Goal: Task Accomplishment & Management: Manage account settings

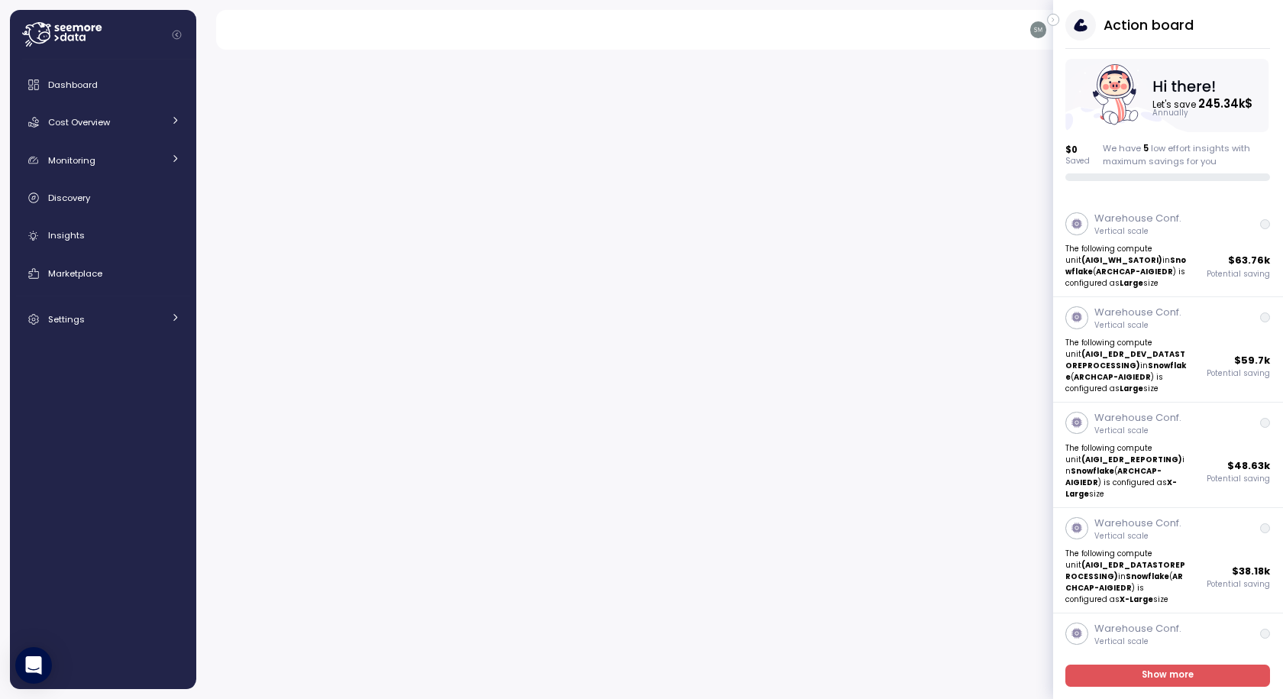
click at [1056, 20] on icon "button" at bounding box center [1053, 20] width 7 height 18
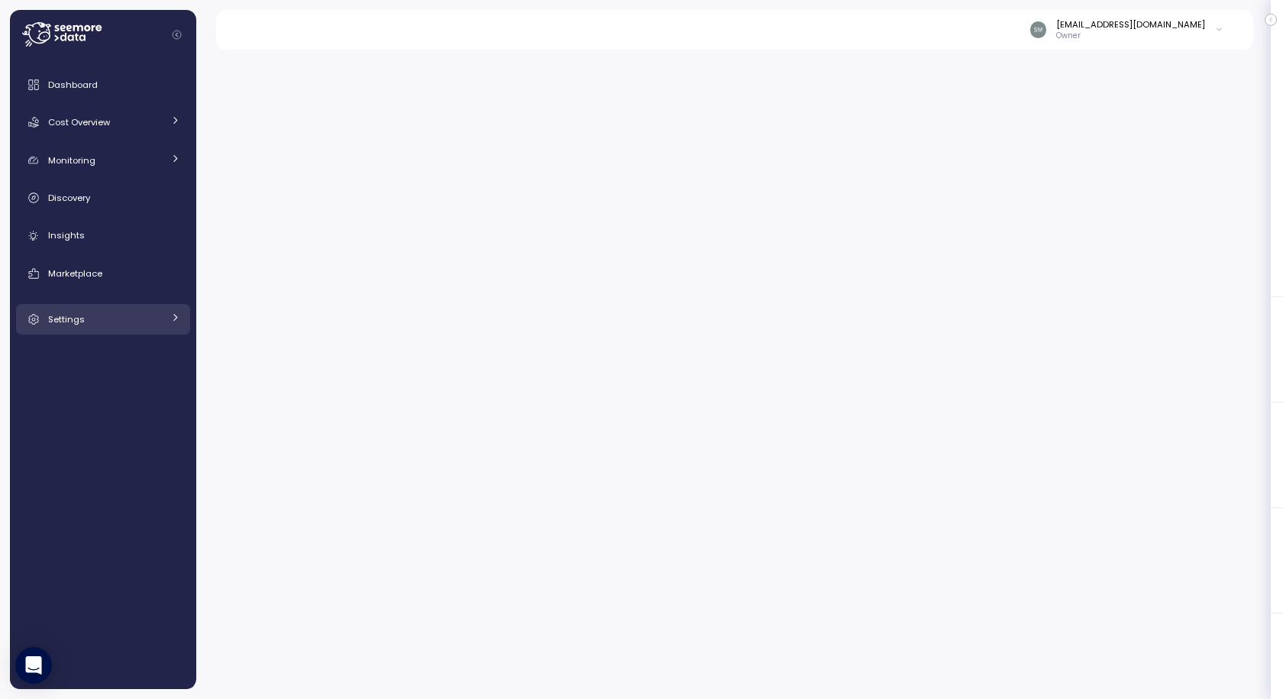
click at [102, 309] on link "Settings" at bounding box center [103, 319] width 174 height 31
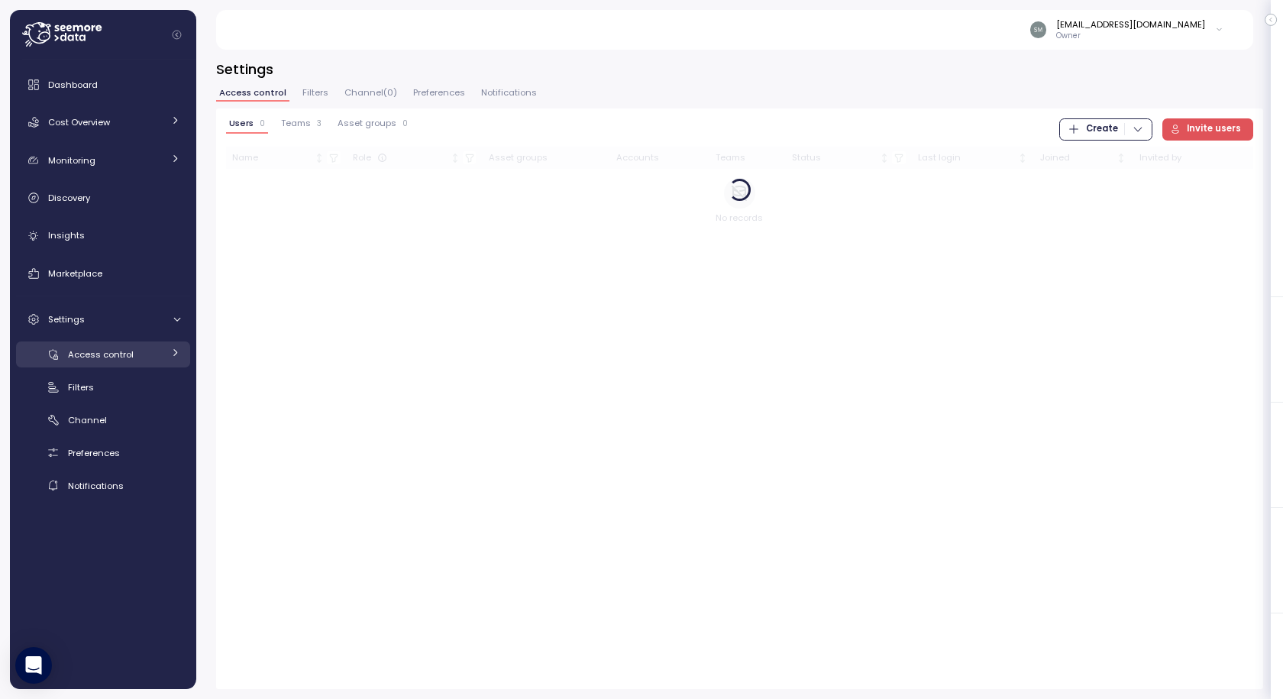
click at [108, 357] on span "Access control" at bounding box center [101, 354] width 66 height 12
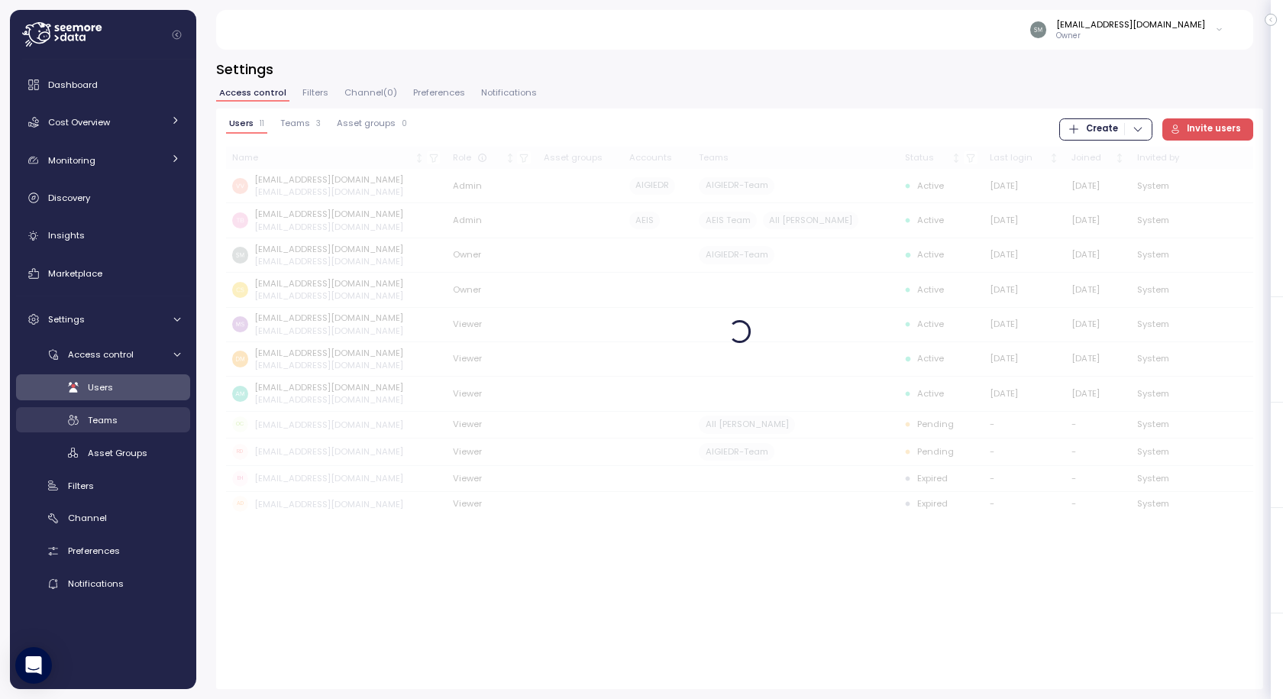
click at [108, 416] on span "Teams" at bounding box center [103, 420] width 30 height 12
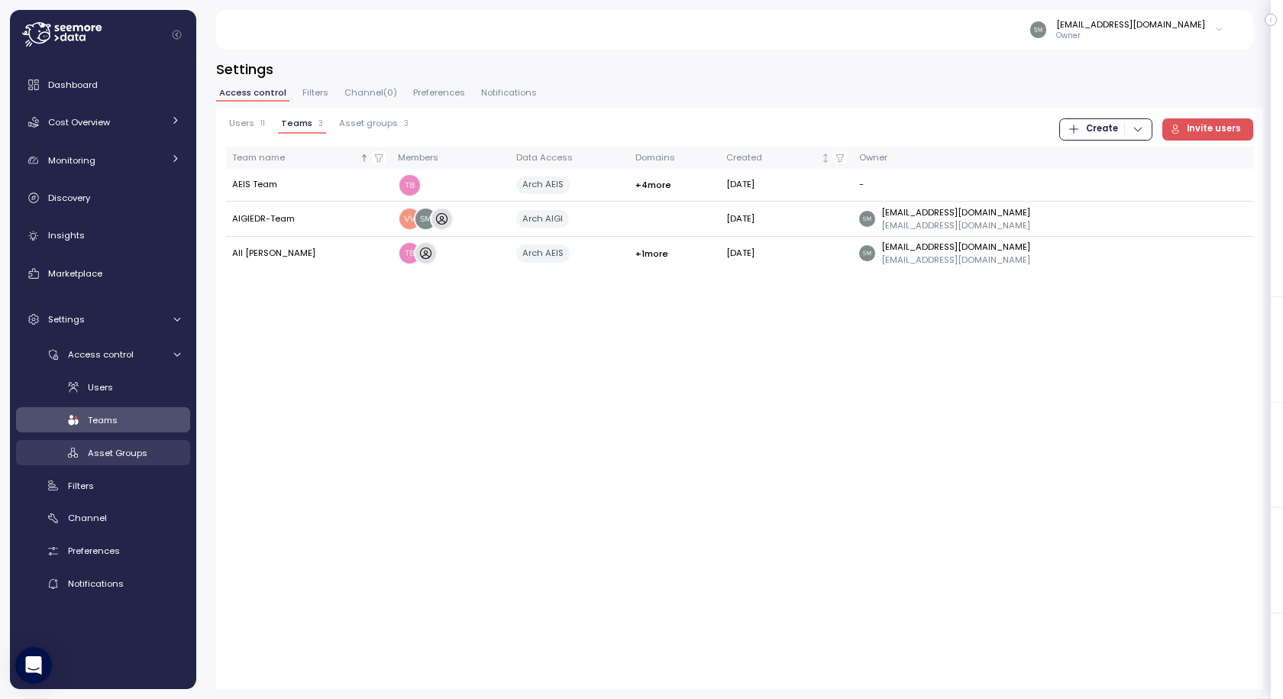
click at [117, 457] on span "Asset Groups" at bounding box center [118, 453] width 60 height 12
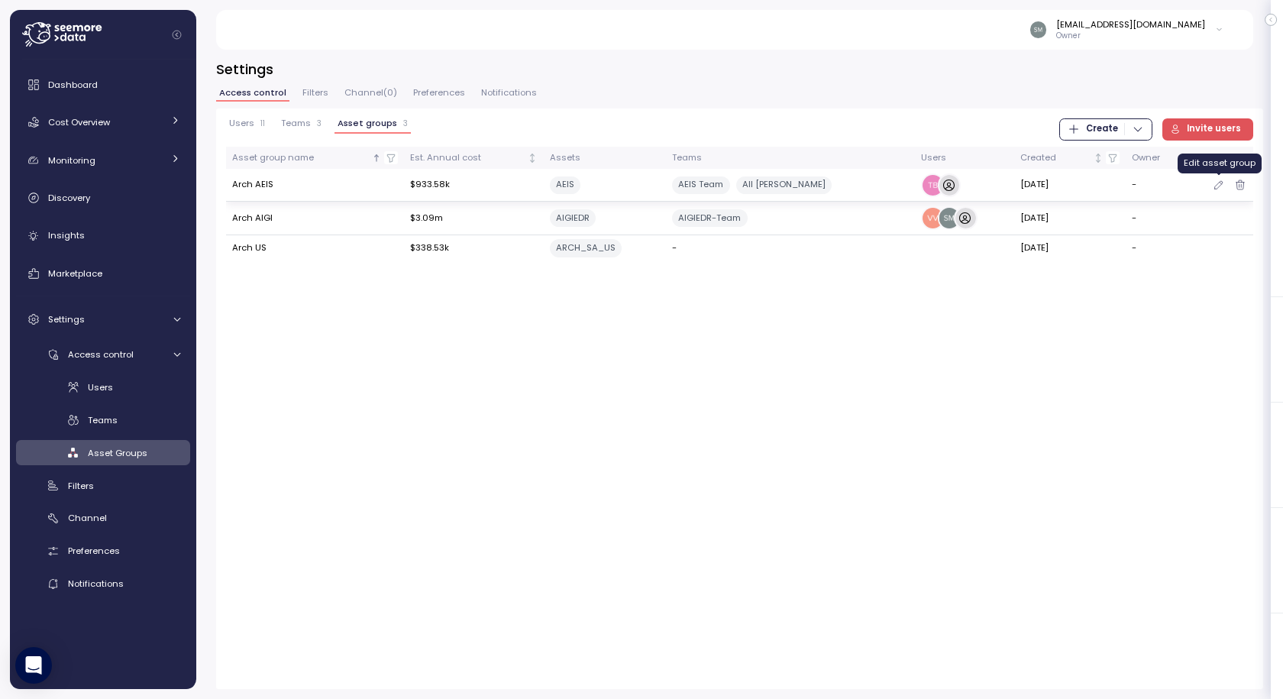
click at [1217, 184] on icon "button" at bounding box center [1219, 185] width 12 height 18
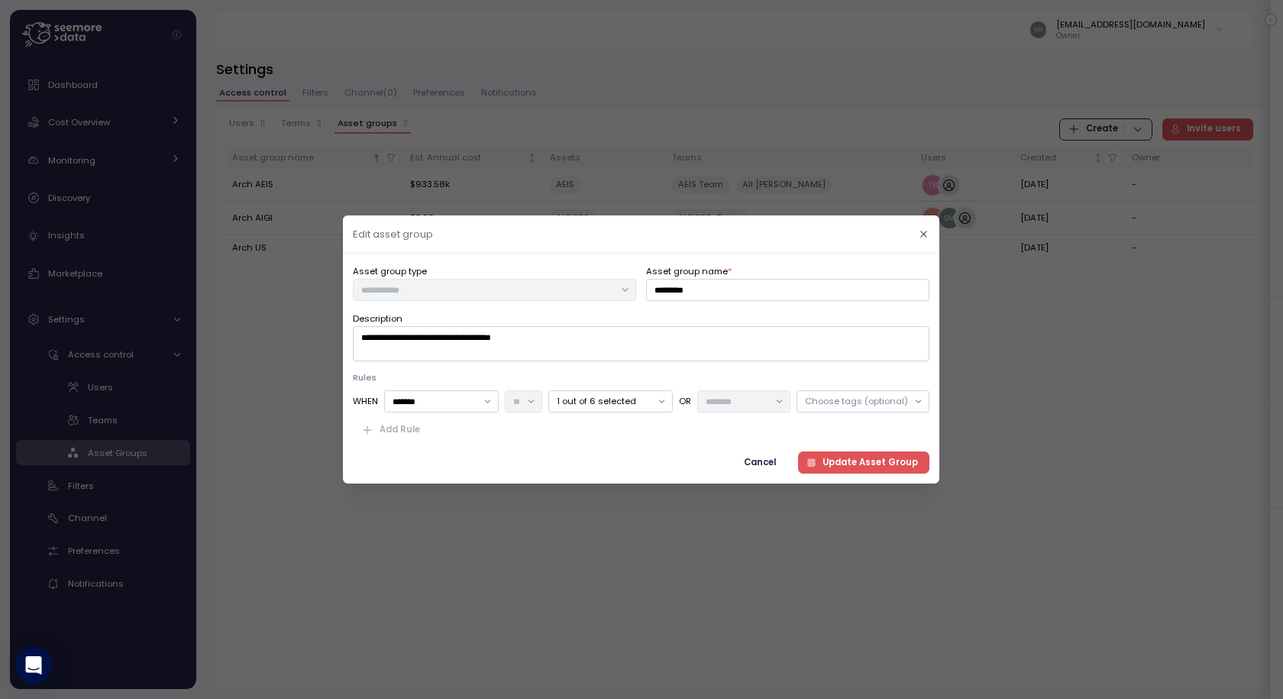
click at [623, 403] on p "1 out of 6 selected" at bounding box center [604, 401] width 94 height 12
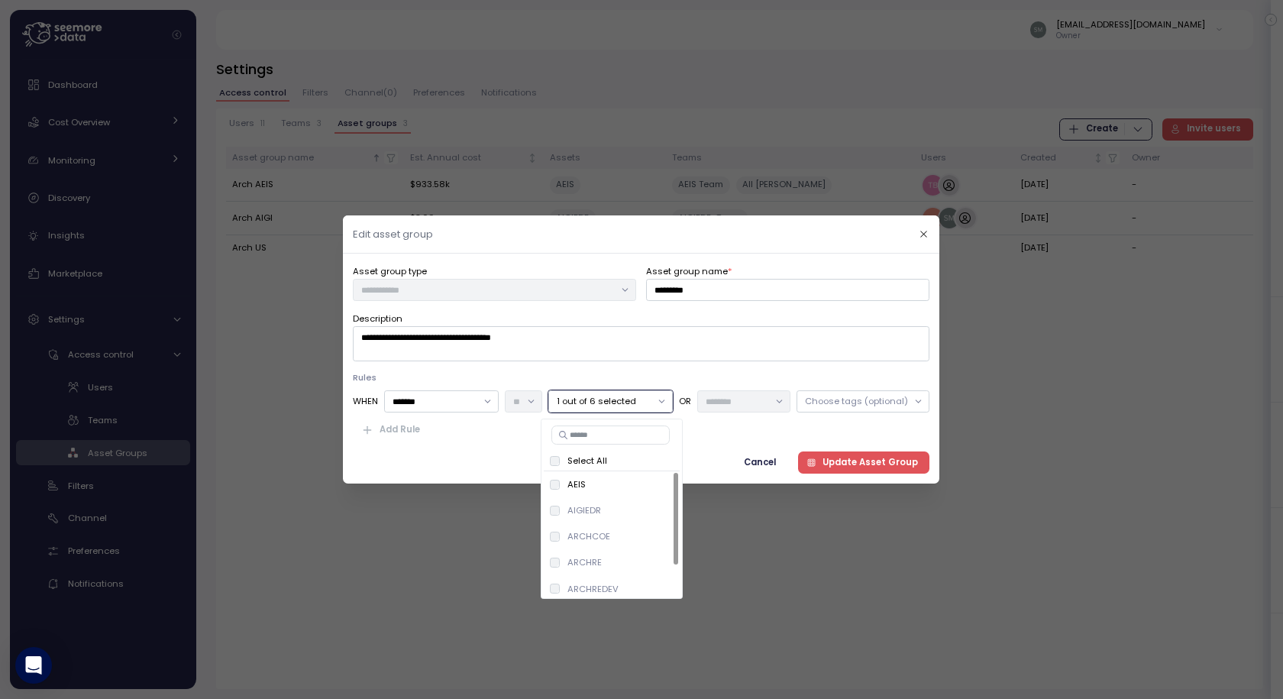
click at [623, 403] on p "1 out of 6 selected" at bounding box center [604, 401] width 94 height 12
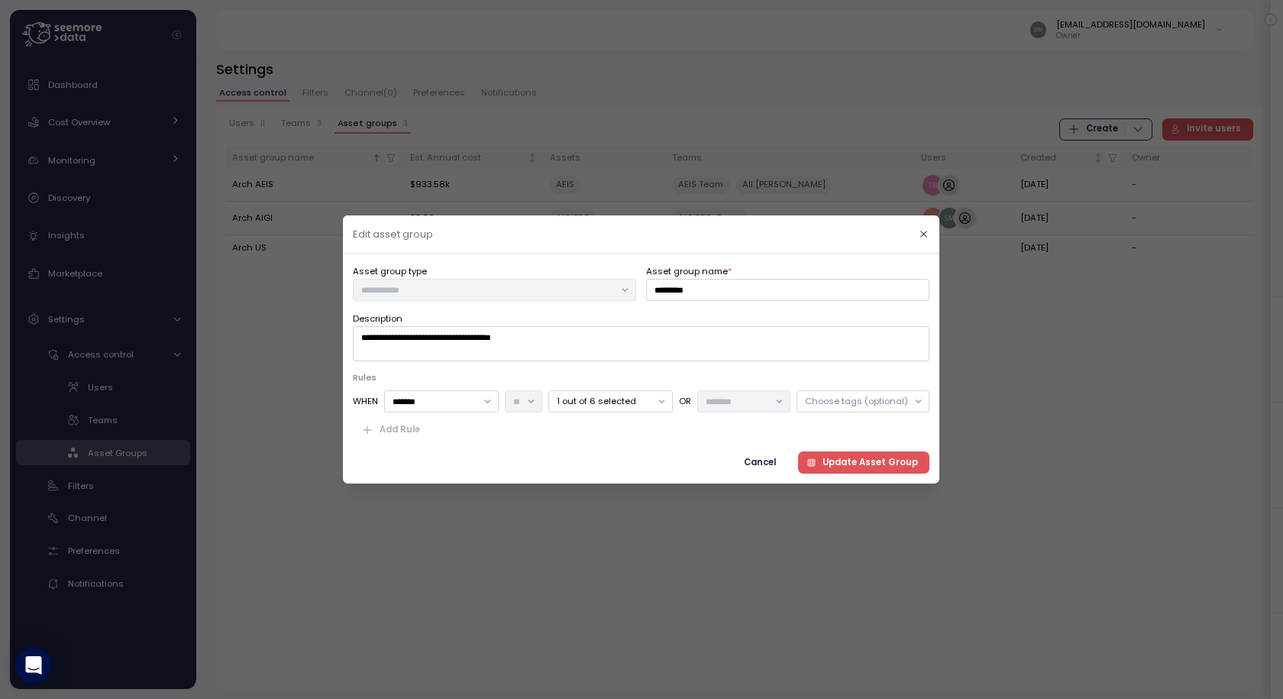
click at [839, 399] on div "Choose tags (optional)" at bounding box center [856, 401] width 103 height 12
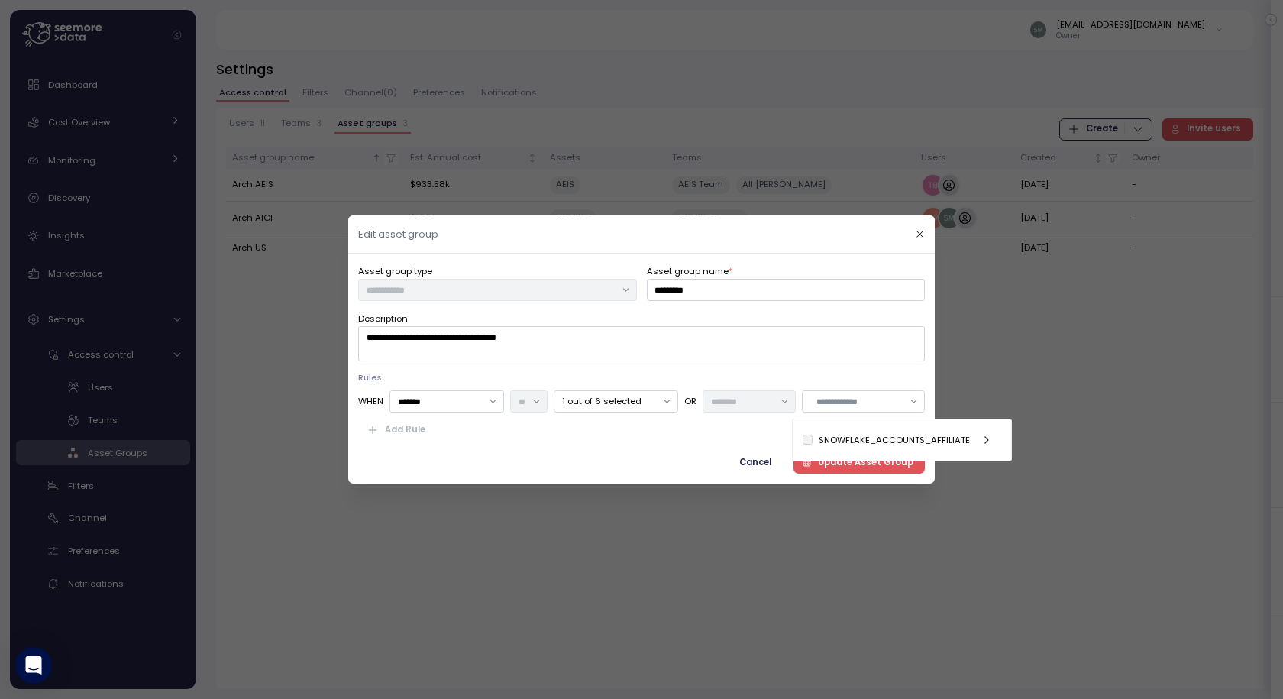
click at [573, 398] on p "1 out of 6 selected" at bounding box center [609, 401] width 94 height 12
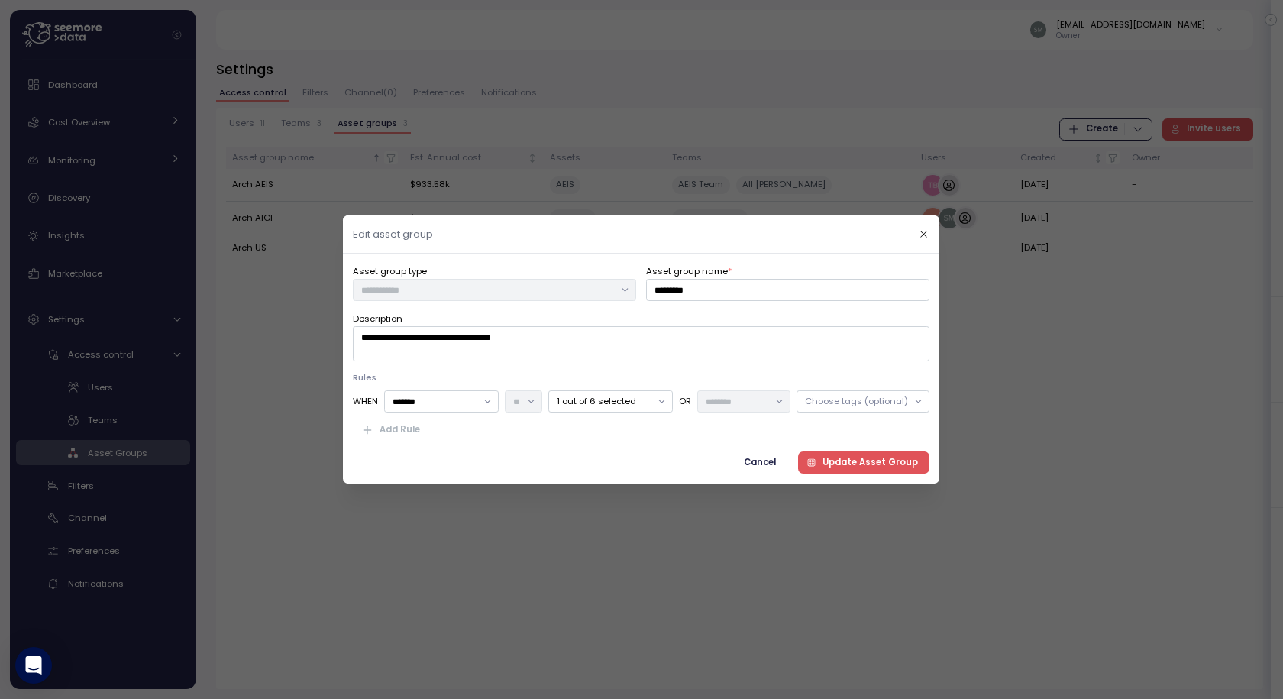
click at [417, 442] on div "**********" at bounding box center [641, 369] width 577 height 210
click at [774, 461] on span "Cancel" at bounding box center [761, 462] width 32 height 21
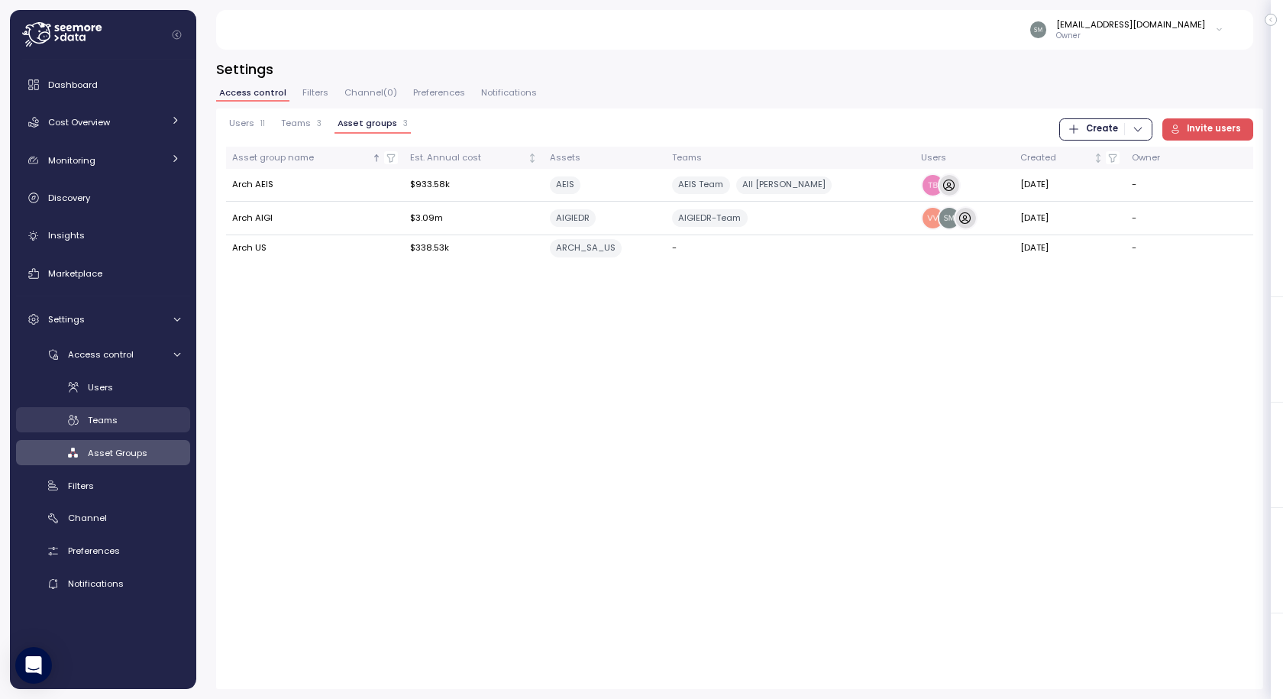
click at [118, 422] on div "Teams" at bounding box center [134, 419] width 92 height 15
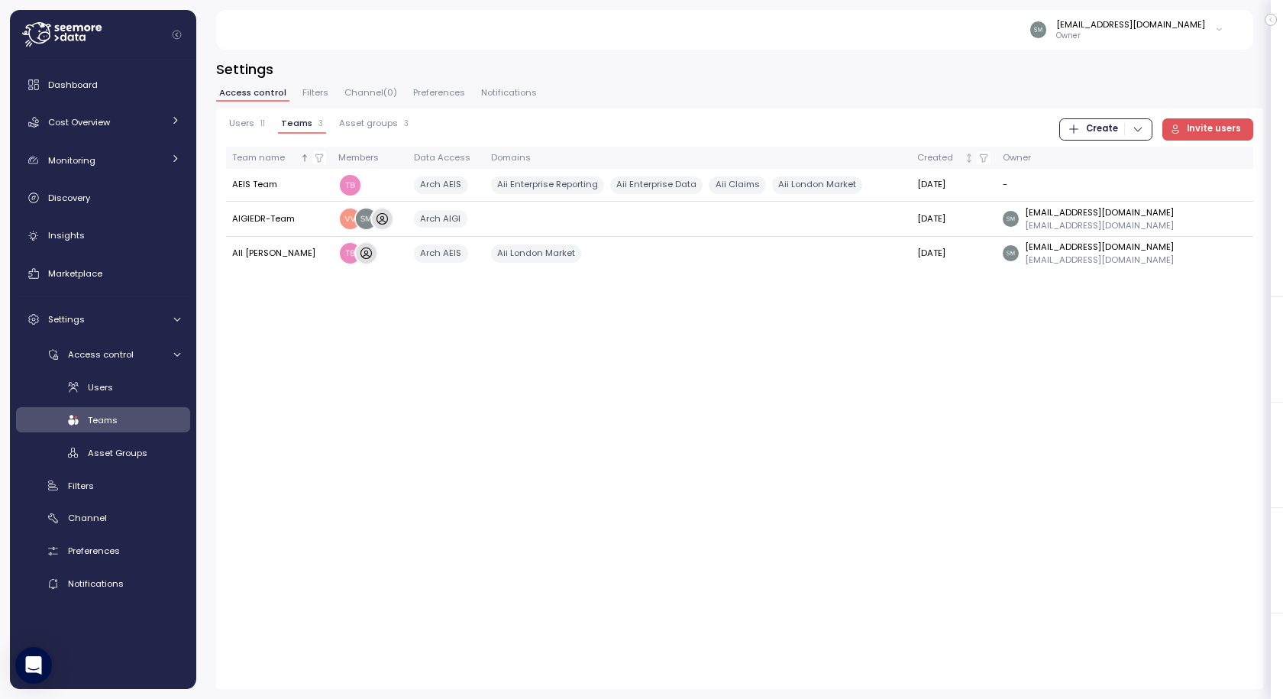
click at [386, 125] on span "Asset groups" at bounding box center [368, 123] width 59 height 8
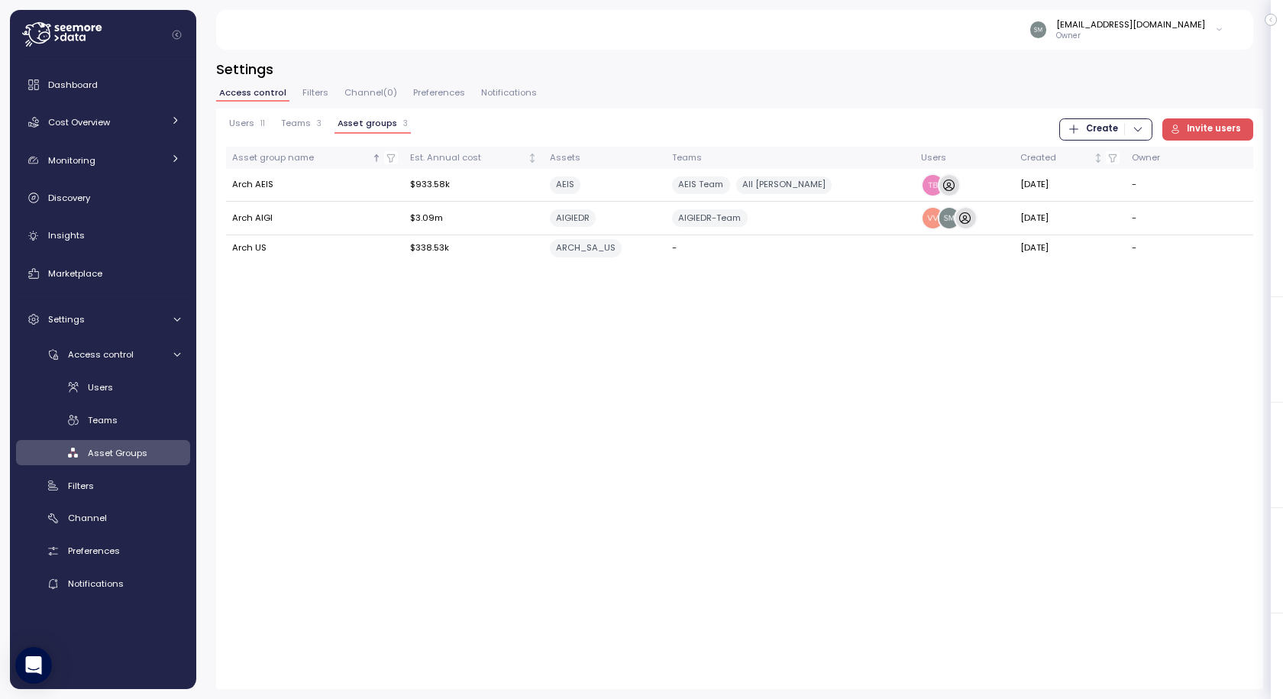
click at [238, 122] on span "Users" at bounding box center [241, 123] width 25 height 8
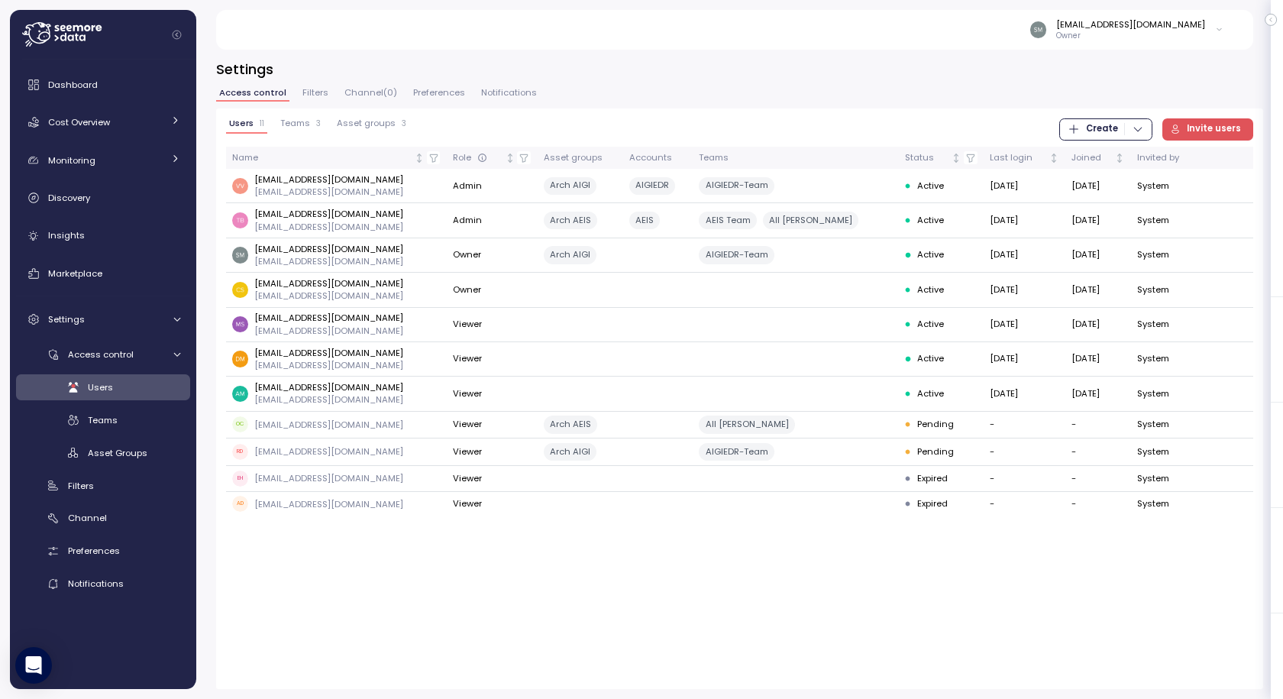
click at [305, 121] on span "Teams" at bounding box center [295, 123] width 30 height 8
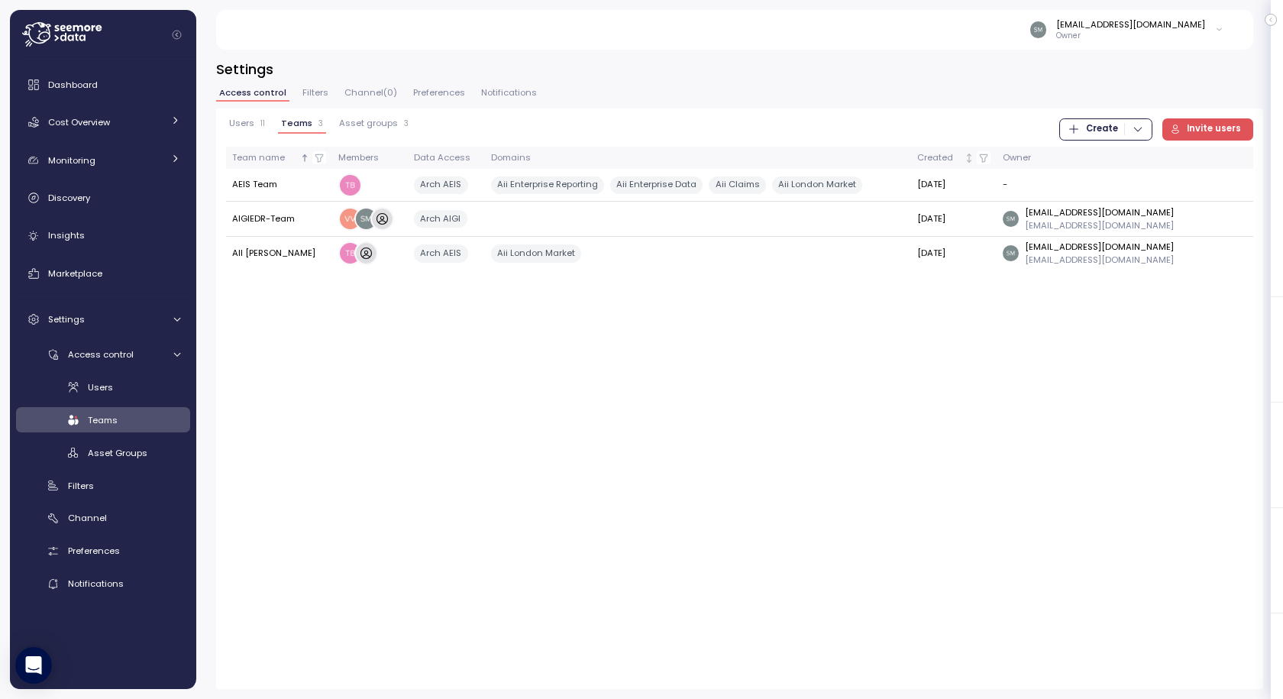
click at [381, 128] on span "Asset groups" at bounding box center [368, 123] width 59 height 8
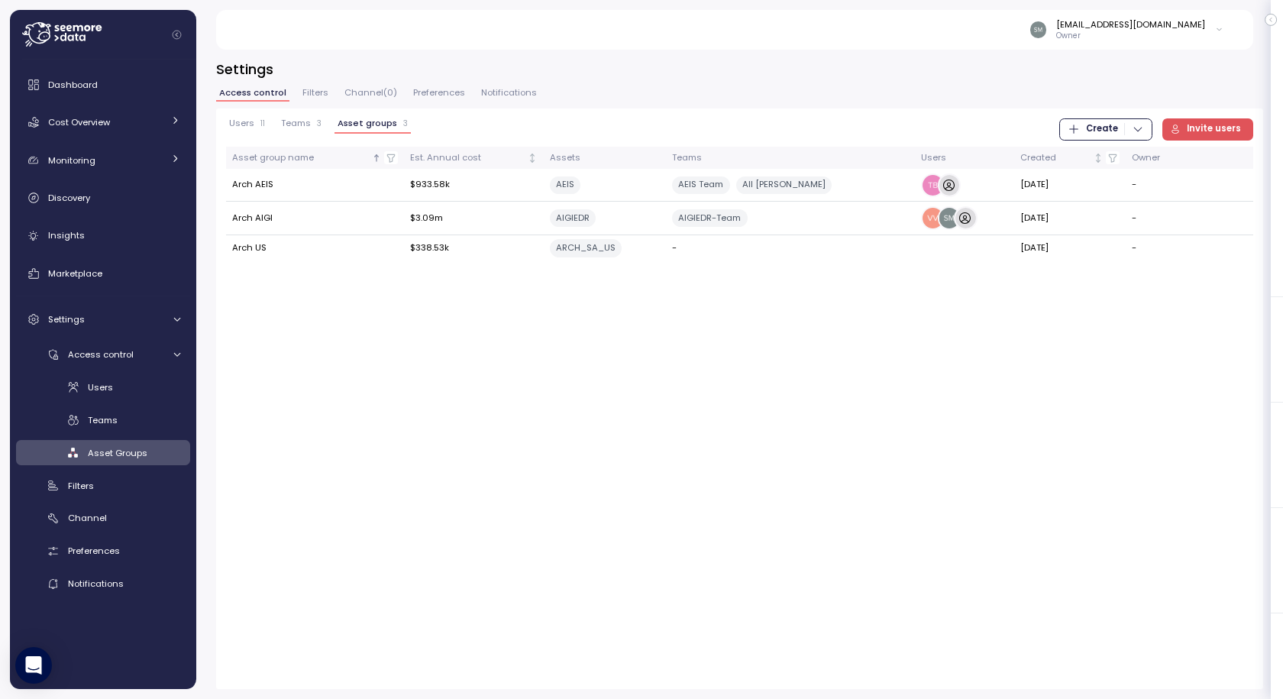
click at [299, 122] on span "Teams" at bounding box center [296, 123] width 30 height 8
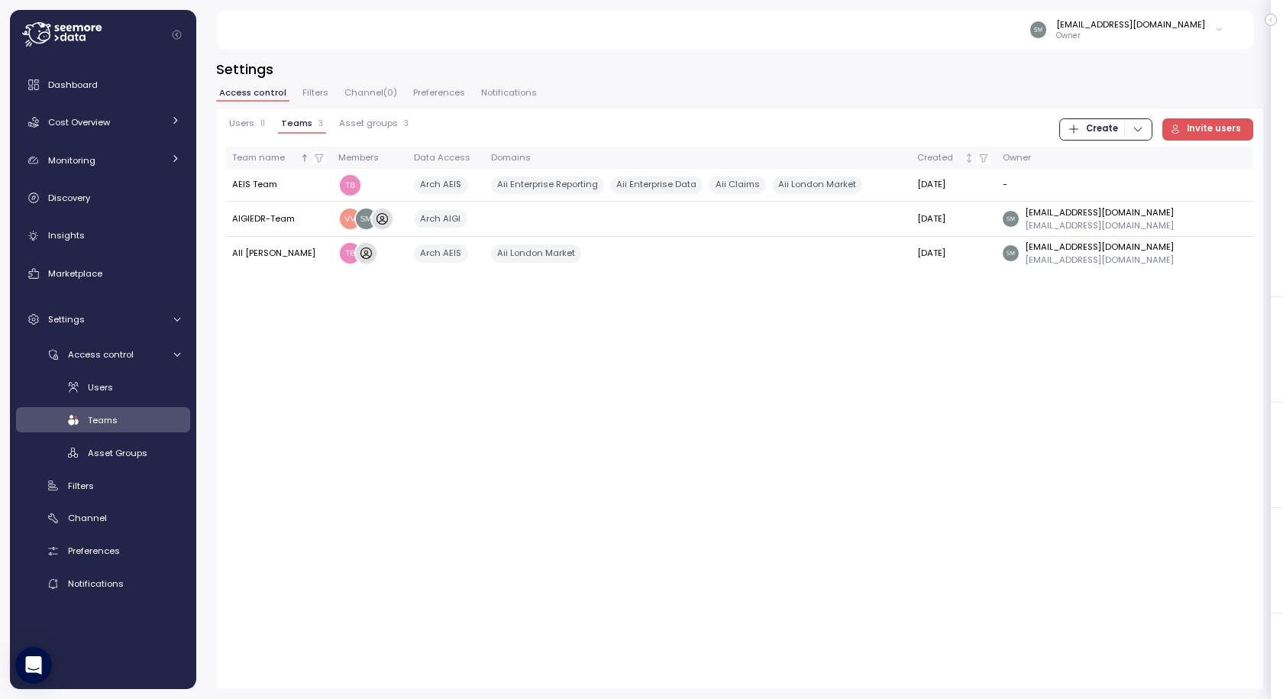
click at [357, 119] on span "Asset groups" at bounding box center [368, 123] width 59 height 8
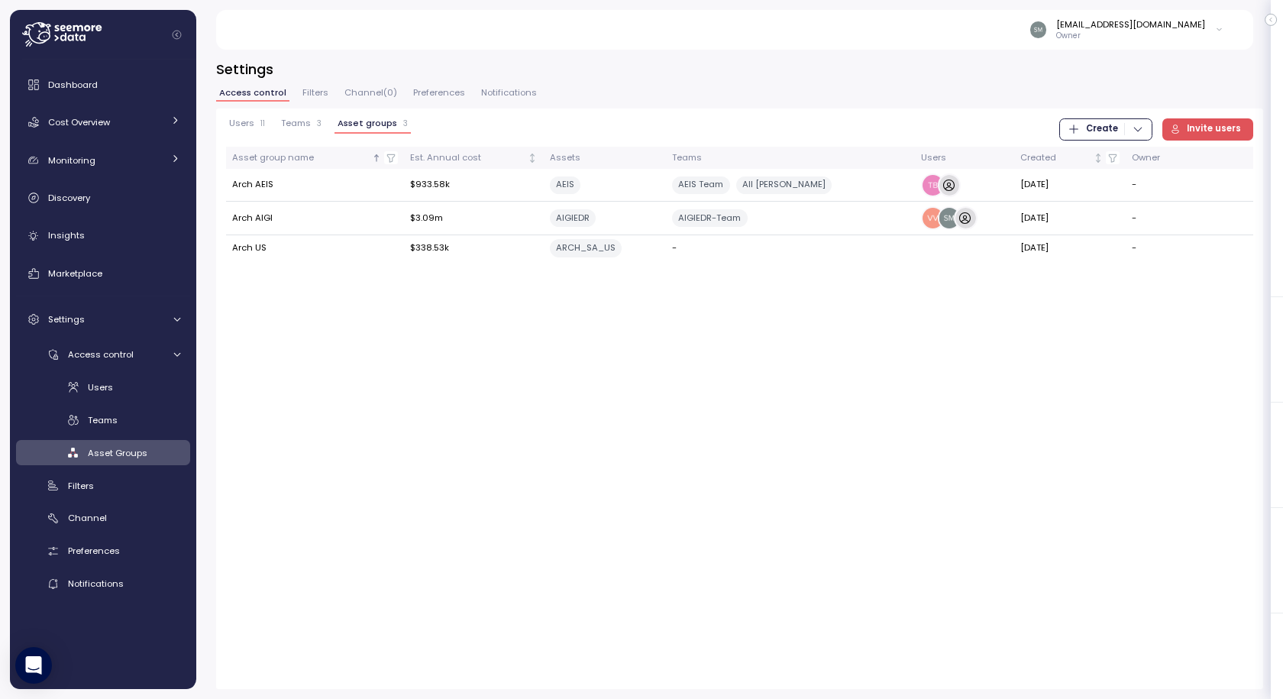
click at [1118, 130] on span "Create" at bounding box center [1102, 129] width 32 height 21
click at [296, 121] on span "Teams" at bounding box center [296, 123] width 30 height 8
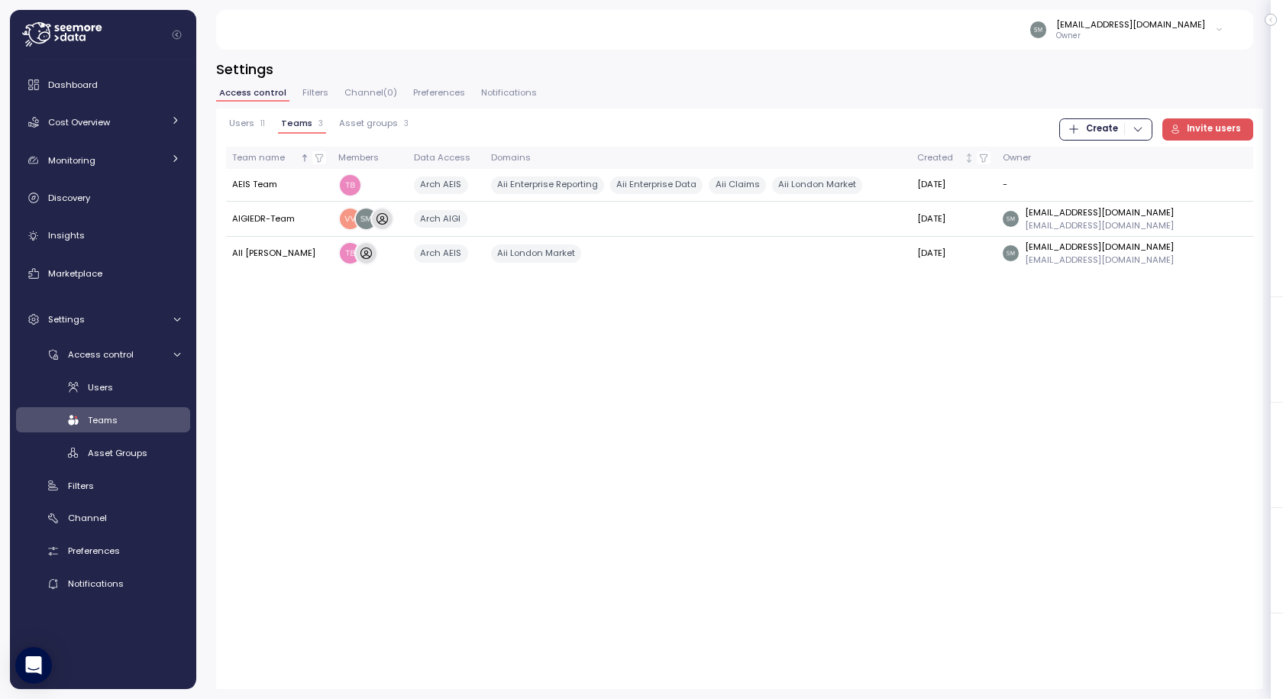
click at [380, 121] on span "Asset groups" at bounding box center [368, 123] width 59 height 8
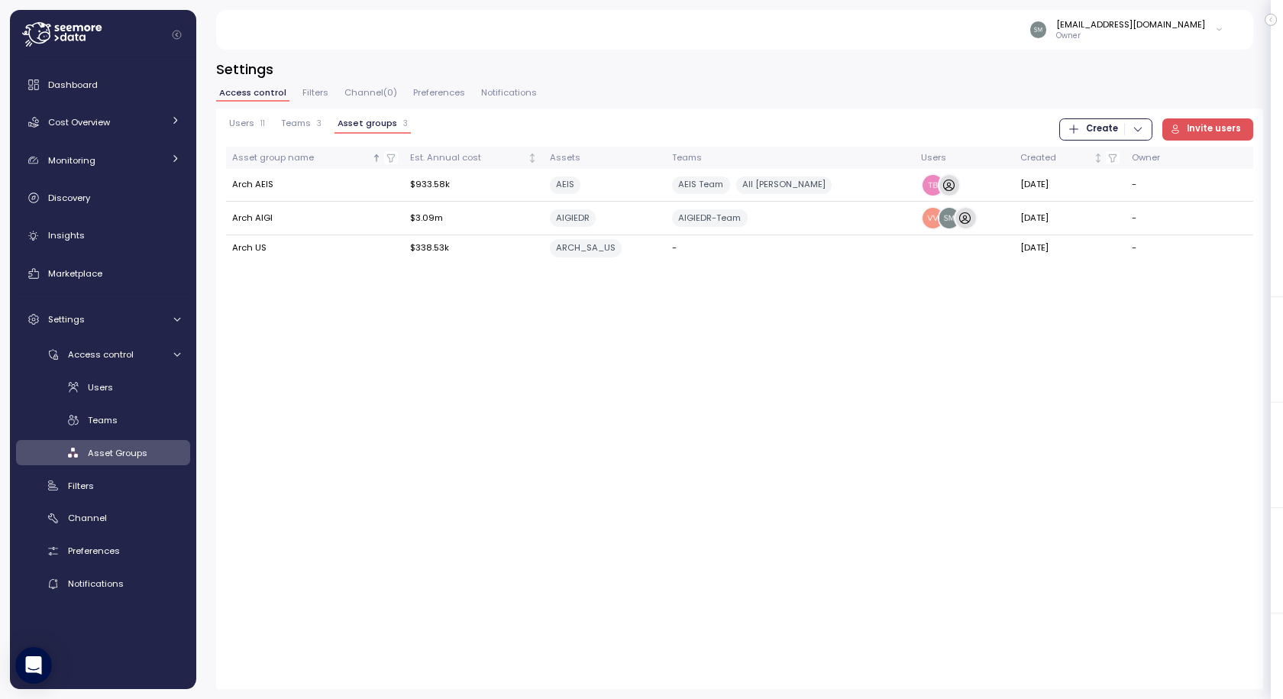
click at [1091, 131] on span "Create" at bounding box center [1102, 129] width 32 height 21
click at [1109, 178] on div "Asset Group" at bounding box center [1119, 183] width 54 height 14
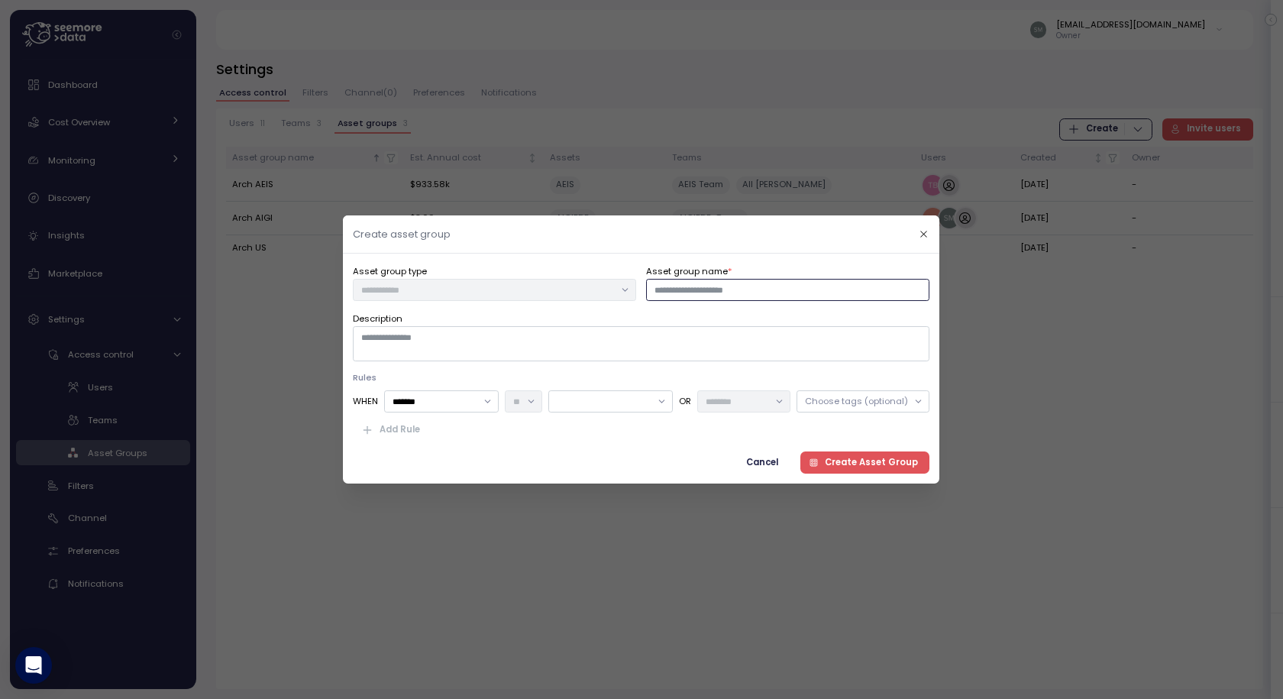
click at [724, 289] on input "Asset group name *" at bounding box center [788, 290] width 283 height 22
paste input "**********"
type input "**********"
click at [443, 405] on input "*******" at bounding box center [442, 401] width 115 height 22
click at [687, 439] on div "Add Rule" at bounding box center [641, 430] width 577 height 22
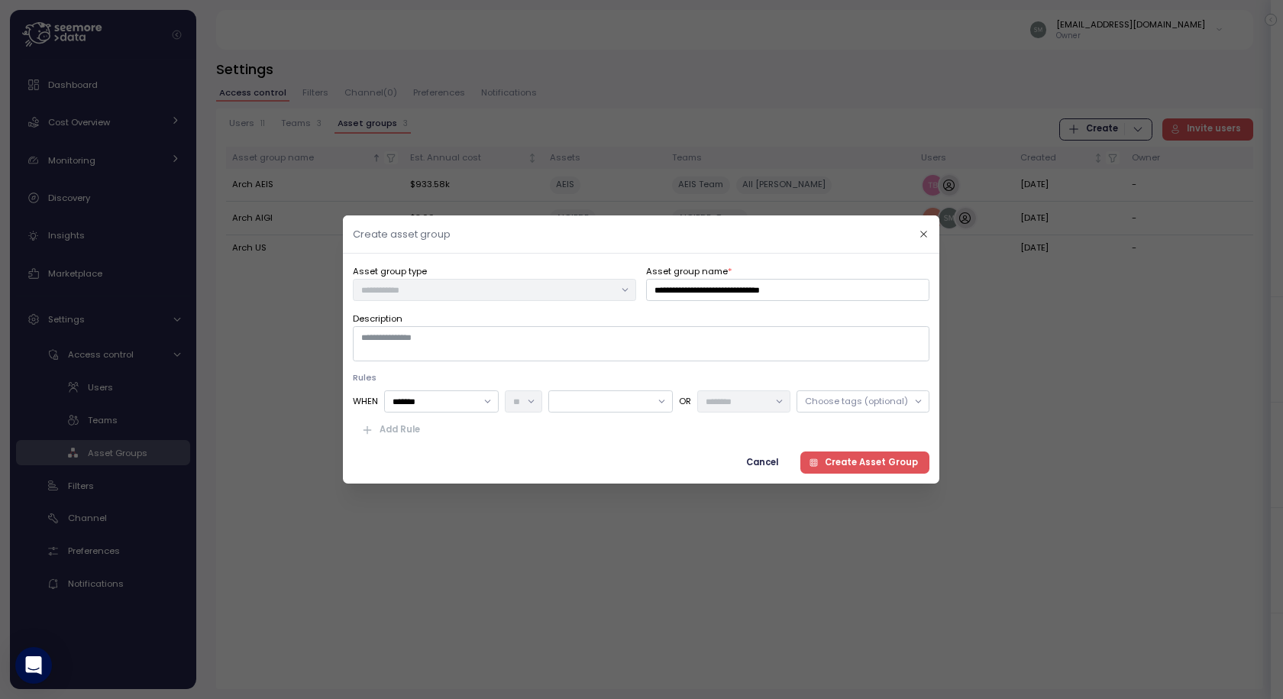
click at [640, 397] on div at bounding box center [611, 401] width 124 height 22
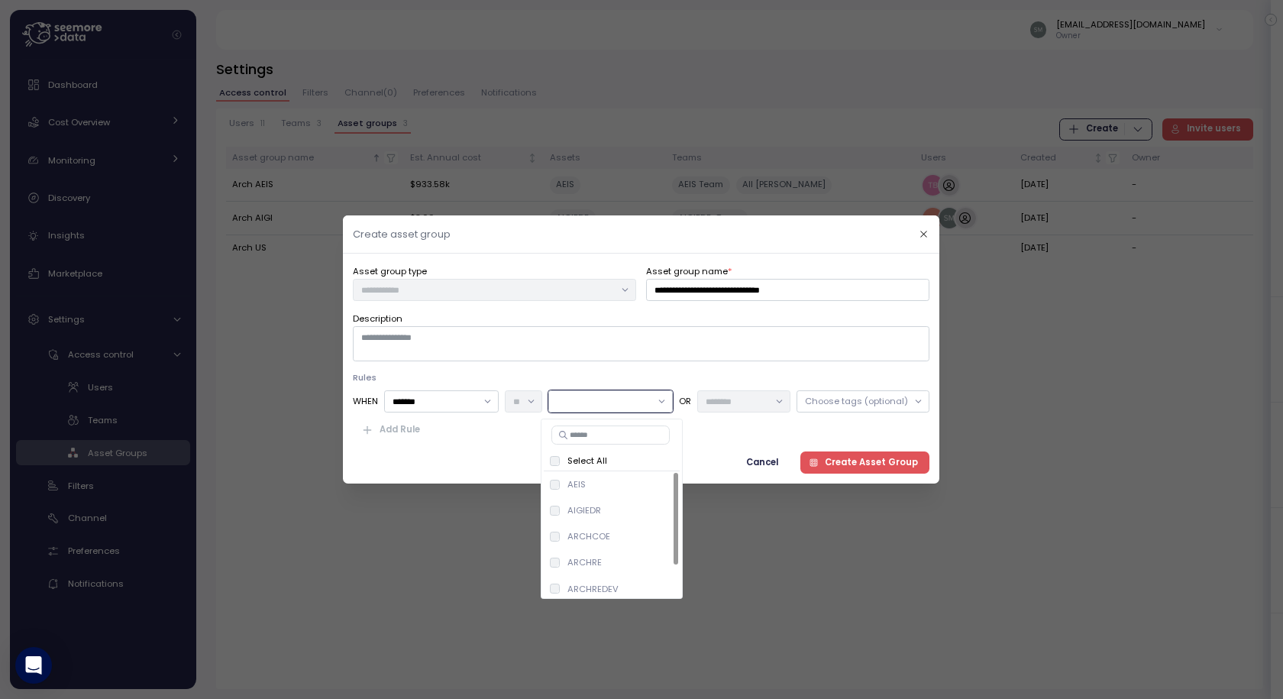
drag, startPoint x: 640, startPoint y: 397, endPoint x: 751, endPoint y: 402, distance: 110.8
click at [641, 399] on div at bounding box center [611, 401] width 124 height 22
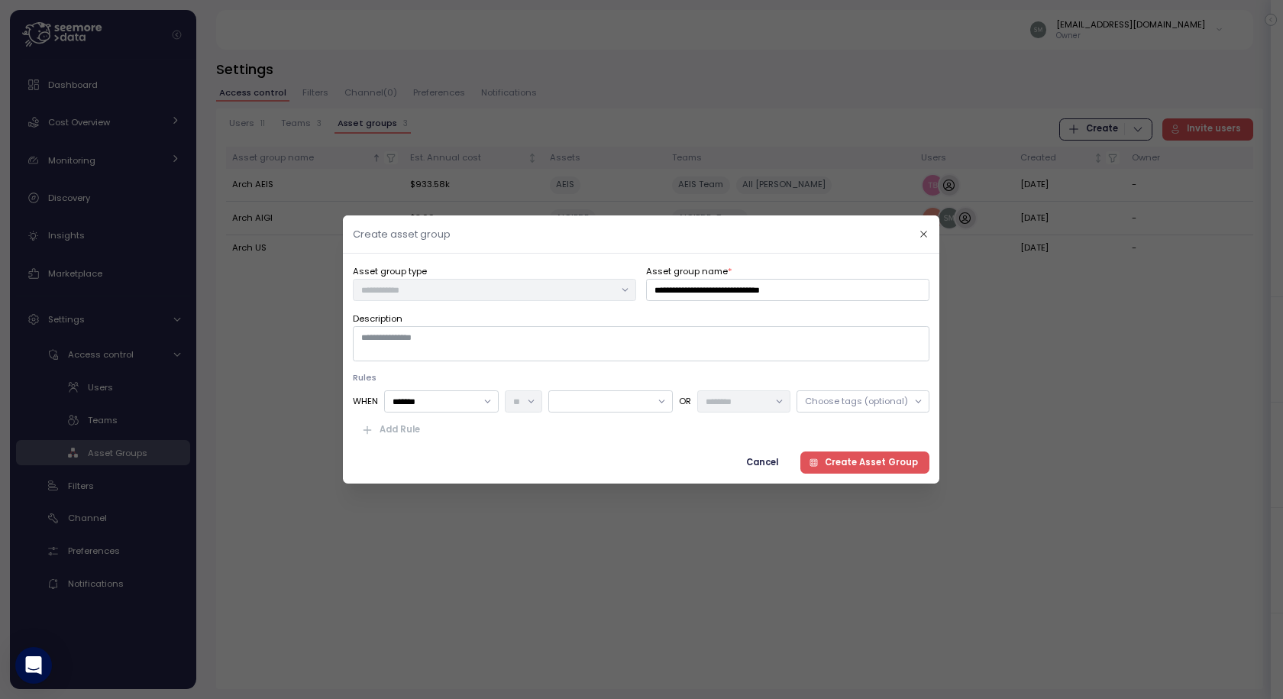
click at [847, 402] on div "Choose tags (optional)" at bounding box center [856, 401] width 103 height 12
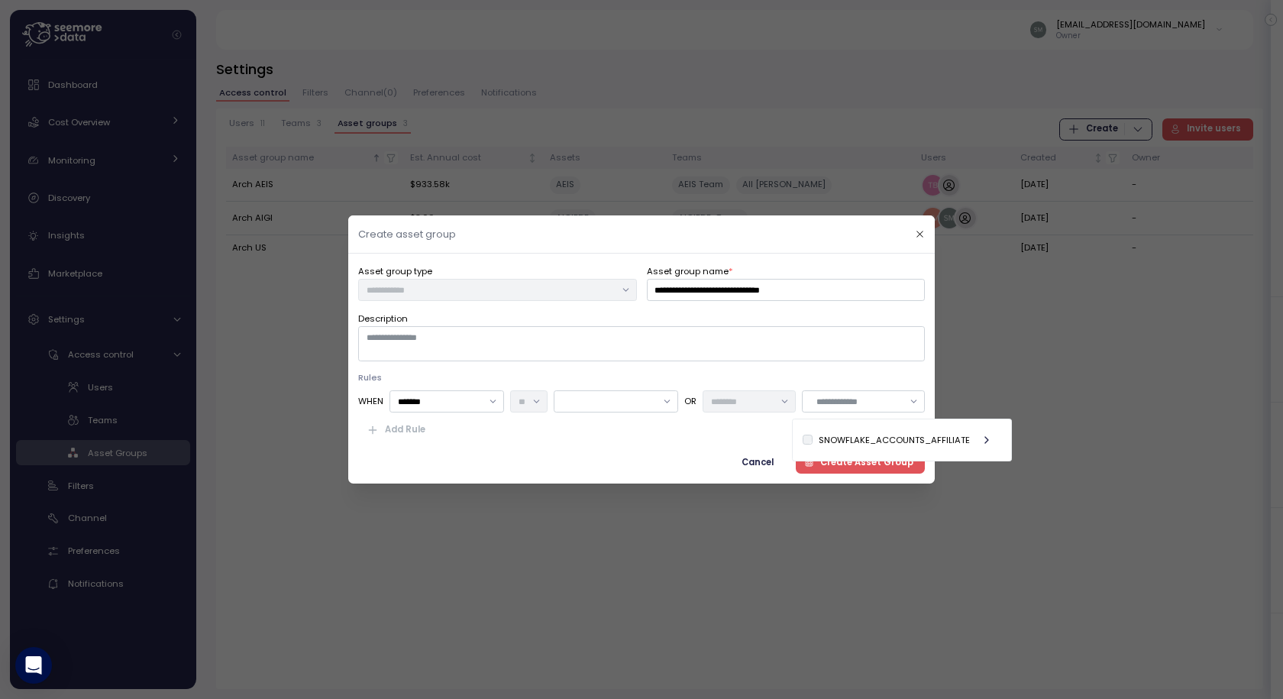
drag, startPoint x: 587, startPoint y: 445, endPoint x: 516, endPoint y: 438, distance: 70.6
click at [585, 445] on div "**********" at bounding box center [641, 369] width 567 height 210
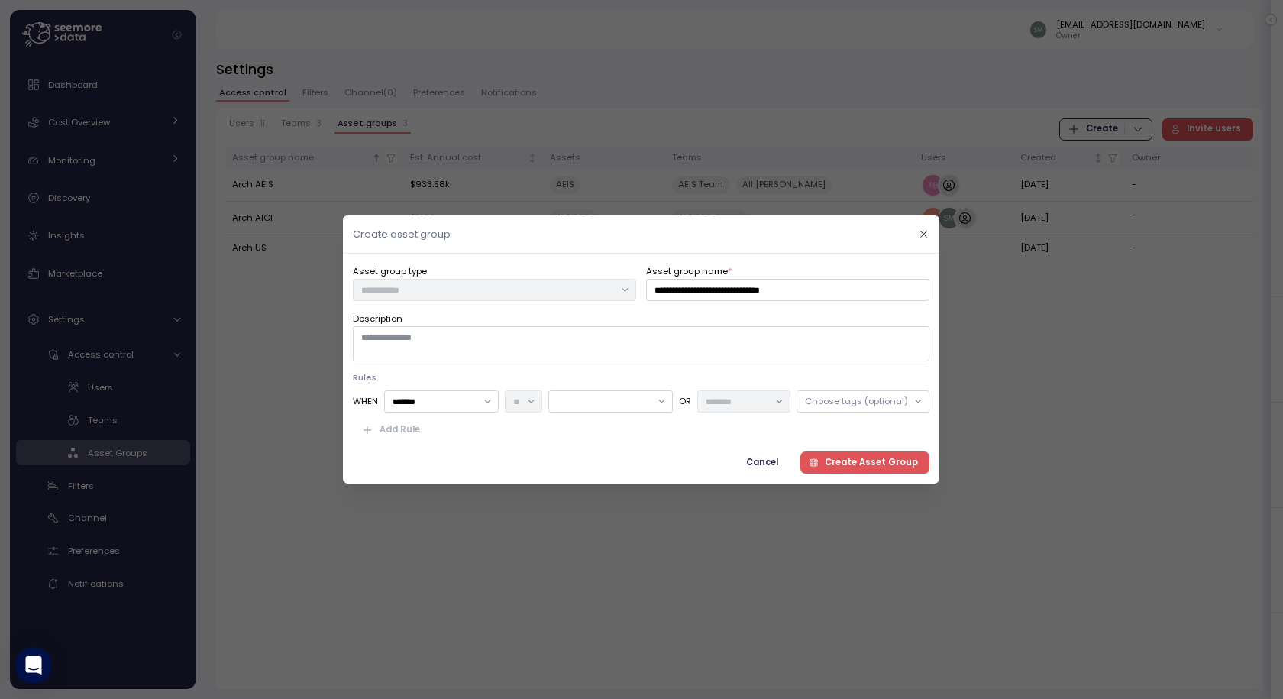
click at [769, 461] on span "Cancel" at bounding box center [763, 462] width 32 height 21
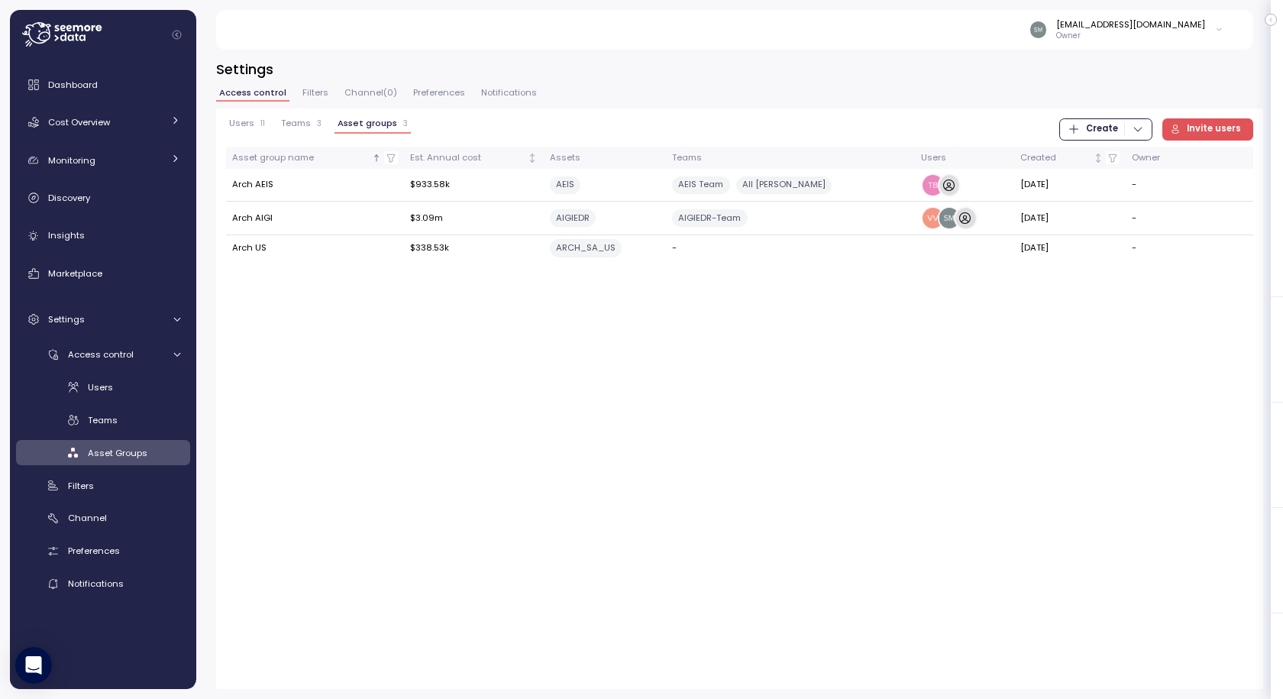
click at [253, 124] on div "Users 11" at bounding box center [247, 123] width 36 height 11
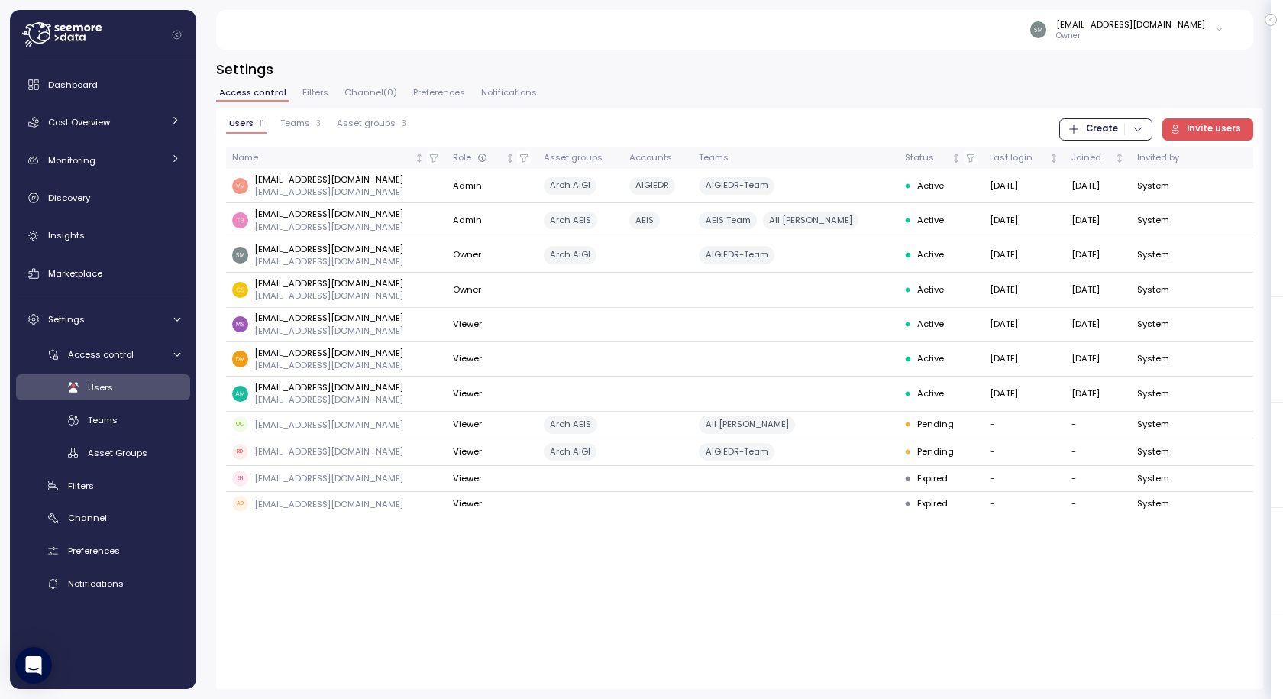
click at [303, 121] on span "Teams" at bounding box center [295, 123] width 30 height 8
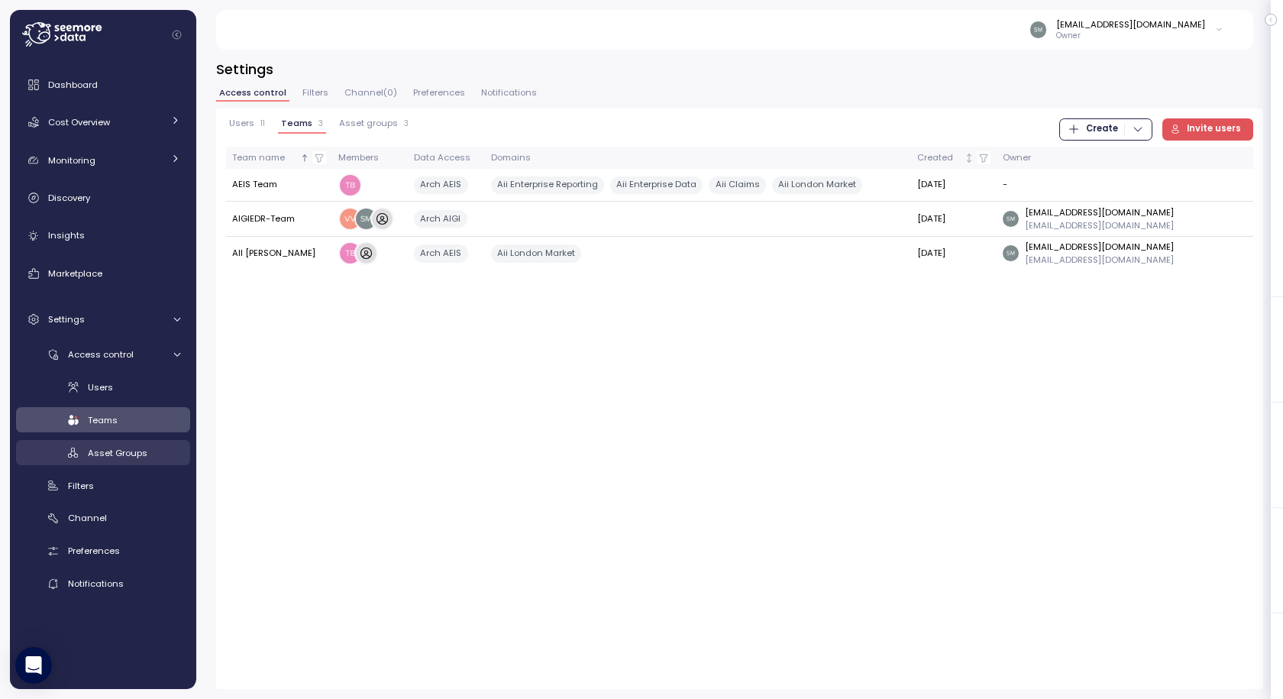
click at [117, 459] on div "Asset Groups" at bounding box center [134, 452] width 92 height 15
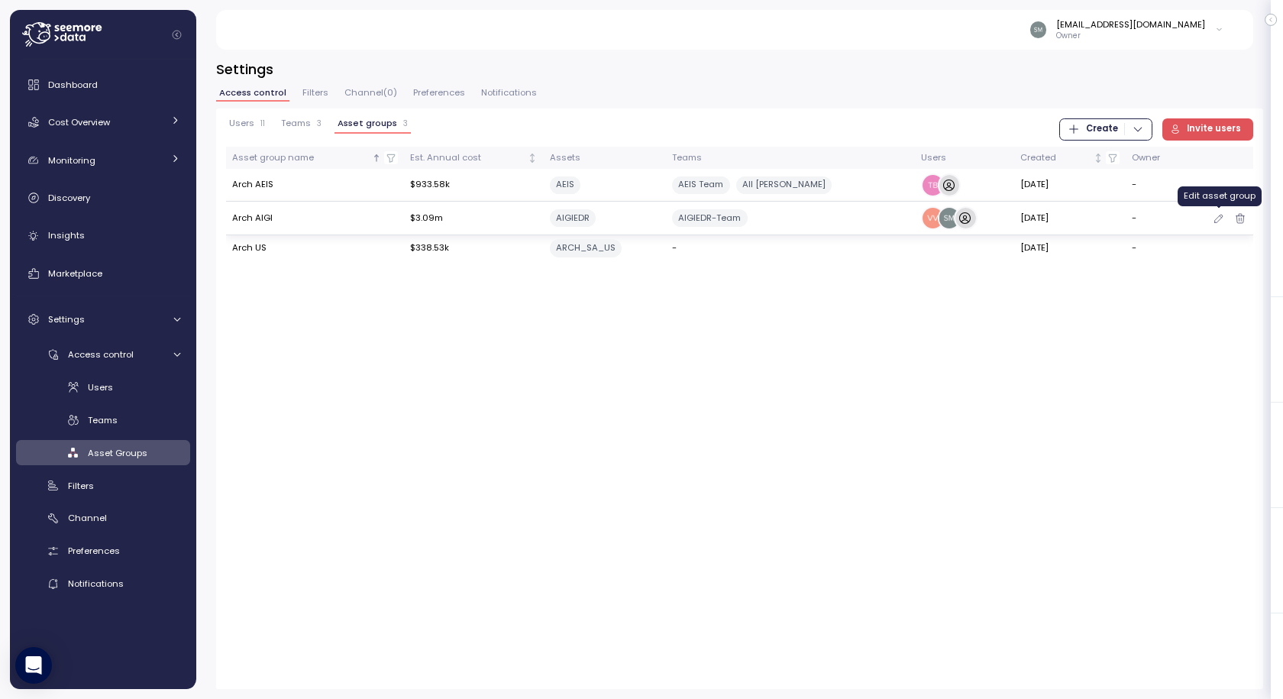
click at [1217, 216] on icon "button" at bounding box center [1219, 218] width 12 height 18
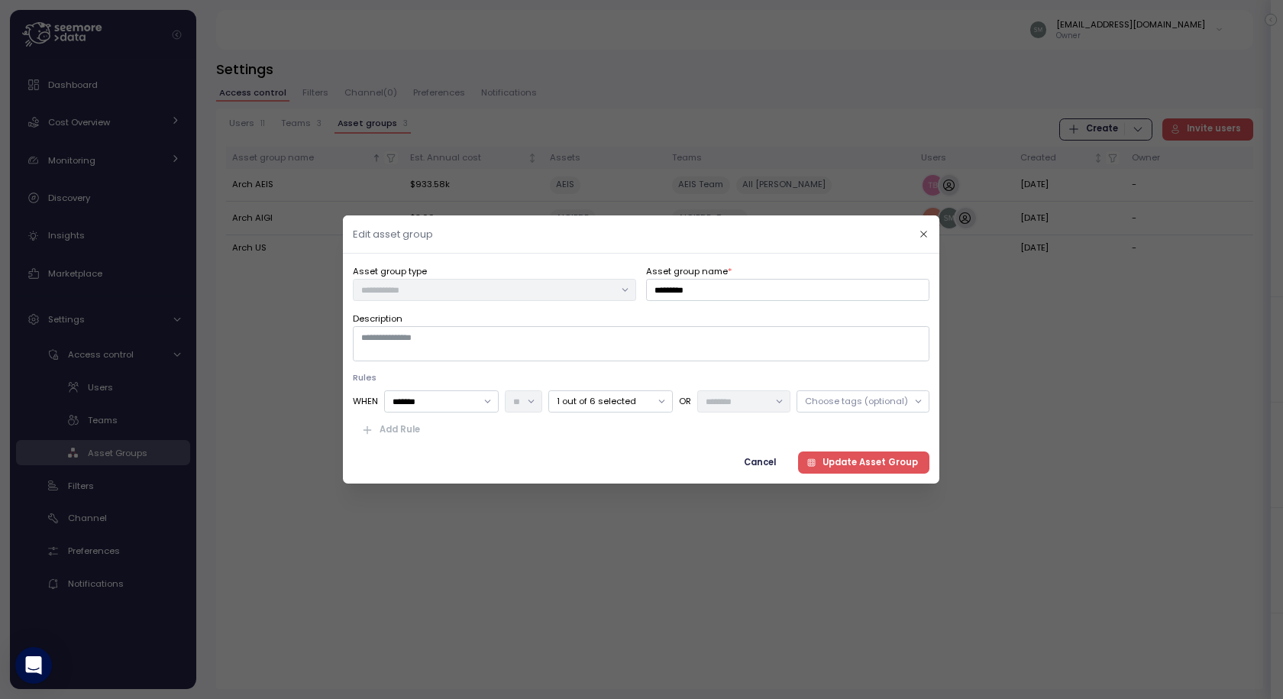
click at [630, 404] on p "1 out of 6 selected" at bounding box center [604, 401] width 94 height 12
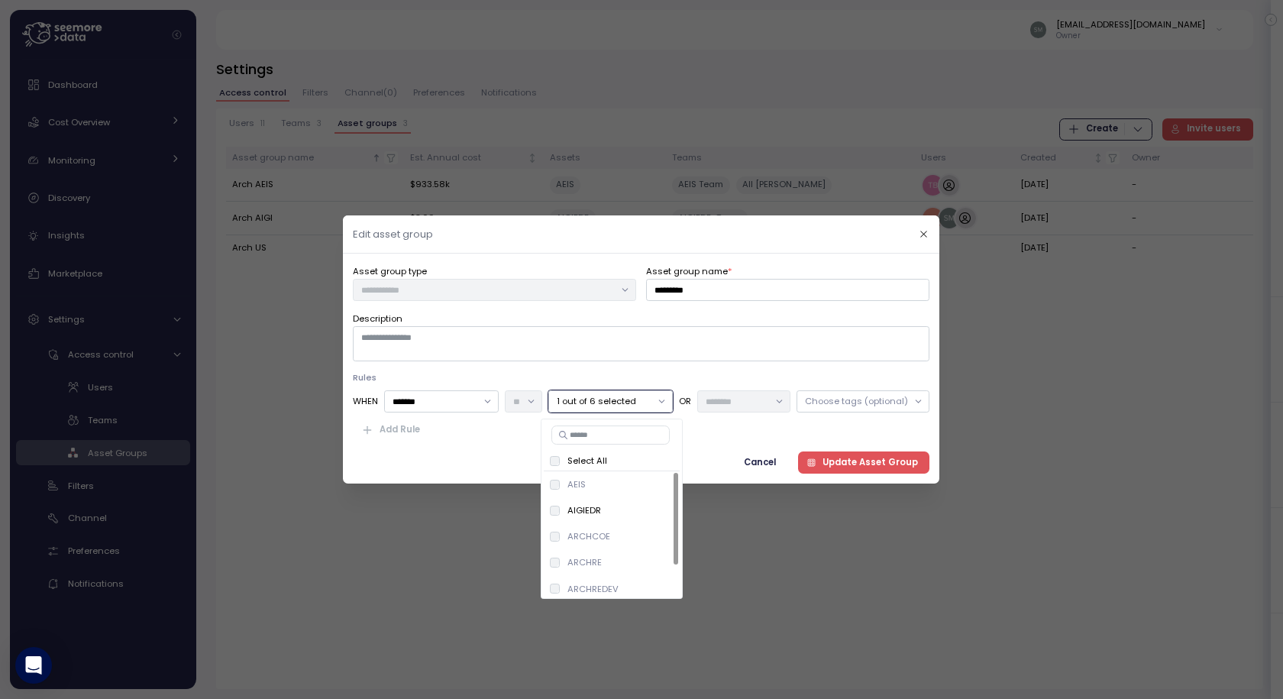
click at [626, 404] on p "1 out of 6 selected" at bounding box center [604, 401] width 94 height 12
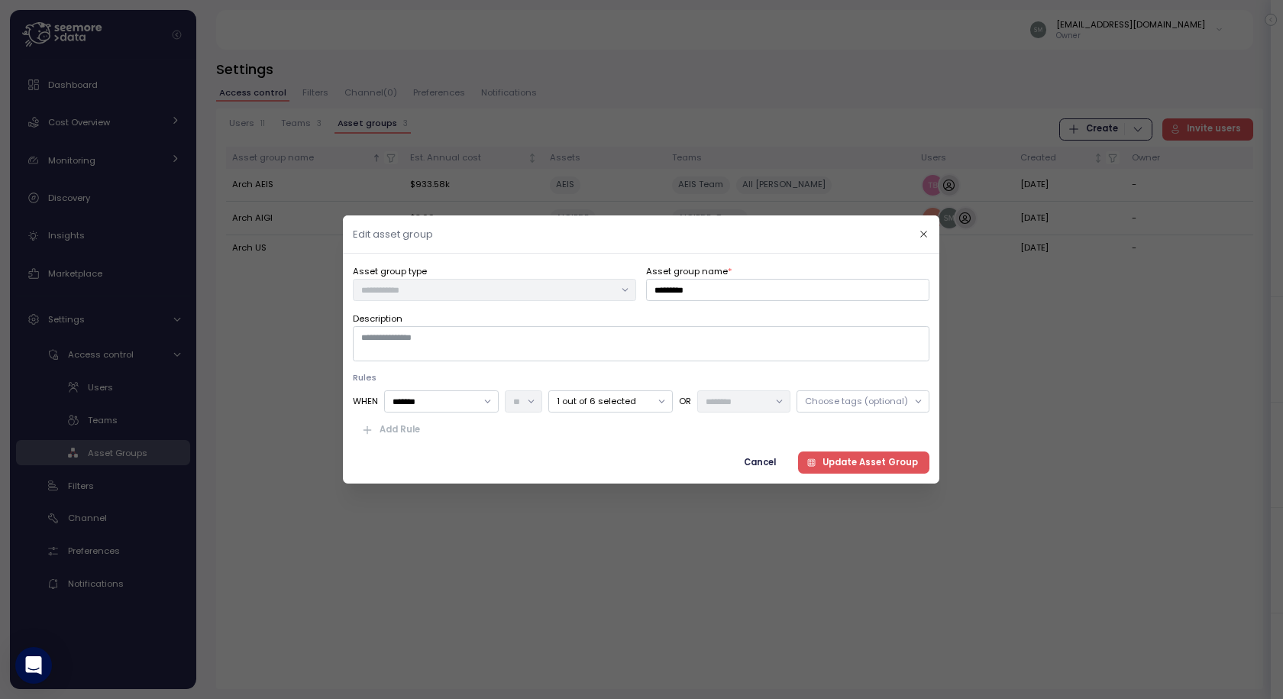
click at [867, 399] on div "Choose tags (optional)" at bounding box center [856, 401] width 103 height 12
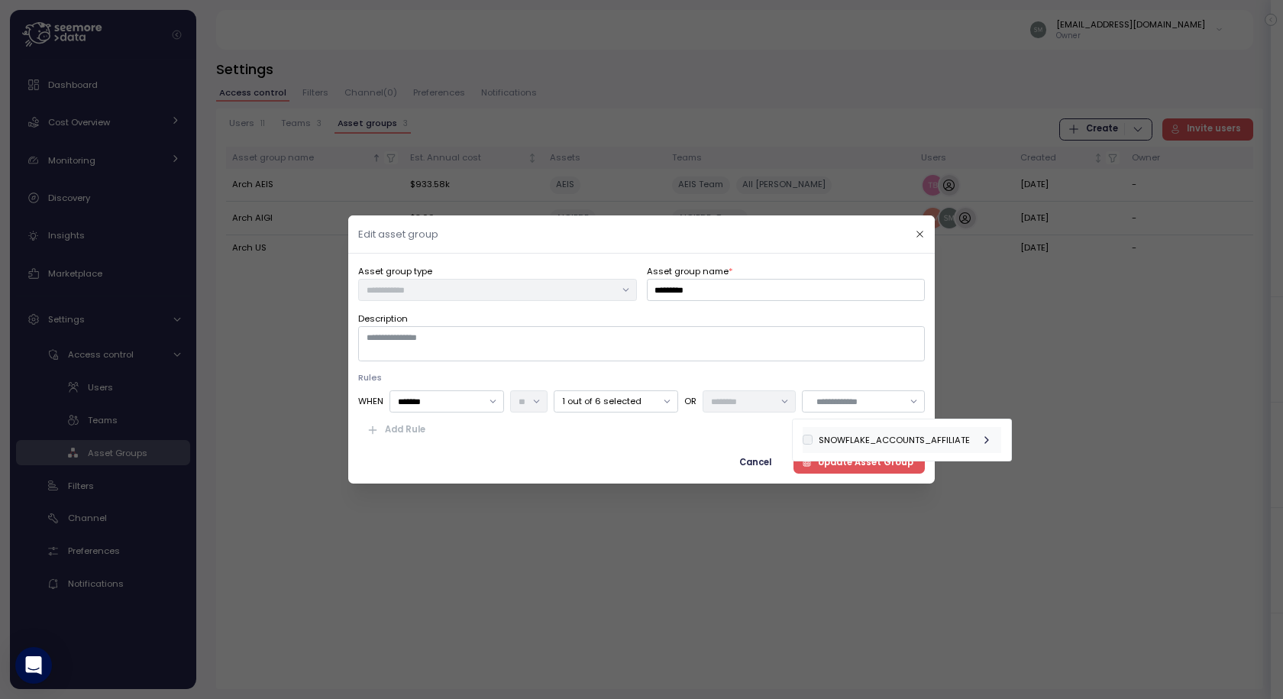
click at [872, 440] on div "SNOWFLAKE_ACCOUNTS_AFFILIATE" at bounding box center [894, 440] width 151 height 12
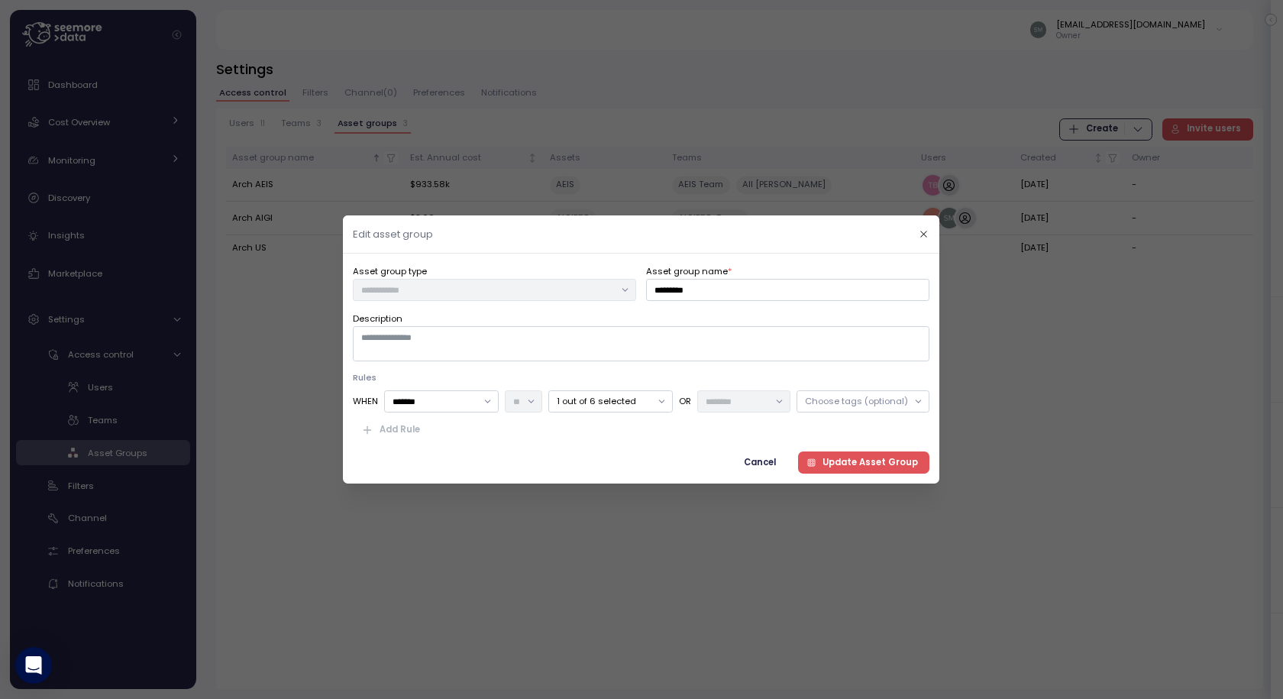
click at [697, 421] on div "Add Rule" at bounding box center [641, 430] width 577 height 22
click at [738, 393] on div at bounding box center [743, 401] width 93 height 22
click at [632, 406] on p "1 out of 6 selected" at bounding box center [604, 401] width 94 height 12
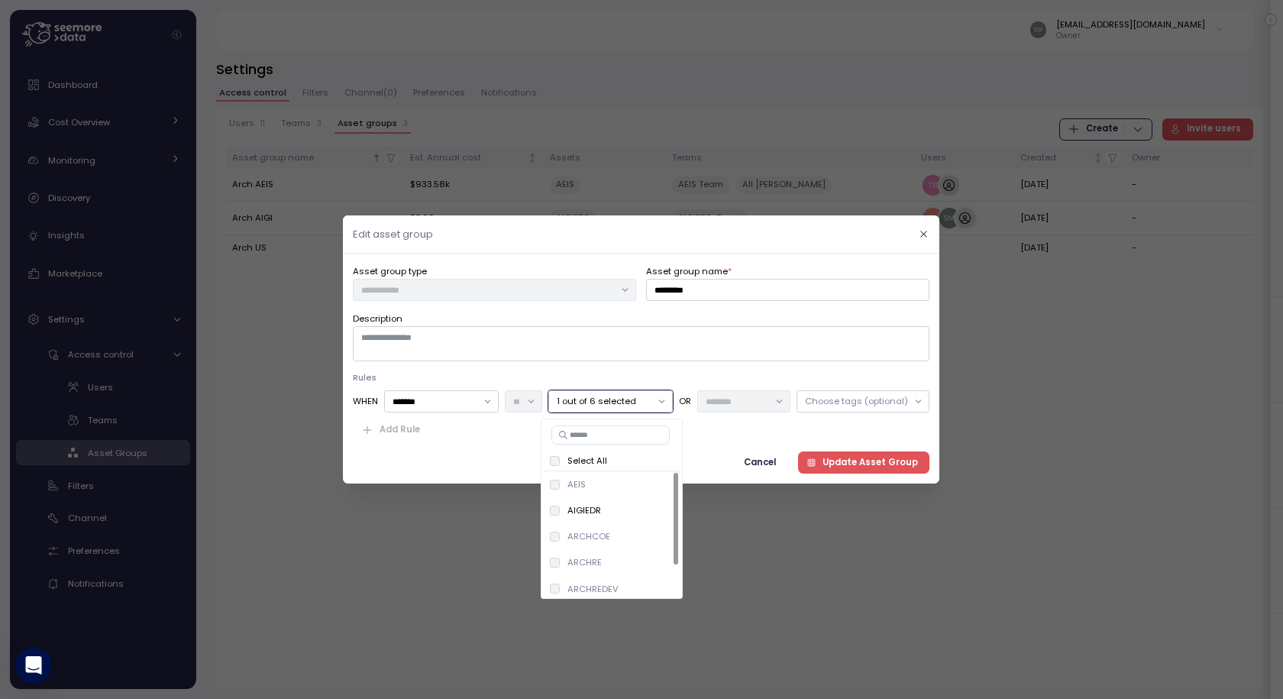
click at [629, 405] on p "1 out of 6 selected" at bounding box center [604, 401] width 94 height 12
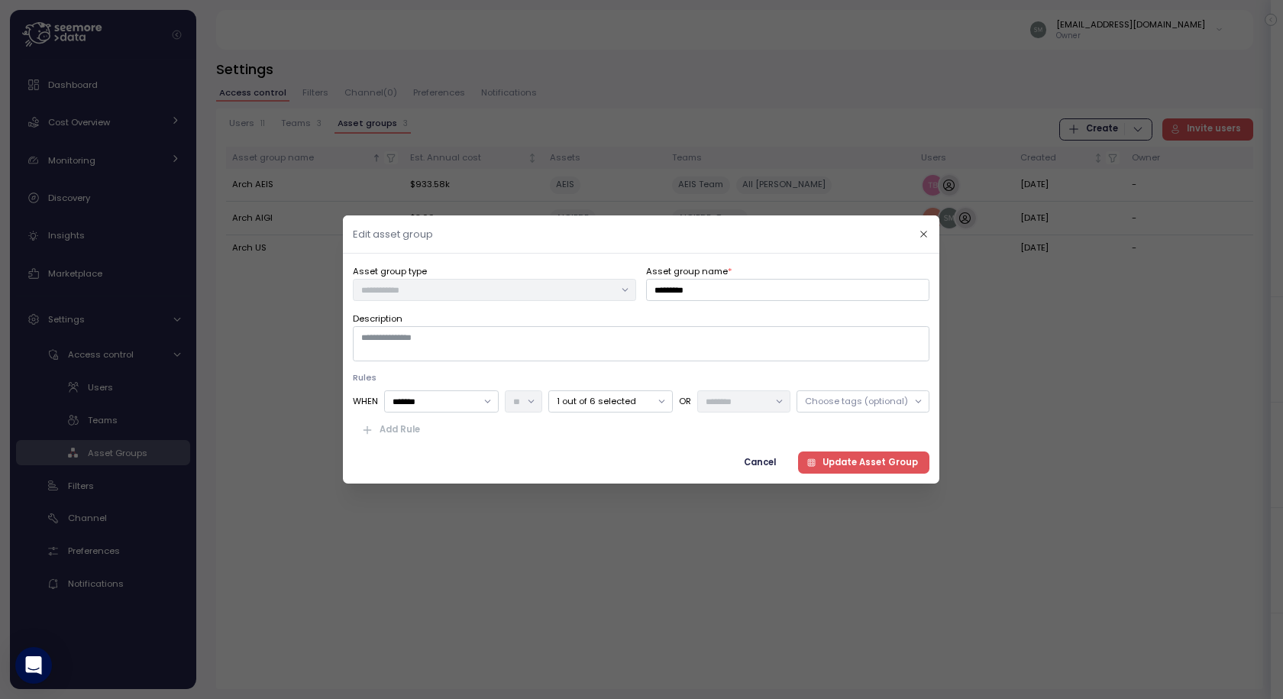
click at [765, 459] on span "Cancel" at bounding box center [761, 462] width 32 height 21
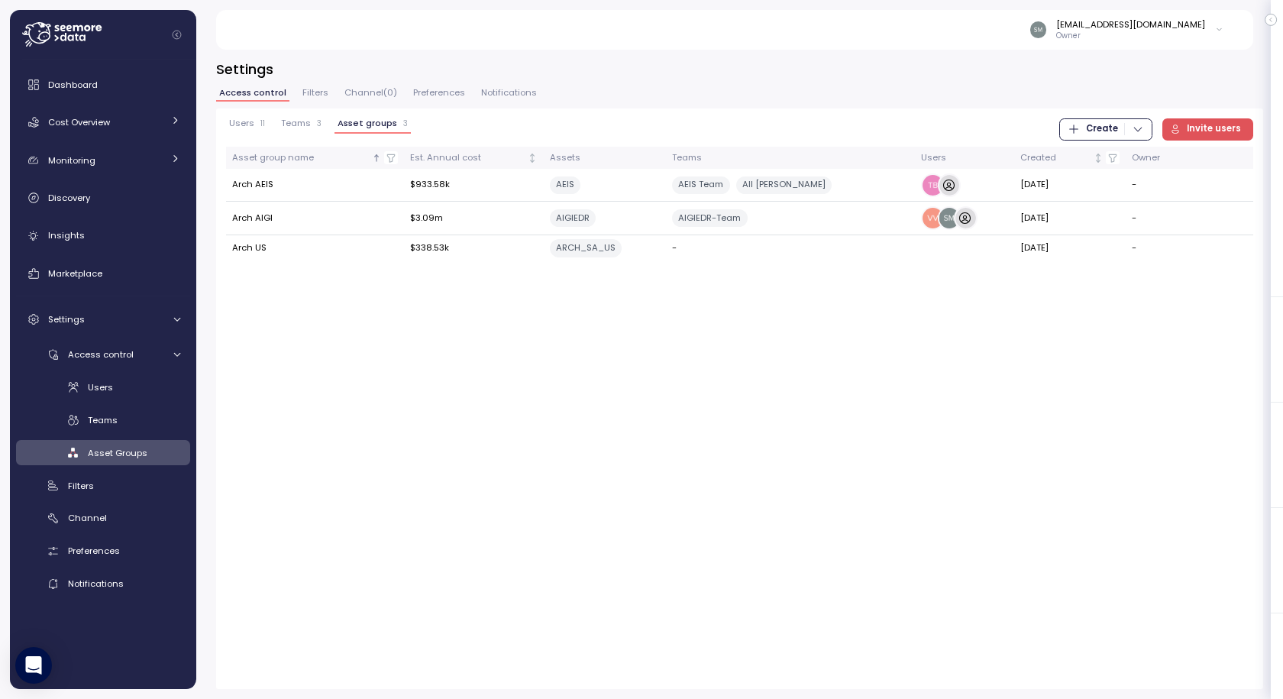
click at [1059, 414] on div "Users 11 Teams 3 Asset groups 3 Create Invite users Asset group name Est. Annua…" at bounding box center [739, 398] width 1047 height 580
click at [1199, 125] on span "Invite users" at bounding box center [1214, 129] width 54 height 21
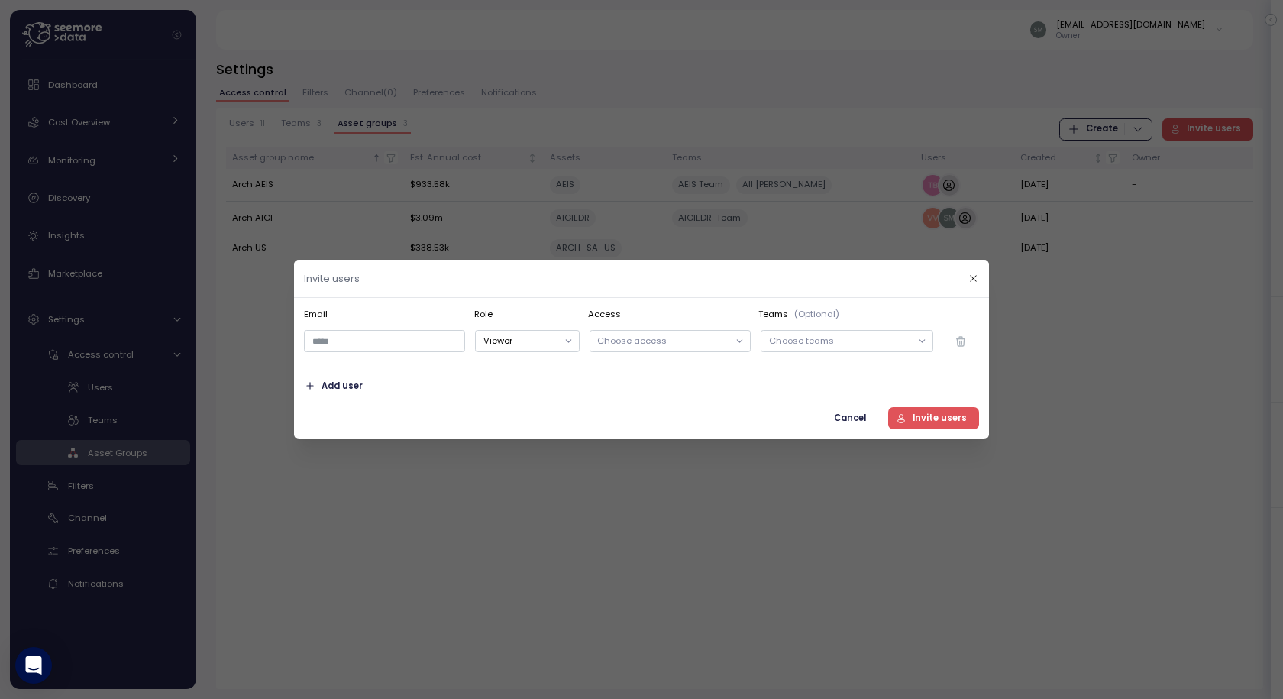
click at [648, 344] on p "Choose access" at bounding box center [662, 341] width 131 height 12
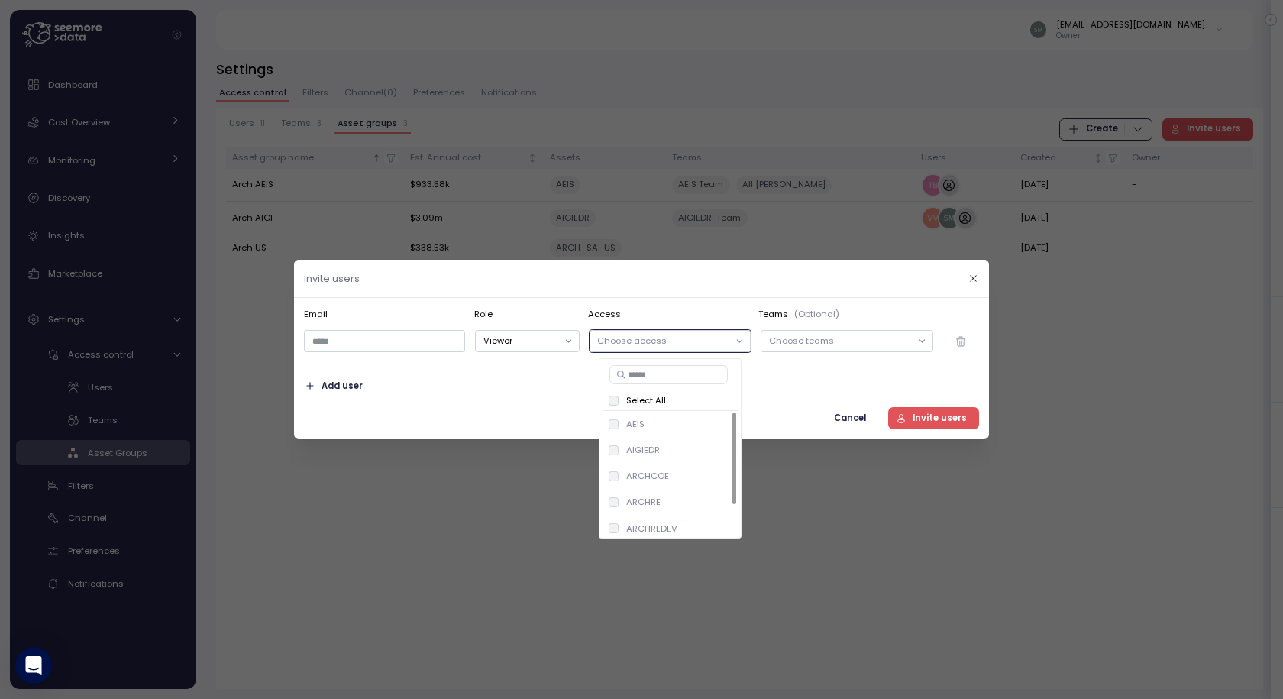
click at [649, 345] on p "Choose access" at bounding box center [662, 341] width 131 height 12
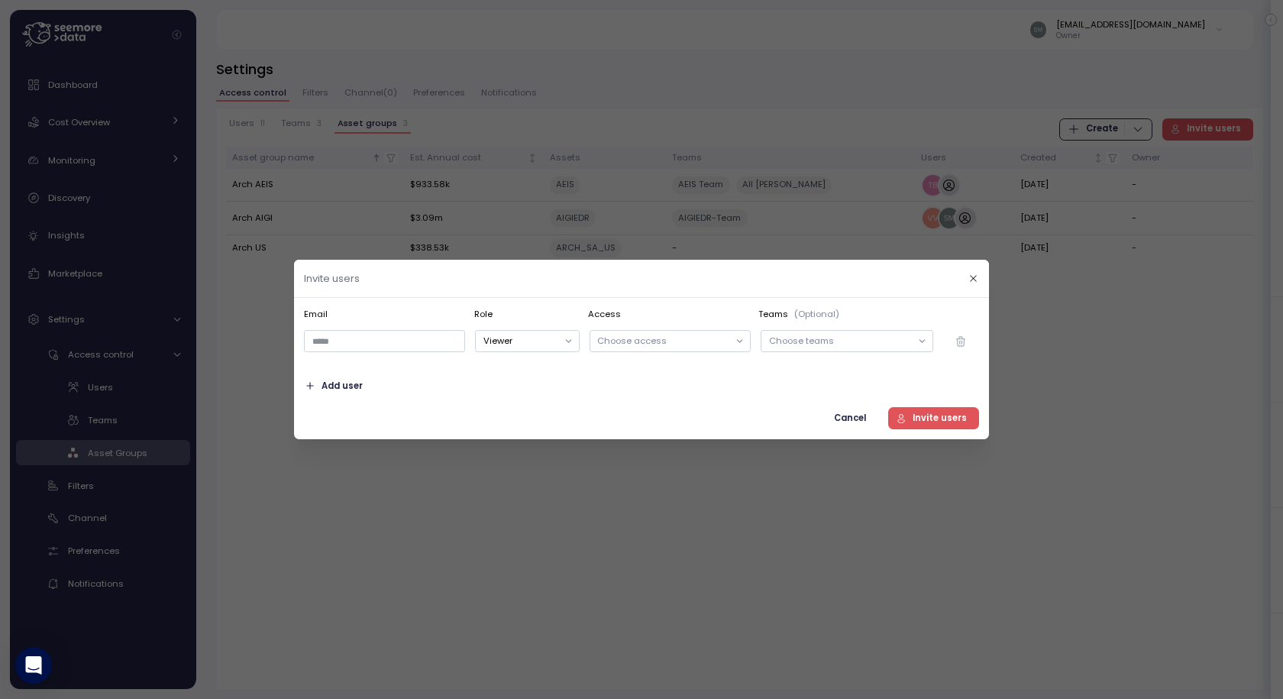
click at [863, 341] on p "Choose teams" at bounding box center [840, 341] width 142 height 12
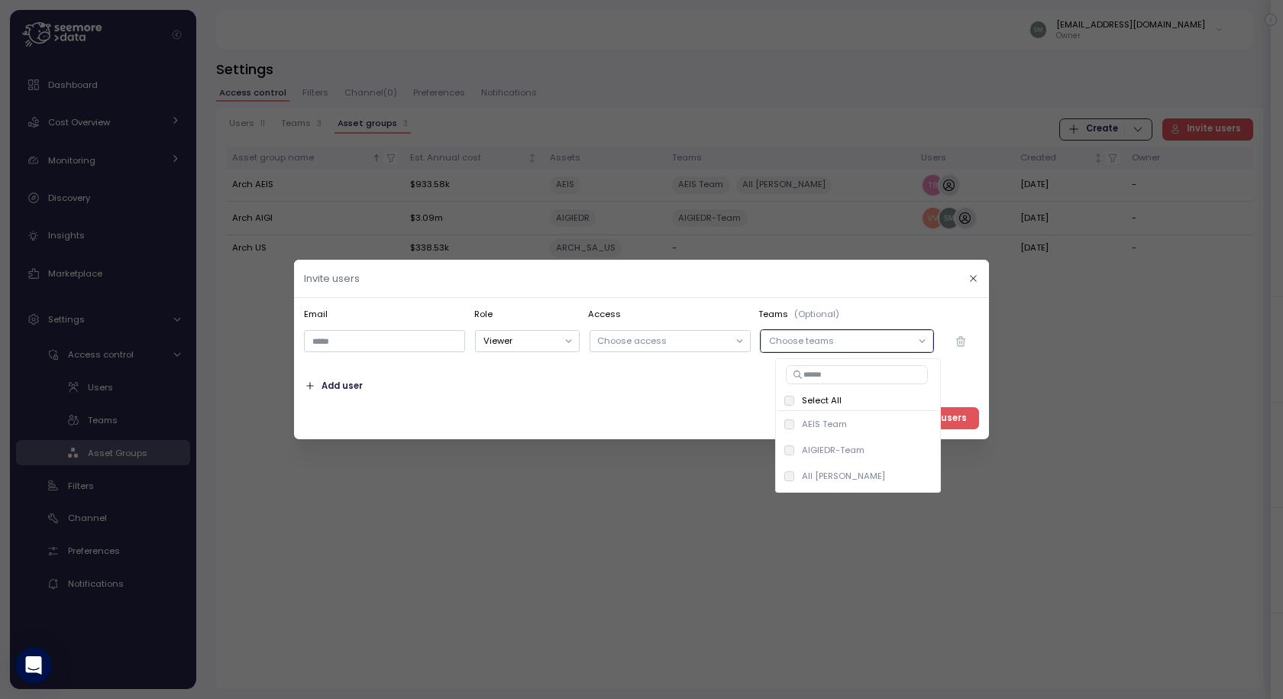
click at [862, 341] on p "Choose teams" at bounding box center [840, 341] width 142 height 12
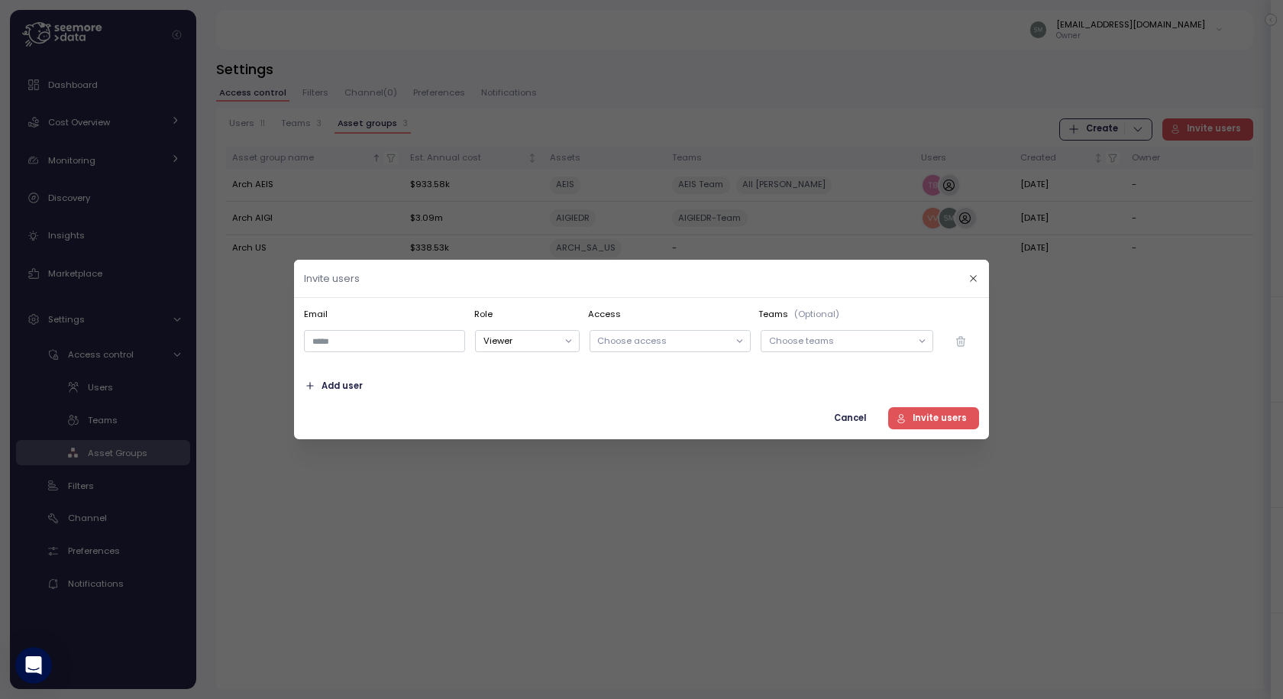
drag, startPoint x: 606, startPoint y: 400, endPoint x: 666, endPoint y: 339, distance: 85.3
click at [611, 400] on div "Email Role Access Teams (Optional) Viewer Choose access Choose teams Add user C…" at bounding box center [641, 368] width 675 height 121
click at [667, 335] on p "Choose access" at bounding box center [662, 341] width 131 height 12
click at [445, 395] on div "Add user" at bounding box center [641, 386] width 675 height 22
click at [840, 419] on span "Cancel" at bounding box center [850, 418] width 32 height 21
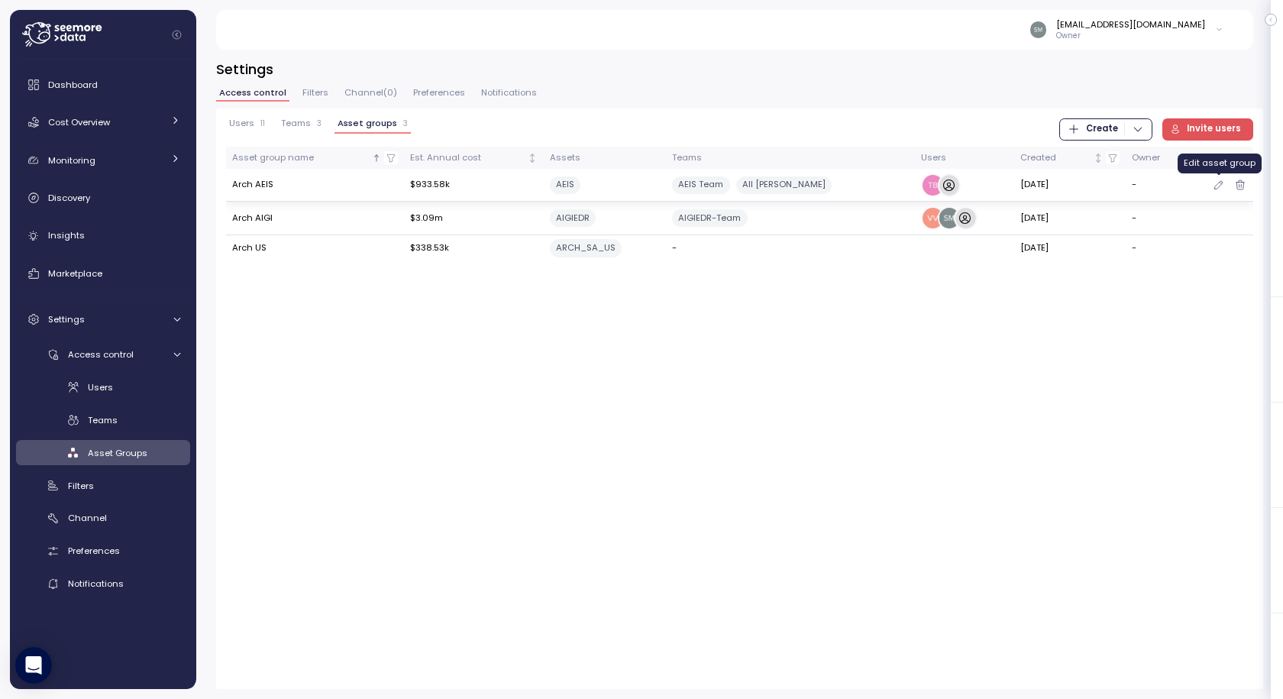
click at [1218, 180] on icon "button" at bounding box center [1219, 185] width 12 height 18
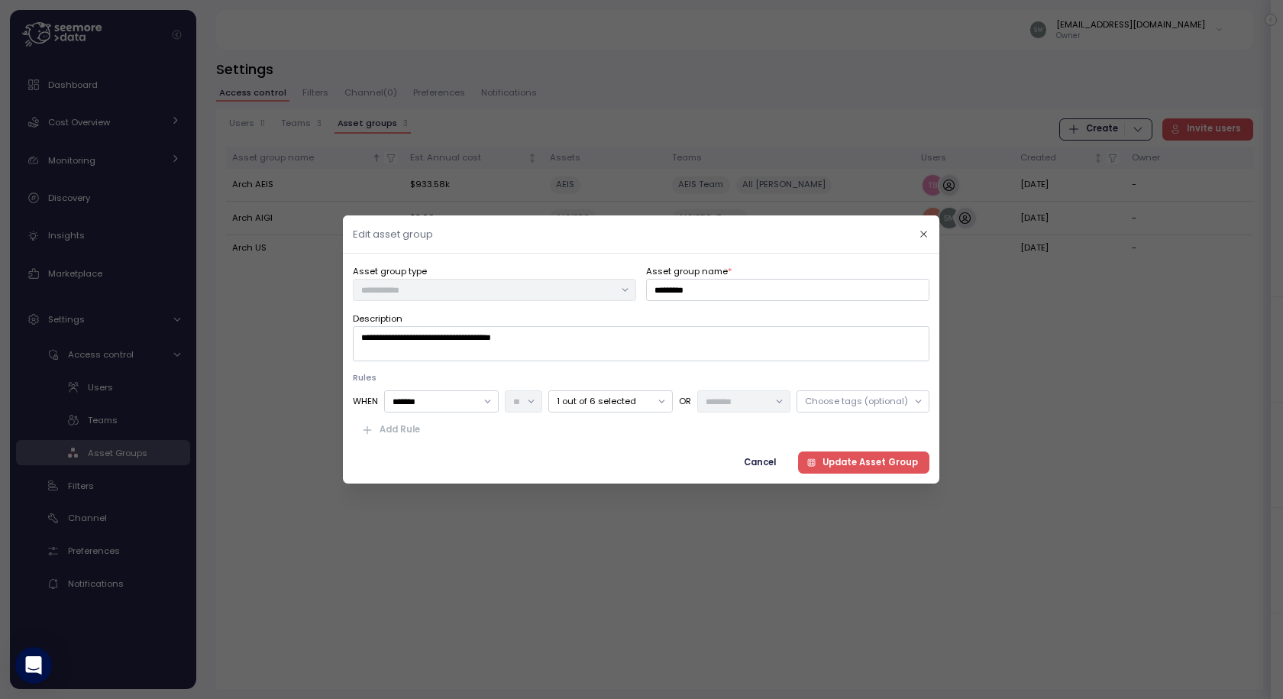
click at [625, 404] on p "1 out of 6 selected" at bounding box center [604, 401] width 94 height 12
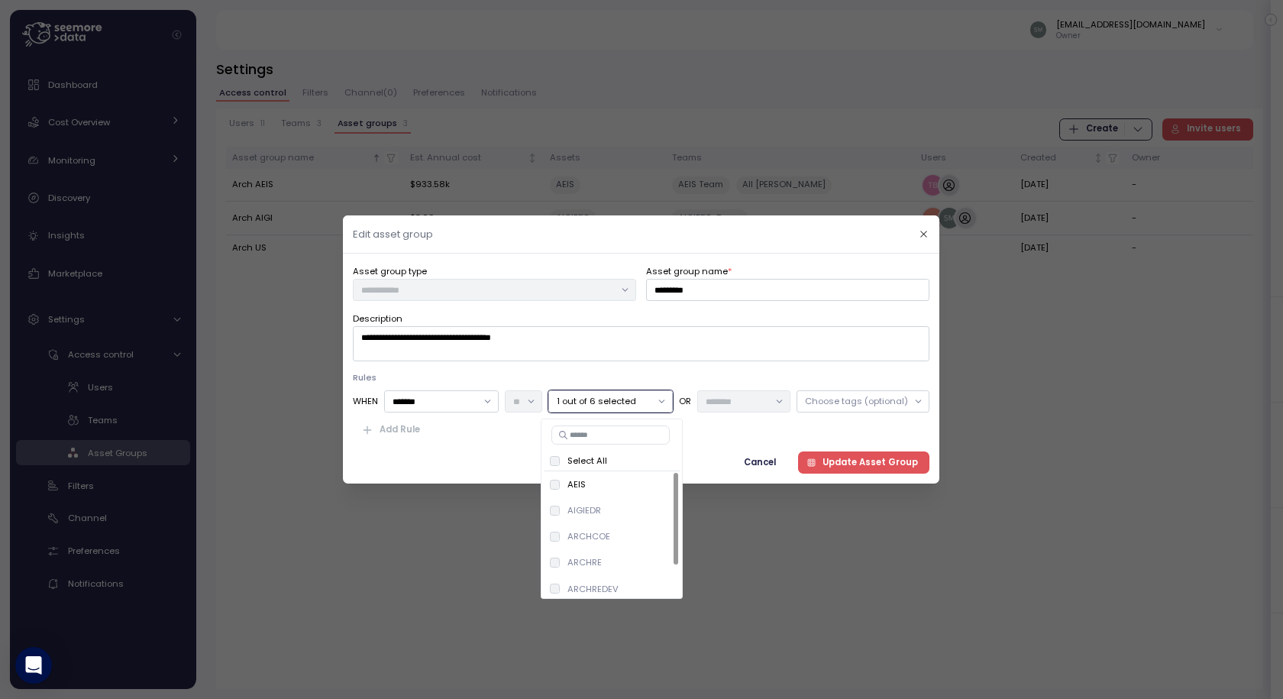
click at [624, 401] on p "1 out of 6 selected" at bounding box center [604, 401] width 94 height 12
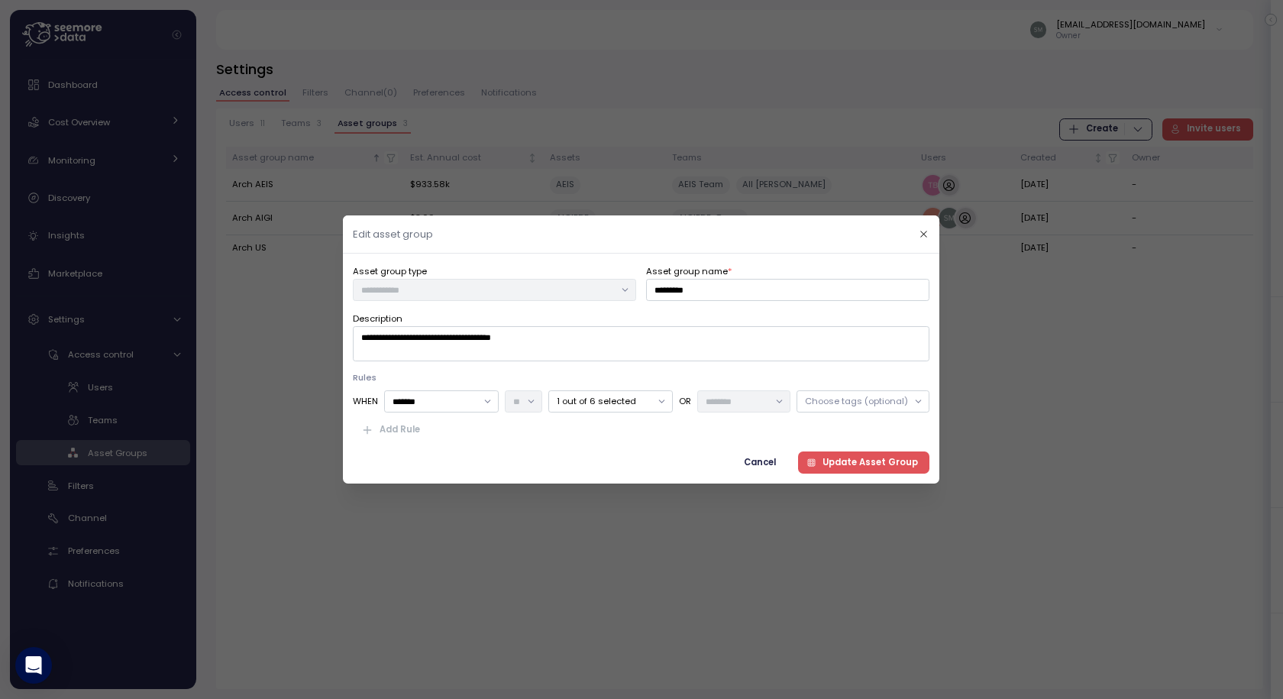
click at [758, 464] on span "Cancel" at bounding box center [761, 462] width 32 height 21
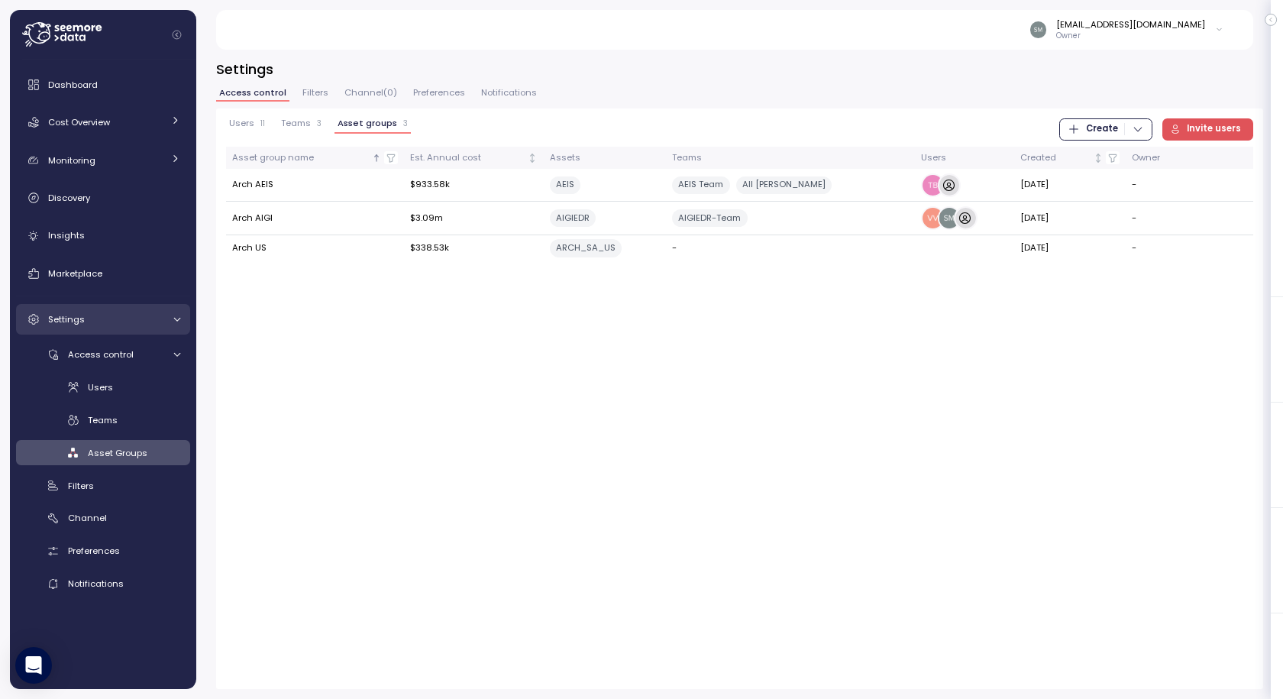
click at [83, 318] on div "Settings" at bounding box center [105, 319] width 115 height 15
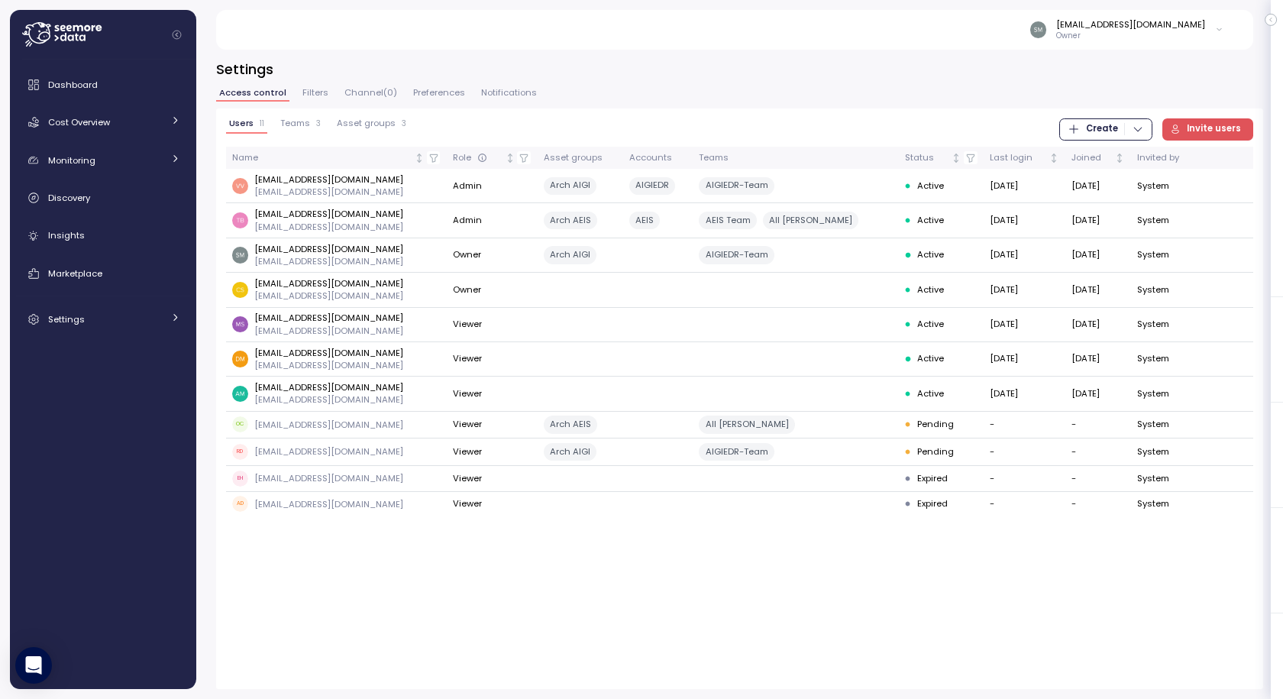
click at [435, 96] on span "Preferences" at bounding box center [439, 93] width 52 height 8
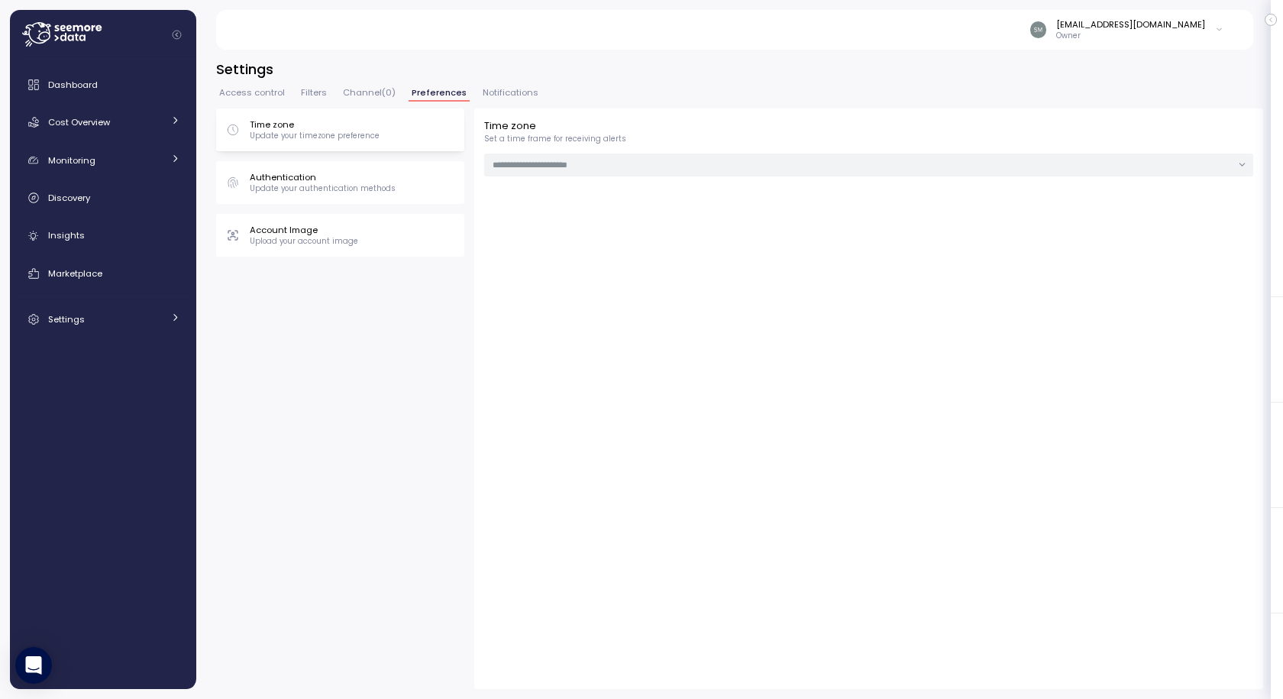
type input "***"
click at [319, 91] on span "Filters" at bounding box center [314, 93] width 26 height 8
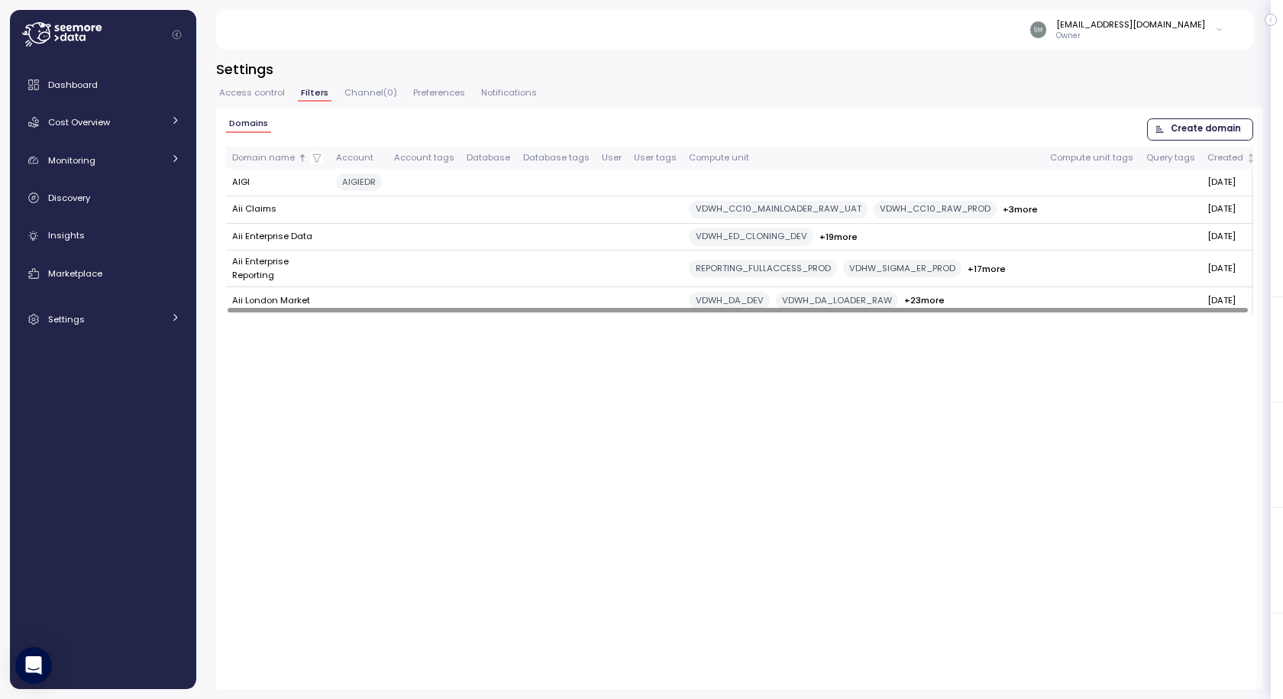
click at [854, 309] on div "VDWH_DA_LOADER_RAW" at bounding box center [837, 301] width 122 height 18
click at [85, 80] on span "Dashboard" at bounding box center [73, 85] width 50 height 12
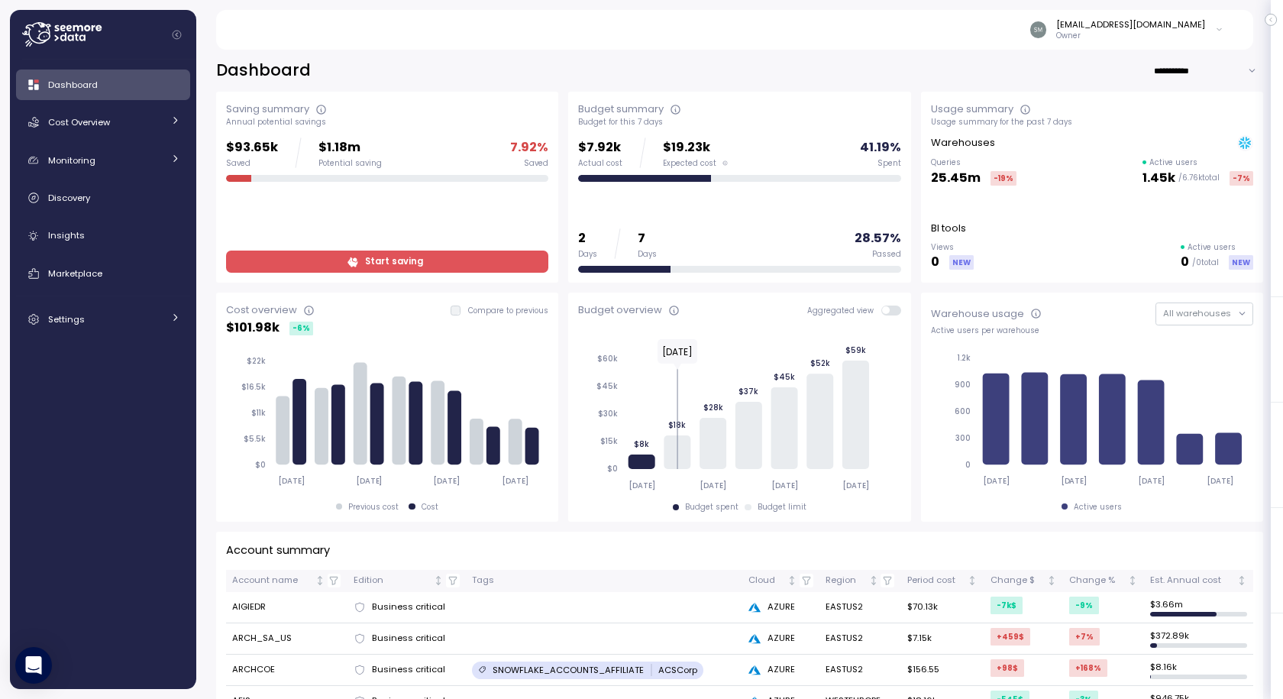
click at [1175, 72] on input "**********" at bounding box center [1208, 71] width 110 height 22
click at [1101, 65] on div "**********" at bounding box center [739, 71] width 1047 height 22
drag, startPoint x: 1200, startPoint y: 62, endPoint x: 1175, endPoint y: 70, distance: 26.6
click at [1188, 66] on input "**********" at bounding box center [1208, 71] width 110 height 22
drag, startPoint x: 1175, startPoint y: 70, endPoint x: 949, endPoint y: 62, distance: 225.5
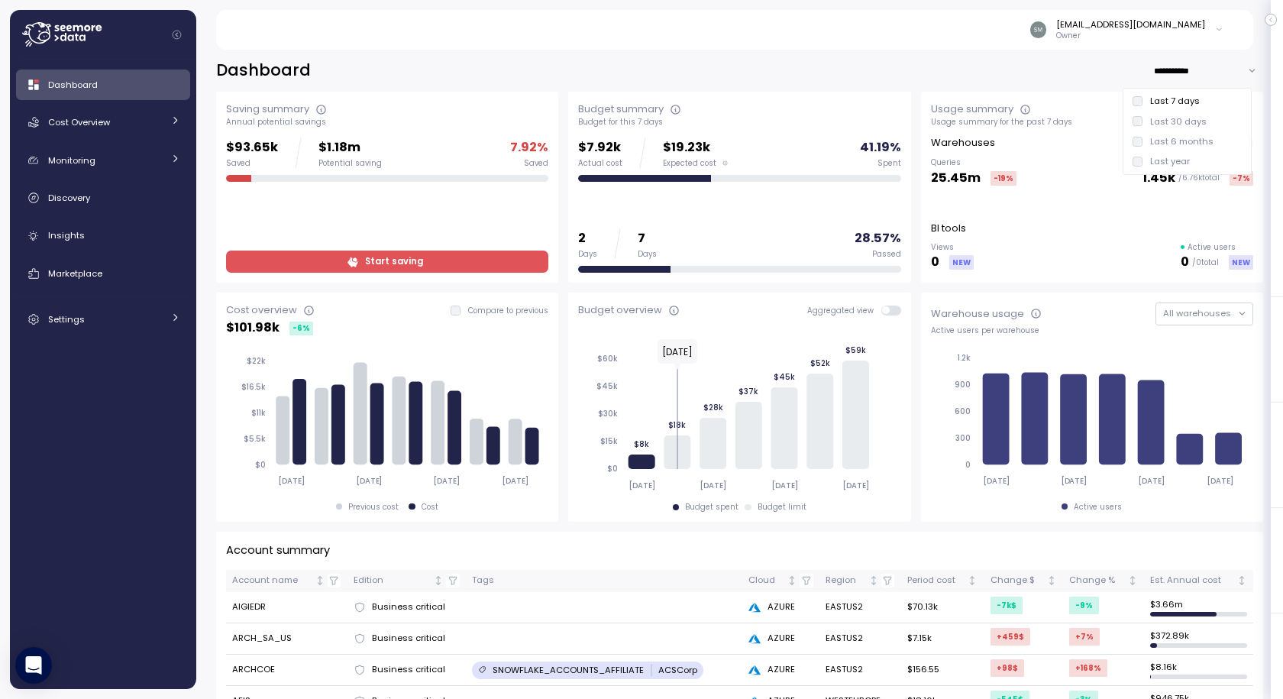
click at [1172, 70] on input "**********" at bounding box center [1208, 71] width 110 height 22
click at [945, 62] on div "**********" at bounding box center [739, 71] width 1047 height 22
click at [78, 120] on span "Cost Overview" at bounding box center [79, 122] width 62 height 12
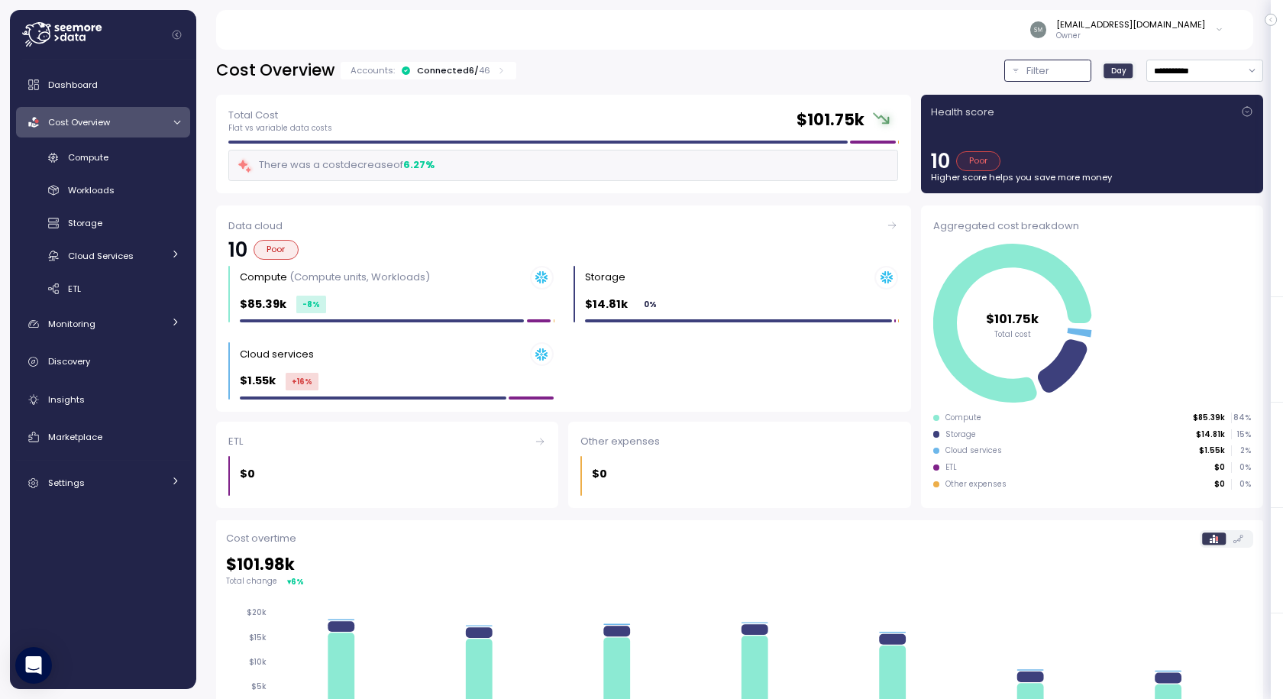
click at [1027, 68] on p "Filter" at bounding box center [1038, 70] width 23 height 15
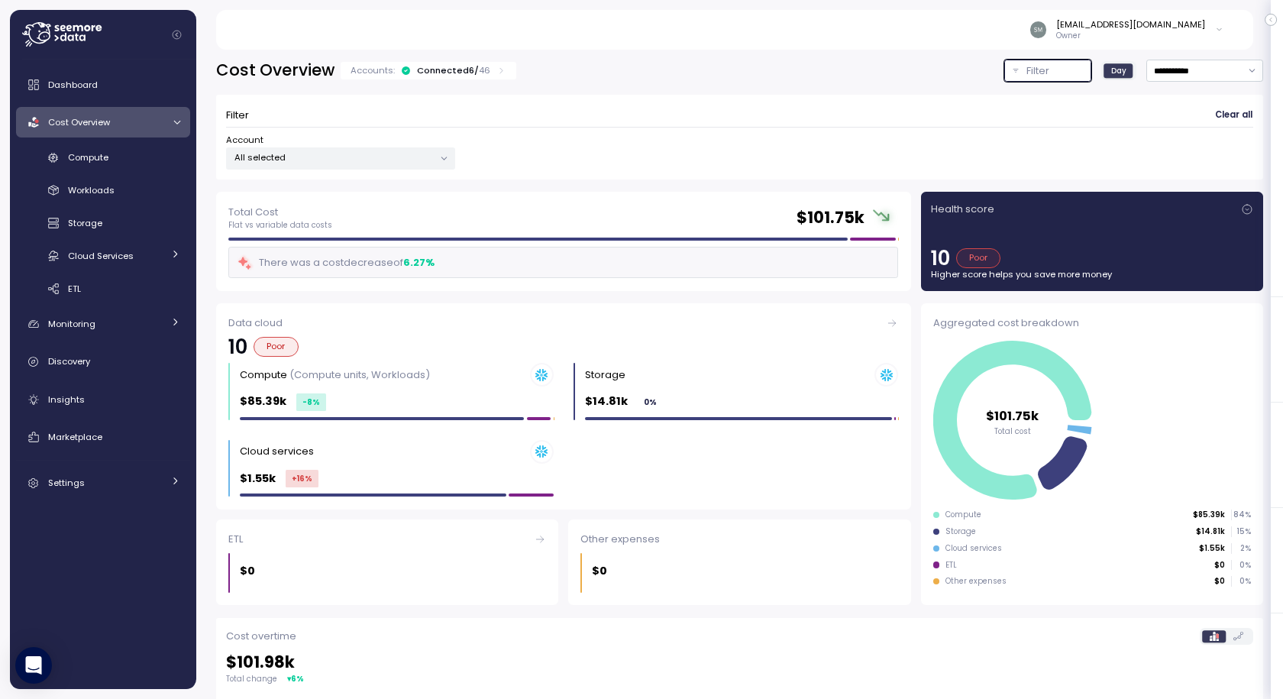
click at [301, 159] on p "All selected" at bounding box center [333, 157] width 199 height 12
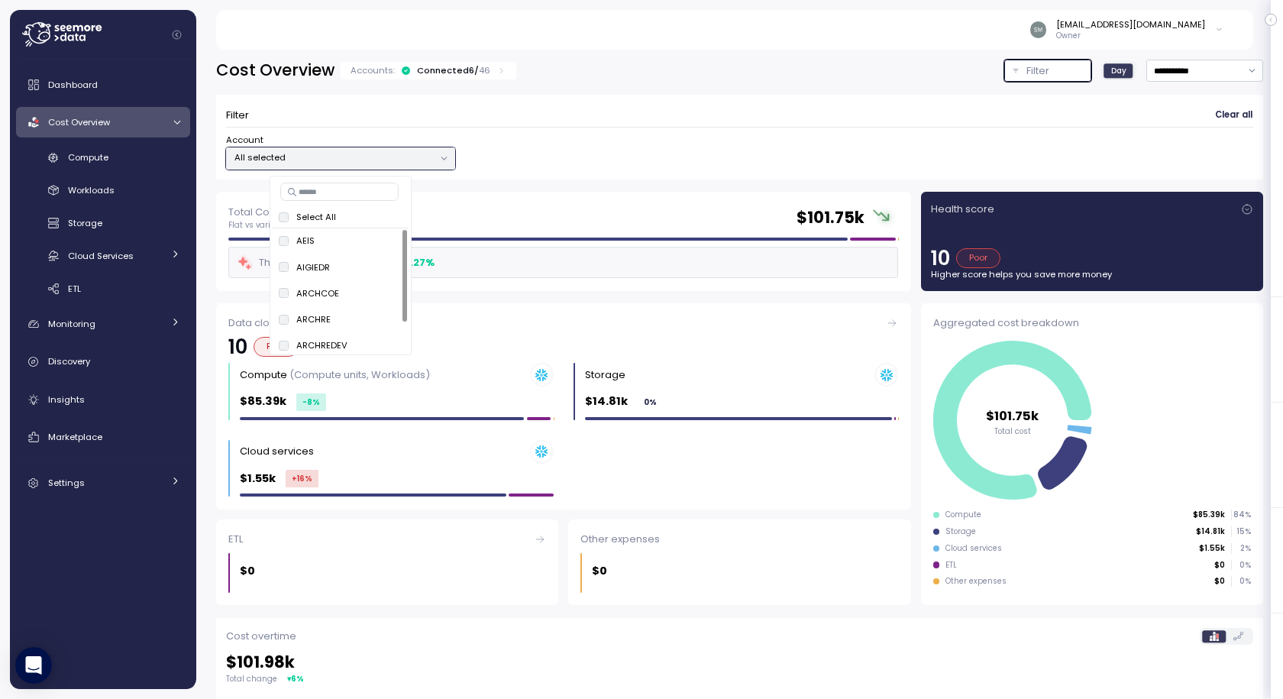
click at [310, 151] on p "All selected" at bounding box center [333, 157] width 199 height 12
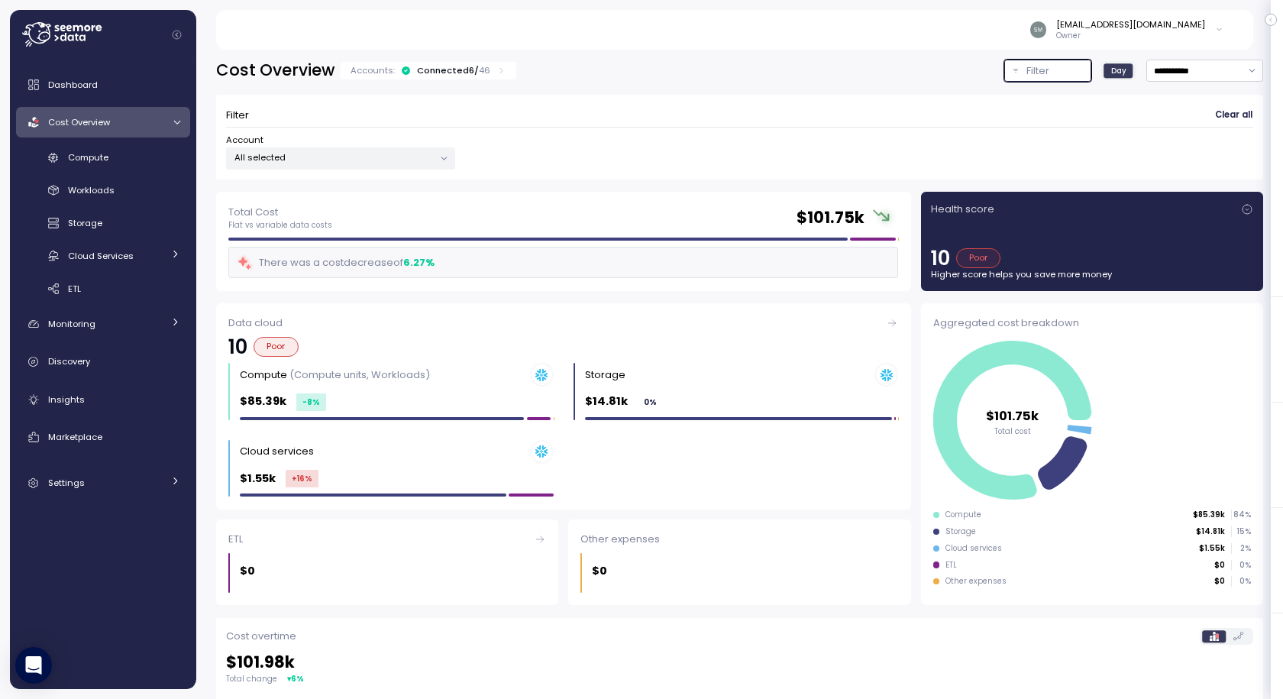
click at [1004, 73] on button "Filter" at bounding box center [1047, 71] width 87 height 22
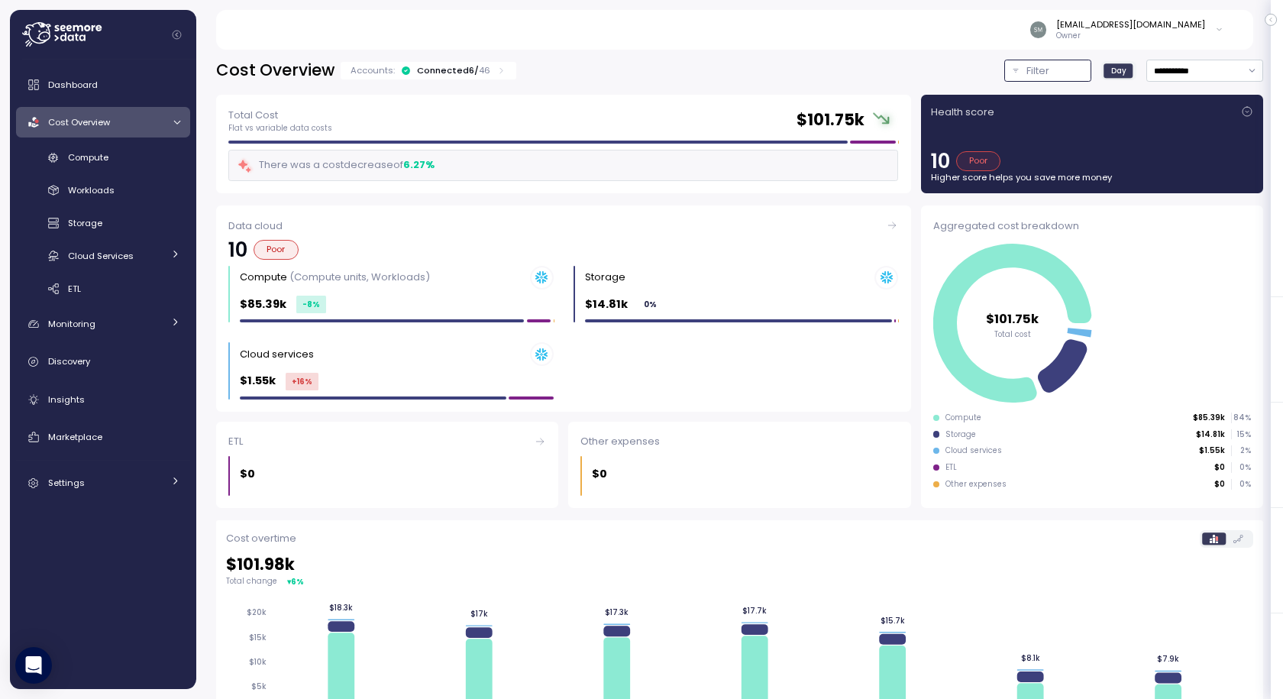
click at [1027, 71] on p "Filter" at bounding box center [1038, 70] width 23 height 15
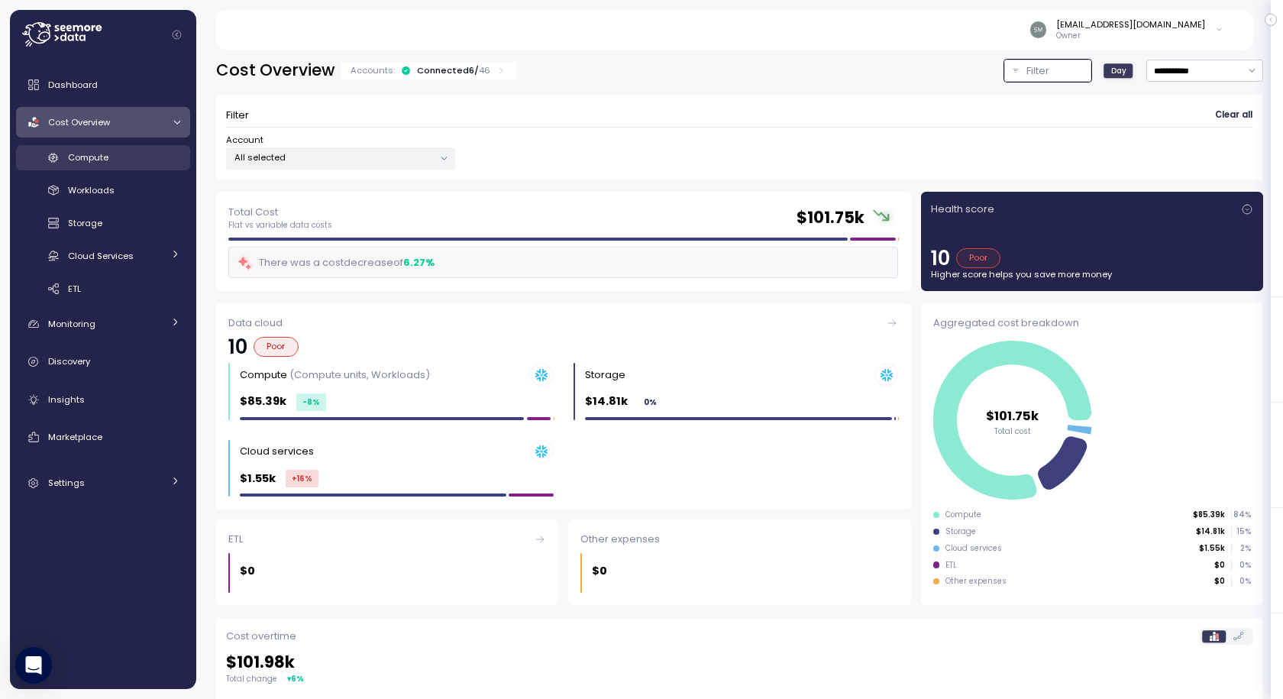
click at [90, 150] on div "Compute" at bounding box center [124, 157] width 112 height 15
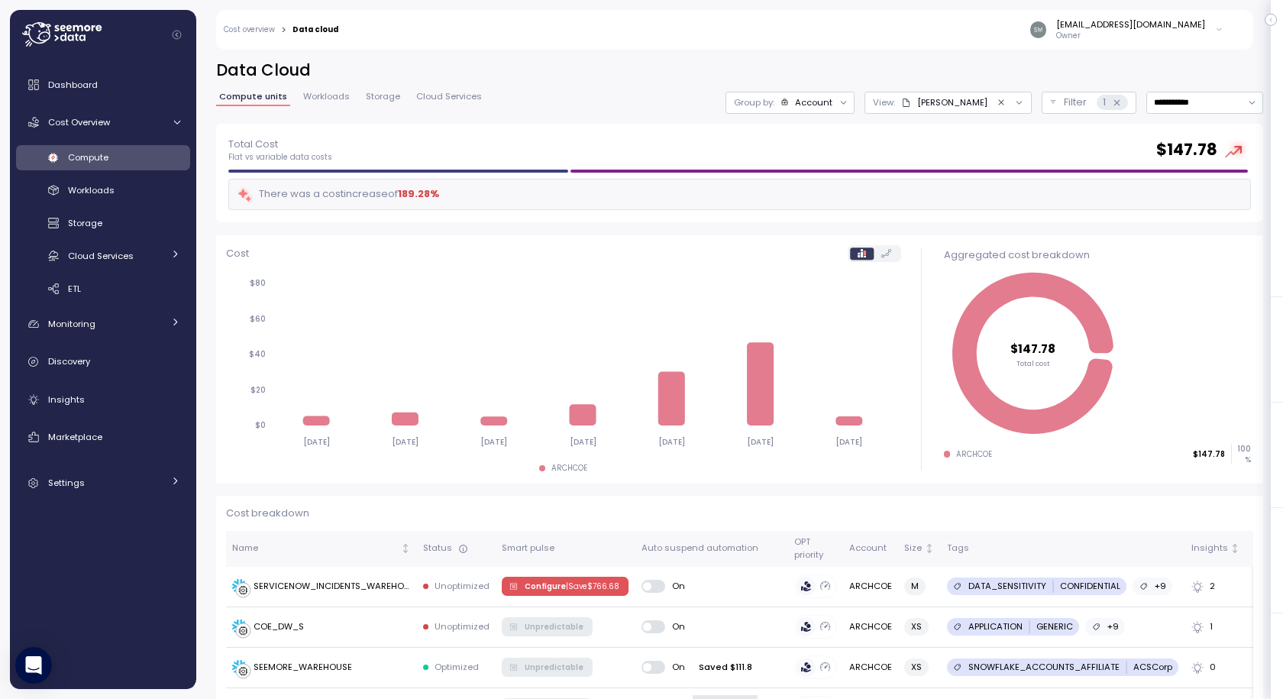
click at [997, 100] on icon "Clear value" at bounding box center [1002, 103] width 10 height 10
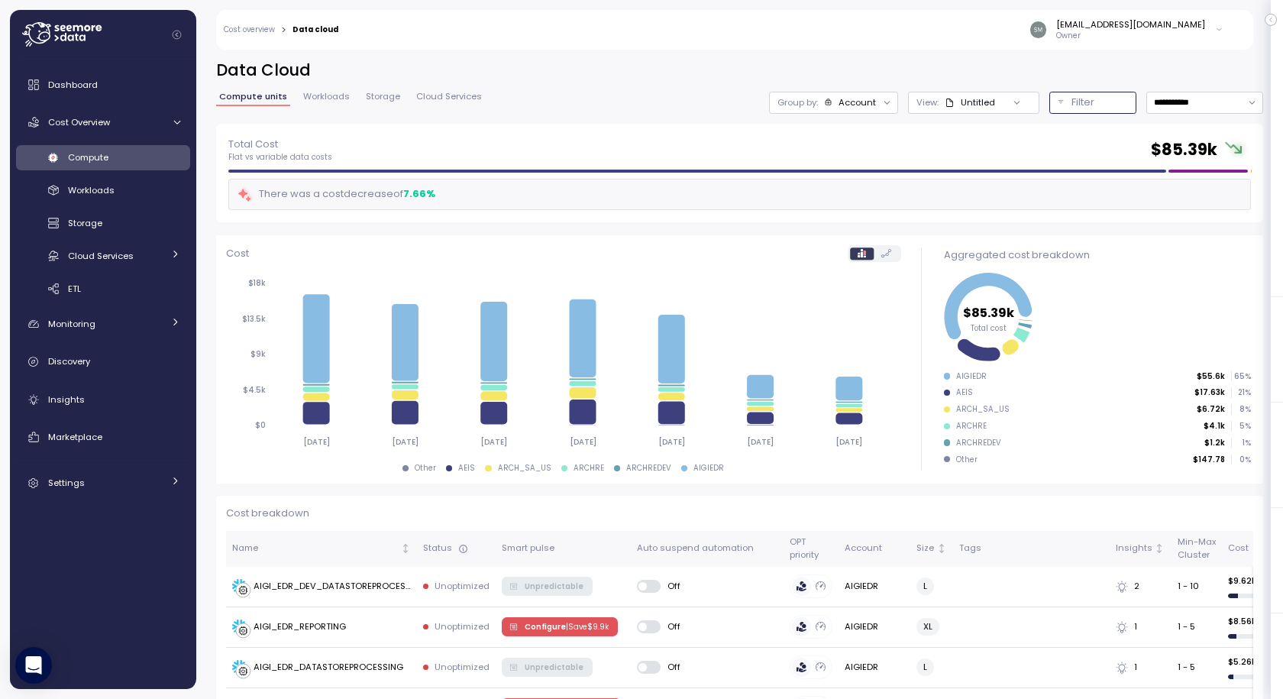
click at [1078, 103] on div "Filter" at bounding box center [1100, 102] width 57 height 15
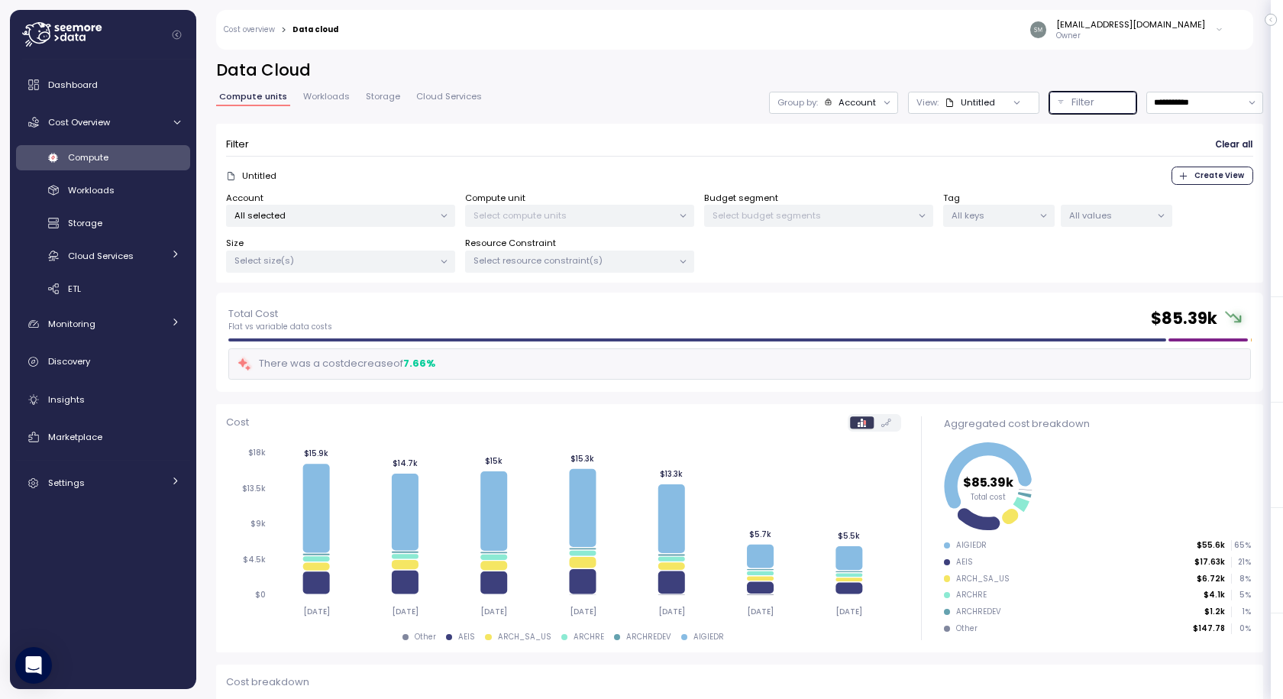
click at [1072, 105] on p "Filter" at bounding box center [1083, 102] width 23 height 15
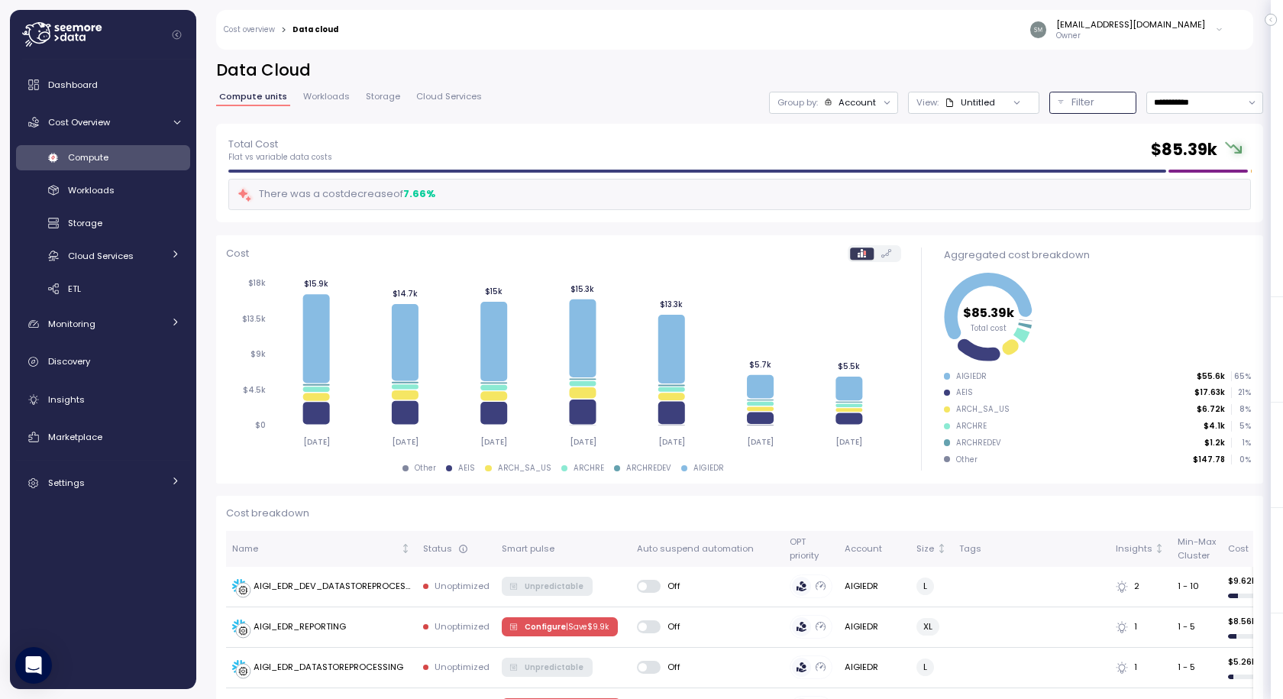
click at [1072, 105] on p "Filter" at bounding box center [1083, 102] width 23 height 15
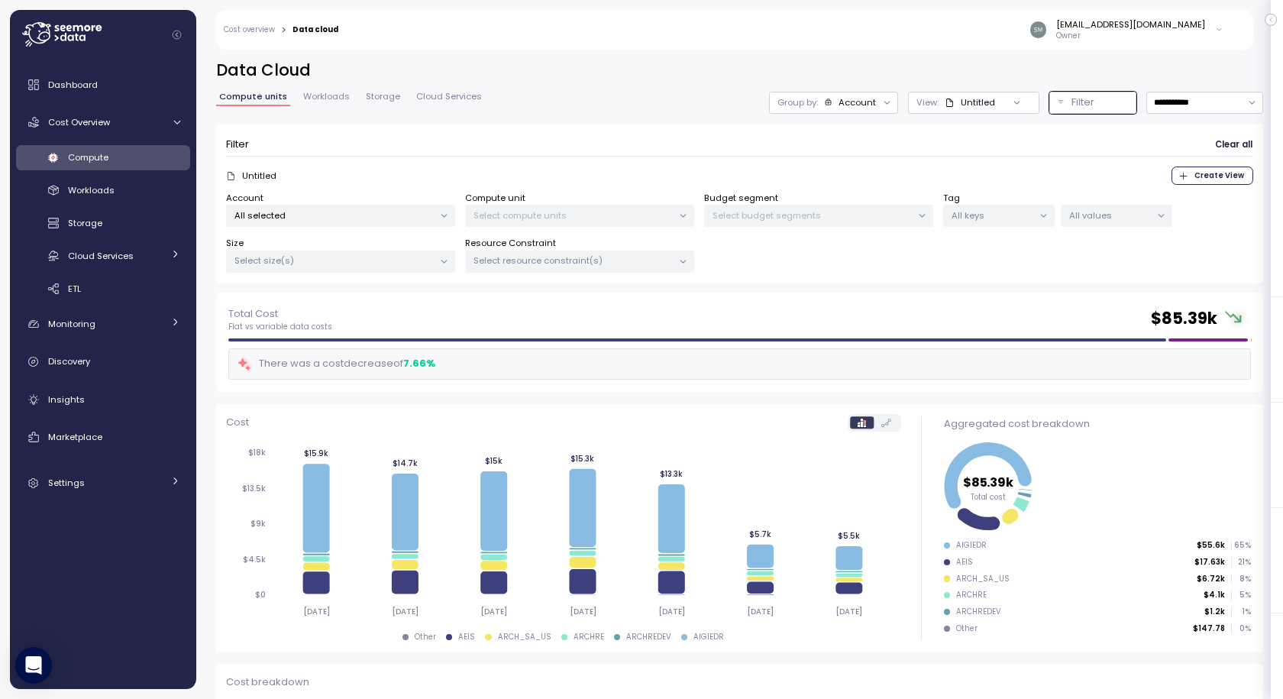
click at [1222, 142] on span "Clear all" at bounding box center [1233, 144] width 37 height 21
click at [957, 106] on div "Untitled" at bounding box center [970, 102] width 50 height 12
click at [81, 73] on link "Dashboard" at bounding box center [103, 85] width 174 height 31
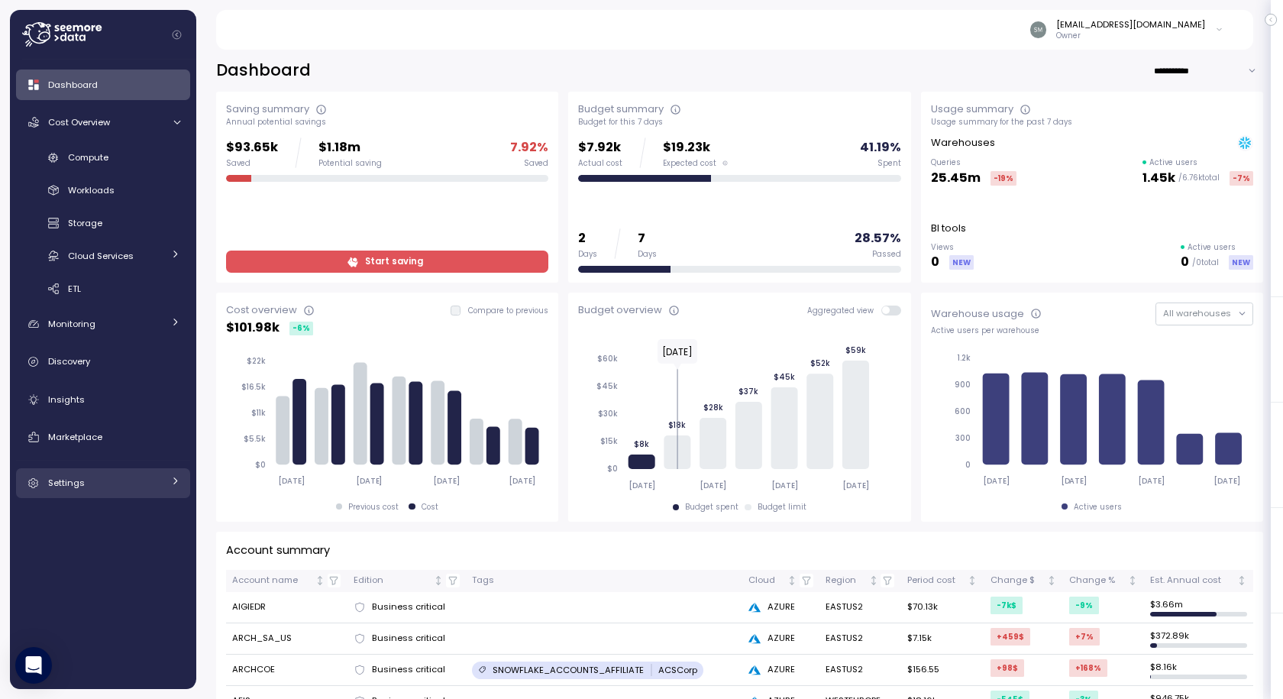
click at [75, 489] on span "Settings" at bounding box center [66, 483] width 37 height 12
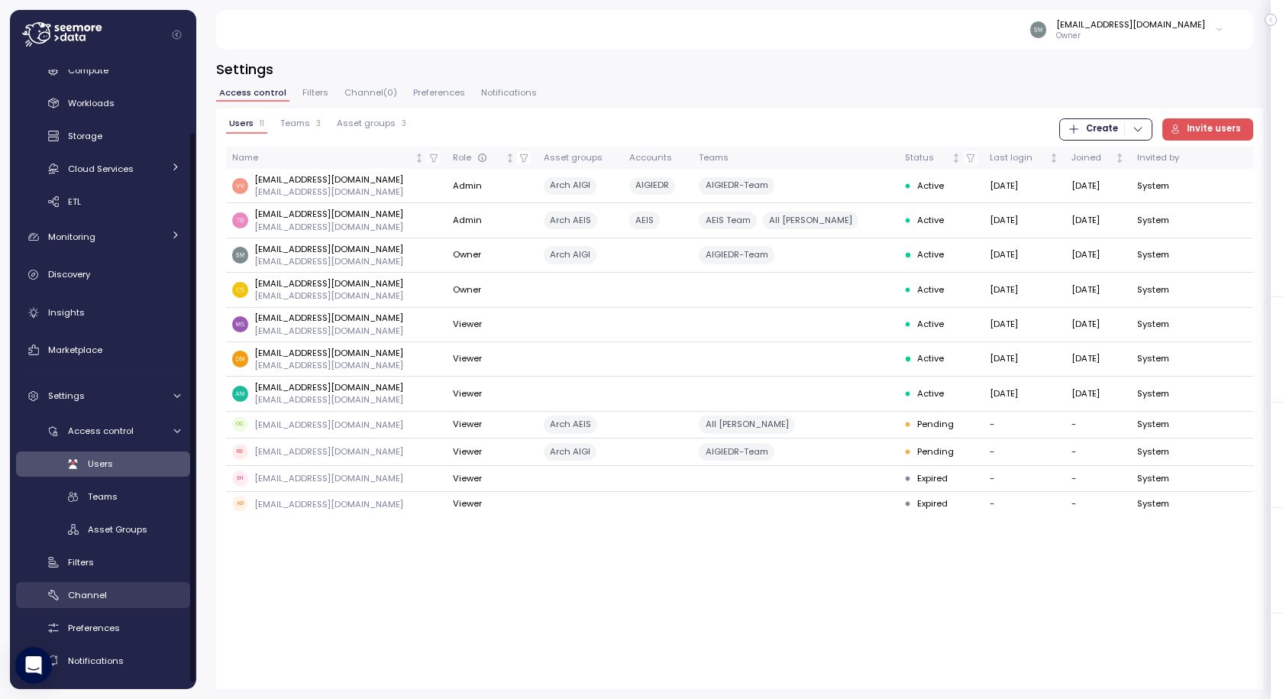
scroll to position [89, 0]
click at [78, 551] on link "Filters" at bounding box center [103, 560] width 174 height 25
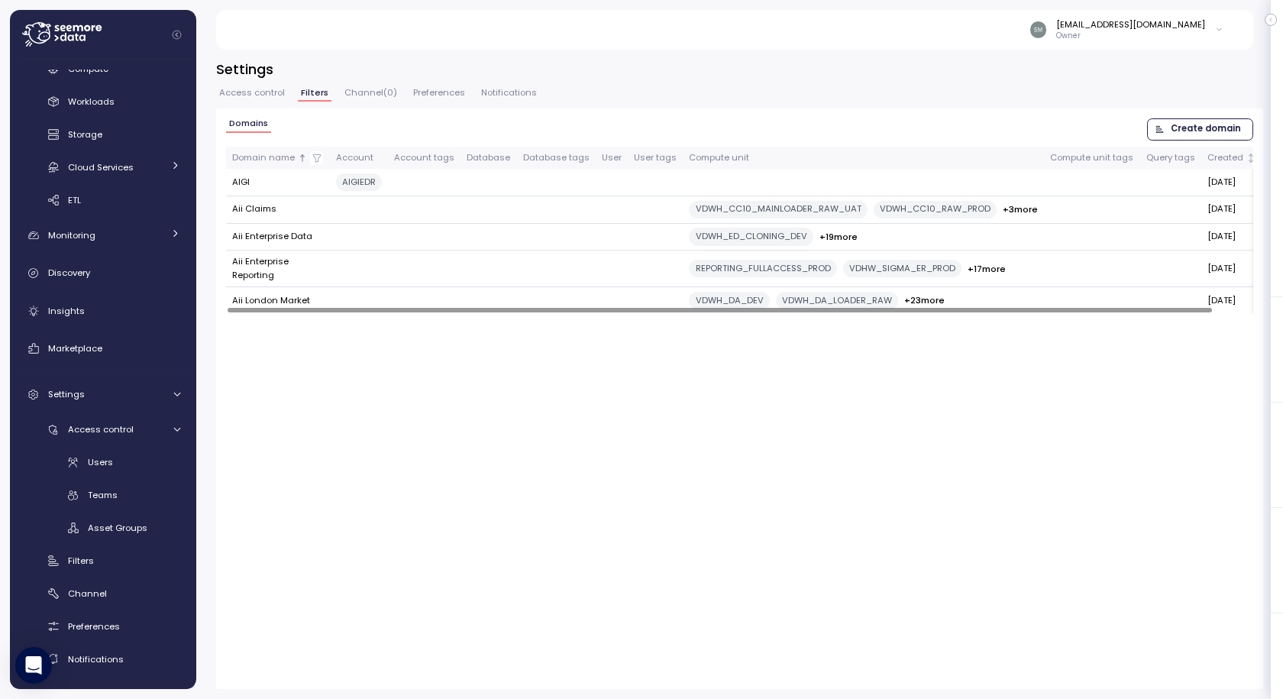
click at [736, 302] on div "VDWH_DA_DEV" at bounding box center [729, 301] width 80 height 18
click at [256, 307] on td "Aii London Market" at bounding box center [278, 300] width 104 height 27
click at [256, 309] on td "Aii London Market" at bounding box center [278, 300] width 104 height 27
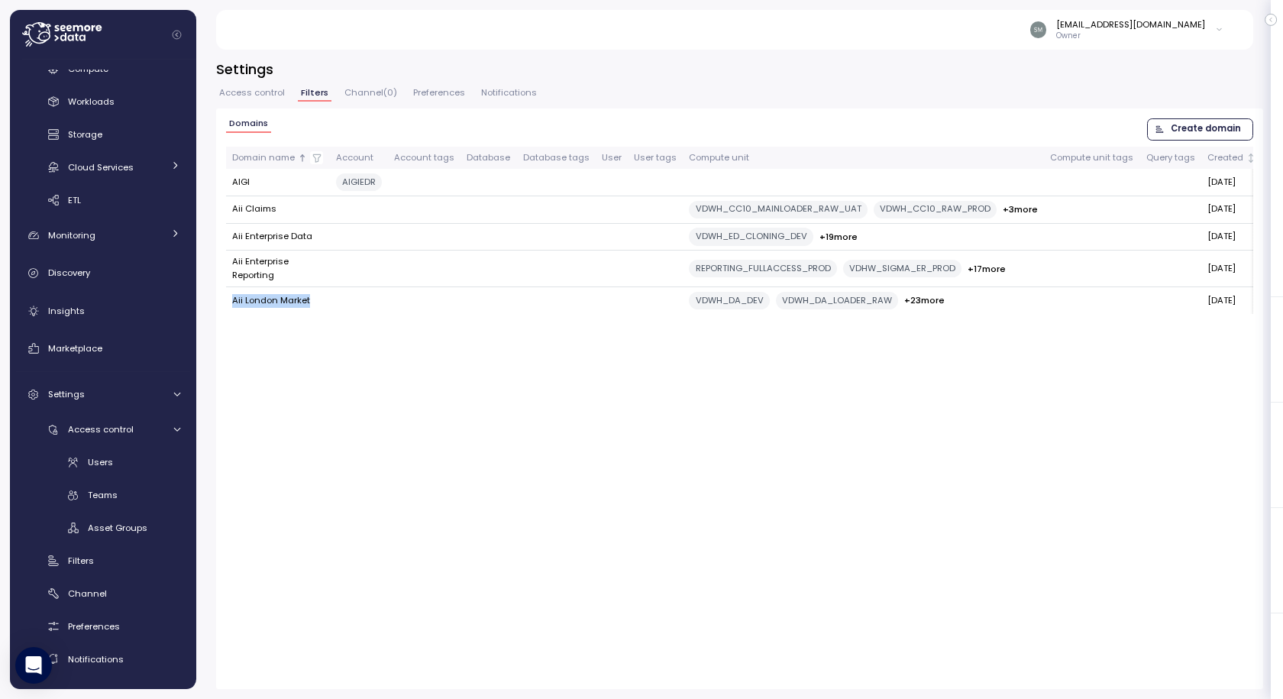
click at [1198, 128] on span "Create domain" at bounding box center [1206, 129] width 70 height 21
click at [1203, 136] on div at bounding box center [641, 349] width 1283 height 699
click at [634, 378] on div "Domains Create domain Domain name Account Account tags Database Database tags U…" at bounding box center [739, 398] width 1047 height 580
click at [251, 90] on span "Access control" at bounding box center [252, 93] width 66 height 8
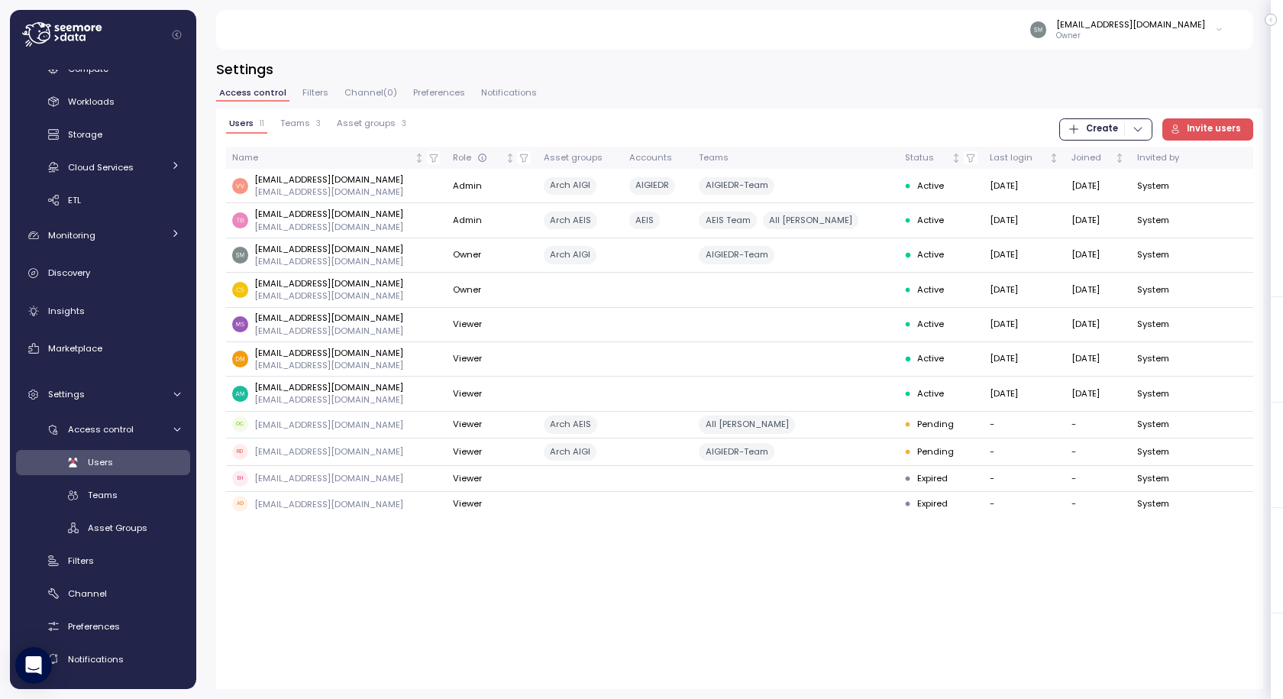
click at [331, 88] on div "Settings Access control Filters Channel ( 0 ) Preferences Notifications Users 1…" at bounding box center [739, 374] width 1047 height 629
click at [308, 91] on span "Filters" at bounding box center [315, 93] width 26 height 8
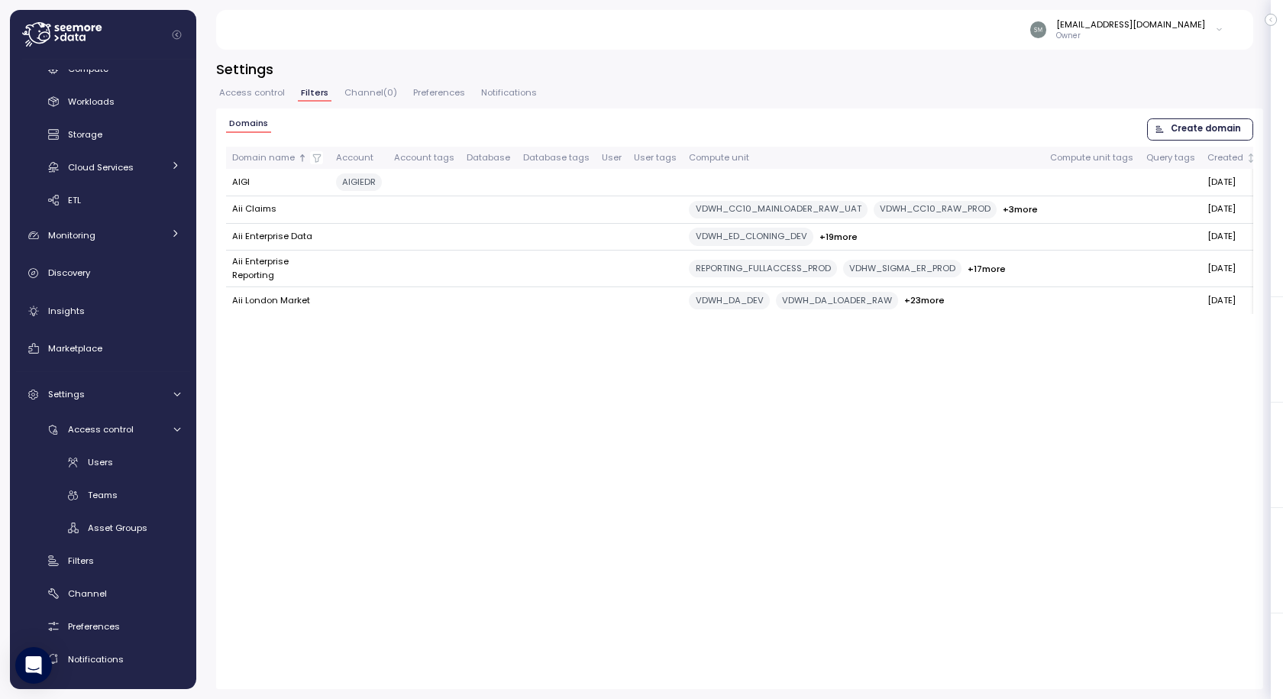
drag, startPoint x: 1175, startPoint y: 129, endPoint x: 1034, endPoint y: 112, distance: 141.5
click at [1018, 109] on div "Domains Create domain Domain name Account Account tags Database Database tags U…" at bounding box center [739, 398] width 1047 height 580
click at [1207, 131] on span "Create domain" at bounding box center [1206, 129] width 70 height 21
click at [358, 94] on span "Channel ( 0 )" at bounding box center [370, 93] width 53 height 8
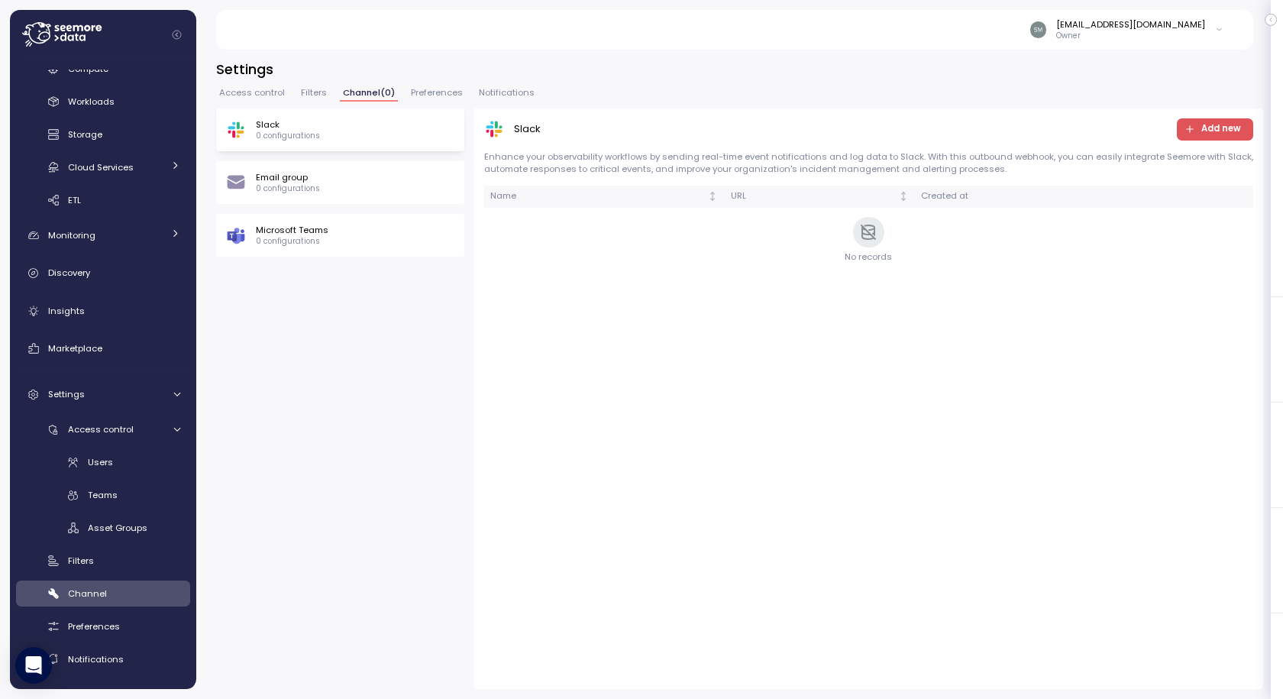
click at [444, 92] on span "Preferences" at bounding box center [437, 93] width 52 height 8
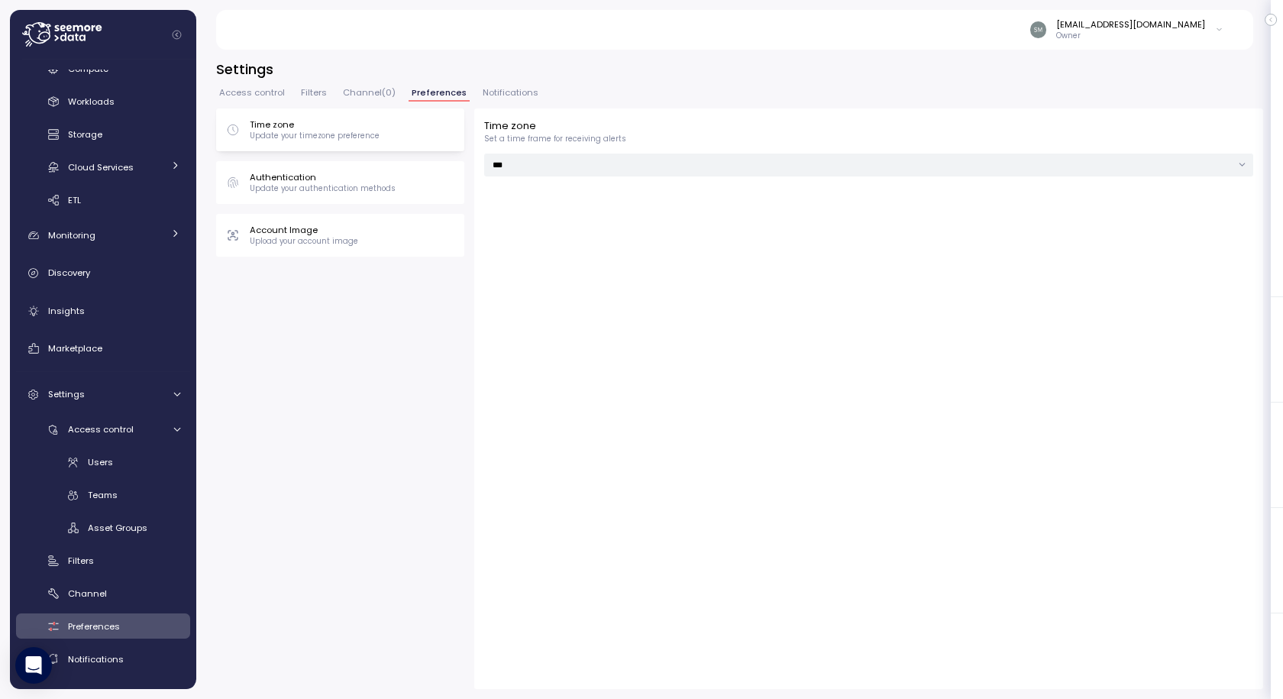
click at [443, 91] on span "Preferences" at bounding box center [439, 93] width 55 height 8
click at [507, 97] on span "Notifications" at bounding box center [511, 93] width 56 height 8
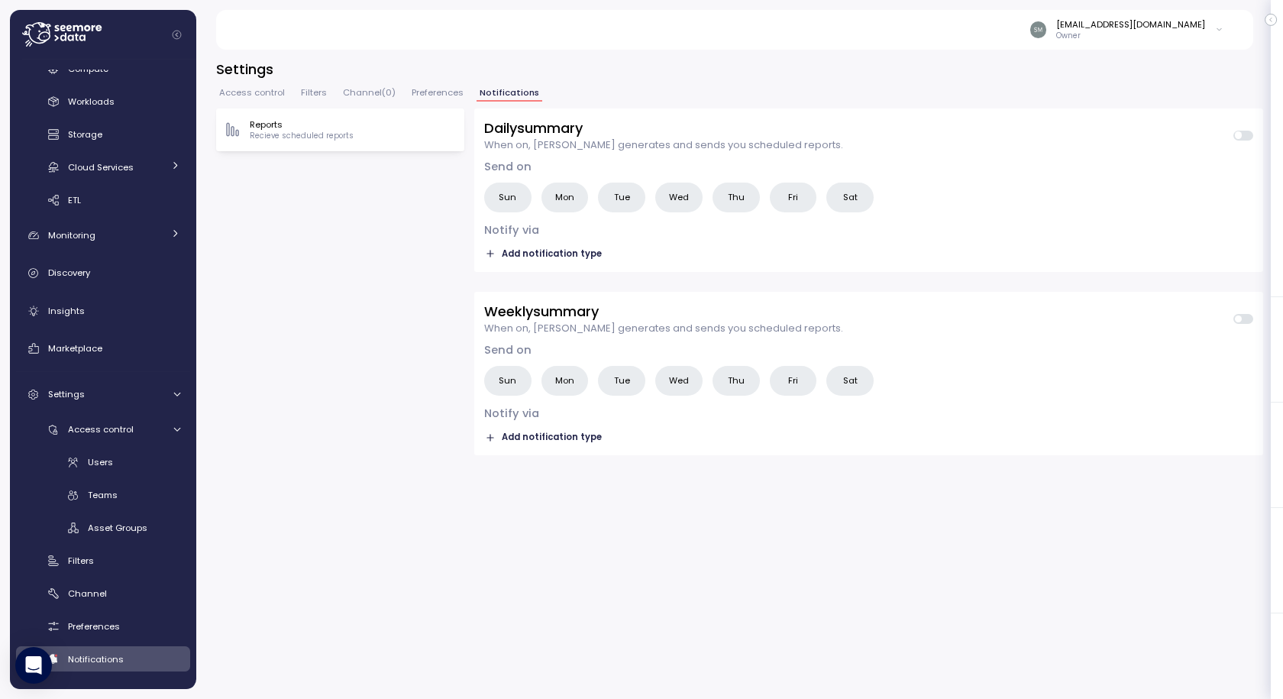
click at [309, 92] on span "Filters" at bounding box center [314, 93] width 26 height 8
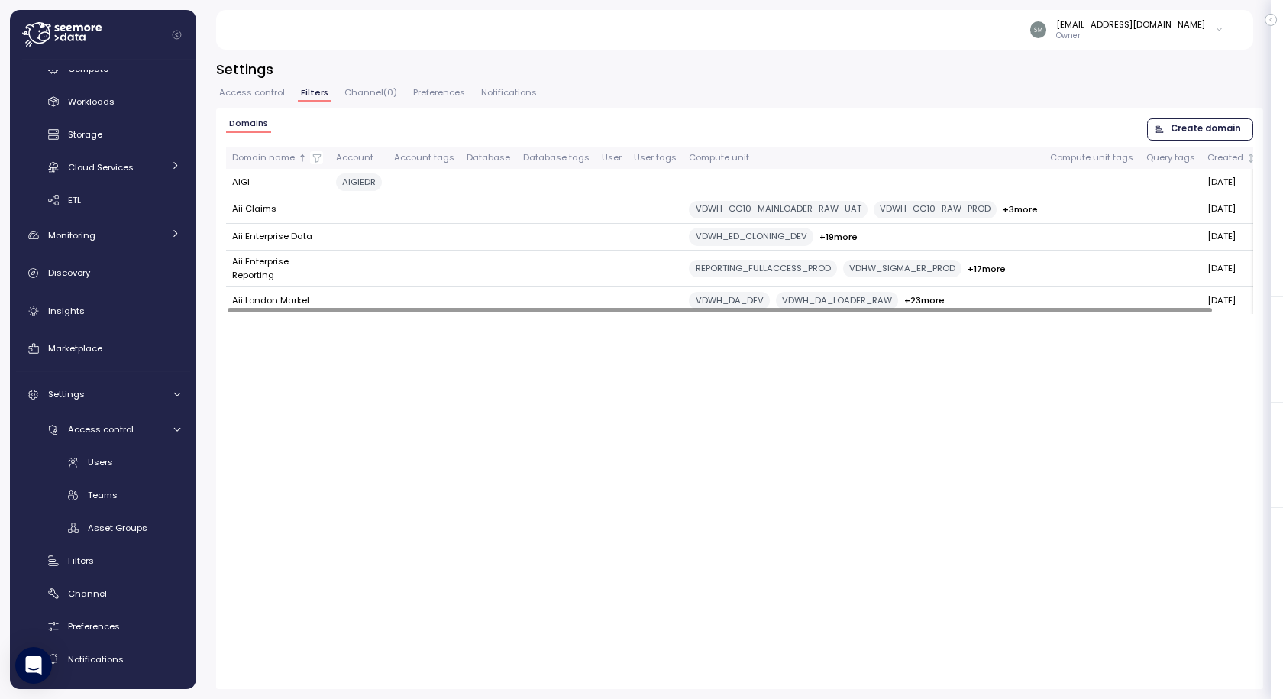
click at [1196, 131] on span "Create domain" at bounding box center [1206, 129] width 70 height 21
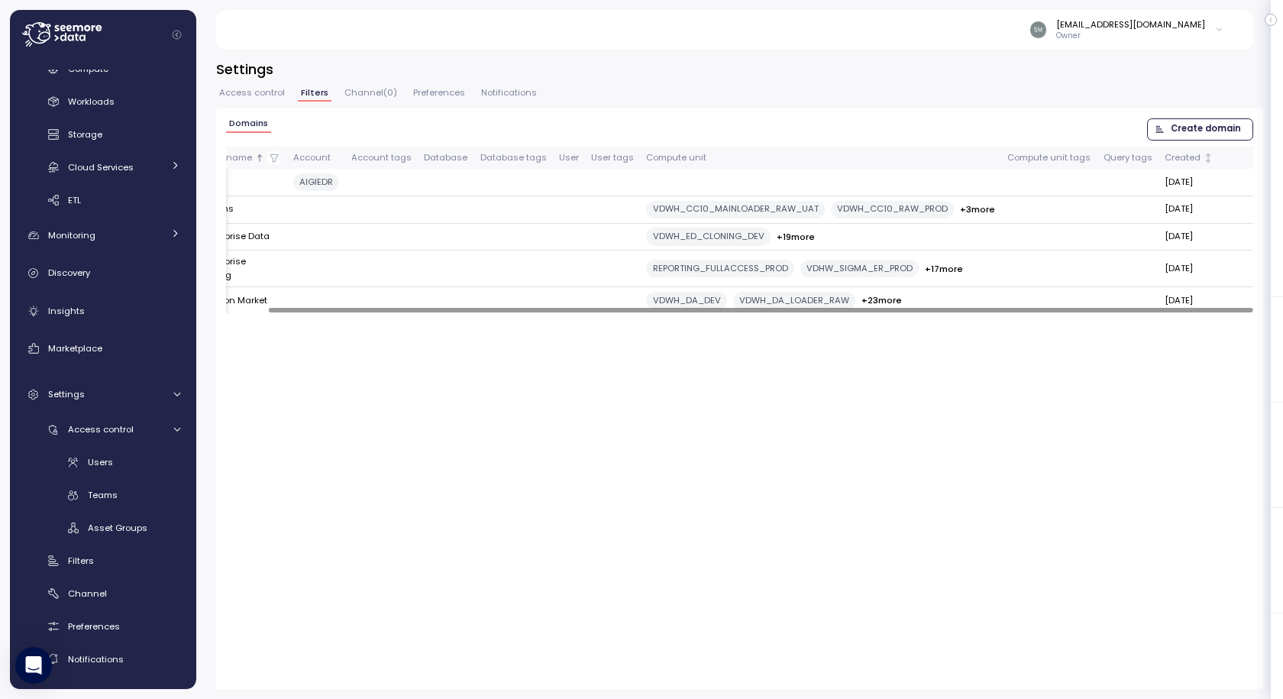
click at [1089, 314] on div at bounding box center [739, 310] width 1027 height 8
click at [1227, 306] on icon "button" at bounding box center [1233, 300] width 12 height 18
click at [294, 698] on div at bounding box center [641, 699] width 1283 height 0
click at [278, 322] on div at bounding box center [641, 349] width 1283 height 699
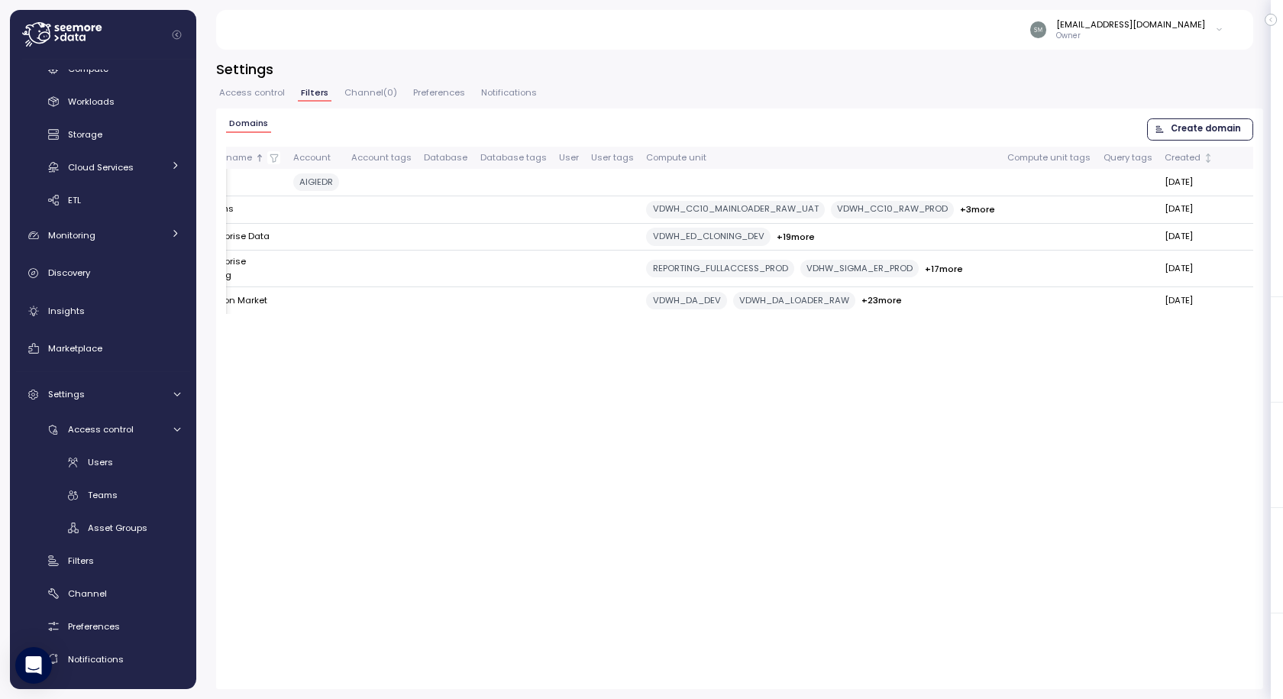
drag, startPoint x: 257, startPoint y: 321, endPoint x: 1153, endPoint y: 300, distance: 896.2
click at [258, 321] on div at bounding box center [641, 349] width 1283 height 699
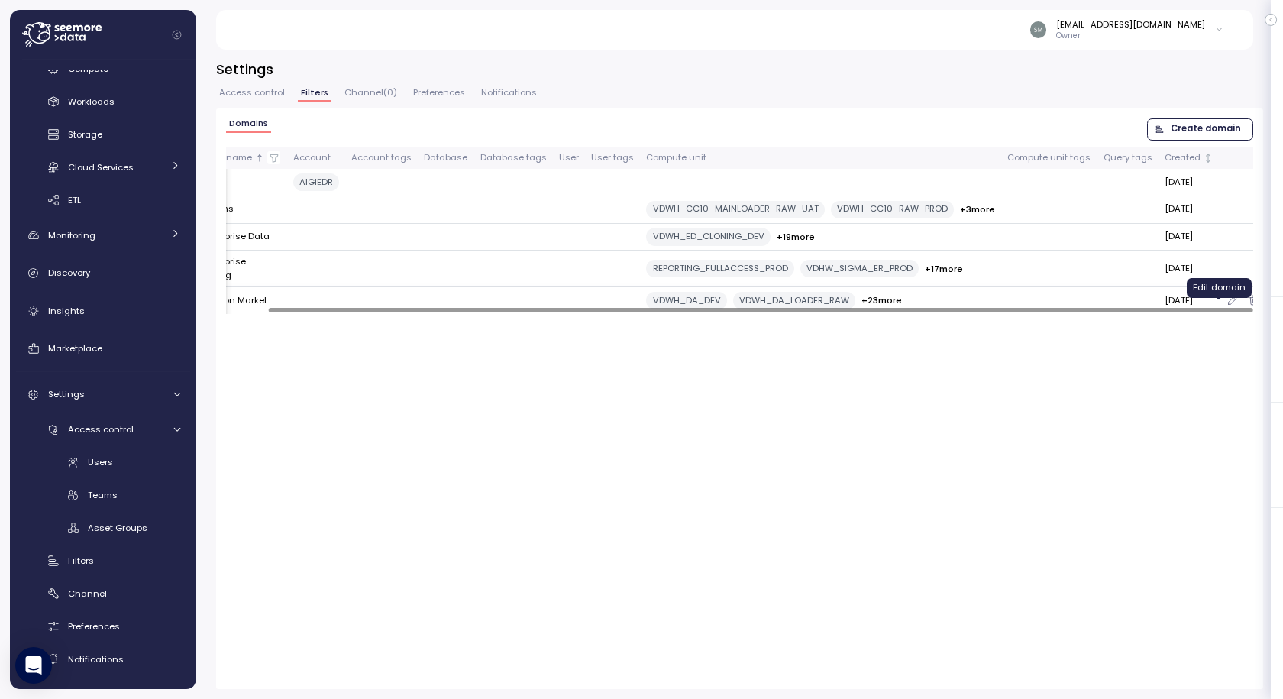
click at [1227, 309] on icon "button" at bounding box center [1233, 300] width 12 height 18
click at [303, 698] on div at bounding box center [641, 699] width 1283 height 0
click at [561, 437] on div "Account OR Object tags Choose tags (optional) Compute unit OR Object tags Choos…" at bounding box center [641, 359] width 558 height 236
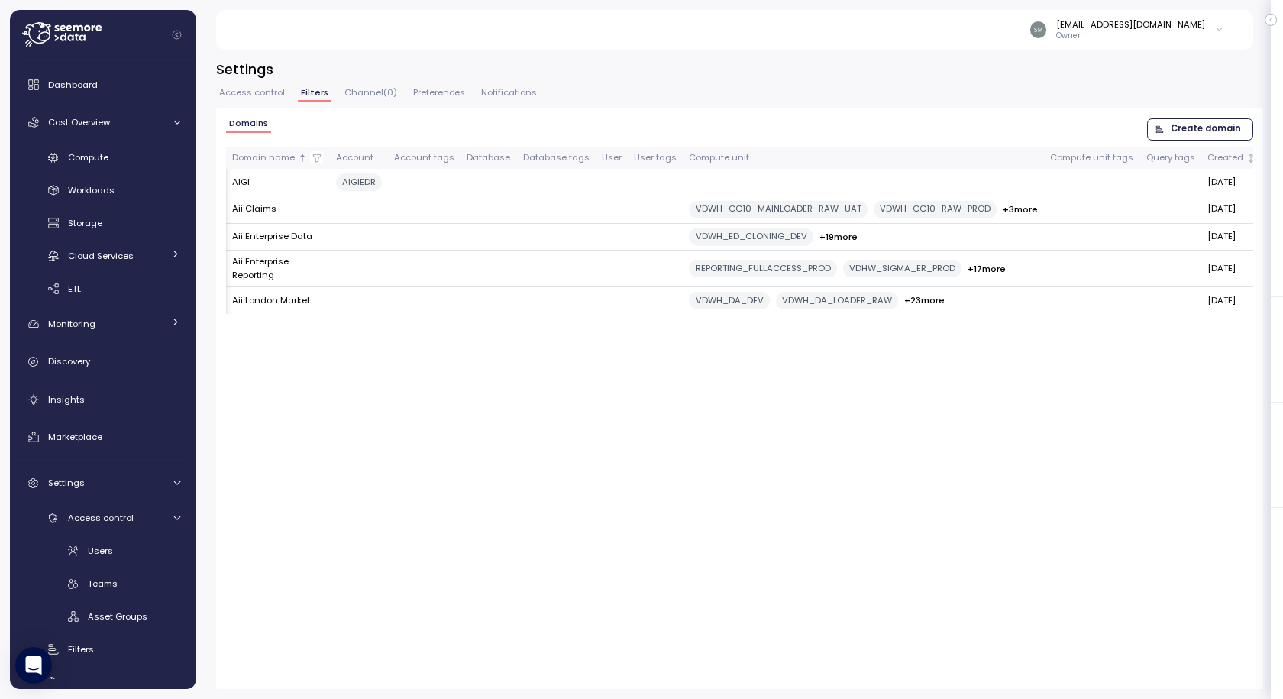
scroll to position [0, 43]
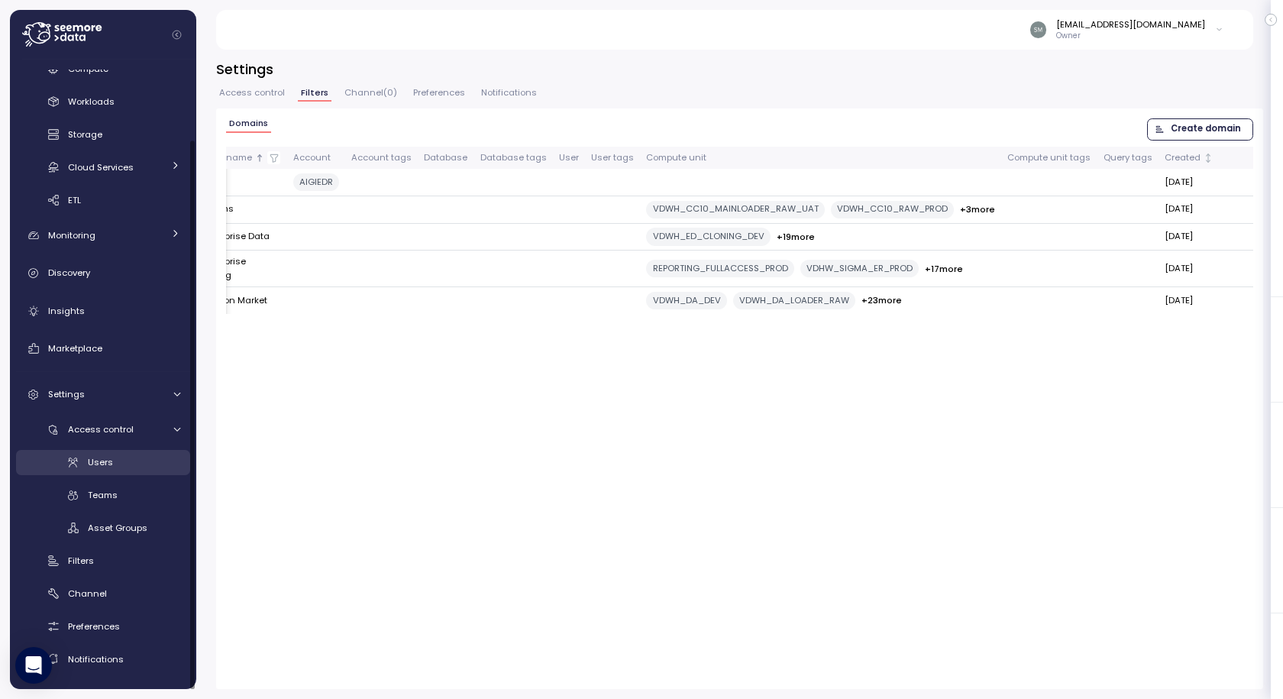
click at [88, 458] on span "Users" at bounding box center [100, 462] width 25 height 12
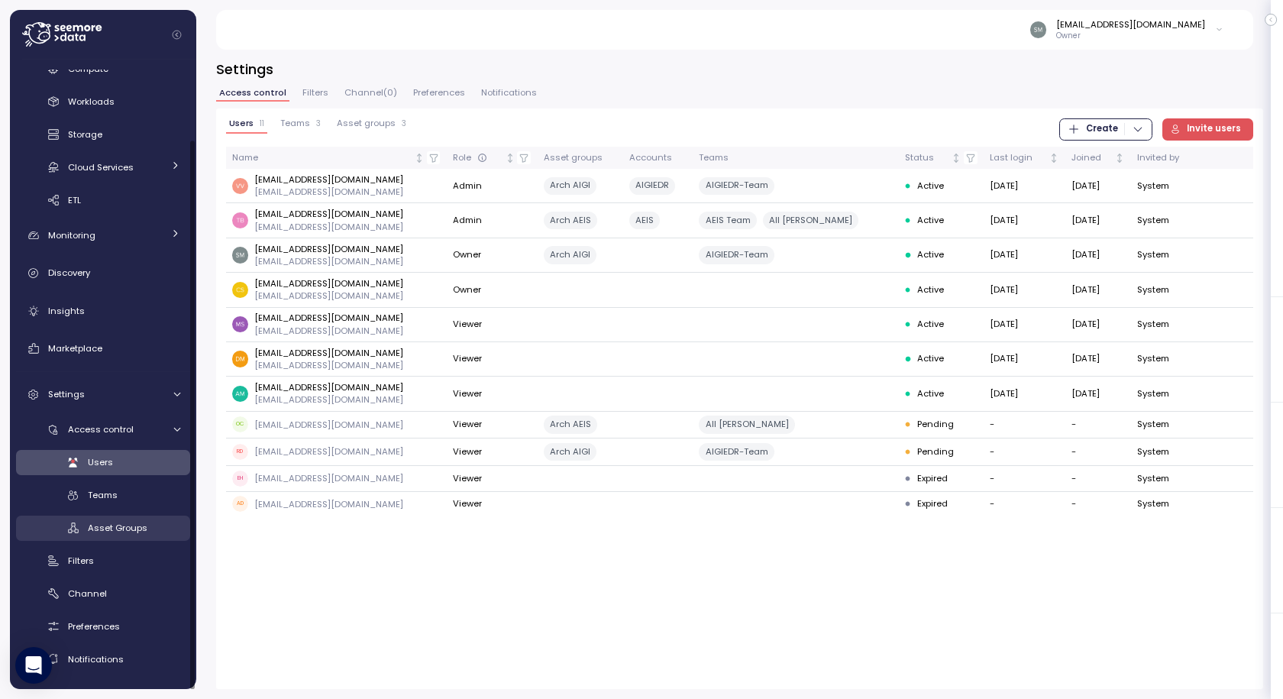
click at [134, 530] on span "Asset Groups" at bounding box center [118, 528] width 60 height 12
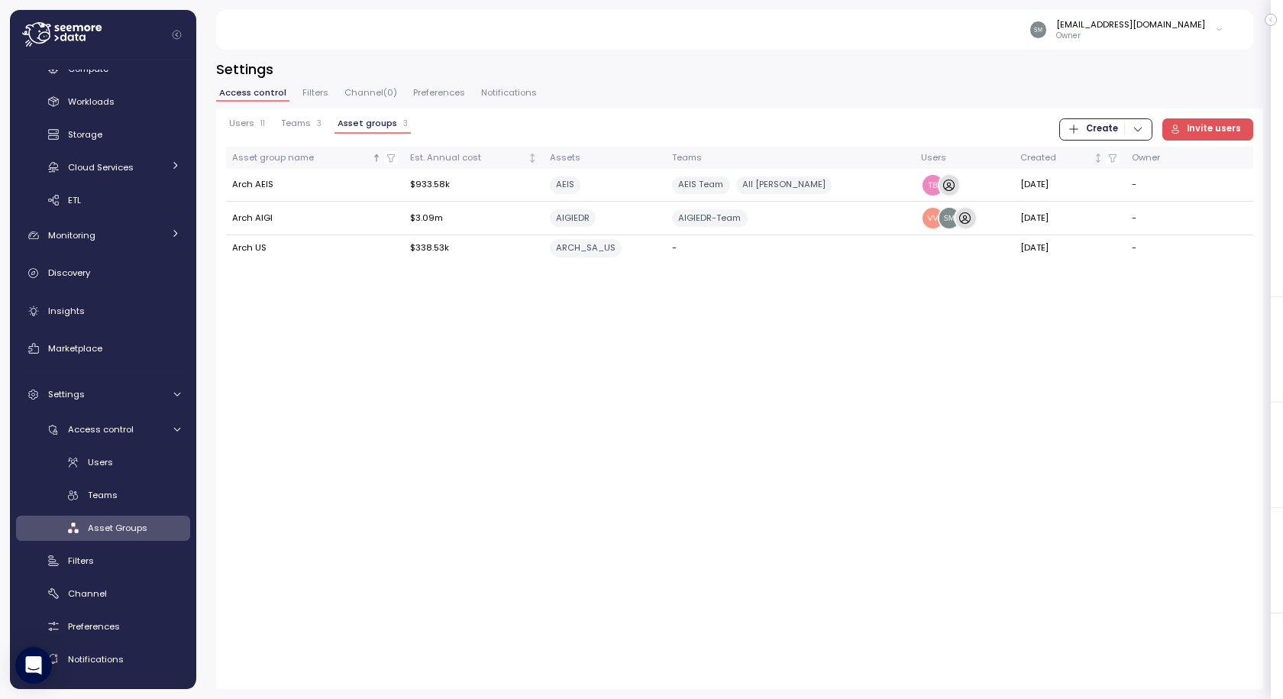
click at [1114, 131] on span "Create" at bounding box center [1102, 129] width 32 height 21
click at [1114, 183] on div "Asset Group" at bounding box center [1119, 183] width 54 height 14
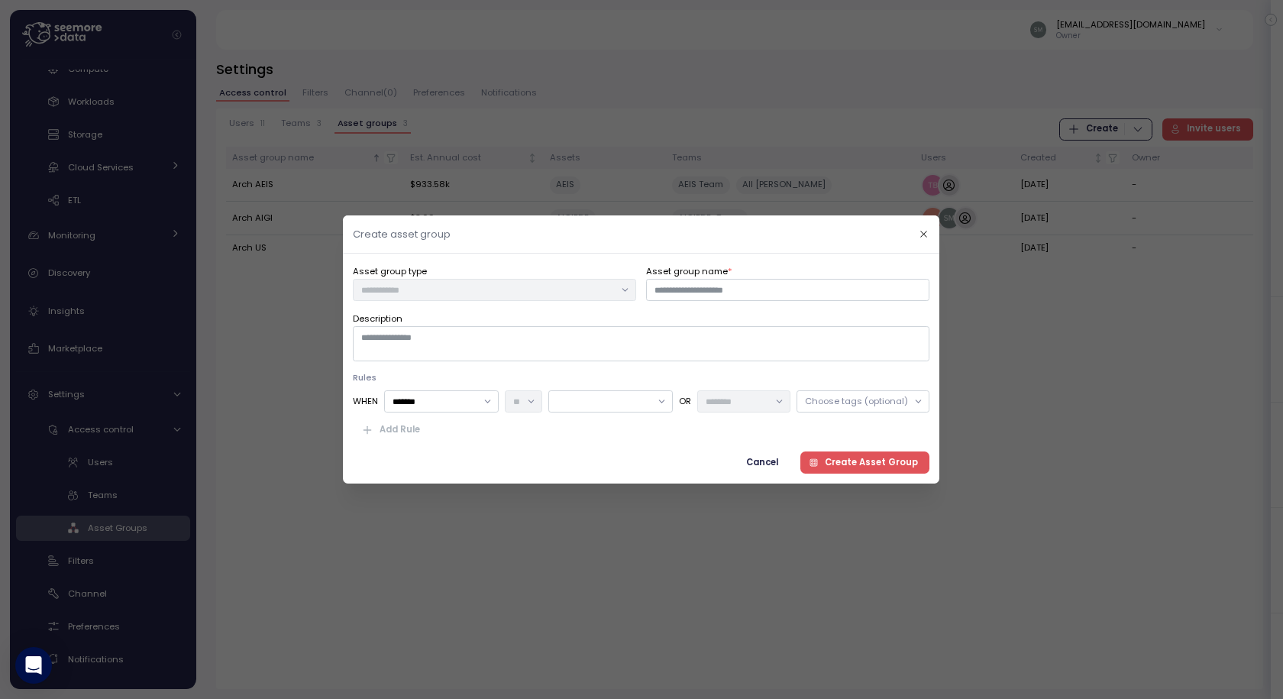
click at [874, 403] on div "Choose tags (optional)" at bounding box center [856, 401] width 103 height 12
click at [637, 435] on div "Add Rule" at bounding box center [641, 430] width 577 height 22
click at [775, 454] on span "Cancel" at bounding box center [763, 462] width 32 height 21
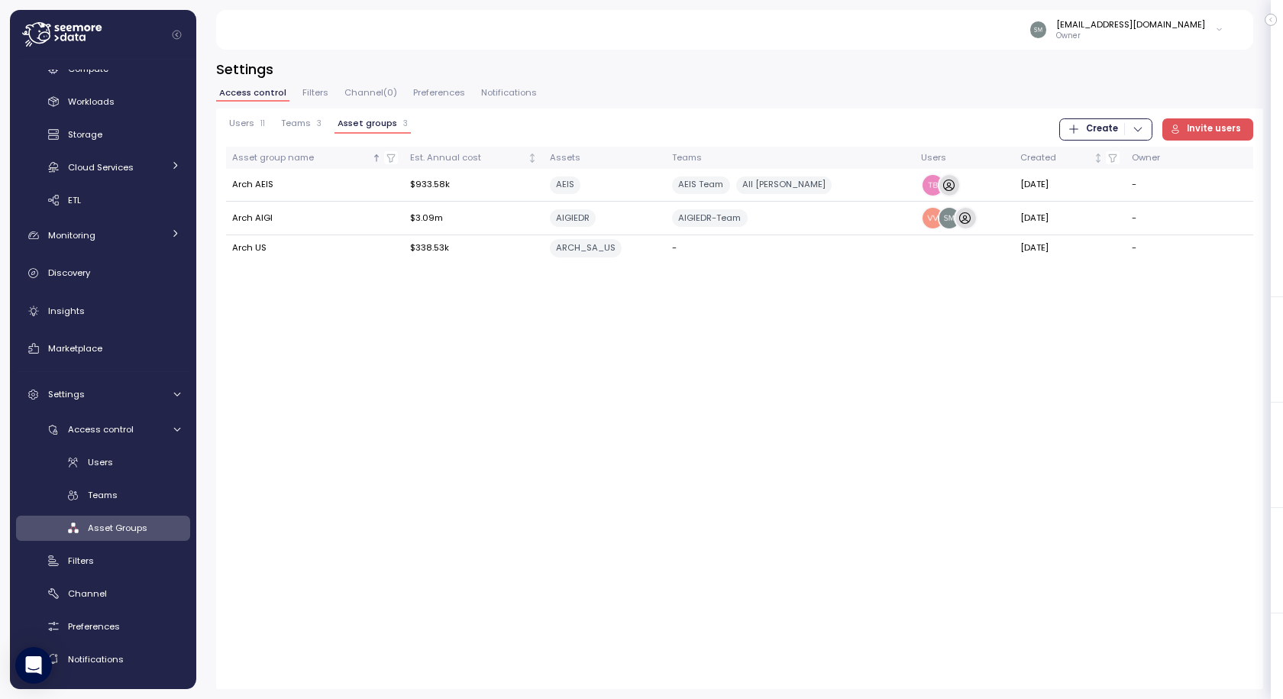
click at [312, 95] on span "Filters" at bounding box center [315, 93] width 26 height 8
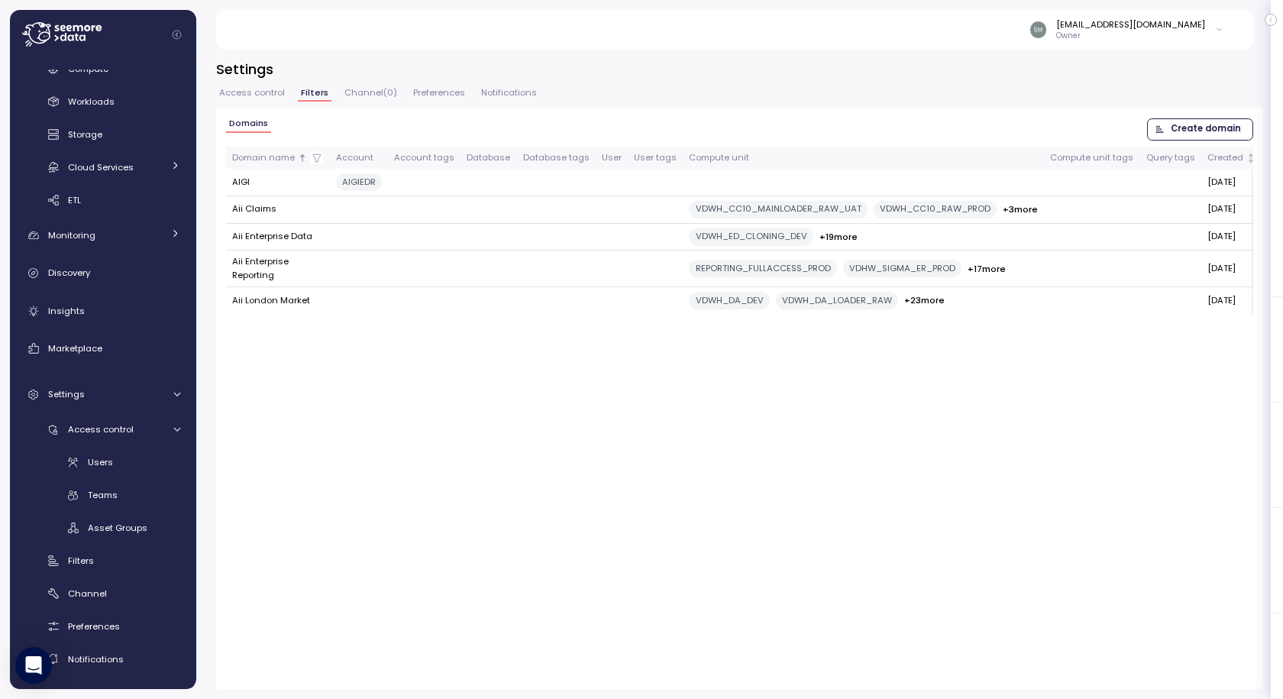
click at [265, 93] on span "Access control" at bounding box center [252, 93] width 66 height 8
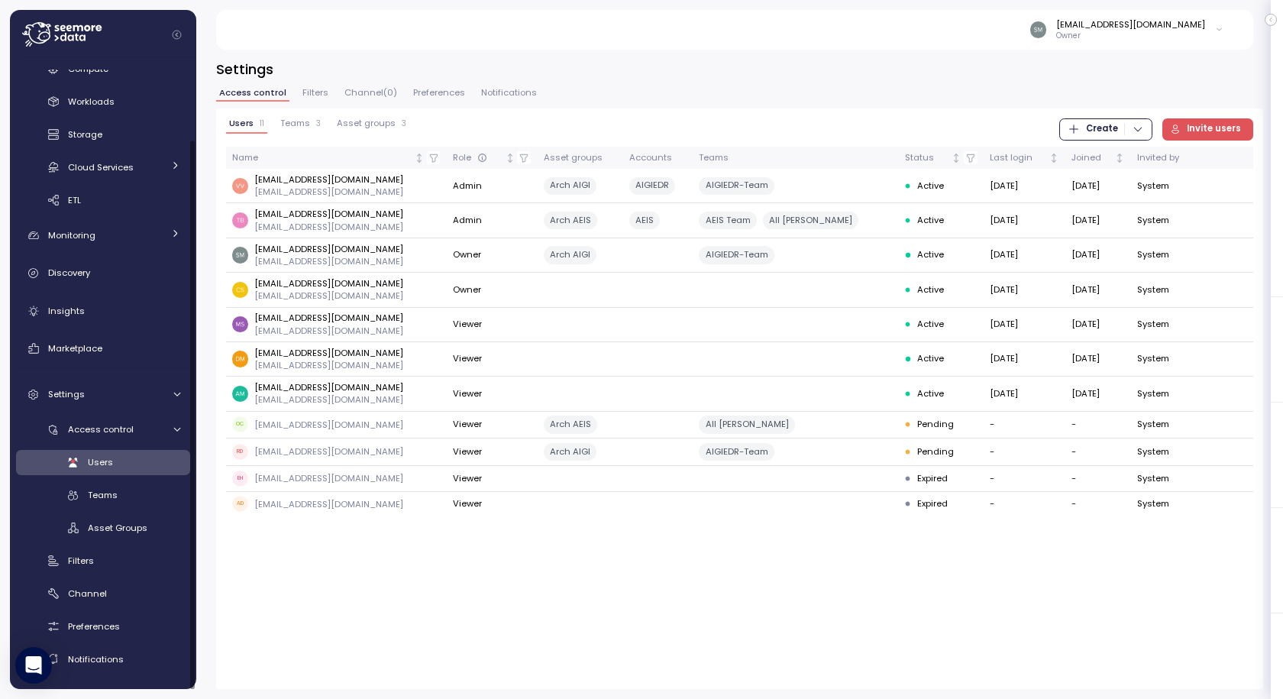
click at [752, 631] on div "Users 11 Teams 3 Asset groups 3 Create Invite users Name Role Asset groups Acco…" at bounding box center [739, 398] width 1047 height 580
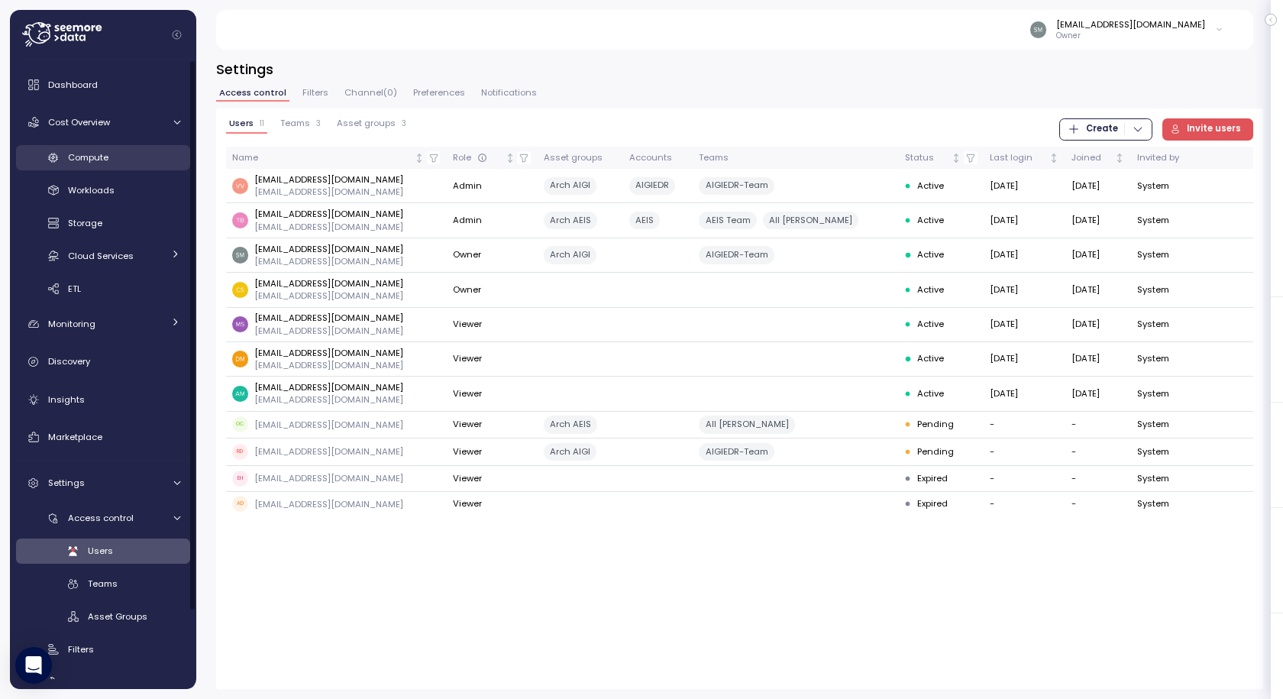
click at [85, 165] on div "Compute" at bounding box center [124, 157] width 112 height 15
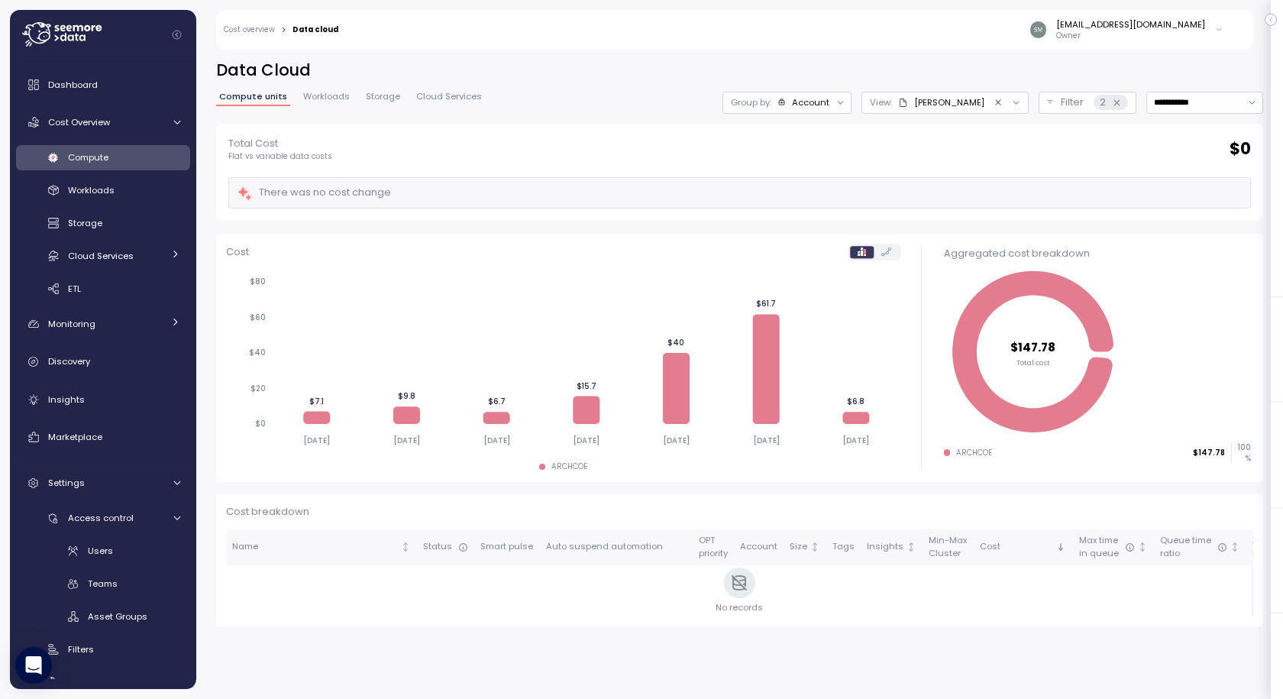
drag, startPoint x: 978, startPoint y: 97, endPoint x: 993, endPoint y: 128, distance: 34.5
click at [994, 98] on icon "Clear value" at bounding box center [999, 103] width 10 height 10
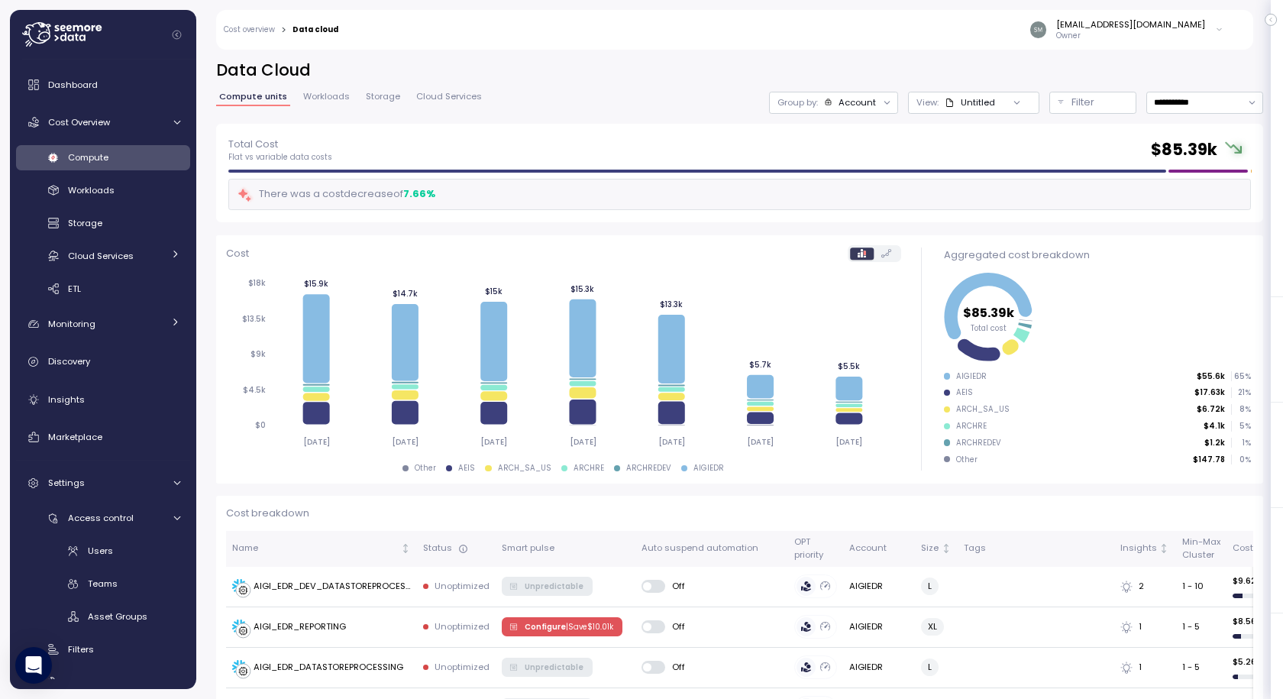
click at [995, 102] on div at bounding box center [1017, 102] width 44 height 21
click at [1072, 102] on p "Filter" at bounding box center [1083, 102] width 23 height 15
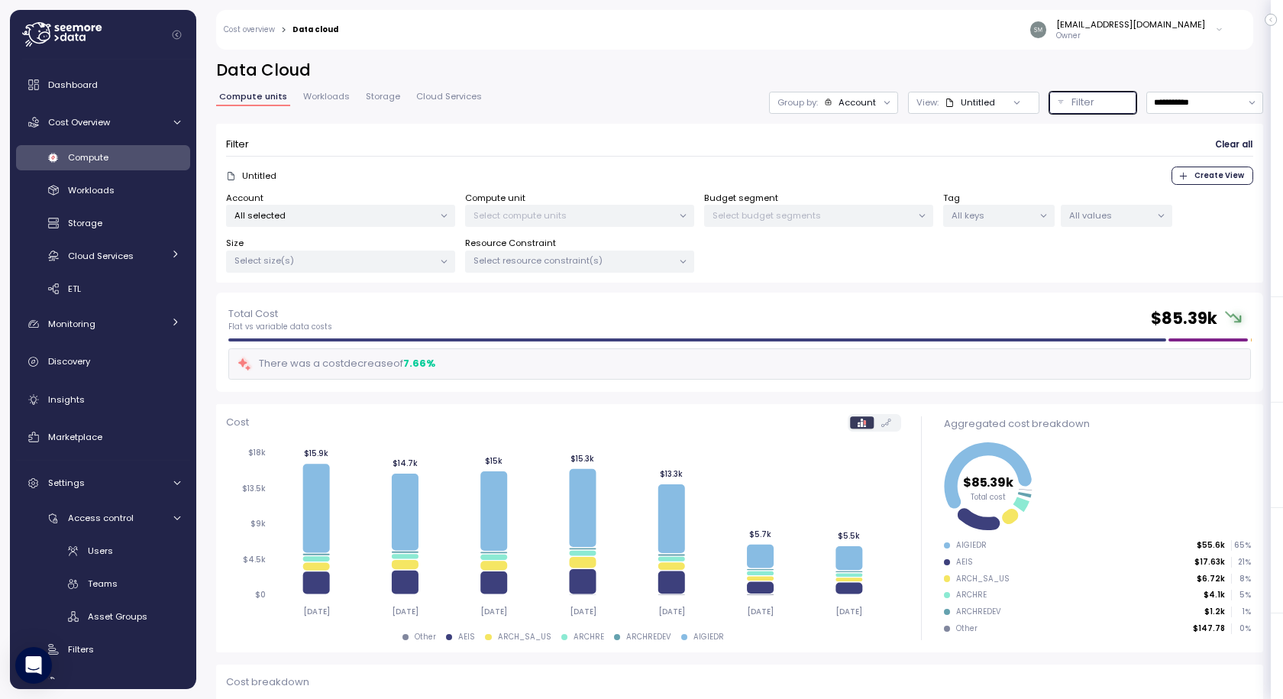
click at [321, 208] on div "All selected" at bounding box center [340, 216] width 229 height 22
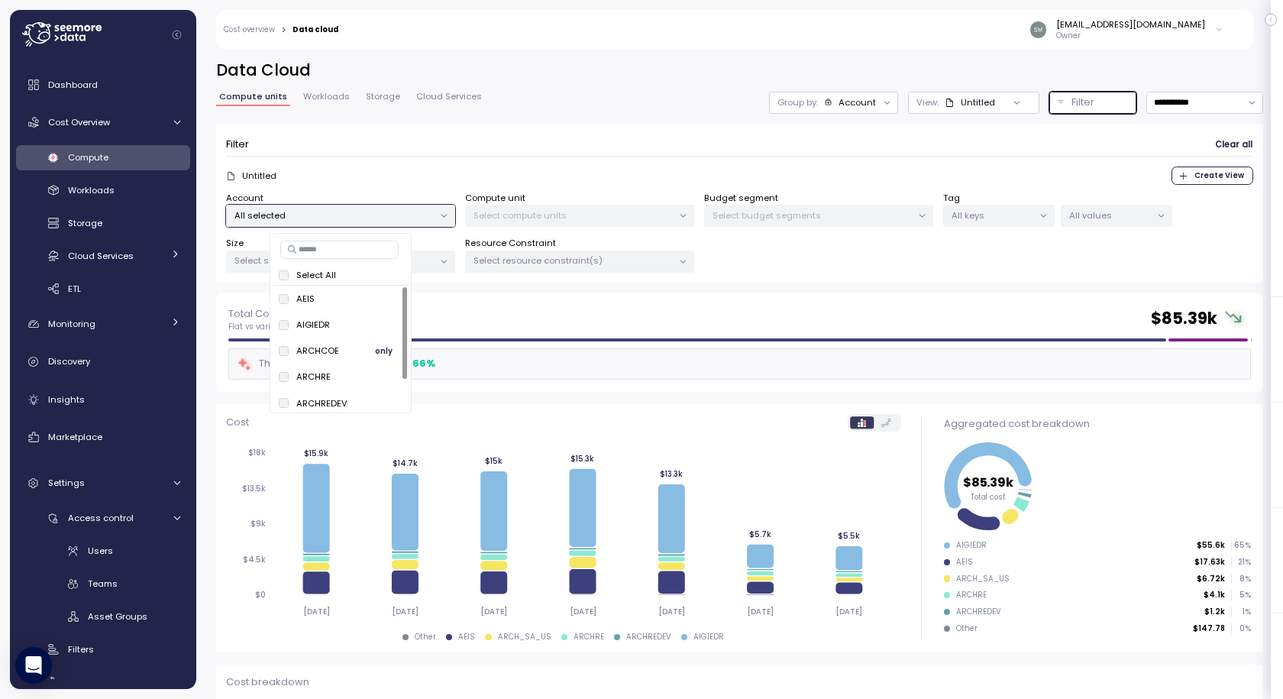
click at [388, 353] on span "only" at bounding box center [384, 350] width 18 height 17
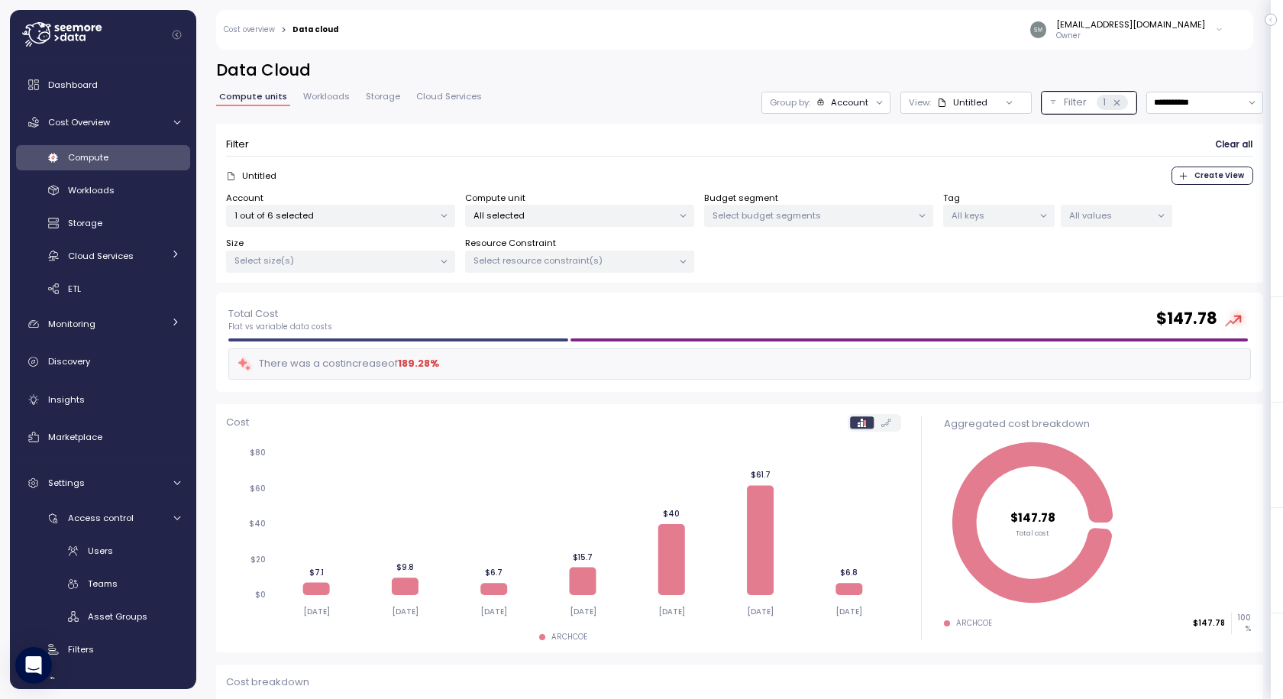
click at [984, 254] on div "Account 1 out of 6 selected Compute unit All selected Budget segment Select bud…" at bounding box center [739, 233] width 1027 height 82
click at [272, 215] on p "1 out of 6 selected" at bounding box center [333, 215] width 199 height 12
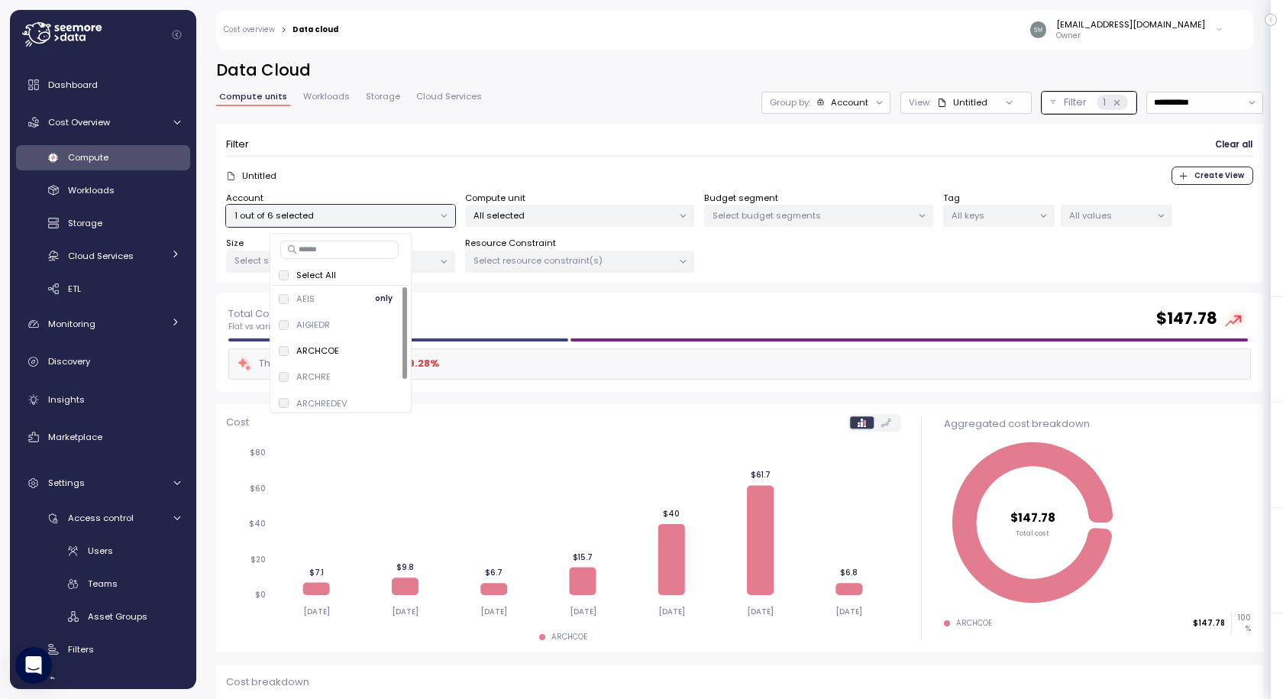
click at [384, 296] on span "only" at bounding box center [384, 298] width 18 height 17
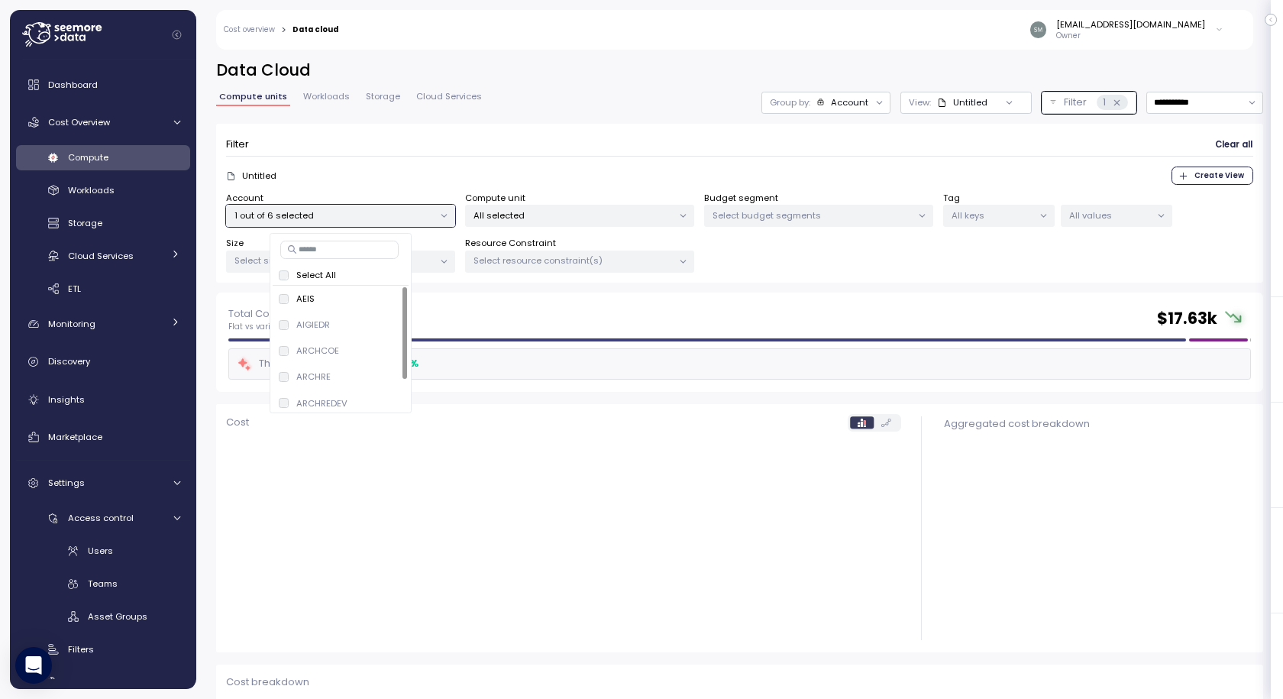
click at [601, 304] on div "Total Cost Flat vs variable data costs $ 17.63k There was a cost decrease of 3 %" at bounding box center [739, 342] width 1047 height 99
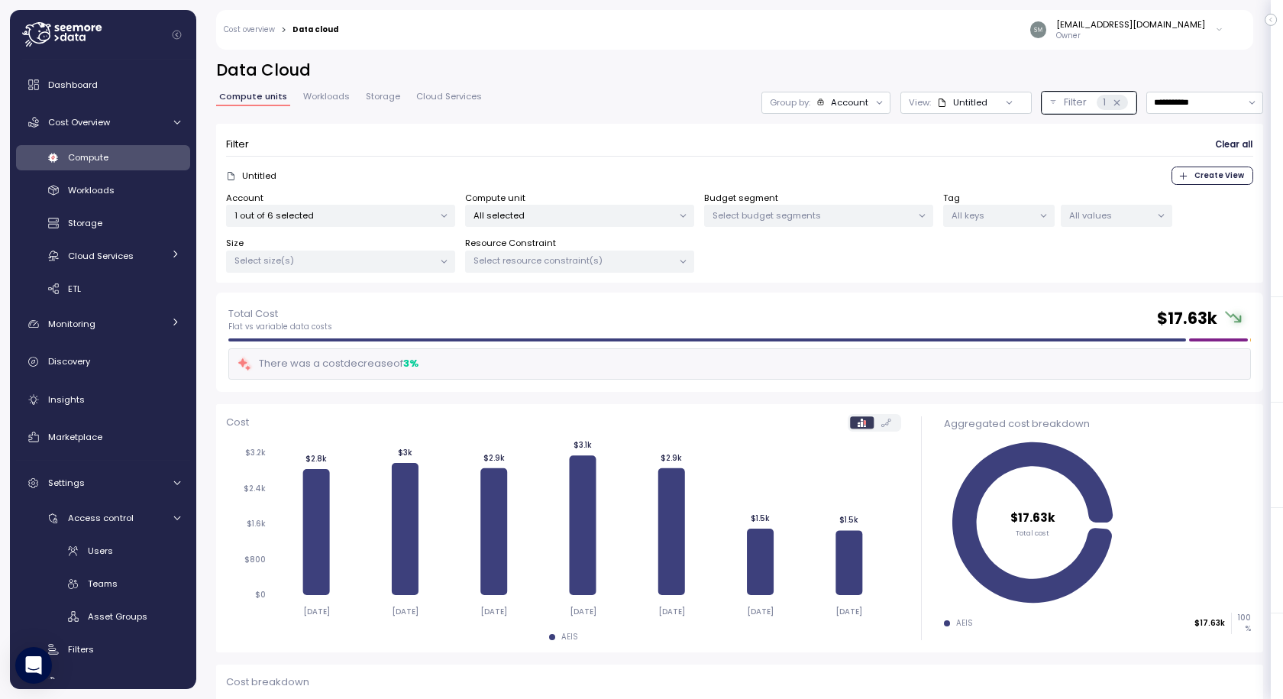
click at [794, 218] on p "Select budget segments" at bounding box center [812, 215] width 199 height 12
click at [971, 254] on div "Account 1 out of 6 selected Compute unit All selected Budget segment Select bud…" at bounding box center [739, 233] width 1027 height 82
click at [770, 210] on p "Select budget segments" at bounding box center [812, 215] width 199 height 12
click at [770, 211] on p "Select budget segments" at bounding box center [812, 215] width 199 height 12
click at [342, 219] on p "1 out of 6 selected" at bounding box center [333, 215] width 199 height 12
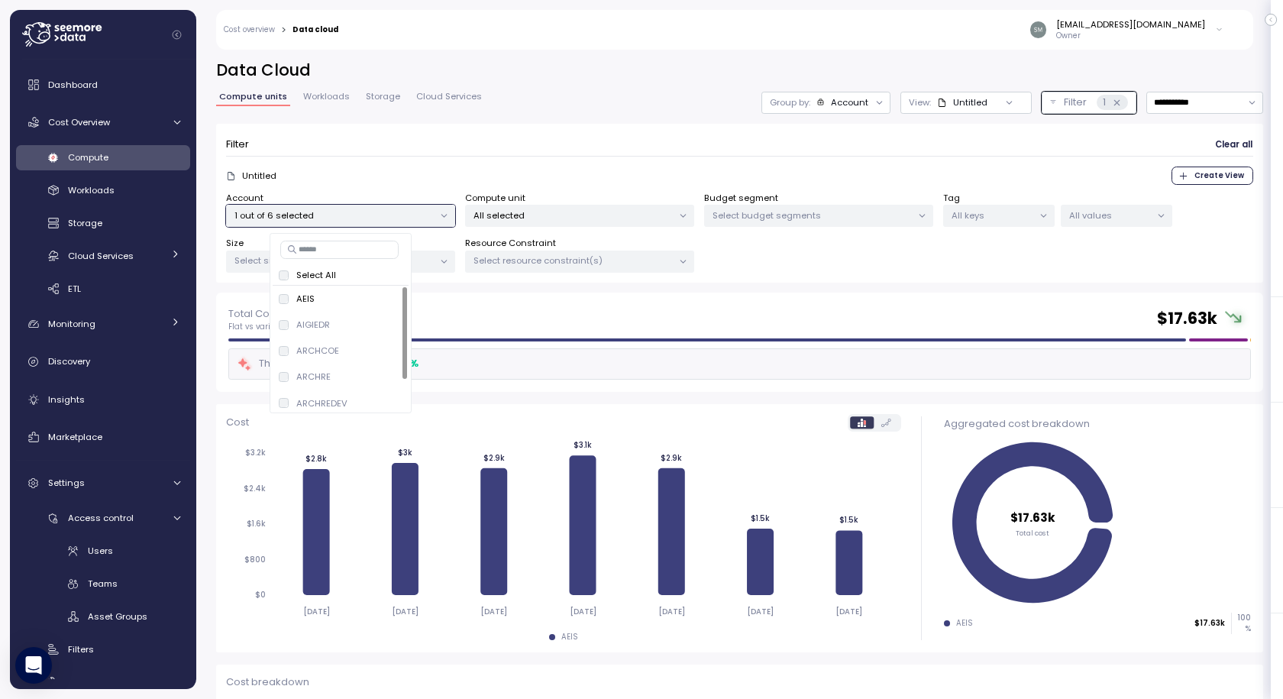
click at [342, 219] on p "1 out of 6 selected" at bounding box center [333, 215] width 199 height 12
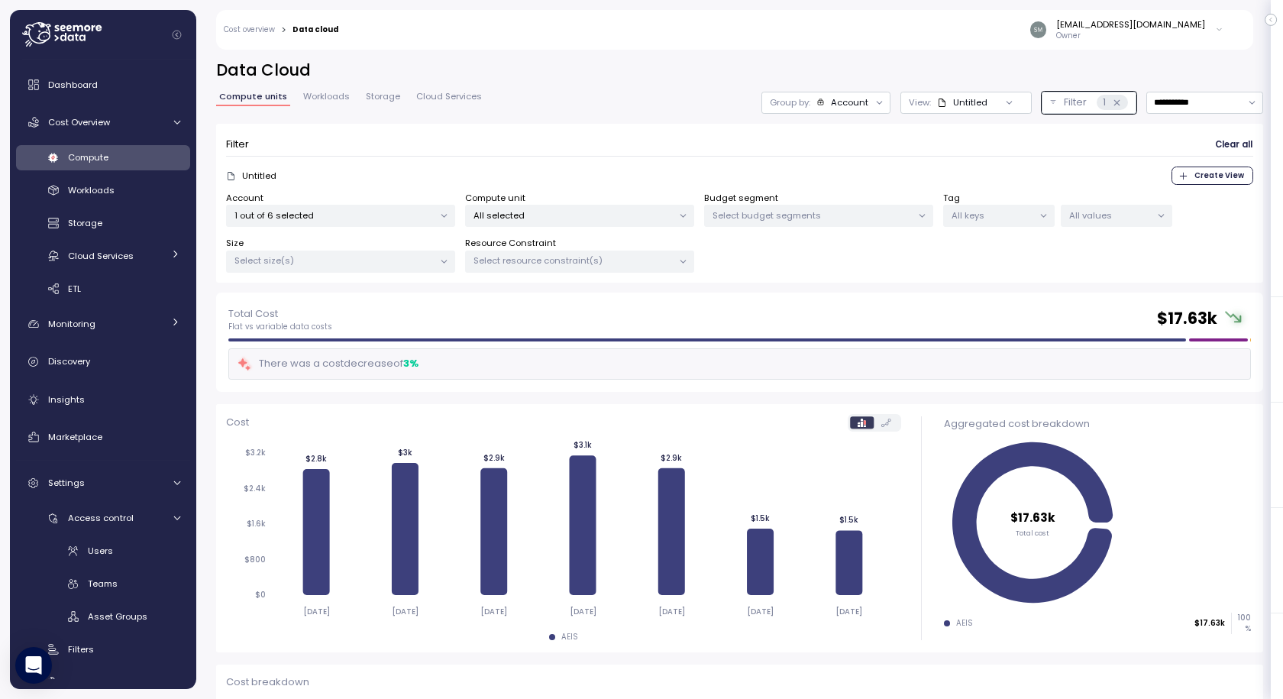
click at [768, 213] on p "Select budget segments" at bounding box center [812, 215] width 199 height 12
click at [335, 211] on p "1 out of 6 selected" at bounding box center [333, 215] width 199 height 12
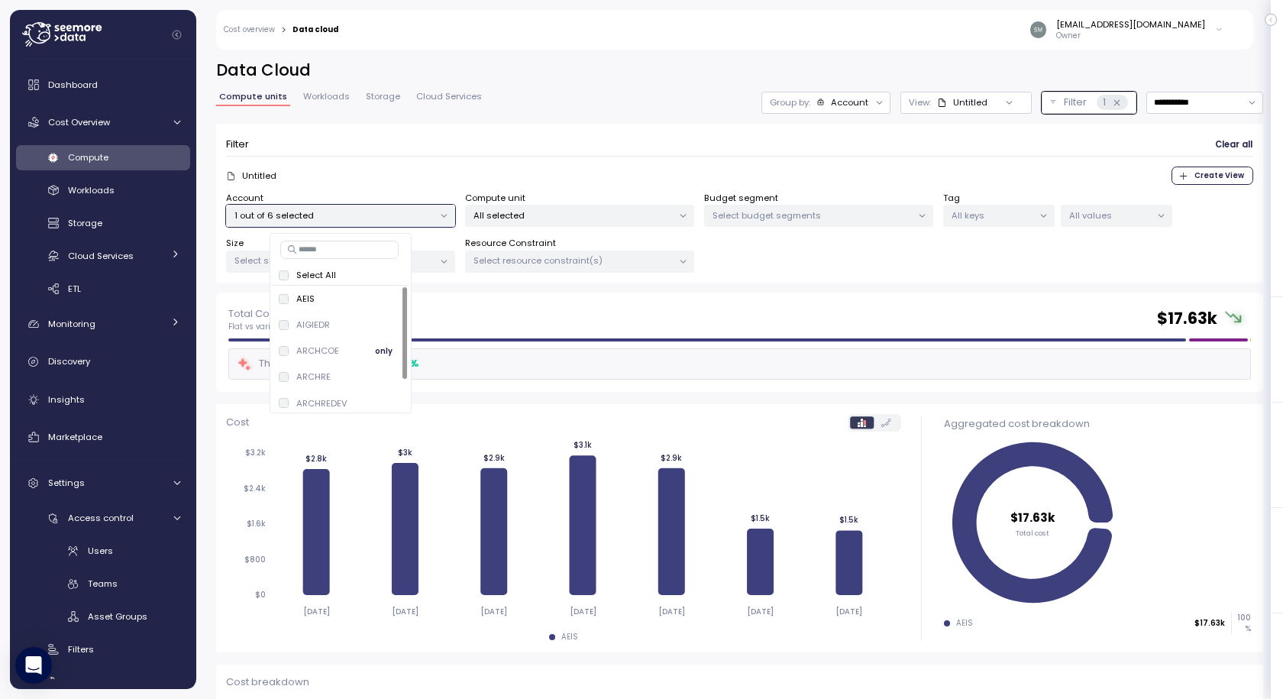
click at [382, 347] on span "only" at bounding box center [384, 350] width 18 height 17
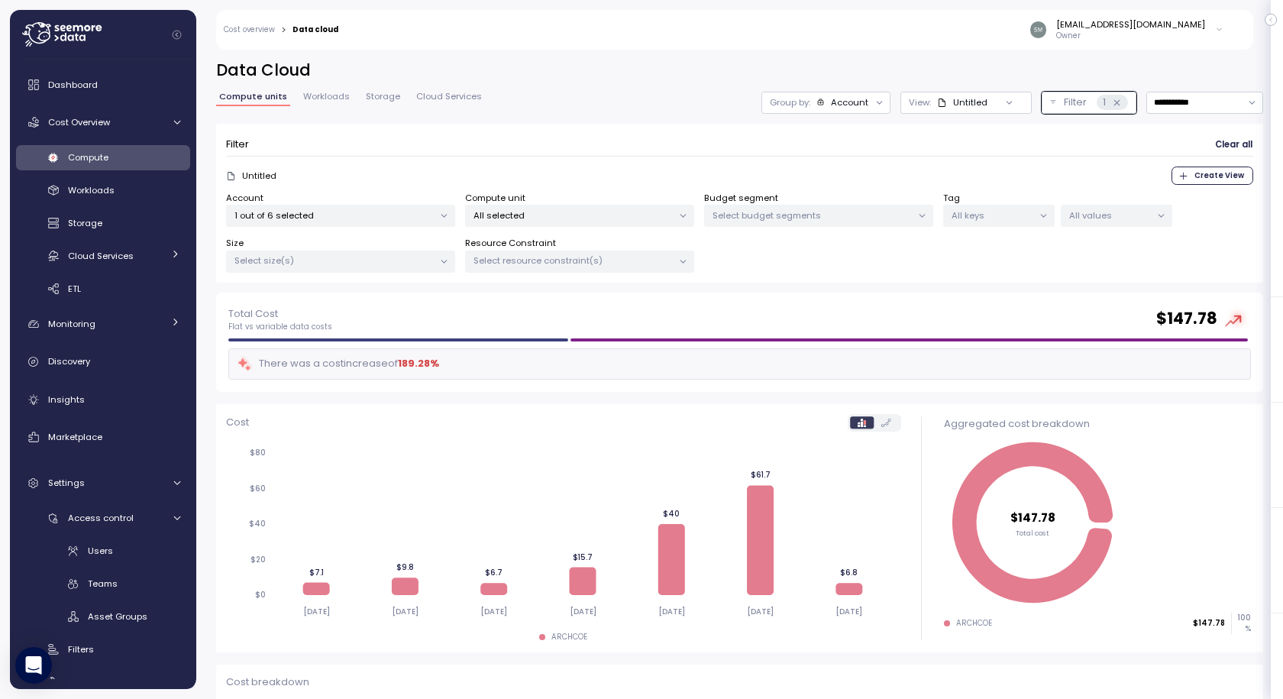
click at [817, 215] on p "Select budget segments" at bounding box center [812, 215] width 199 height 12
click at [372, 213] on p "1 out of 6 selected" at bounding box center [333, 215] width 199 height 12
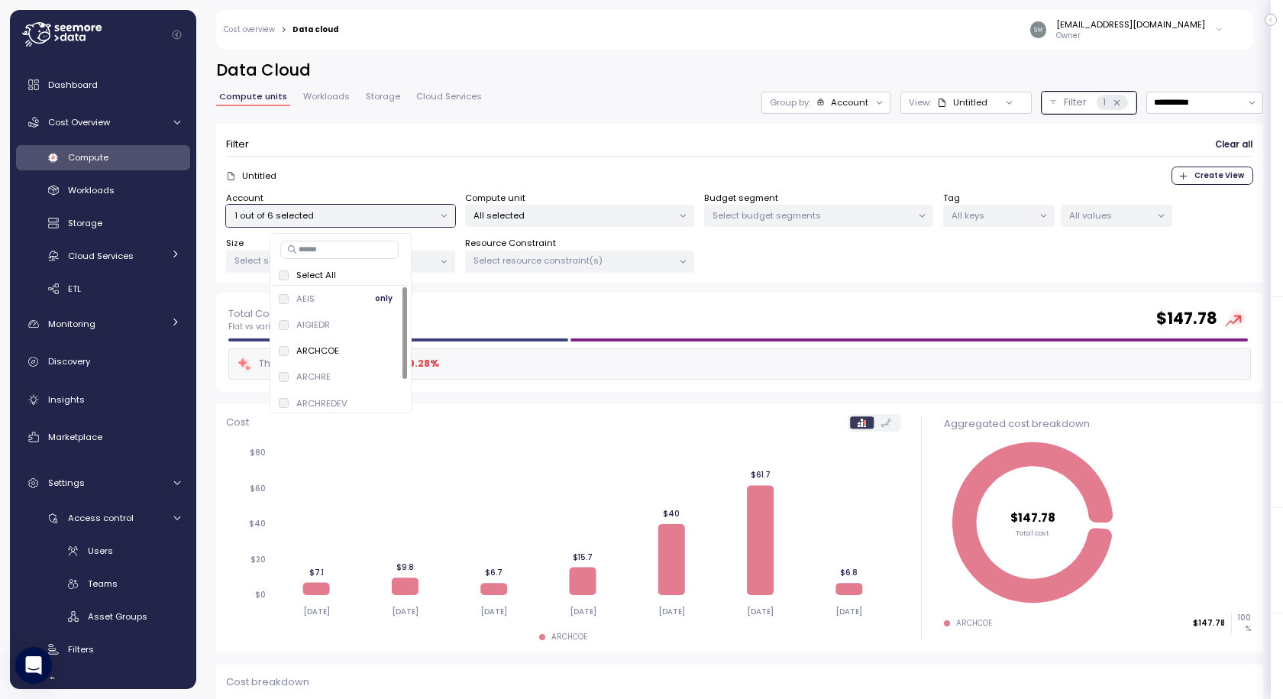
click at [380, 296] on span "only" at bounding box center [384, 298] width 18 height 17
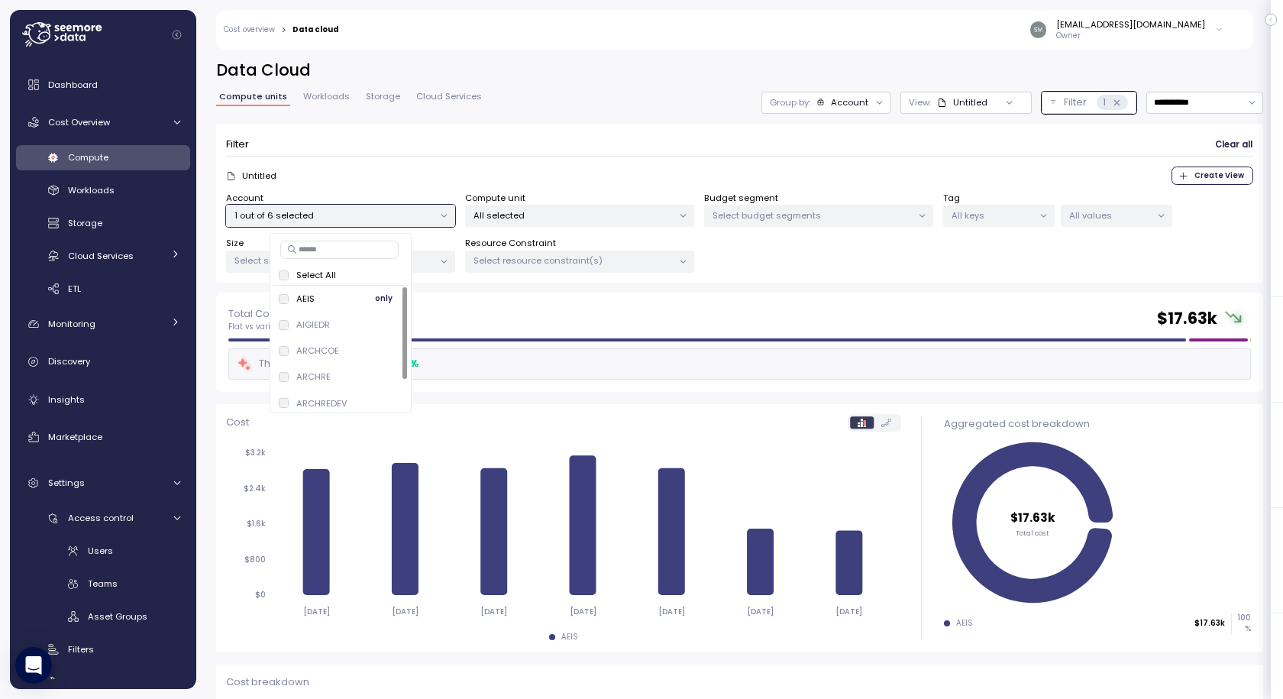
click at [385, 296] on span "only" at bounding box center [384, 298] width 18 height 17
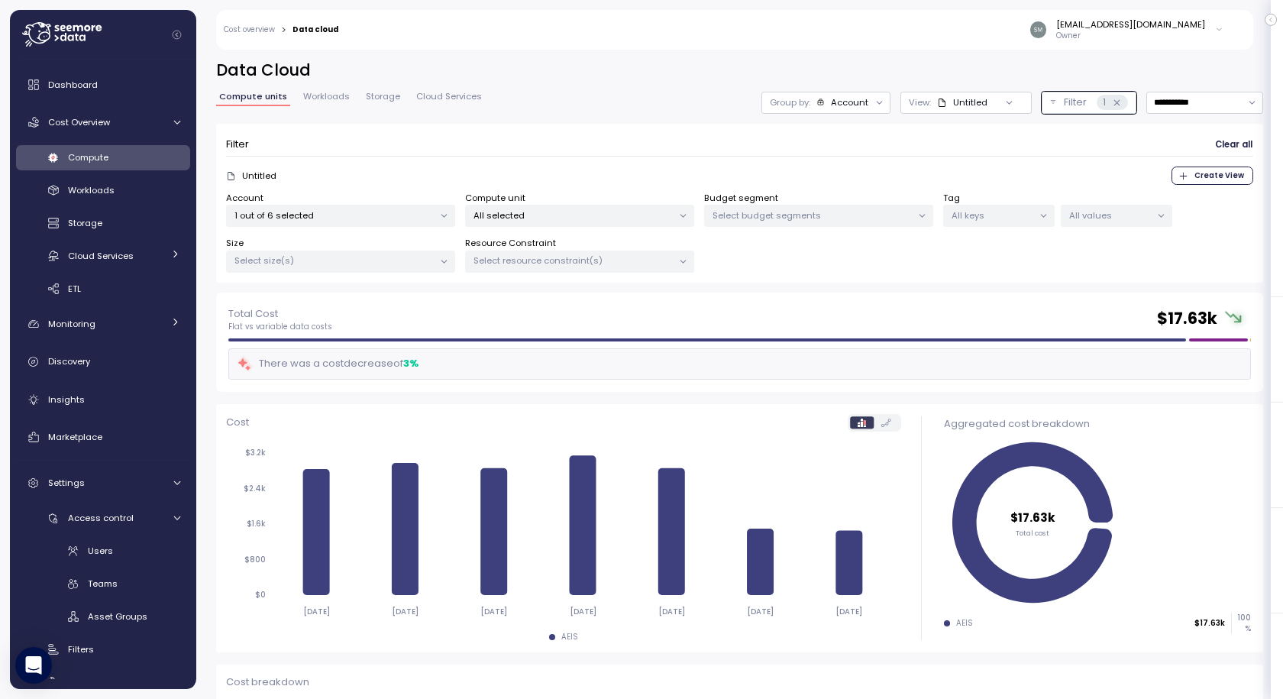
click at [849, 280] on div "Filter Clear all Untitled Create View Account 1 out of 6 selected Compute unit …" at bounding box center [739, 204] width 1047 height 160
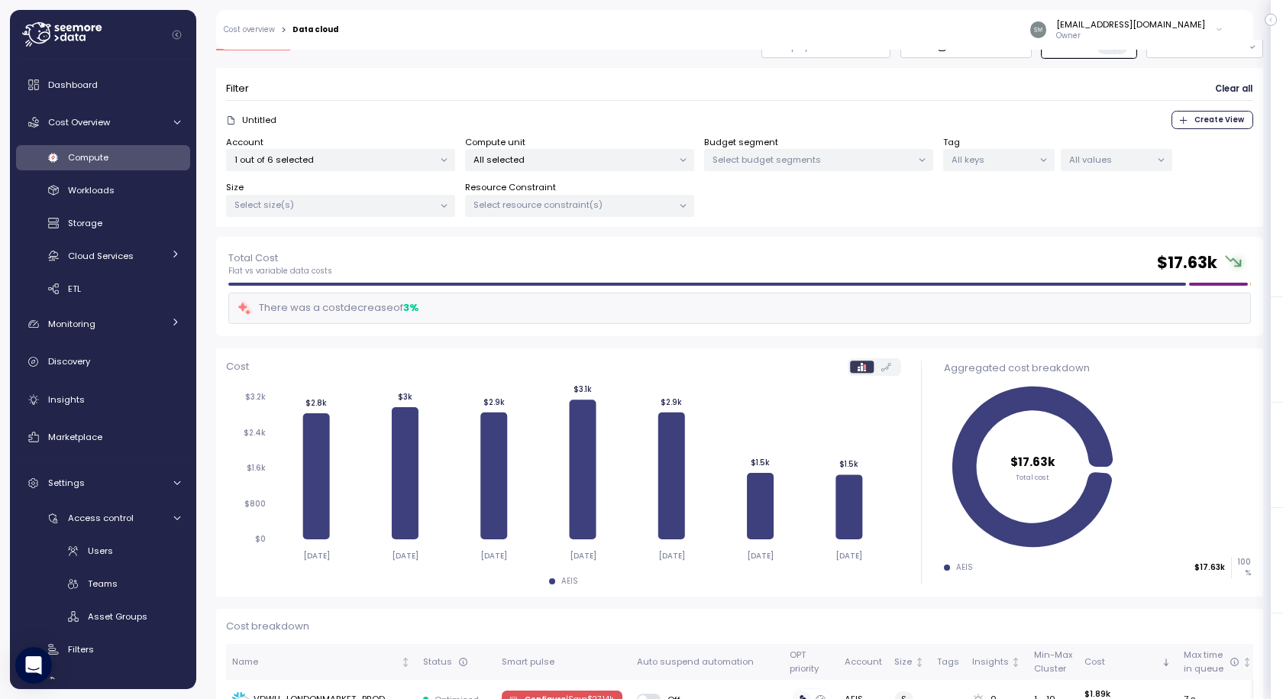
scroll to position [76, 0]
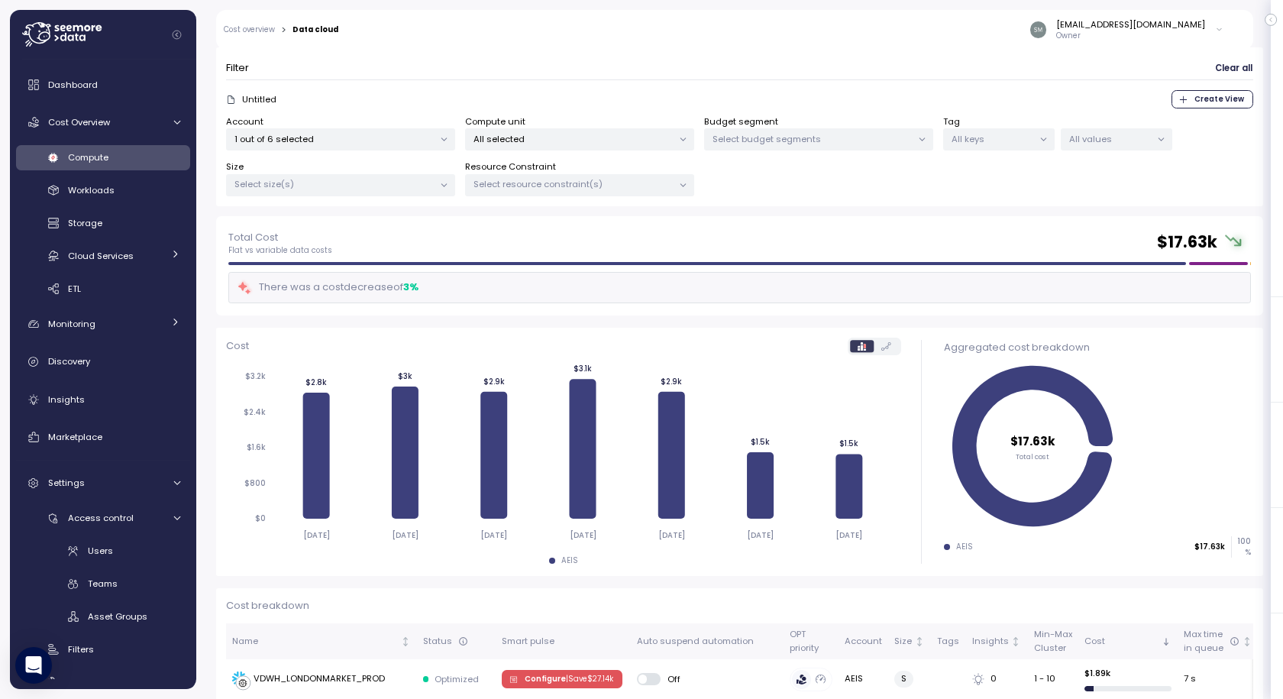
click at [787, 137] on p "Select budget segments" at bounding box center [812, 139] width 199 height 12
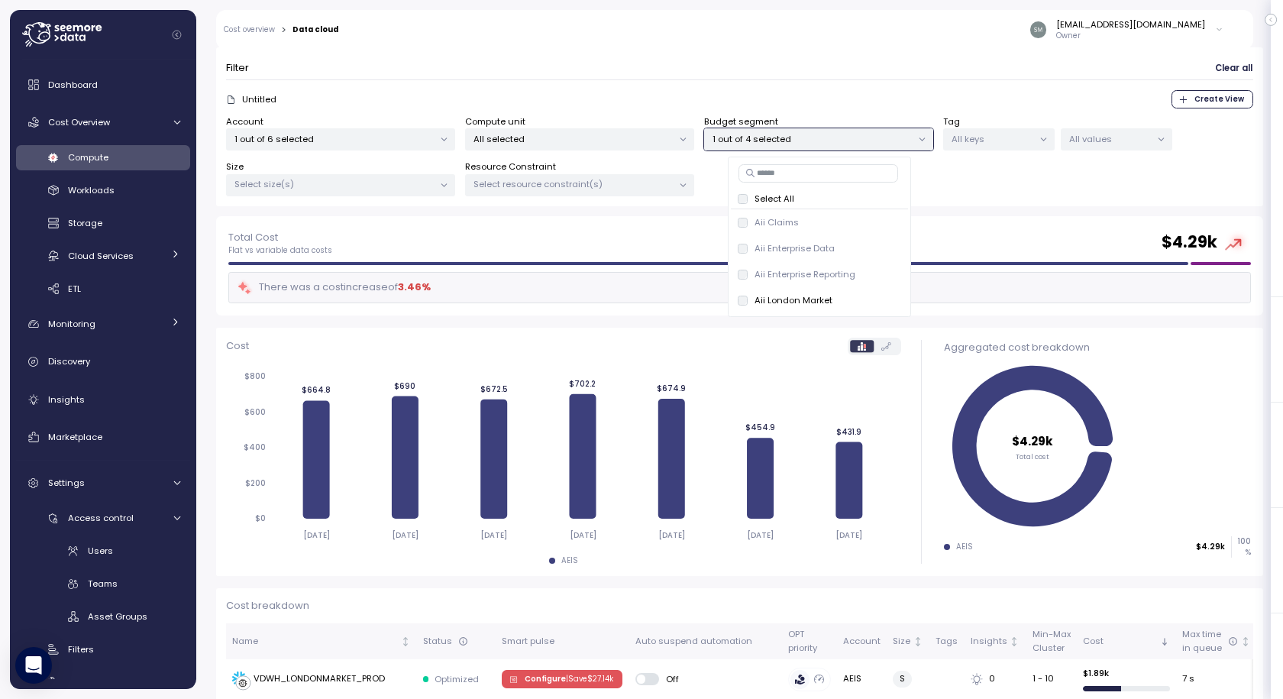
click at [956, 191] on div "Account 1 out of 6 selected Compute unit All selected Budget segment 1 out of 4…" at bounding box center [739, 156] width 1027 height 82
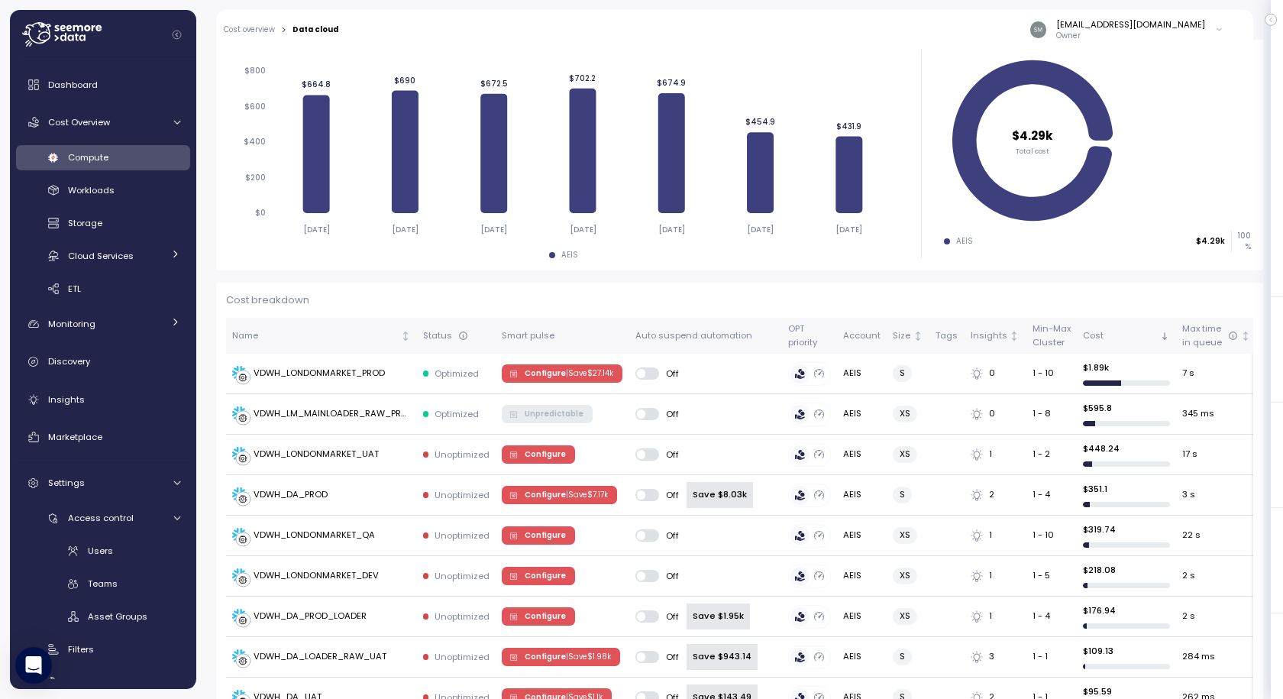
scroll to position [76, 0]
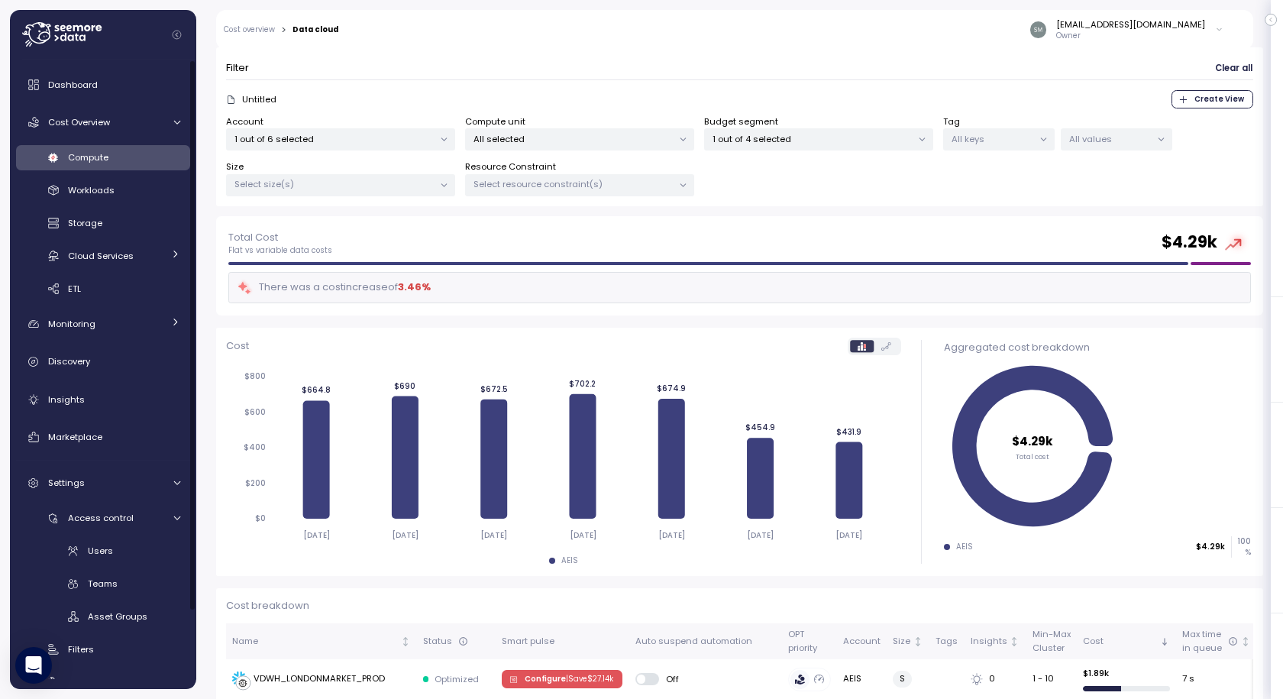
drag, startPoint x: 838, startPoint y: 219, endPoint x: 1001, endPoint y: 189, distance: 165.4
click at [838, 219] on div "Total Cost Flat vs variable data costs $ 4.29k There was a cost increase of 3.4…" at bounding box center [739, 265] width 1047 height 99
click at [92, 187] on span "Workloads" at bounding box center [91, 190] width 47 height 12
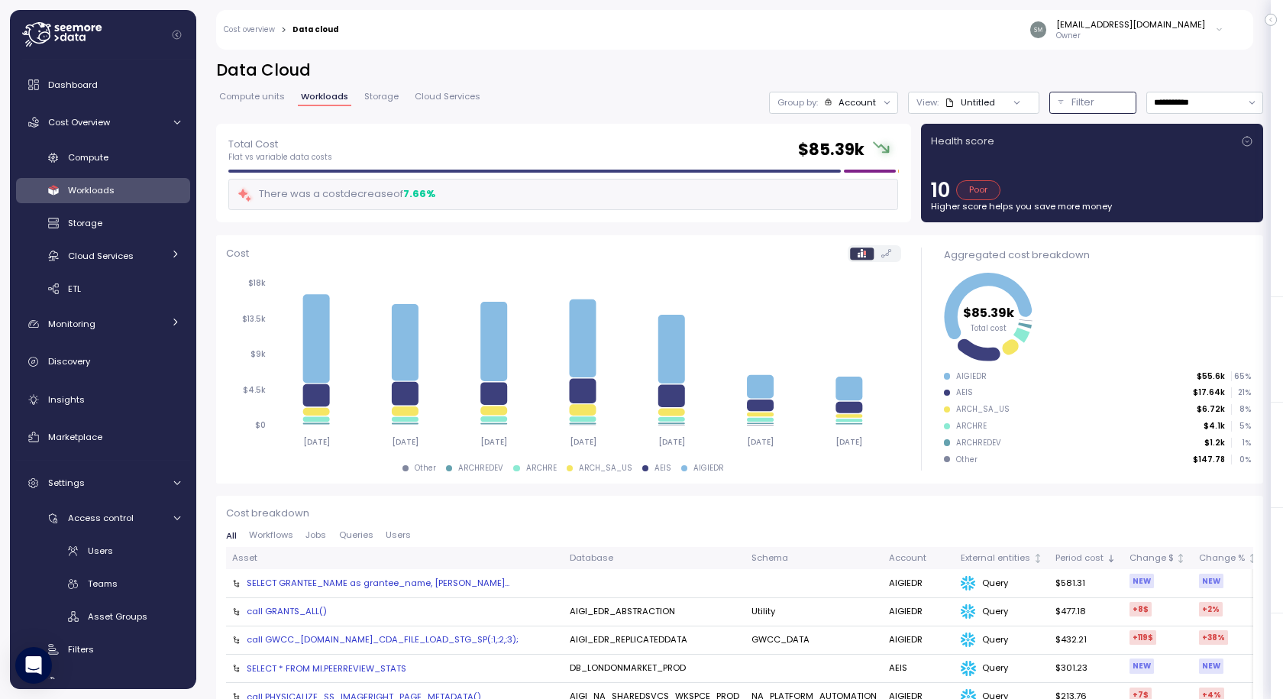
click at [1072, 102] on p "Filter" at bounding box center [1083, 102] width 23 height 15
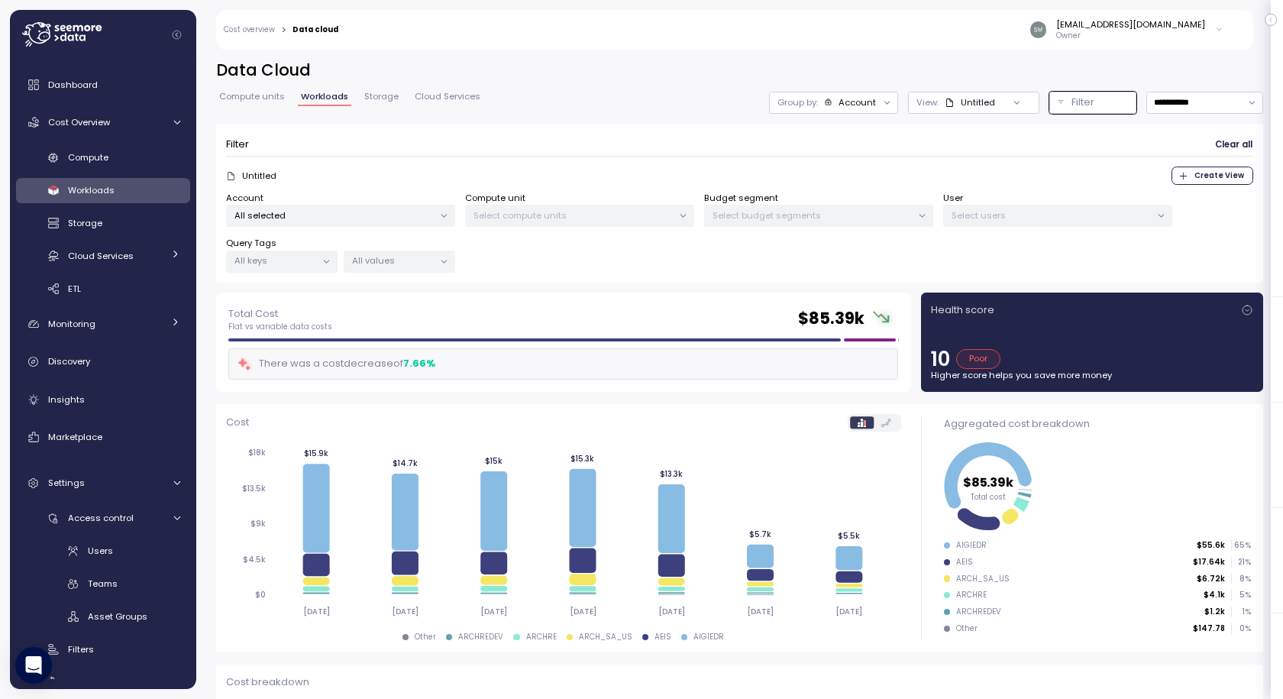
click at [243, 92] on span "Compute units" at bounding box center [252, 96] width 66 height 8
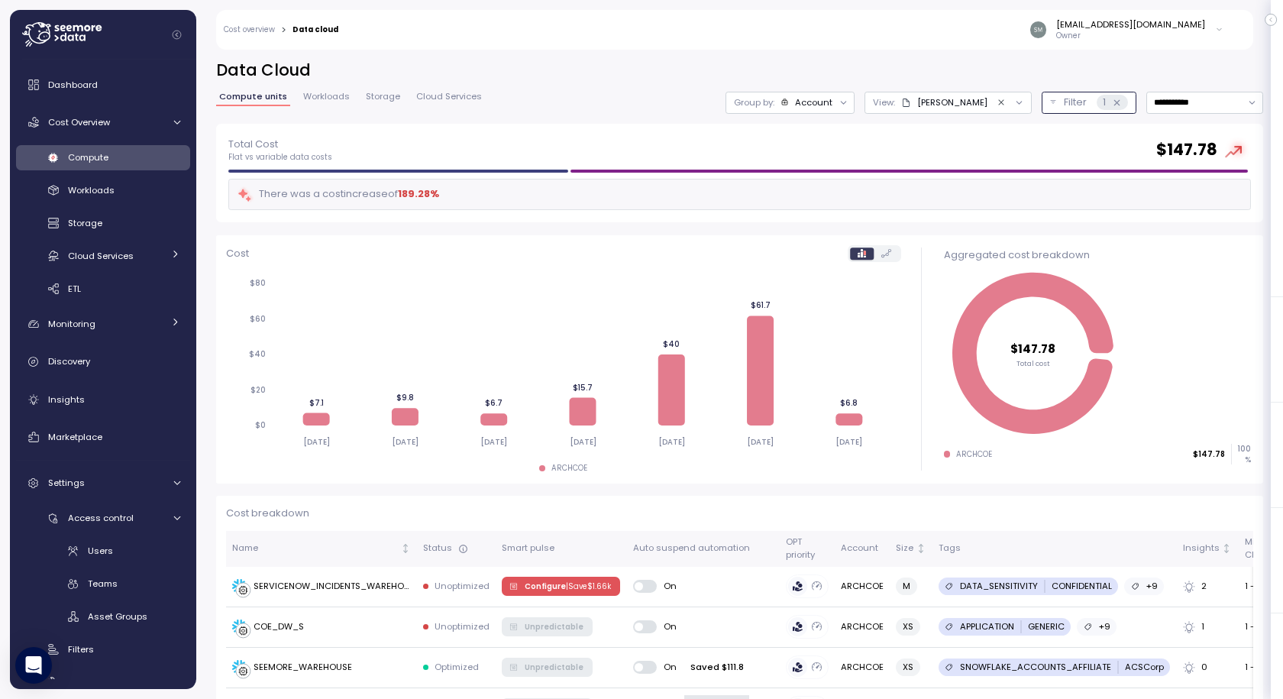
click at [1042, 99] on button "Filter 1" at bounding box center [1089, 103] width 95 height 22
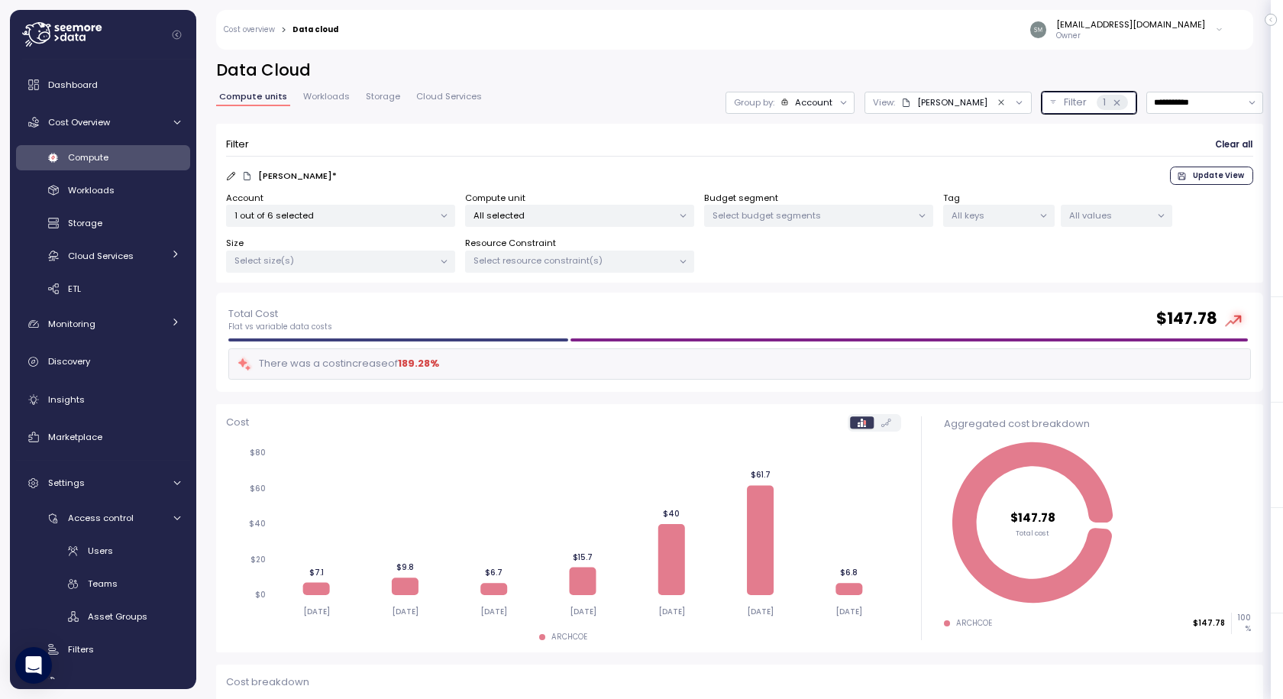
click at [297, 210] on p "1 out of 6 selected" at bounding box center [333, 215] width 199 height 12
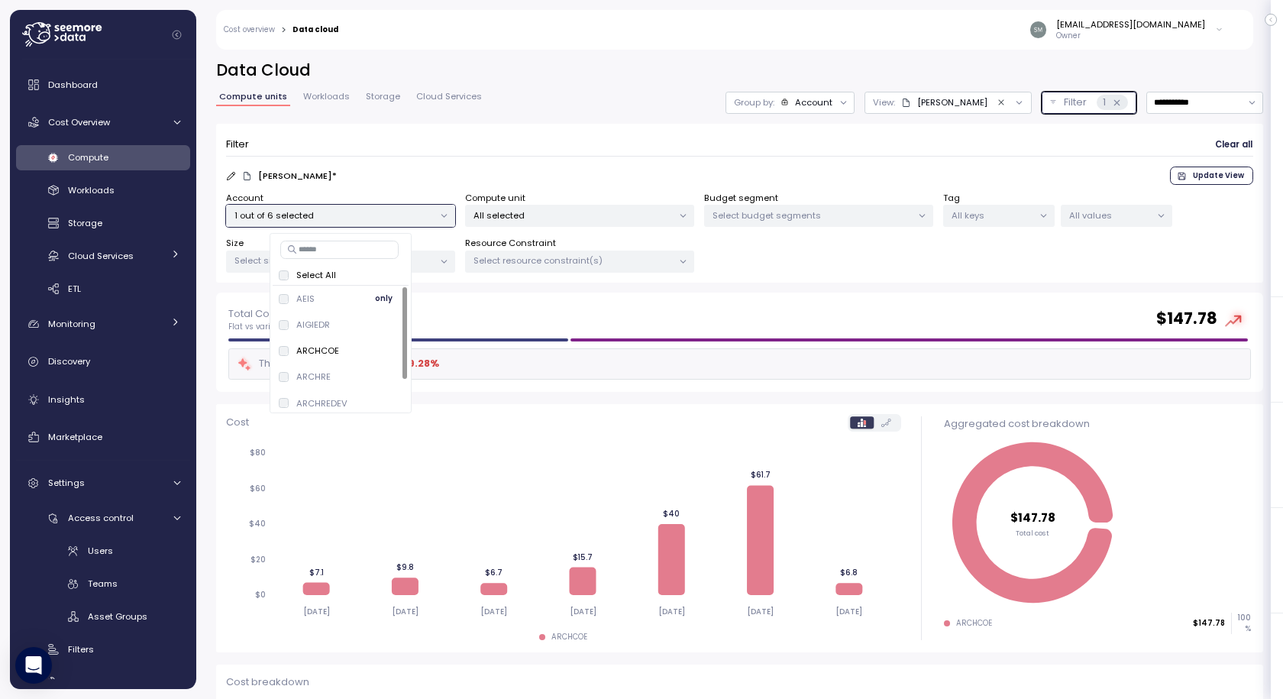
click at [386, 300] on span "only" at bounding box center [384, 298] width 18 height 17
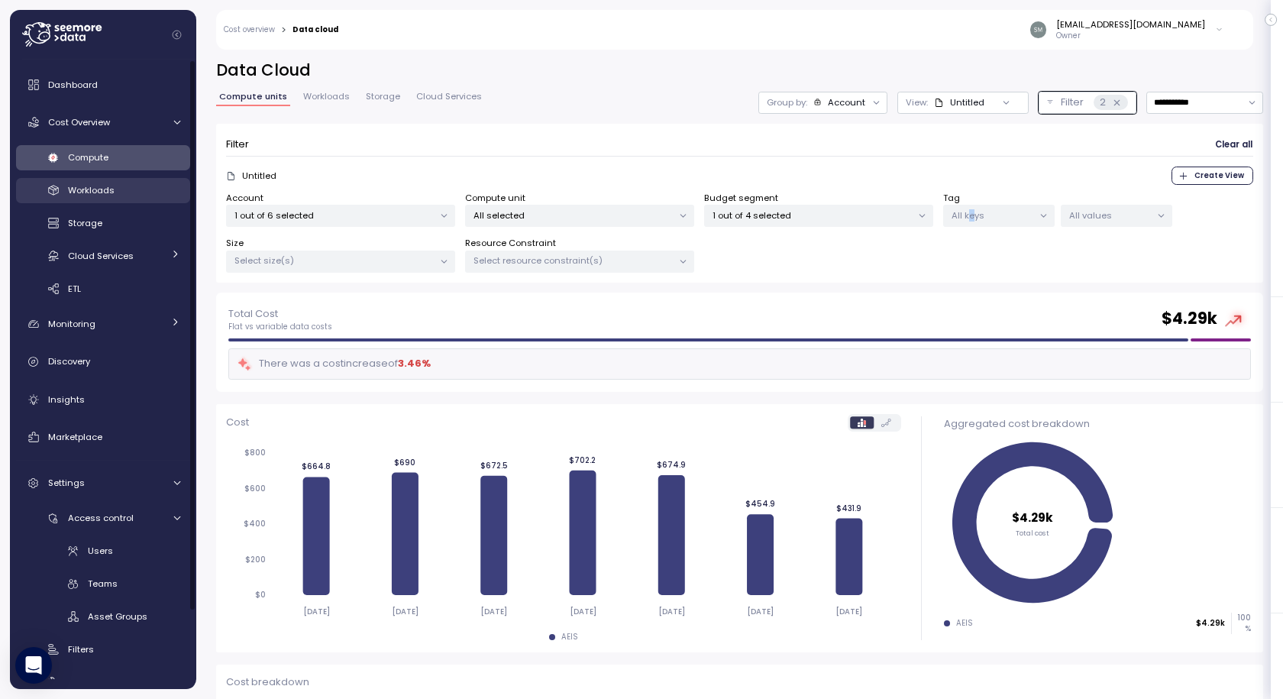
click at [95, 192] on span "Workloads" at bounding box center [91, 190] width 47 height 12
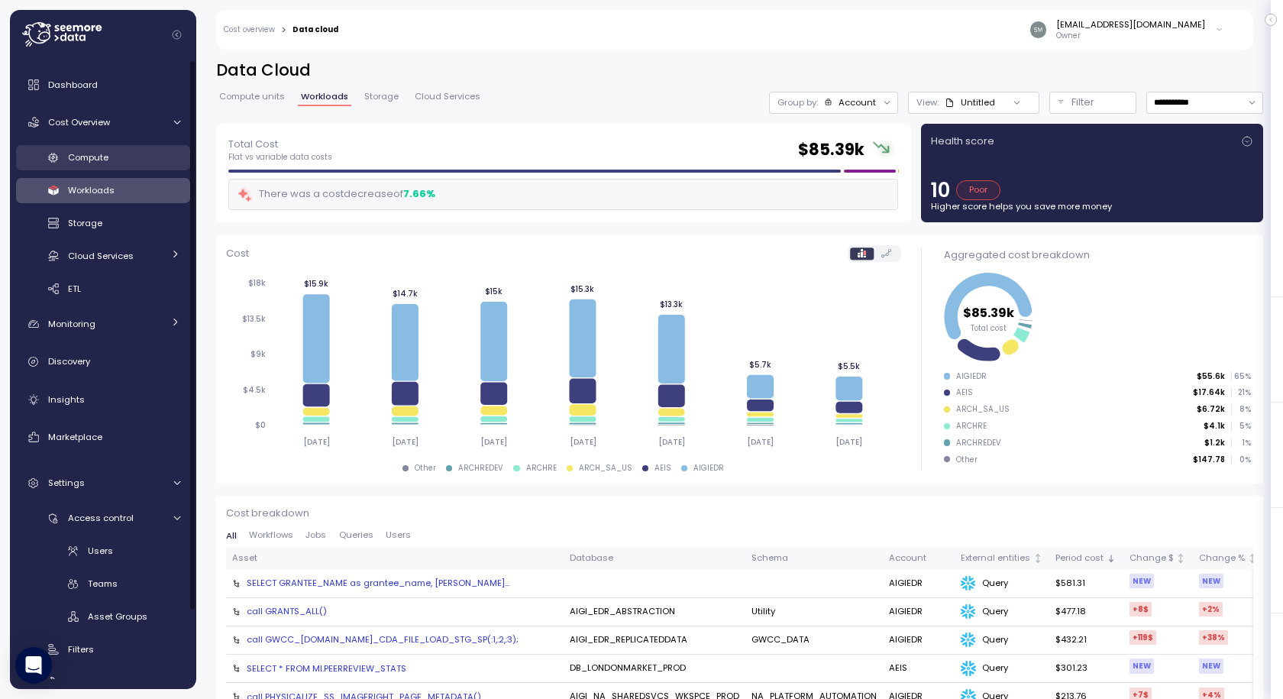
click at [89, 148] on link "Compute" at bounding box center [103, 157] width 174 height 25
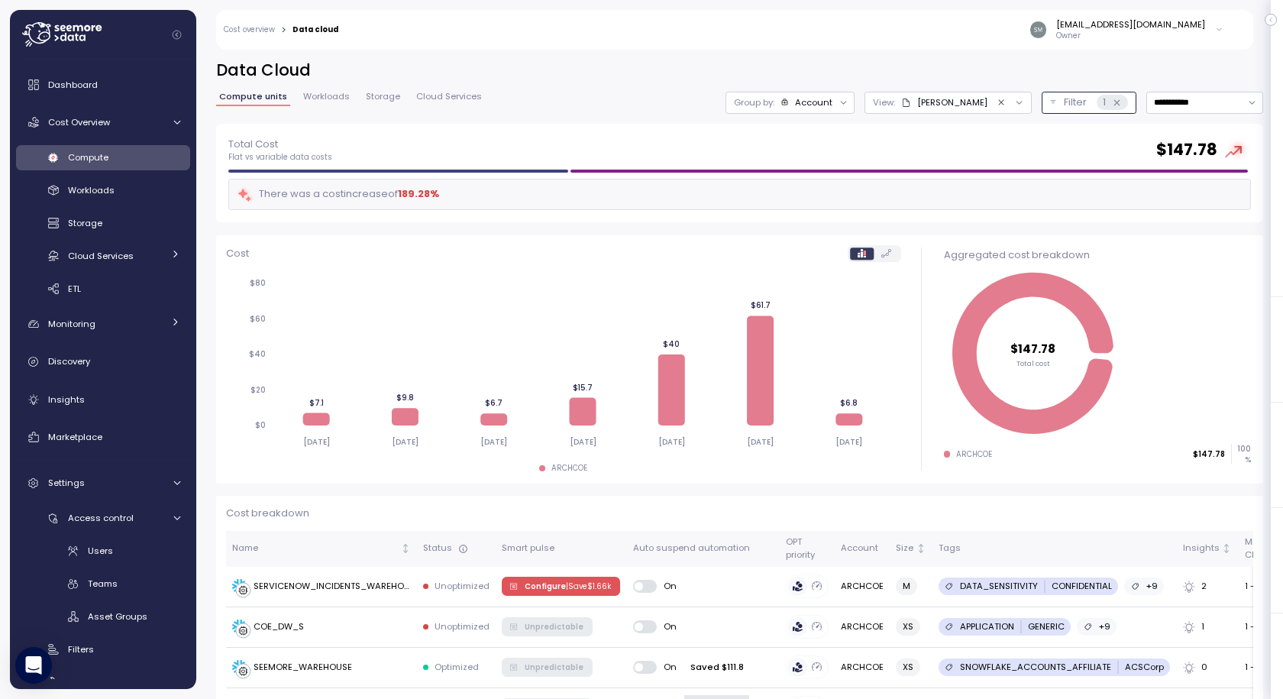
click at [1064, 104] on p "Filter" at bounding box center [1075, 102] width 23 height 15
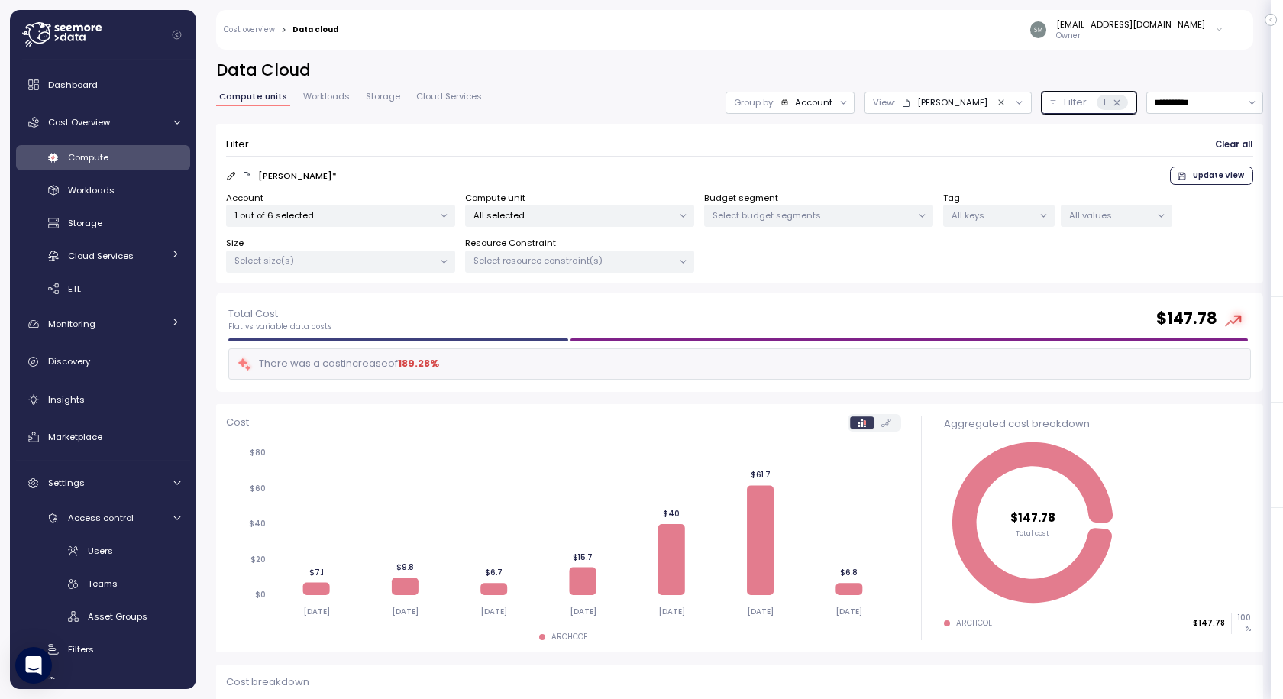
click at [284, 212] on p "1 out of 6 selected" at bounding box center [333, 215] width 199 height 12
click at [835, 282] on div "Filter Clear all COE * Update View Account 1 out of 6 selected Compute unit All…" at bounding box center [739, 204] width 1047 height 160
click at [174, 33] on icon "Collapse navigation" at bounding box center [177, 35] width 8 height 8
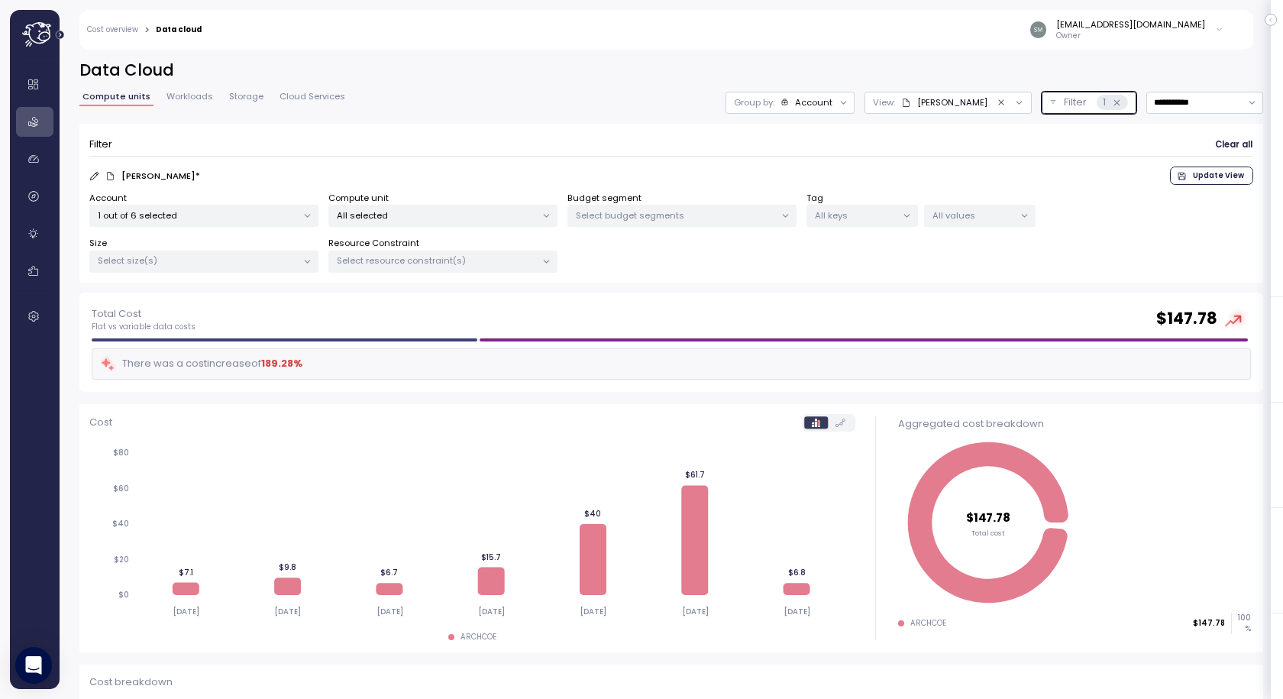
click at [1097, 104] on div "1" at bounding box center [1112, 102] width 31 height 15
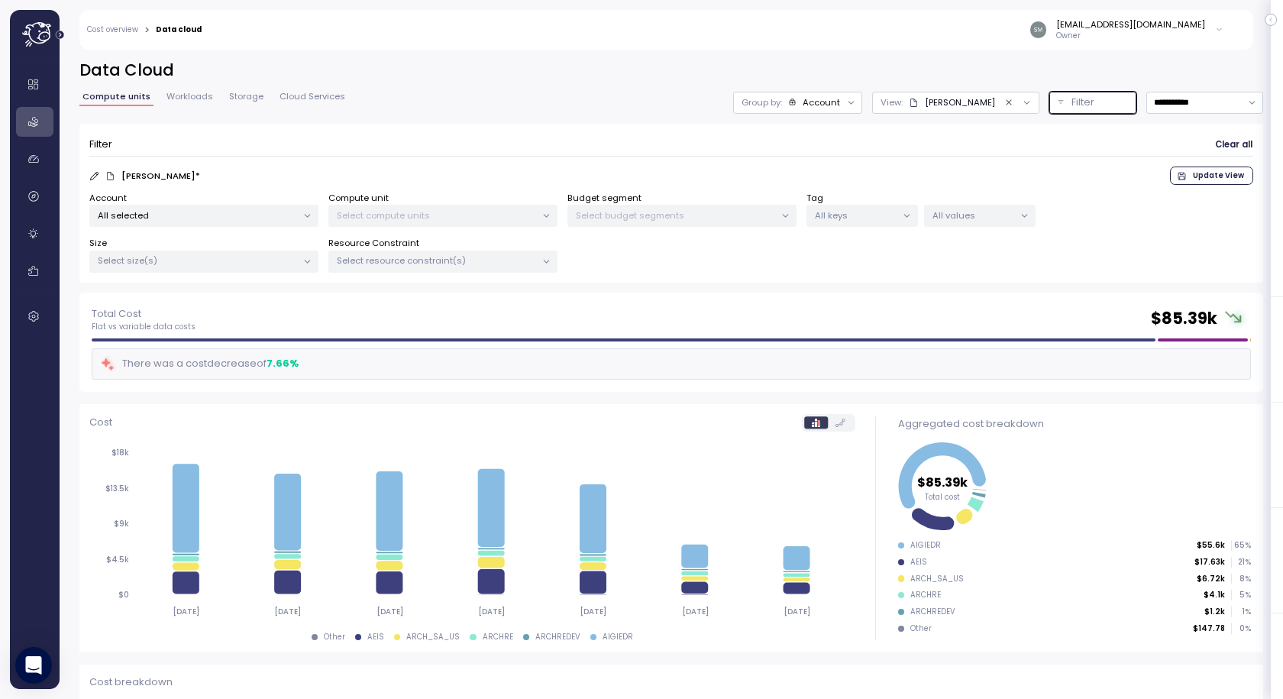
click at [209, 212] on p "All selected" at bounding box center [197, 215] width 199 height 12
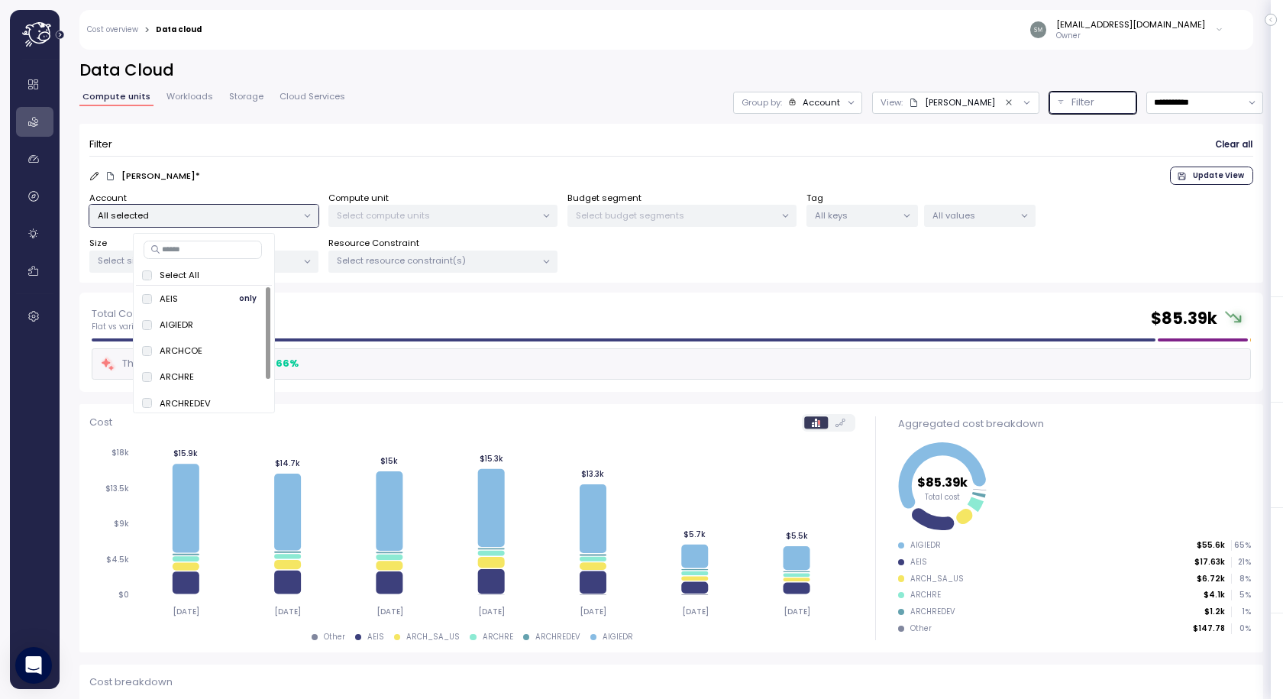
click at [251, 302] on span "only" at bounding box center [248, 298] width 18 height 17
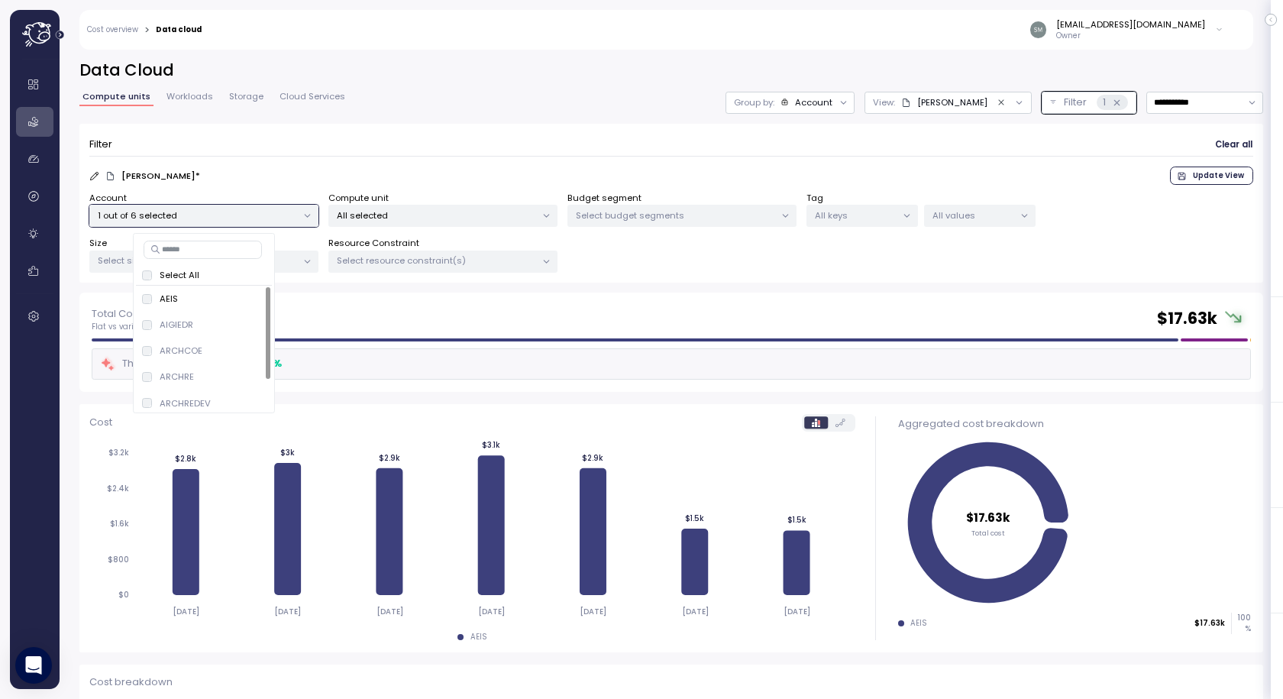
click at [786, 270] on div "Account 1 out of 6 selected Compute unit All selected Budget segment Select bud…" at bounding box center [671, 233] width 1164 height 82
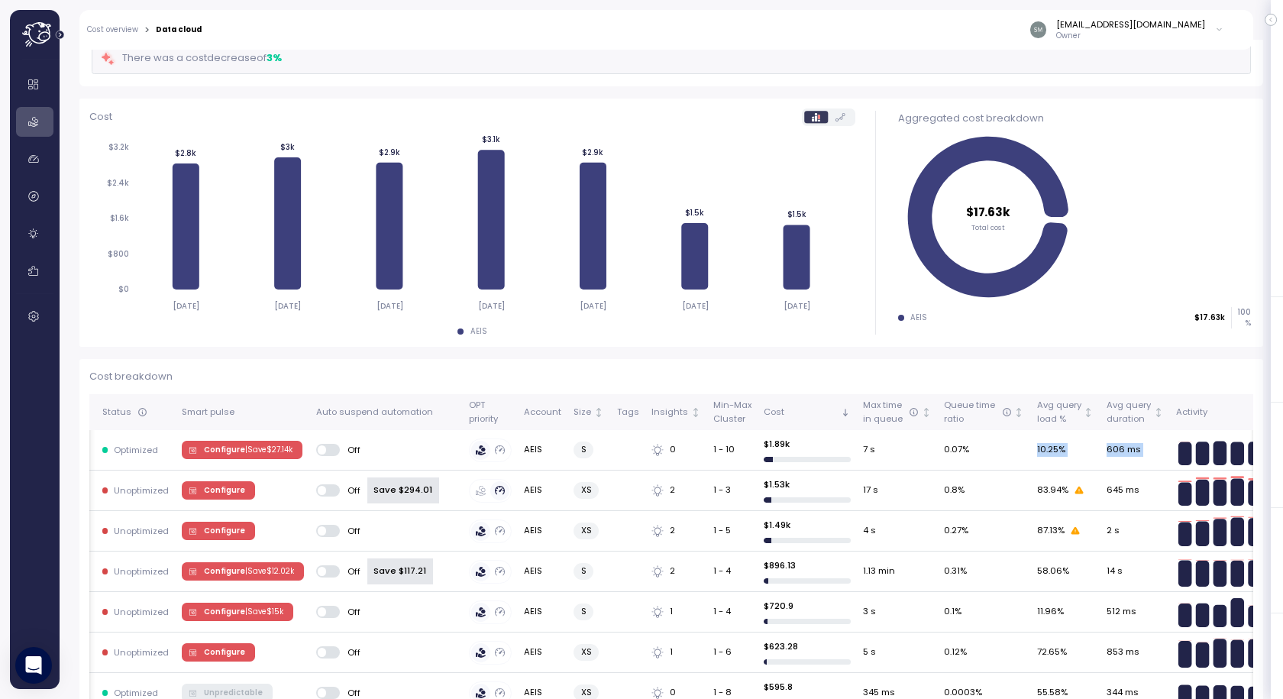
scroll to position [0, 240]
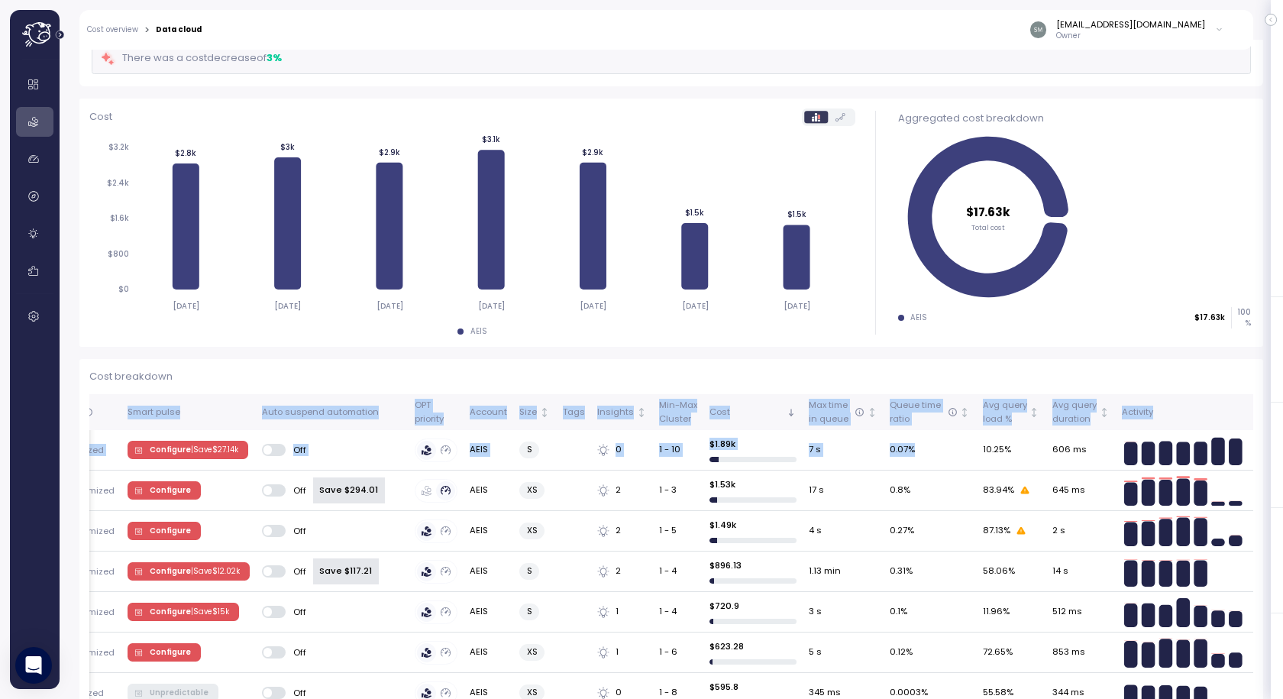
drag, startPoint x: 1189, startPoint y: 454, endPoint x: 1263, endPoint y: 458, distance: 73.4
click at [1263, 458] on div "**********" at bounding box center [672, 369] width 1224 height 659
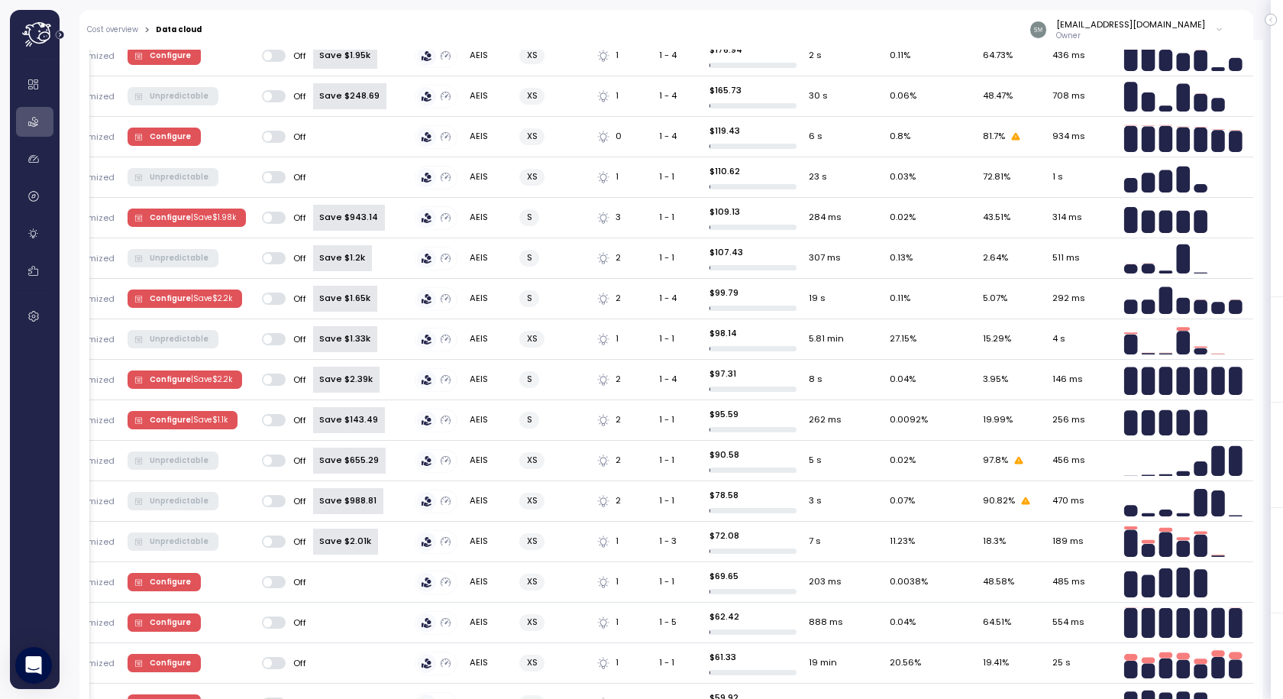
scroll to position [2110, 0]
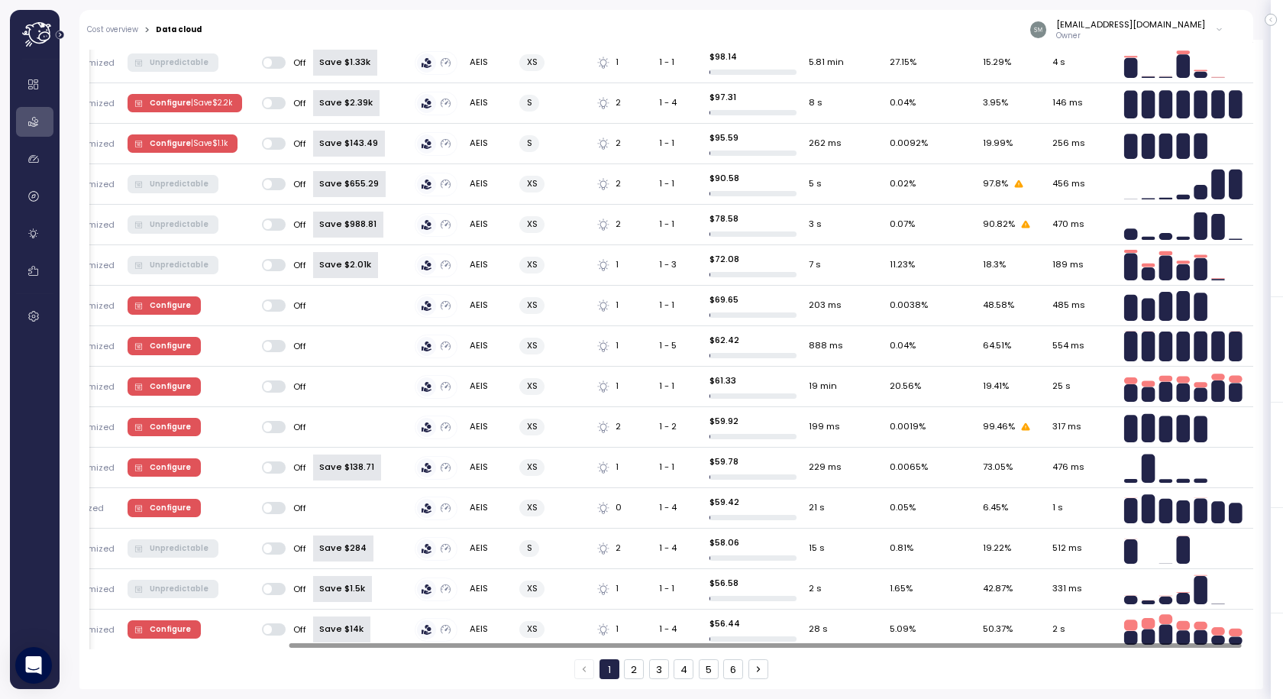
click at [1154, 642] on div at bounding box center [671, 646] width 1164 height 8
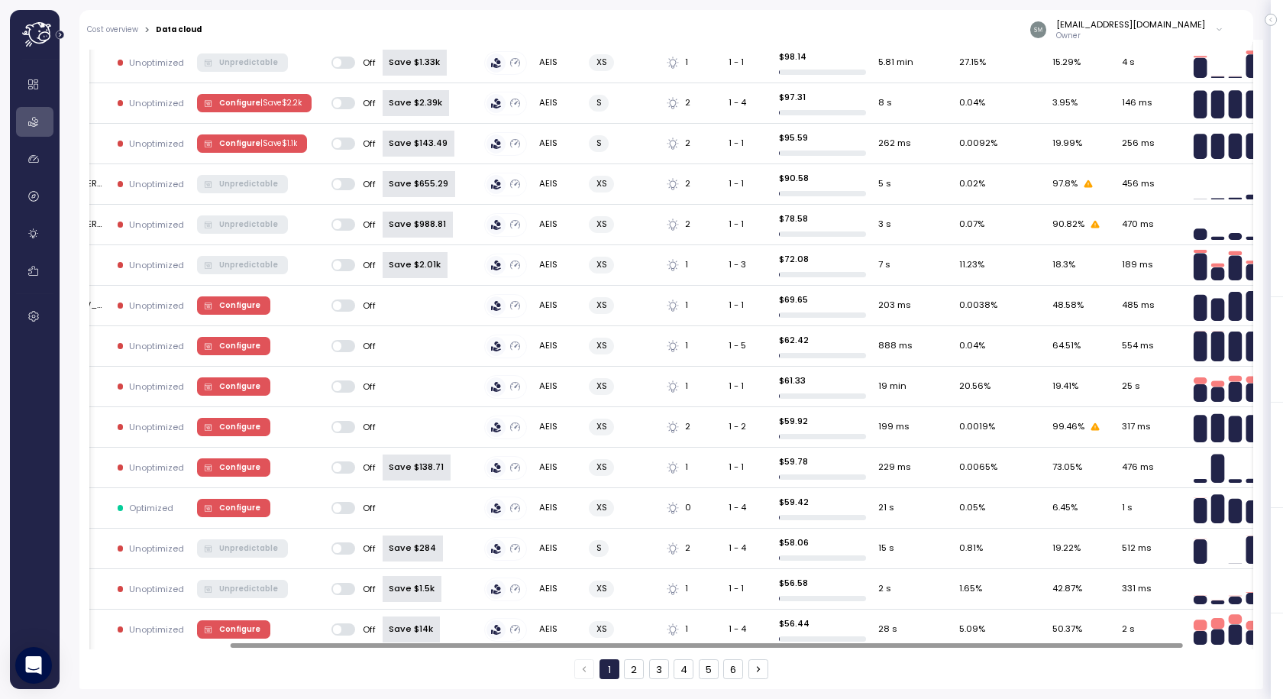
scroll to position [0, 0]
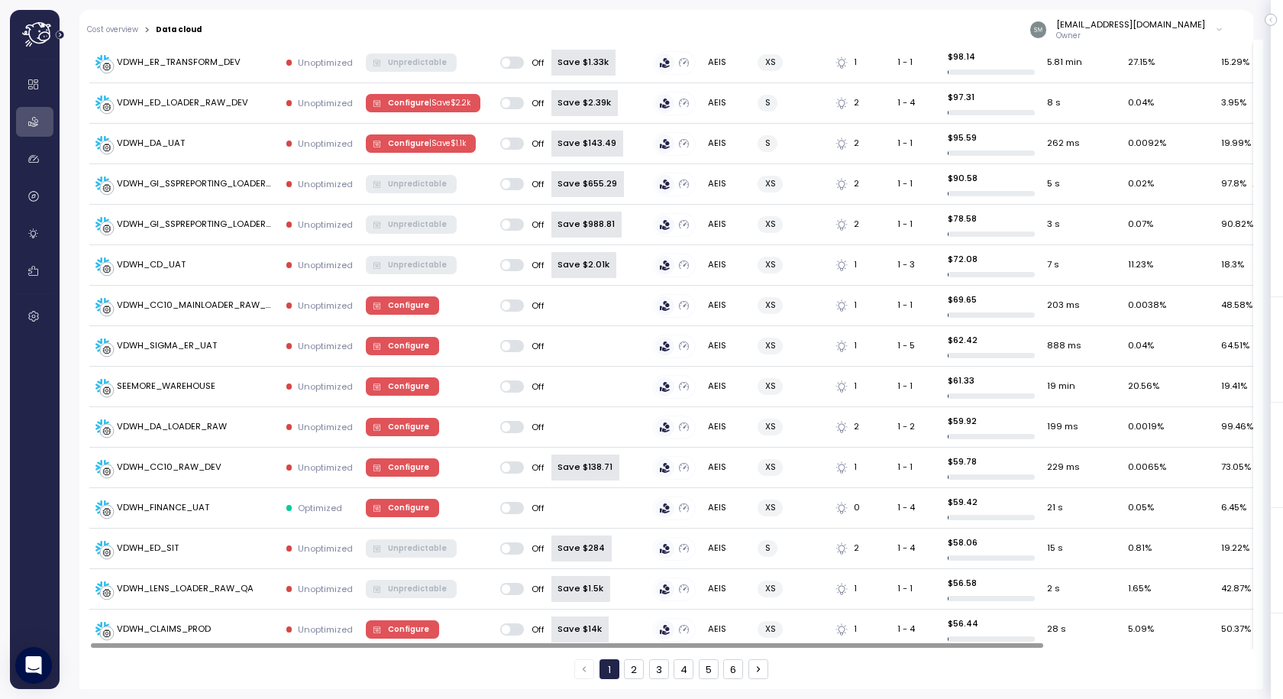
click at [631, 648] on div at bounding box center [567, 645] width 952 height 5
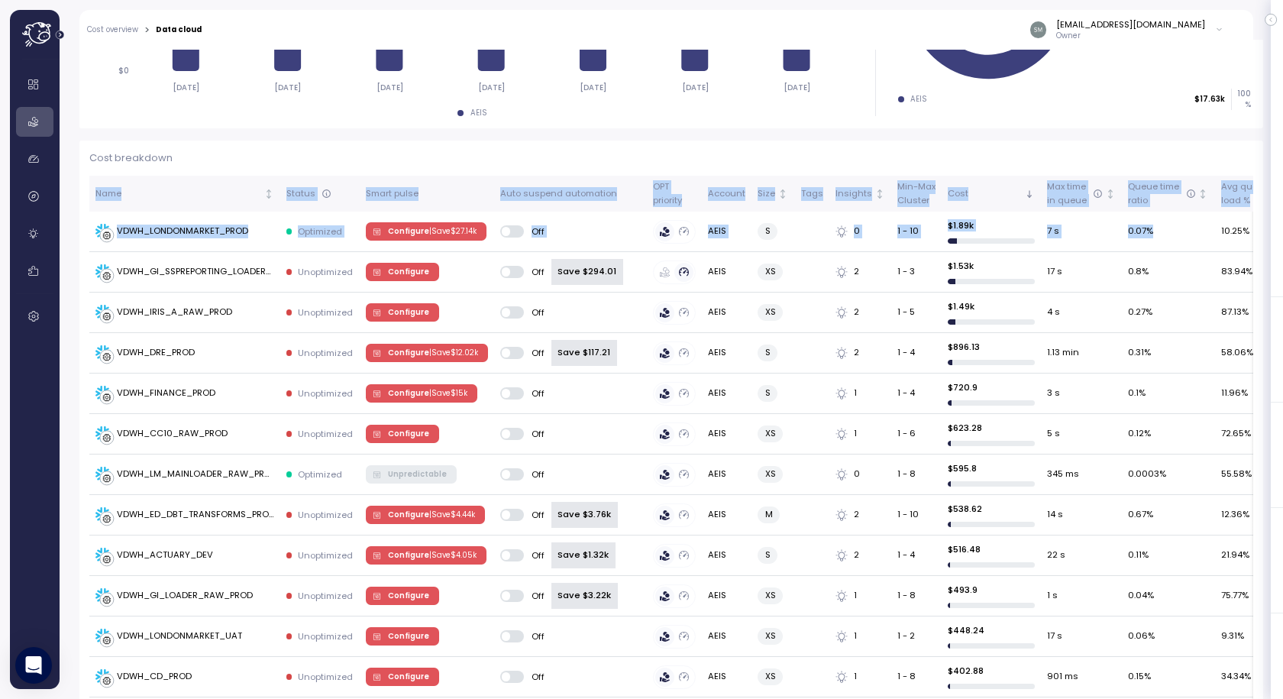
scroll to position [353, 0]
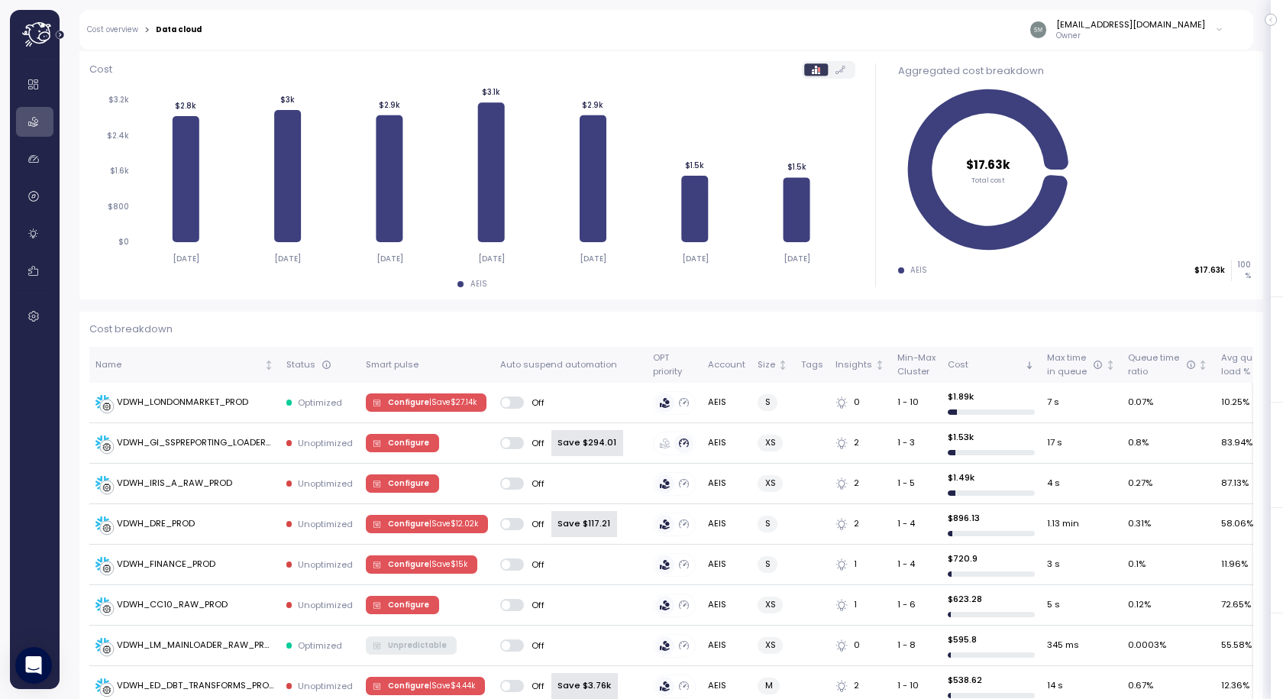
click at [768, 331] on p "Cost breakdown" at bounding box center [671, 329] width 1164 height 15
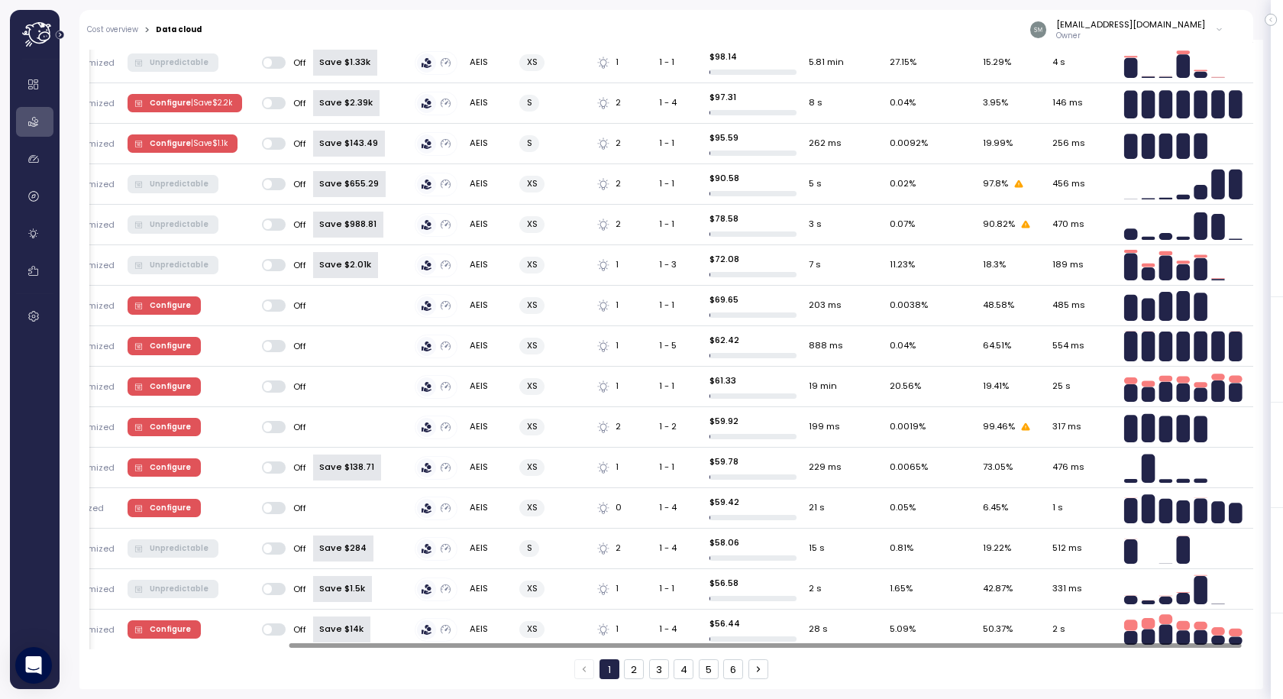
scroll to position [0, 0]
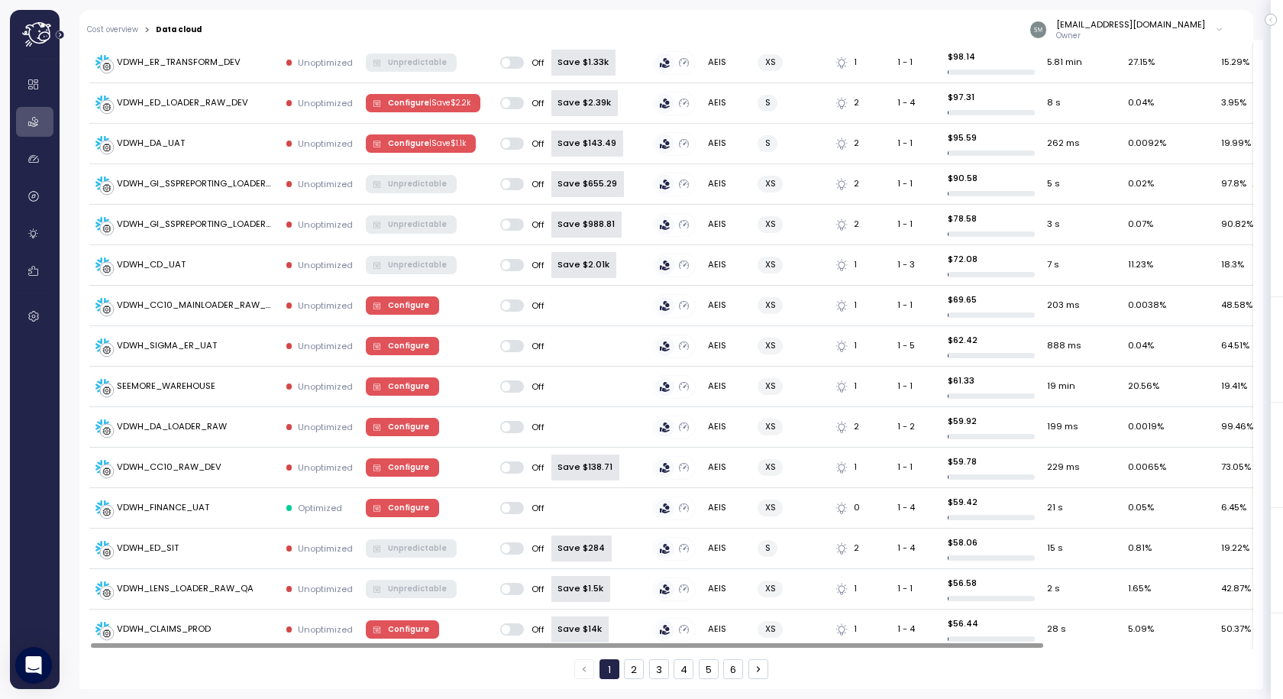
click at [473, 643] on div at bounding box center [567, 645] width 952 height 5
click at [306, 642] on div at bounding box center [671, 646] width 1164 height 8
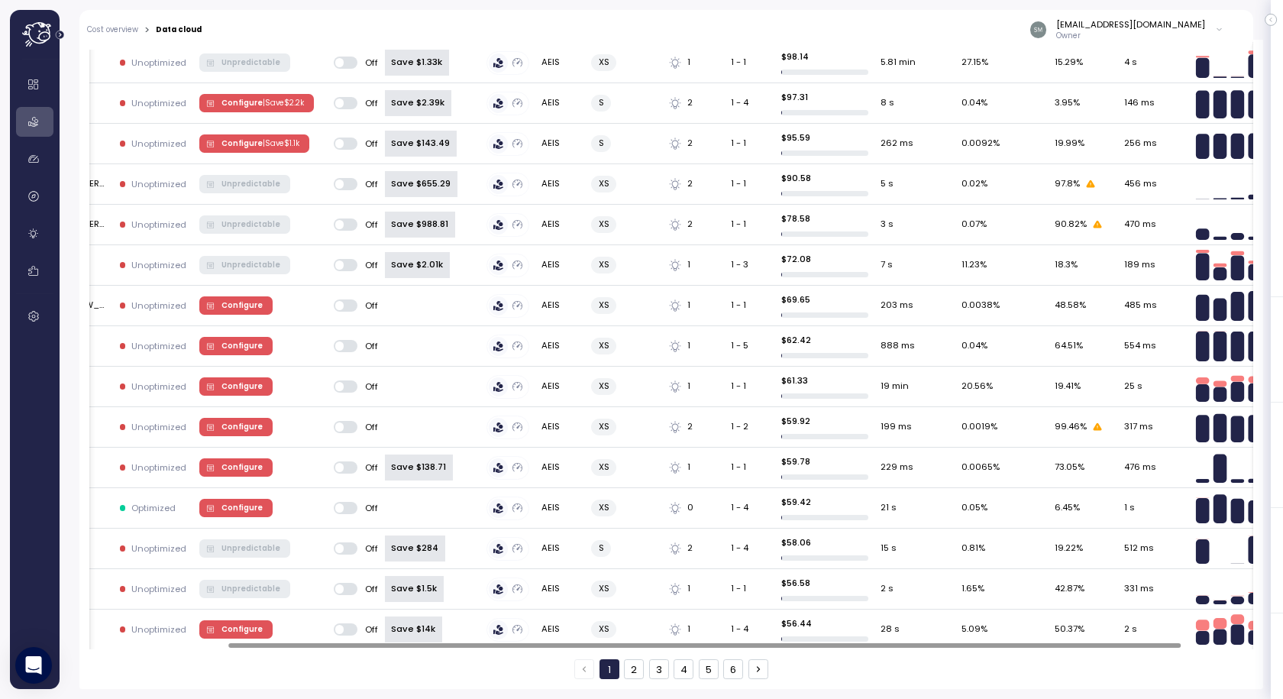
scroll to position [0, 240]
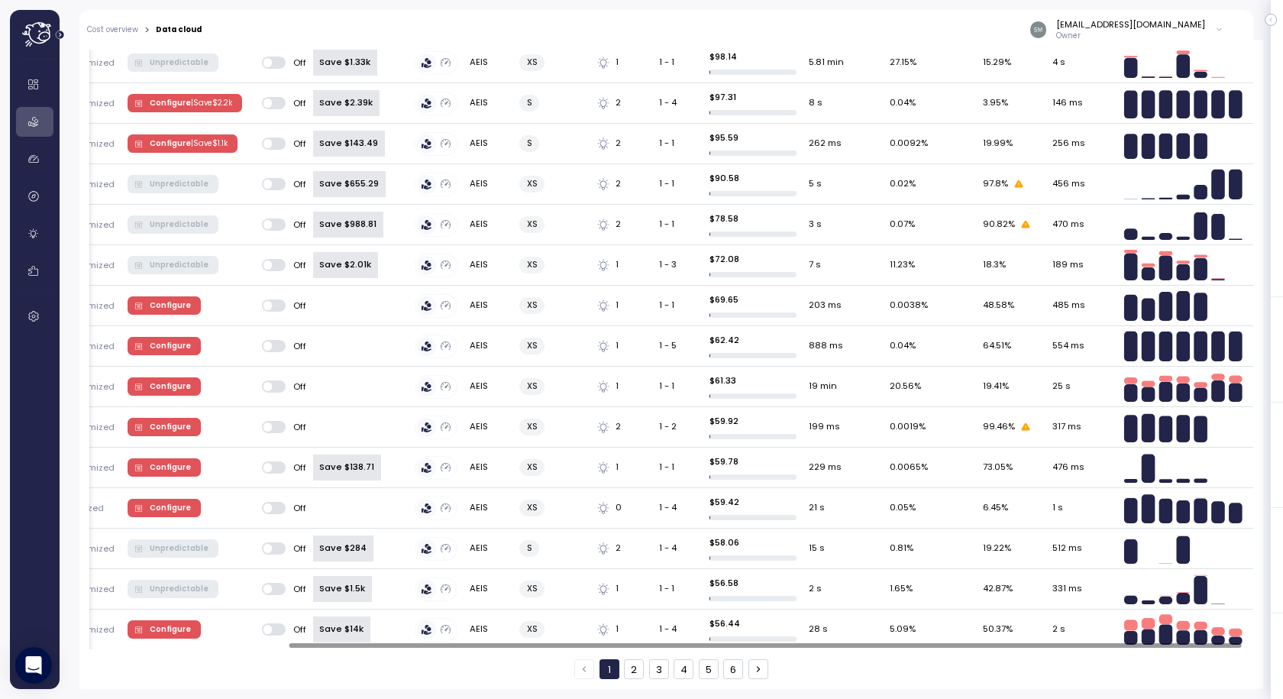
click at [1242, 648] on div at bounding box center [765, 645] width 952 height 5
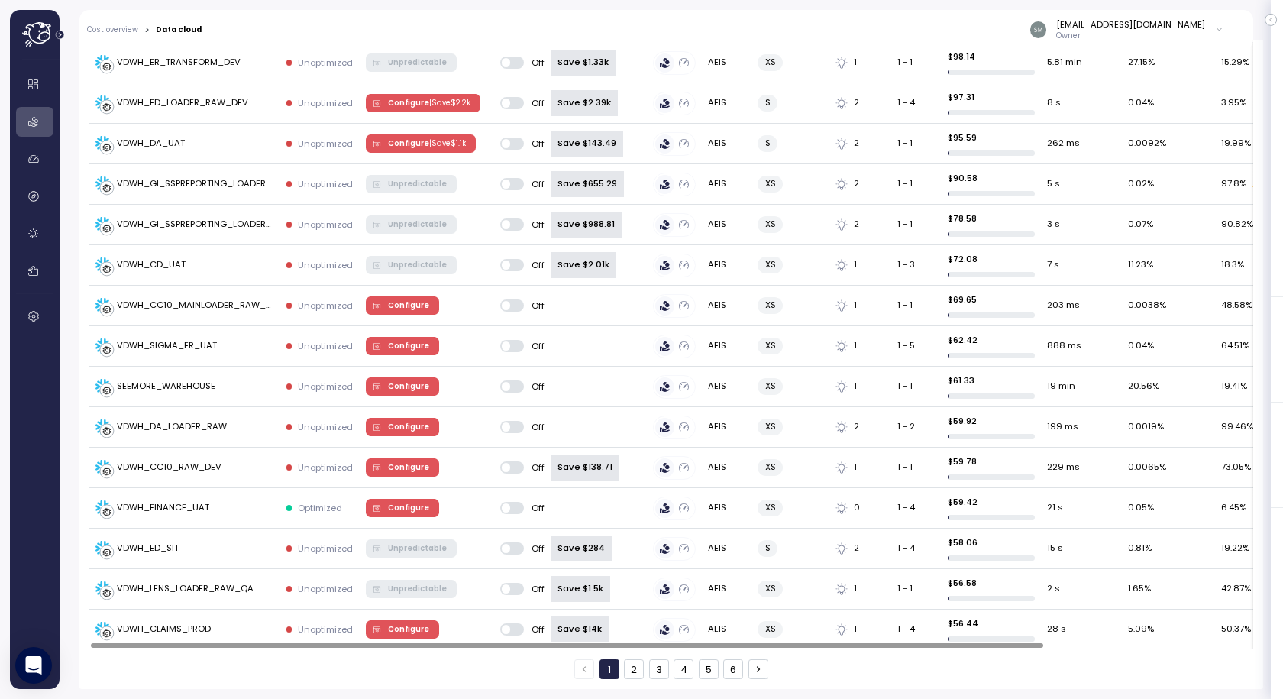
click at [238, 646] on div at bounding box center [567, 645] width 952 height 5
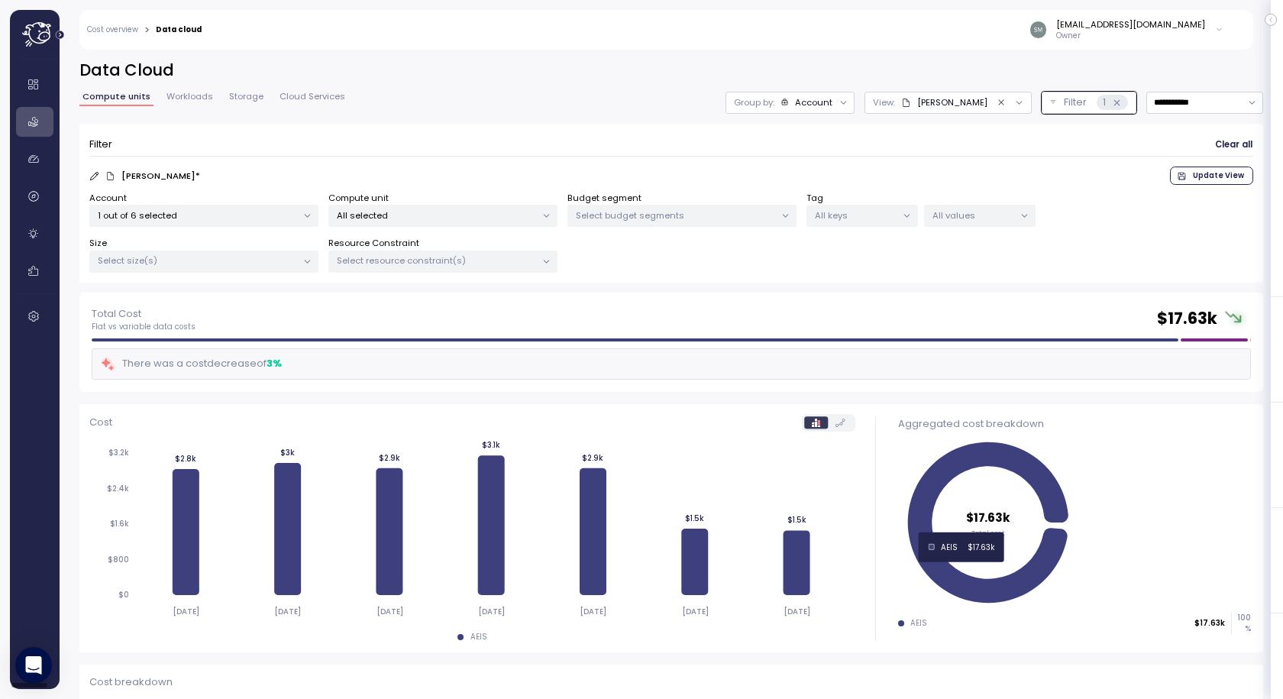
click at [59, 33] on icon "Expand navigation" at bounding box center [60, 35] width 8 height 8
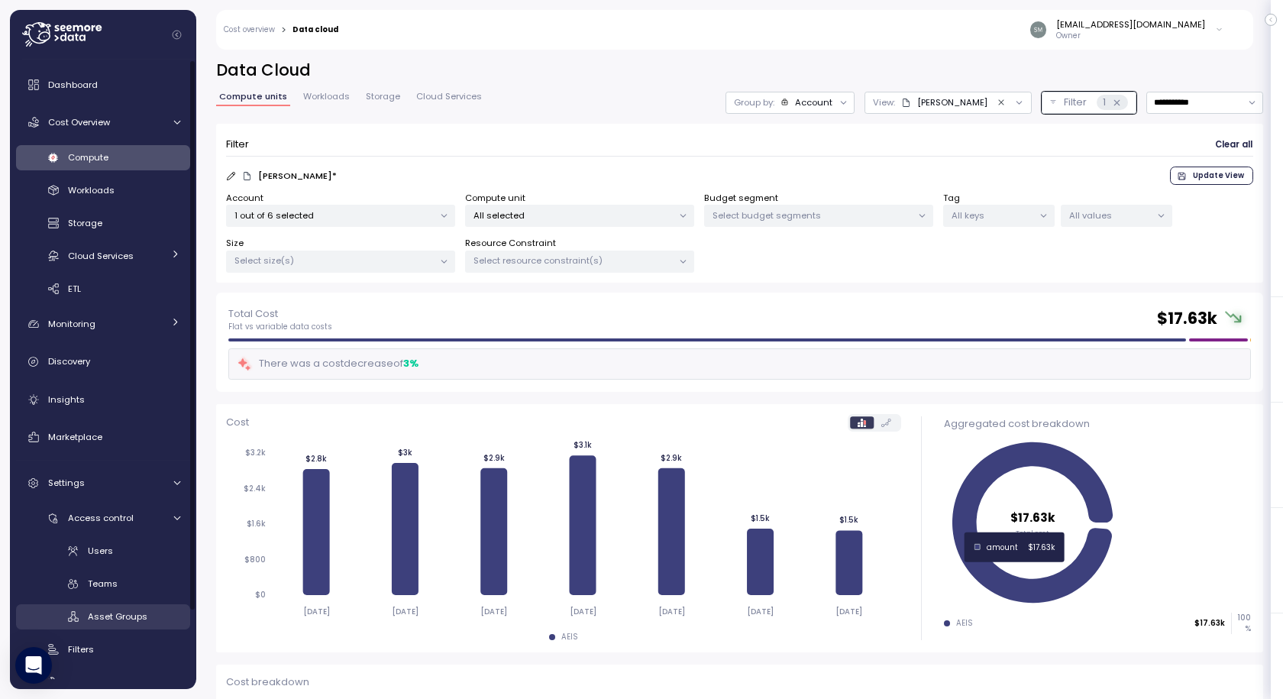
click at [120, 622] on span "Asset Groups" at bounding box center [118, 616] width 60 height 12
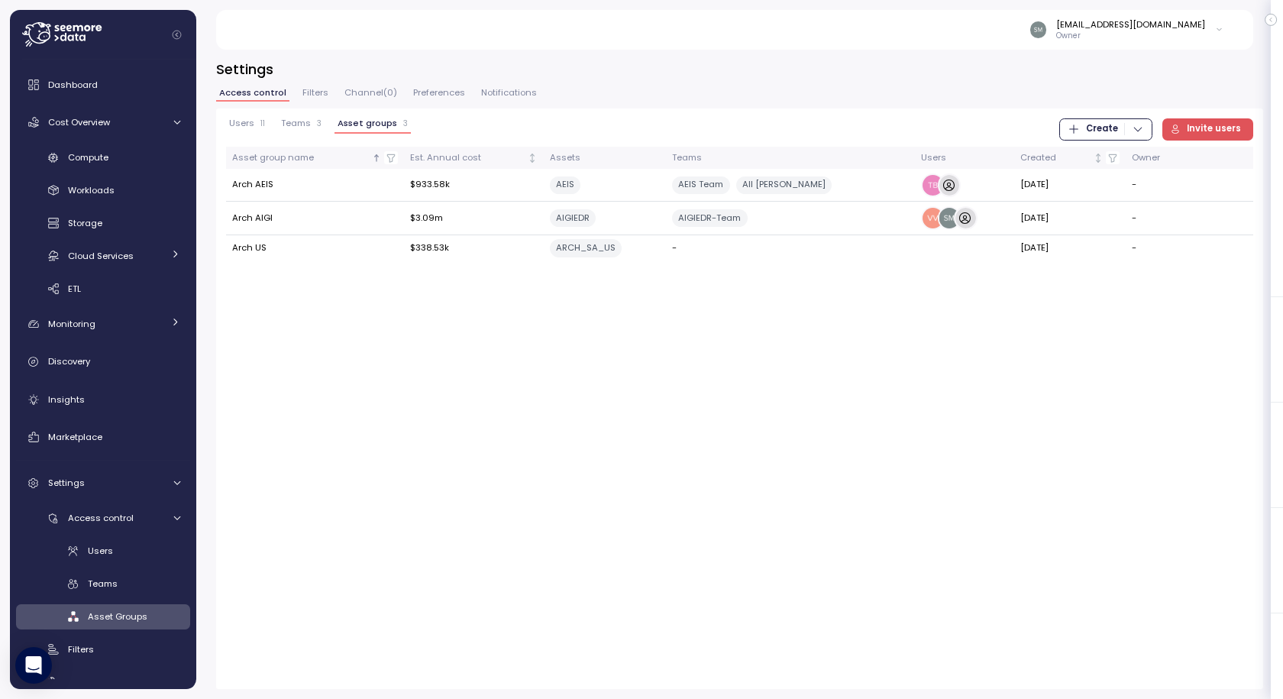
click at [1138, 128] on icon "button" at bounding box center [1137, 130] width 8 height 5
click at [1116, 187] on div "Asset Group" at bounding box center [1119, 183] width 54 height 14
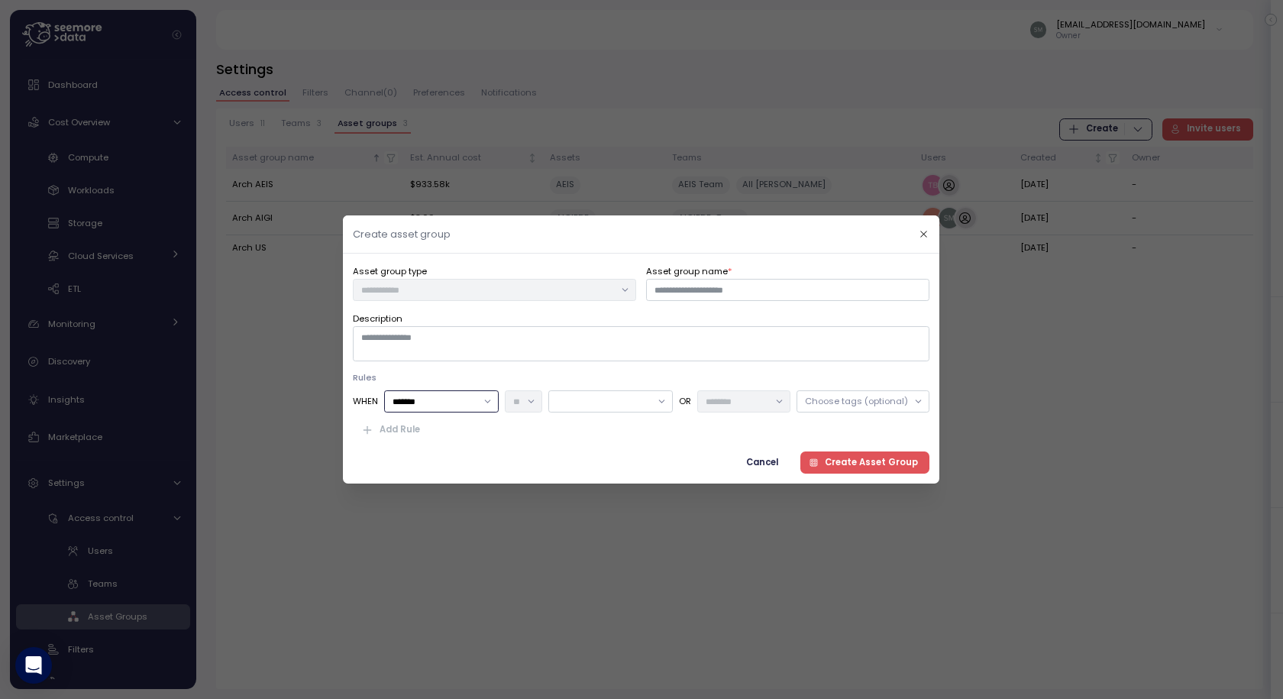
click at [458, 403] on input "*******" at bounding box center [442, 401] width 115 height 22
click at [608, 385] on div "Rules WHEN ******* OR Choose tags (optional) Add Rule" at bounding box center [641, 406] width 577 height 70
click at [606, 403] on div at bounding box center [611, 401] width 124 height 22
click at [732, 292] on input "Asset group name *" at bounding box center [788, 290] width 283 height 22
click at [451, 286] on div "**********" at bounding box center [641, 282] width 577 height 37
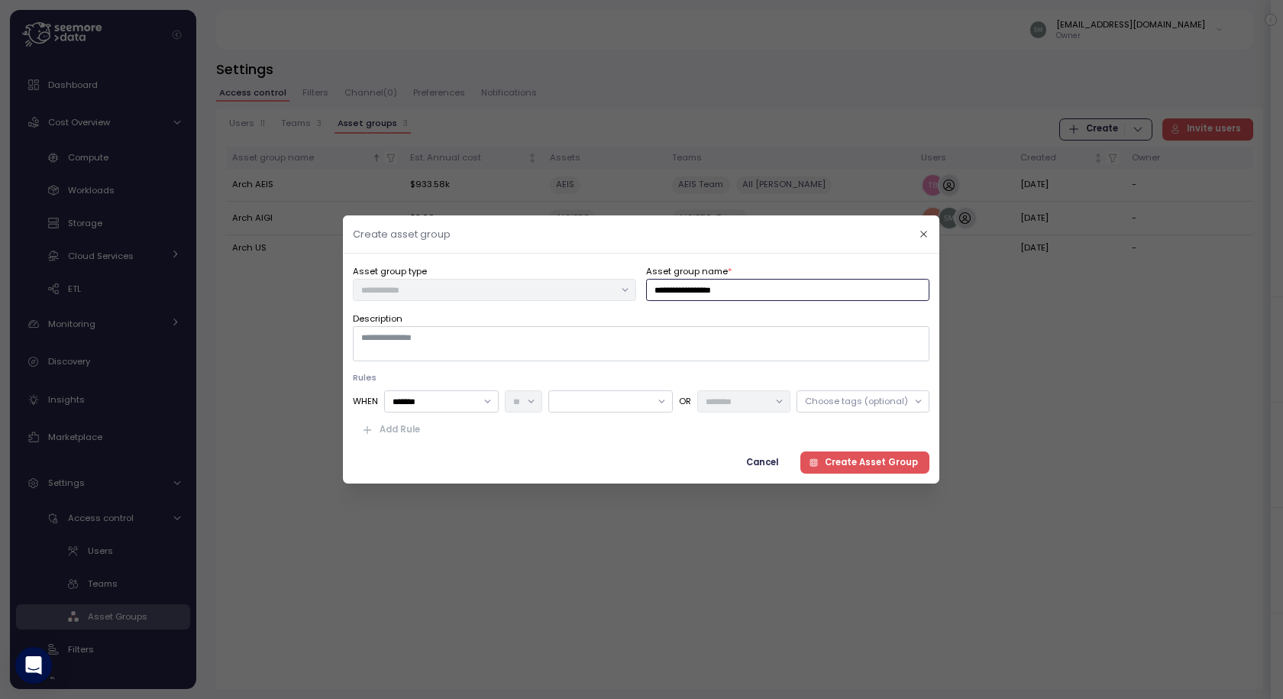
type input "**********"
click at [590, 412] on div at bounding box center [611, 401] width 124 height 22
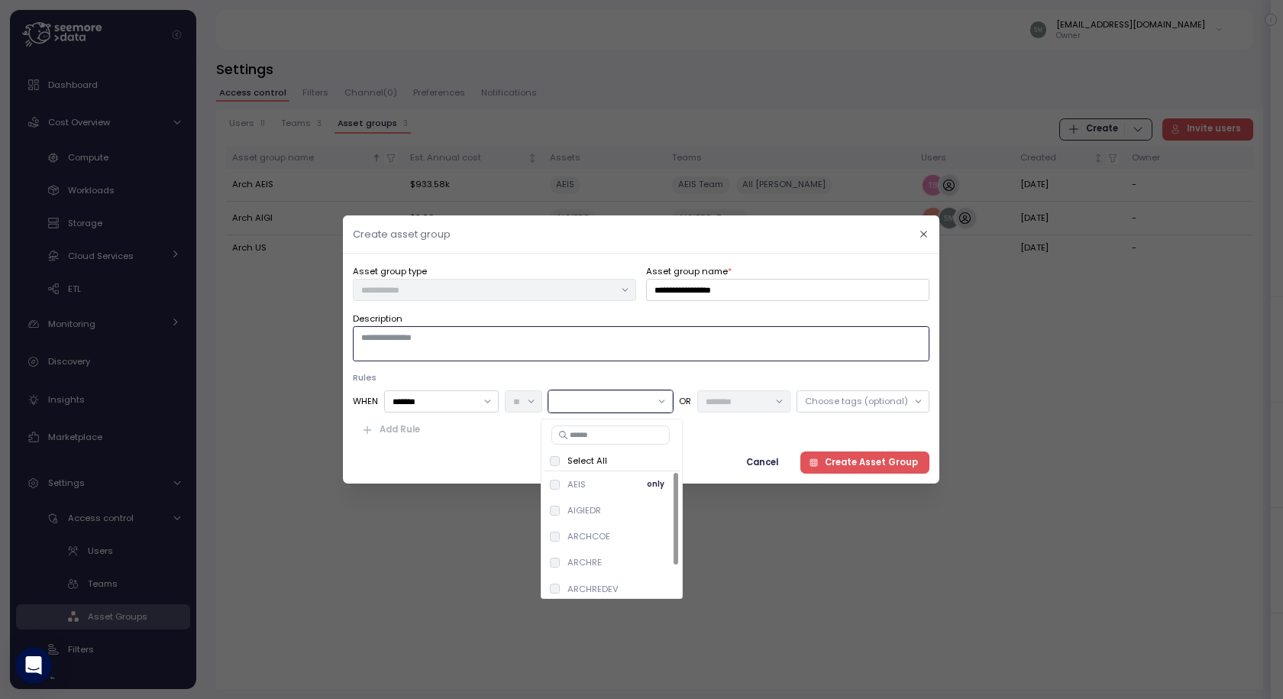
click at [654, 487] on span "only" at bounding box center [656, 484] width 18 height 17
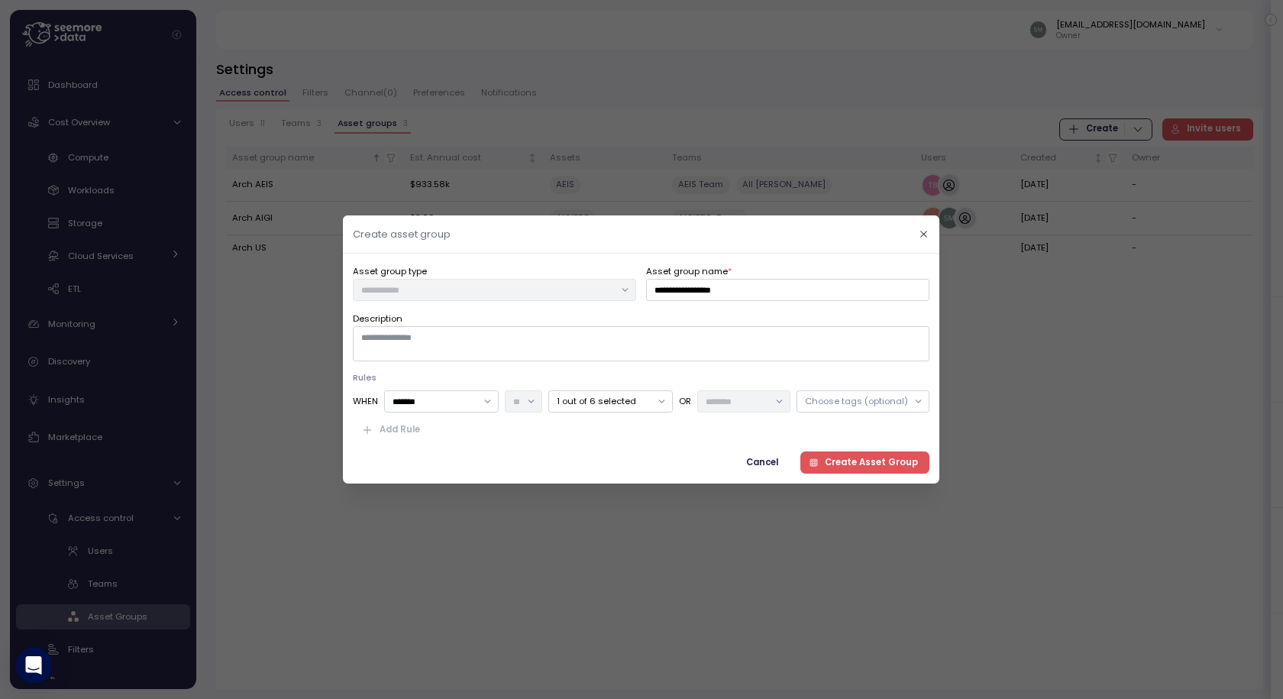
click at [725, 442] on div "**********" at bounding box center [641, 369] width 577 height 210
click at [803, 405] on div "Choose tags (optional)" at bounding box center [863, 401] width 133 height 22
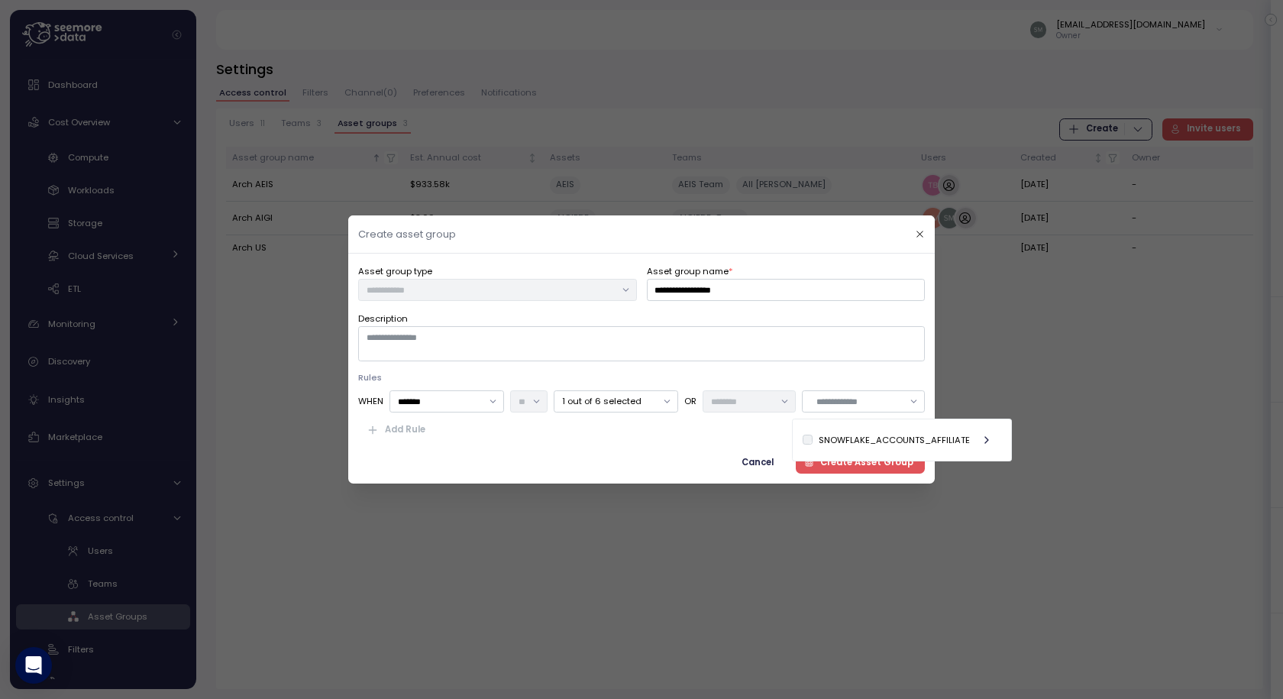
click at [726, 433] on div "Add Rule" at bounding box center [641, 430] width 567 height 22
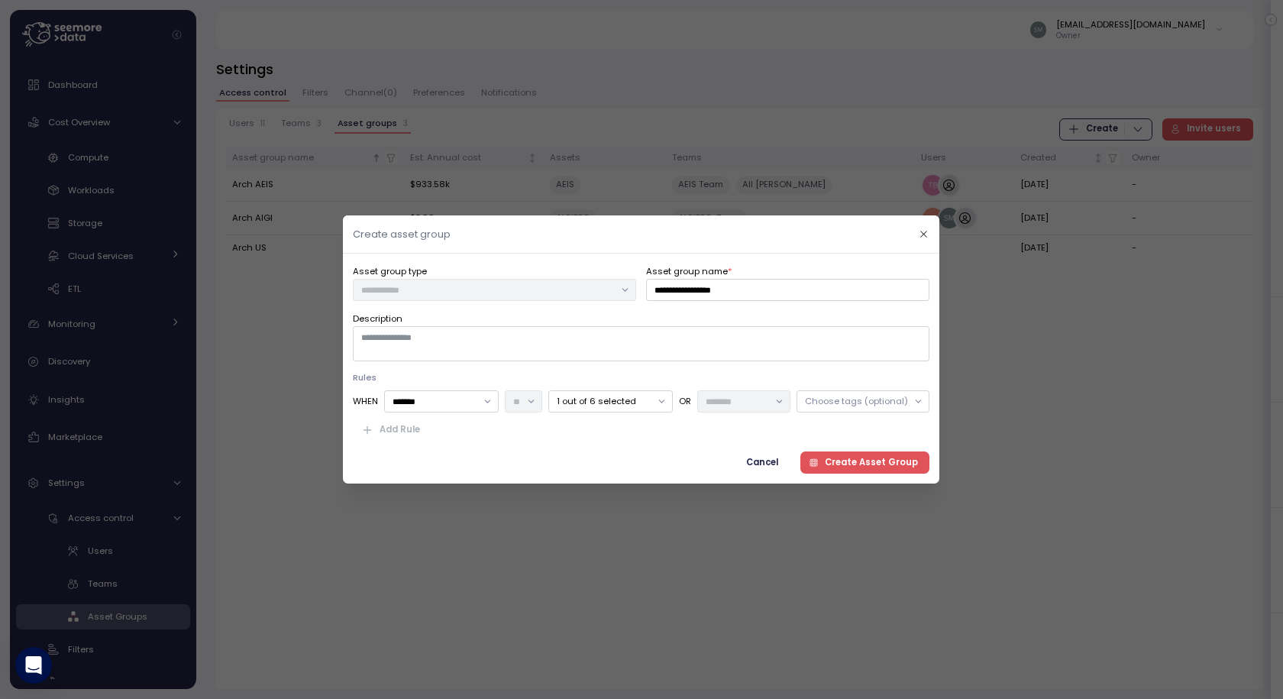
click at [768, 458] on span "Cancel" at bounding box center [763, 462] width 32 height 21
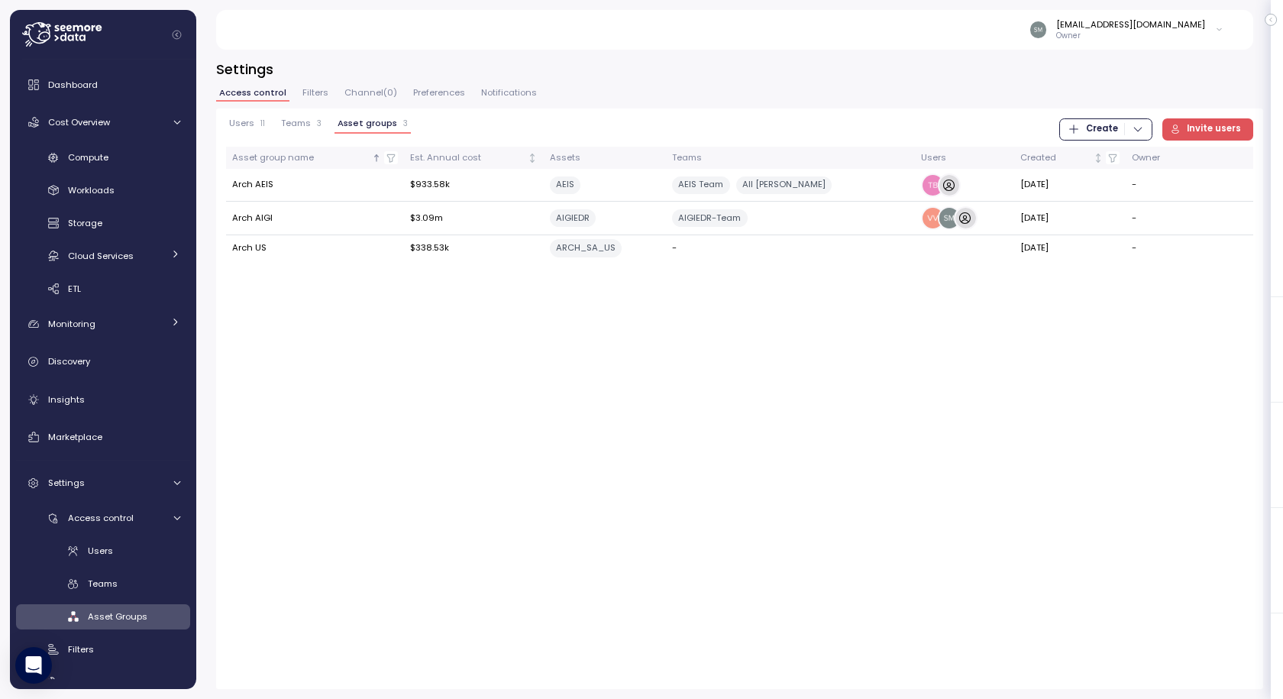
click at [1111, 127] on span "Create" at bounding box center [1102, 129] width 32 height 21
click at [1111, 126] on span "Create" at bounding box center [1102, 129] width 32 height 21
click at [312, 93] on span "Filters" at bounding box center [315, 93] width 26 height 8
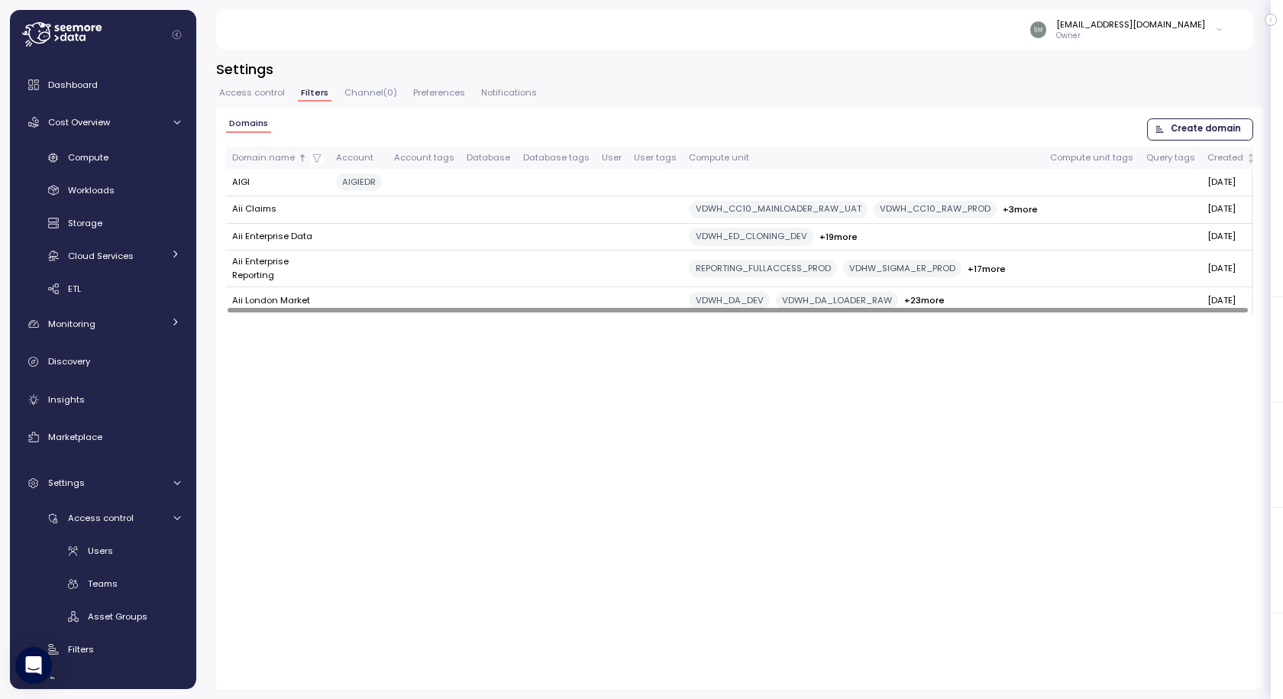
click at [1198, 122] on span "Create domain" at bounding box center [1206, 129] width 70 height 21
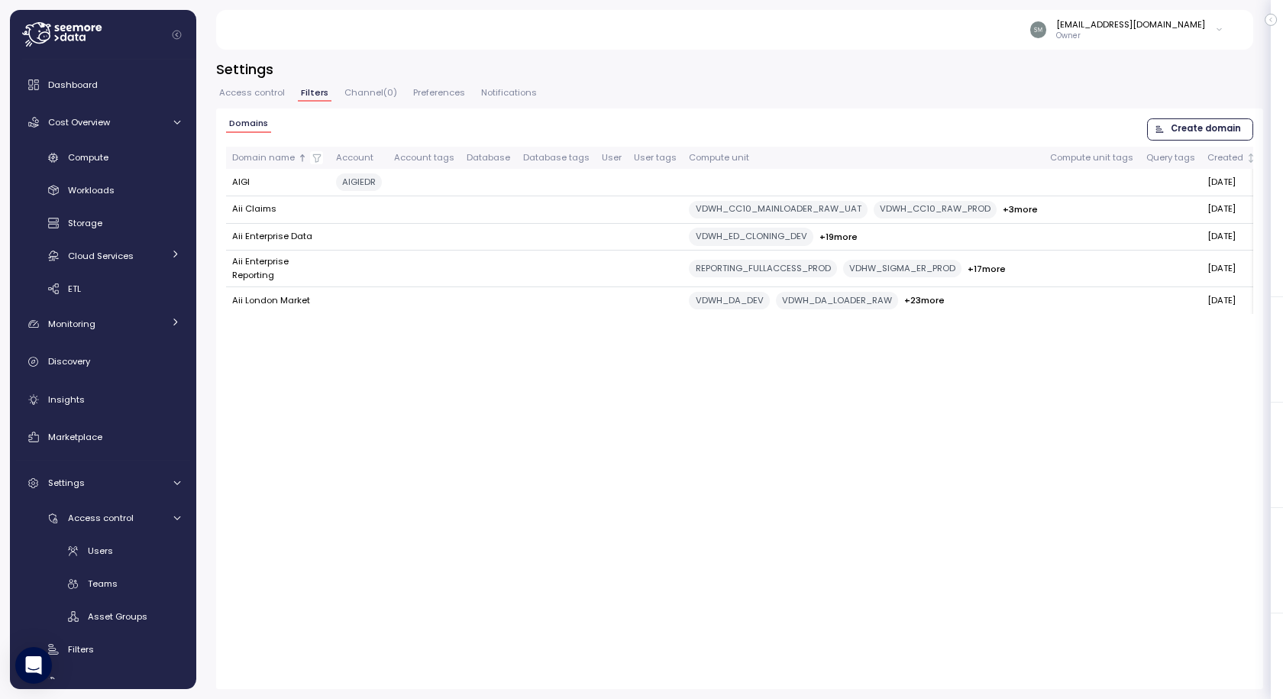
click at [247, 92] on span "Access control" at bounding box center [252, 93] width 66 height 8
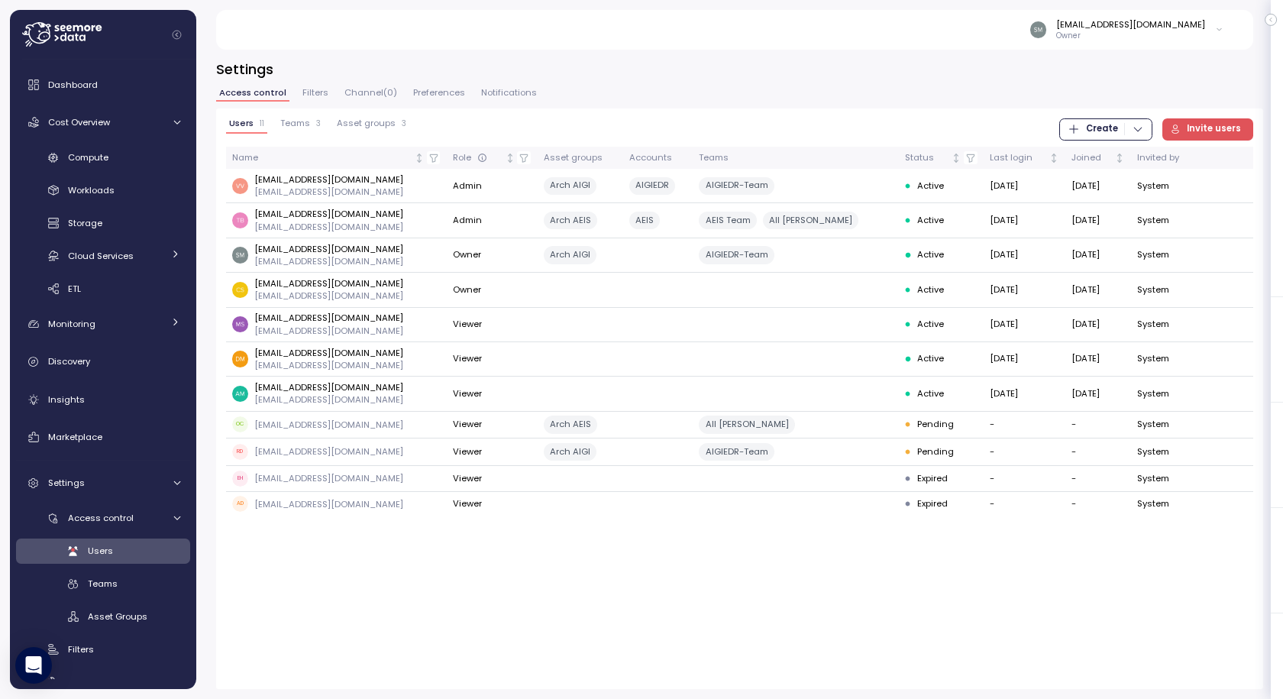
click at [357, 119] on span "Asset groups" at bounding box center [366, 123] width 59 height 8
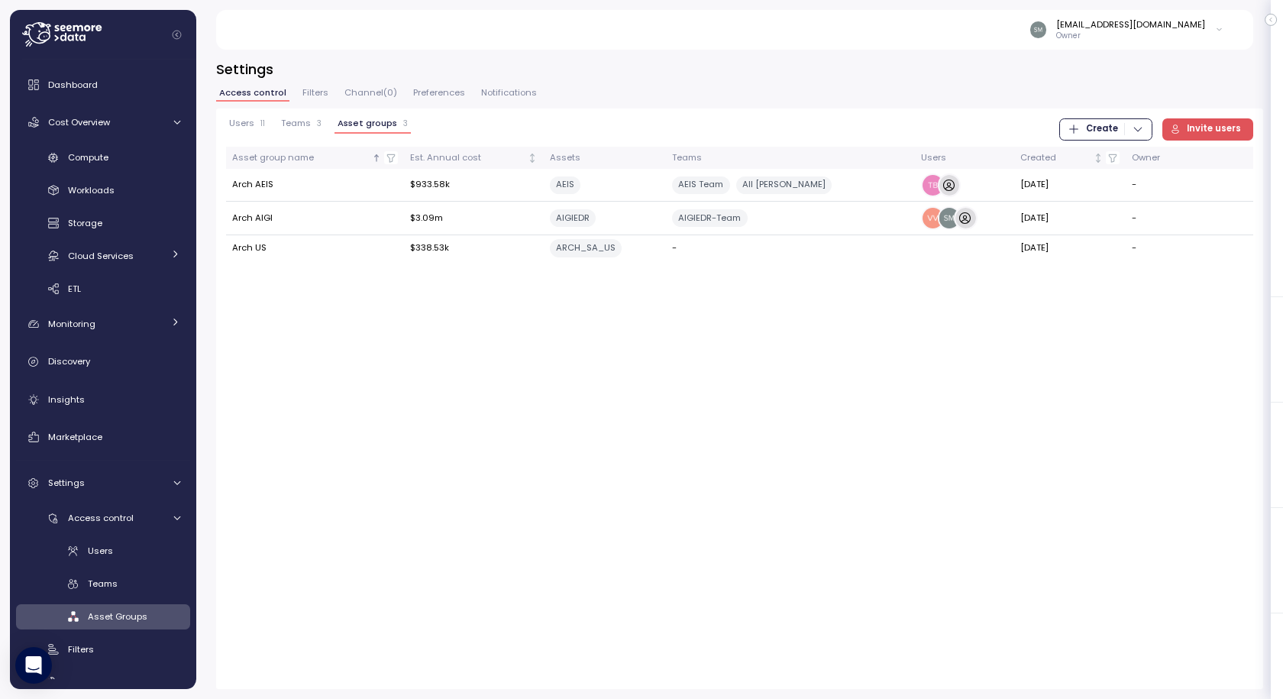
click at [1102, 129] on span "Create" at bounding box center [1102, 129] width 32 height 21
click at [1114, 187] on div "Asset Group" at bounding box center [1119, 183] width 54 height 14
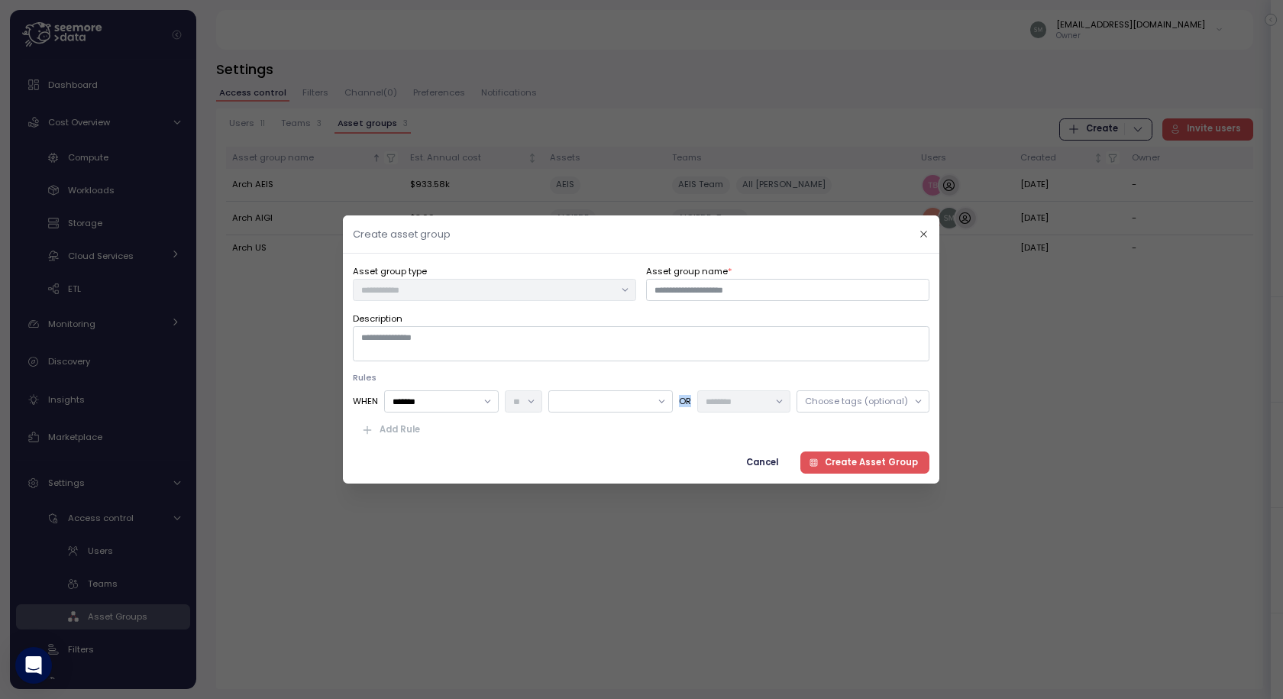
click at [708, 401] on div "WHEN ******* OR Choose tags (optional)" at bounding box center [641, 401] width 577 height 22
click at [859, 405] on div "Choose tags (optional)" at bounding box center [856, 401] width 103 height 12
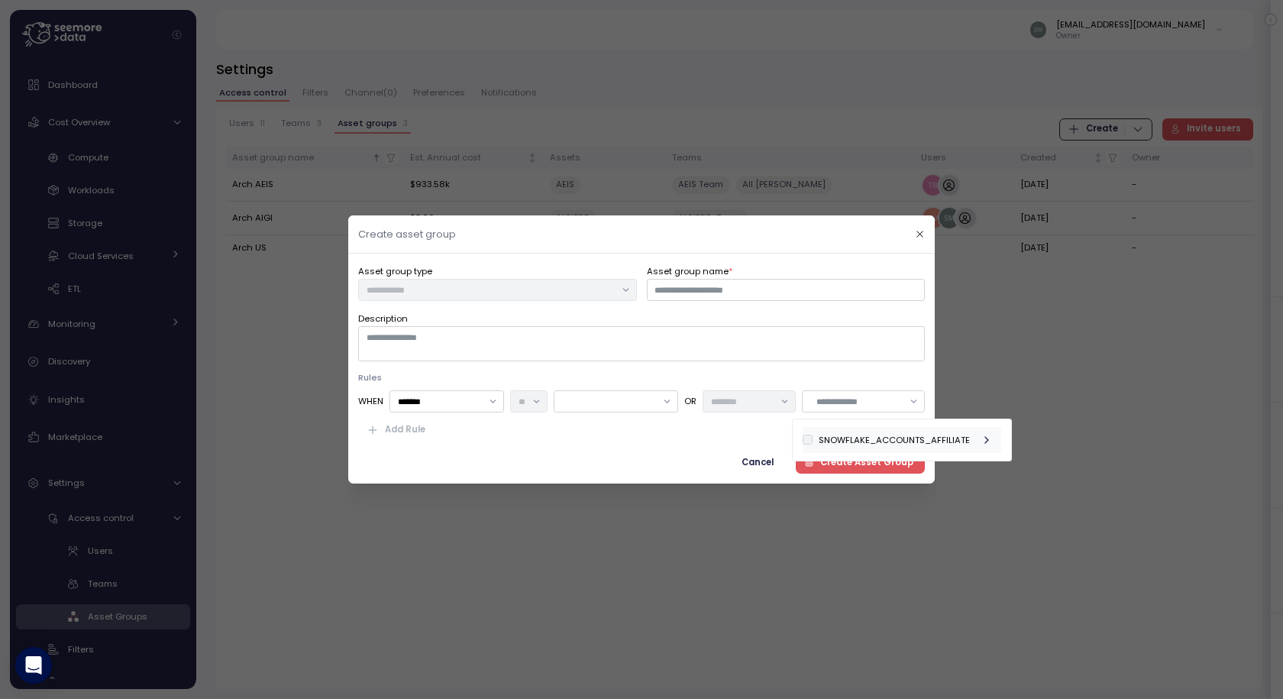
click at [934, 444] on div "SNOWFLAKE_ACCOUNTS_AFFILIATE" at bounding box center [894, 440] width 151 height 12
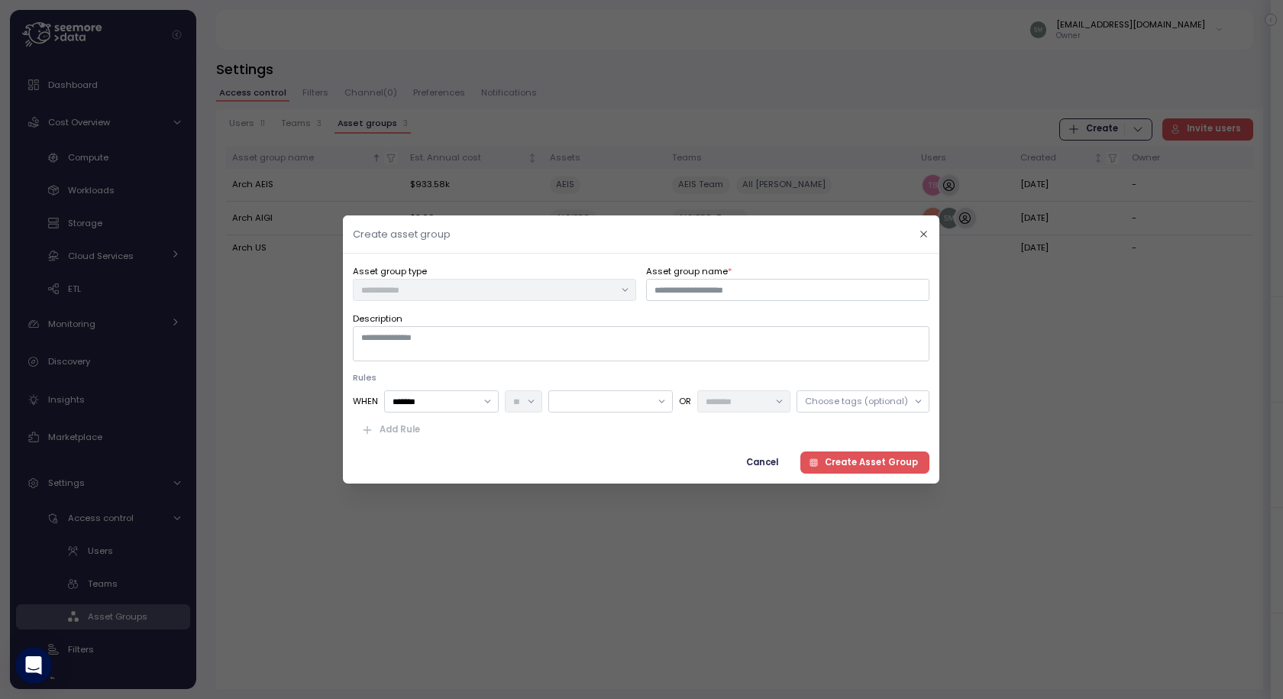
click at [777, 462] on span "Cancel" at bounding box center [763, 462] width 32 height 21
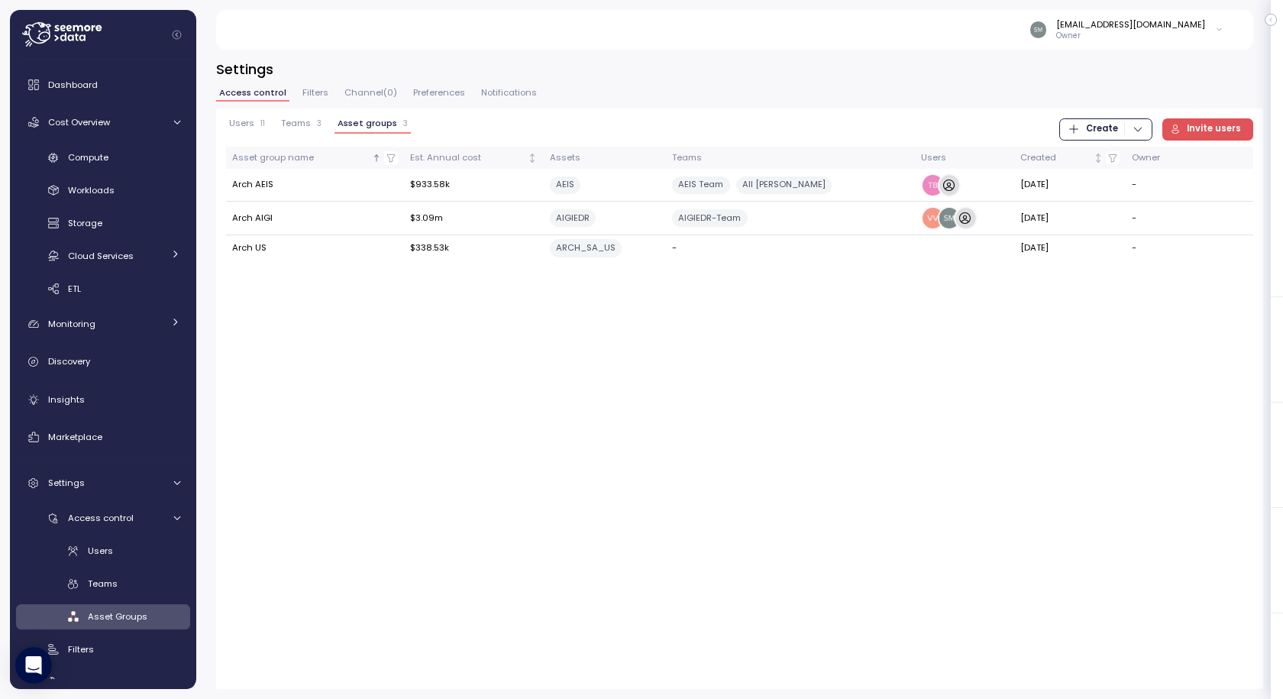
click at [304, 95] on span "Filters" at bounding box center [315, 93] width 26 height 8
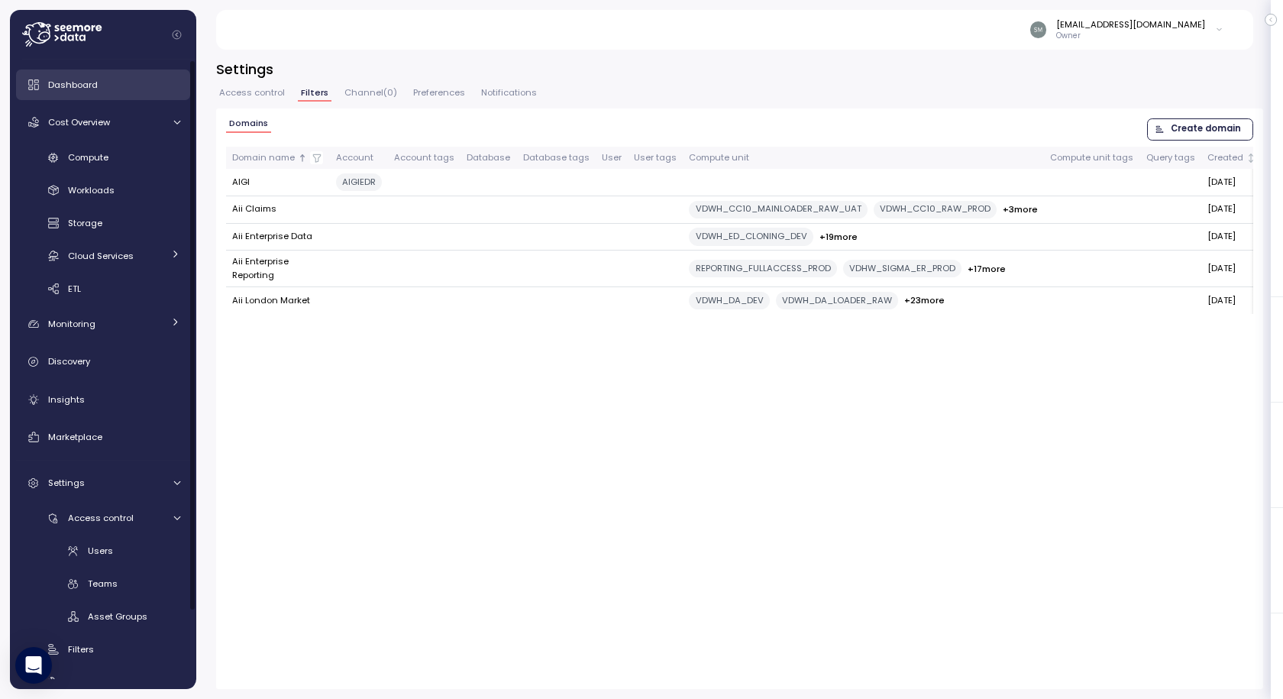
click at [76, 77] on div "Dashboard" at bounding box center [114, 84] width 132 height 15
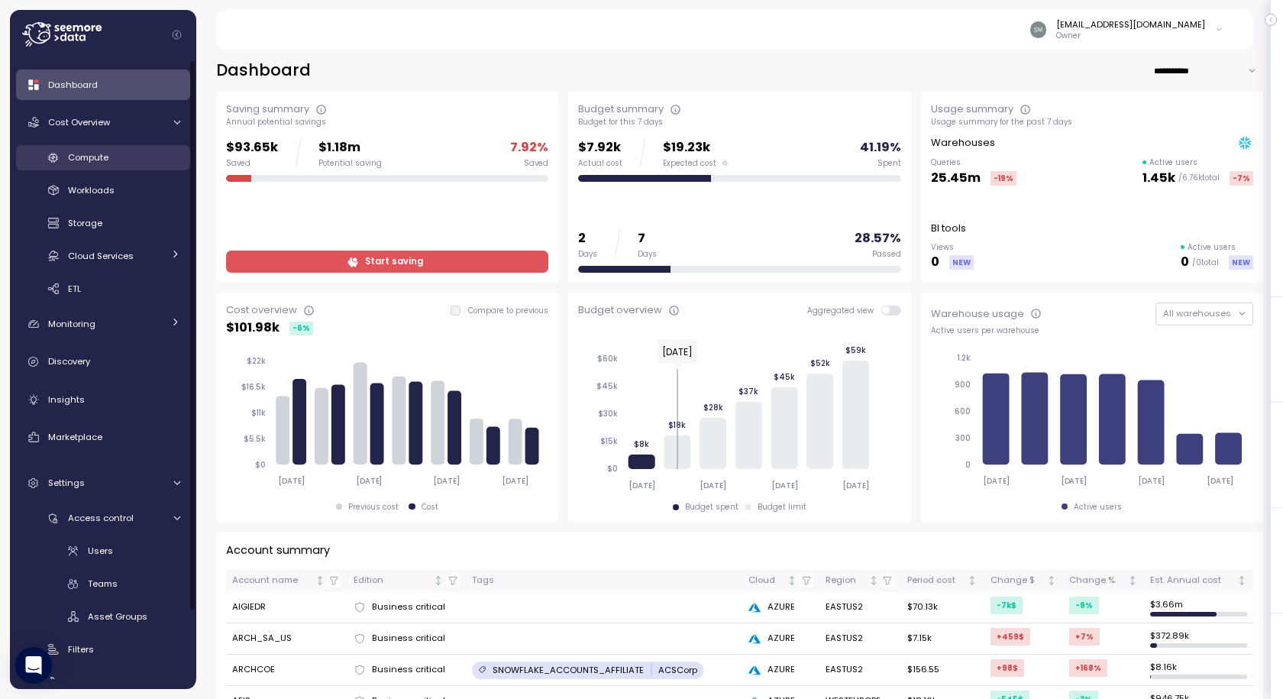
click at [70, 154] on span "Compute" at bounding box center [88, 157] width 40 height 12
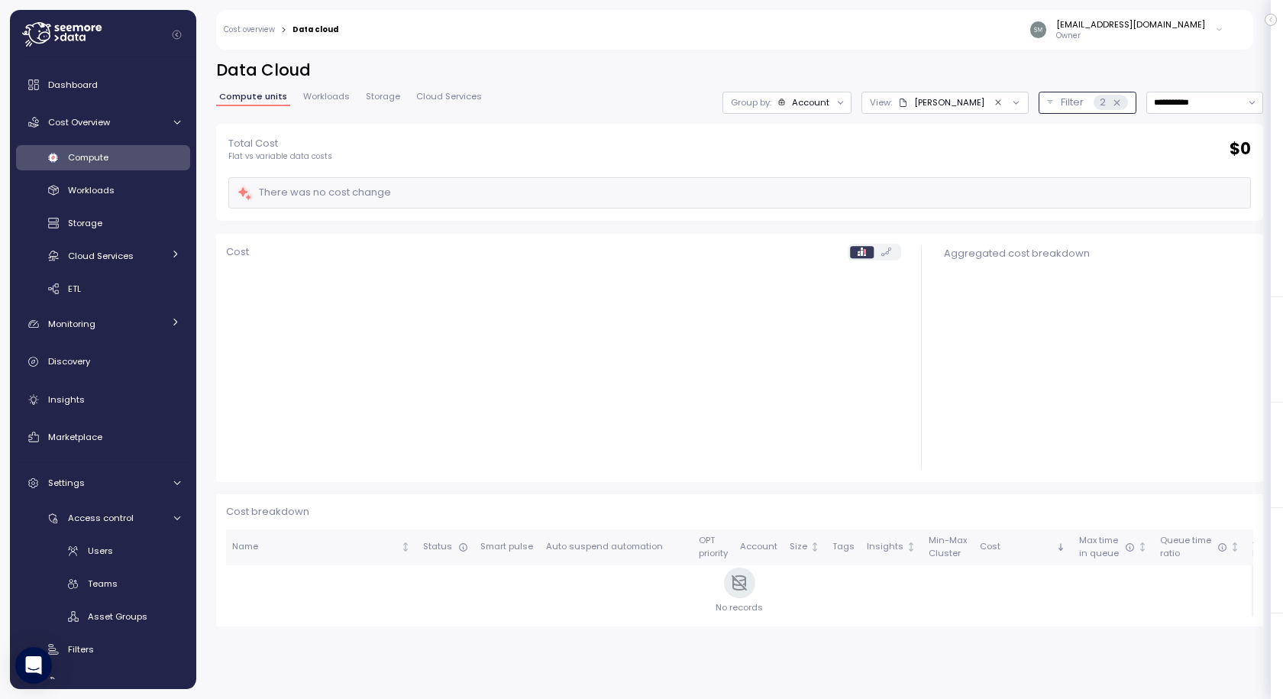
click at [1061, 105] on p "Filter" at bounding box center [1072, 102] width 23 height 15
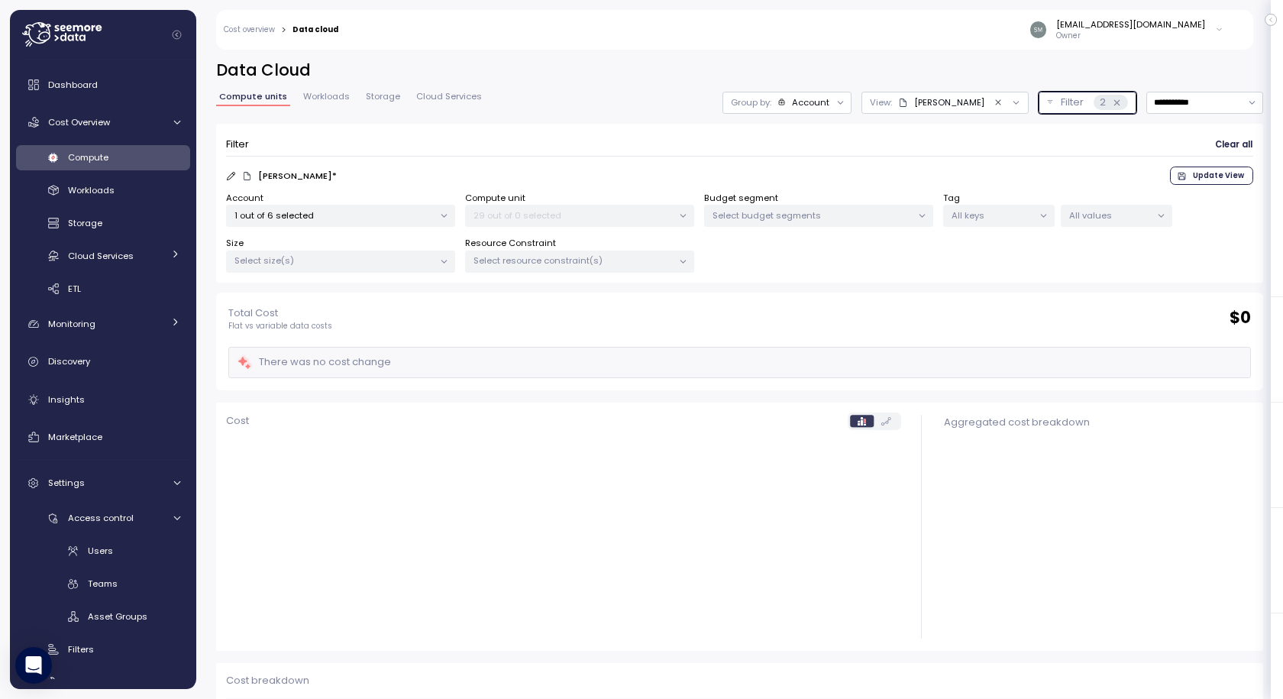
click at [1061, 107] on div "Filter 2" at bounding box center [1094, 102] width 67 height 15
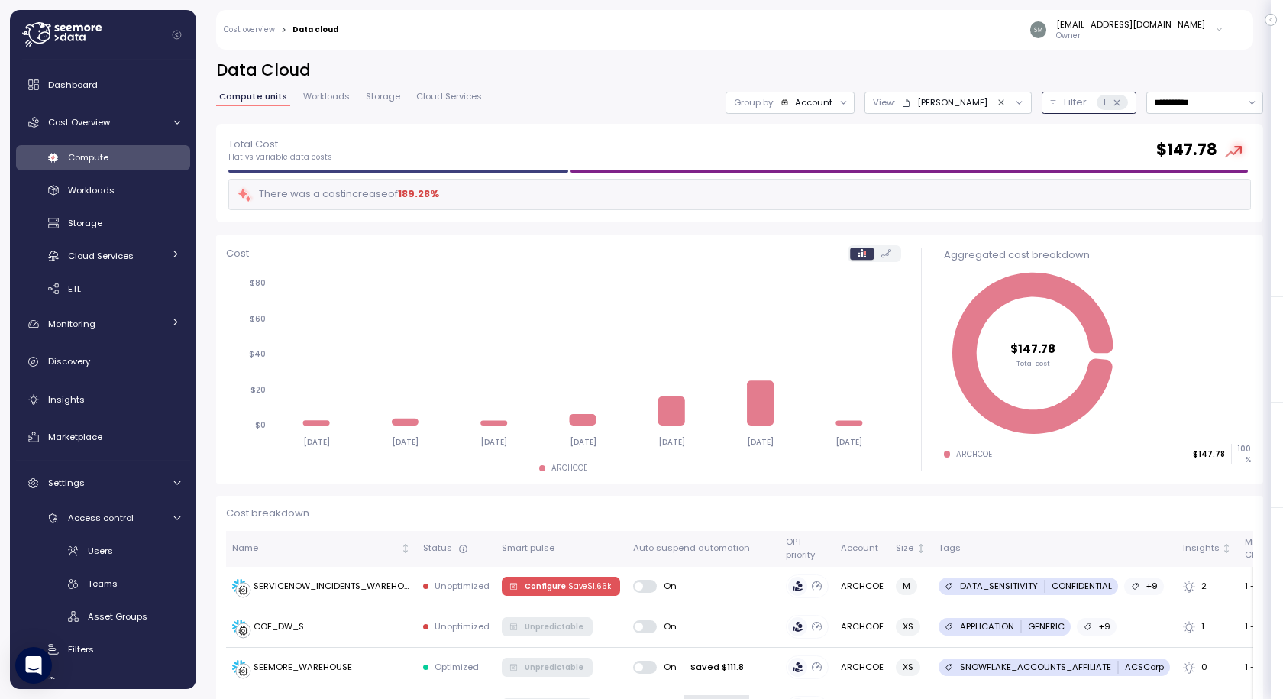
click at [1064, 108] on p "Filter" at bounding box center [1075, 102] width 23 height 15
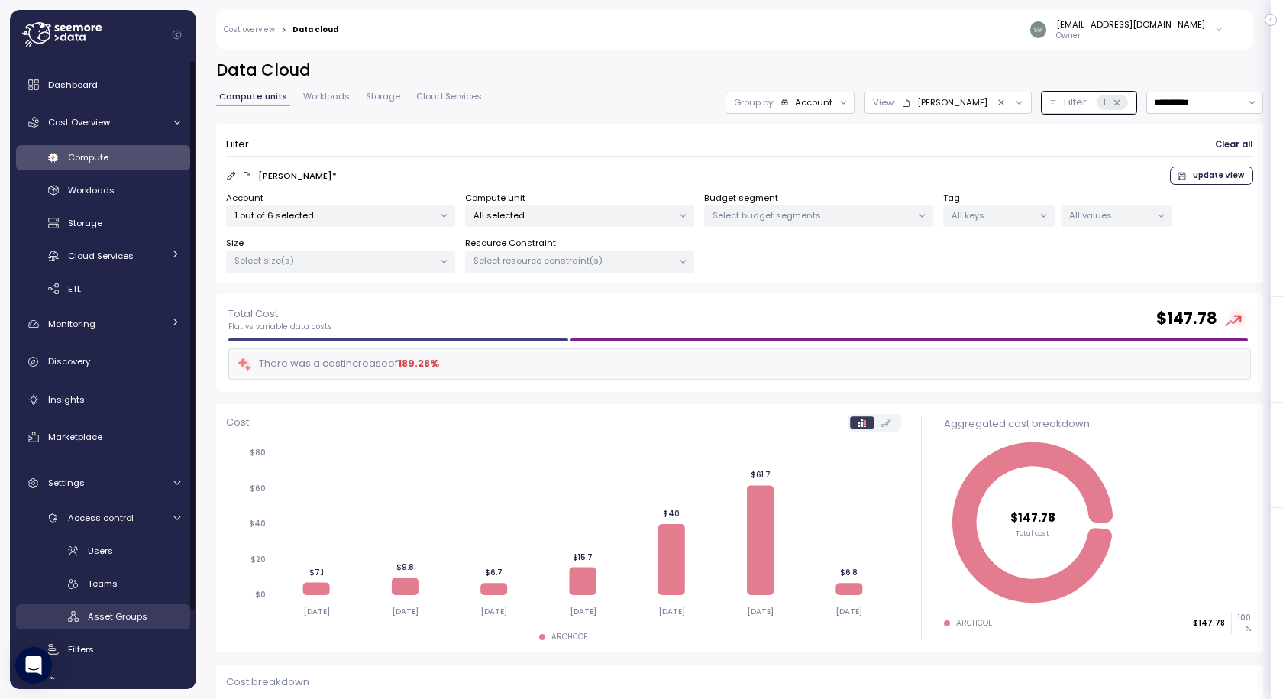
click at [110, 615] on span "Asset Groups" at bounding box center [118, 616] width 60 height 12
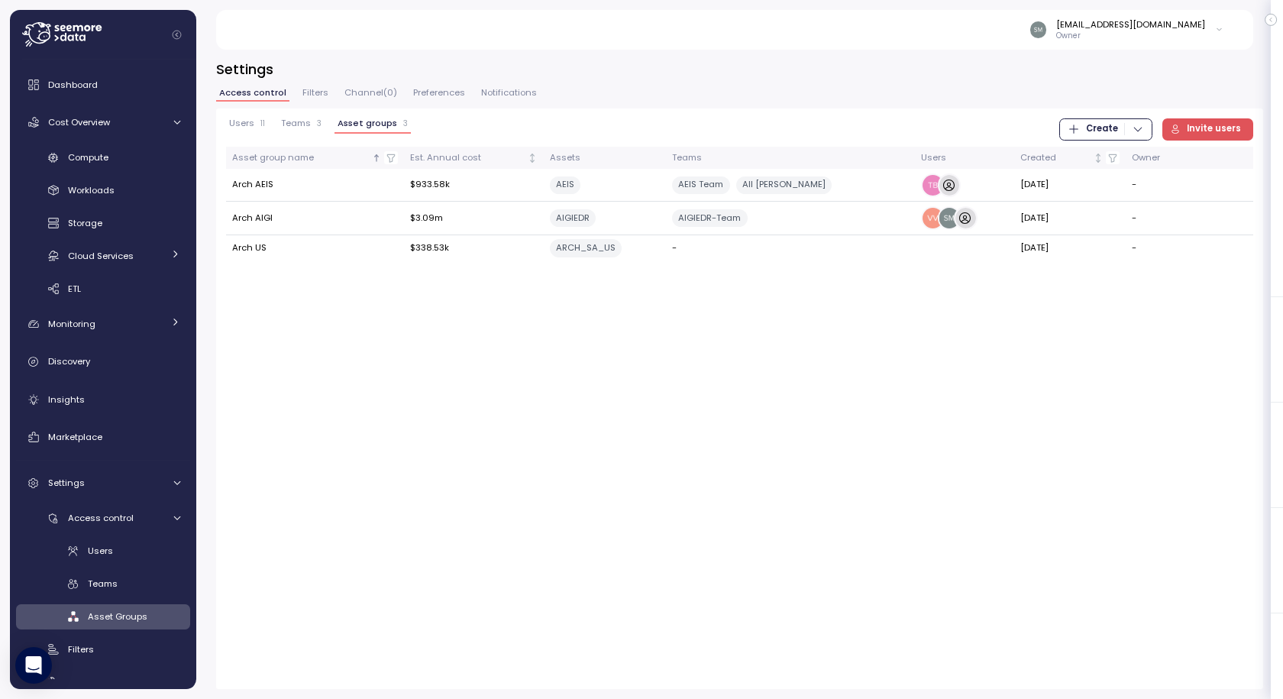
click at [335, 79] on h3 "Settings" at bounding box center [739, 69] width 1047 height 19
click at [312, 89] on span "Filters" at bounding box center [315, 93] width 26 height 8
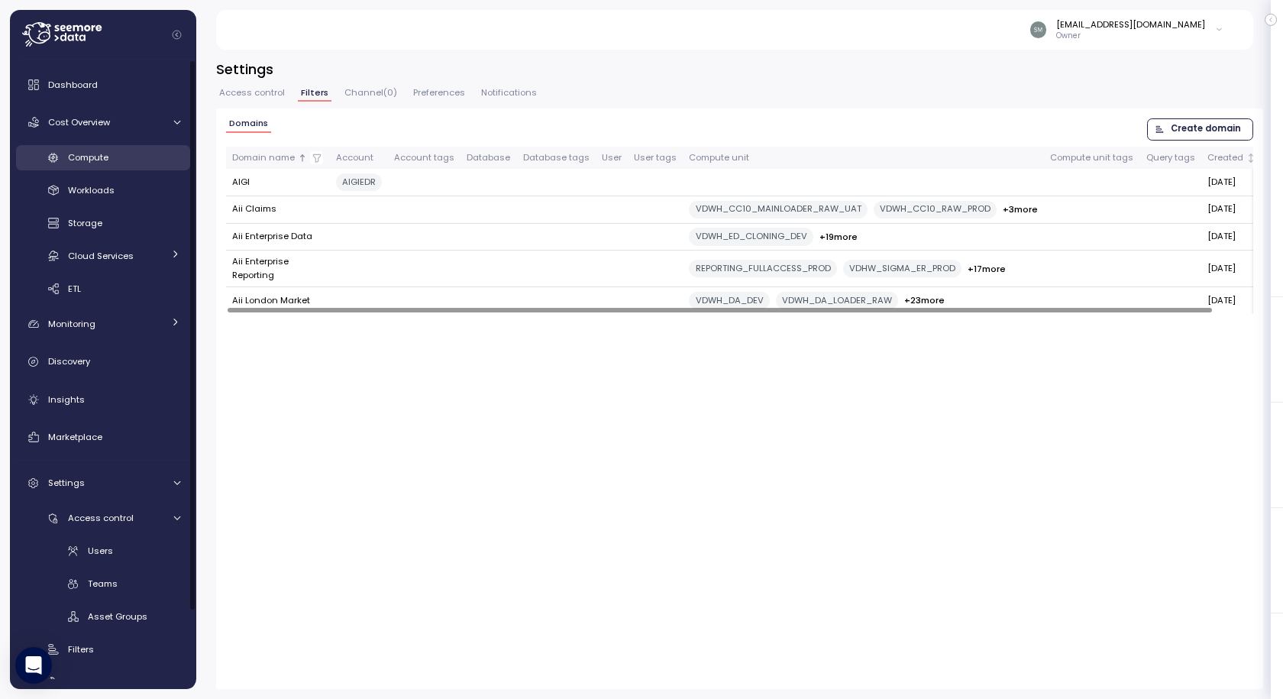
click at [94, 154] on span "Compute" at bounding box center [88, 157] width 40 height 12
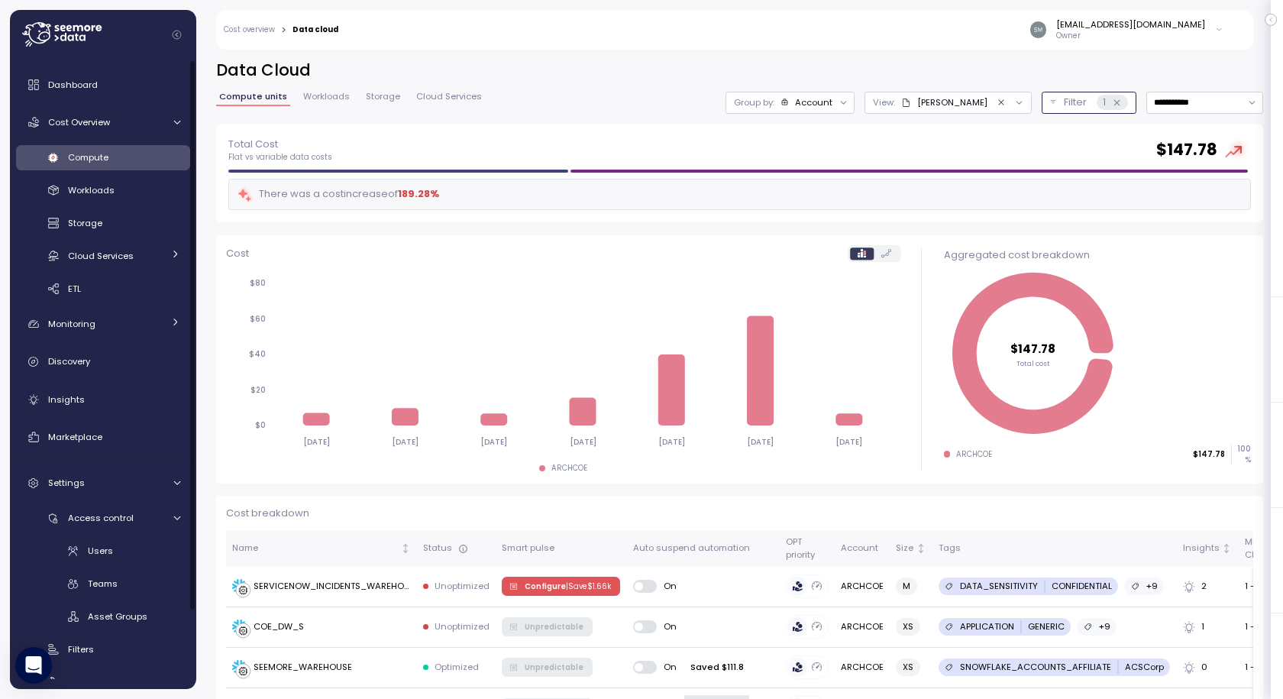
click at [1064, 99] on p "Filter" at bounding box center [1075, 102] width 23 height 15
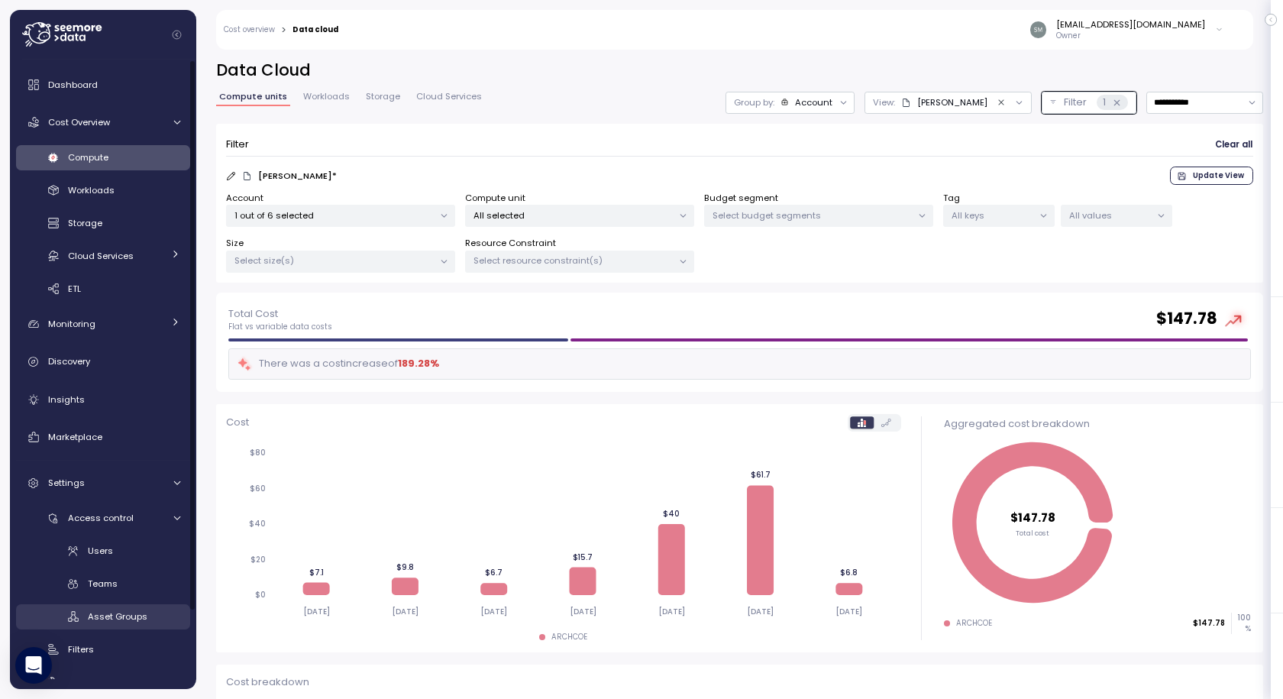
click at [109, 618] on span "Asset Groups" at bounding box center [118, 616] width 60 height 12
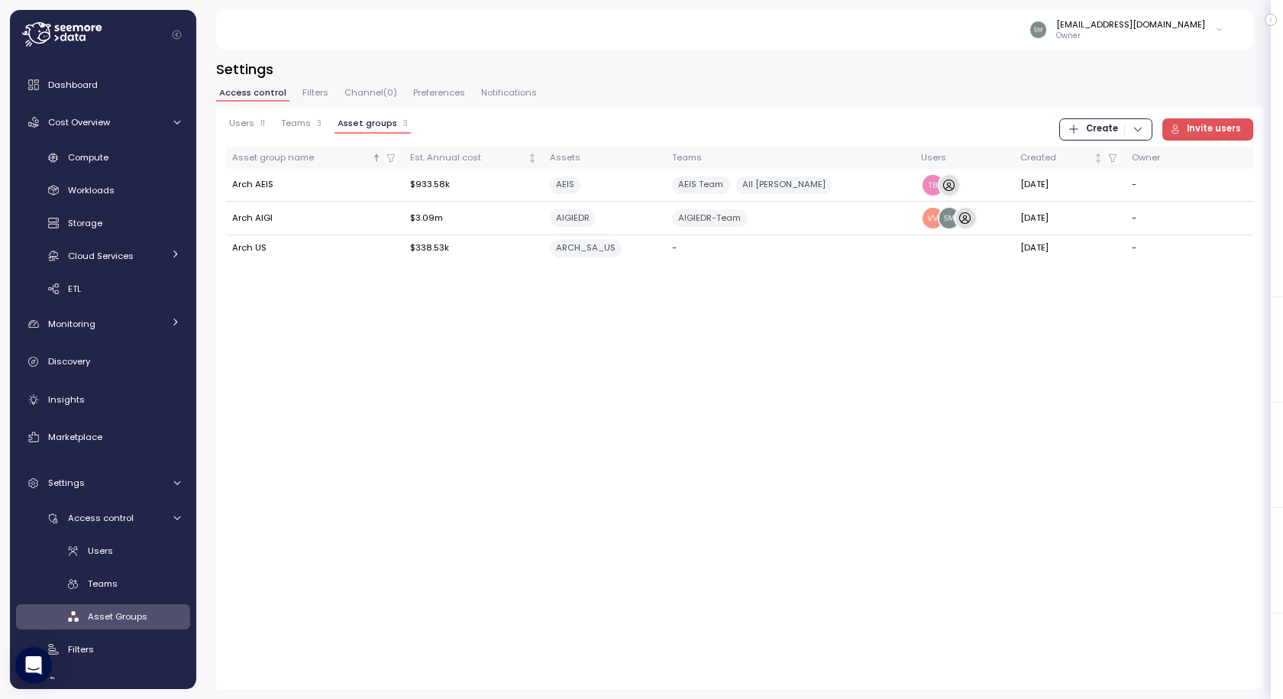
click at [305, 91] on span "Filters" at bounding box center [315, 93] width 26 height 8
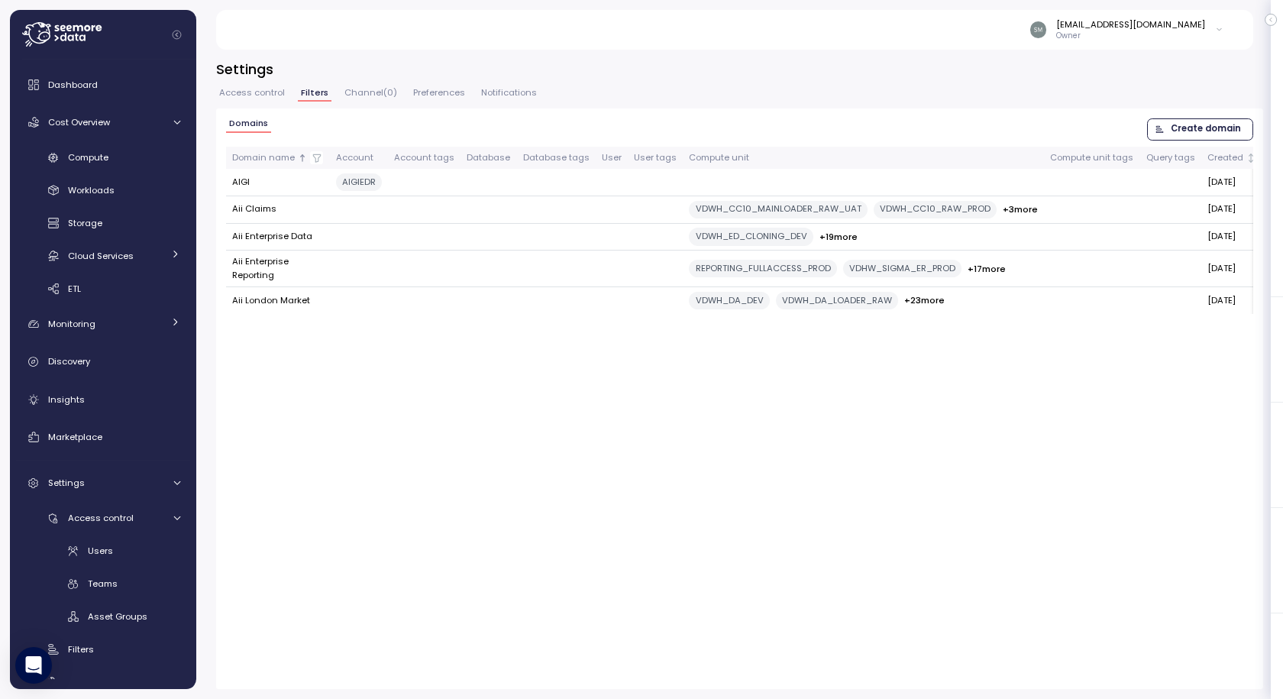
click at [1201, 132] on span "Create domain" at bounding box center [1206, 129] width 70 height 21
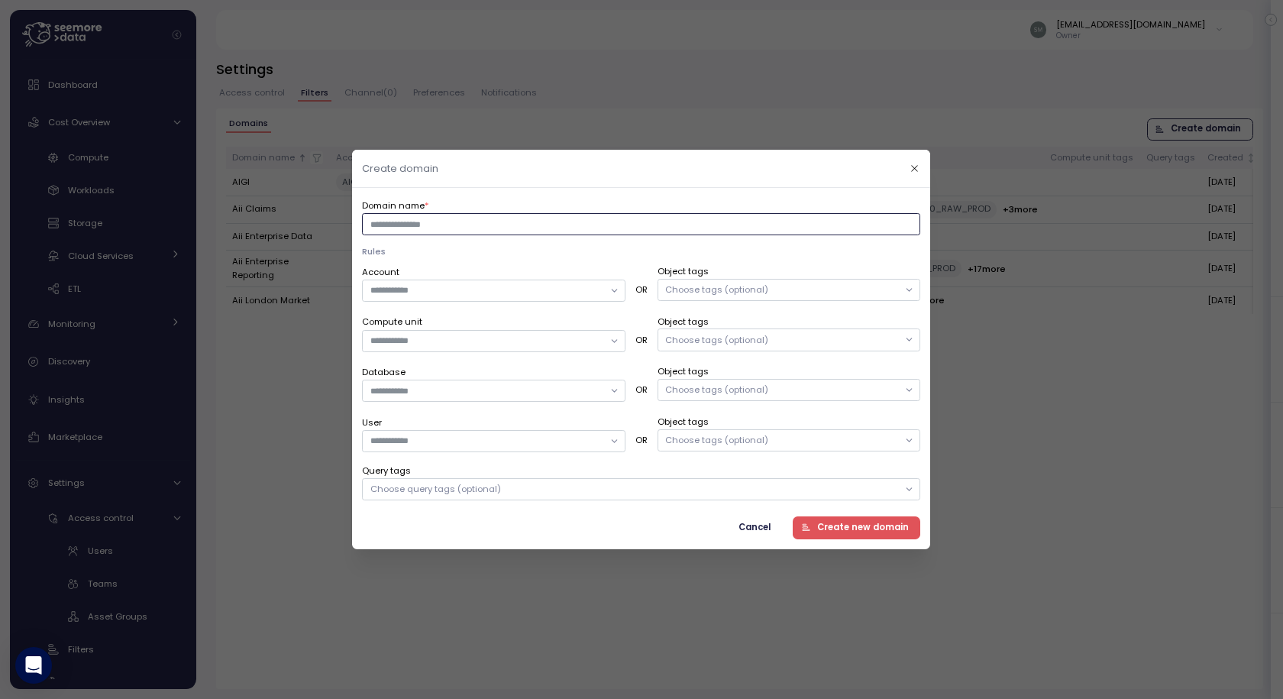
click at [498, 233] on input "Domain name *" at bounding box center [641, 224] width 558 height 22
click at [438, 220] on input "Domain name *" at bounding box center [641, 224] width 558 height 22
type input "**********"
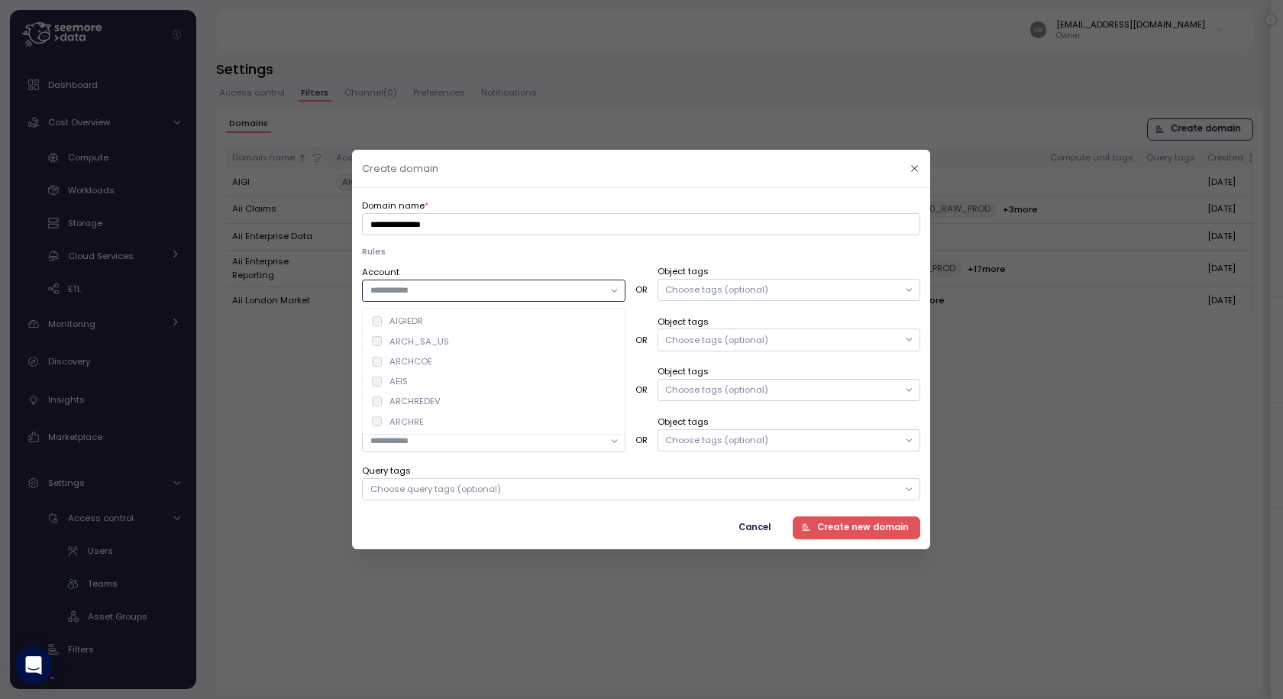
click at [441, 359] on div "ARCHCOE" at bounding box center [494, 361] width 257 height 20
click at [635, 235] on input "**********" at bounding box center [641, 224] width 558 height 22
click at [460, 348] on input "Compute unit" at bounding box center [486, 341] width 233 height 14
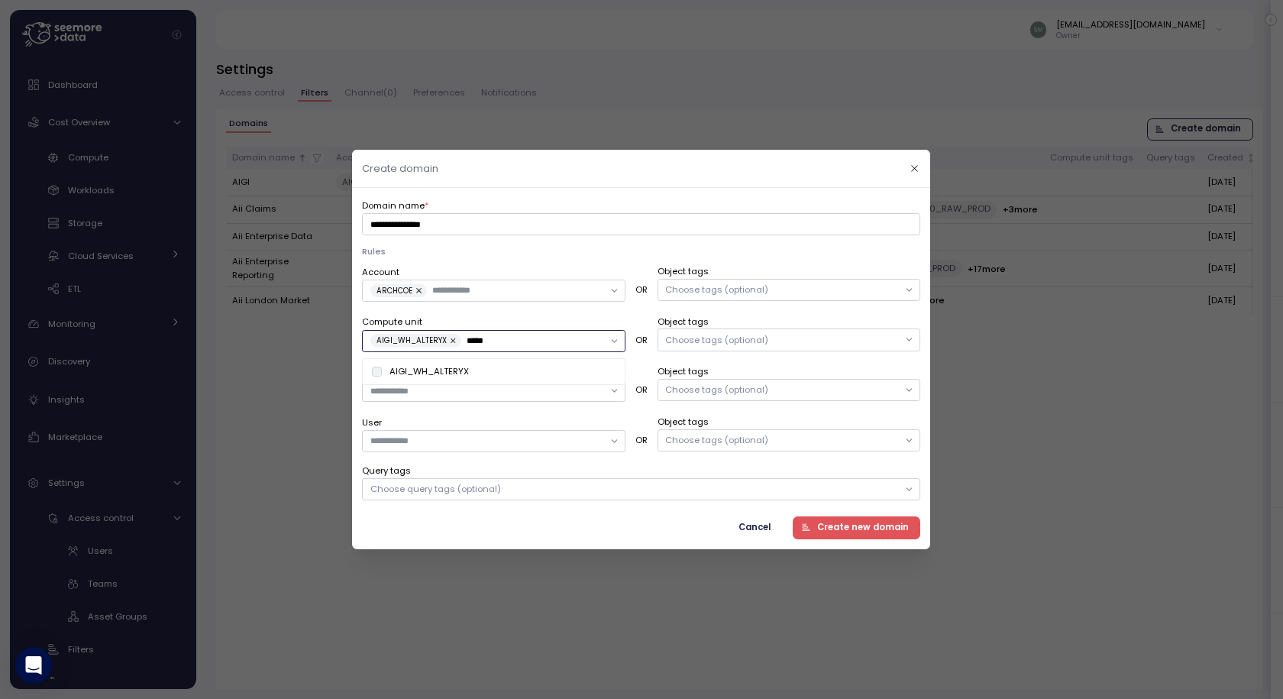
type input "*****"
click at [539, 419] on div "User" at bounding box center [494, 433] width 264 height 37
click at [417, 405] on div "Account ARCHCOE OR Object tags Choose tags (optional) Compute unit AIGI_WH_ALTE…" at bounding box center [641, 382] width 558 height 236
click at [417, 385] on input "Database" at bounding box center [486, 391] width 233 height 14
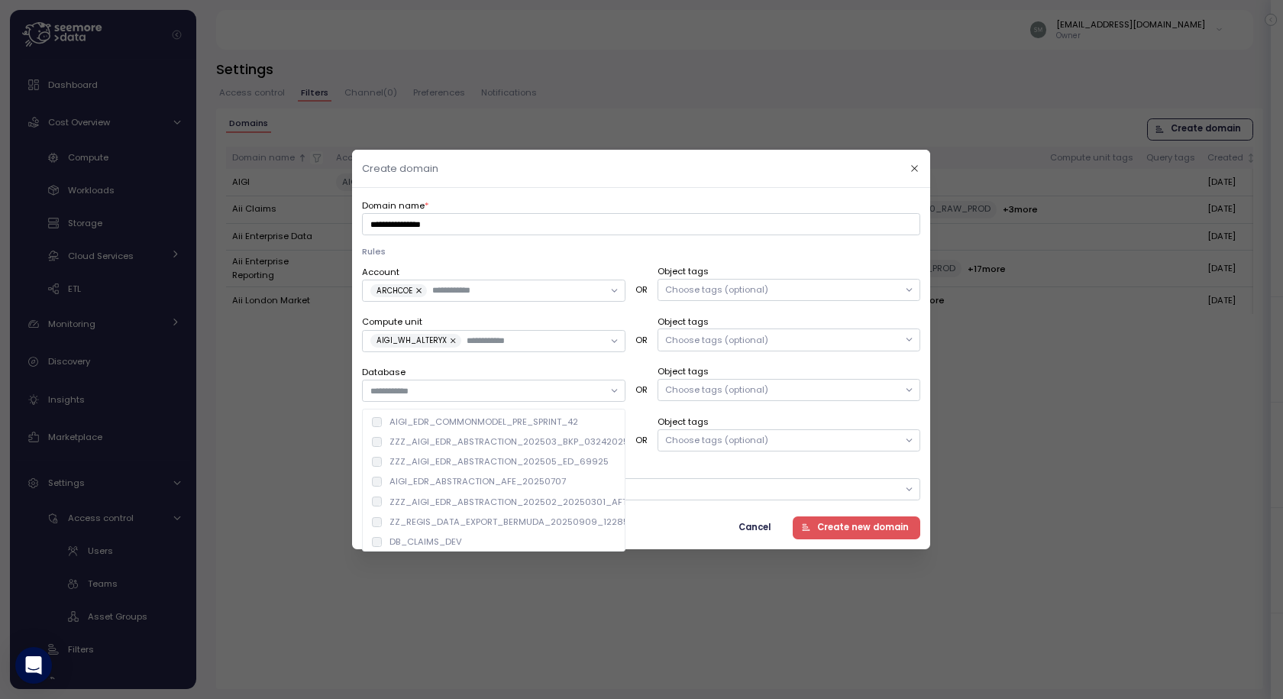
click at [461, 362] on div "Account ARCHCOE OR Object tags Choose tags (optional) Compute unit AIGI_WH_ALTE…" at bounding box center [641, 382] width 558 height 236
click at [495, 264] on div "Account ARCHCOE" at bounding box center [494, 282] width 264 height 37
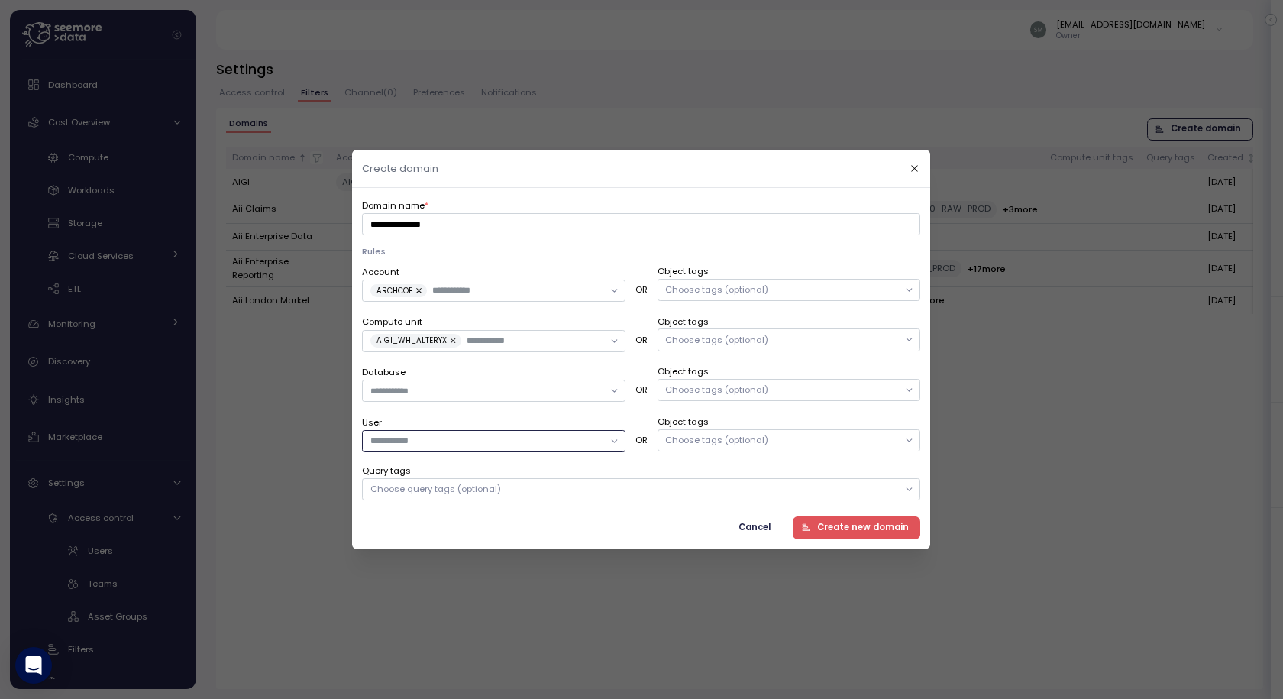
click at [427, 440] on input "User" at bounding box center [486, 442] width 233 height 14
click at [427, 436] on input "User" at bounding box center [486, 442] width 233 height 14
click at [617, 445] on div at bounding box center [494, 441] width 264 height 22
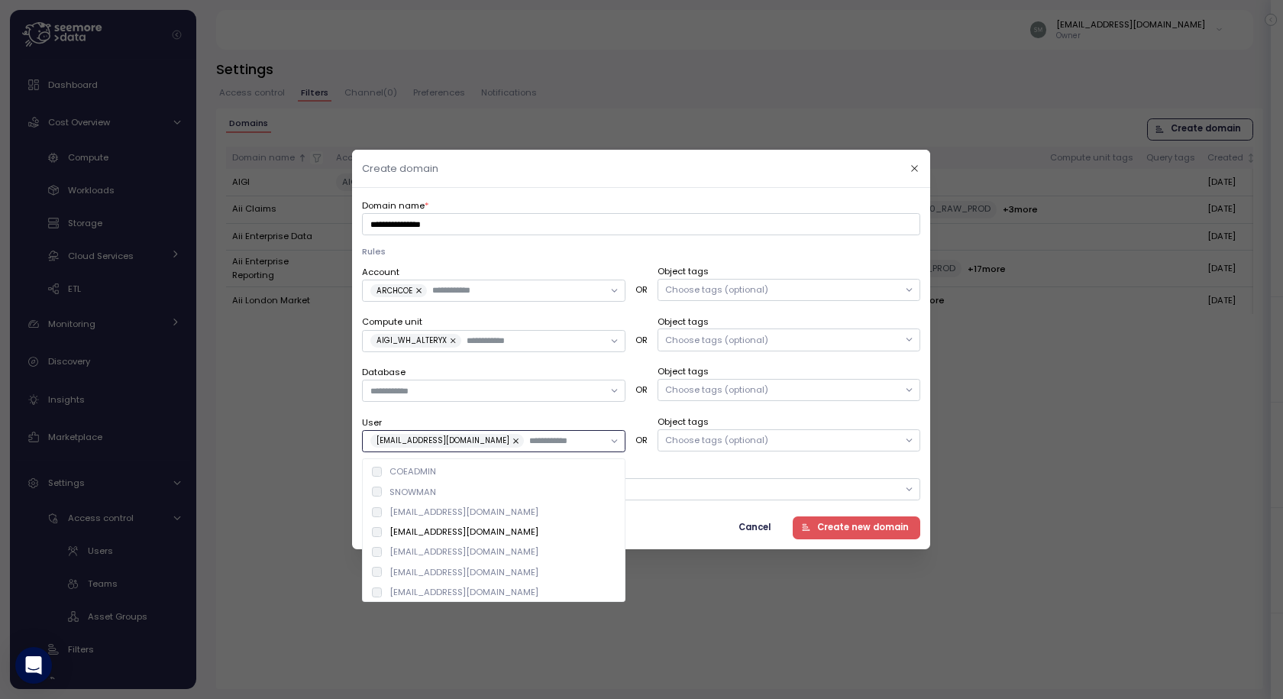
click at [370, 532] on div "[EMAIL_ADDRESS][DOMAIN_NAME]" at bounding box center [545, 532] width 359 height 20
click at [665, 500] on div "Choose query tags (optional)" at bounding box center [641, 489] width 558 height 22
click at [392, 535] on div "Cancel Create new domain" at bounding box center [641, 528] width 558 height 22
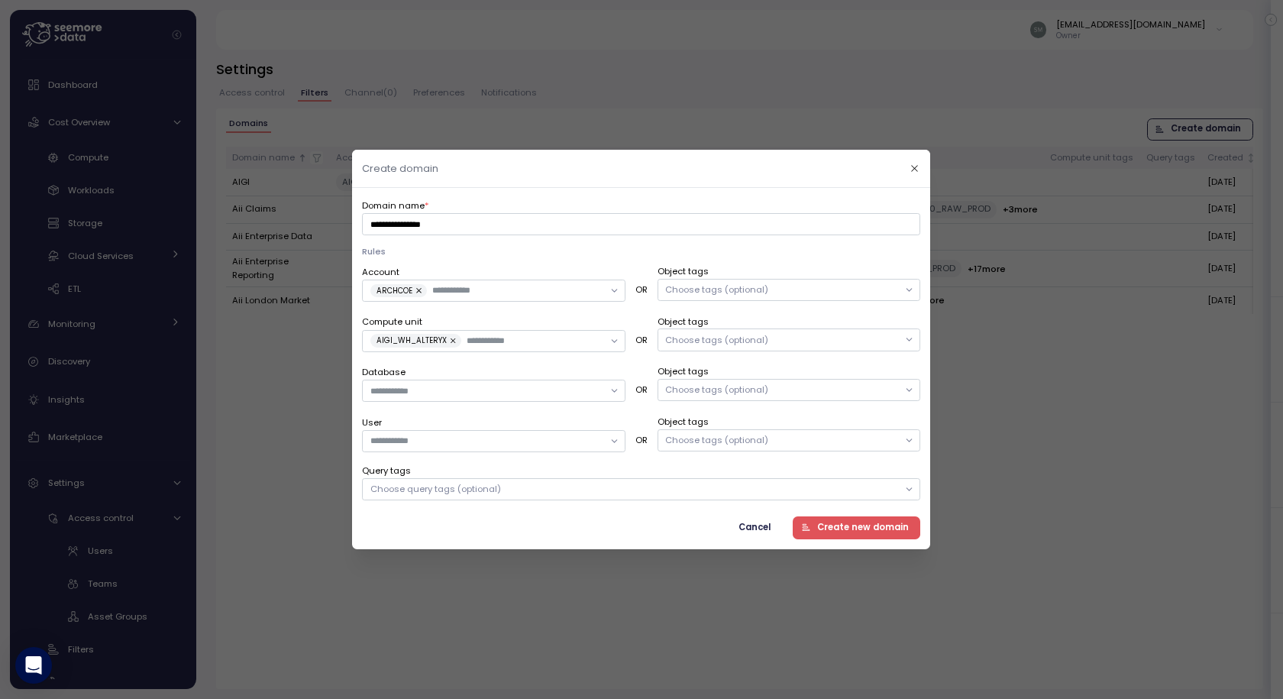
click at [666, 526] on div "Cancel Create new domain" at bounding box center [641, 528] width 558 height 22
drag, startPoint x: 396, startPoint y: 225, endPoint x: 532, endPoint y: 225, distance: 136.0
click at [532, 225] on input "**********" at bounding box center [641, 224] width 558 height 22
click at [870, 525] on span "Create new domain" at bounding box center [863, 528] width 92 height 21
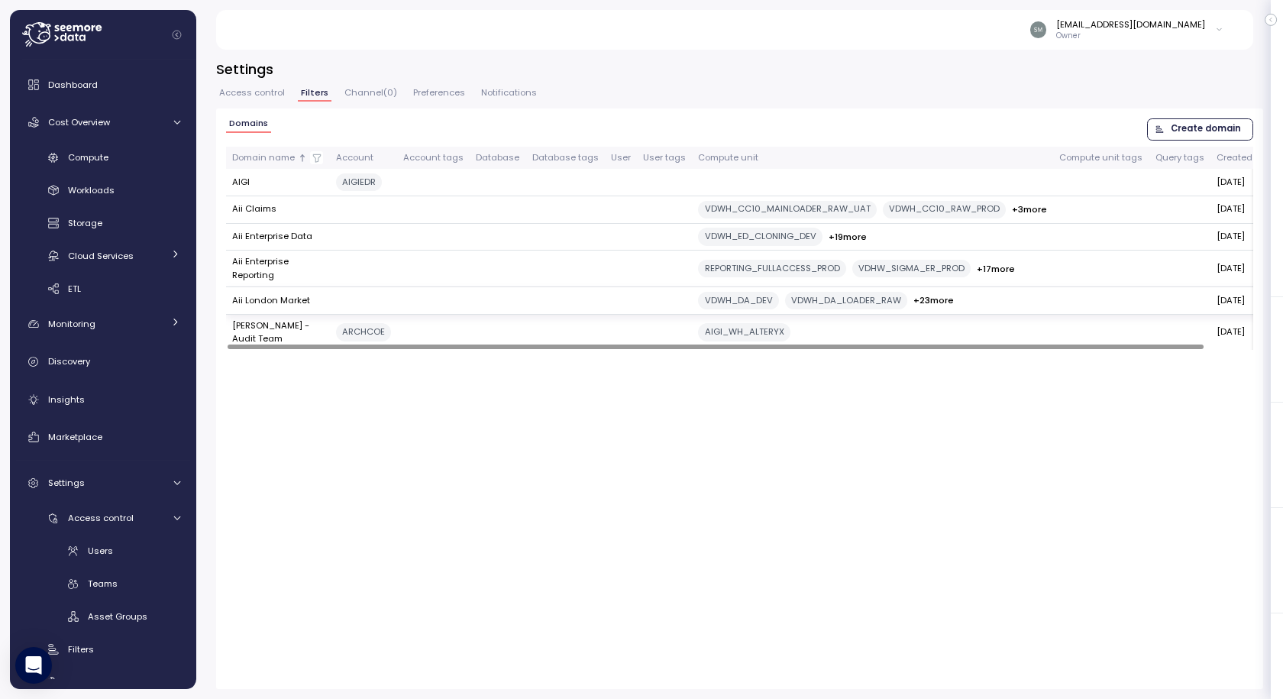
click at [1072, 313] on td at bounding box center [1100, 300] width 95 height 27
drag, startPoint x: 228, startPoint y: 307, endPoint x: 327, endPoint y: 302, distance: 98.7
click at [327, 302] on td "Aii London Market" at bounding box center [278, 300] width 104 height 27
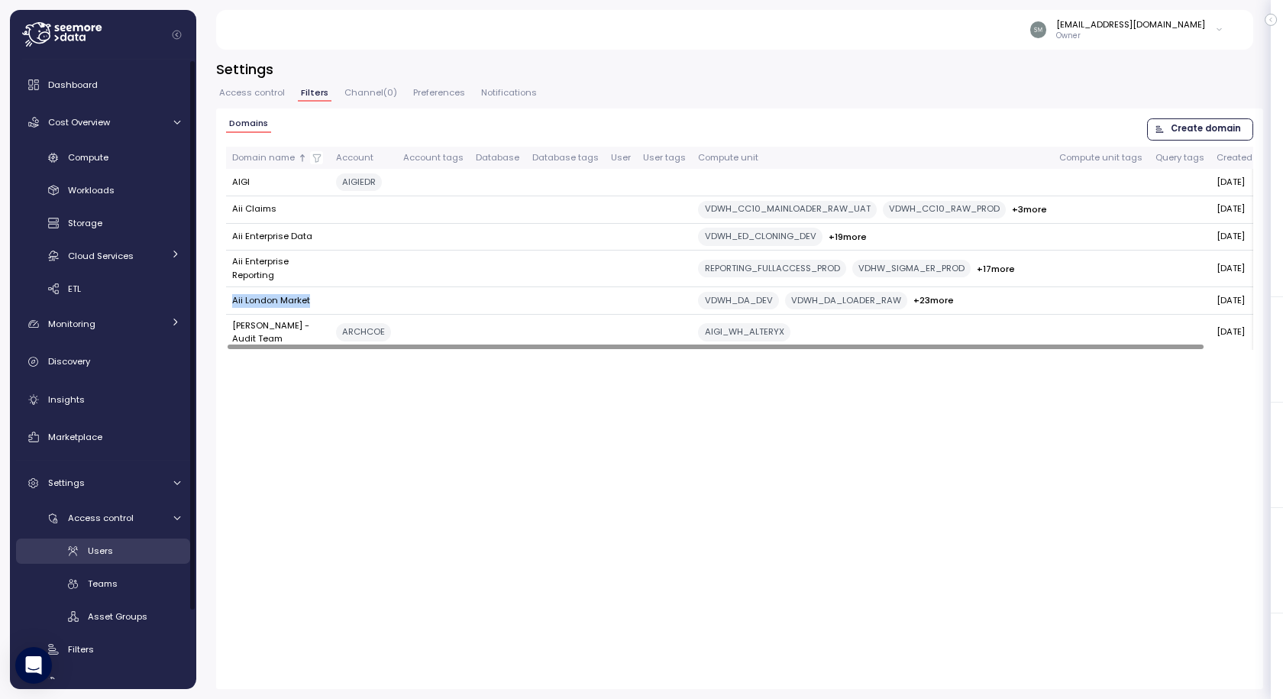
click at [99, 547] on span "Users" at bounding box center [100, 551] width 25 height 12
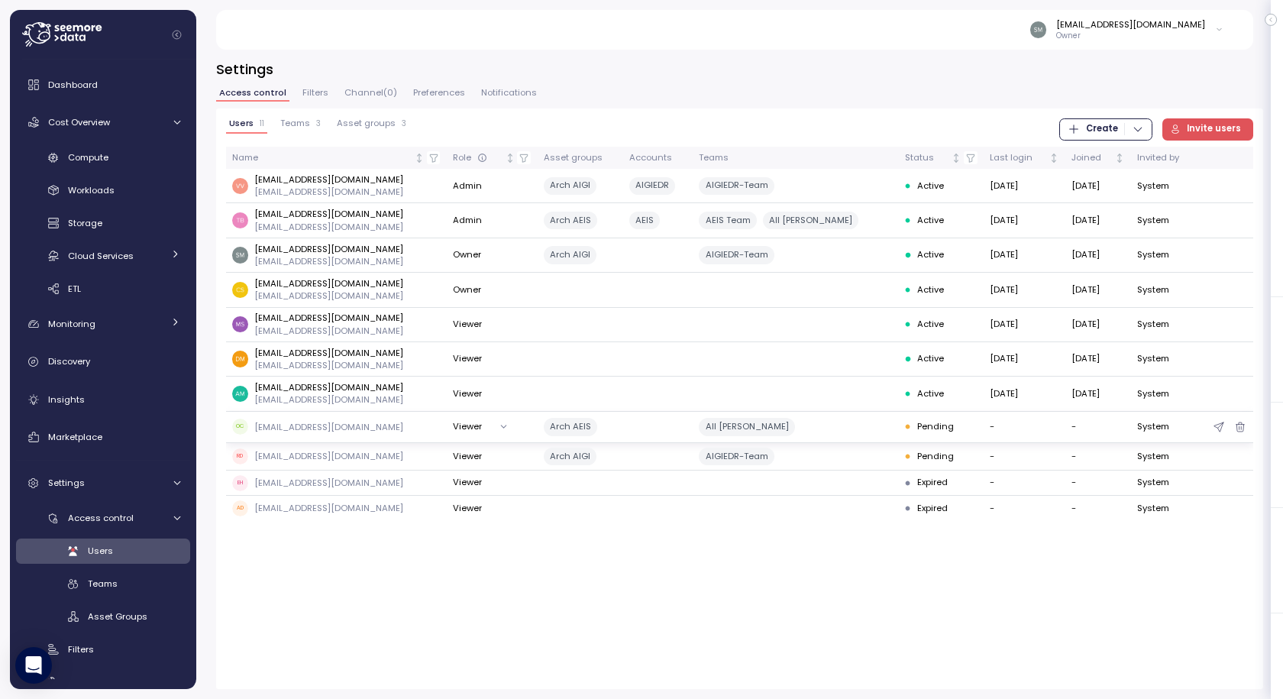
click at [336, 412] on td "OC ocox@archinsuranace.com" at bounding box center [336, 428] width 221 height 32
click at [1216, 397] on icon "button" at bounding box center [1219, 393] width 12 height 18
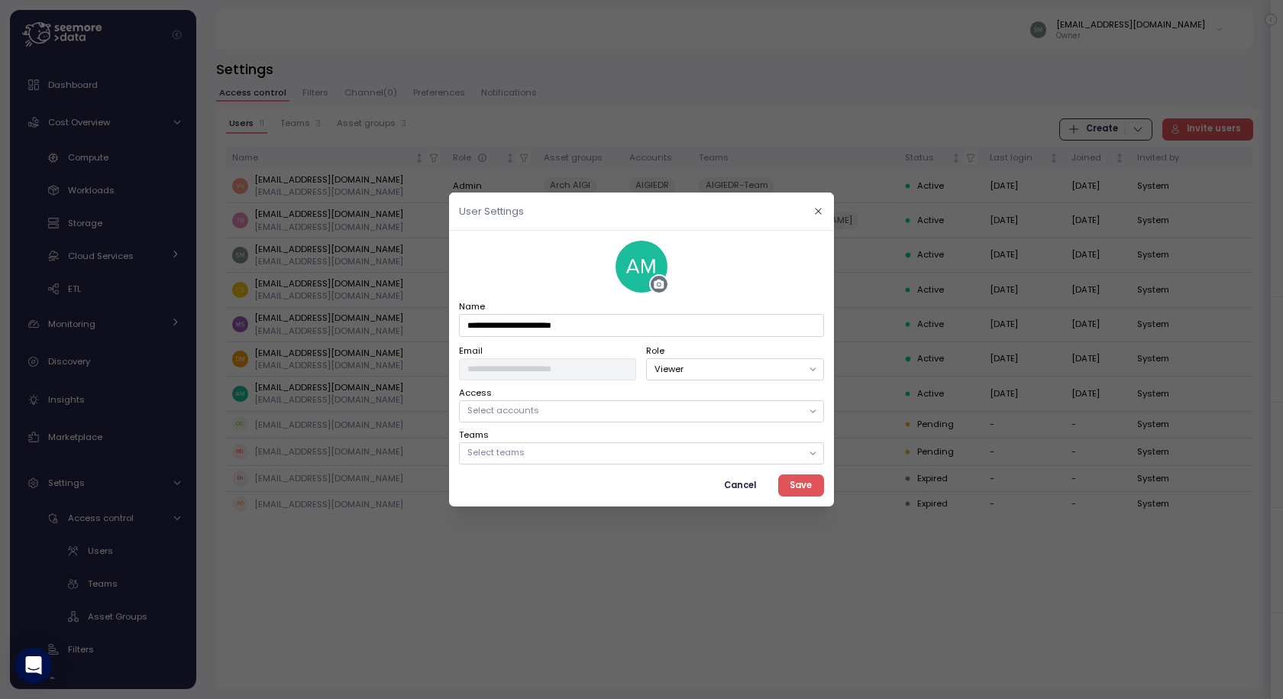
click at [562, 410] on p "Select accounts" at bounding box center [634, 410] width 335 height 12
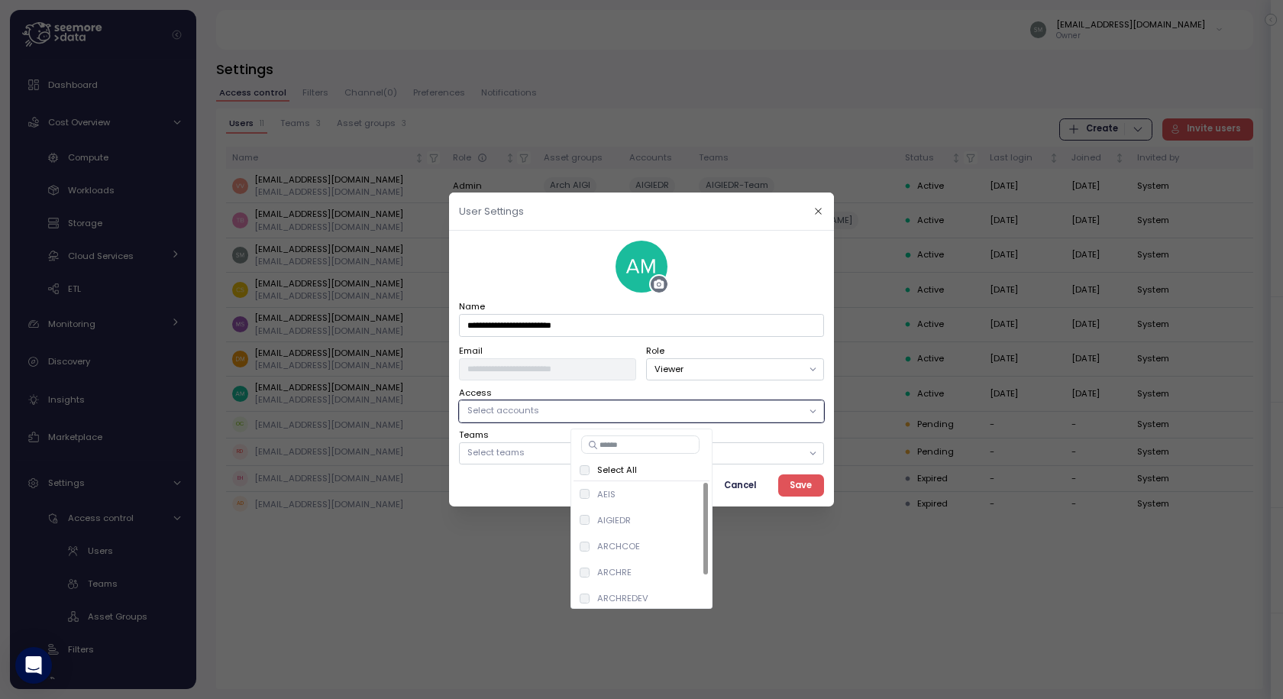
click at [509, 430] on div "Teams Select teams" at bounding box center [641, 446] width 365 height 36
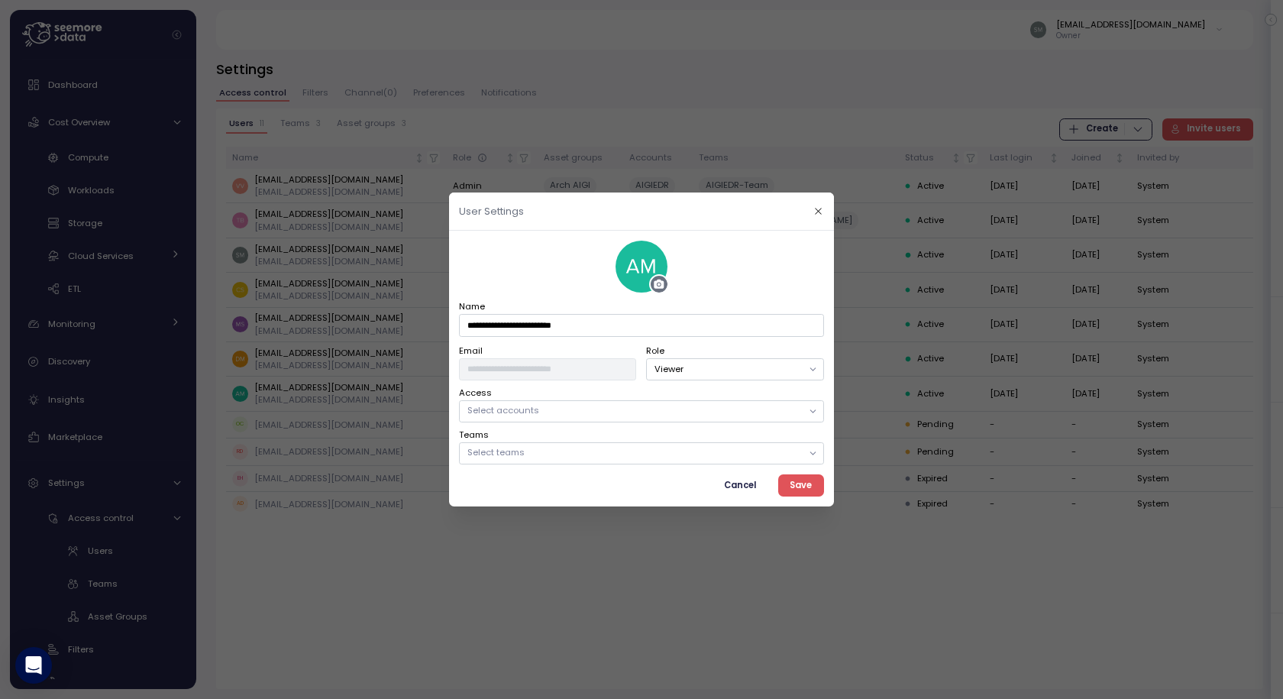
click at [525, 452] on p "Select teams" at bounding box center [634, 452] width 335 height 12
click at [501, 489] on div "Cancel Save" at bounding box center [641, 485] width 365 height 22
click at [736, 482] on span "Cancel" at bounding box center [740, 485] width 32 height 21
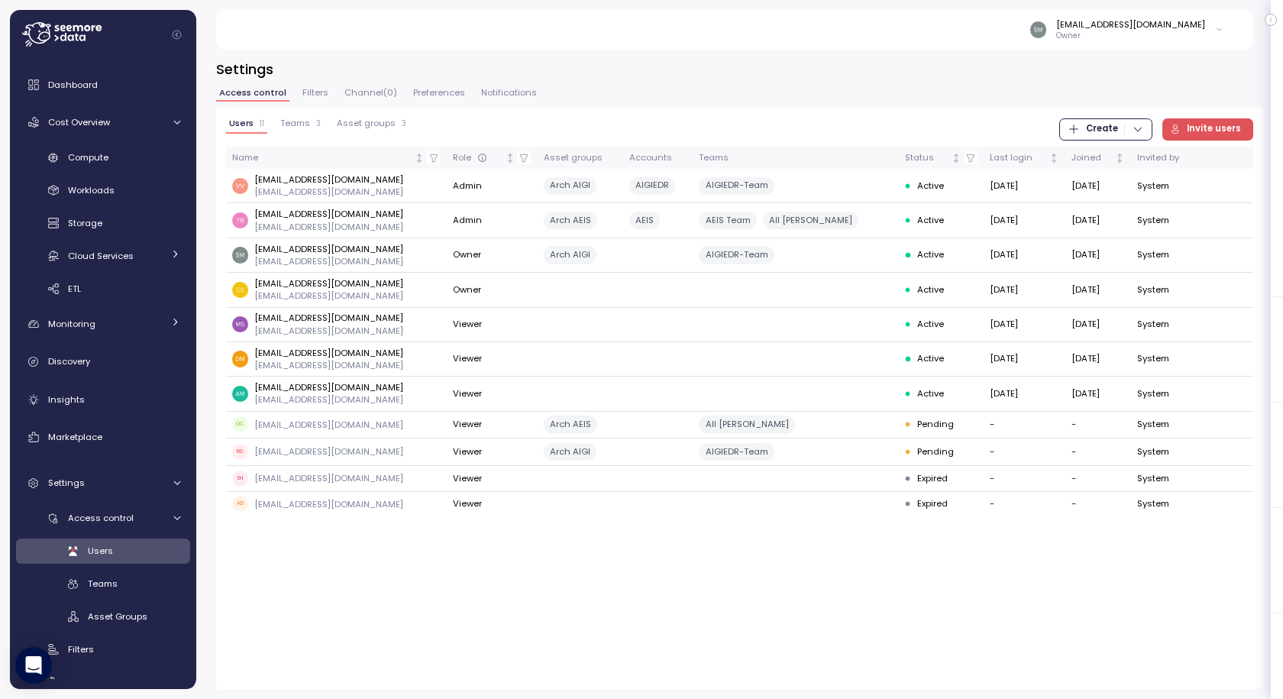
drag, startPoint x: 295, startPoint y: 124, endPoint x: 301, endPoint y: 136, distance: 13.7
click at [294, 125] on span "Teams" at bounding box center [295, 123] width 30 height 8
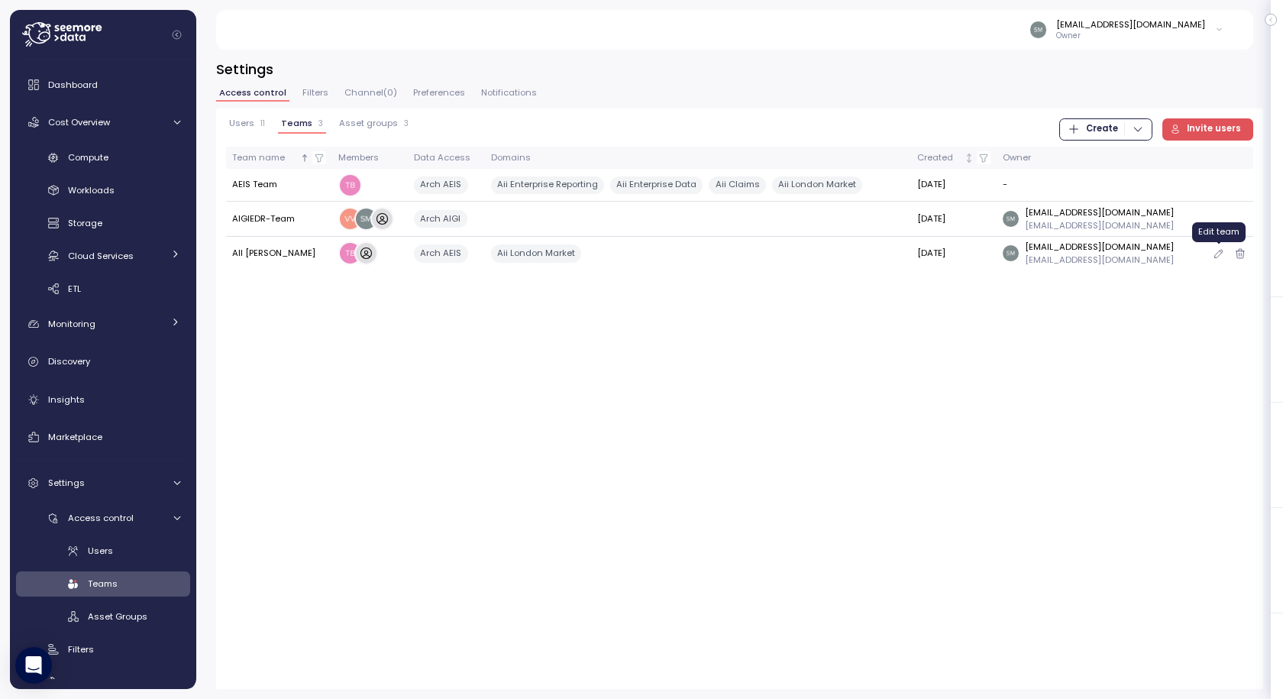
click at [1222, 252] on icon "button" at bounding box center [1219, 253] width 12 height 18
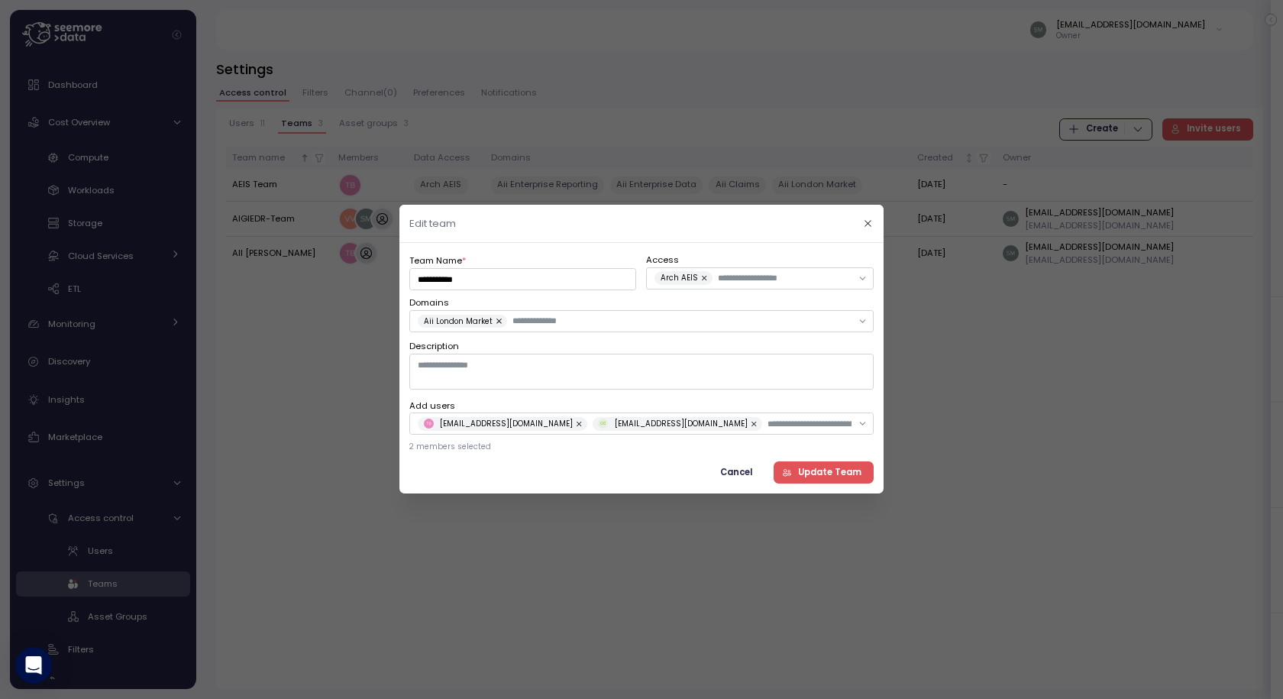
click at [738, 474] on span "Cancel" at bounding box center [736, 472] width 32 height 21
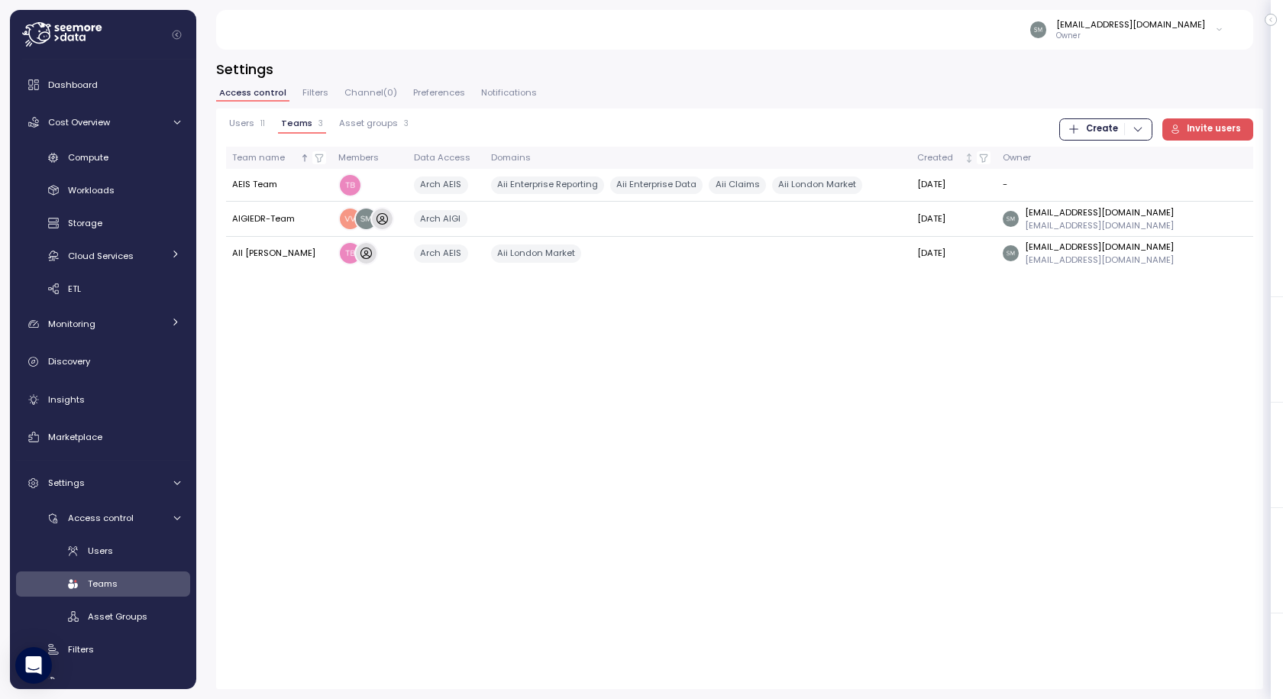
click at [237, 124] on span "Users" at bounding box center [241, 123] width 25 height 8
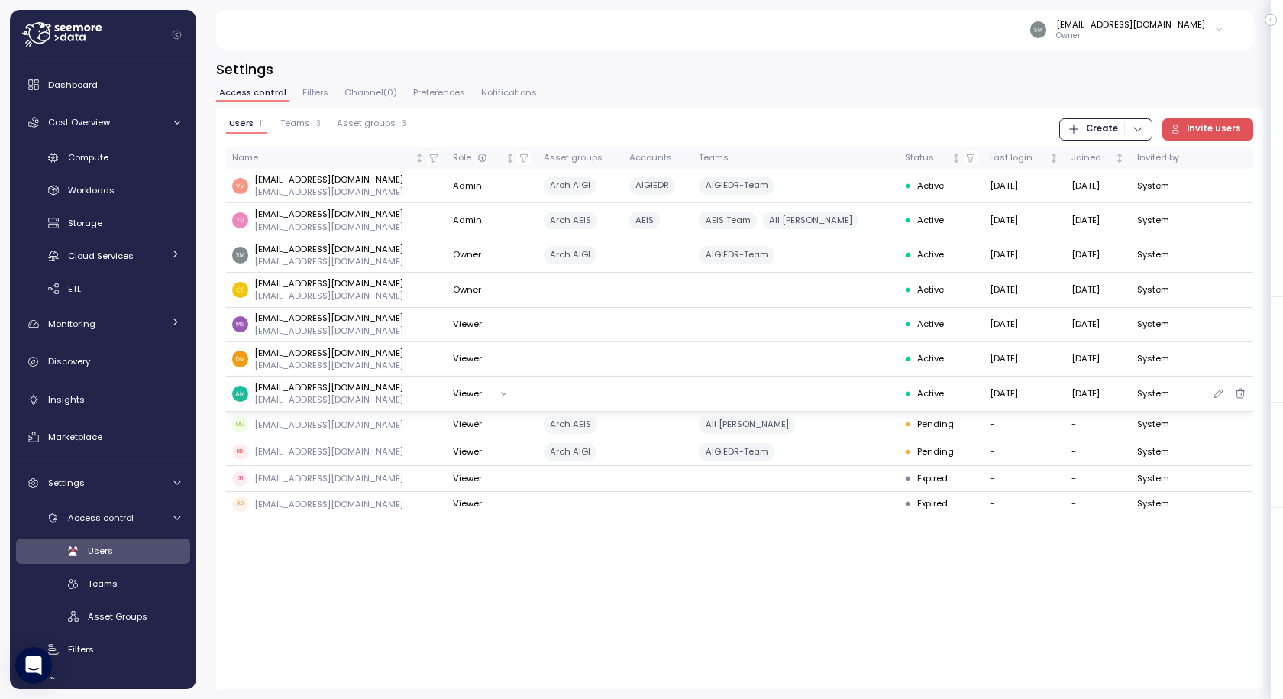
click at [1229, 391] on div at bounding box center [1229, 393] width 35 height 14
click at [1219, 394] on icon "button" at bounding box center [1219, 393] width 12 height 18
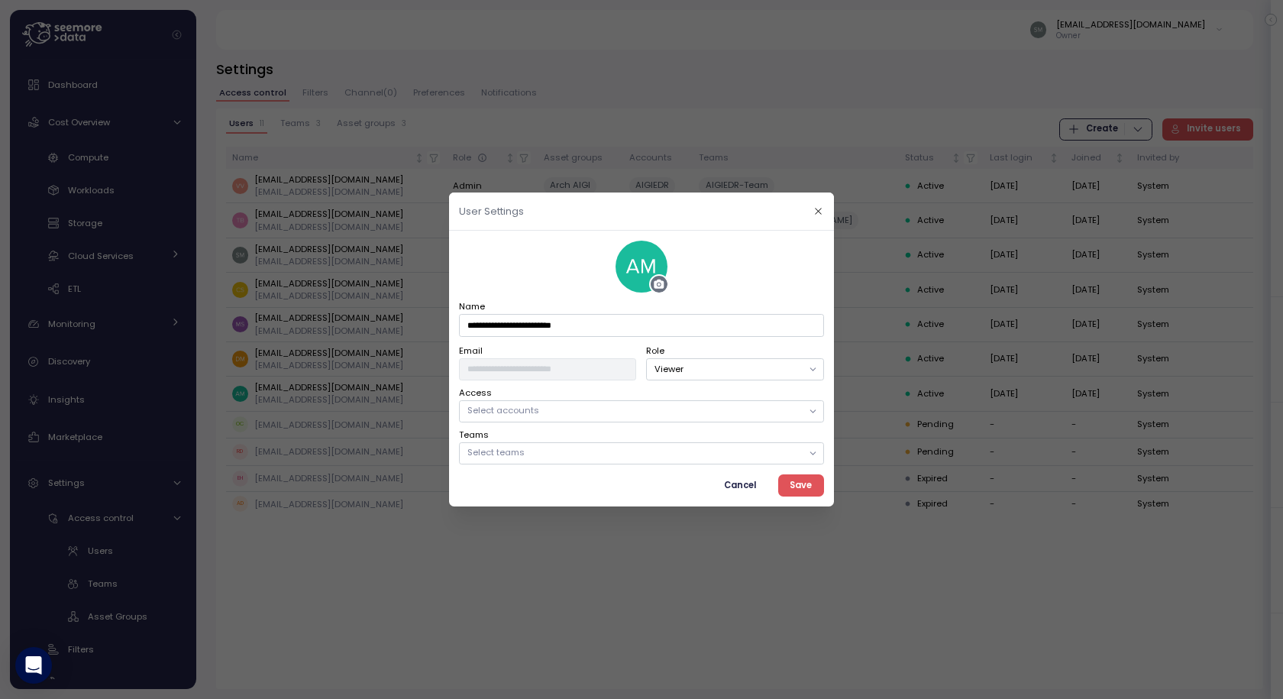
click at [529, 448] on p "Select teams" at bounding box center [634, 452] width 335 height 12
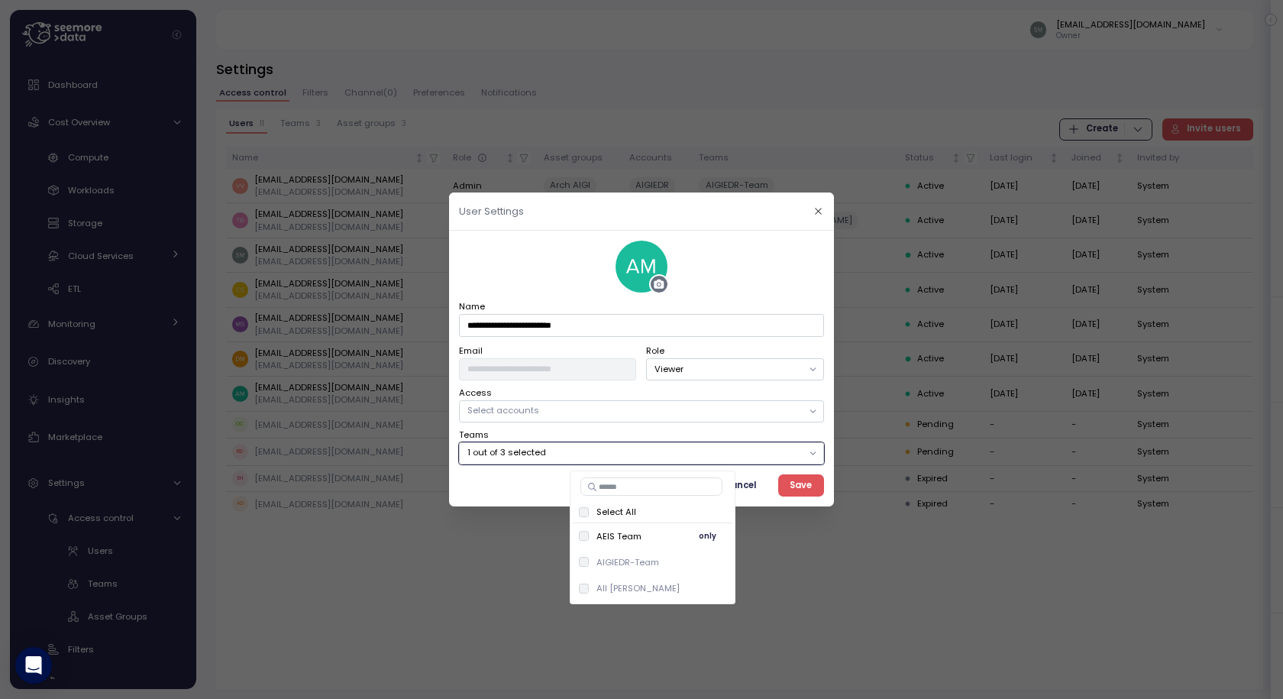
click at [699, 537] on span "only" at bounding box center [708, 536] width 18 height 17
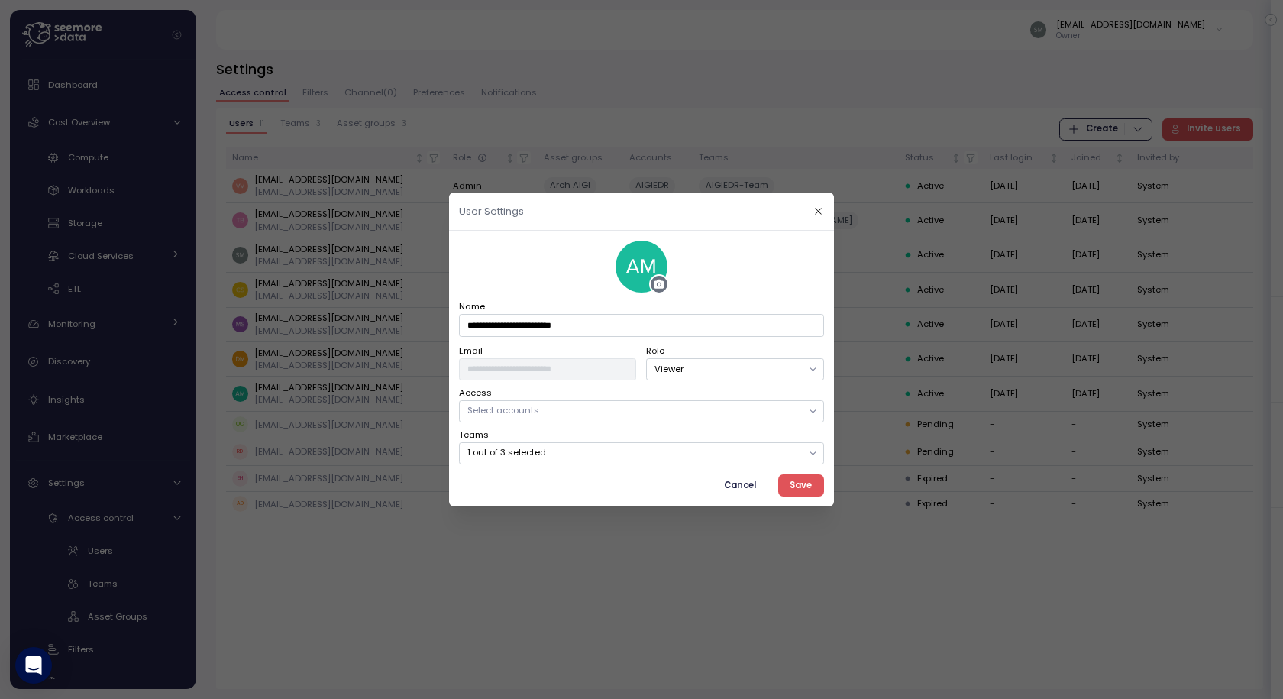
click at [793, 516] on div at bounding box center [641, 349] width 1283 height 699
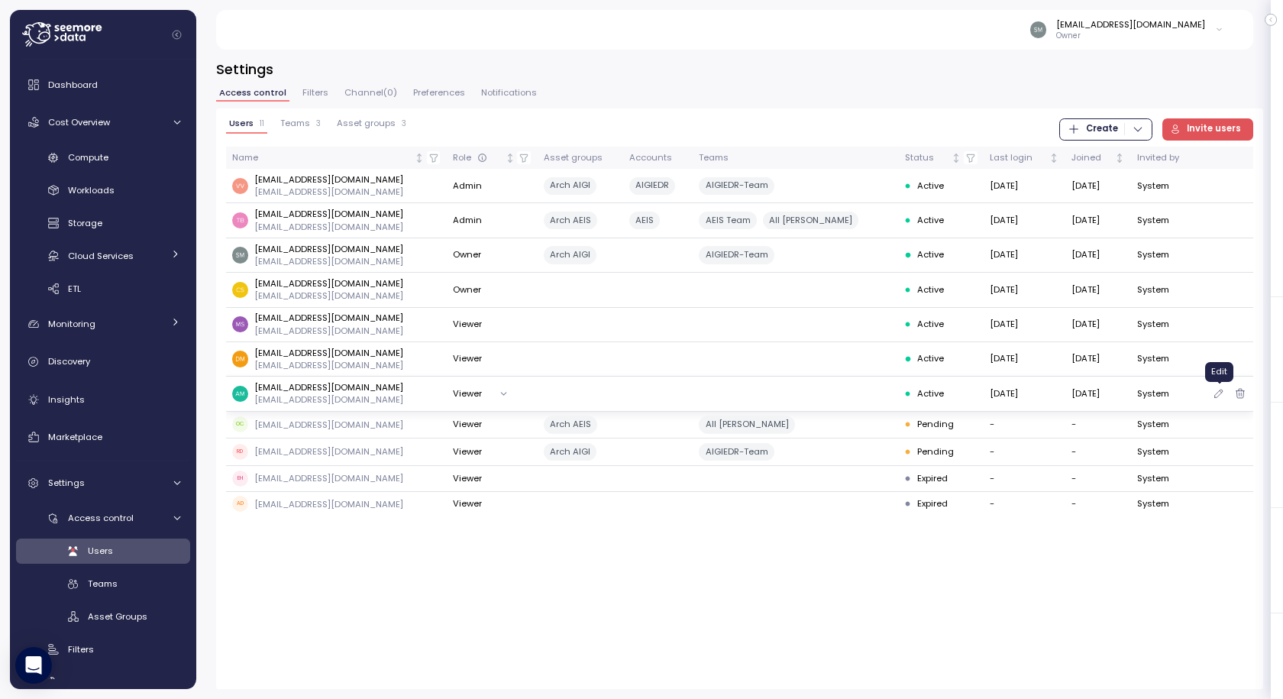
click at [1221, 392] on icon "button" at bounding box center [1219, 393] width 12 height 18
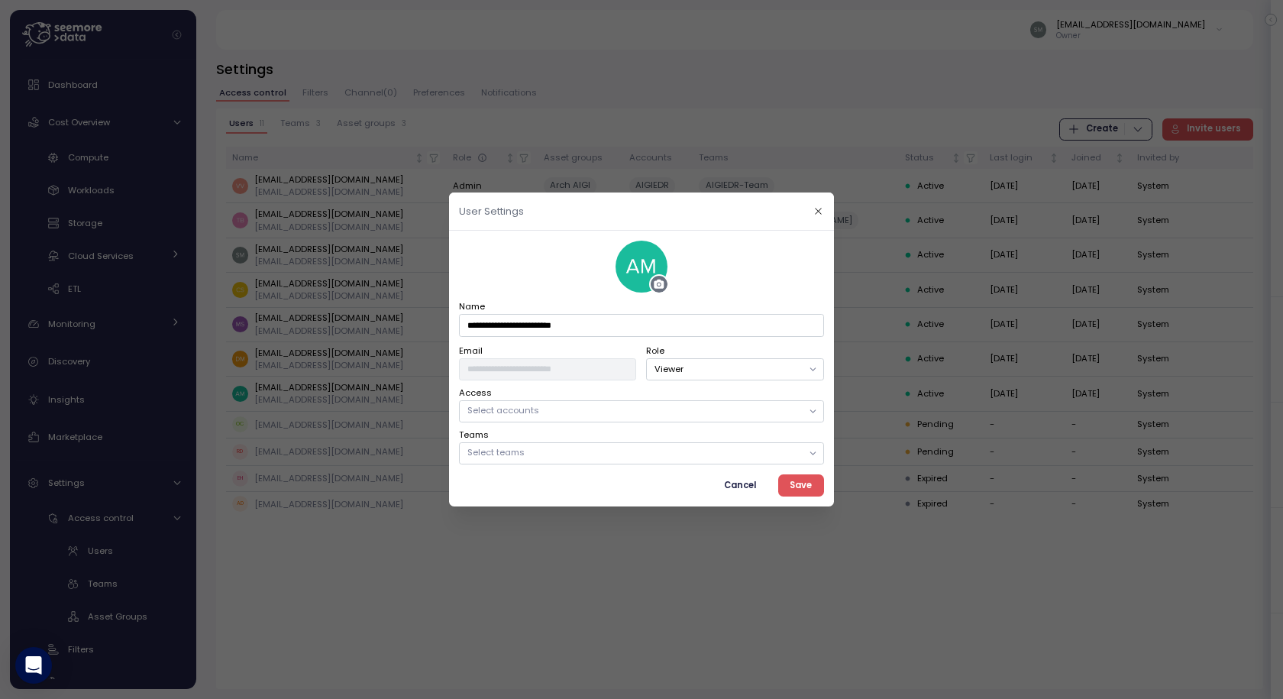
click at [665, 447] on p "Select teams" at bounding box center [634, 452] width 335 height 12
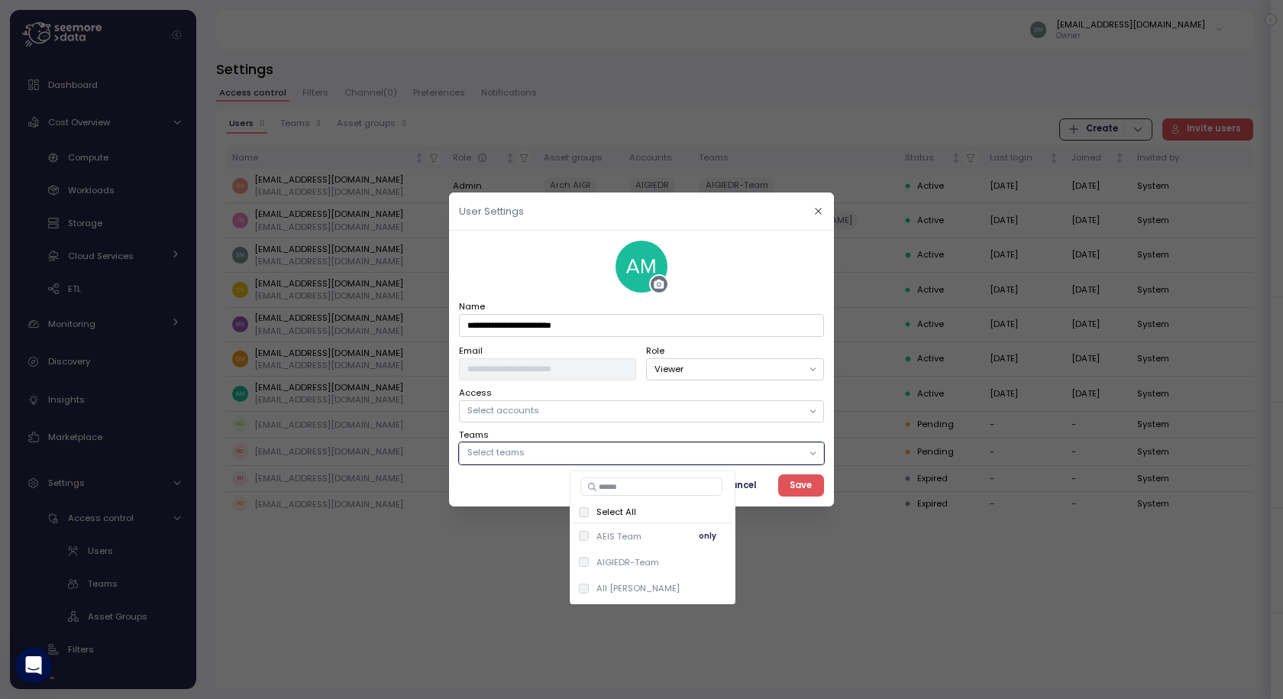
click at [699, 531] on span "only" at bounding box center [708, 536] width 18 height 17
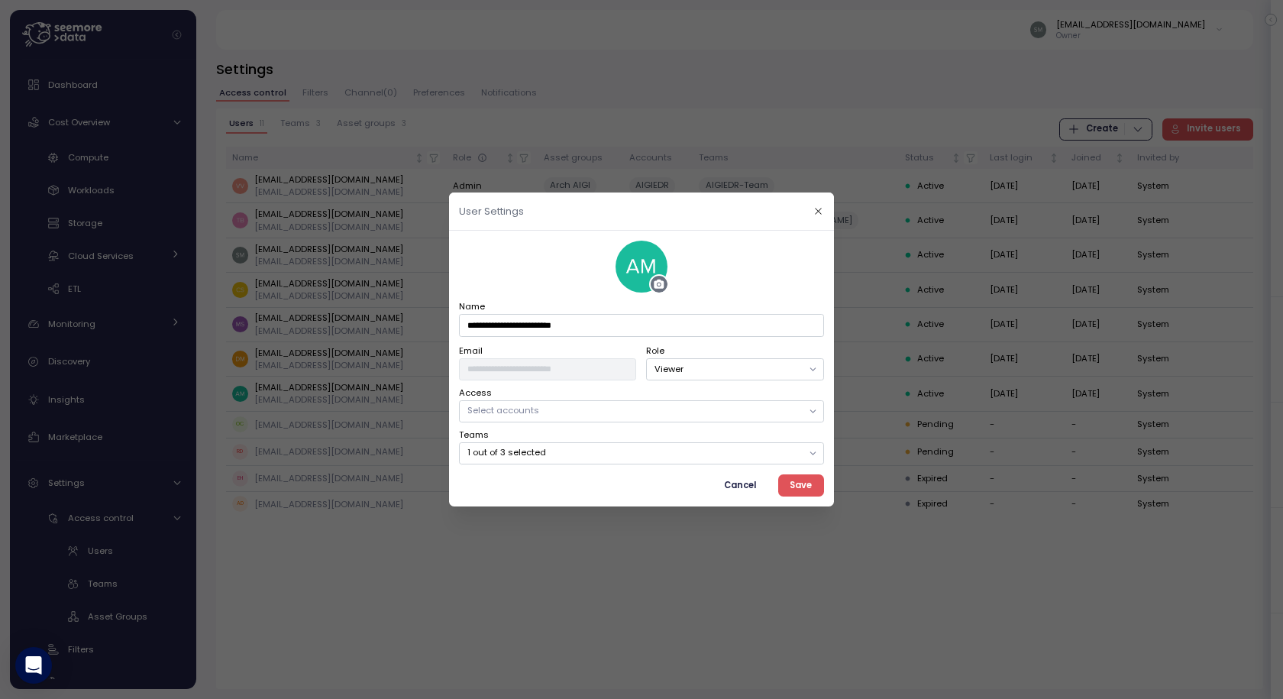
click at [819, 483] on button "Save" at bounding box center [801, 485] width 46 height 22
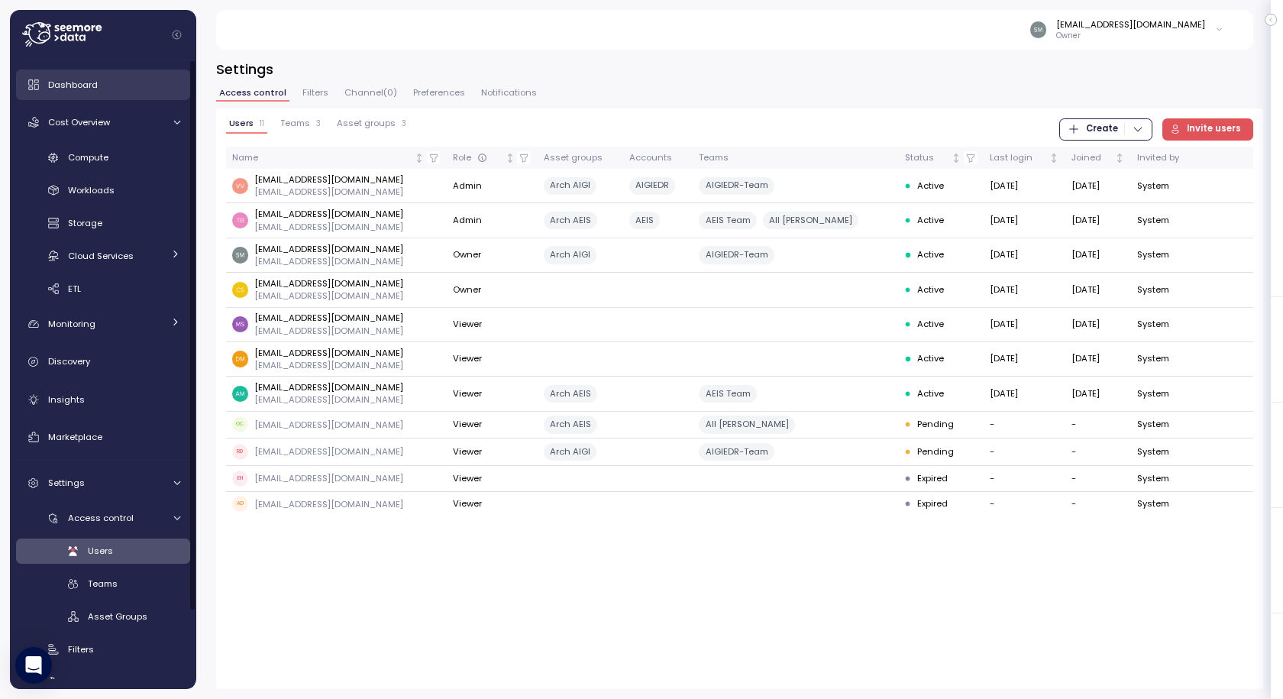
click at [88, 83] on span "Dashboard" at bounding box center [73, 85] width 50 height 12
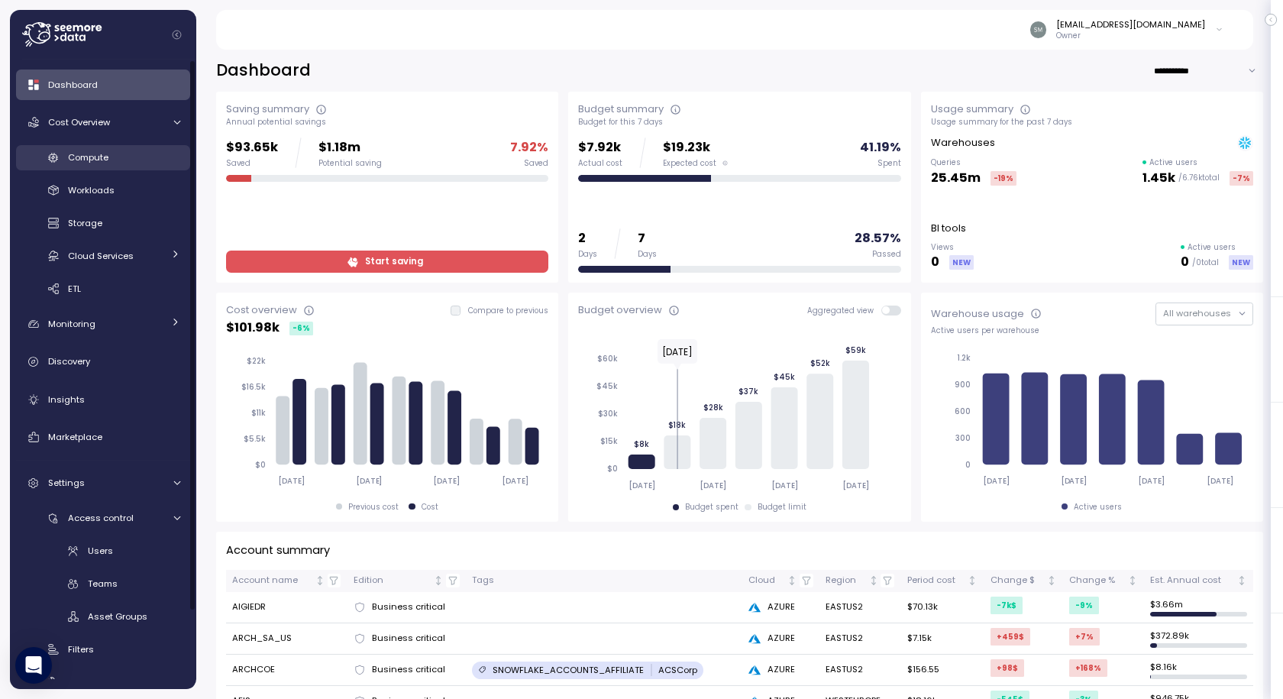
click at [83, 155] on span "Compute" at bounding box center [88, 157] width 40 height 12
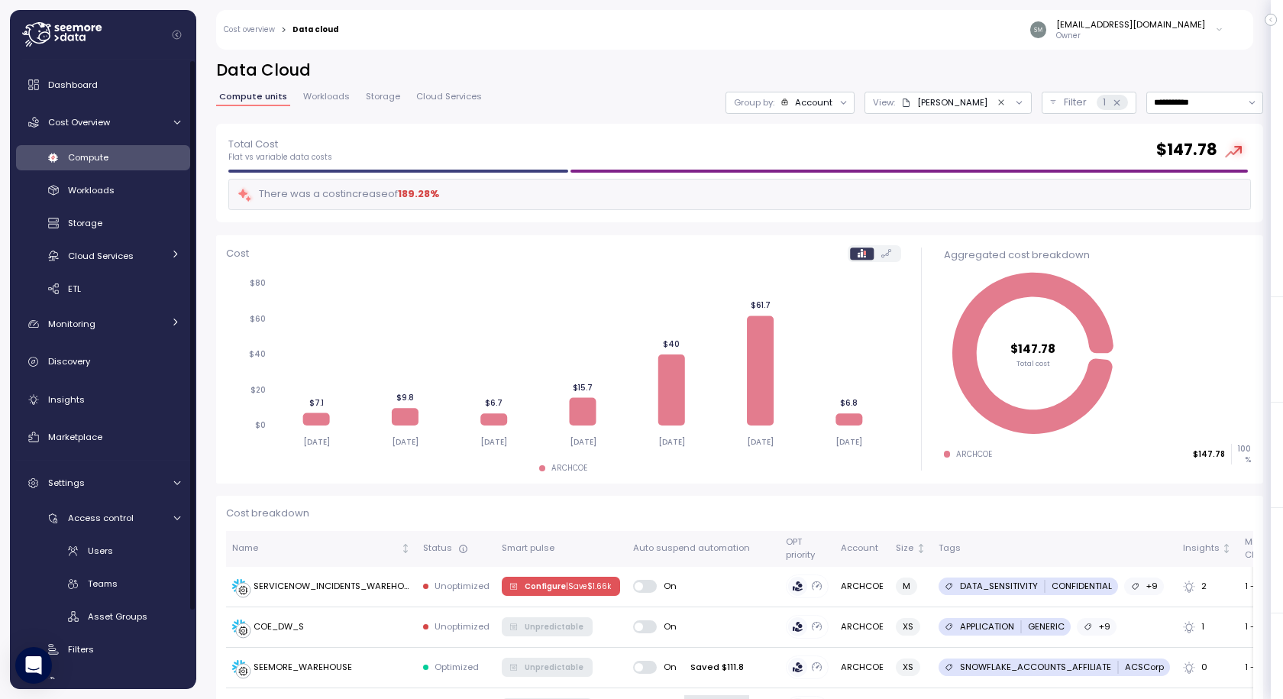
drag, startPoint x: 98, startPoint y: 580, endPoint x: 119, endPoint y: 567, distance: 25.4
click at [98, 583] on span "Teams" at bounding box center [103, 583] width 30 height 12
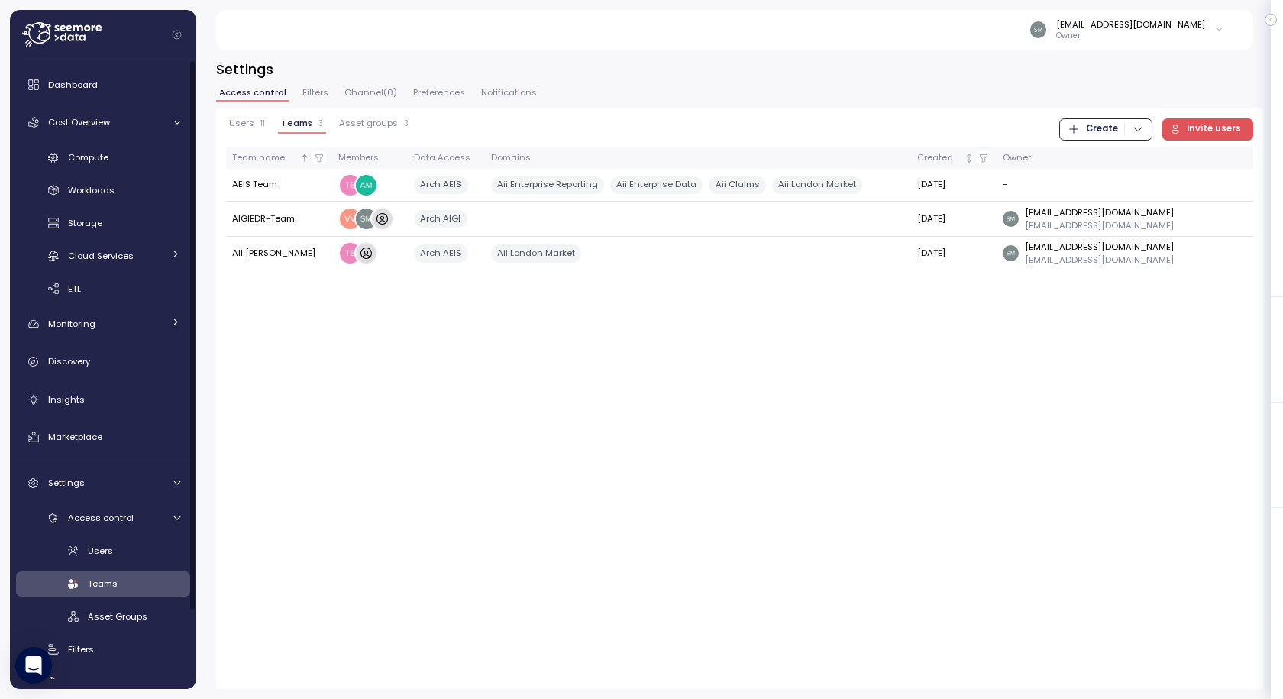
click at [312, 89] on span "Filters" at bounding box center [315, 93] width 26 height 8
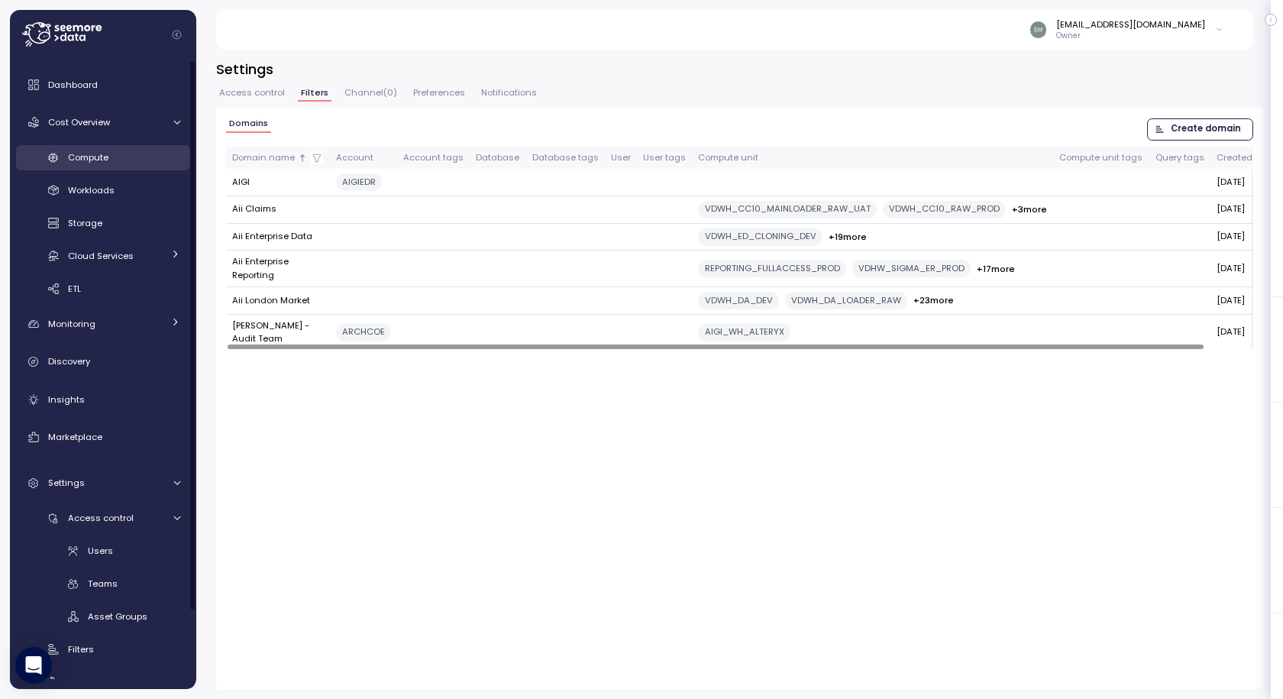
click at [86, 157] on span "Compute" at bounding box center [88, 157] width 40 height 12
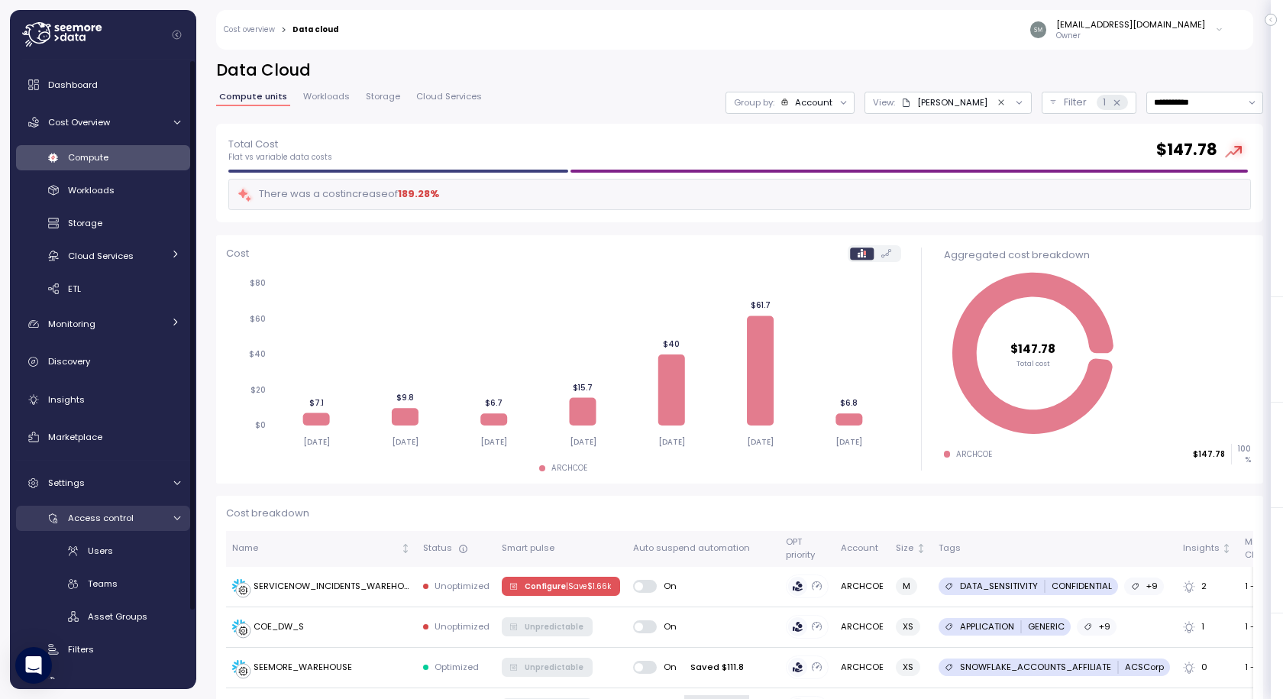
click at [94, 513] on span "Access control" at bounding box center [101, 518] width 66 height 12
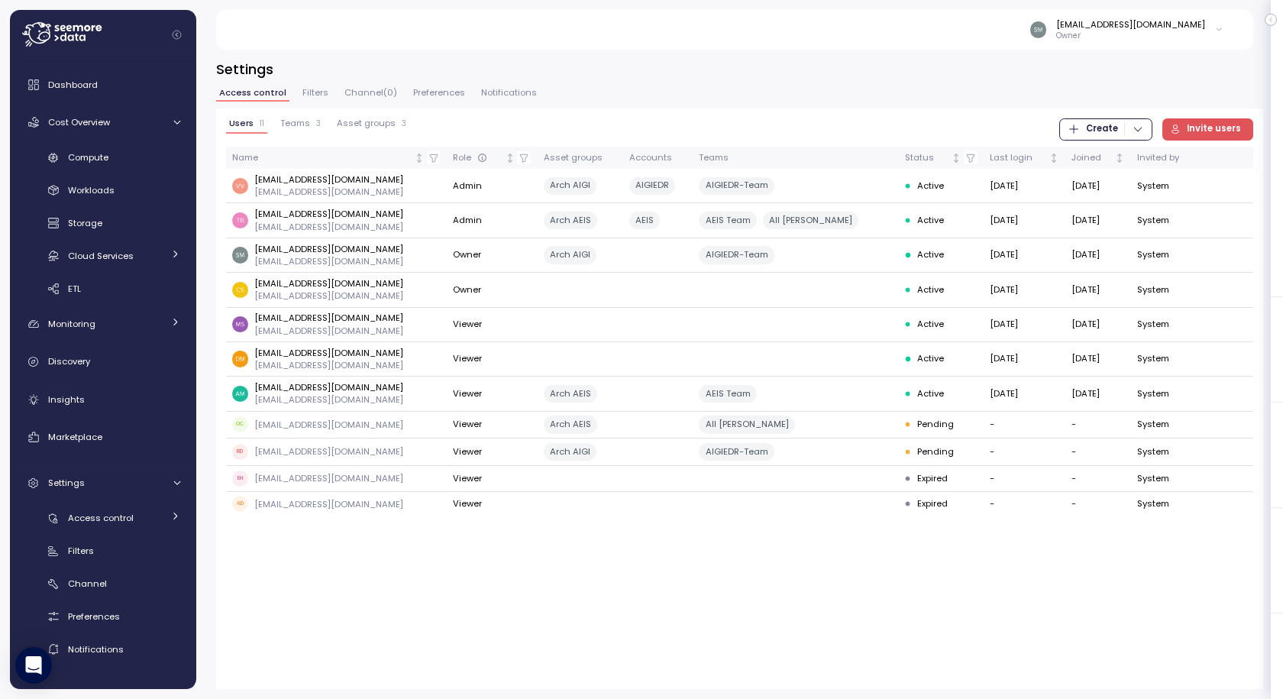
click at [306, 90] on span "Filters" at bounding box center [315, 93] width 26 height 8
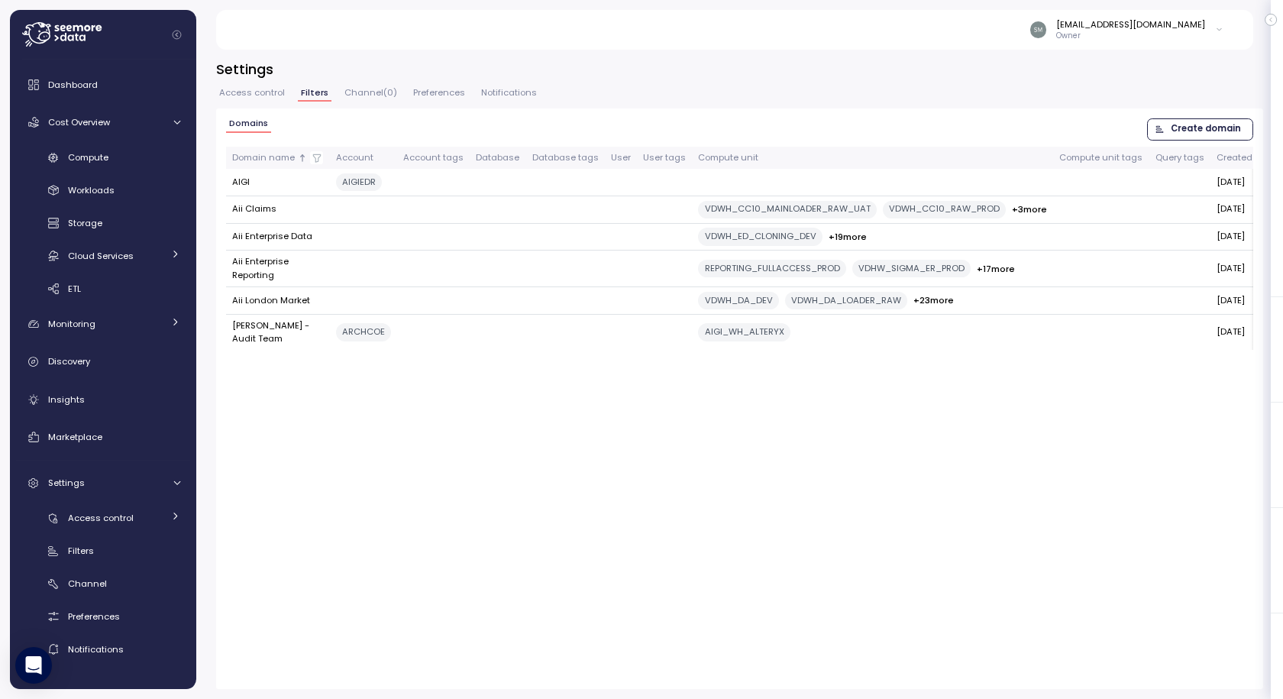
click at [1104, 27] on div "[EMAIL_ADDRESS][DOMAIN_NAME]" at bounding box center [1130, 24] width 149 height 12
click at [1082, 21] on div "[EMAIL_ADDRESS][DOMAIN_NAME]" at bounding box center [1130, 24] width 149 height 12
click at [1095, 26] on div "[EMAIL_ADDRESS][DOMAIN_NAME]" at bounding box center [1130, 24] width 149 height 12
click at [1102, 25] on div "[EMAIL_ADDRESS][DOMAIN_NAME]" at bounding box center [1130, 24] width 149 height 12
click at [1078, 30] on div "[EMAIL_ADDRESS][DOMAIN_NAME]" at bounding box center [1130, 24] width 149 height 12
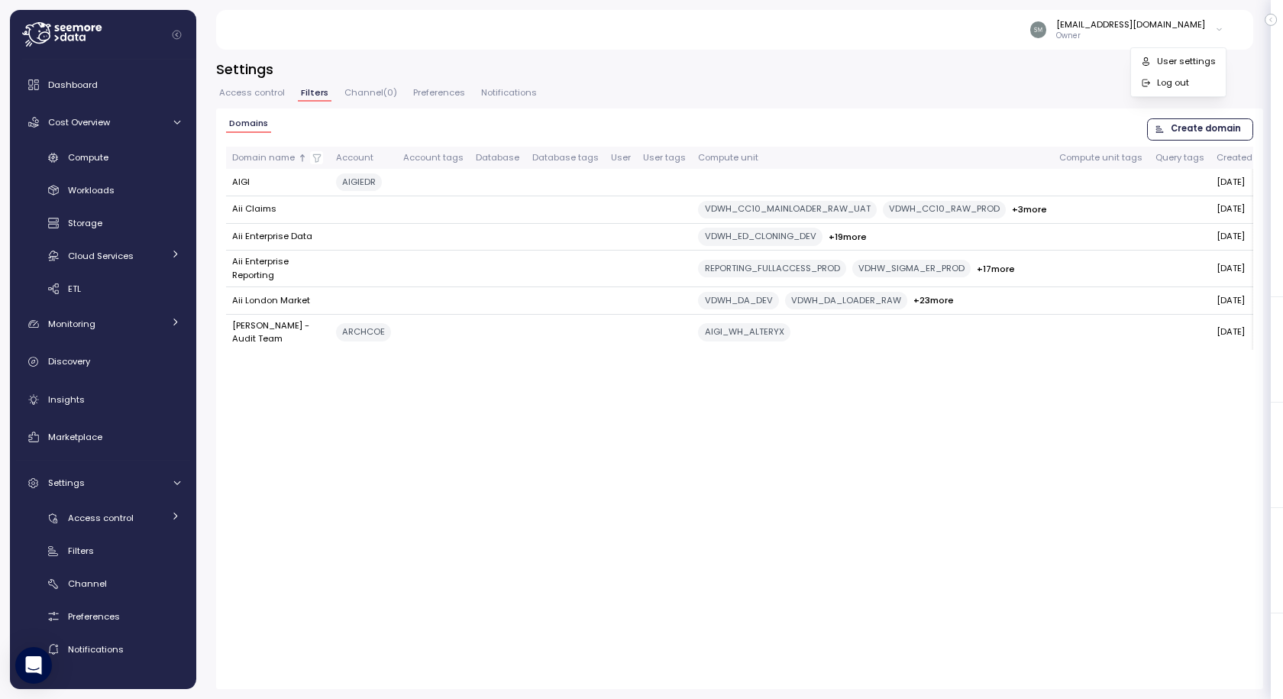
click at [1046, 32] on img at bounding box center [1038, 29] width 16 height 16
click at [1088, 26] on div "[EMAIL_ADDRESS][DOMAIN_NAME]" at bounding box center [1130, 24] width 149 height 12
click at [90, 518] on span "Access control" at bounding box center [101, 518] width 66 height 12
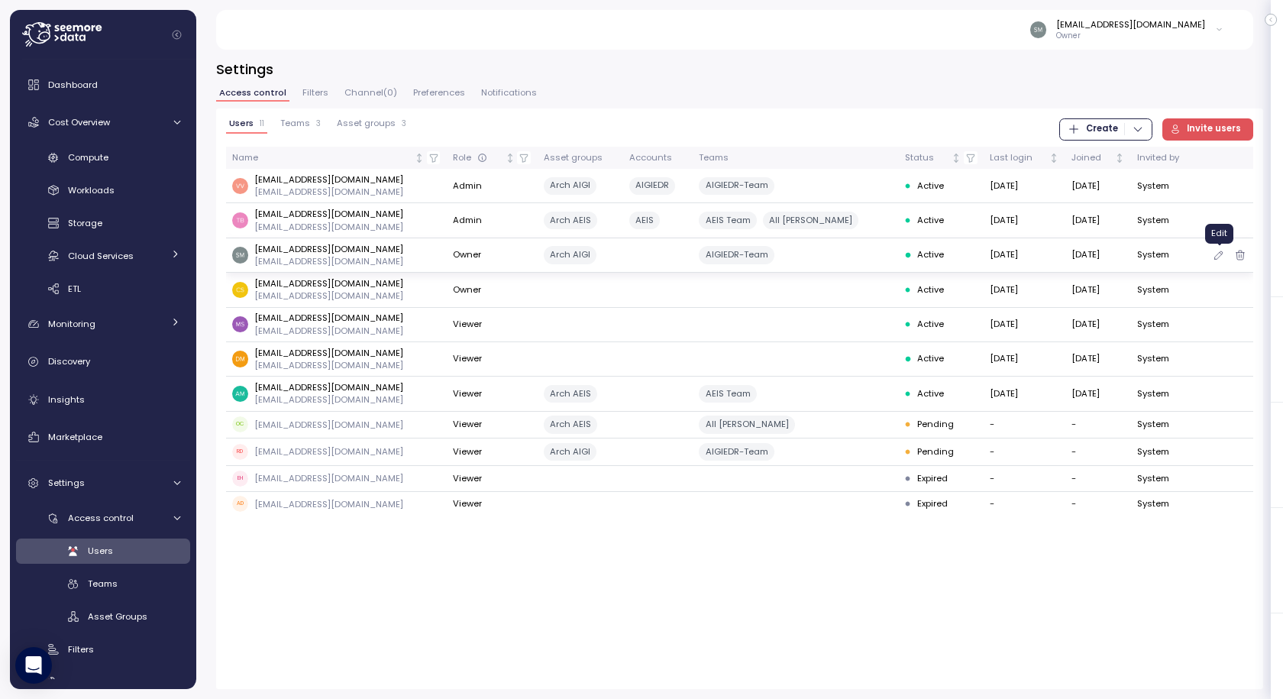
click at [1221, 252] on icon "button" at bounding box center [1219, 255] width 12 height 18
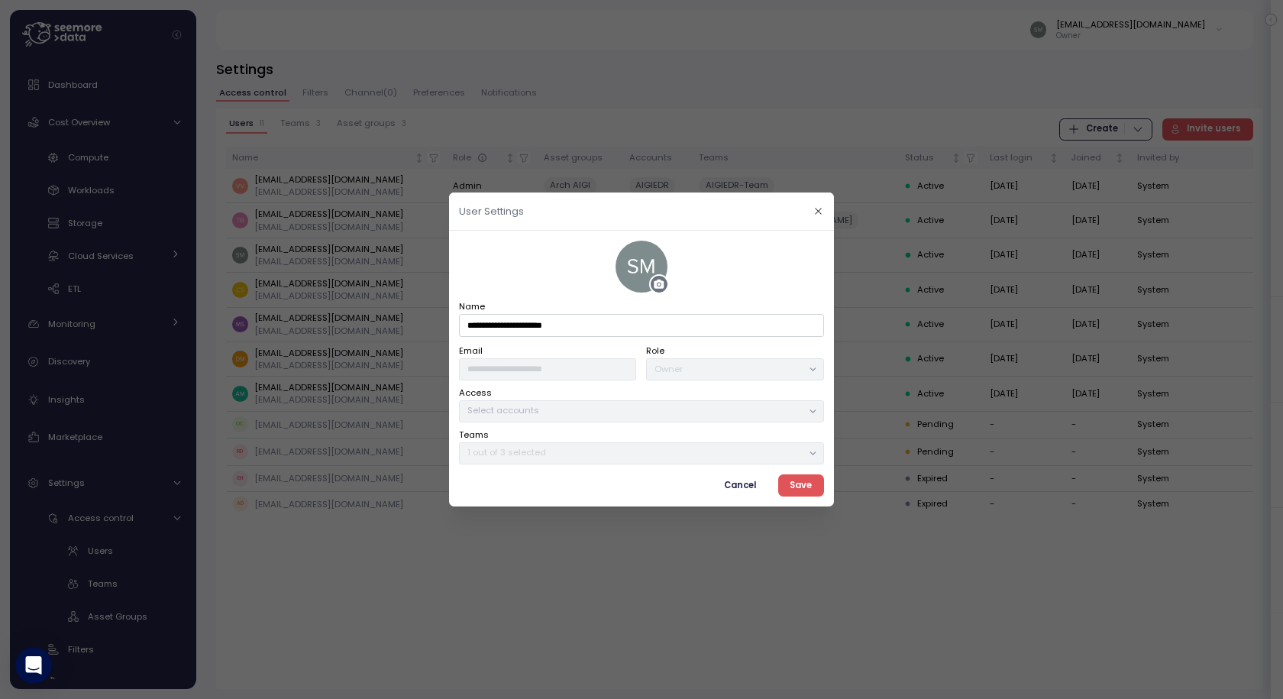
click at [742, 486] on span "Cancel" at bounding box center [740, 485] width 32 height 21
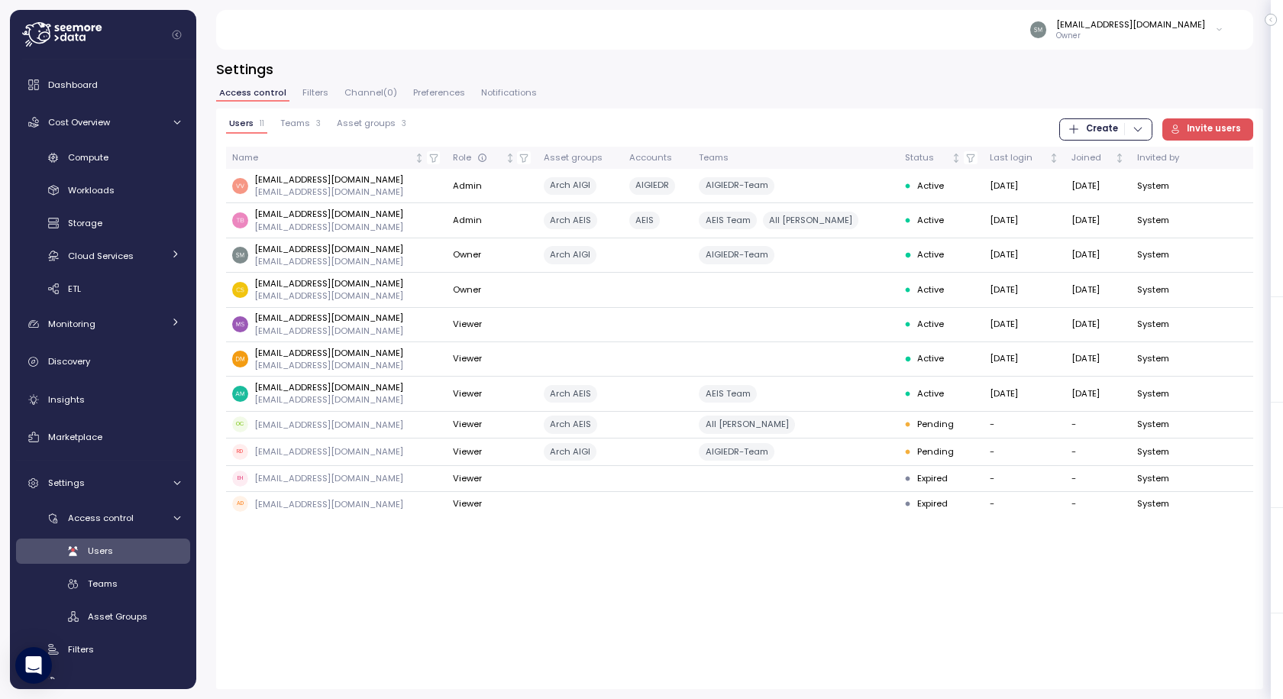
click at [306, 129] on button "Teams 3" at bounding box center [300, 125] width 47 height 15
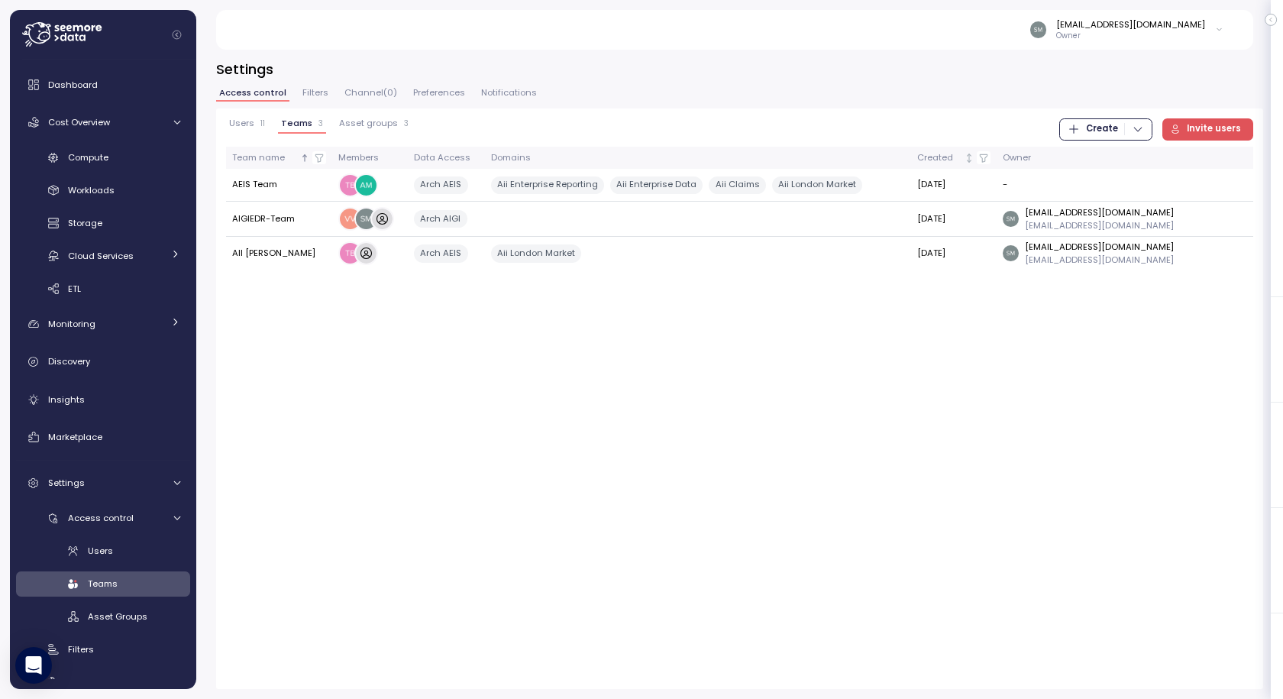
click at [1101, 129] on span "Create" at bounding box center [1102, 129] width 32 height 21
click at [1123, 163] on div "Team" at bounding box center [1119, 161] width 54 height 14
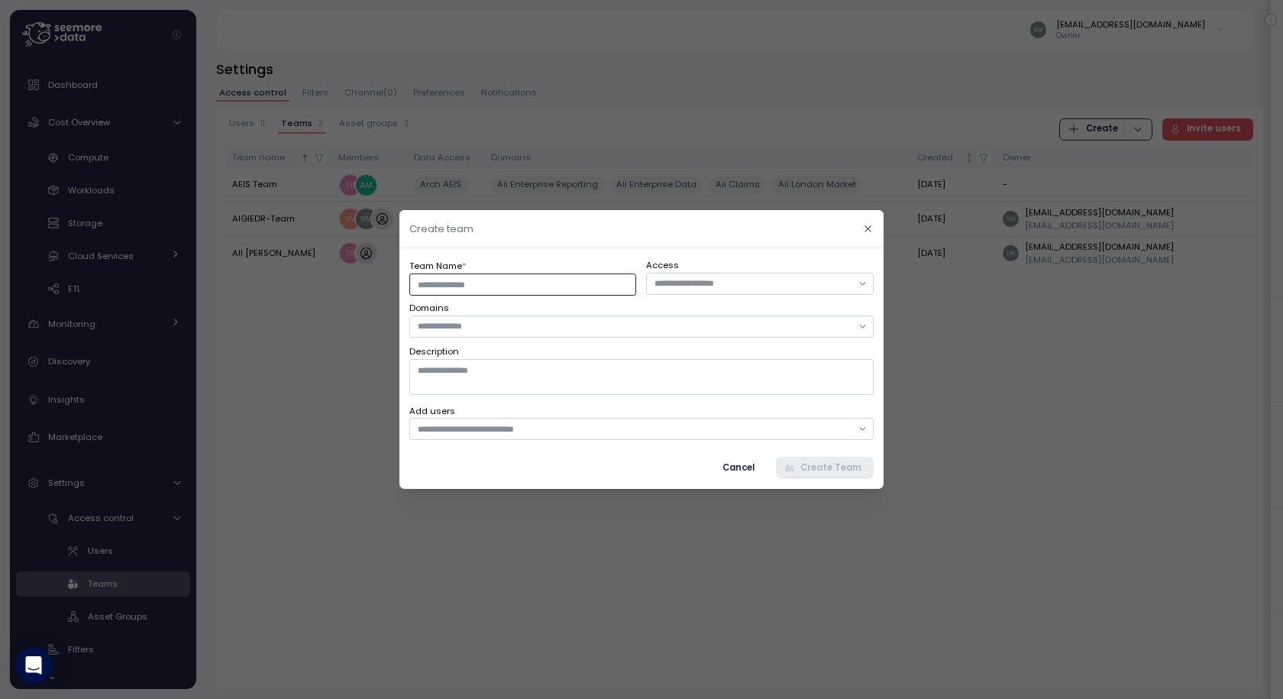
click at [490, 276] on input "Team Name *" at bounding box center [522, 284] width 227 height 22
type input "******"
click at [687, 287] on input "text" at bounding box center [753, 283] width 197 height 14
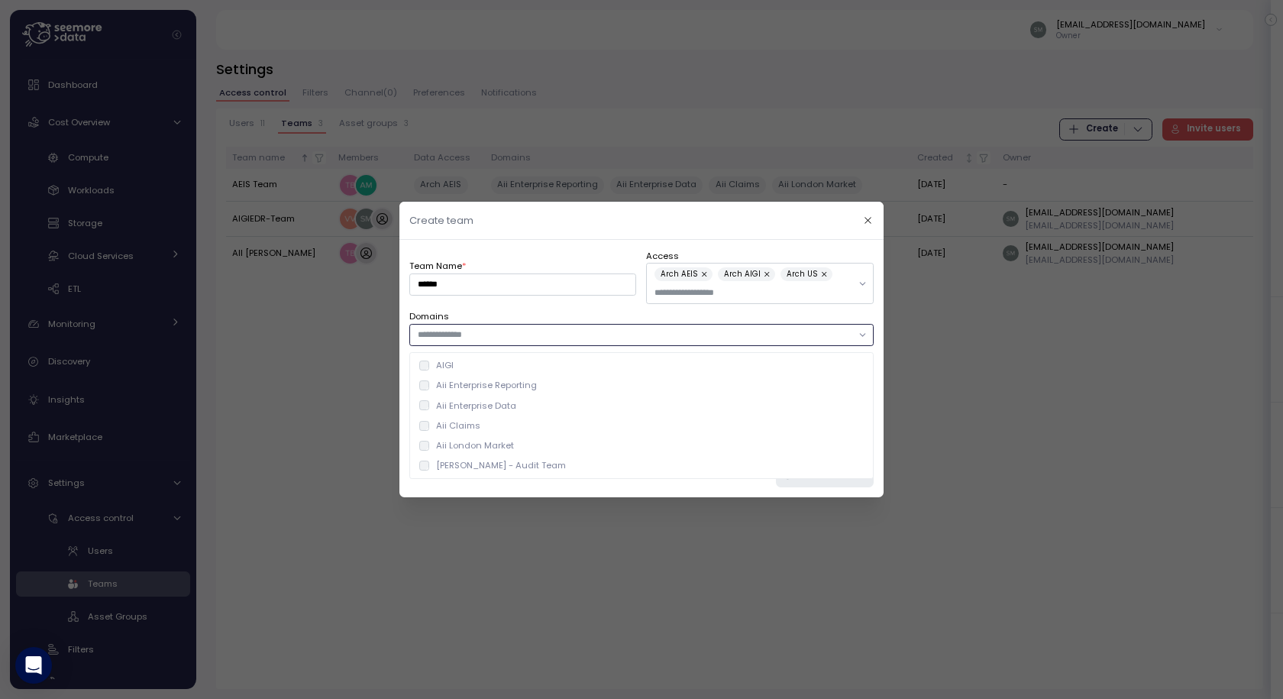
click at [481, 334] on input "text" at bounding box center [635, 335] width 434 height 14
click at [482, 312] on label "Domains" at bounding box center [641, 317] width 464 height 14
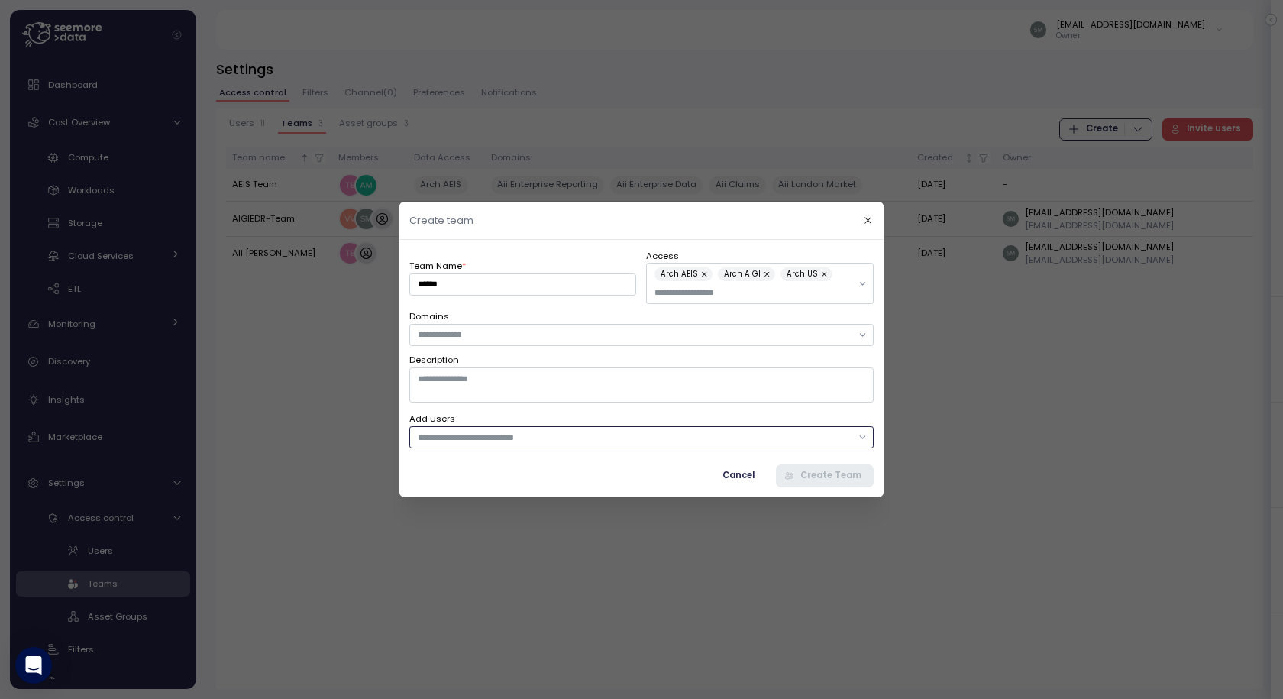
click at [513, 448] on div at bounding box center [641, 437] width 464 height 22
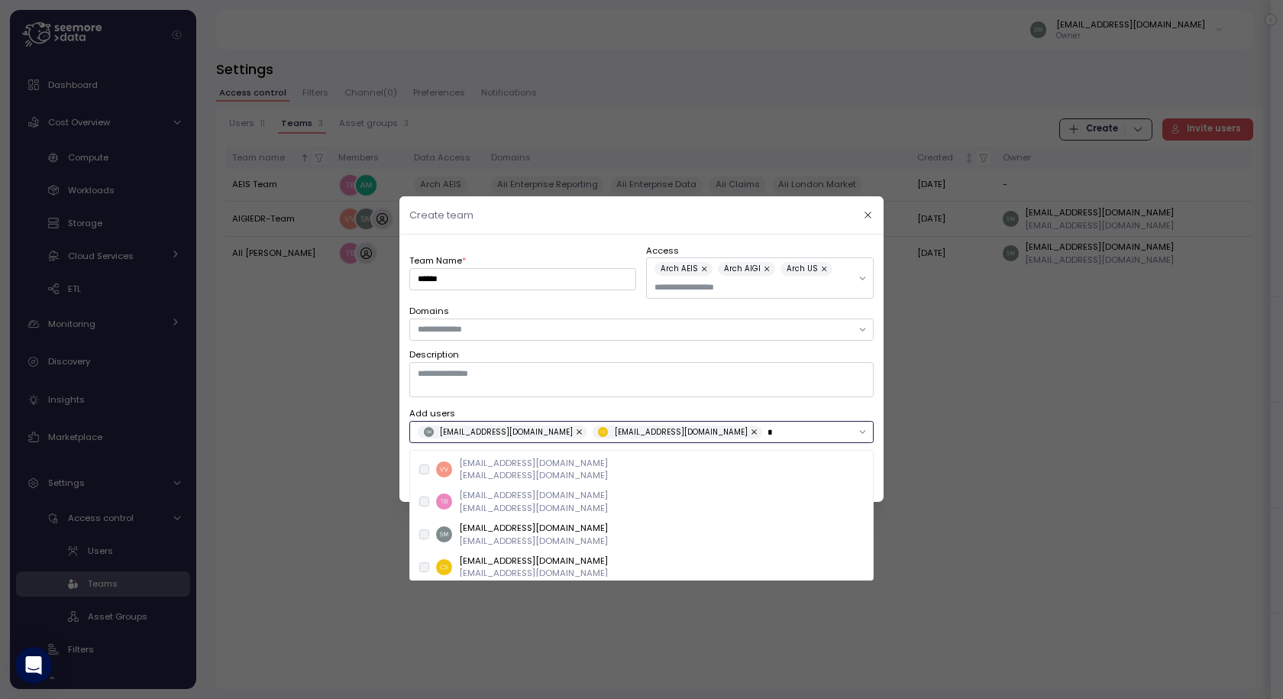
type input "*"
click at [779, 386] on textarea "Description" at bounding box center [641, 380] width 464 height 35
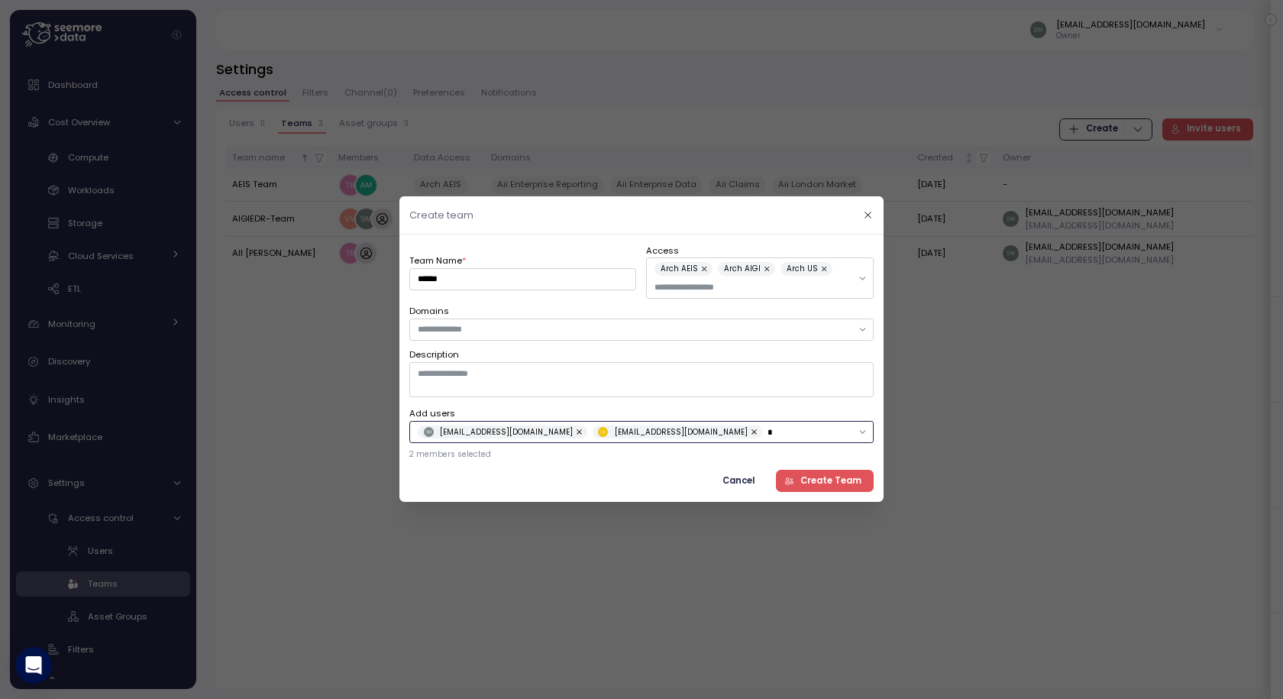
click at [768, 435] on input "*" at bounding box center [810, 432] width 85 height 14
click at [743, 413] on label "Add users" at bounding box center [641, 415] width 464 height 14
click at [822, 486] on span "Create Team" at bounding box center [830, 481] width 61 height 21
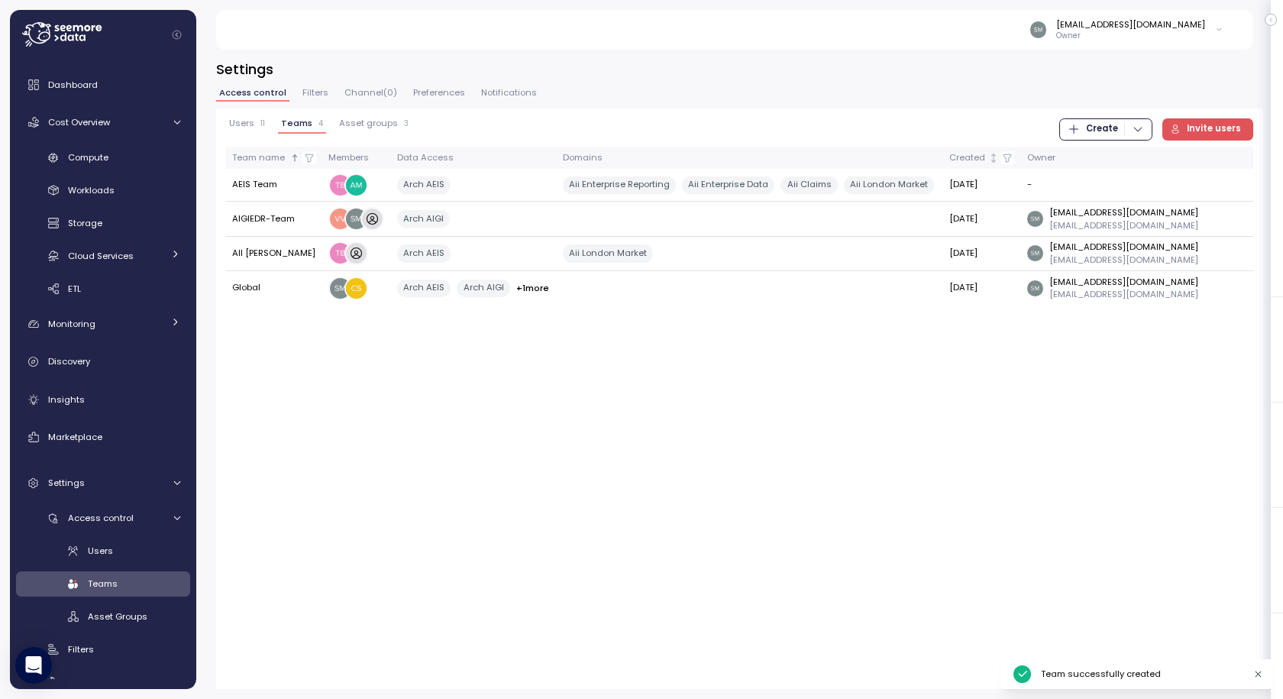
click at [232, 123] on span "Users" at bounding box center [241, 123] width 25 height 8
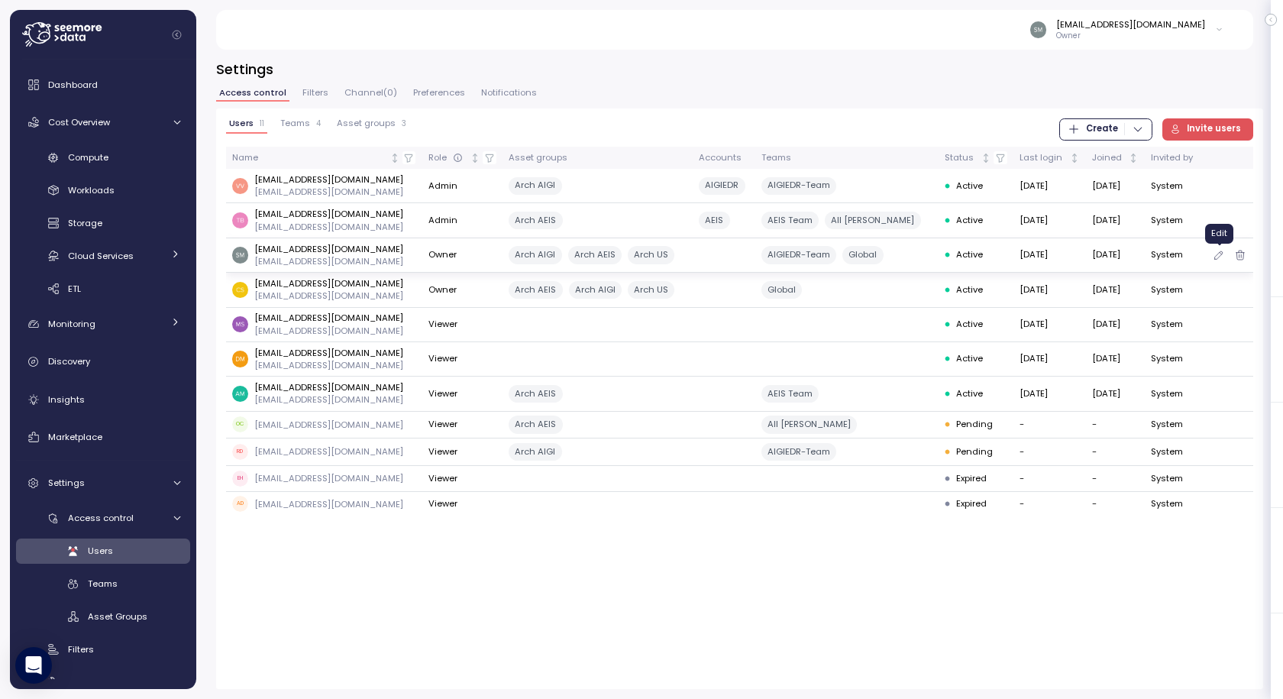
click at [1217, 254] on icon "button" at bounding box center [1219, 255] width 12 height 18
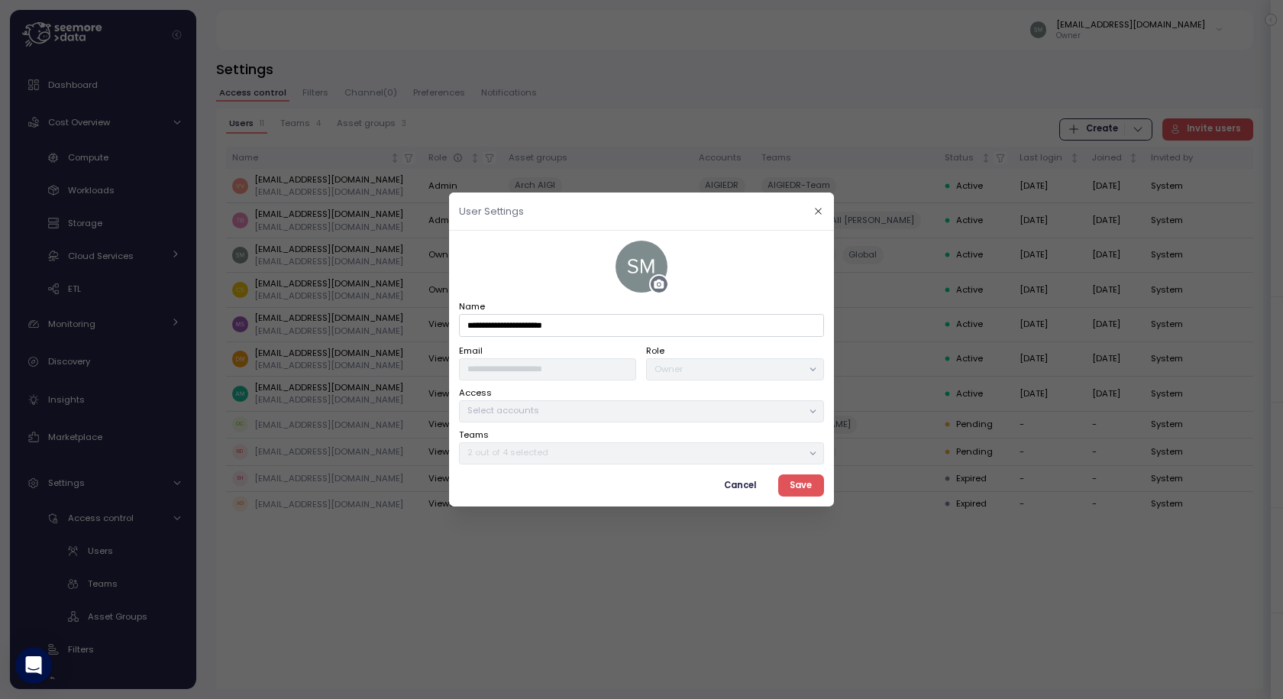
click at [737, 490] on span "Cancel" at bounding box center [740, 485] width 32 height 21
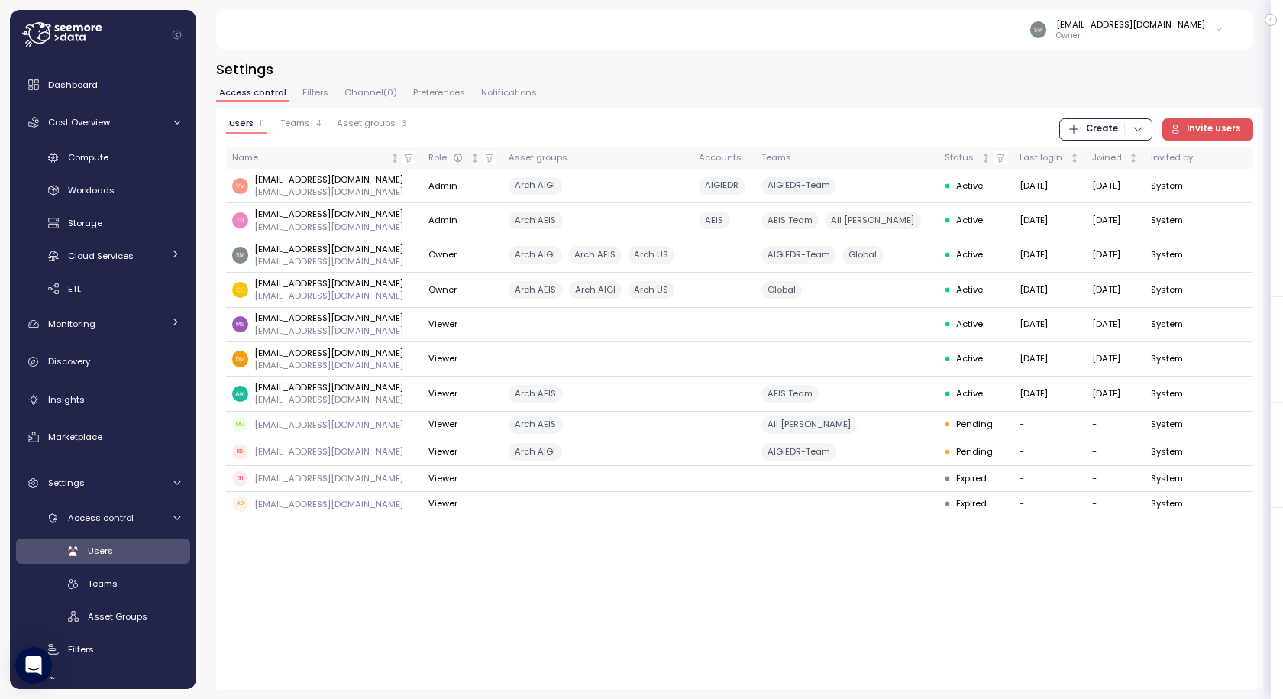
click at [302, 119] on span "Teams" at bounding box center [295, 123] width 30 height 8
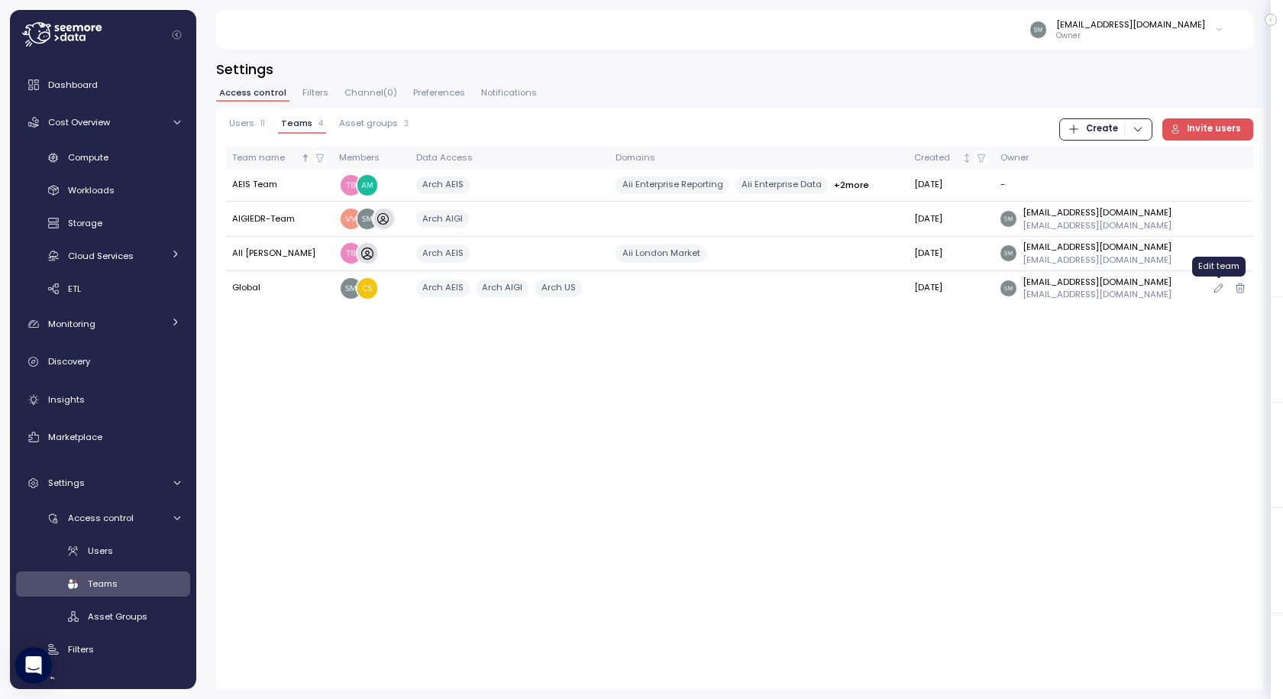
click at [1217, 290] on icon "button" at bounding box center [1219, 288] width 12 height 18
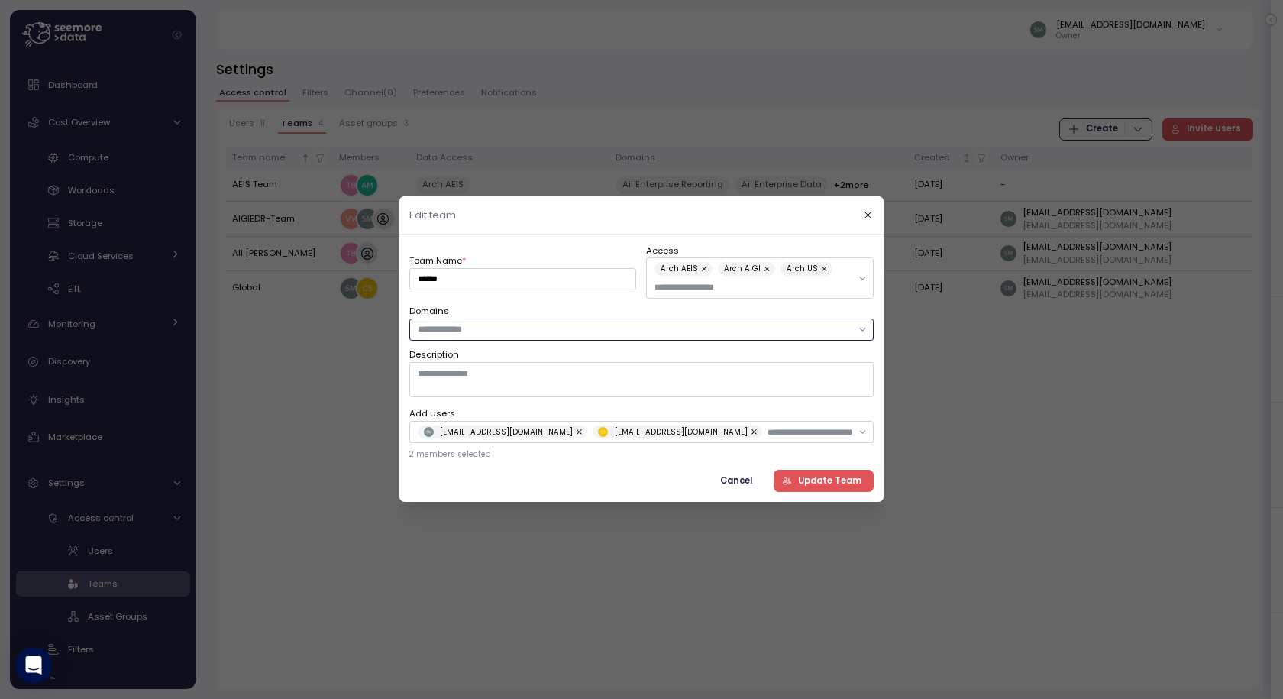
click at [520, 335] on input "text" at bounding box center [635, 329] width 434 height 14
drag, startPoint x: 469, startPoint y: 278, endPoint x: 455, endPoint y: 312, distance: 37.0
click at [376, 698] on div "Edit team Team Name * ****** Access Arch AEIS Arch AIGI Arch US Domains Descrip…" at bounding box center [641, 699] width 1283 height 0
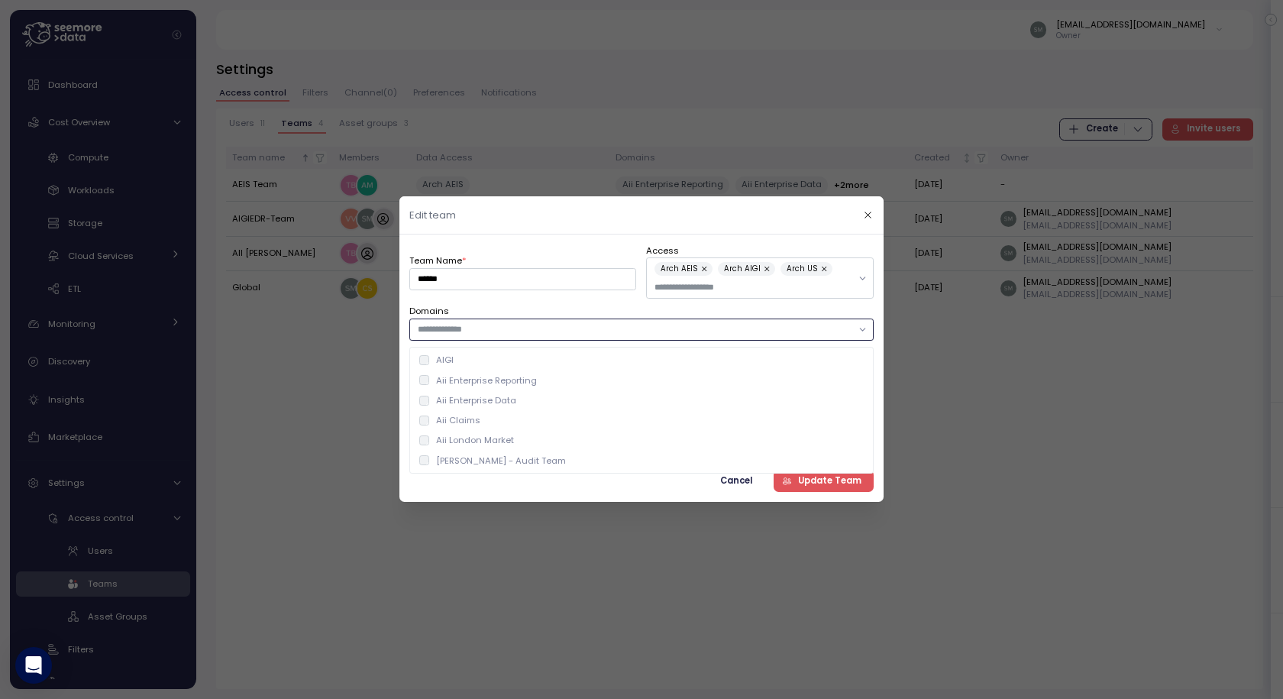
click at [503, 322] on div at bounding box center [641, 330] width 464 height 22
drag, startPoint x: 658, startPoint y: 489, endPoint x: 690, endPoint y: 487, distance: 32.9
click at [659, 490] on div "Cancel Update Team" at bounding box center [641, 481] width 464 height 22
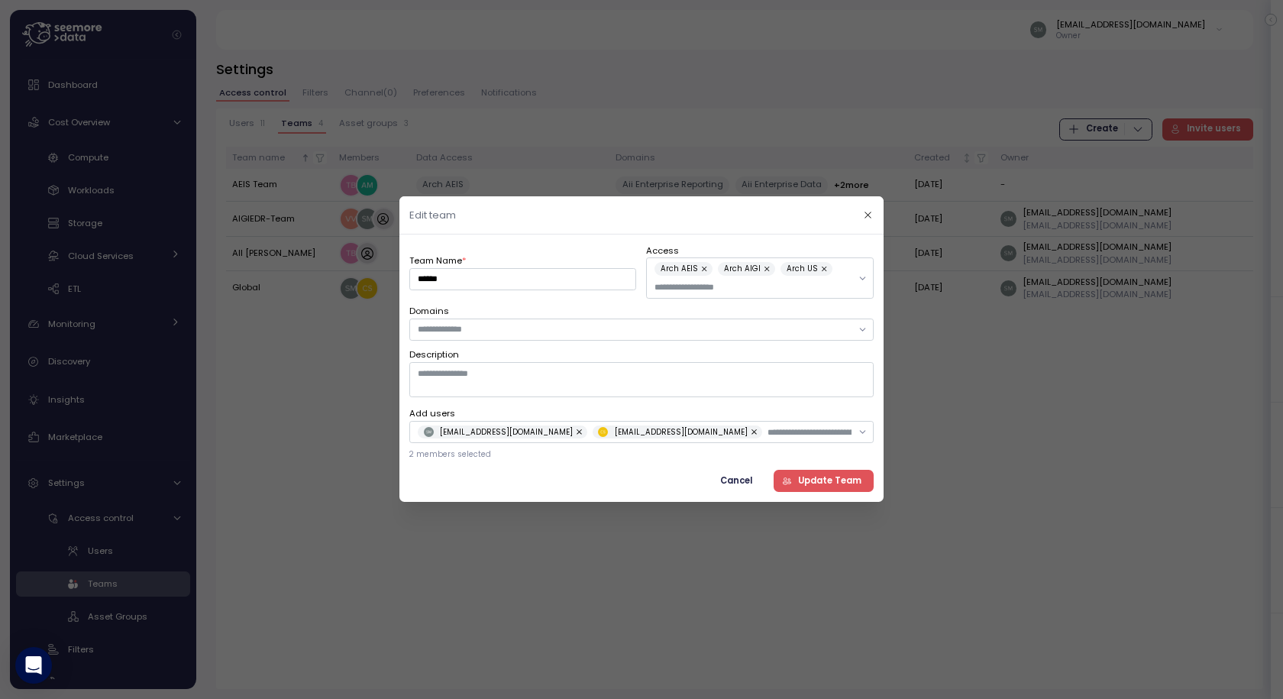
click at [824, 480] on span "Update Team" at bounding box center [829, 481] width 63 height 21
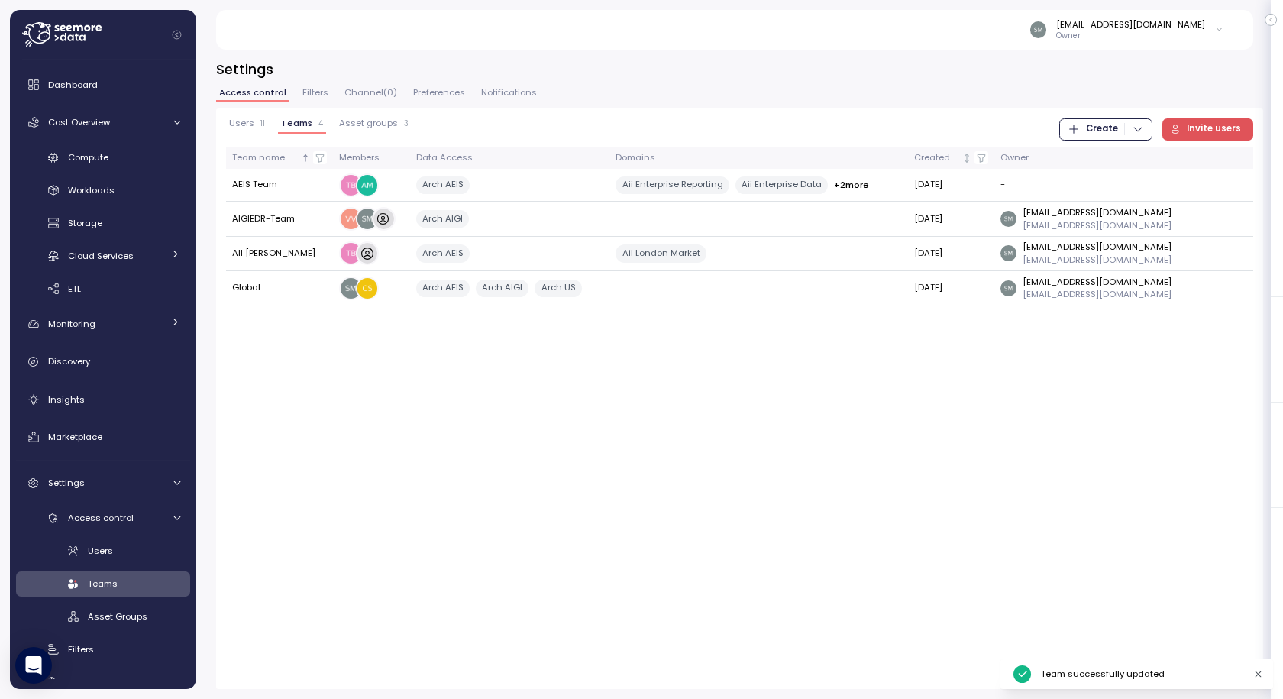
click at [249, 121] on span "Users" at bounding box center [241, 123] width 25 height 8
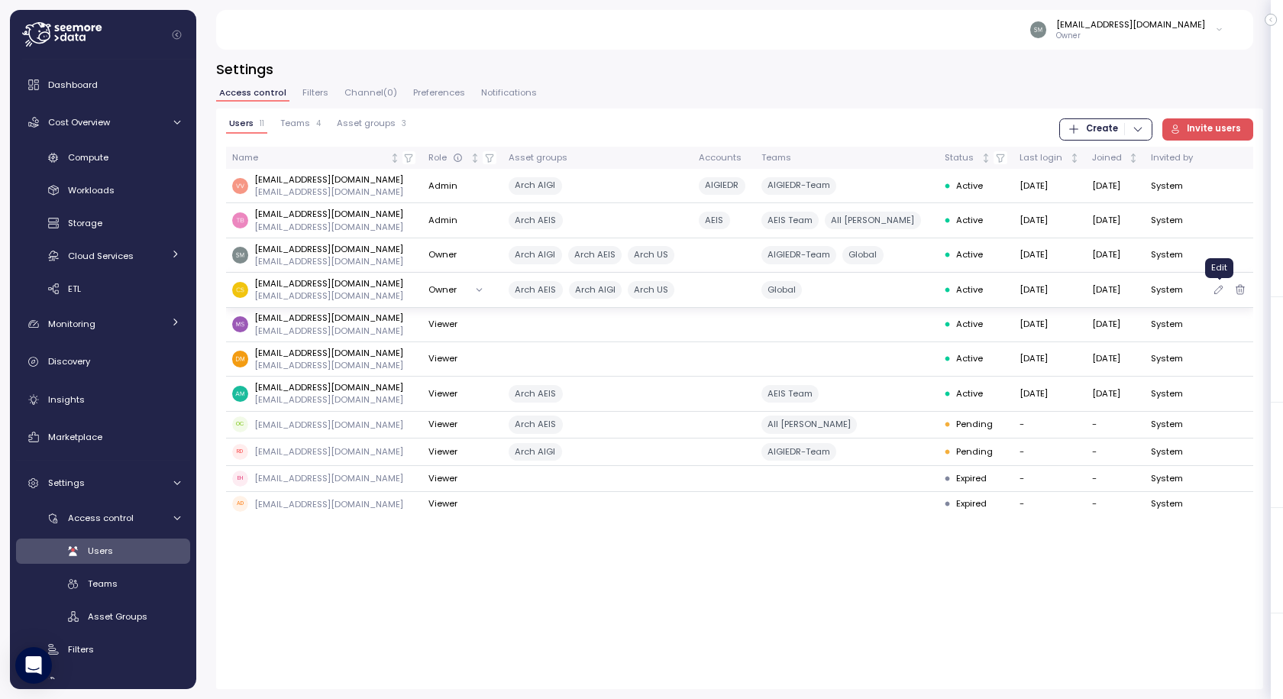
click at [1217, 289] on icon "button" at bounding box center [1219, 289] width 12 height 18
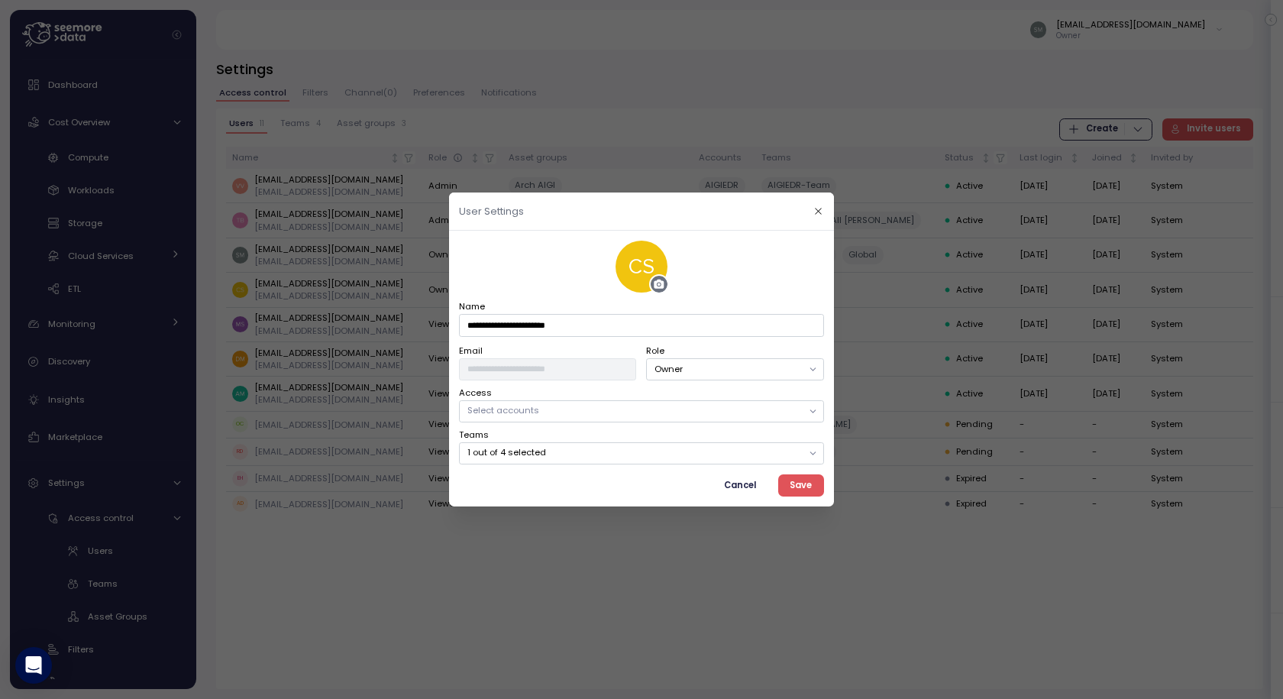
click at [571, 409] on p "Select accounts" at bounding box center [634, 410] width 335 height 12
click at [514, 437] on div "Teams 1 out of 4 selected" at bounding box center [641, 446] width 365 height 36
drag, startPoint x: 519, startPoint y: 454, endPoint x: 543, endPoint y: 455, distance: 24.5
click at [518, 457] on p "1 out of 4 selected" at bounding box center [634, 452] width 335 height 12
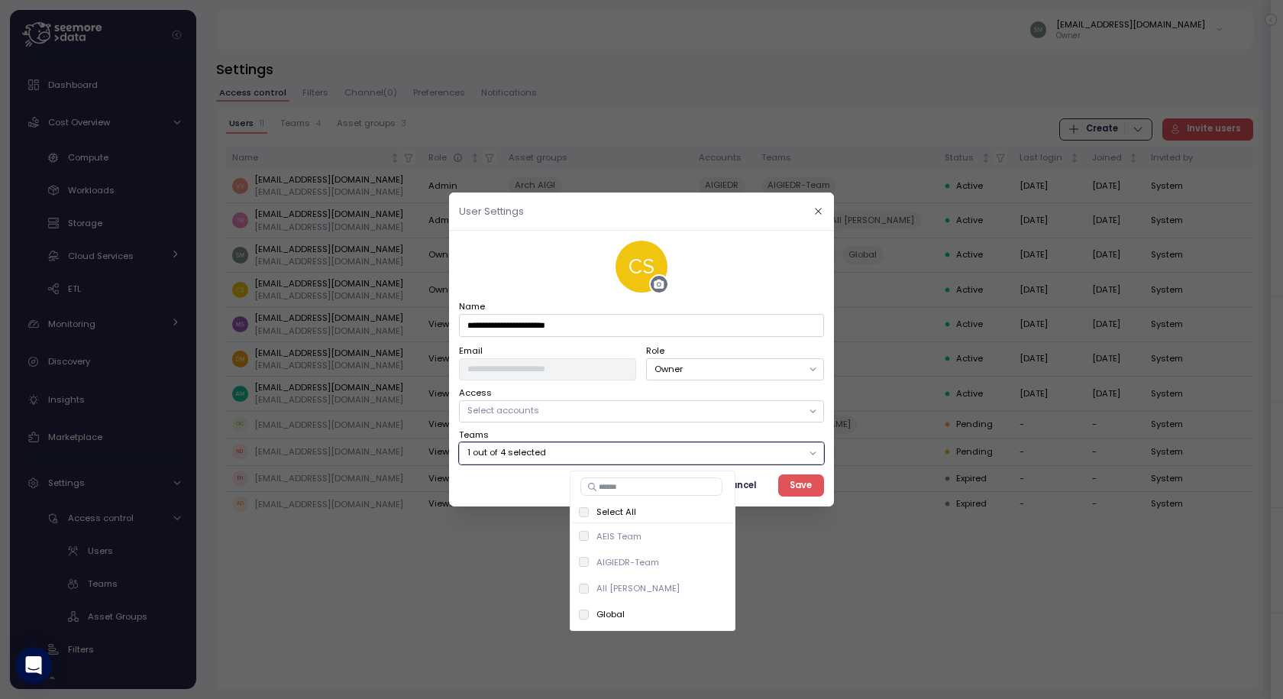
click at [795, 486] on span "Save" at bounding box center [801, 485] width 22 height 21
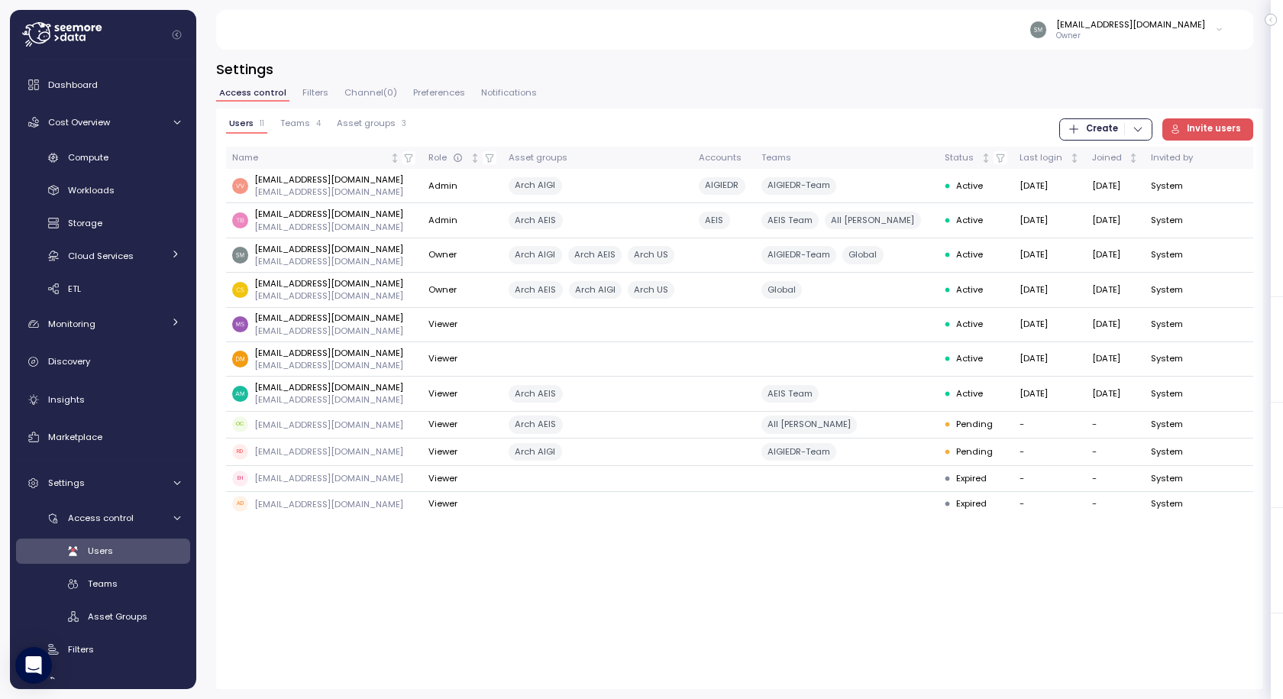
click at [1143, 22] on div "[EMAIL_ADDRESS][DOMAIN_NAME]" at bounding box center [1130, 24] width 149 height 12
drag, startPoint x: 310, startPoint y: 257, endPoint x: 343, endPoint y: 260, distance: 33.0
click at [315, 258] on p "[EMAIL_ADDRESS][DOMAIN_NAME]" at bounding box center [328, 261] width 149 height 12
click at [1216, 258] on icon "button" at bounding box center [1219, 255] width 12 height 18
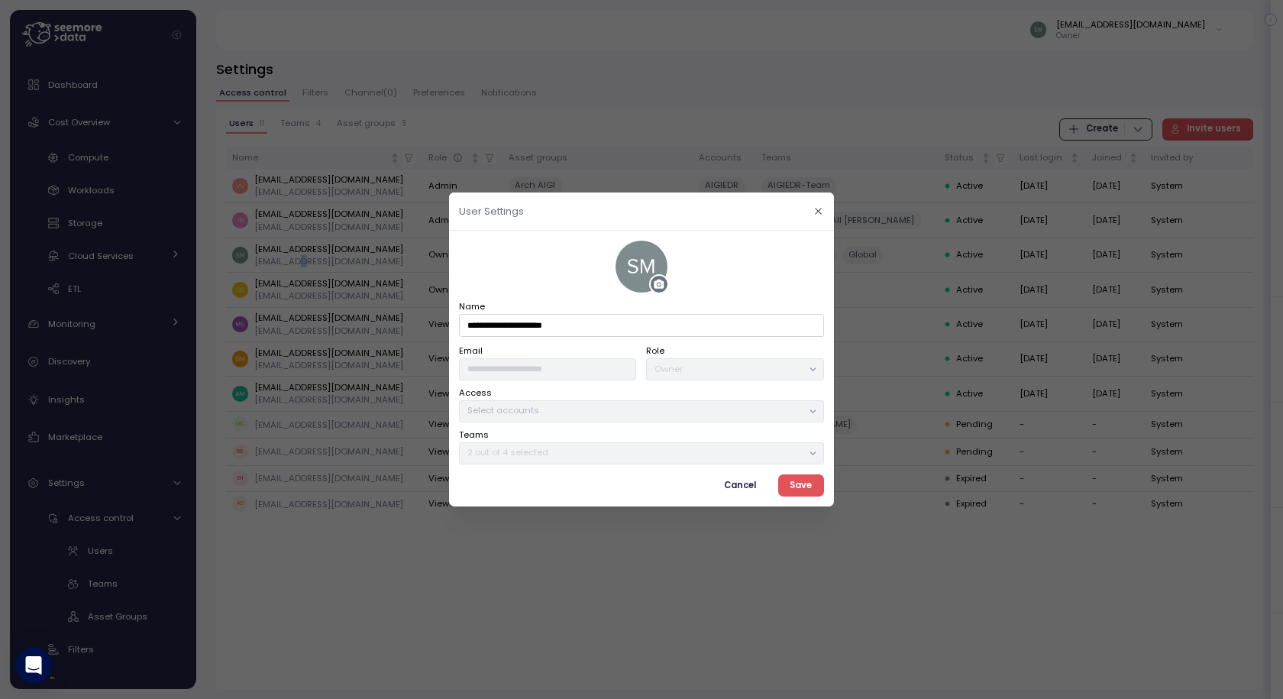
click at [510, 459] on div "2 out of 4 selected" at bounding box center [641, 453] width 365 height 22
click at [530, 458] on p "2 out of 4 selected" at bounding box center [634, 452] width 335 height 12
drag, startPoint x: 814, startPoint y: 445, endPoint x: 808, endPoint y: 453, distance: 10.4
click at [812, 448] on div at bounding box center [812, 452] width 21 height 21
click at [808, 454] on icon at bounding box center [813, 453] width 10 height 10
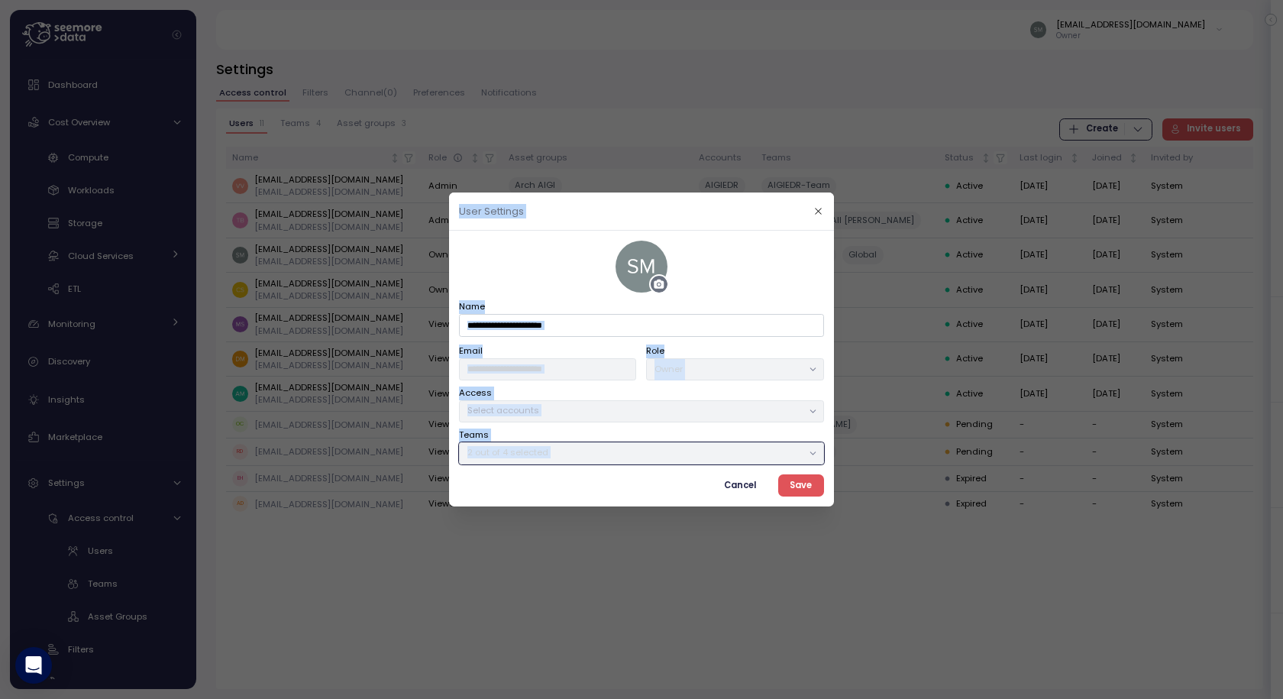
click at [808, 454] on icon at bounding box center [813, 453] width 10 height 10
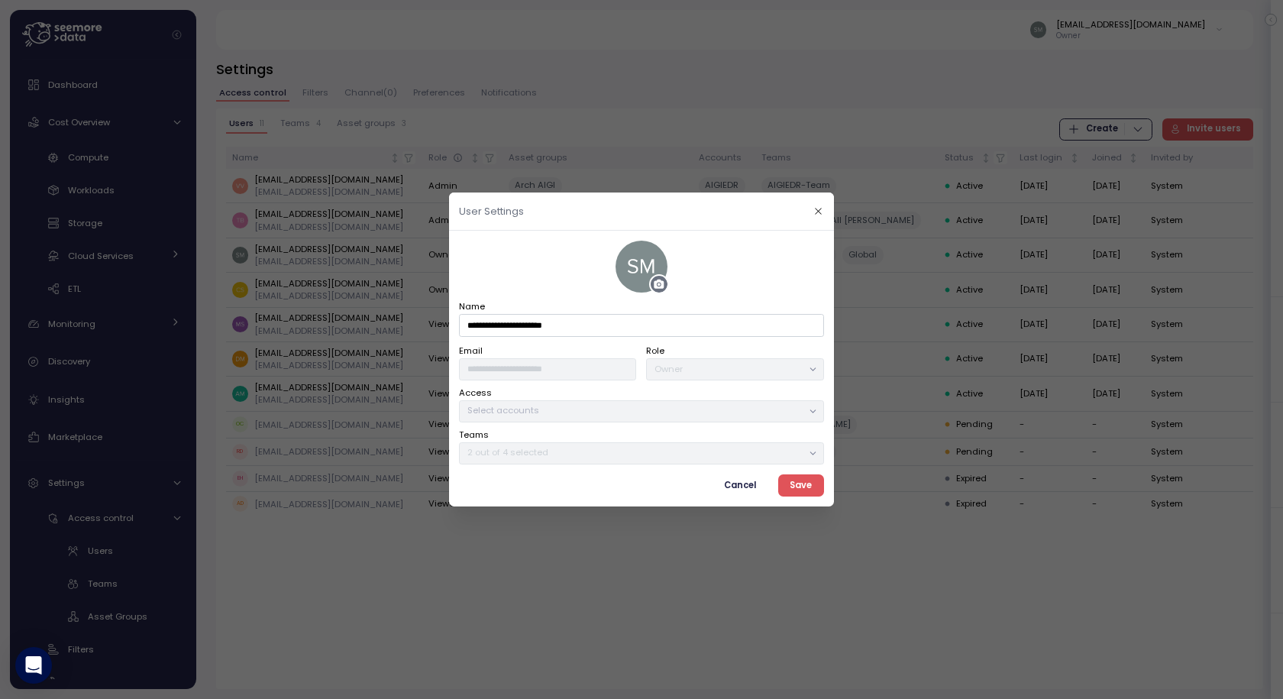
click at [808, 455] on icon at bounding box center [813, 453] width 10 height 10
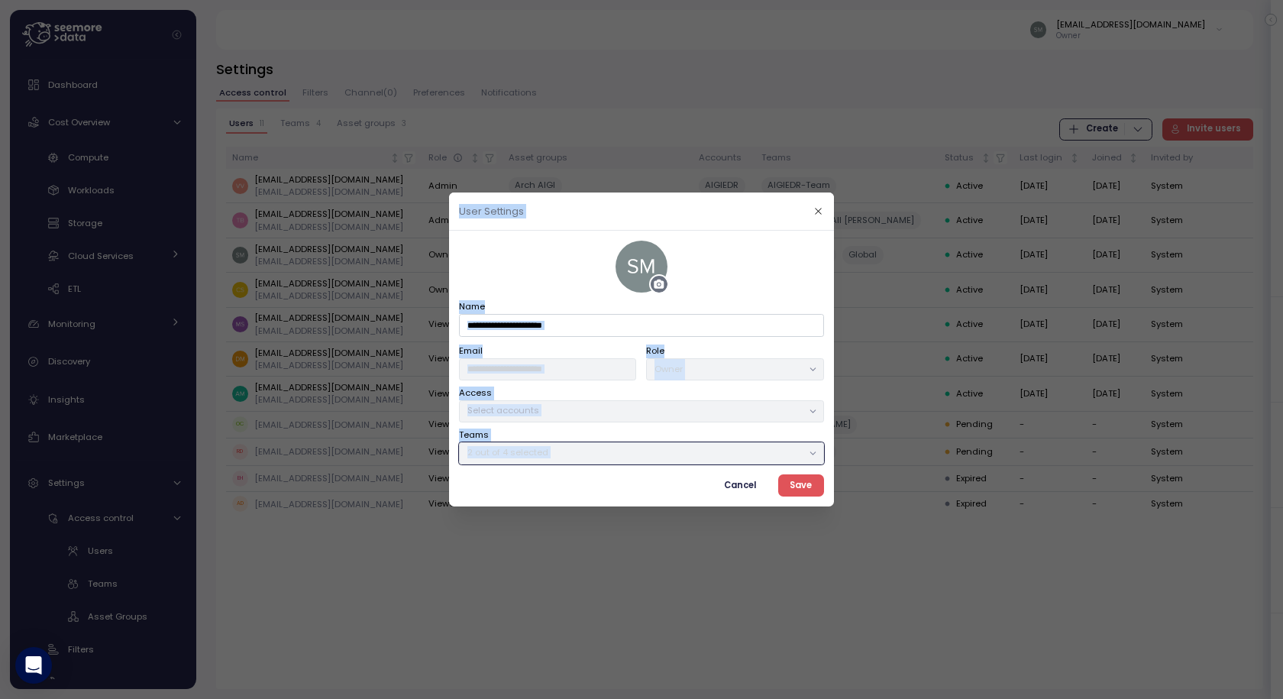
click at [808, 455] on icon at bounding box center [813, 453] width 10 height 10
click at [810, 455] on icon at bounding box center [813, 453] width 10 height 10
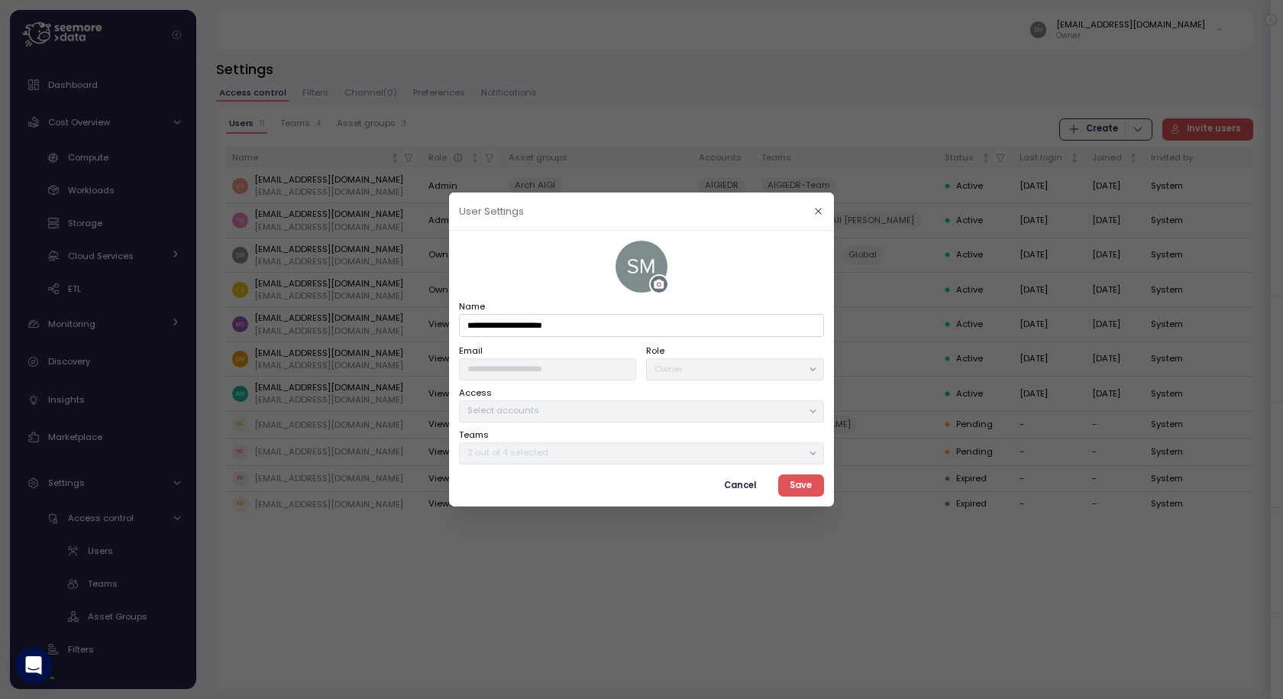
click at [810, 455] on icon at bounding box center [813, 453] width 10 height 10
click at [749, 487] on span "Cancel" at bounding box center [740, 485] width 32 height 21
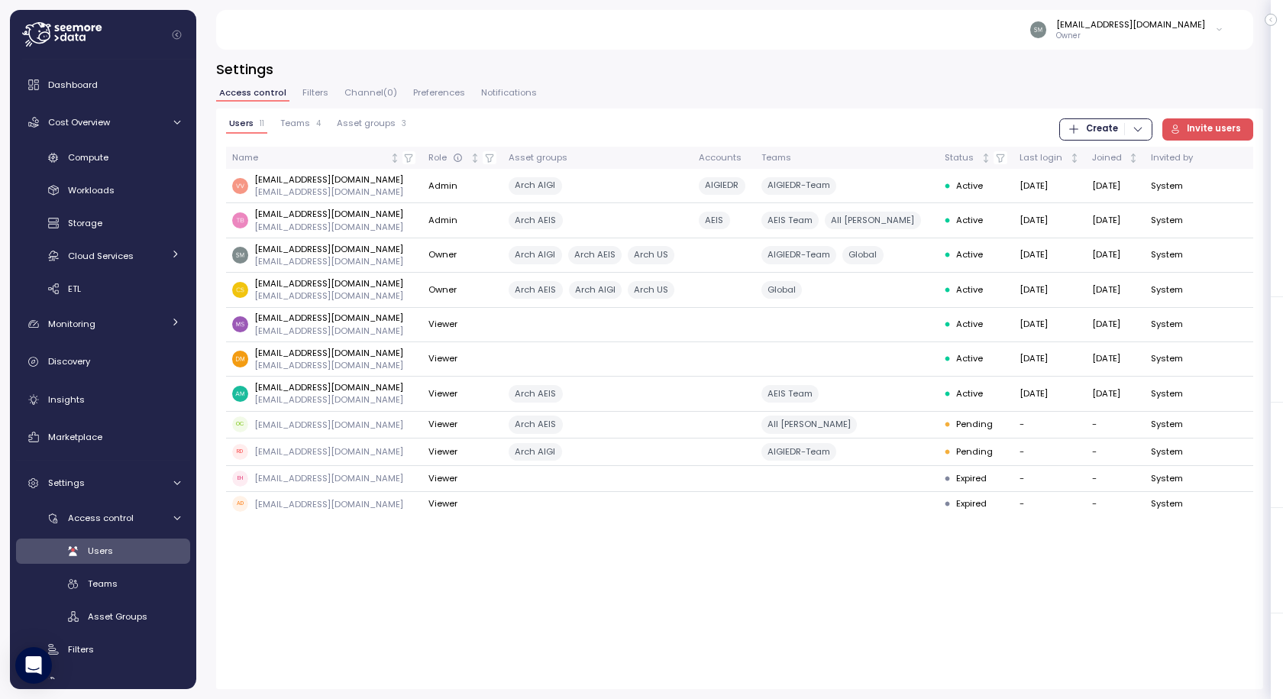
click at [1100, 28] on div "[EMAIL_ADDRESS][DOMAIN_NAME]" at bounding box center [1130, 24] width 149 height 12
click at [1046, 27] on img at bounding box center [1038, 29] width 16 height 16
click at [306, 123] on span "Teams" at bounding box center [295, 123] width 30 height 8
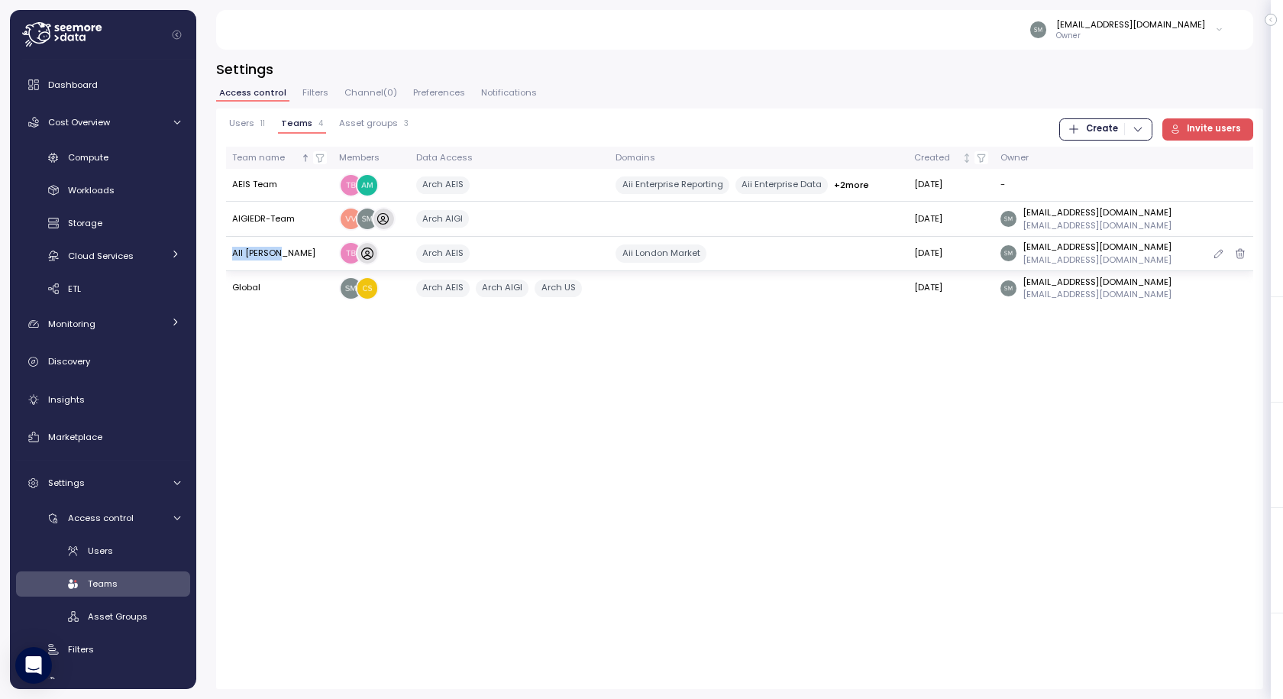
drag, startPoint x: 230, startPoint y: 254, endPoint x: 300, endPoint y: 254, distance: 70.3
click at [300, 254] on td "AII [PERSON_NAME]" at bounding box center [280, 254] width 108 height 34
click at [1217, 288] on icon "button" at bounding box center [1219, 288] width 12 height 18
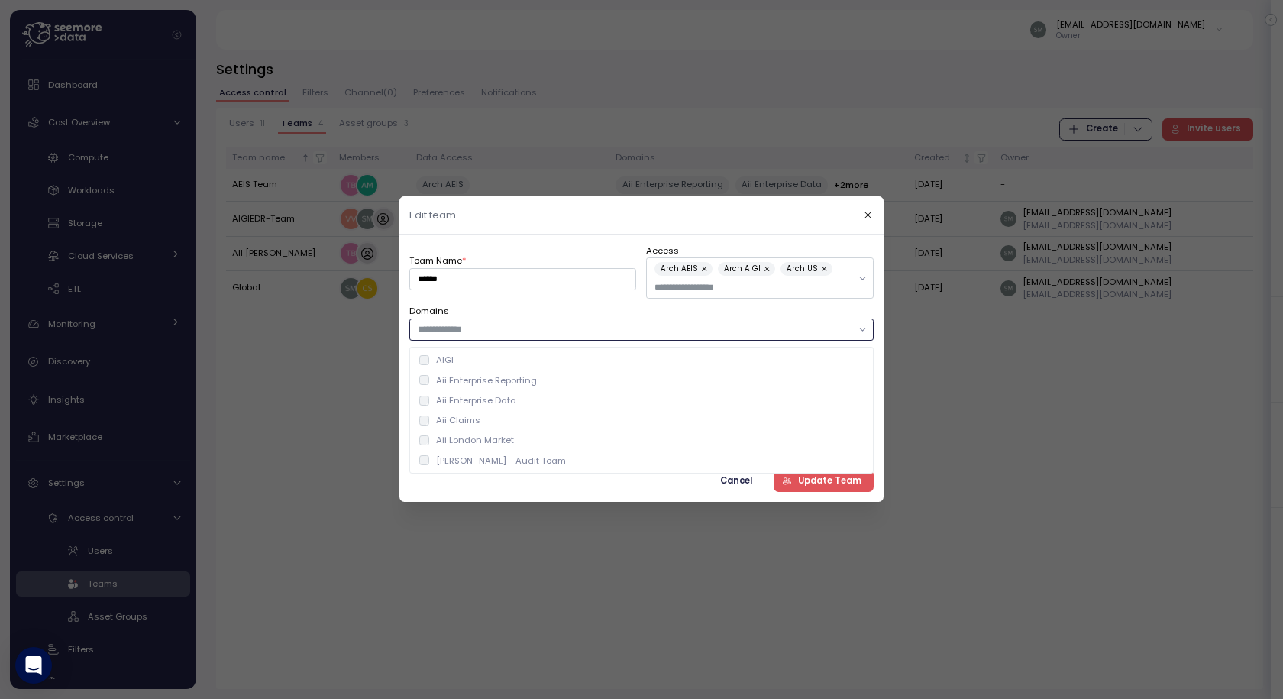
click at [551, 322] on div at bounding box center [641, 330] width 464 height 22
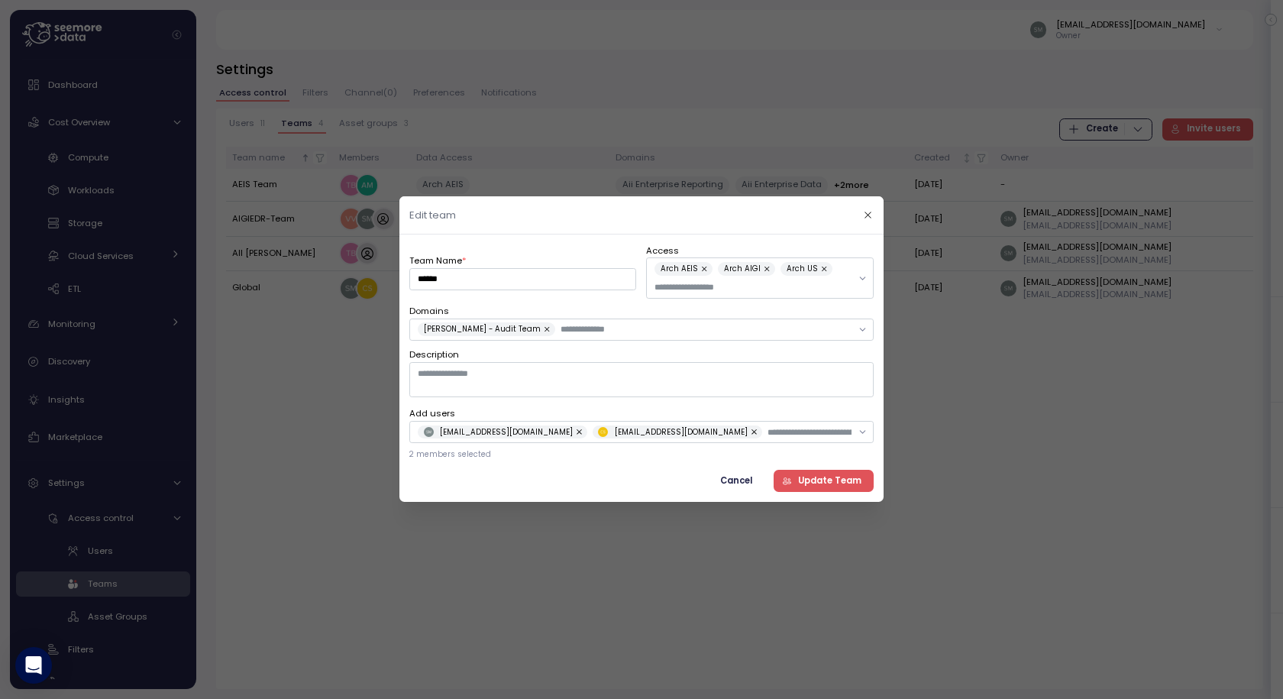
click at [825, 480] on span "Update Team" at bounding box center [829, 481] width 63 height 21
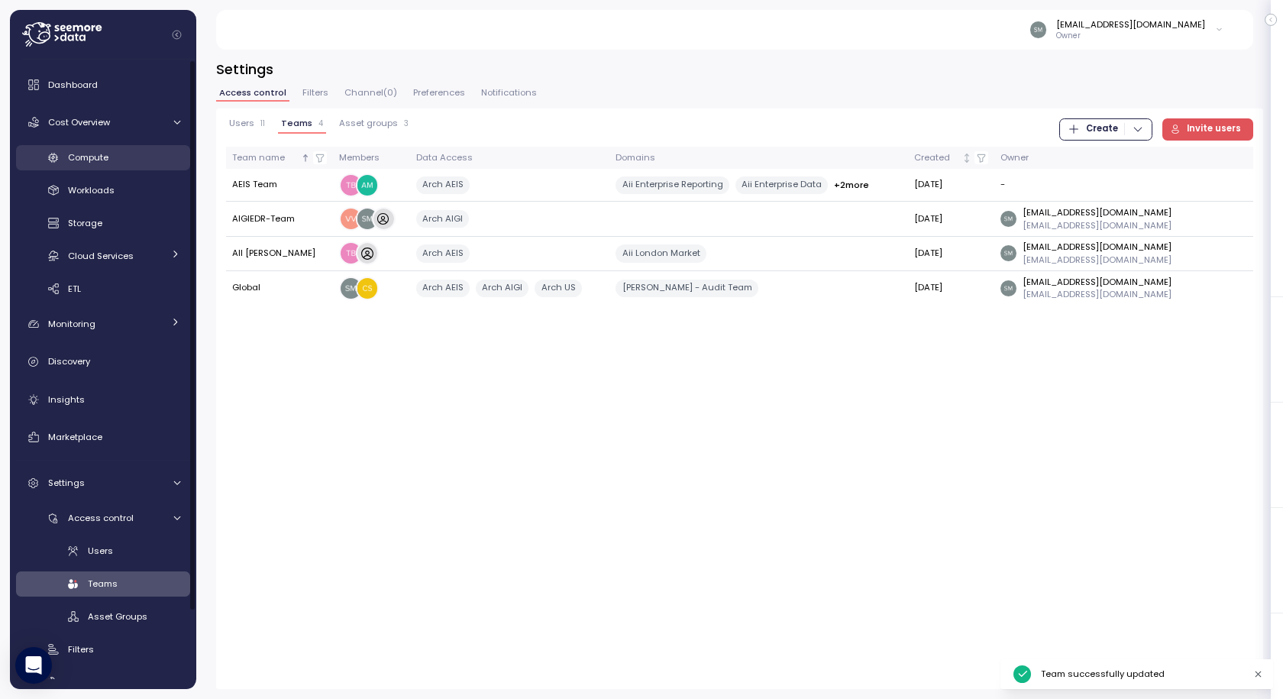
click at [82, 162] on span "Compute" at bounding box center [88, 157] width 40 height 12
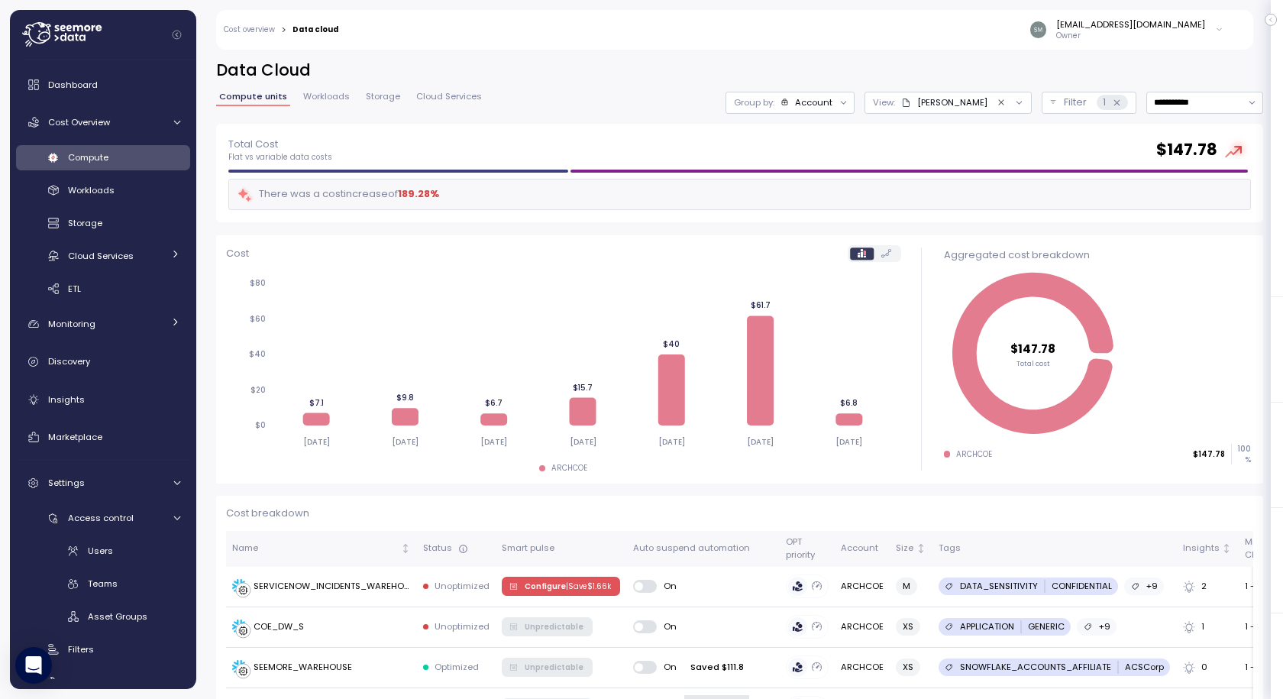
click at [1102, 23] on div "[EMAIL_ADDRESS][DOMAIN_NAME]" at bounding box center [1130, 24] width 149 height 12
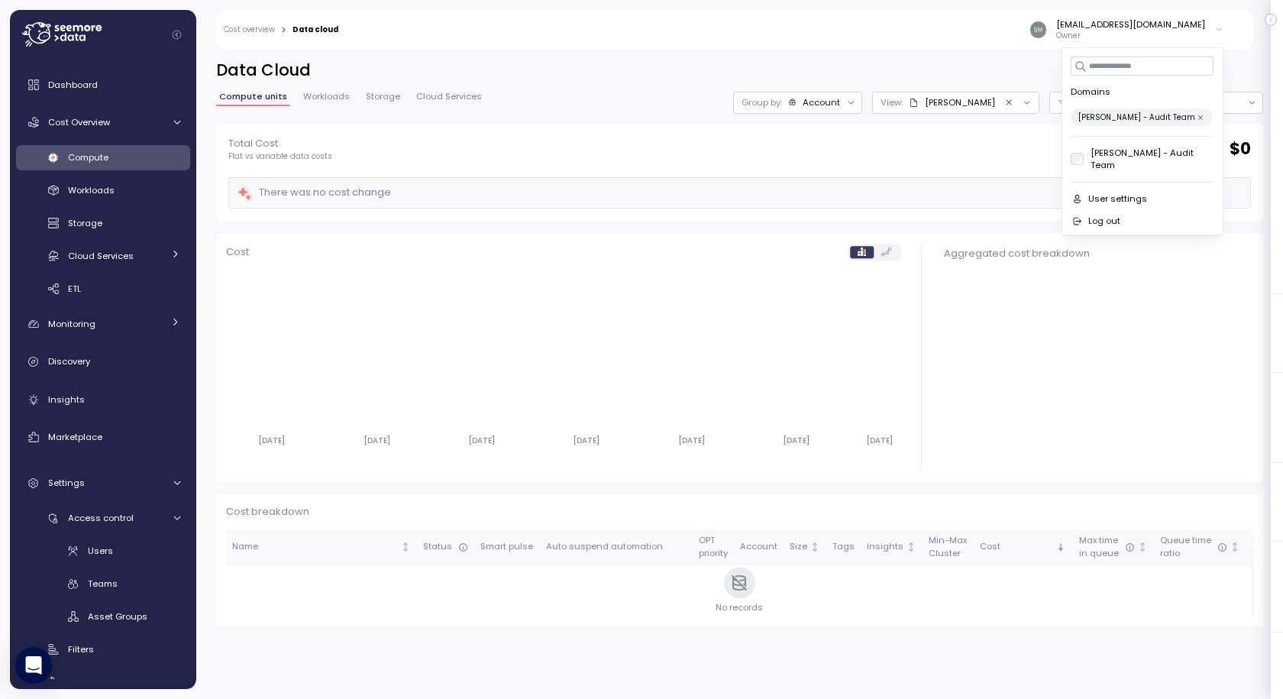
drag, startPoint x: 797, startPoint y: 61, endPoint x: 814, endPoint y: 61, distance: 16.8
click at [797, 61] on h2 "Data Cloud" at bounding box center [739, 71] width 1047 height 22
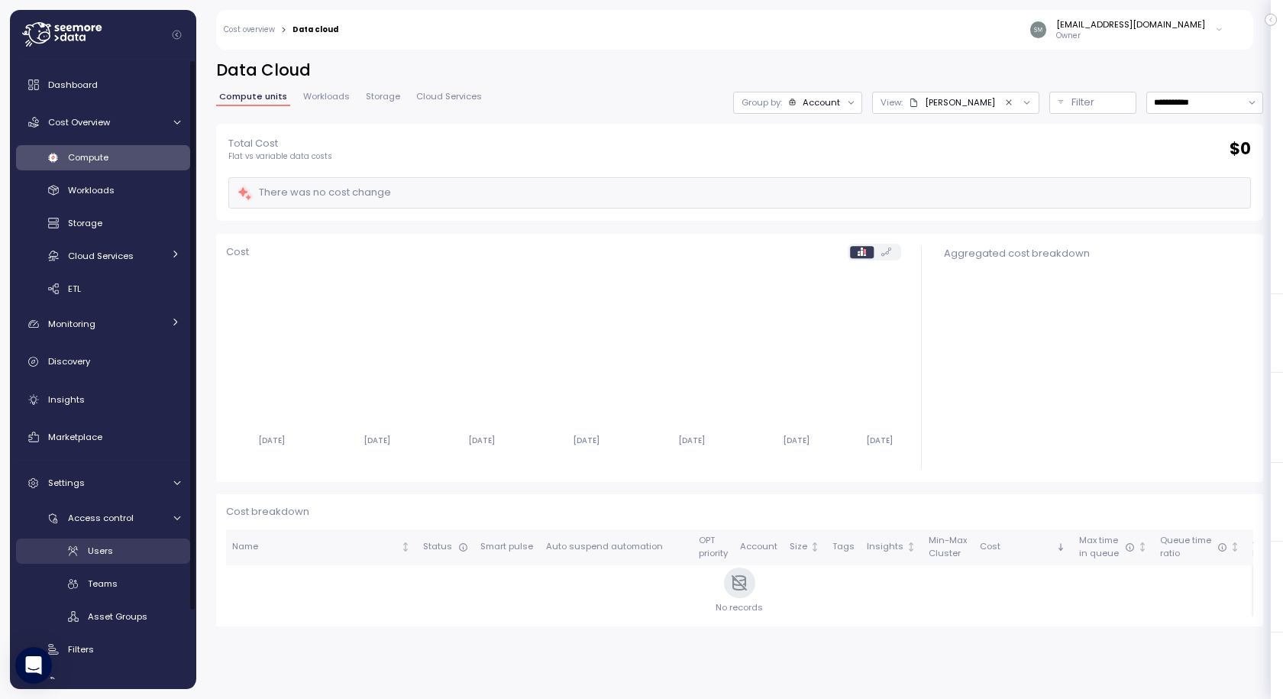
click at [98, 549] on span "Users" at bounding box center [100, 551] width 25 height 12
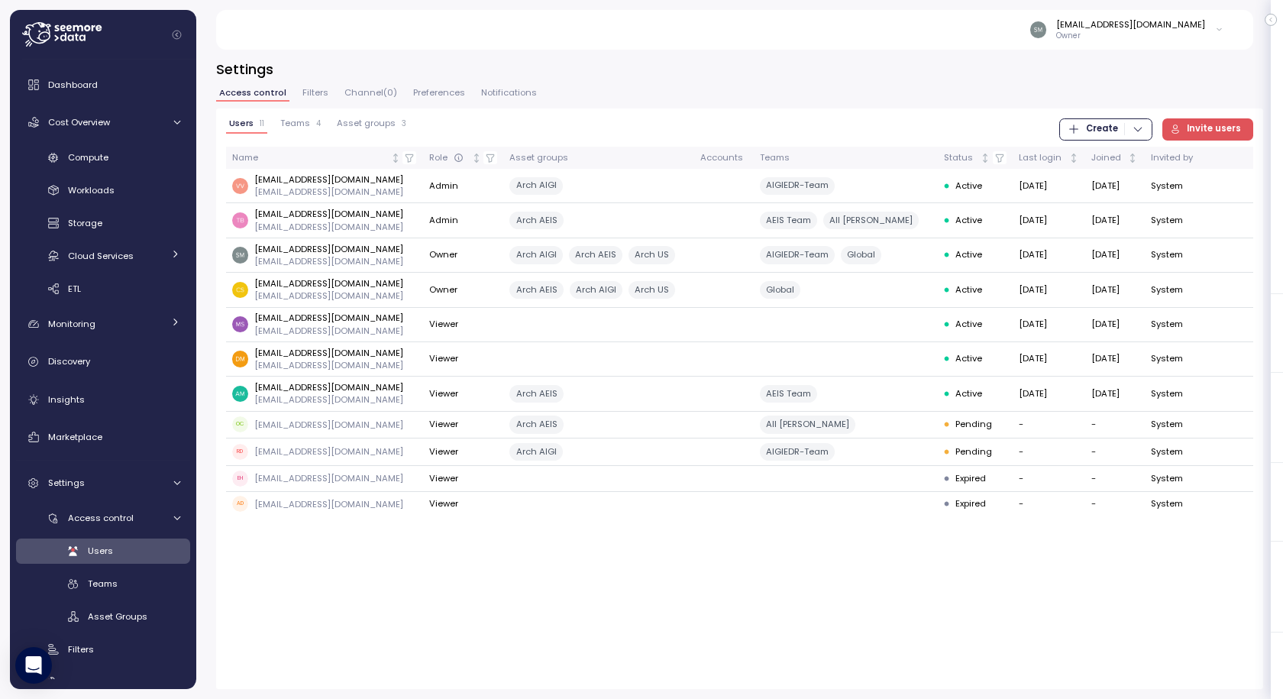
click at [309, 119] on span "Teams" at bounding box center [295, 123] width 30 height 8
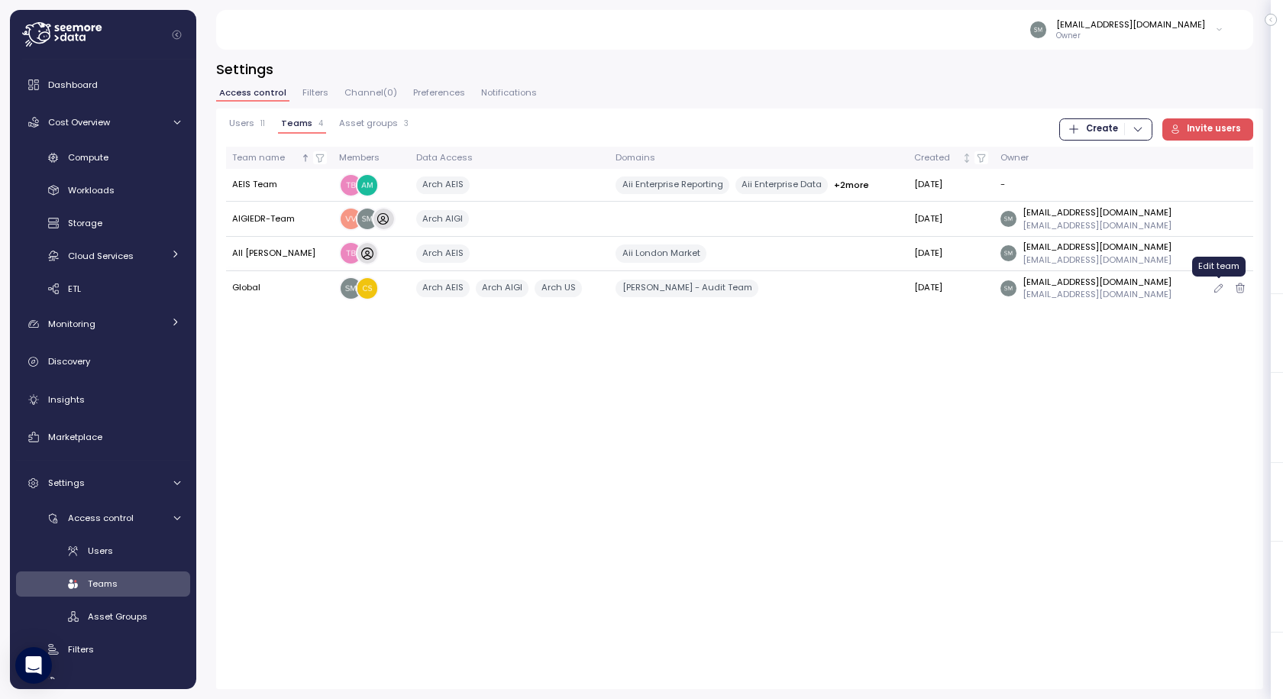
click at [1220, 292] on icon "button" at bounding box center [1219, 288] width 12 height 18
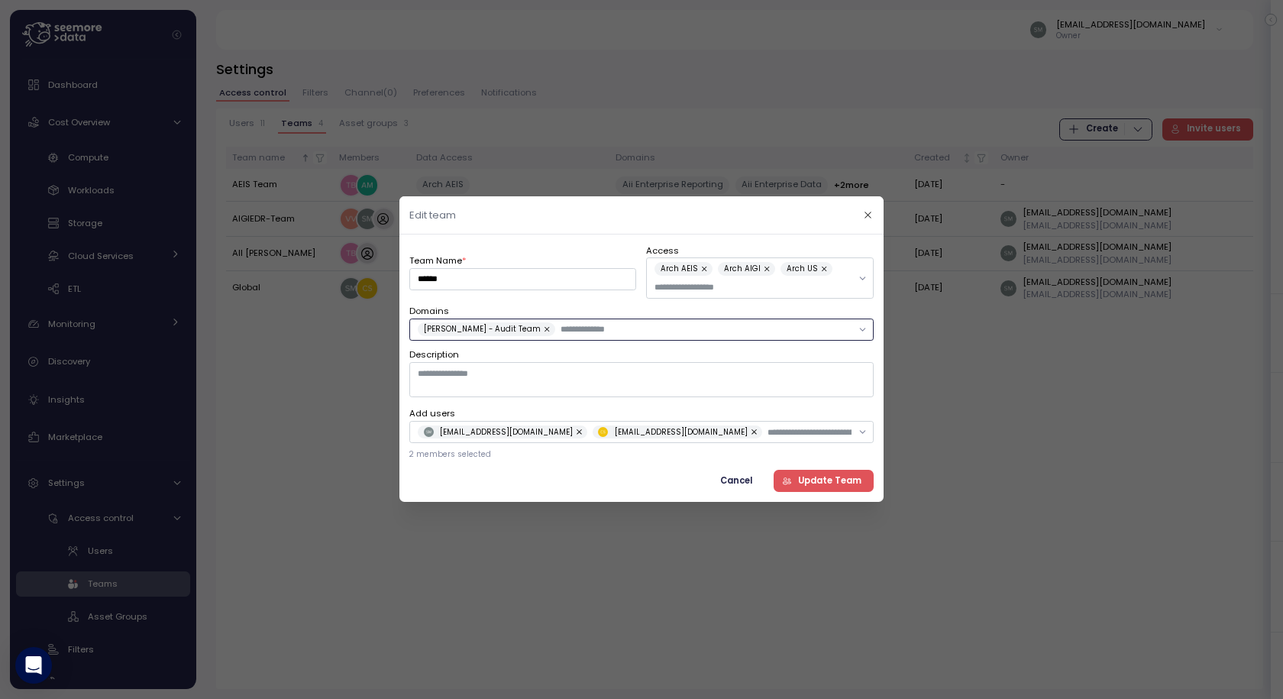
click at [571, 332] on input "text" at bounding box center [707, 329] width 292 height 14
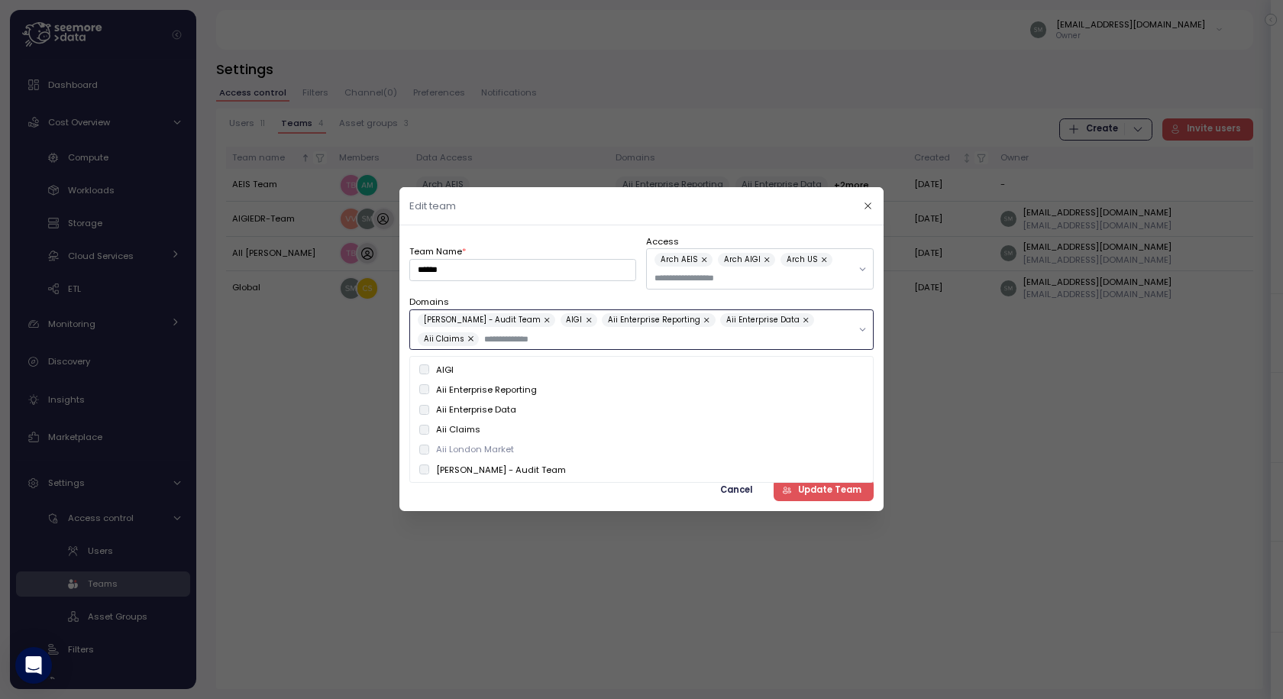
click at [426, 444] on div "Aii London Market" at bounding box center [641, 449] width 445 height 12
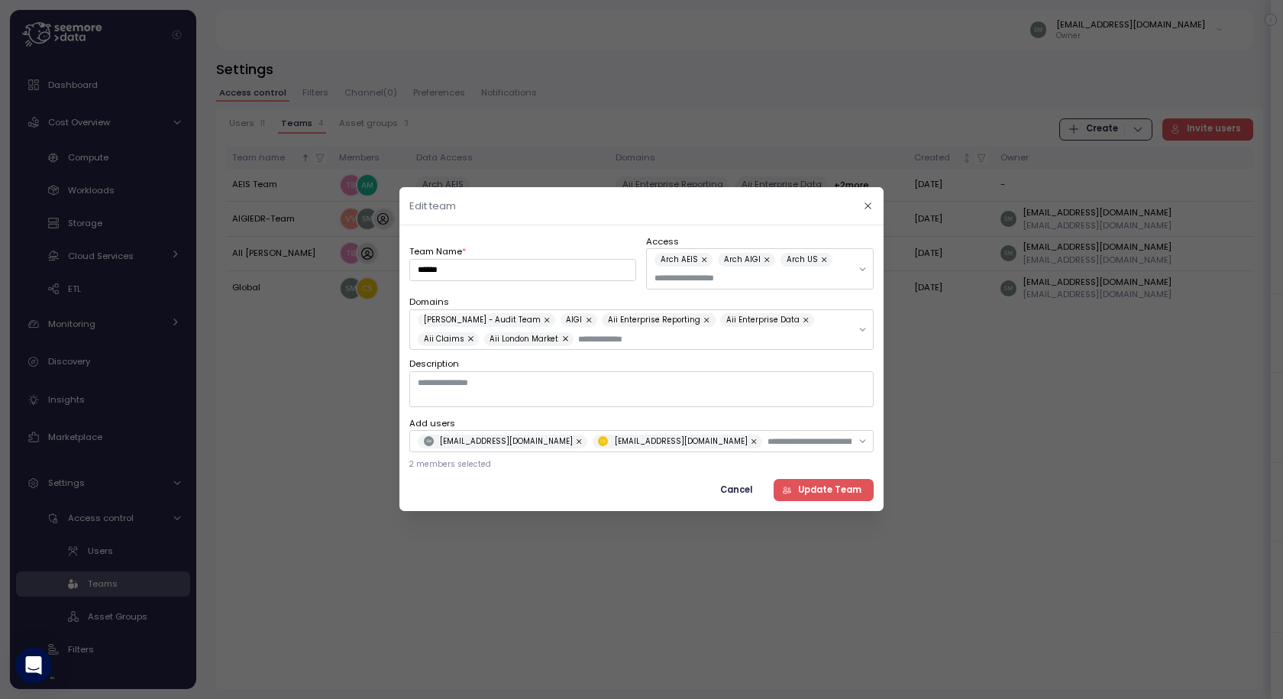
click at [818, 490] on span "Update Team" at bounding box center [829, 490] width 63 height 21
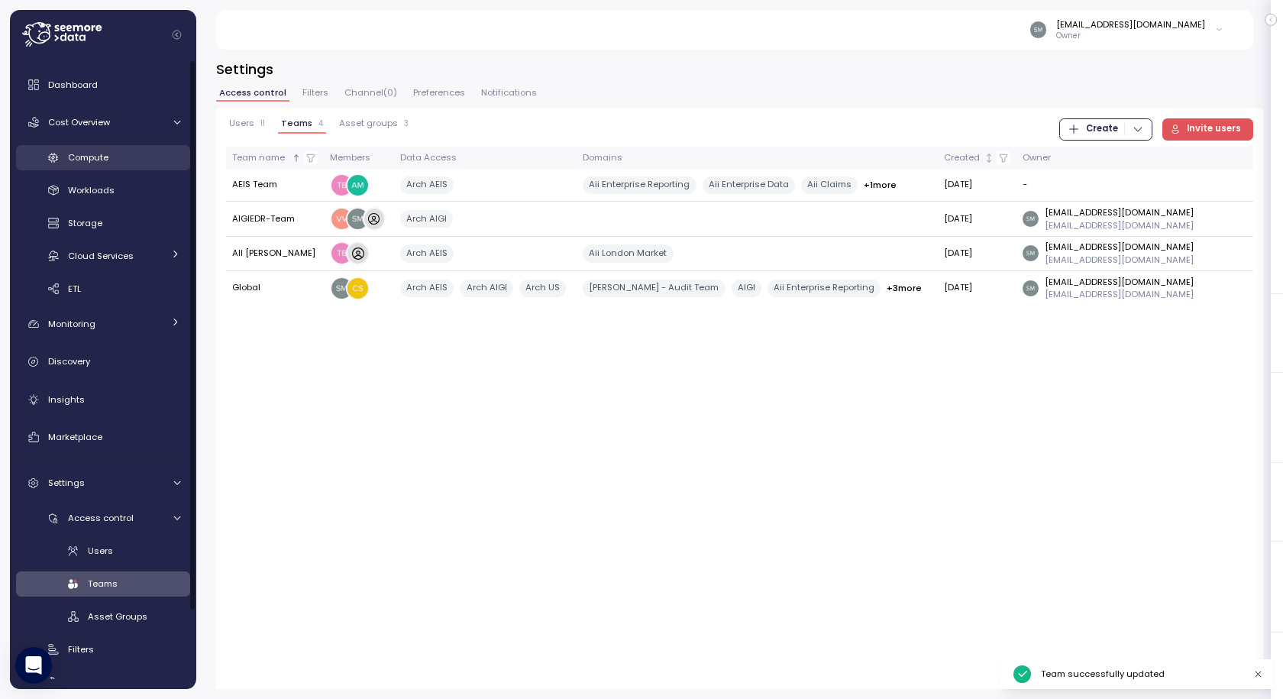
click at [91, 154] on span "Compute" at bounding box center [88, 157] width 40 height 12
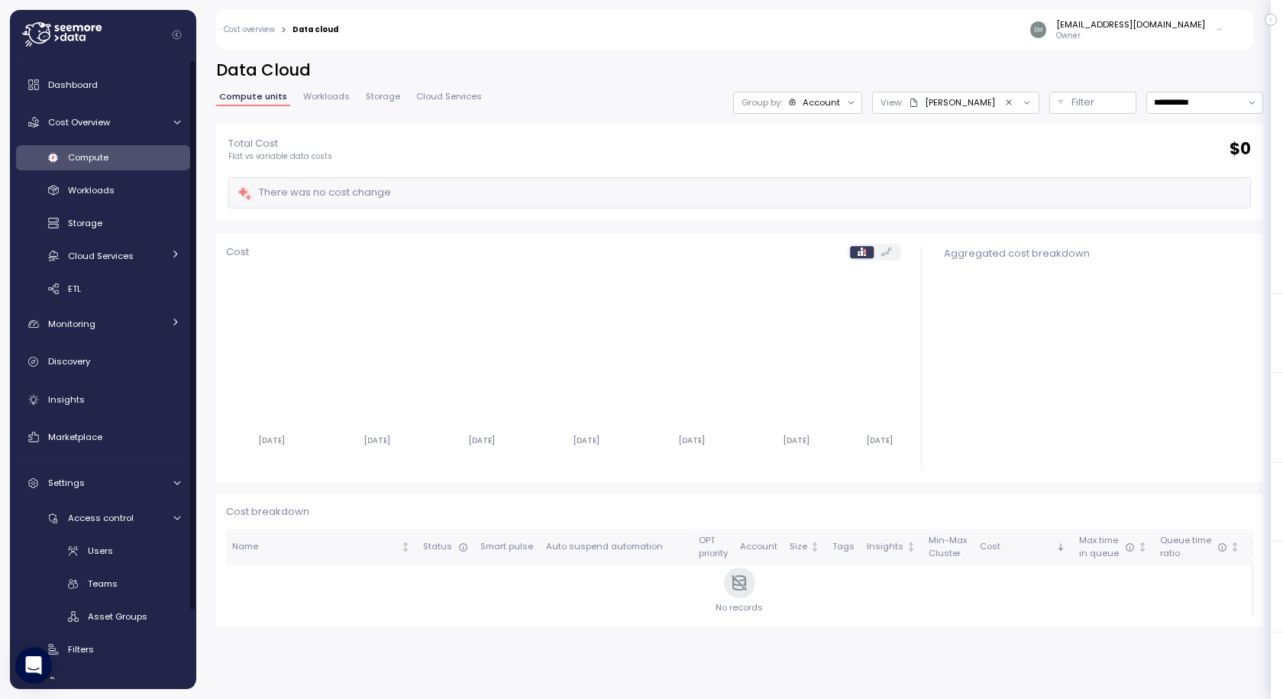
click at [1108, 16] on div "[EMAIL_ADDRESS][DOMAIN_NAME] Owner" at bounding box center [790, 30] width 885 height 40
click at [1211, 29] on div "[EMAIL_ADDRESS][DOMAIN_NAME] Owner" at bounding box center [1127, 29] width 194 height 23
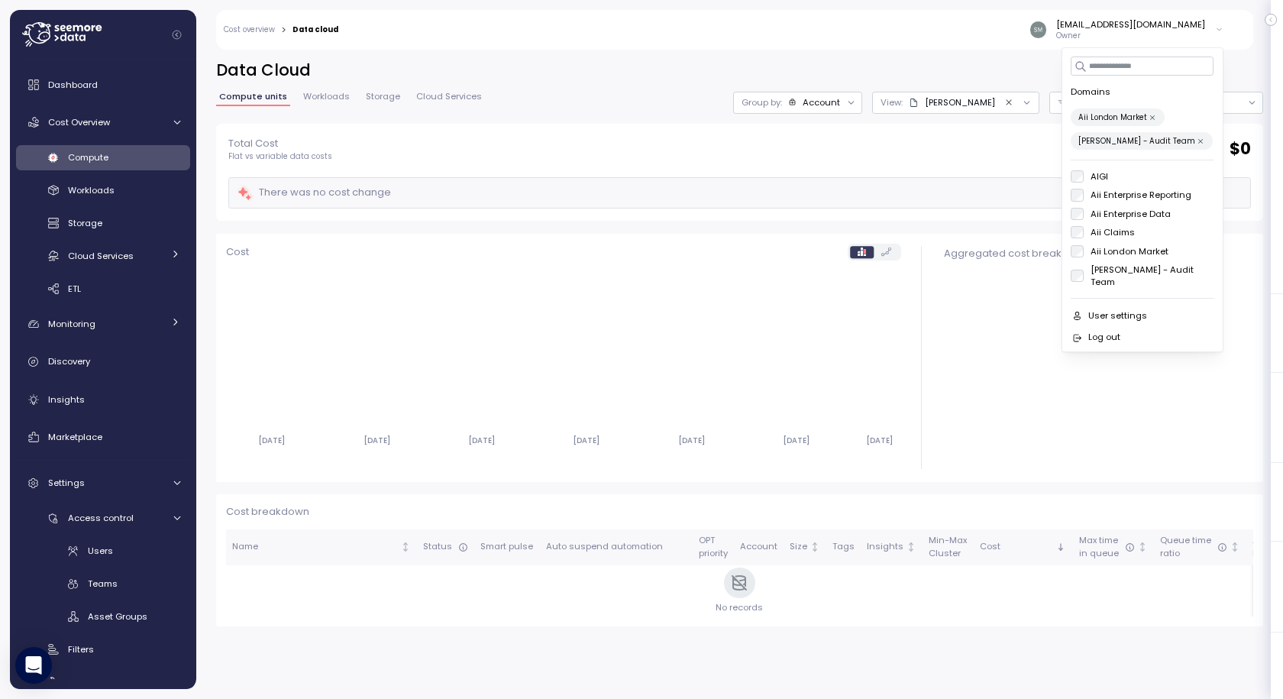
click at [1080, 223] on div "AIGI Aii Enterprise Reporting Aii Enterprise Data Aii Claims Aii London Market …" at bounding box center [1143, 229] width 143 height 118
click at [1077, 216] on div "AIGI Aii Enterprise Reporting Aii Enterprise Data Aii Claims Aii London Market …" at bounding box center [1143, 253] width 143 height 118
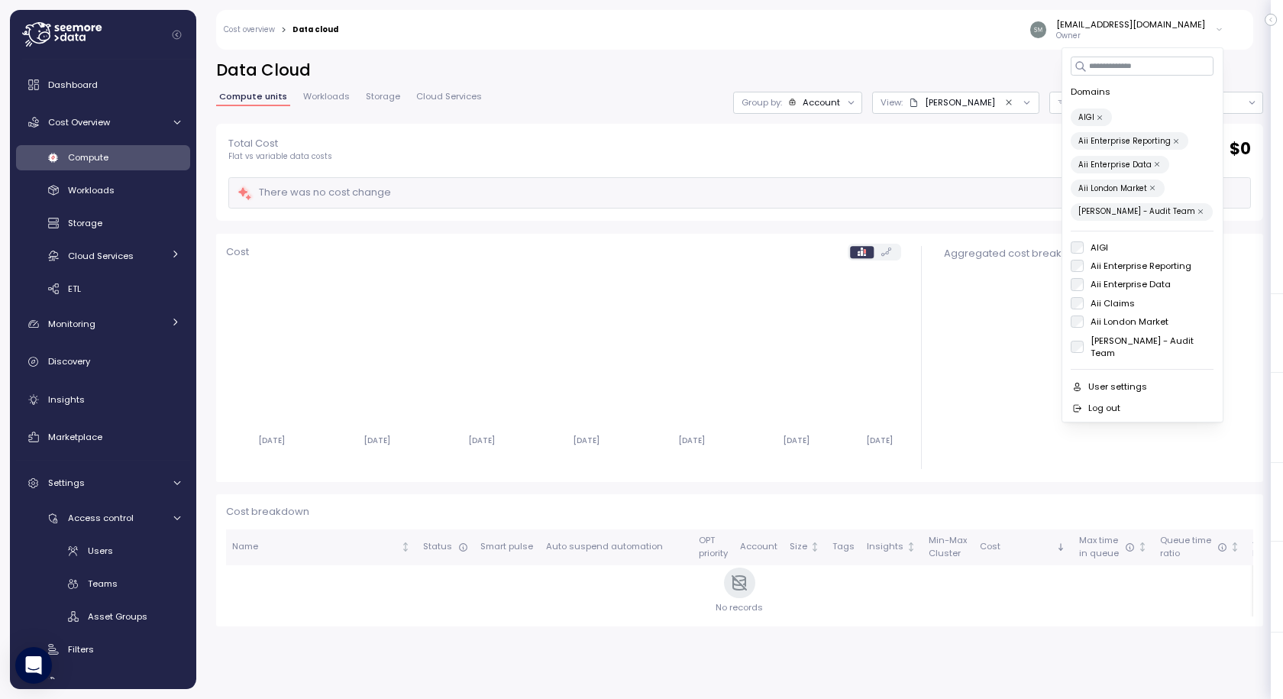
click at [1073, 295] on div "AIGI Aii Enterprise Reporting Aii Enterprise Data Aii Claims Aii London Market …" at bounding box center [1143, 300] width 143 height 118
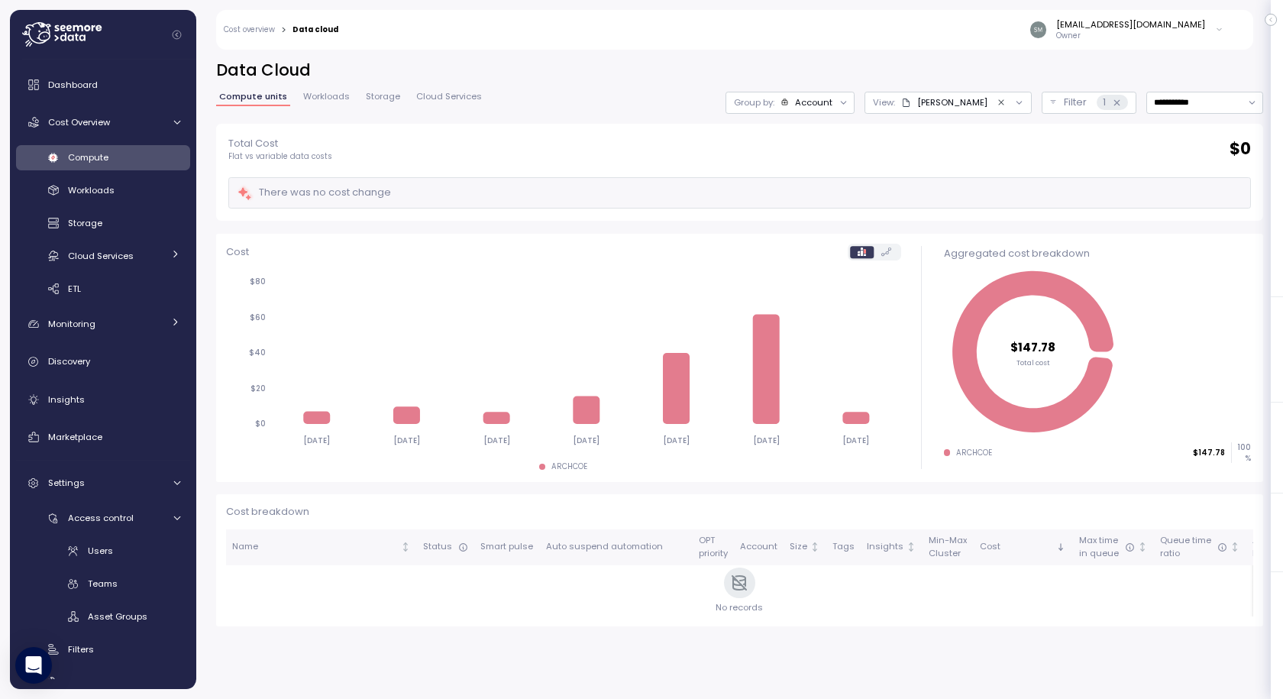
click at [964, 147] on div "Total Cost Flat vs variable data costs $ 0" at bounding box center [739, 149] width 1023 height 26
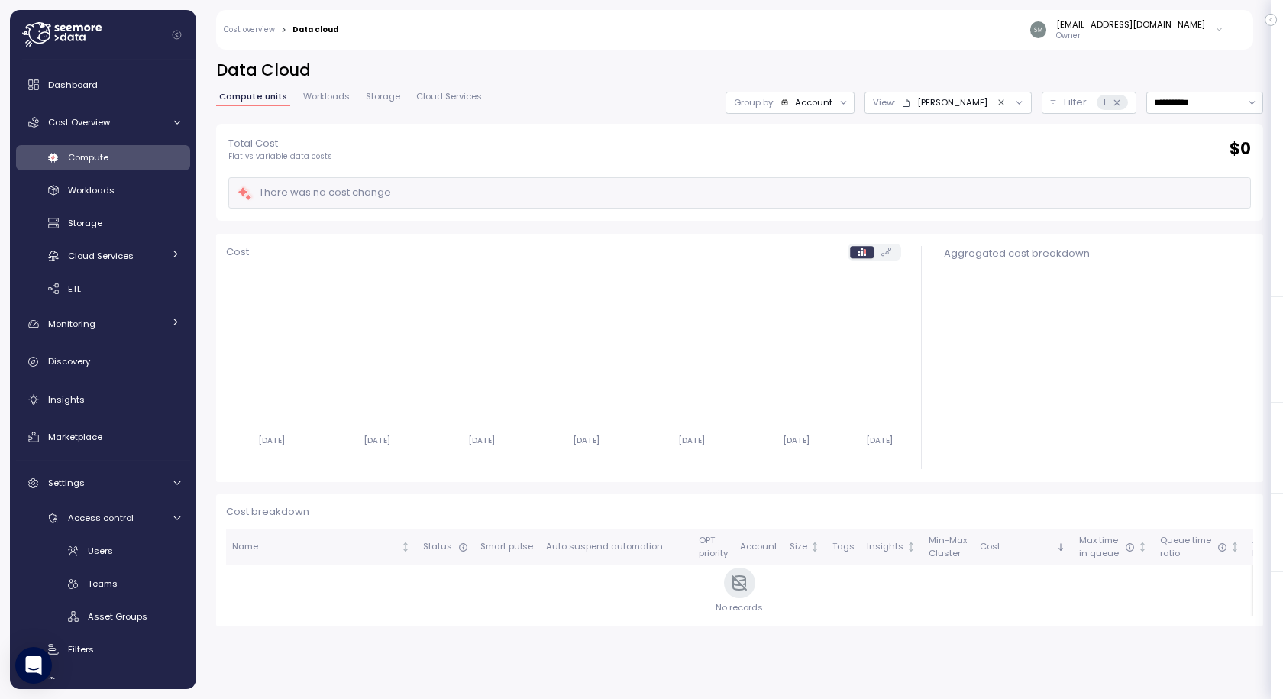
click at [1207, 29] on div "smadda@archinsurance.com Owner" at bounding box center [1127, 29] width 194 height 23
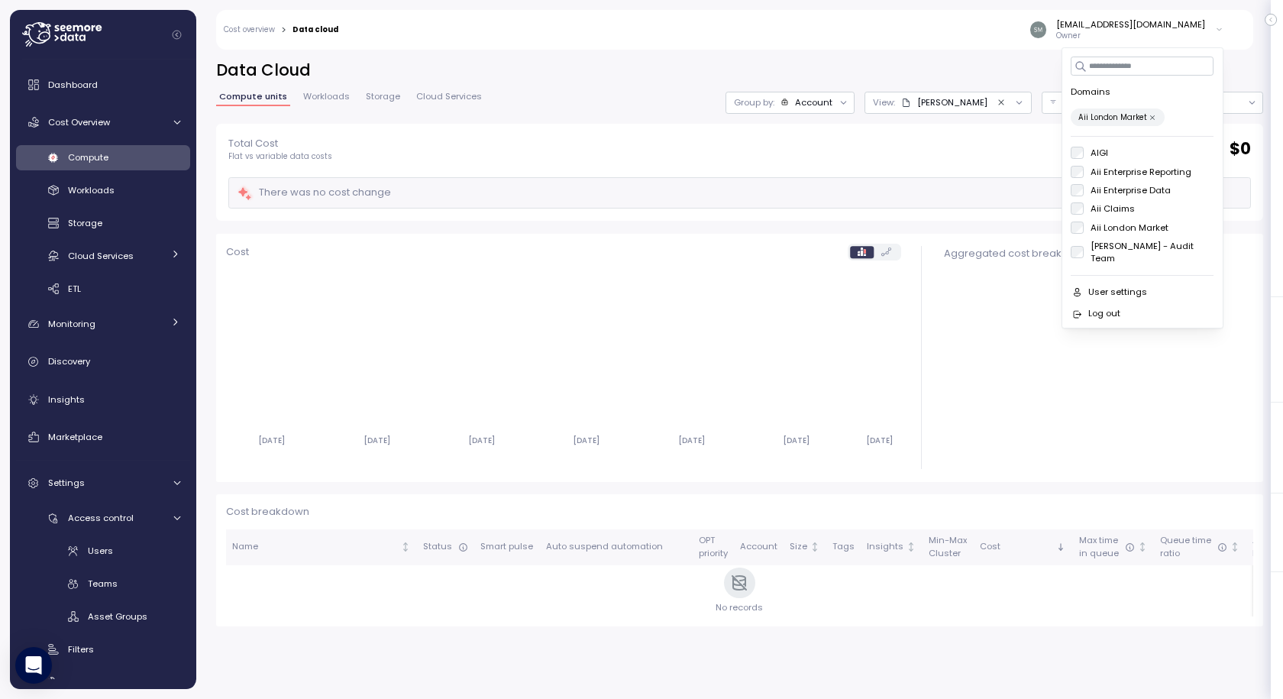
click at [950, 137] on div "Total Cost Flat vs variable data costs $ 0" at bounding box center [739, 149] width 1023 height 26
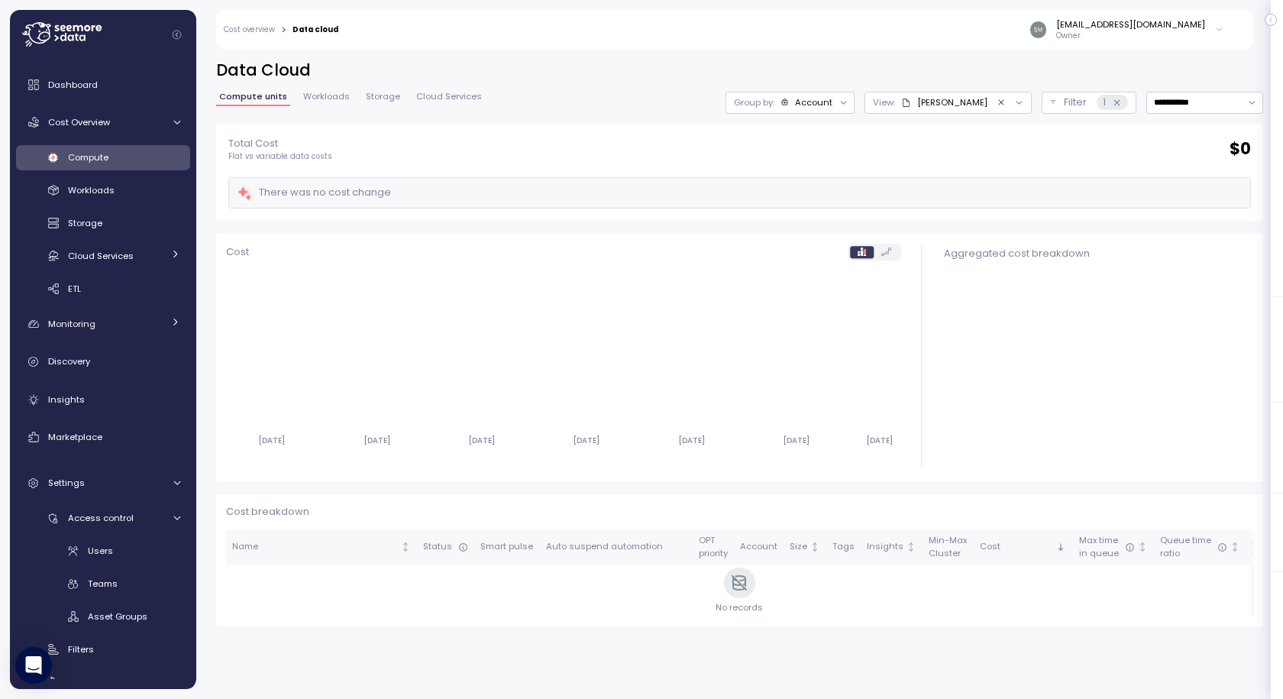
click at [1216, 28] on icon at bounding box center [1219, 30] width 8 height 18
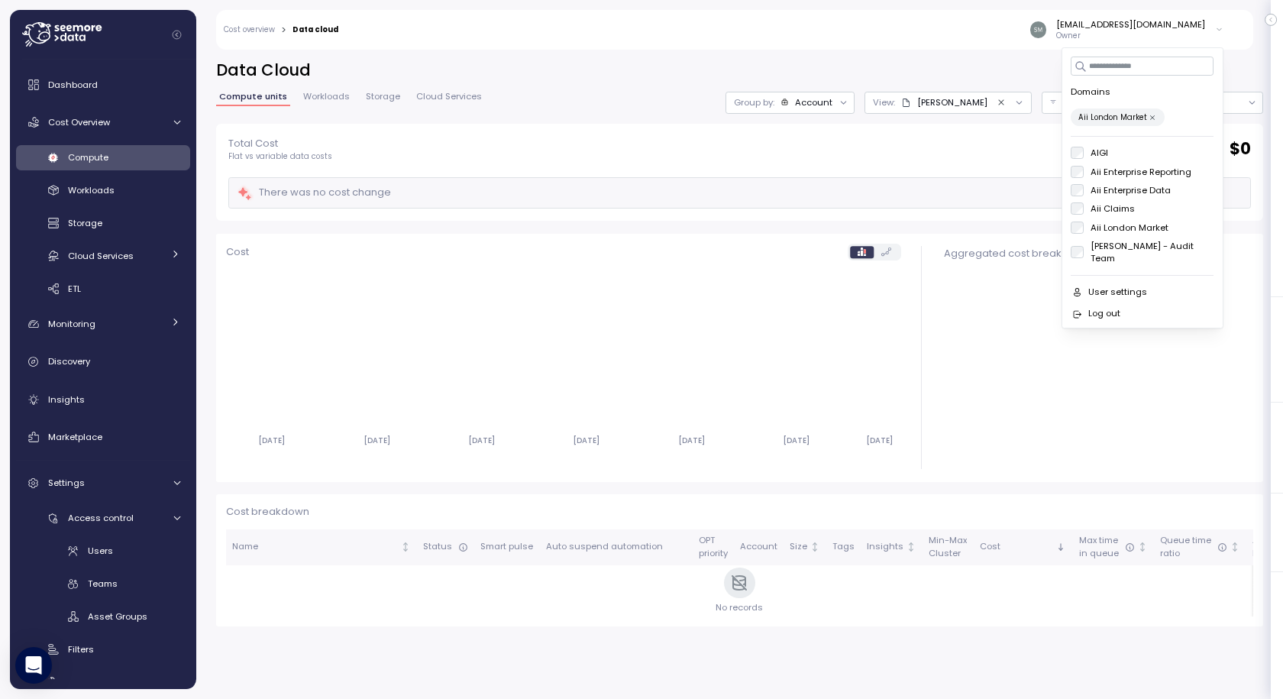
click at [930, 138] on div "Total Cost Flat vs variable data costs $ 0" at bounding box center [739, 149] width 1023 height 26
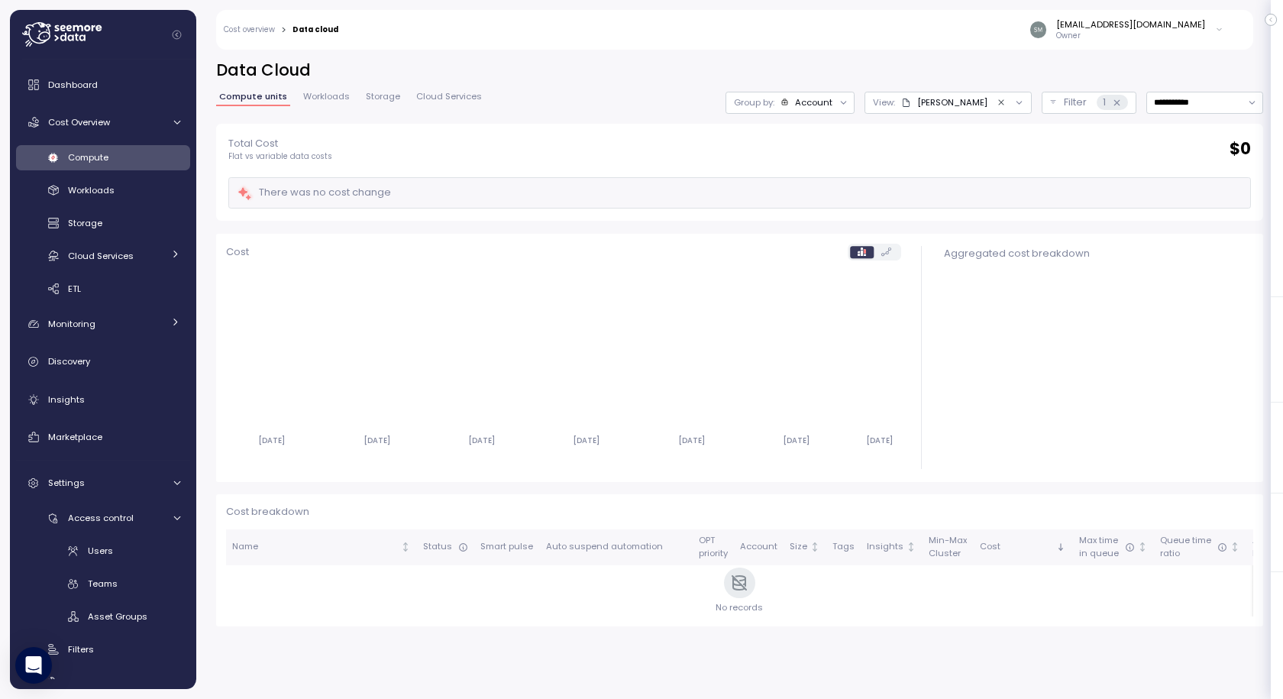
click at [997, 103] on icon "Clear value" at bounding box center [1002, 103] width 10 height 10
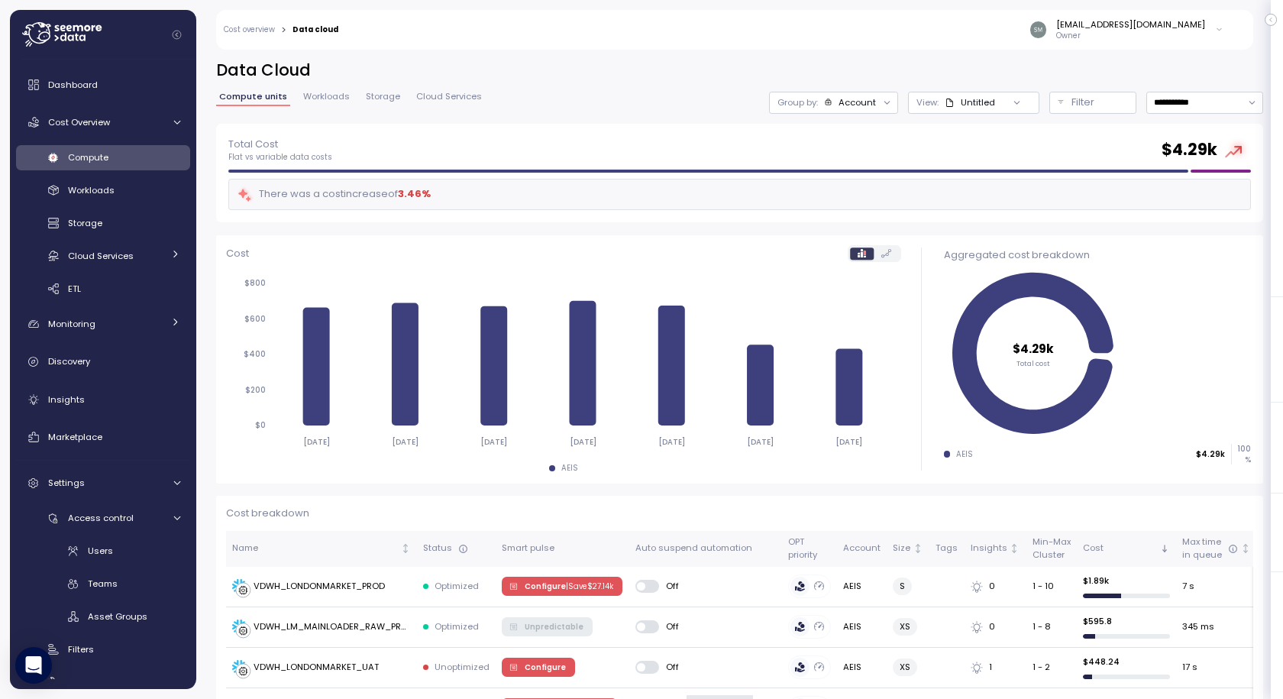
click at [949, 40] on div "smadda@archinsurance.com Owner" at bounding box center [790, 30] width 885 height 40
click at [1221, 32] on icon at bounding box center [1219, 30] width 8 height 18
click at [716, 61] on h2 "Data Cloud" at bounding box center [739, 71] width 1047 height 22
click at [1208, 27] on div "smadda@archinsurance.com Owner" at bounding box center [1127, 29] width 194 height 23
click at [736, 71] on h2 "Data Cloud" at bounding box center [739, 71] width 1047 height 22
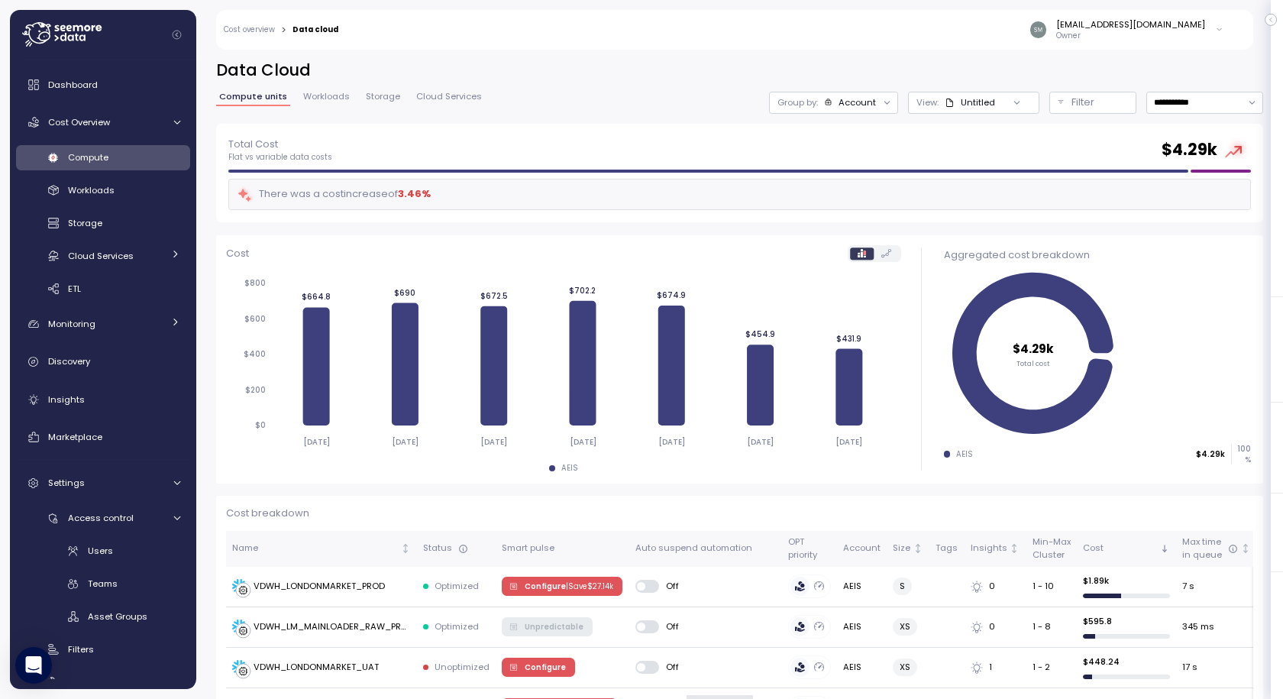
click at [1216, 29] on icon at bounding box center [1219, 30] width 8 height 18
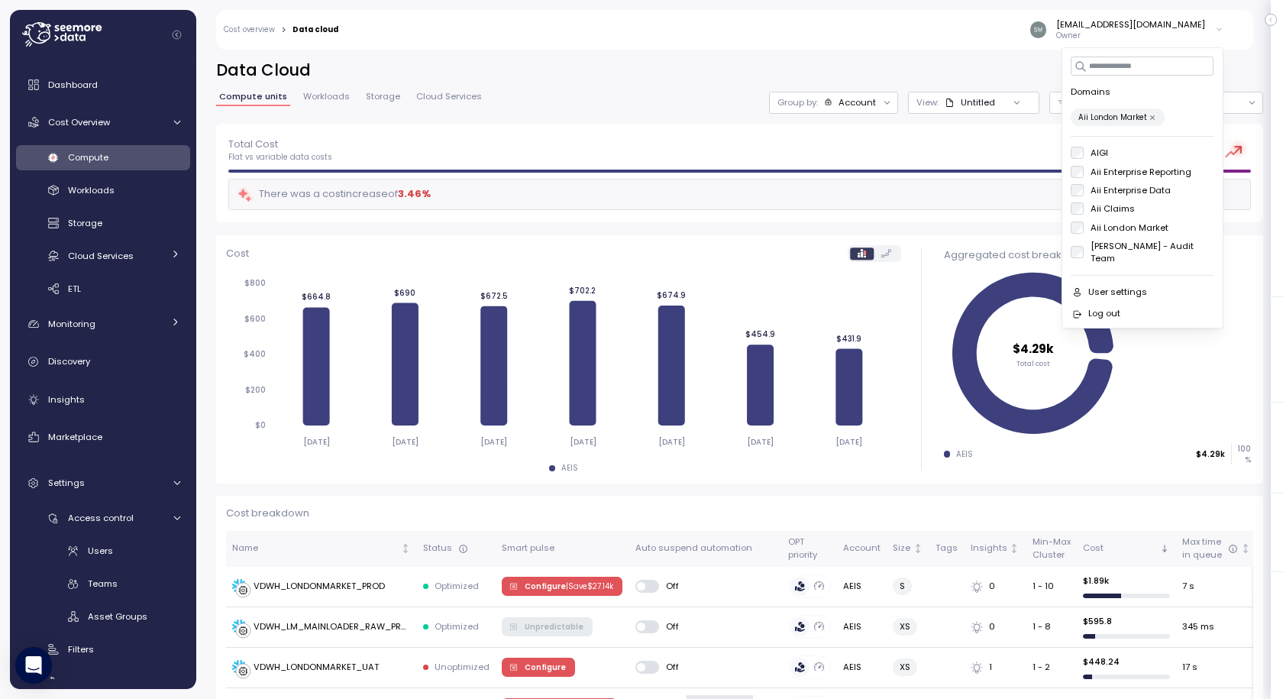
drag, startPoint x: 677, startPoint y: 70, endPoint x: 677, endPoint y: 79, distance: 8.4
click at [677, 70] on h2 "Data Cloud" at bounding box center [739, 71] width 1047 height 22
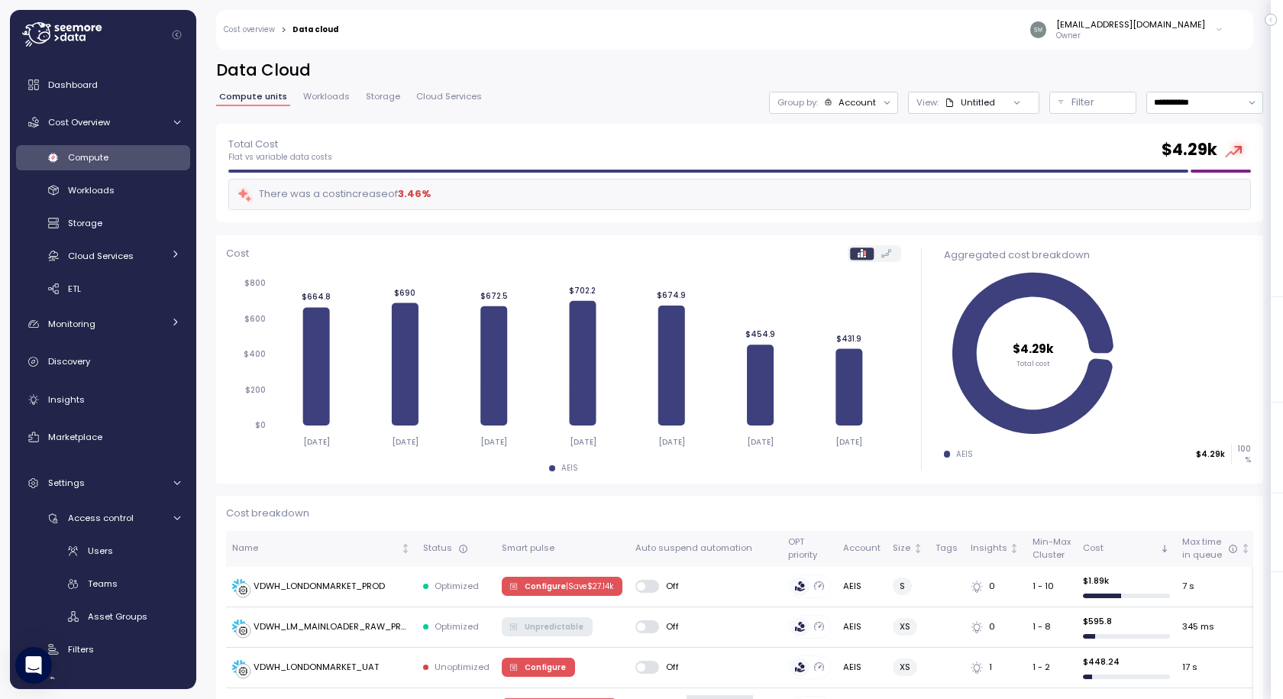
click at [839, 104] on div "Account" at bounding box center [857, 102] width 37 height 12
click at [1215, 24] on icon at bounding box center [1219, 30] width 8 height 18
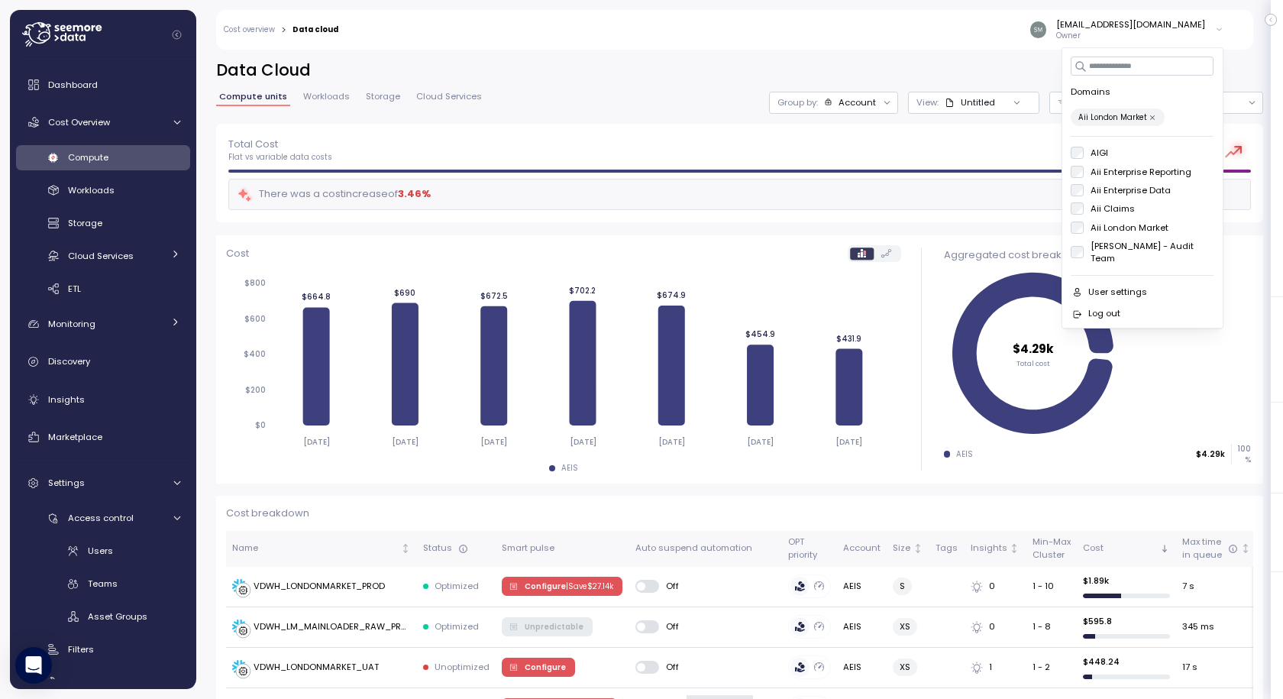
click at [702, 90] on div "**********" at bounding box center [739, 92] width 1047 height 64
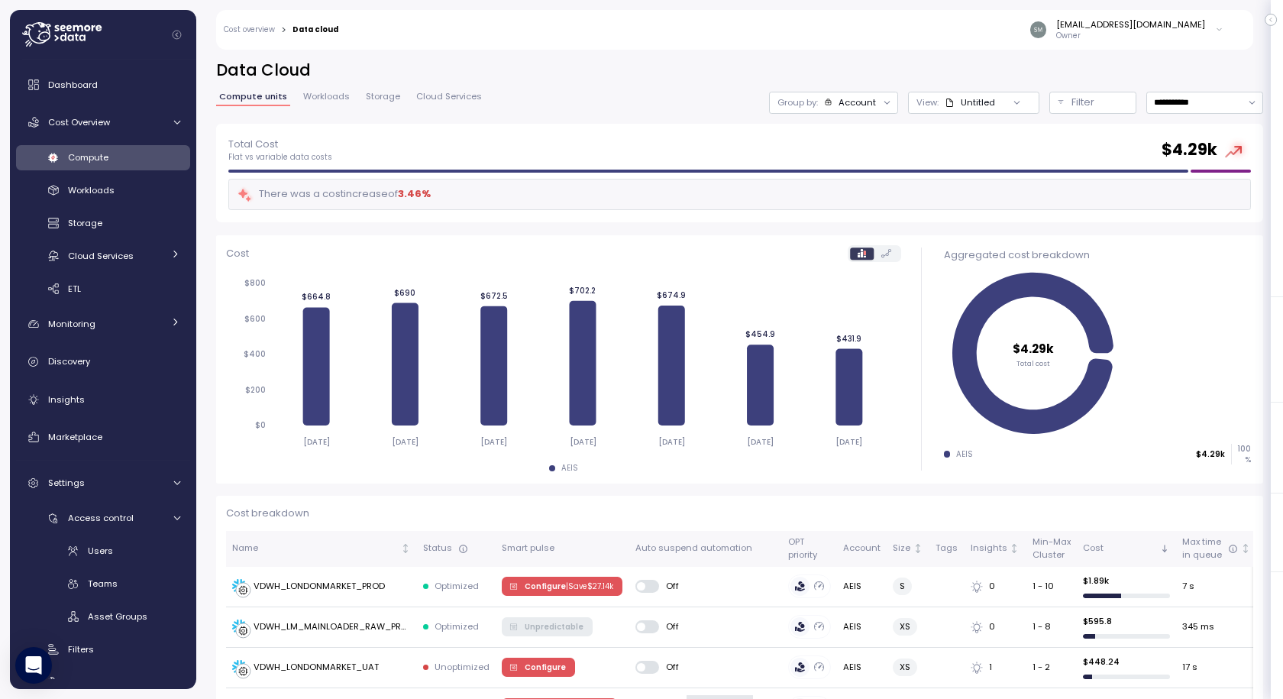
click at [1217, 31] on icon at bounding box center [1219, 30] width 8 height 18
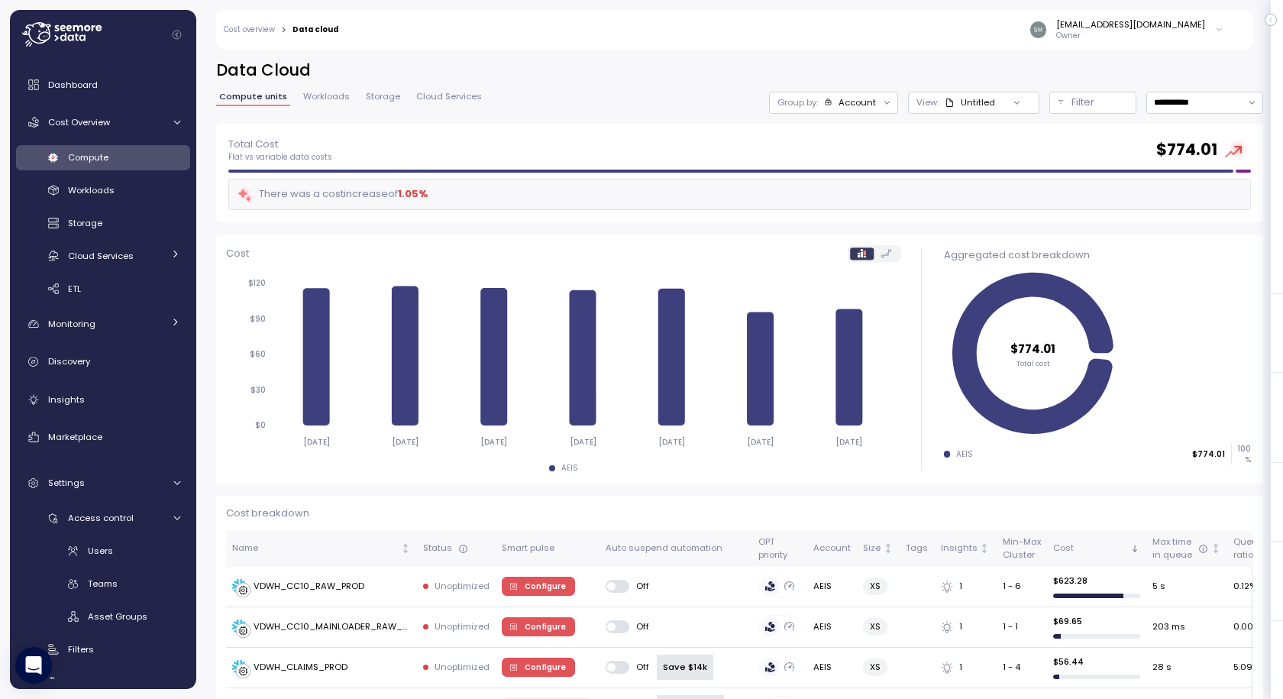
drag, startPoint x: 636, startPoint y: 89, endPoint x: 736, endPoint y: 114, distance: 103.2
click at [641, 94] on div "**********" at bounding box center [739, 92] width 1047 height 64
click at [1211, 35] on div "smadda@archinsurance.com Owner" at bounding box center [1127, 29] width 194 height 23
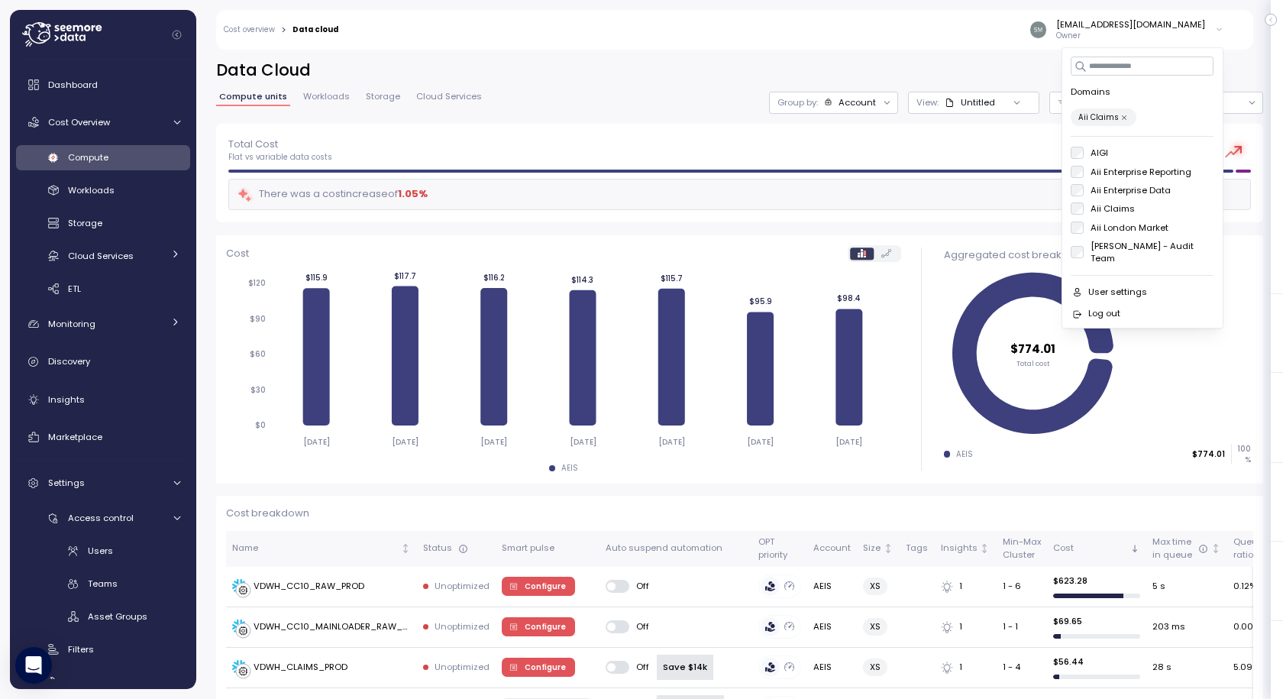
click at [608, 147] on div "Total Cost Flat vs variable data costs $ 774.01" at bounding box center [739, 149] width 1023 height 27
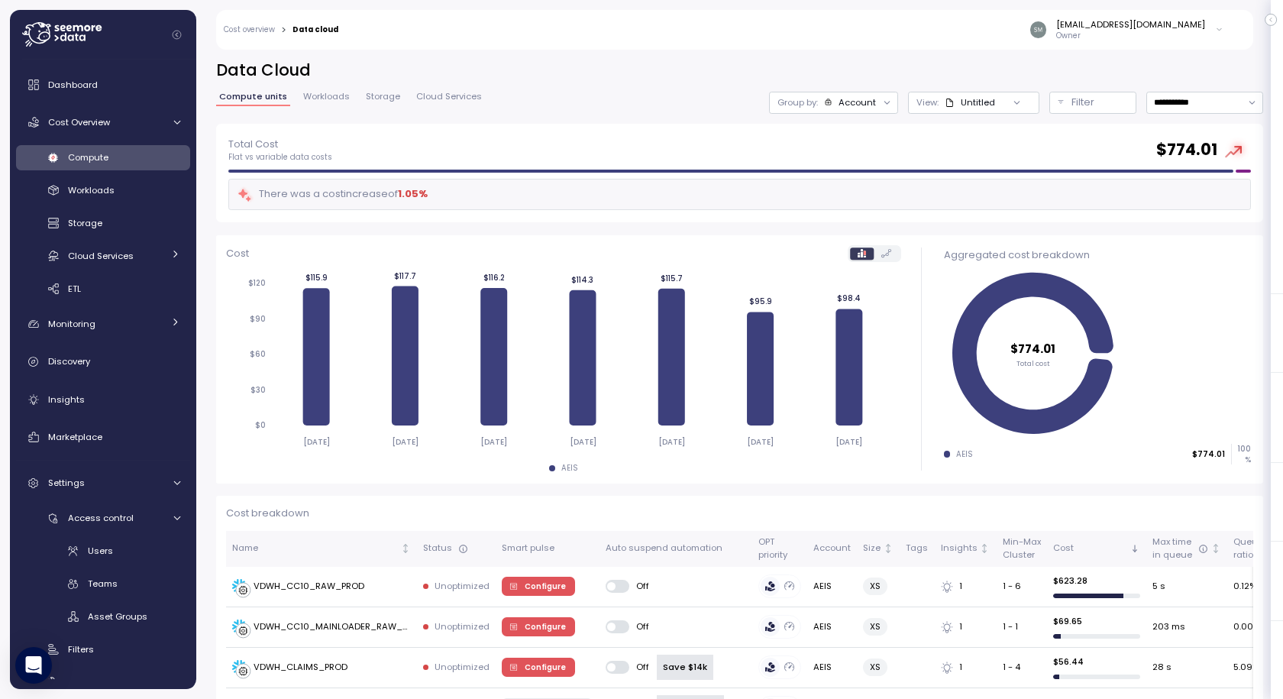
click at [1141, 30] on div "[EMAIL_ADDRESS][DOMAIN_NAME]" at bounding box center [1130, 24] width 149 height 12
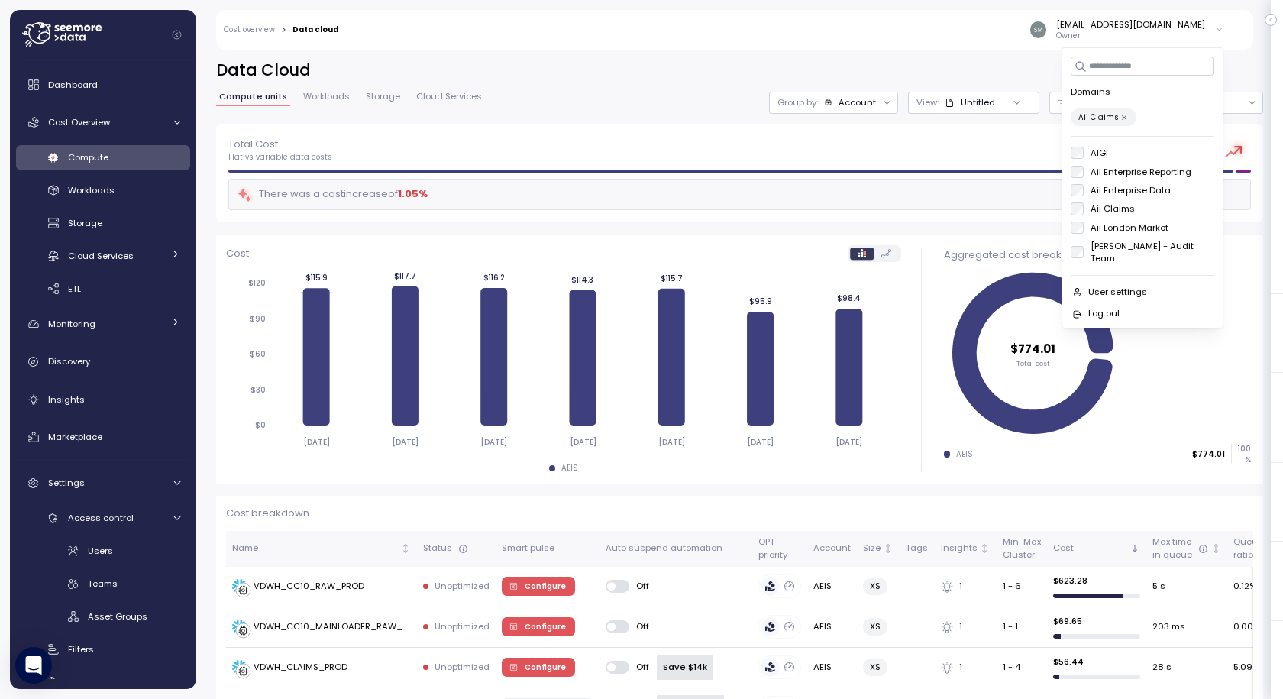
click at [1141, 30] on div "[EMAIL_ADDRESS][DOMAIN_NAME]" at bounding box center [1130, 24] width 149 height 12
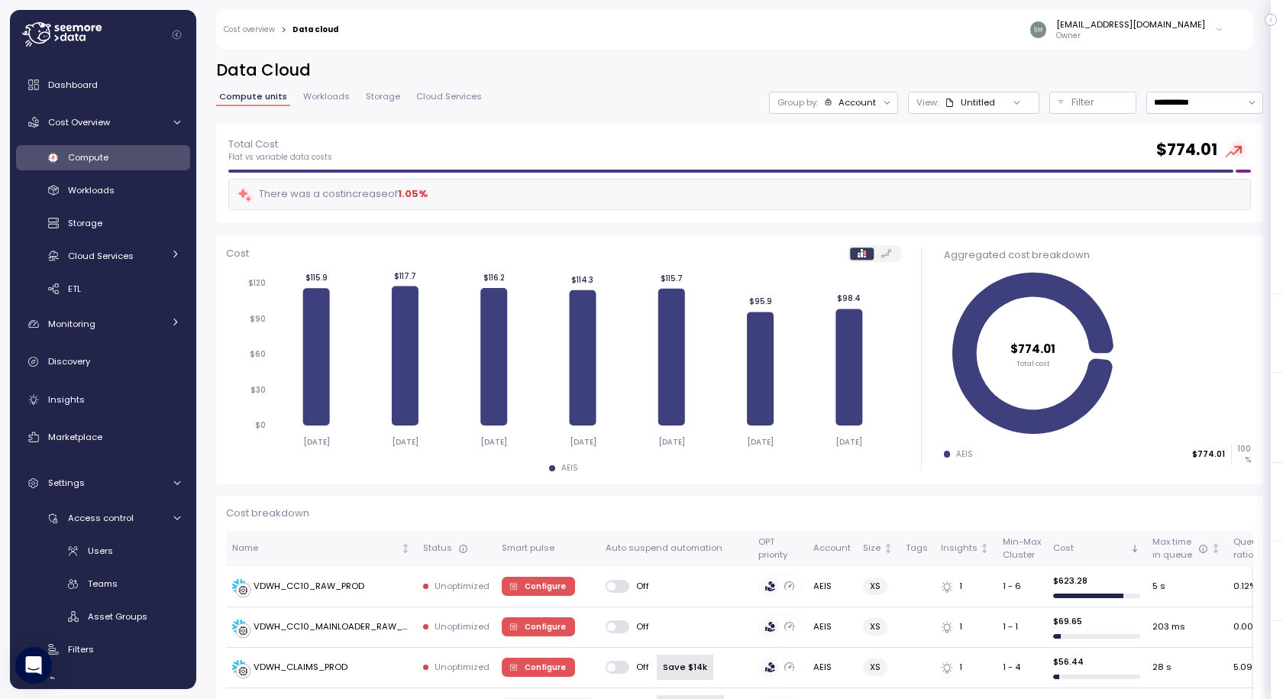
click at [1221, 32] on icon at bounding box center [1219, 30] width 8 height 18
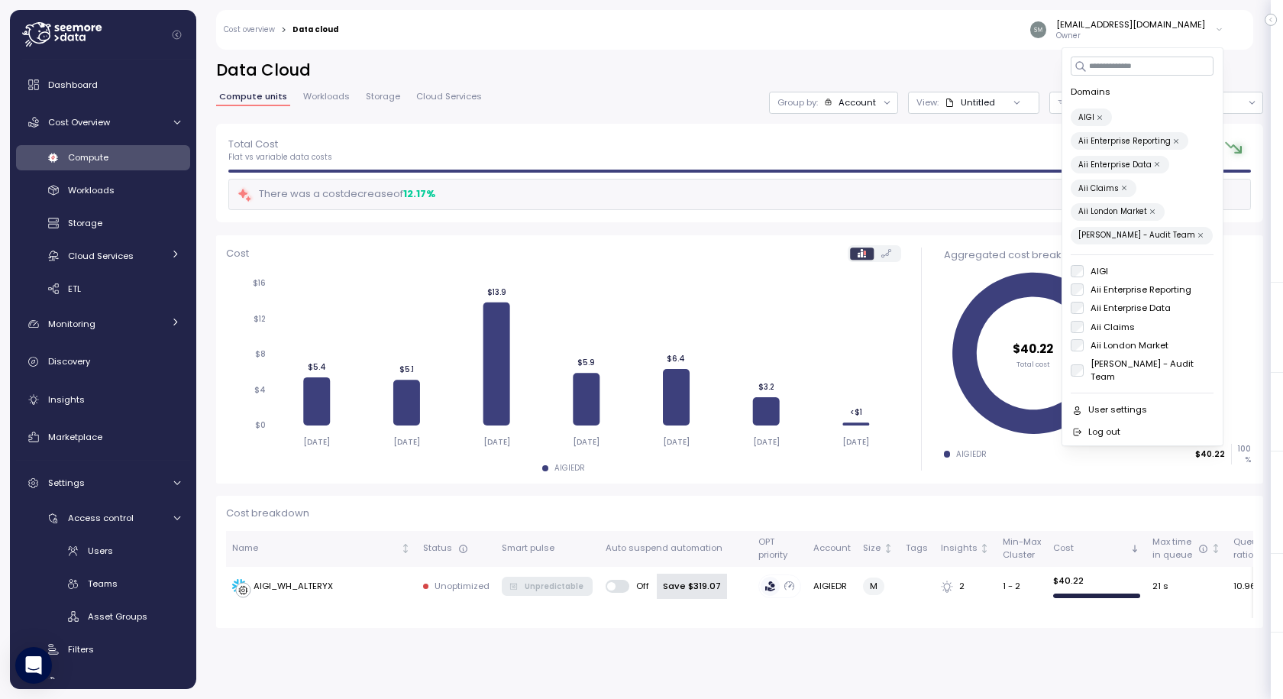
click at [910, 154] on div "Total Cost Flat vs variable data costs $ 40.22" at bounding box center [739, 149] width 1023 height 27
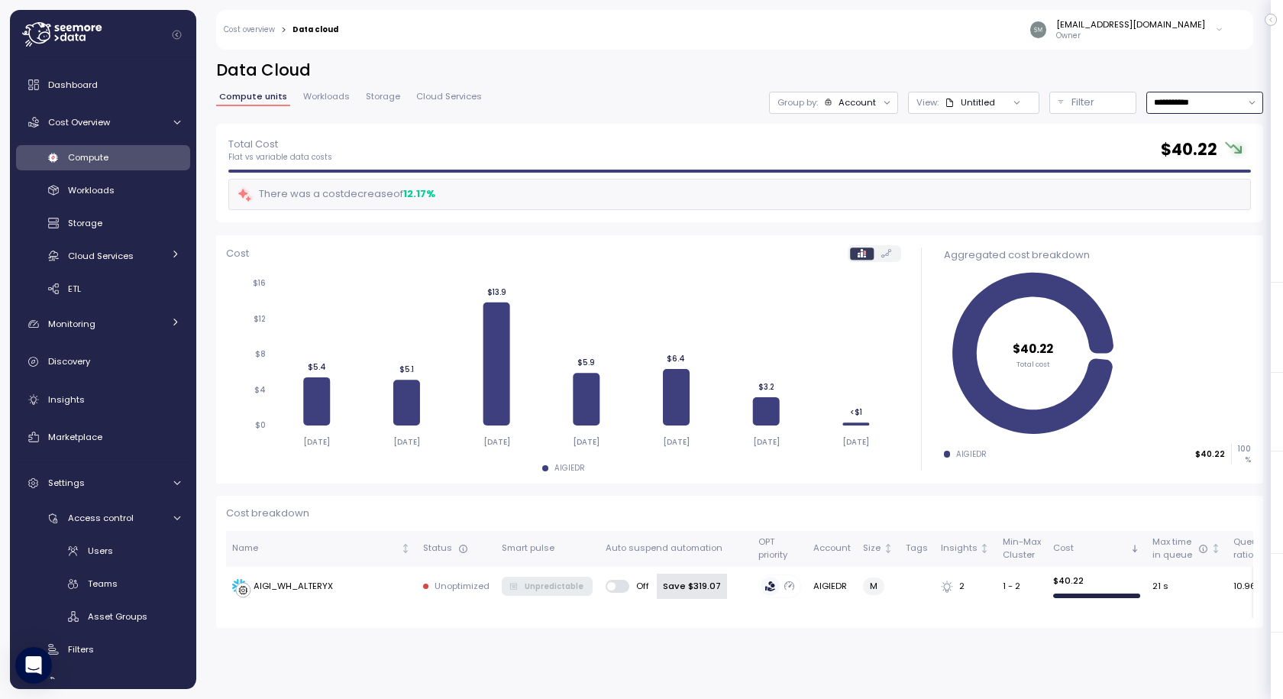
click at [1192, 111] on input "**********" at bounding box center [1204, 103] width 117 height 22
click at [683, 102] on div "**********" at bounding box center [739, 103] width 1047 height 22
click at [1081, 32] on p "Owner" at bounding box center [1130, 36] width 149 height 11
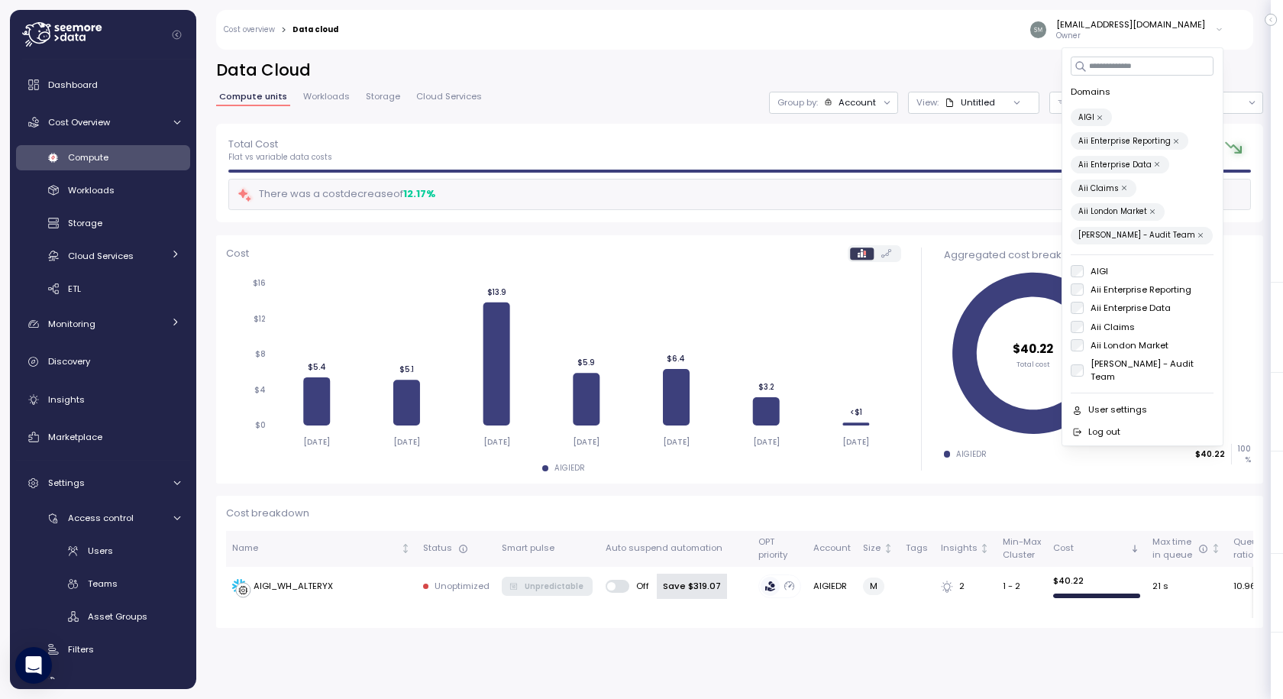
click at [1100, 116] on icon "button" at bounding box center [1100, 117] width 5 height 5
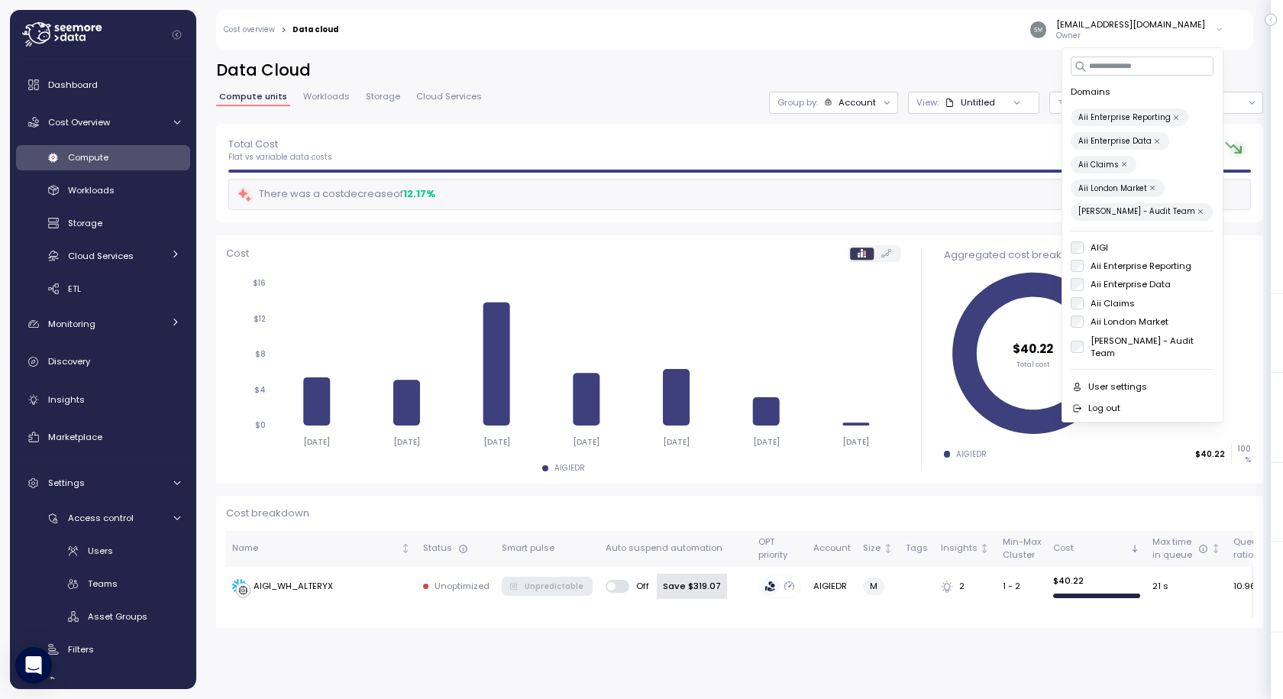
click at [1172, 115] on icon "button" at bounding box center [1176, 118] width 8 height 8
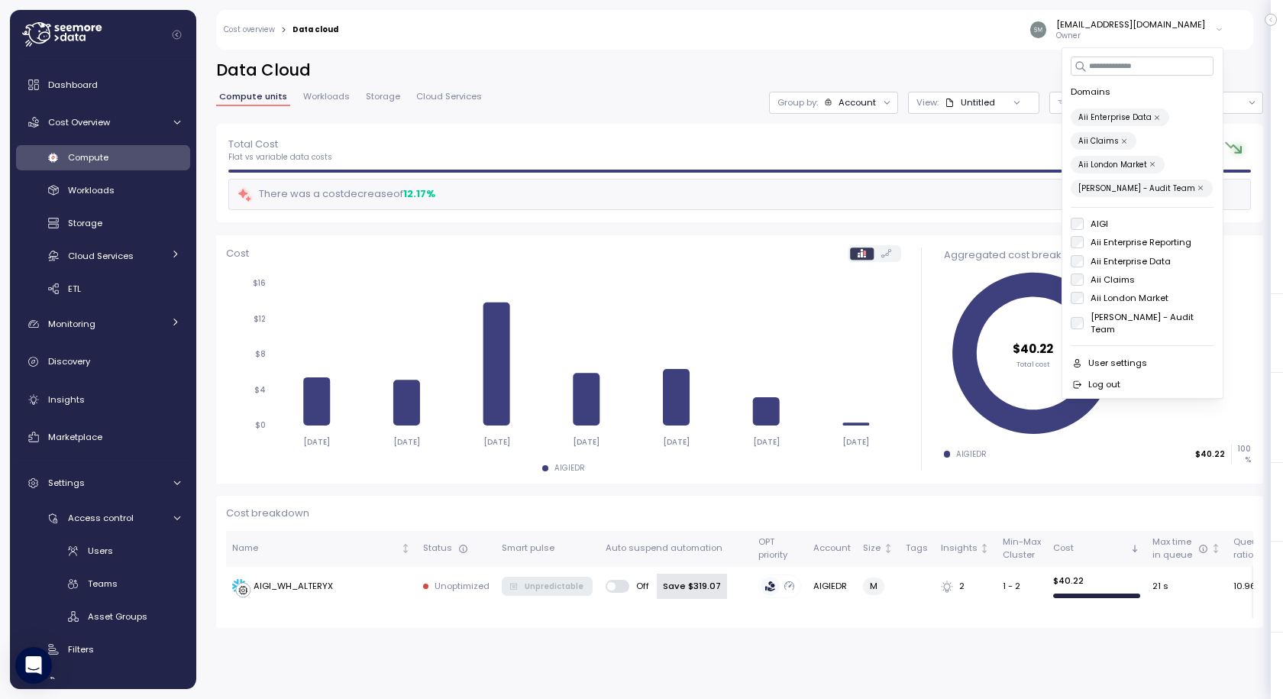
click at [1152, 115] on button "Aii Enterprise Data" at bounding box center [1157, 117] width 11 height 11
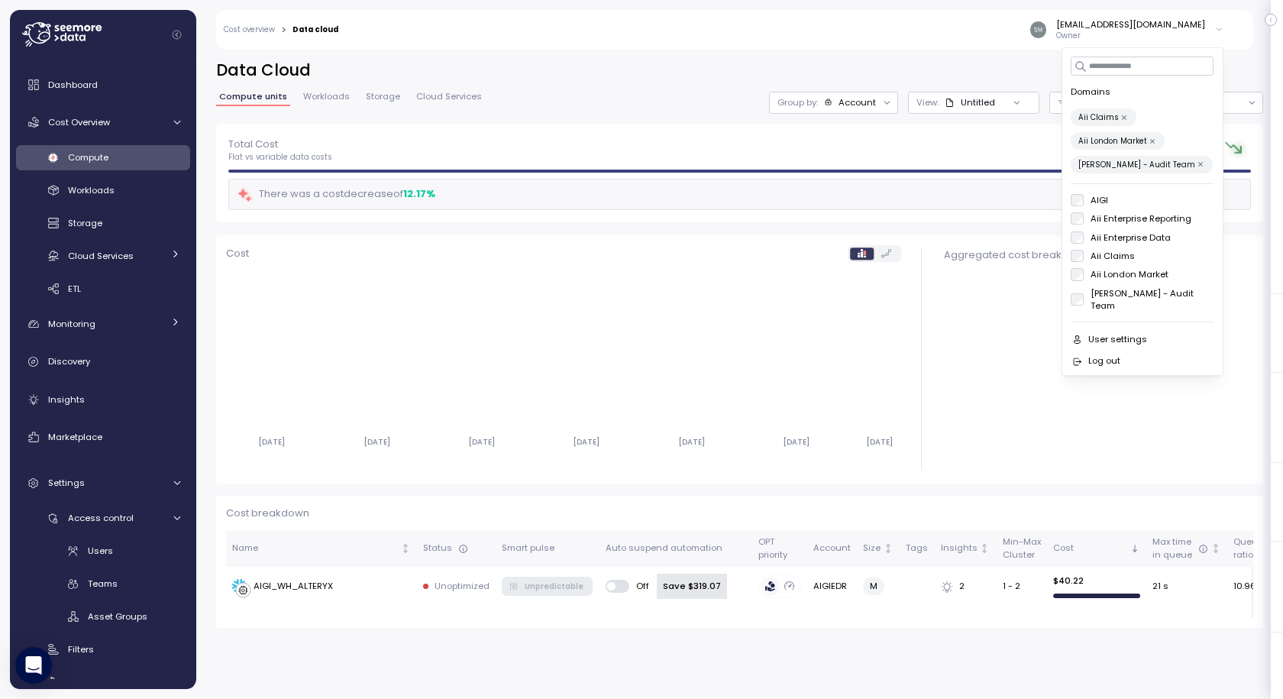
drag, startPoint x: 1123, startPoint y: 116, endPoint x: 1143, endPoint y: 136, distance: 28.6
click at [1124, 116] on icon "button" at bounding box center [1124, 118] width 8 height 8
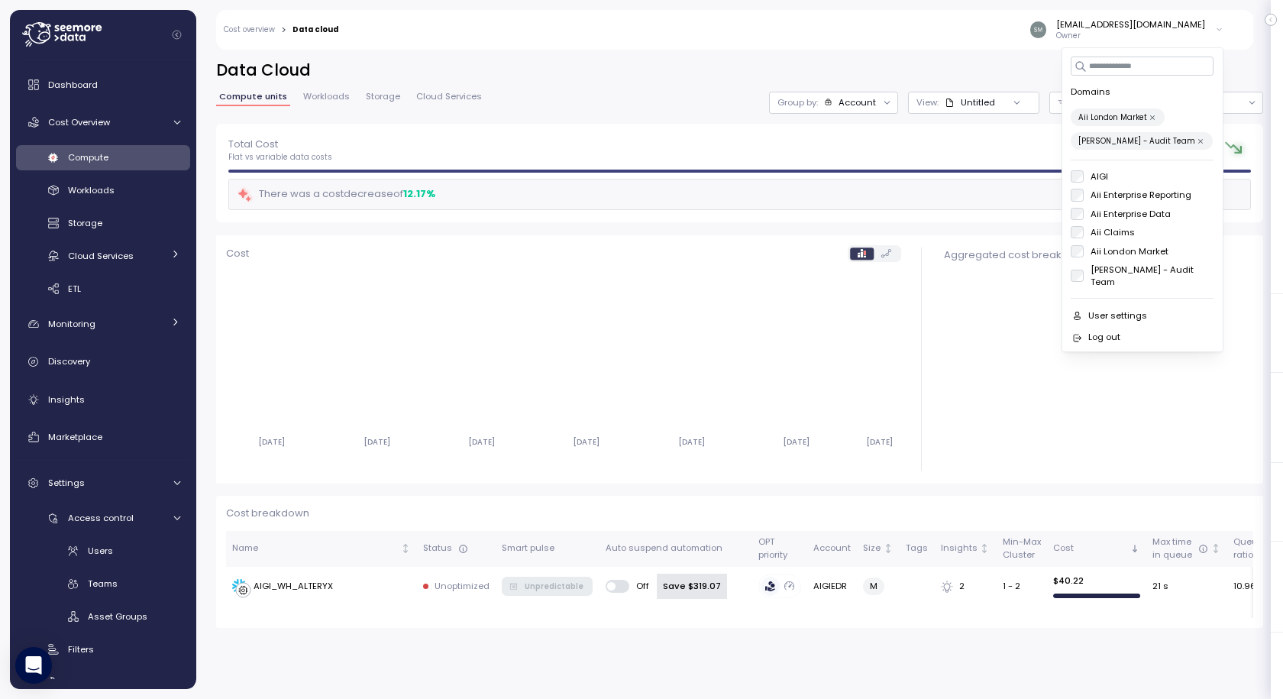
click at [1147, 115] on button "Aii London Market" at bounding box center [1152, 117] width 11 height 11
click at [1197, 115] on icon "button" at bounding box center [1201, 118] width 8 height 8
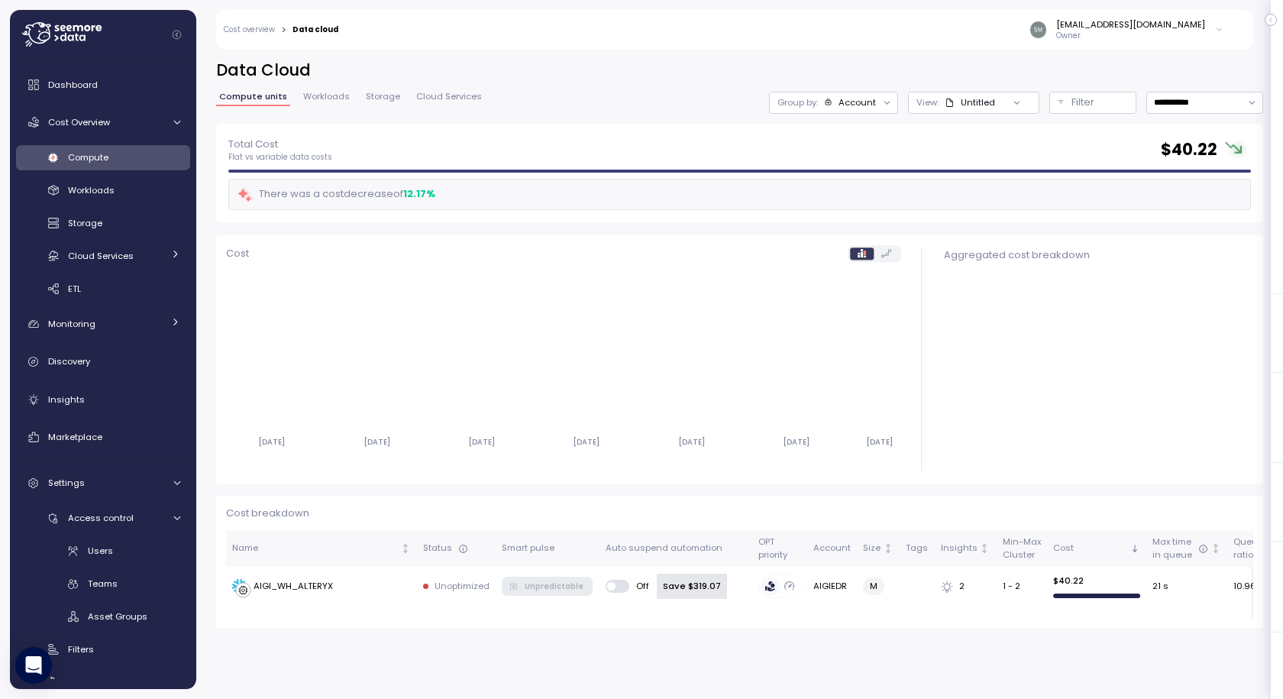
drag, startPoint x: 847, startPoint y: 132, endPoint x: 877, endPoint y: 132, distance: 29.8
click at [852, 132] on div "Total Cost Flat vs variable data costs $ 40.22 There was a cost decrease of 12.…" at bounding box center [739, 173] width 1047 height 99
drag, startPoint x: 968, startPoint y: 99, endPoint x: 988, endPoint y: 99, distance: 19.1
click at [995, 99] on div at bounding box center [1017, 102] width 44 height 21
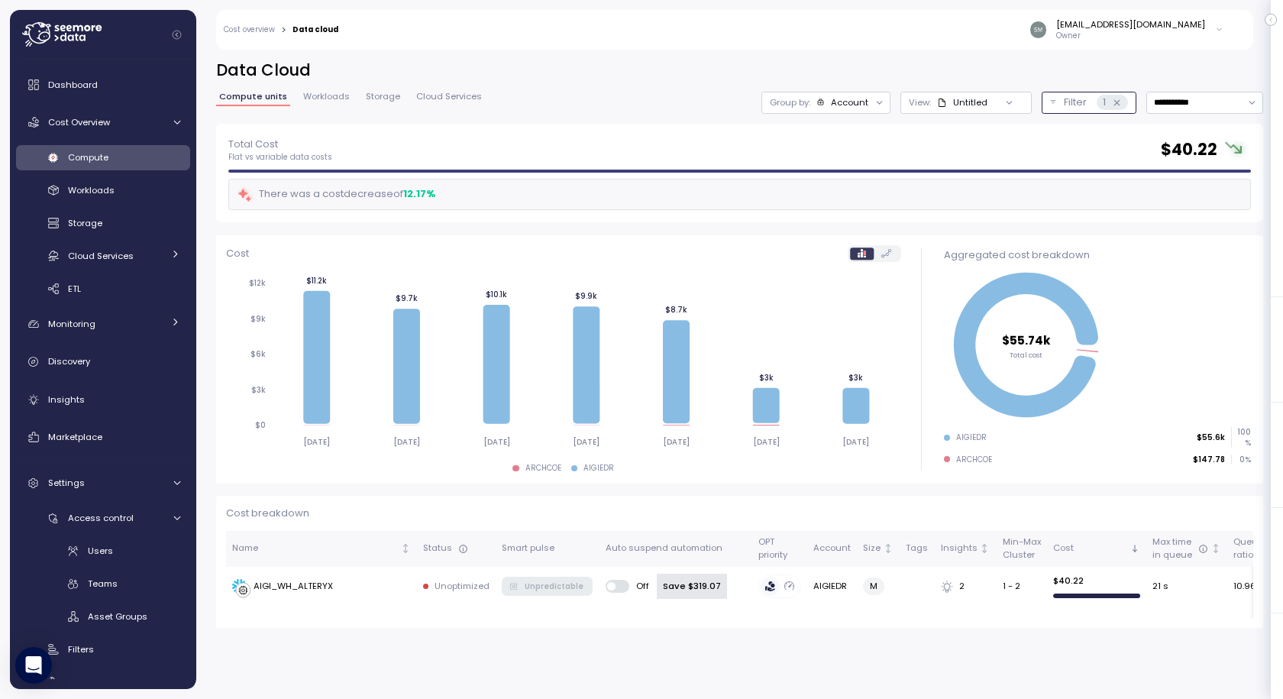
click at [1072, 106] on div "Filter 1" at bounding box center [1096, 102] width 64 height 15
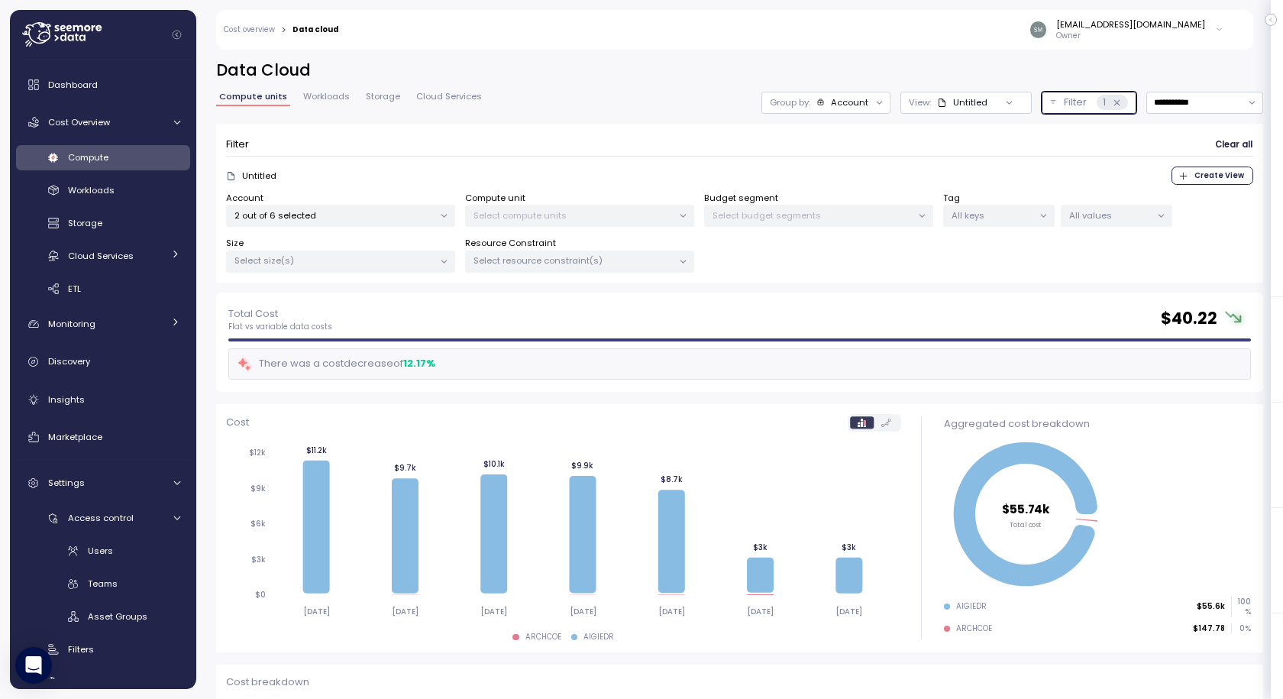
click at [419, 216] on p "2 out of 6 selected" at bounding box center [333, 215] width 199 height 12
drag, startPoint x: 567, startPoint y: 289, endPoint x: 585, endPoint y: 299, distance: 20.8
click at [568, 288] on div "Filter Clear all Untitled Create View Account 2 out of 6 selected Compute unit …" at bounding box center [739, 209] width 1047 height 170
drag, startPoint x: 1091, startPoint y: 102, endPoint x: 1099, endPoint y: 117, distance: 17.4
click at [1112, 101] on icon at bounding box center [1117, 103] width 10 height 10
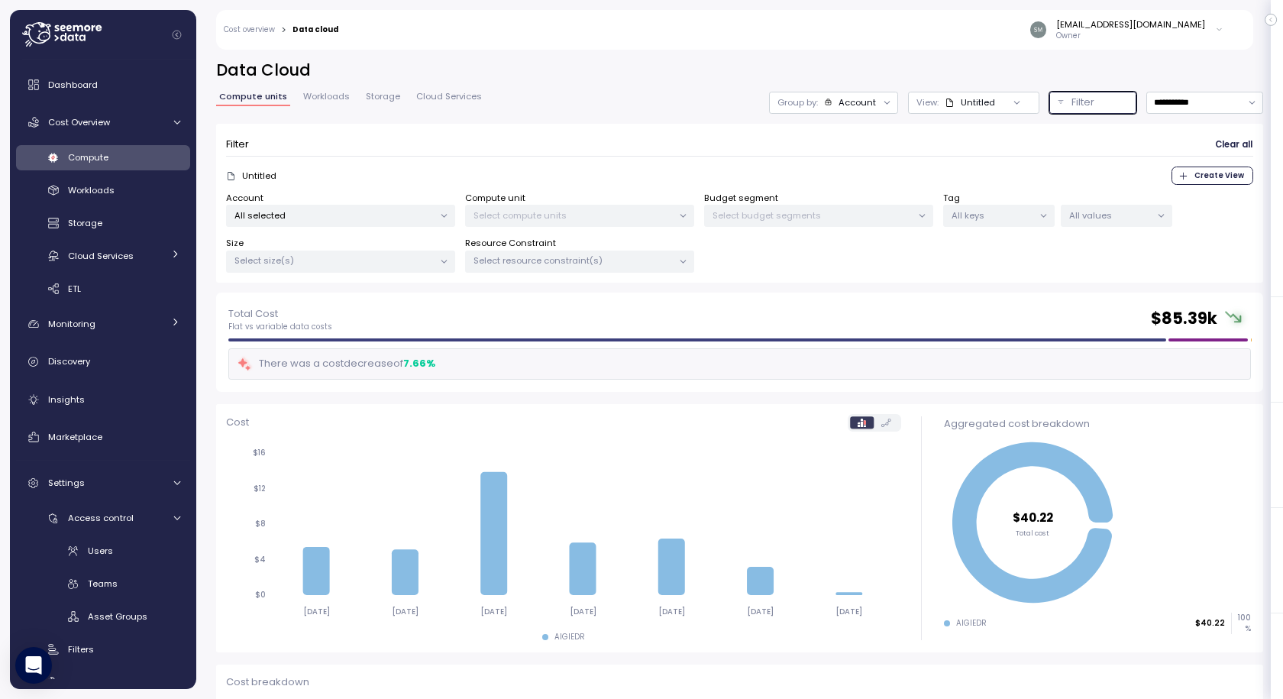
click at [1072, 104] on p "Filter" at bounding box center [1083, 102] width 23 height 15
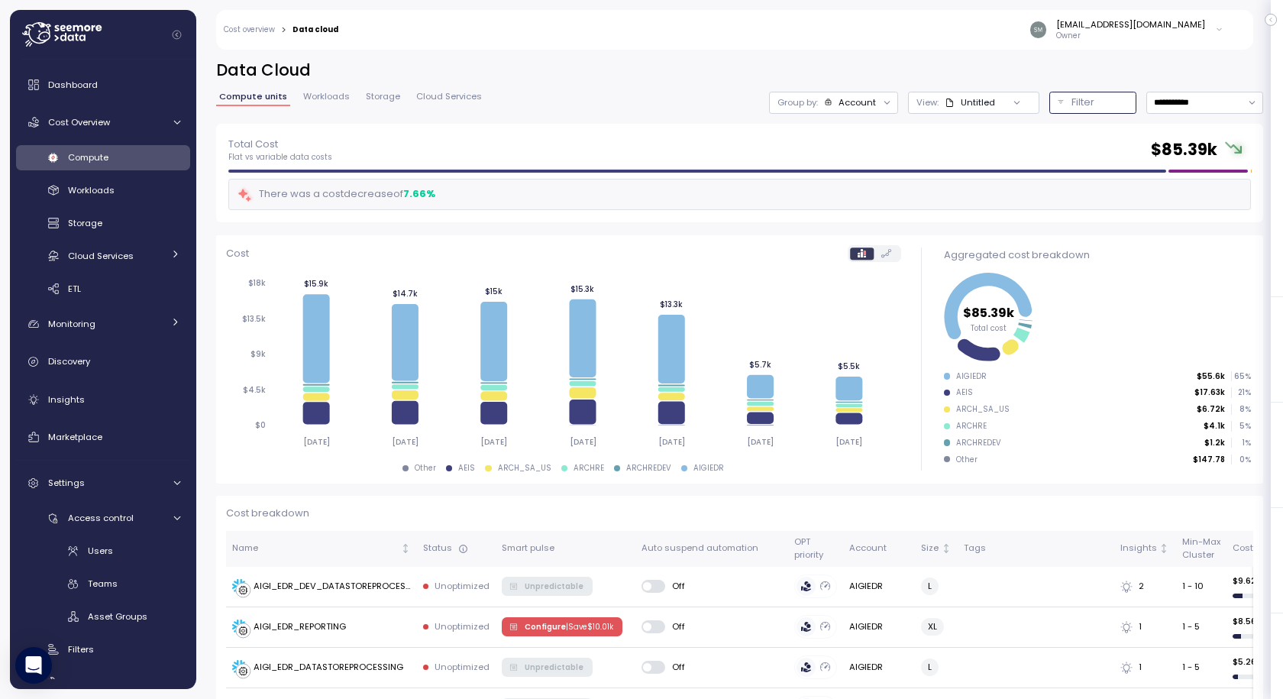
click at [1049, 106] on button "Filter" at bounding box center [1092, 103] width 87 height 22
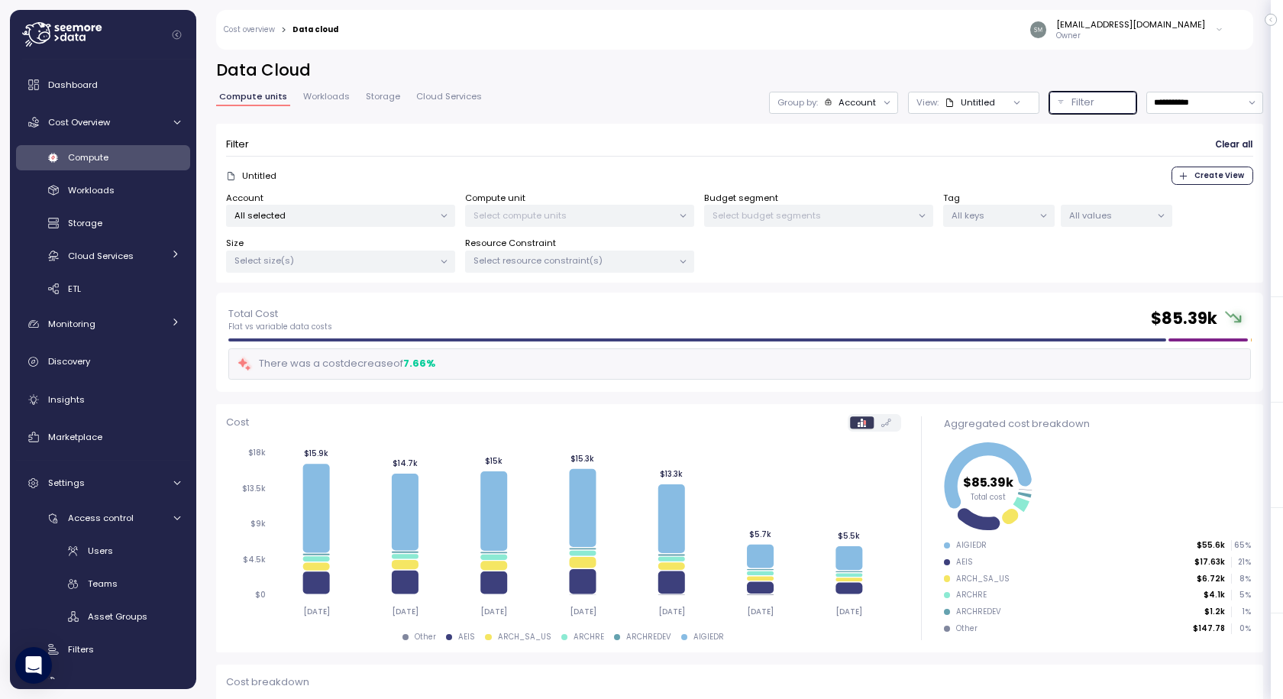
click at [320, 225] on div "All selected" at bounding box center [340, 216] width 229 height 22
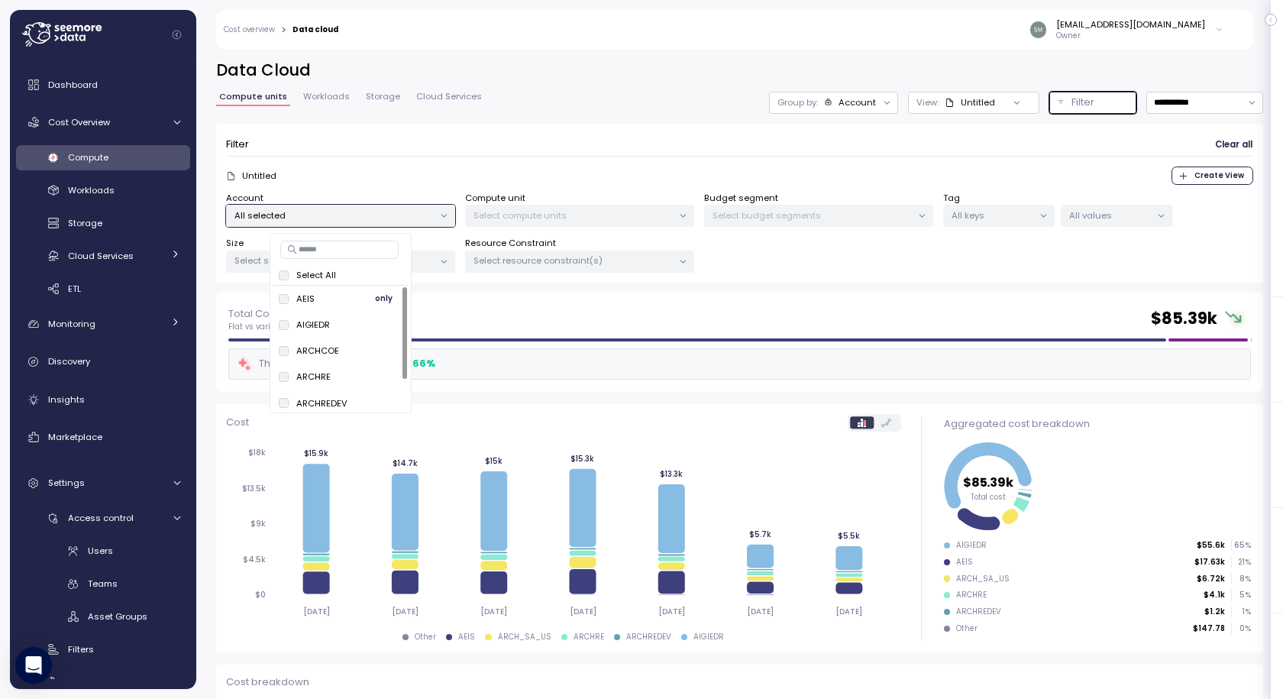
click at [381, 302] on span "only" at bounding box center [384, 298] width 18 height 17
click at [383, 296] on span "only" at bounding box center [384, 298] width 18 height 17
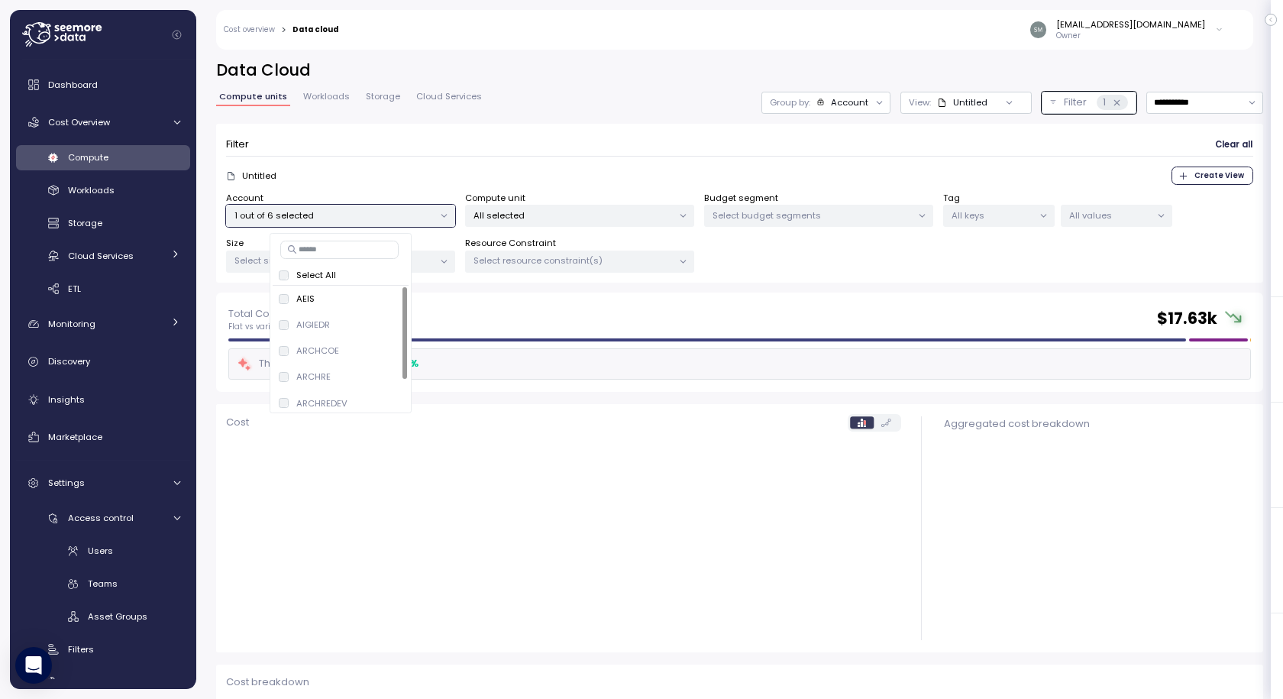
click at [864, 276] on div "Filter Clear all Untitled Create View Account 1 out of 6 selected Compute unit …" at bounding box center [739, 204] width 1047 height 160
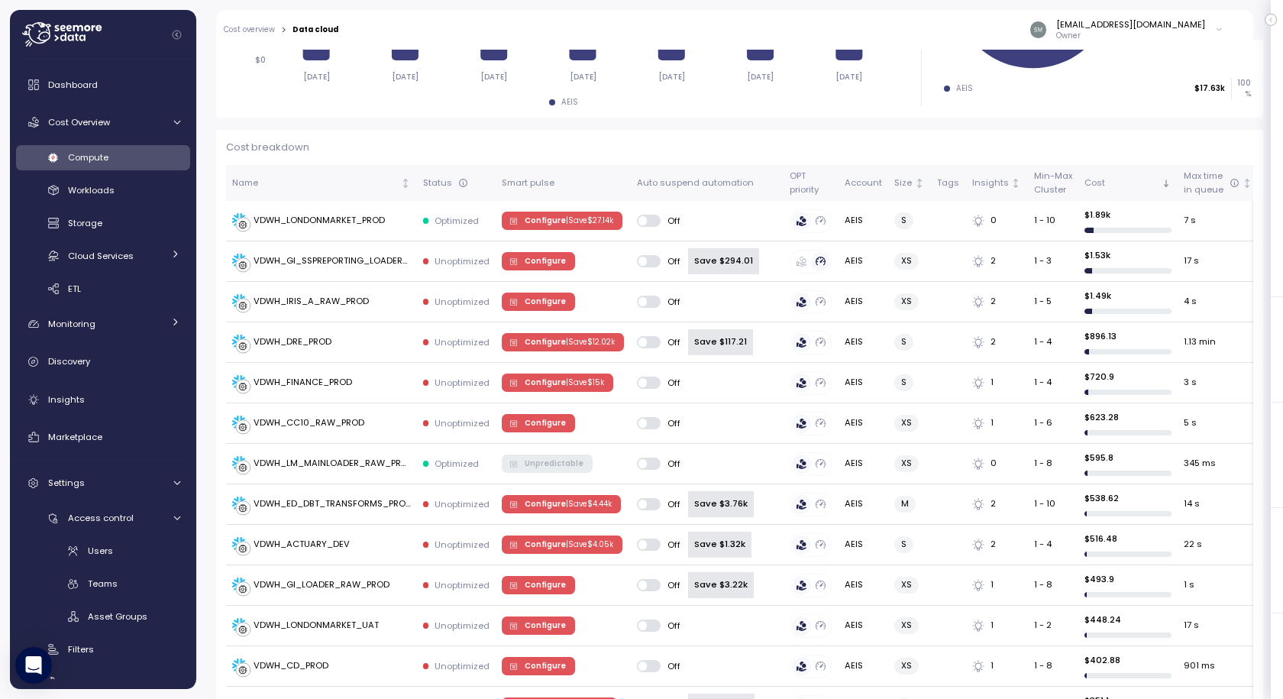
scroll to position [382, 0]
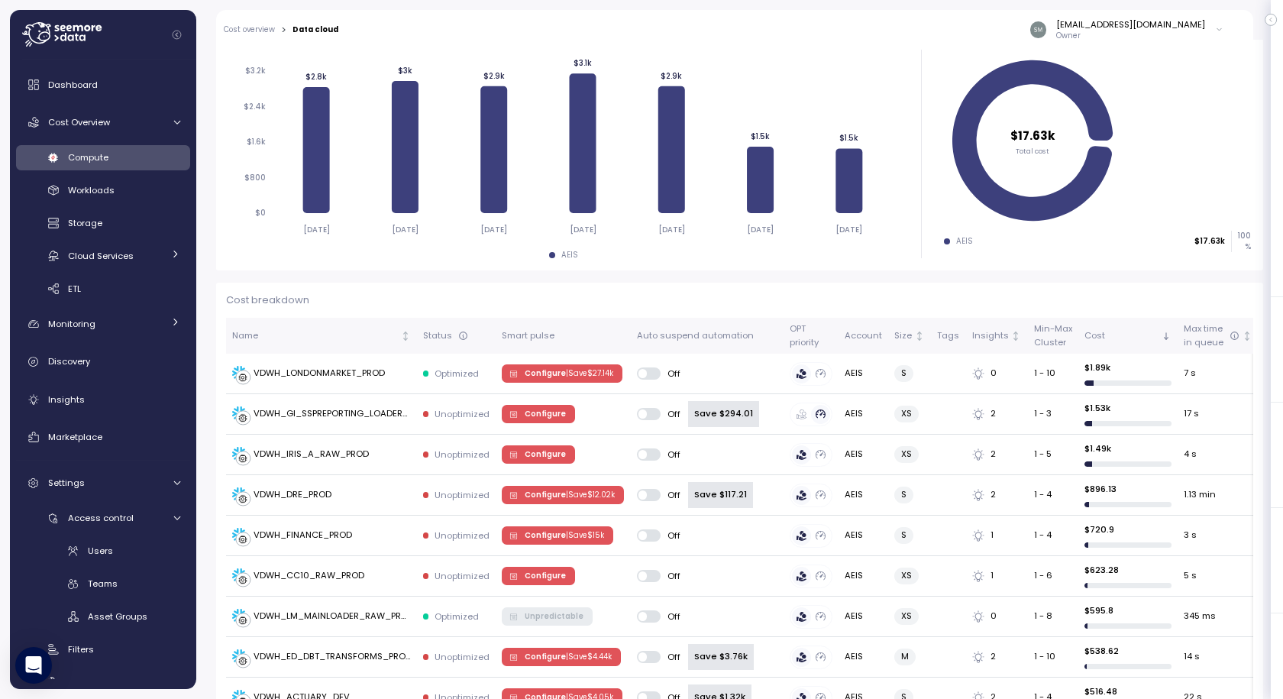
click at [179, 31] on icon "Collapse navigation" at bounding box center [177, 35] width 10 height 10
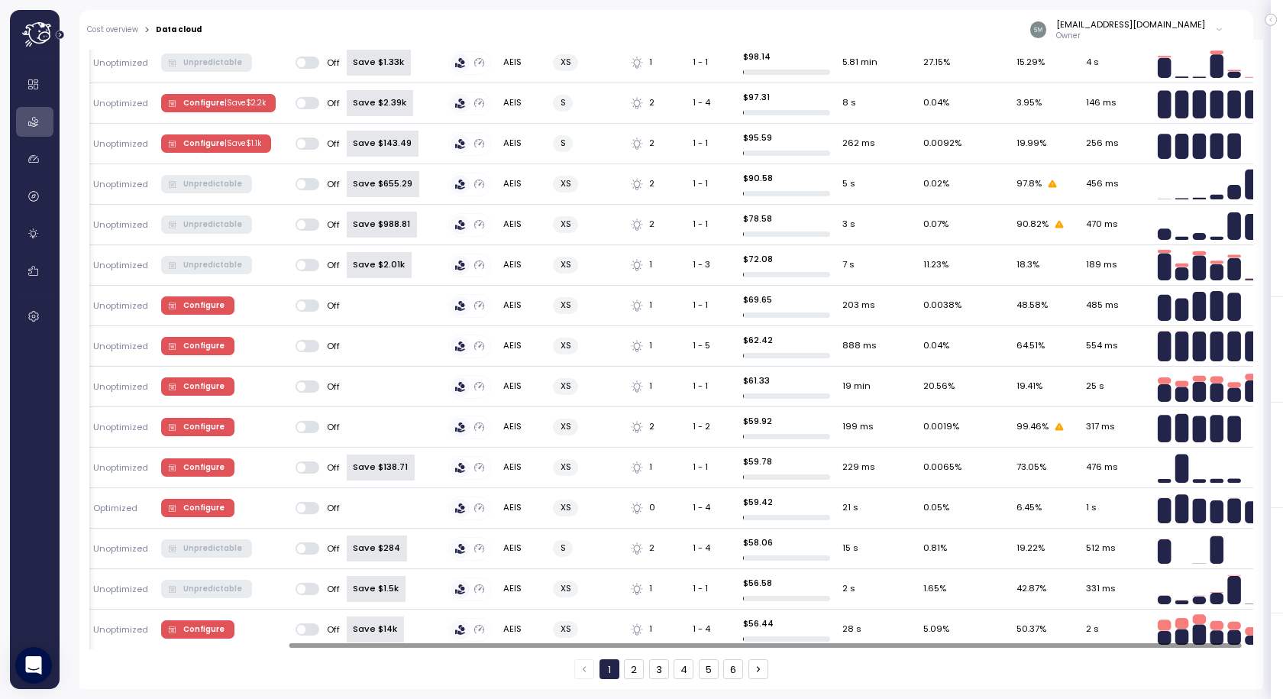
scroll to position [0, 240]
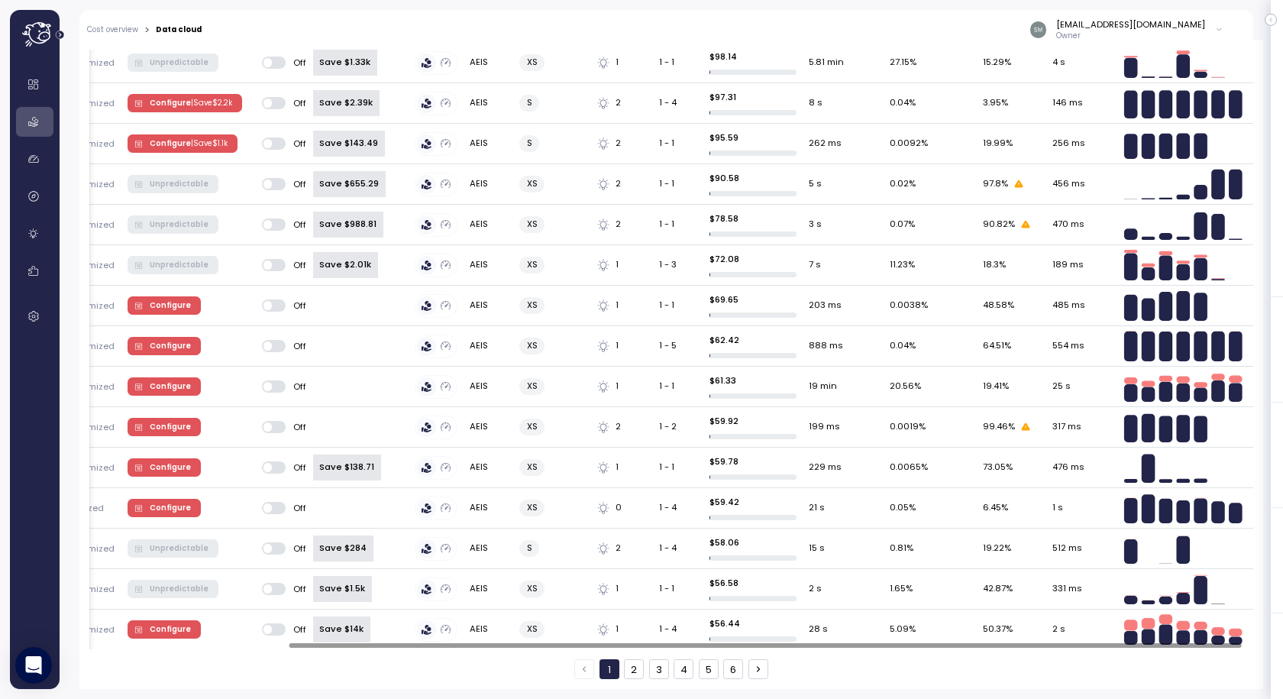
click at [1242, 643] on div at bounding box center [765, 645] width 952 height 5
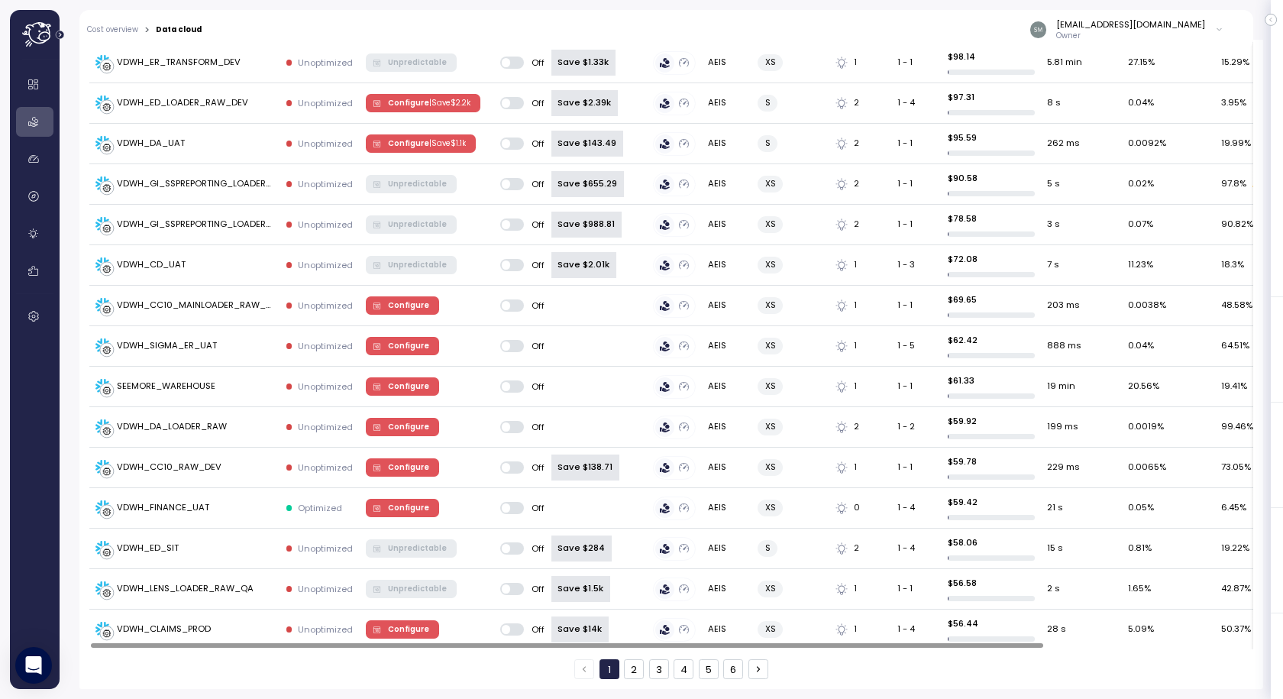
click at [166, 648] on div at bounding box center [567, 645] width 952 height 5
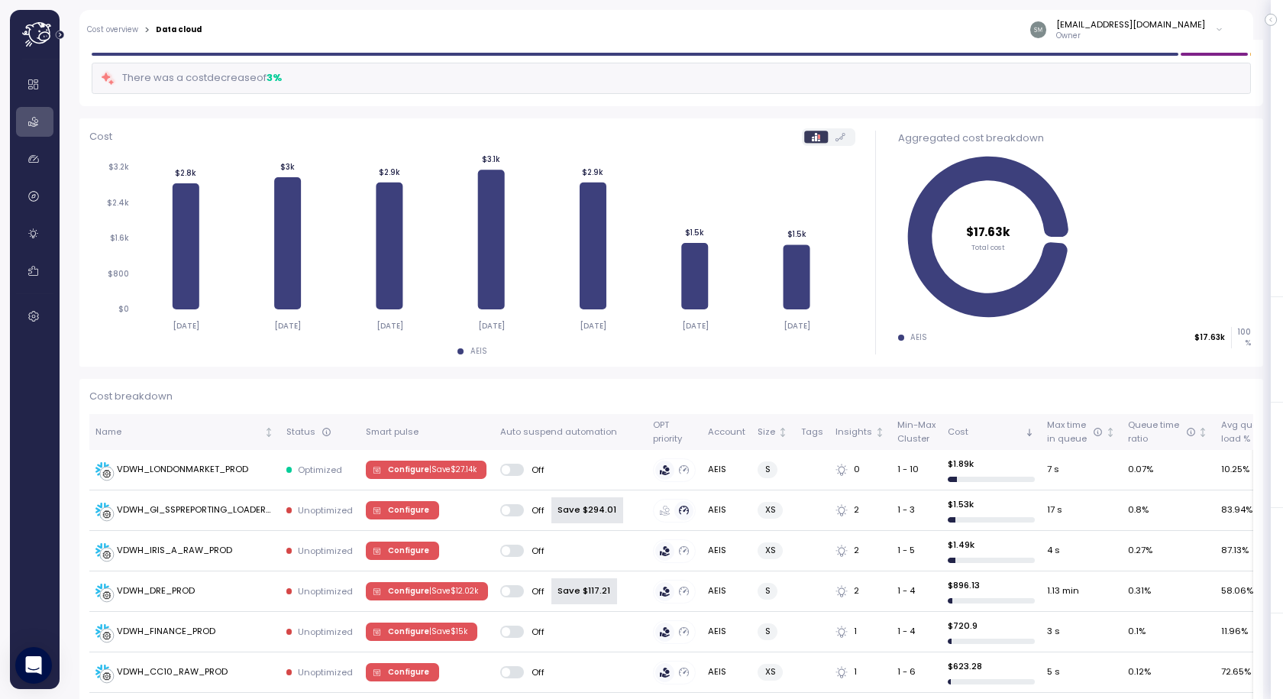
scroll to position [429, 0]
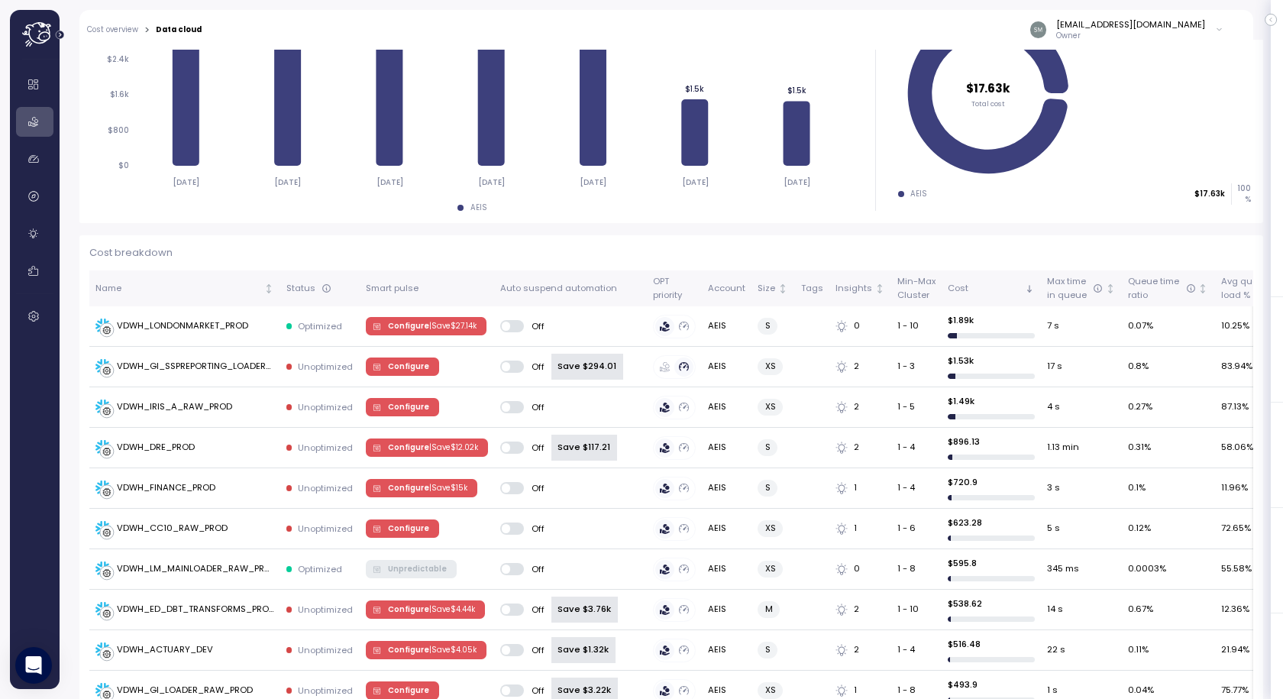
drag, startPoint x: 502, startPoint y: 257, endPoint x: 506, endPoint y: 246, distance: 11.6
click at [506, 246] on p "Cost breakdown" at bounding box center [671, 252] width 1164 height 15
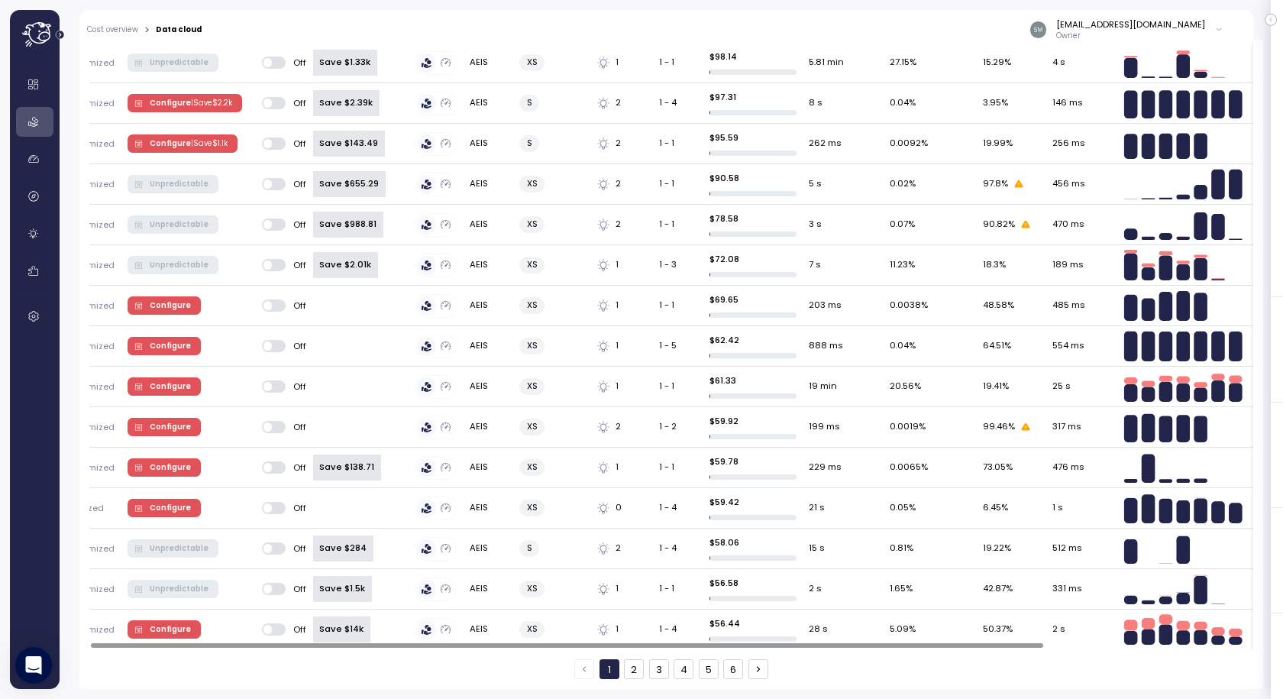
scroll to position [0, 0]
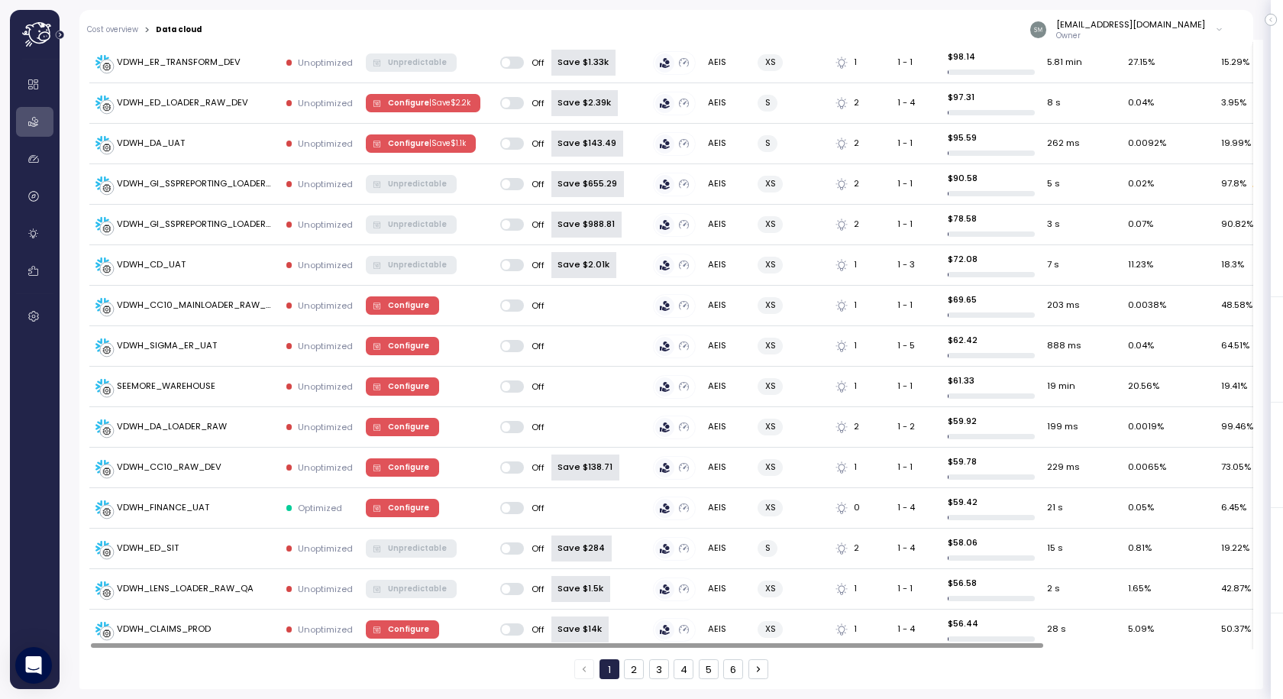
click at [144, 648] on div at bounding box center [567, 645] width 952 height 5
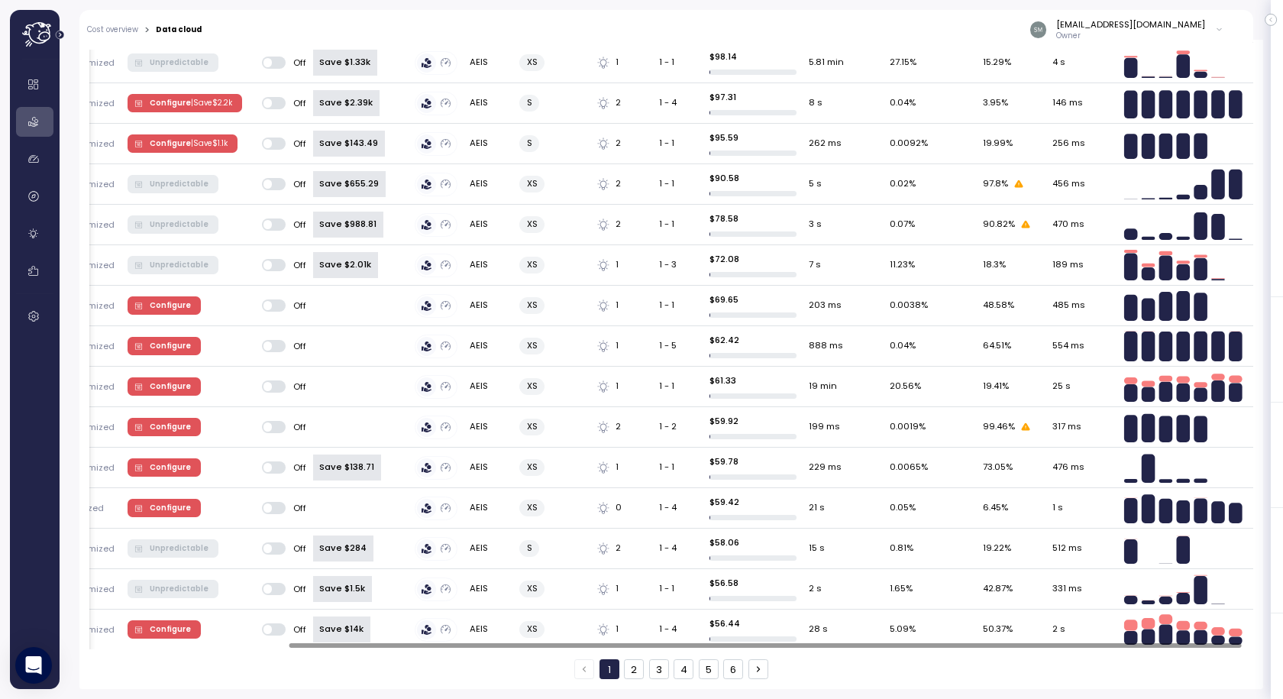
click at [1242, 648] on div at bounding box center [765, 645] width 952 height 5
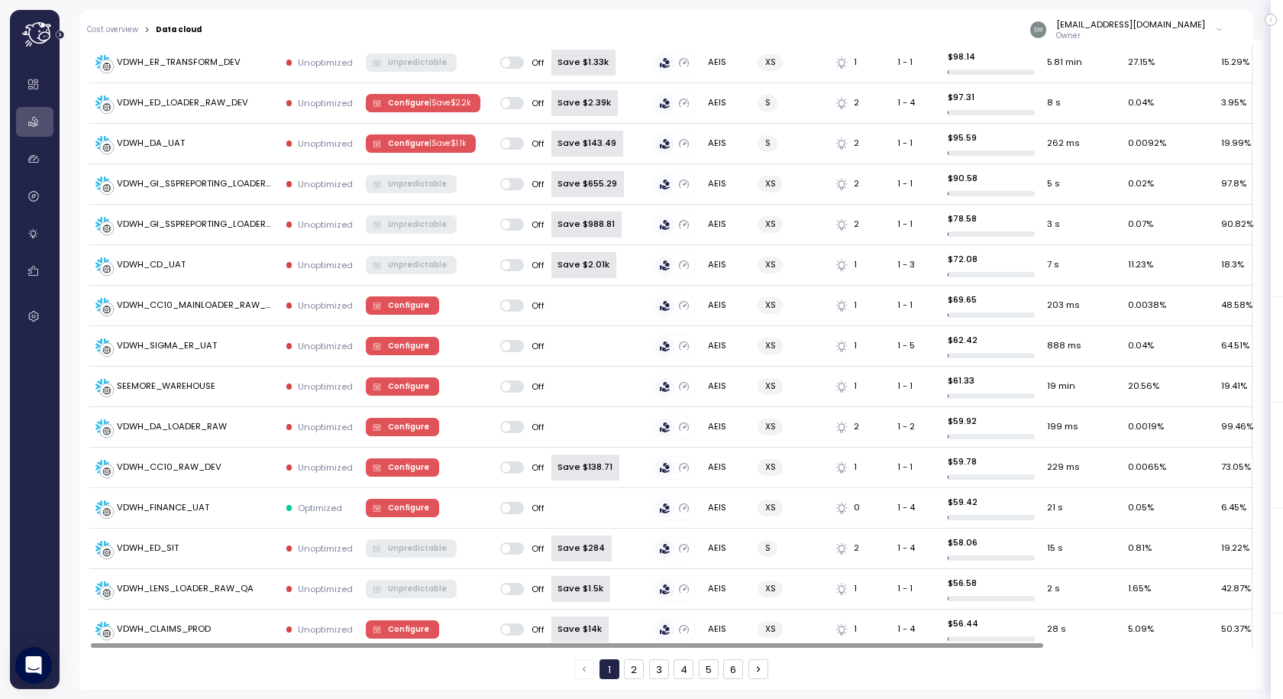
click at [114, 648] on div at bounding box center [567, 645] width 952 height 5
click at [215, 643] on div at bounding box center [567, 645] width 952 height 5
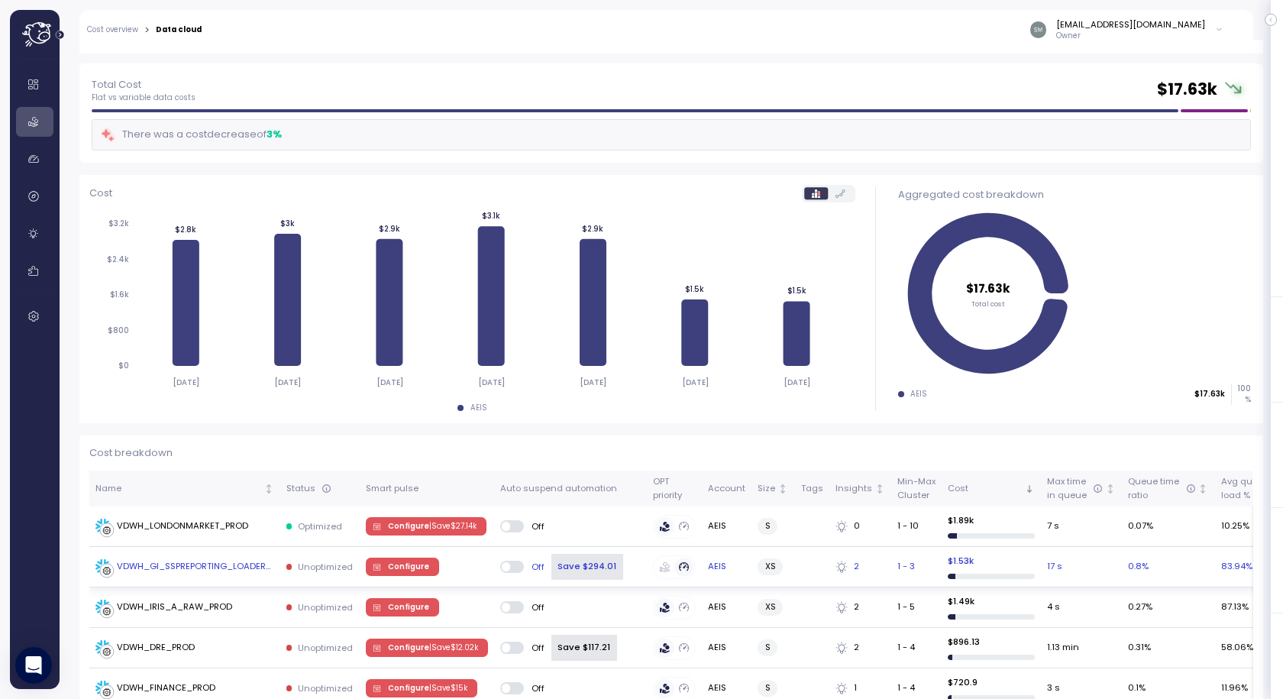
scroll to position [382, 0]
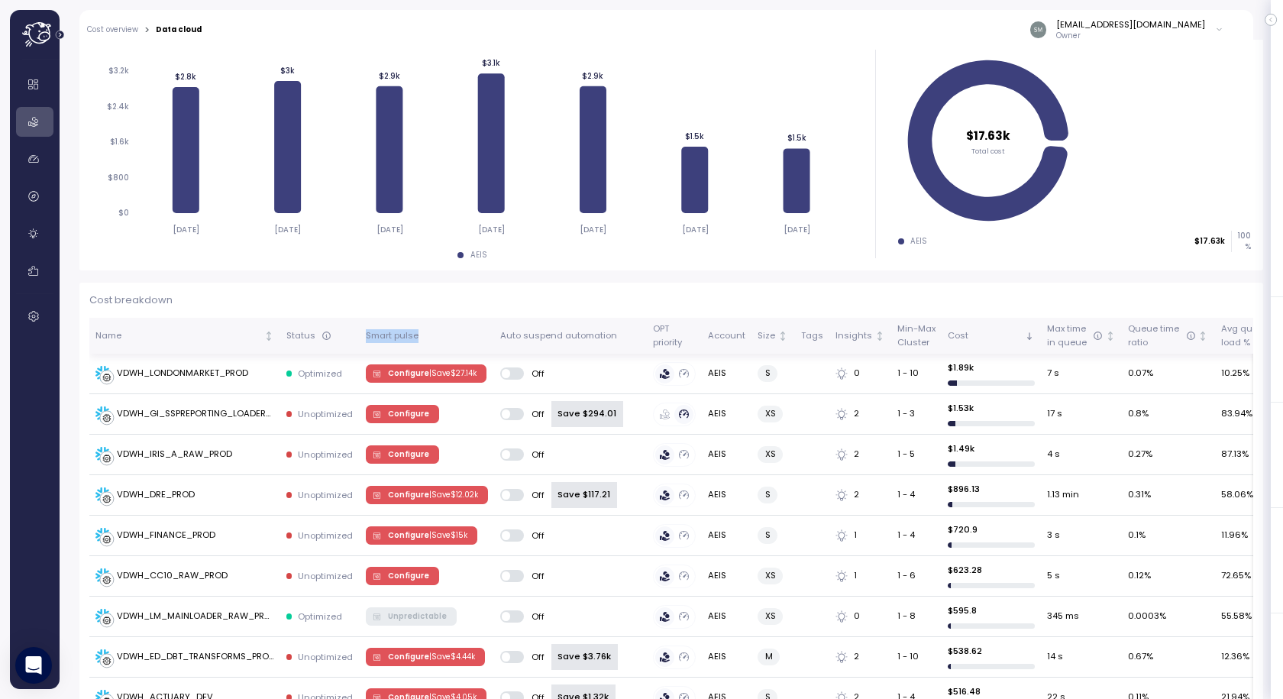
drag, startPoint x: 422, startPoint y: 338, endPoint x: 354, endPoint y: 337, distance: 67.2
click at [354, 337] on tr "Name Status Smart pulse Auto suspend automation OPT priority Account Size Tags …" at bounding box center [790, 336] width 1402 height 36
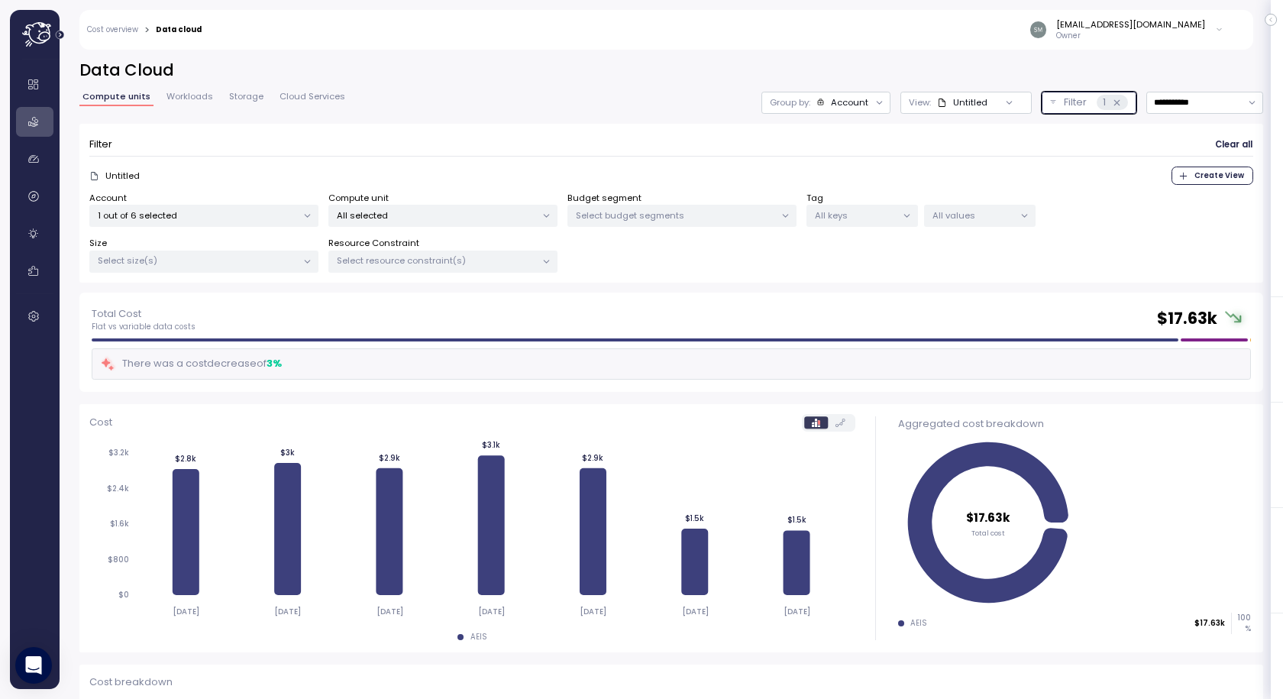
click at [1112, 105] on icon at bounding box center [1117, 103] width 10 height 10
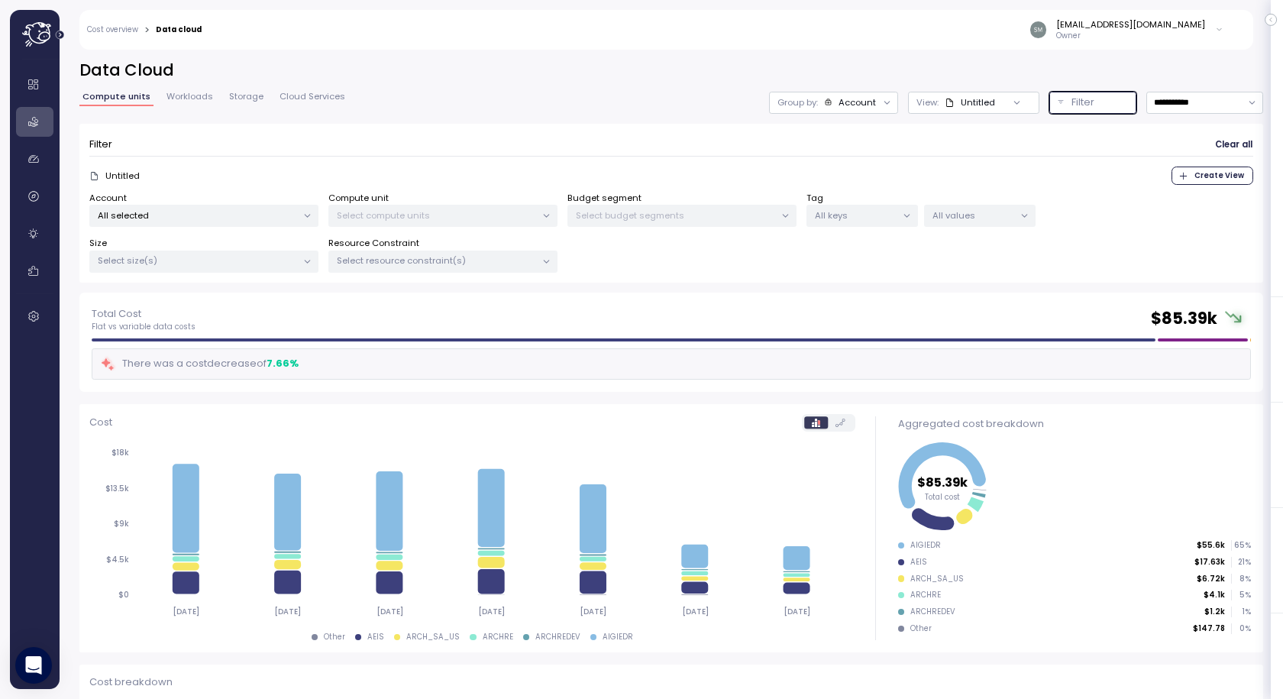
click at [1072, 101] on p "Filter" at bounding box center [1083, 102] width 23 height 15
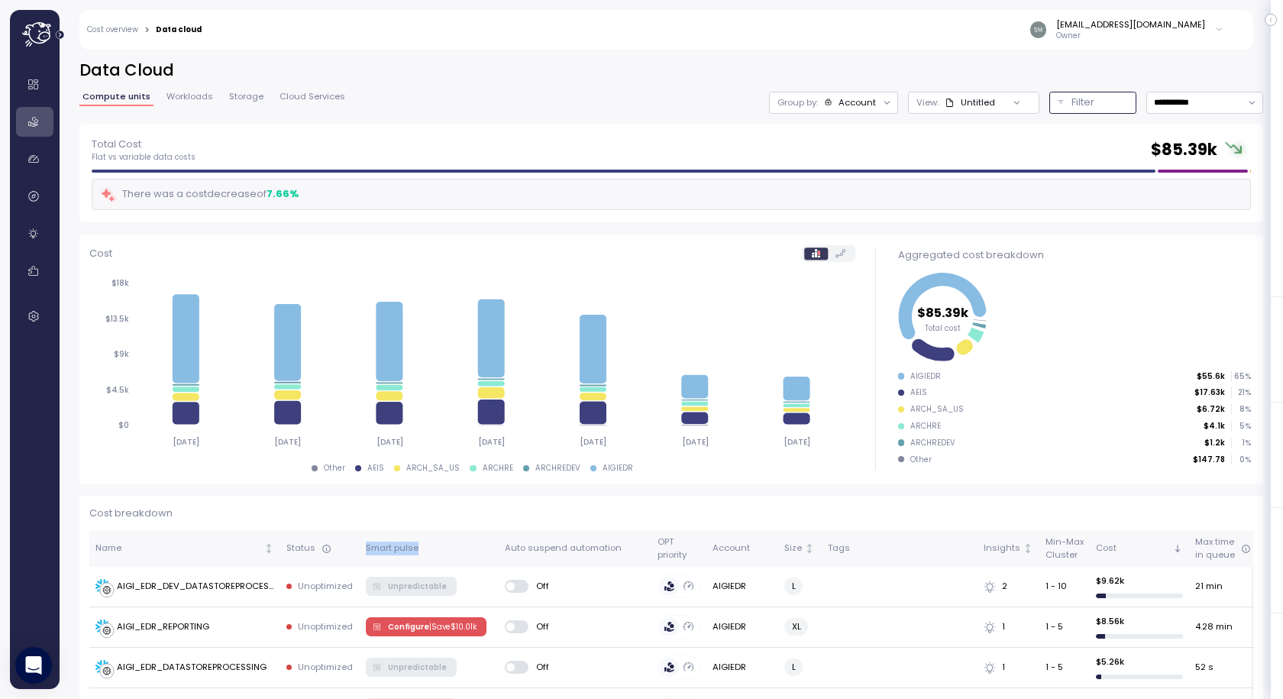
click at [1049, 92] on button "Filter" at bounding box center [1092, 103] width 87 height 22
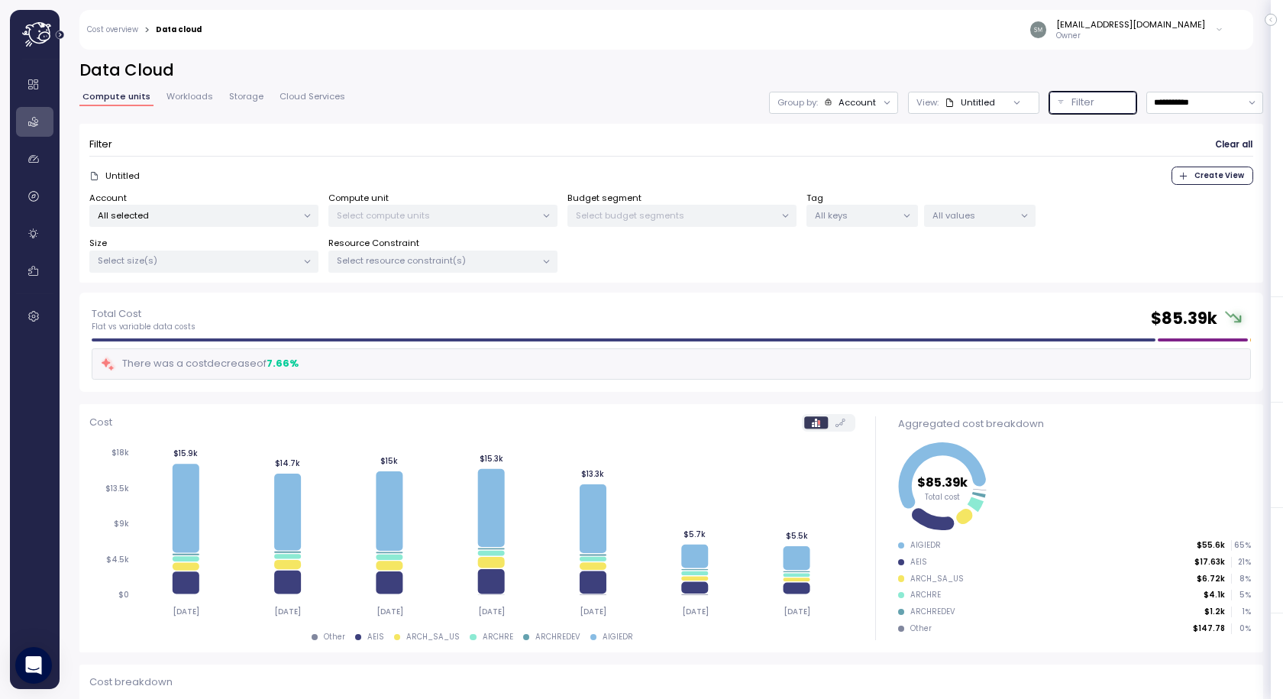
click at [184, 214] on p "All selected" at bounding box center [197, 215] width 199 height 12
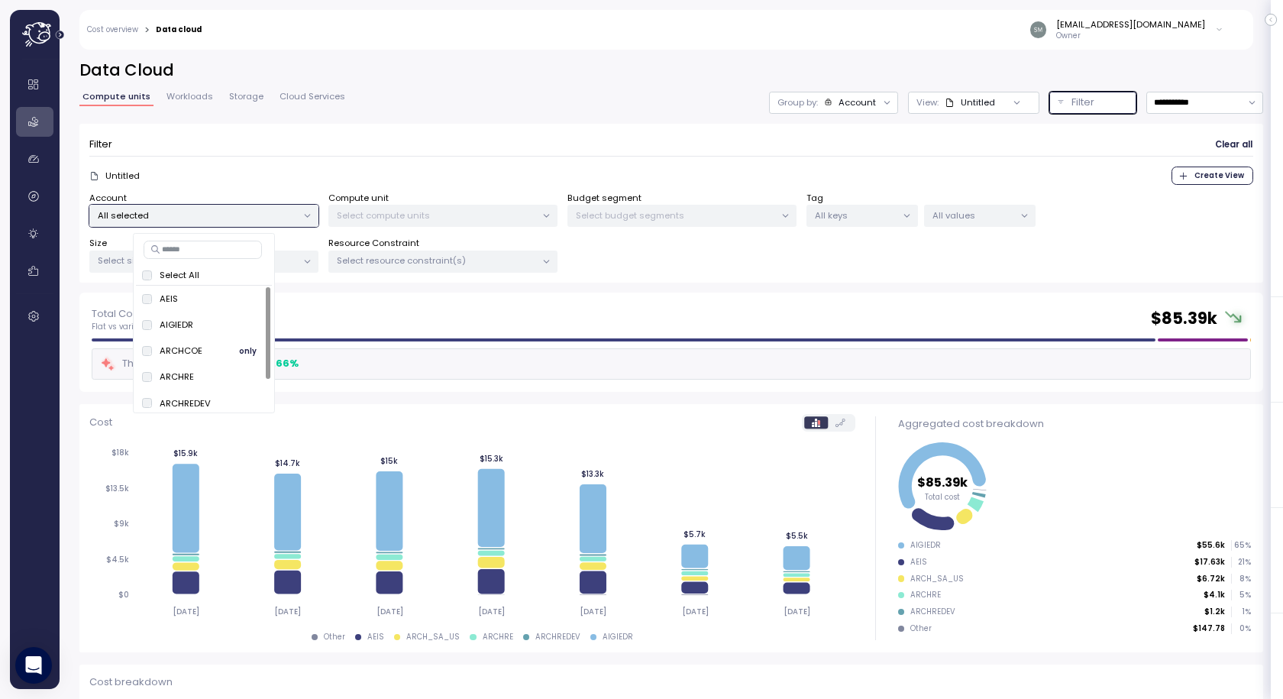
click at [249, 349] on span "only" at bounding box center [248, 350] width 18 height 17
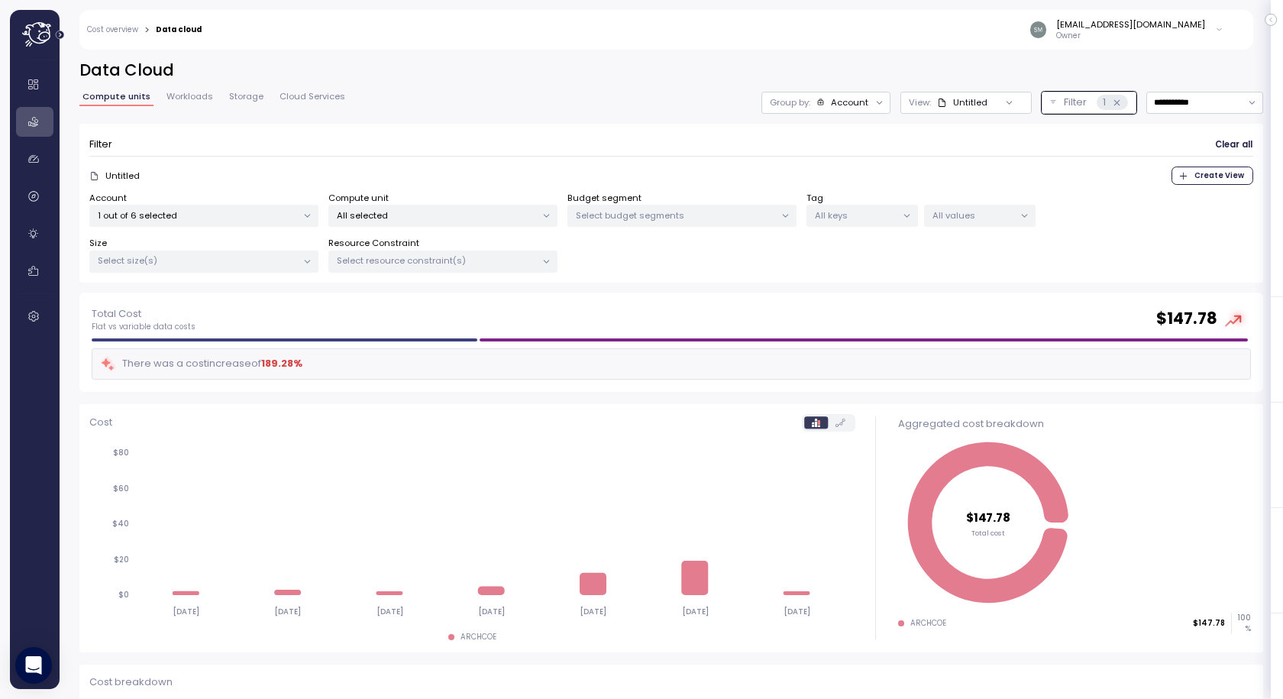
click at [445, 306] on div "Total Cost Flat vs variable data costs $ 147.78" at bounding box center [671, 319] width 1159 height 27
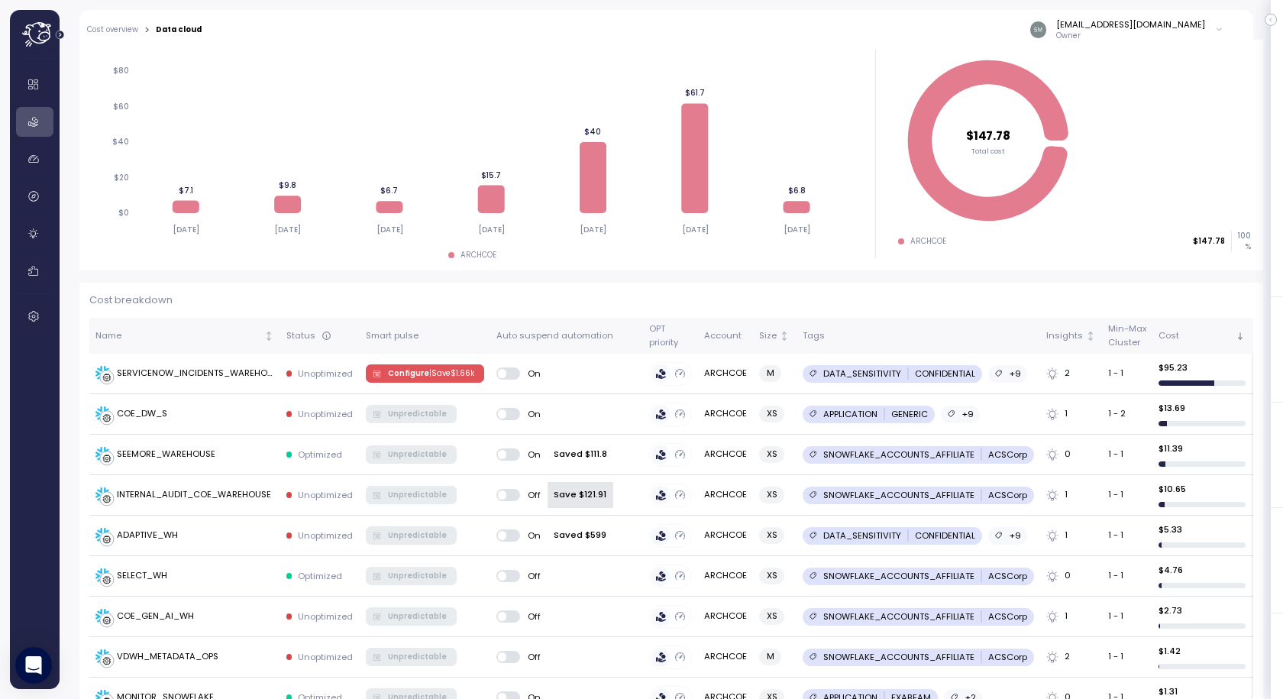
scroll to position [458, 0]
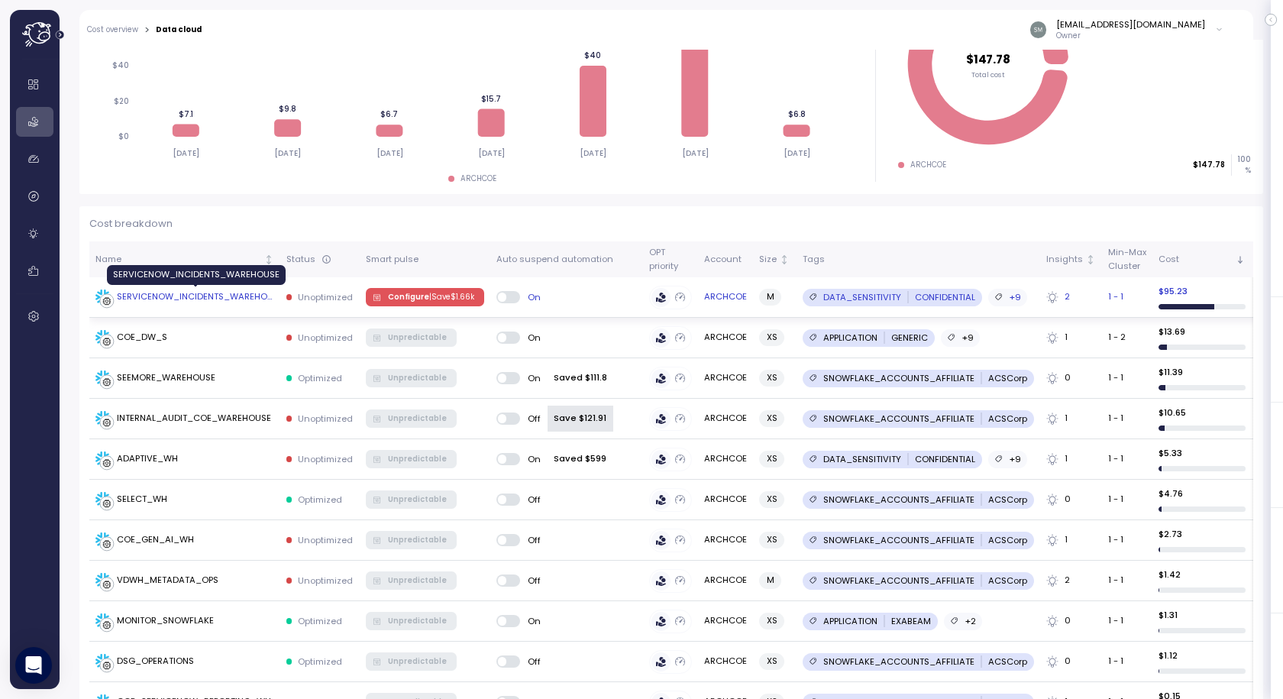
click at [173, 293] on div "SERVICENOW_INCIDENTS_WAREHOUSE" at bounding box center [195, 297] width 157 height 14
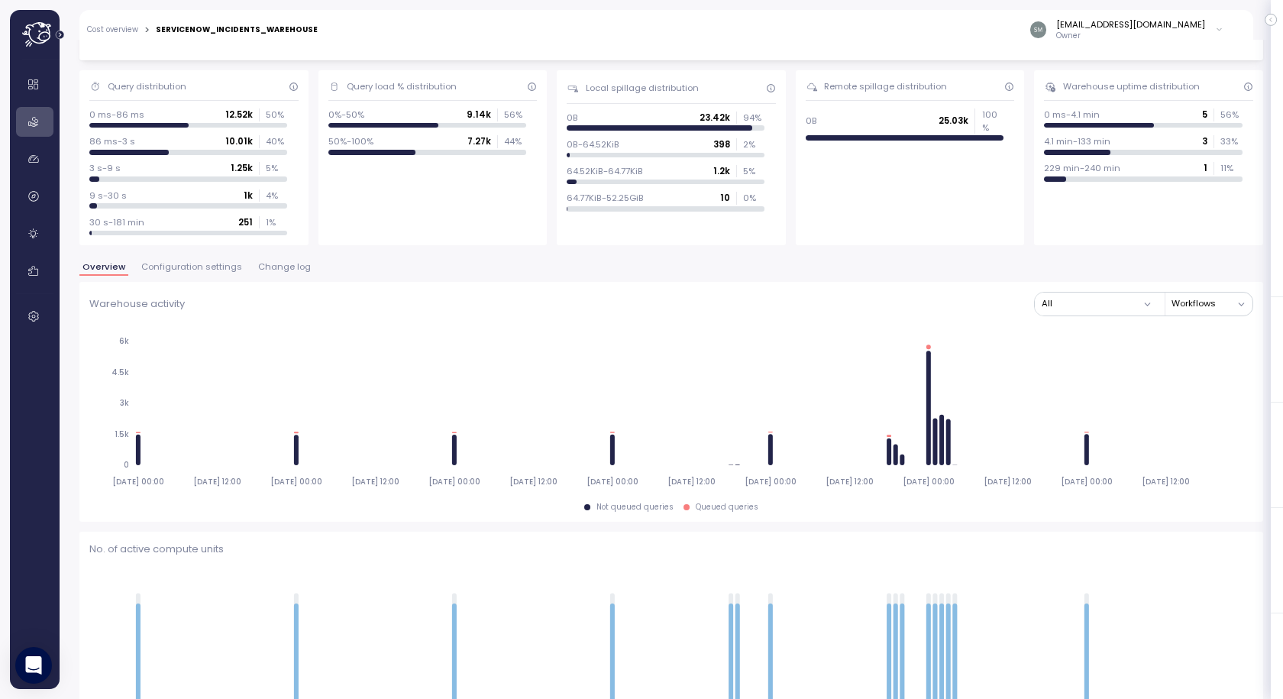
scroll to position [78, 0]
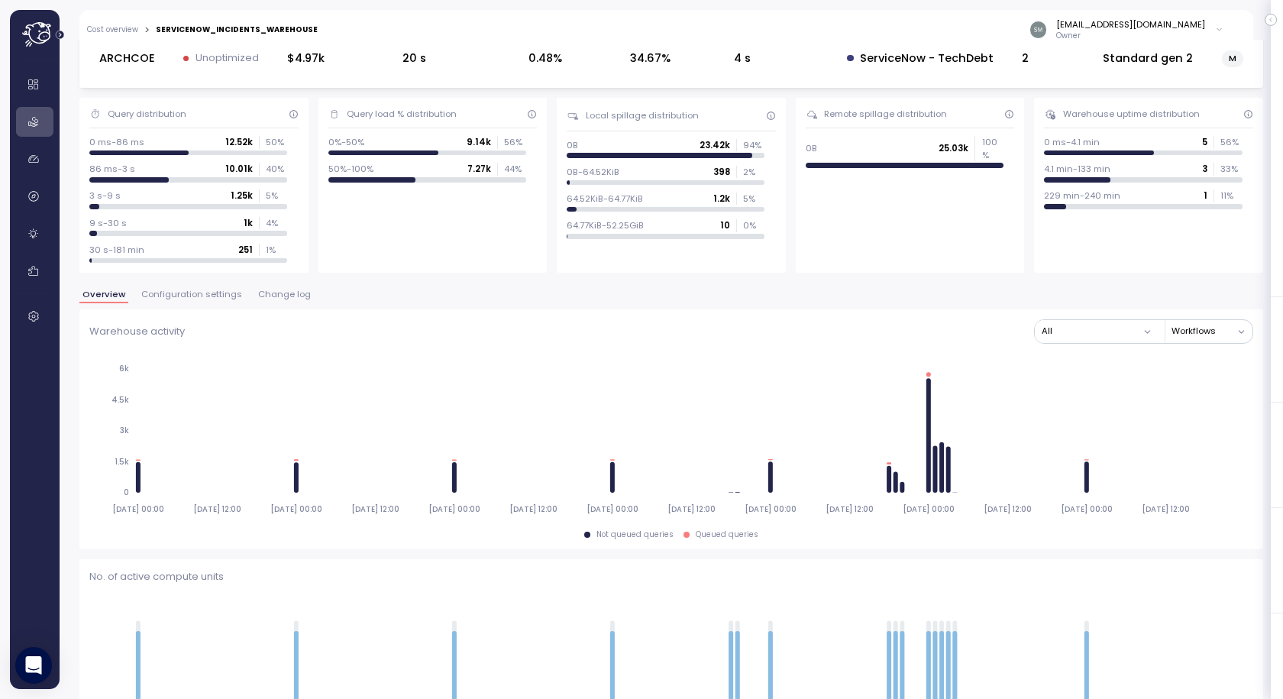
click at [273, 291] on span "Change log" at bounding box center [284, 294] width 53 height 8
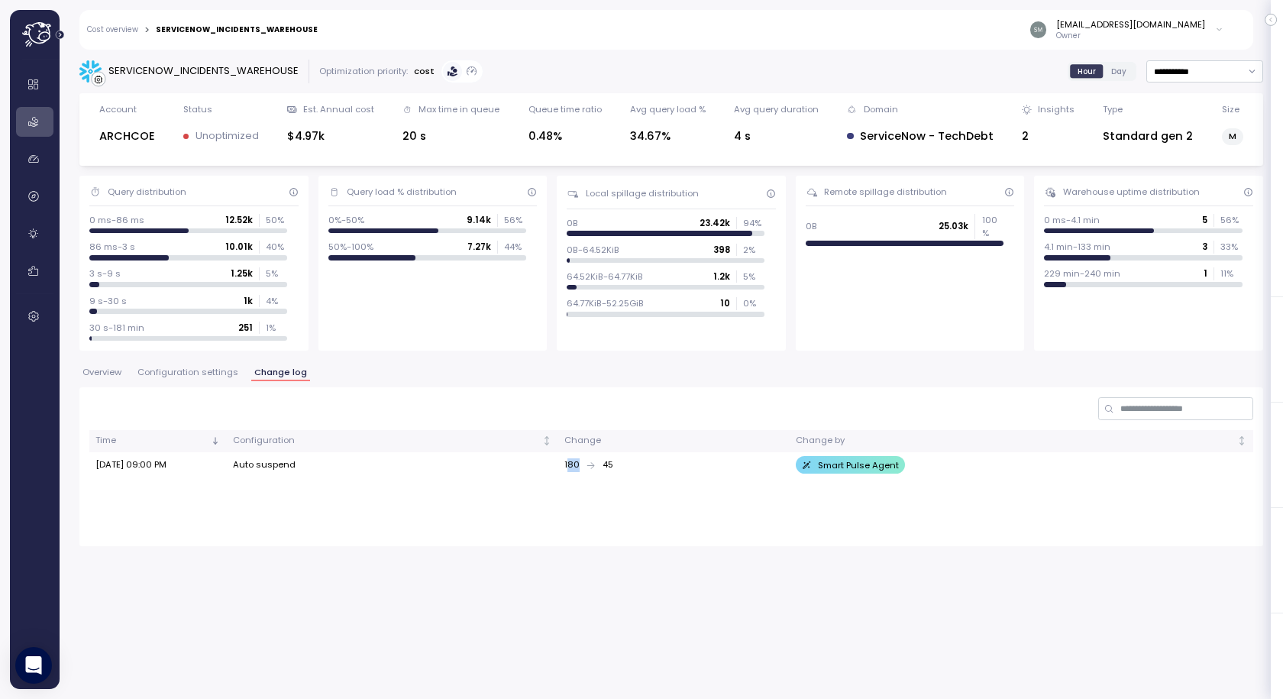
drag, startPoint x: 564, startPoint y: 464, endPoint x: 619, endPoint y: 470, distance: 55.3
click at [619, 470] on div "180 45" at bounding box center [673, 465] width 218 height 14
click at [627, 470] on div "180 45" at bounding box center [673, 465] width 218 height 14
drag, startPoint x: 233, startPoint y: 463, endPoint x: 380, endPoint y: 473, distance: 147.7
click at [314, 465] on td "Auto suspend" at bounding box center [392, 465] width 331 height 27
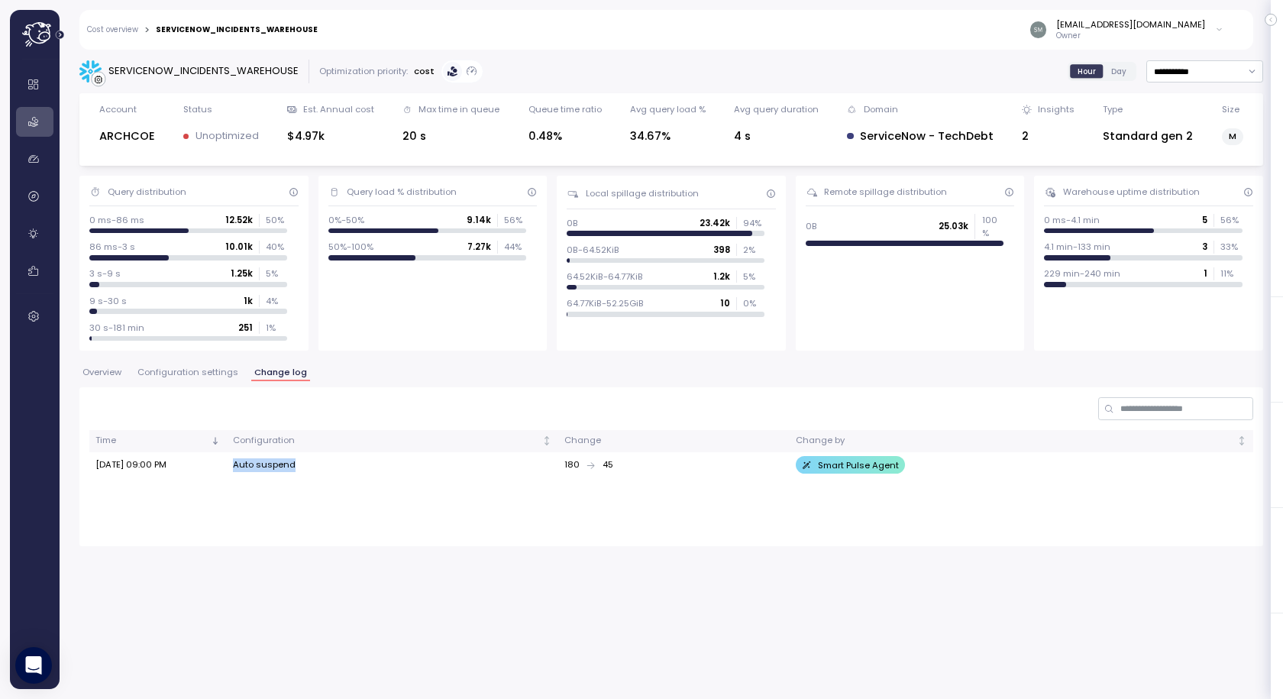
click at [196, 370] on span "Configuration settings" at bounding box center [187, 372] width 101 height 8
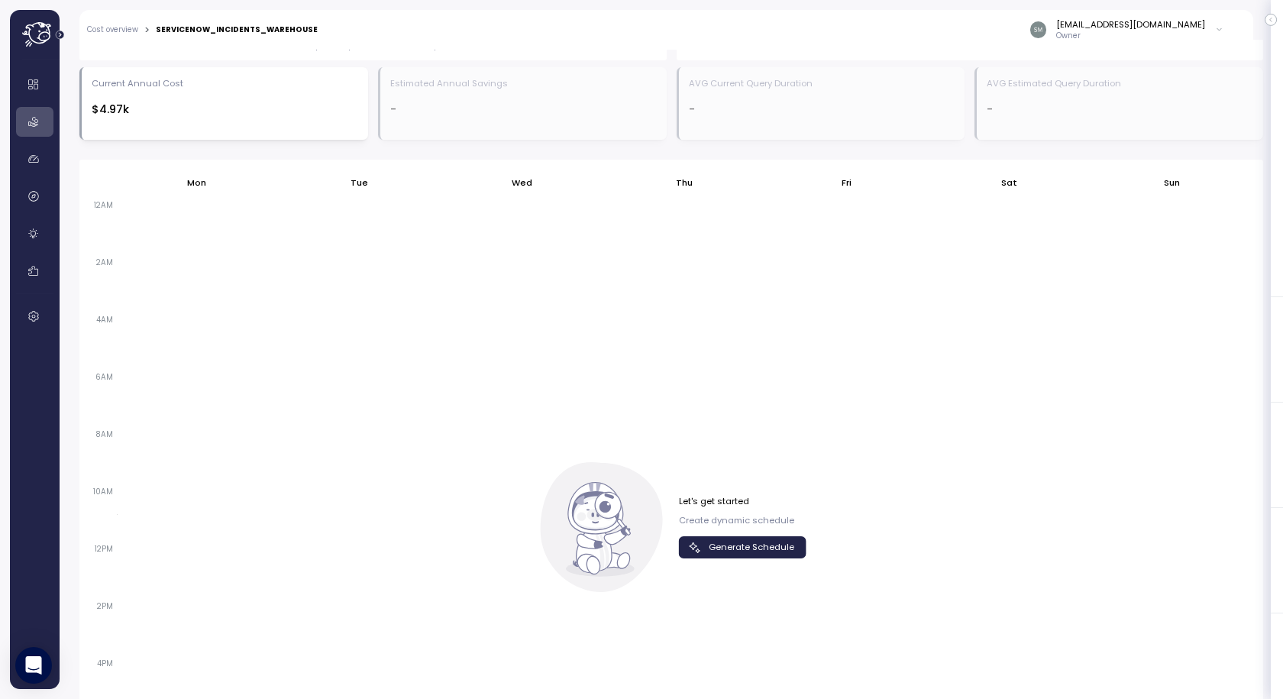
scroll to position [840, 0]
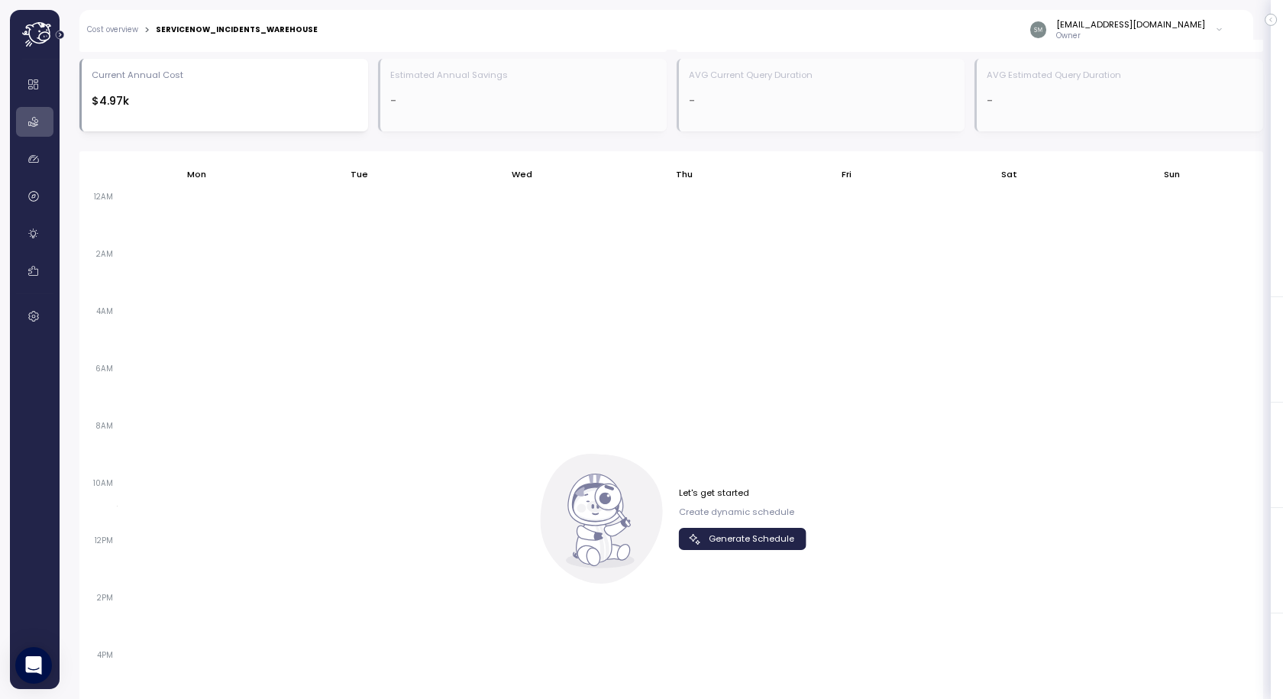
click at [726, 533] on span "Generate Schedule" at bounding box center [752, 539] width 86 height 21
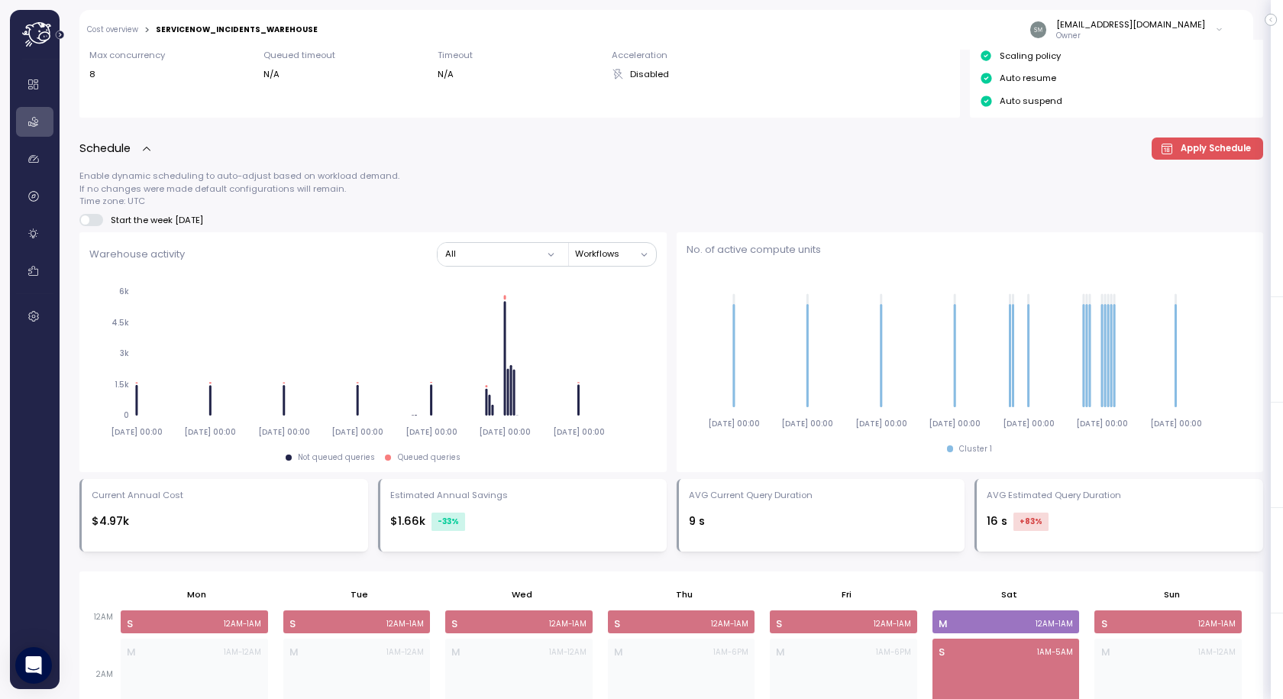
scroll to position [458, 0]
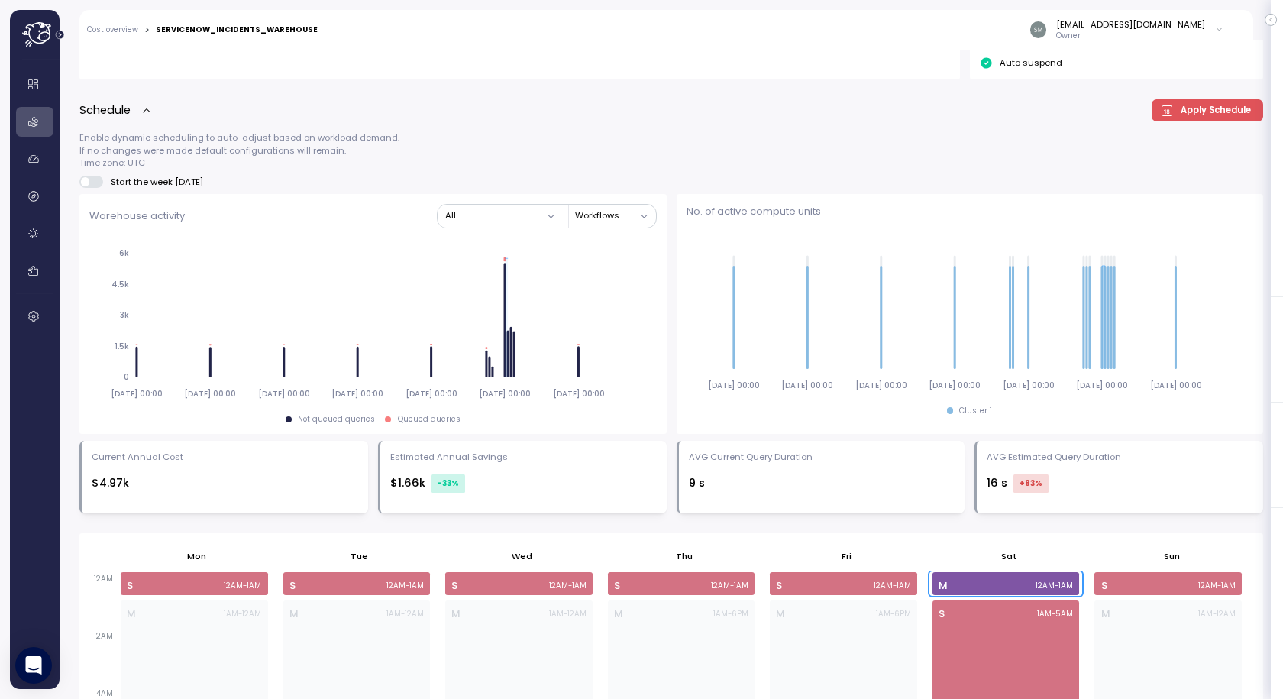
click at [1015, 578] on div "M 12AM - 1AM" at bounding box center [1006, 585] width 134 height 15
click at [1011, 578] on div "M 12AM - 1AM" at bounding box center [1006, 585] width 134 height 15
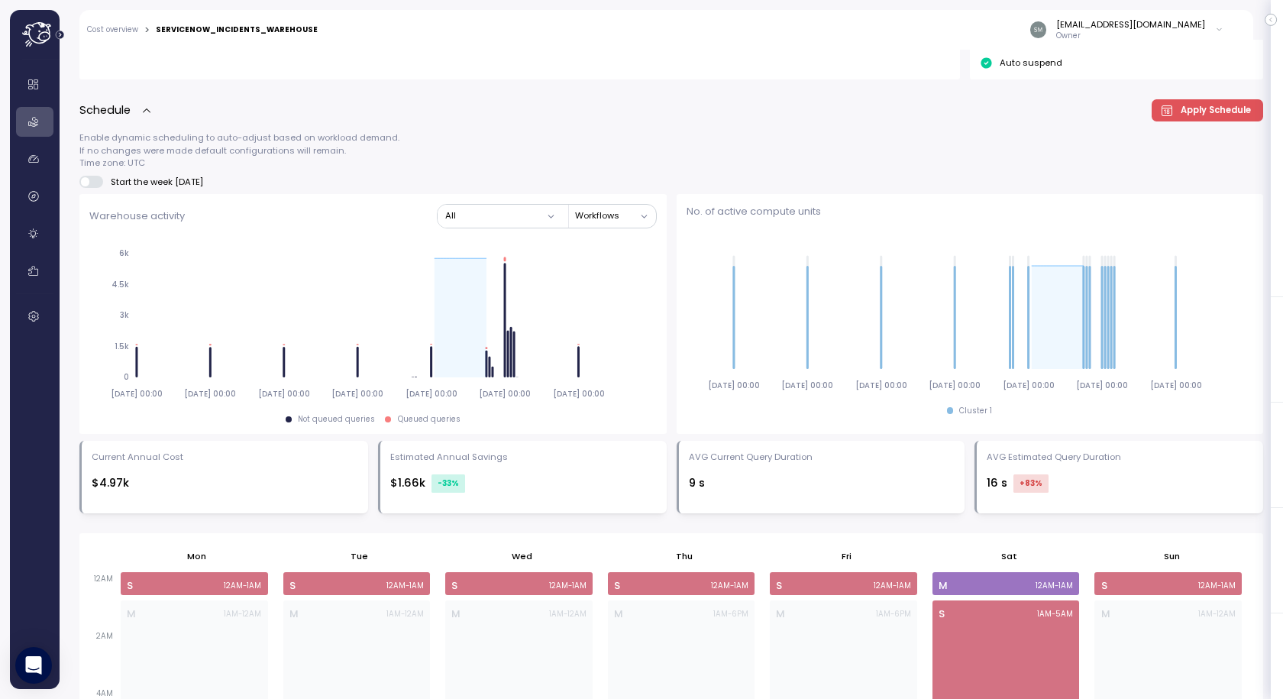
click at [1198, 106] on span "Apply Schedule" at bounding box center [1216, 110] width 70 height 21
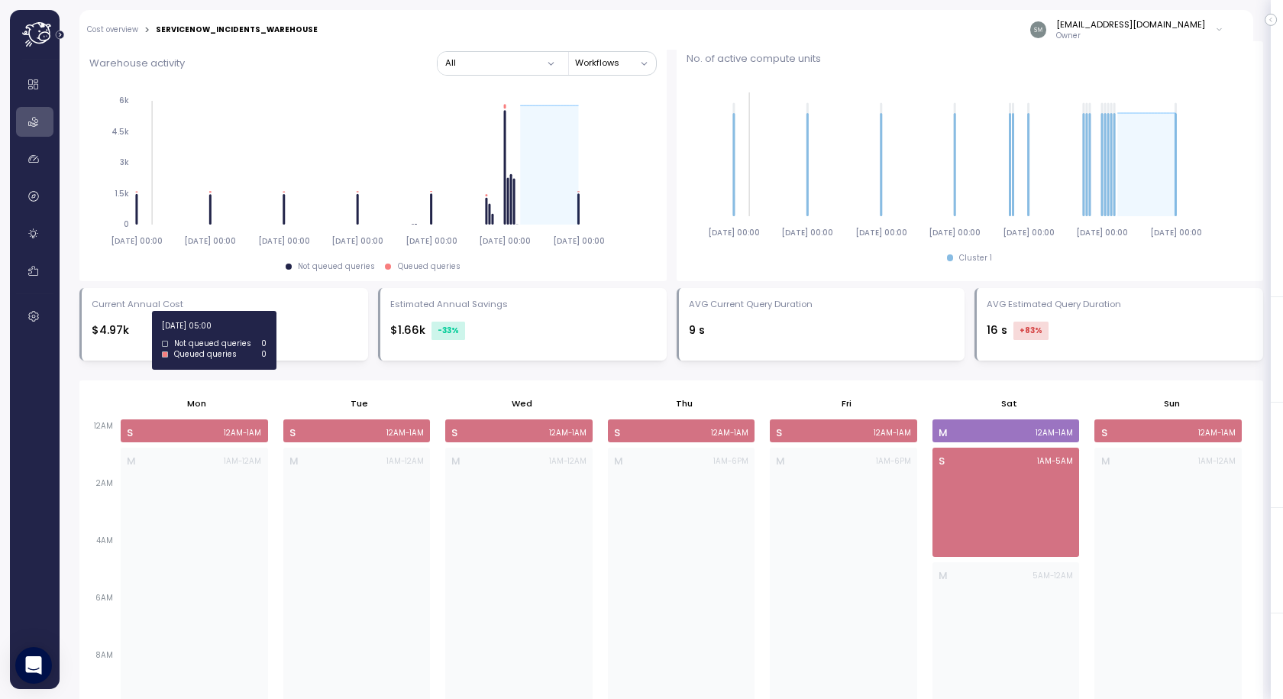
scroll to position [229, 0]
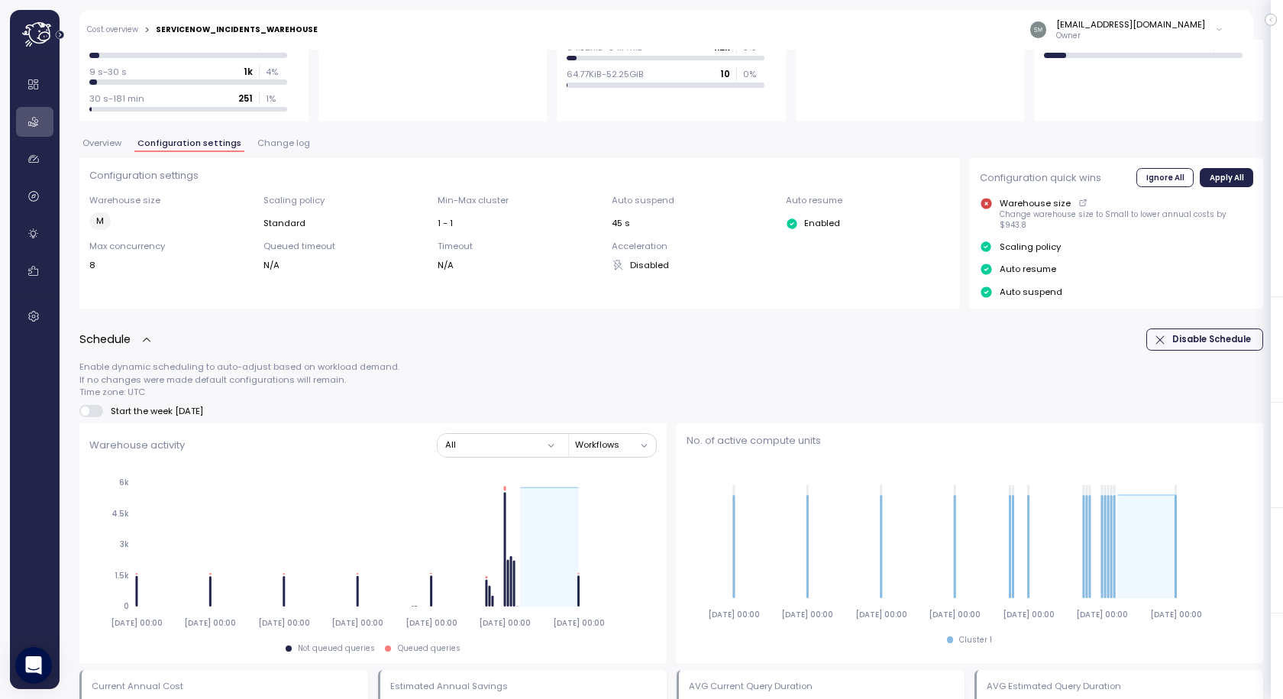
click at [61, 35] on icon "Expand navigation" at bounding box center [60, 35] width 8 height 8
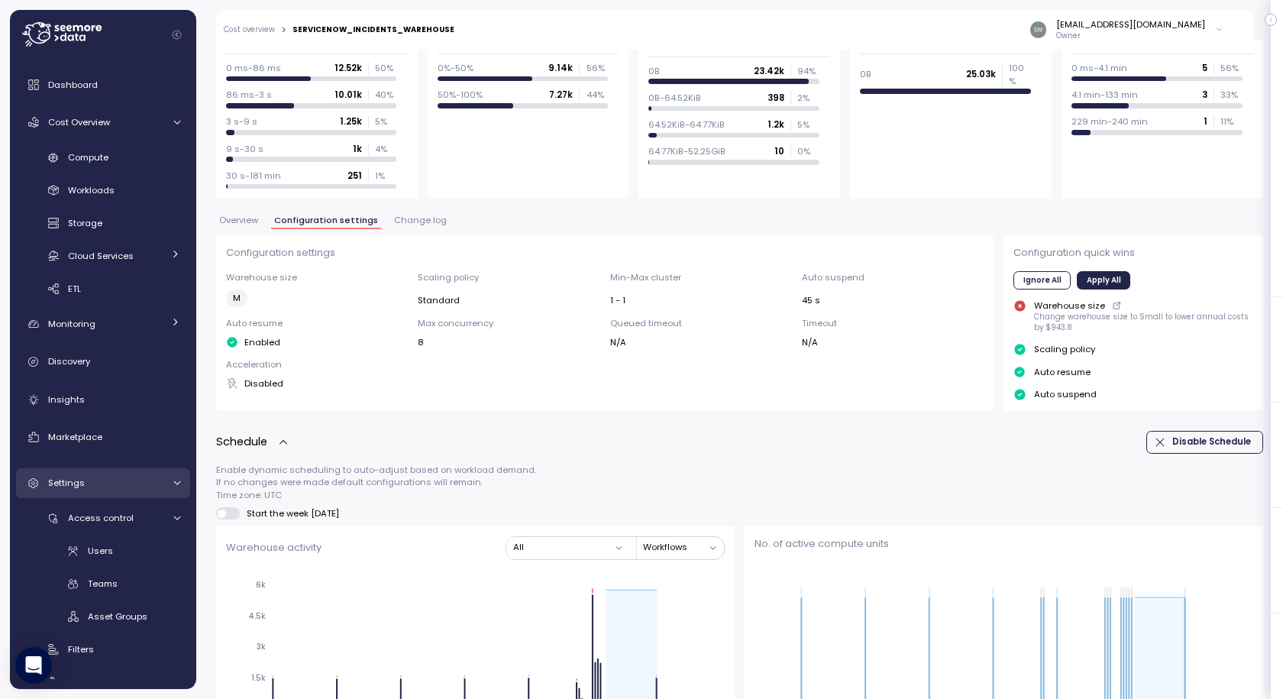
scroll to position [153, 0]
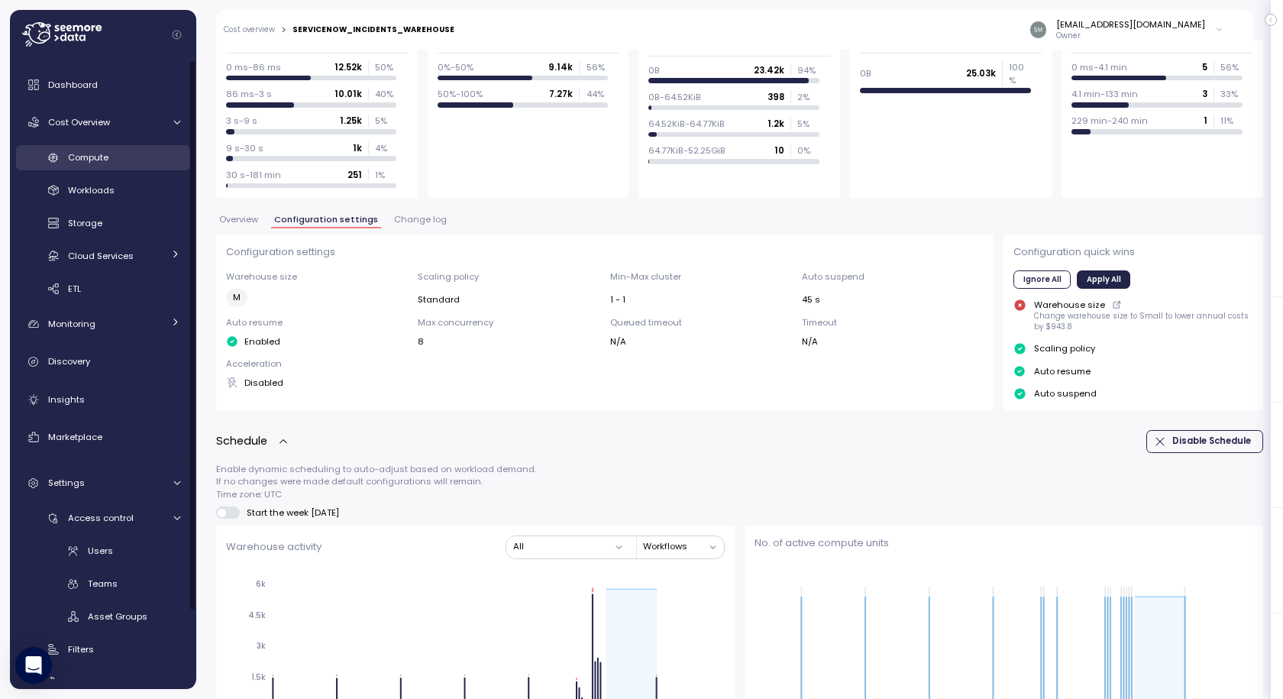
click at [98, 159] on span "Compute" at bounding box center [88, 157] width 40 height 12
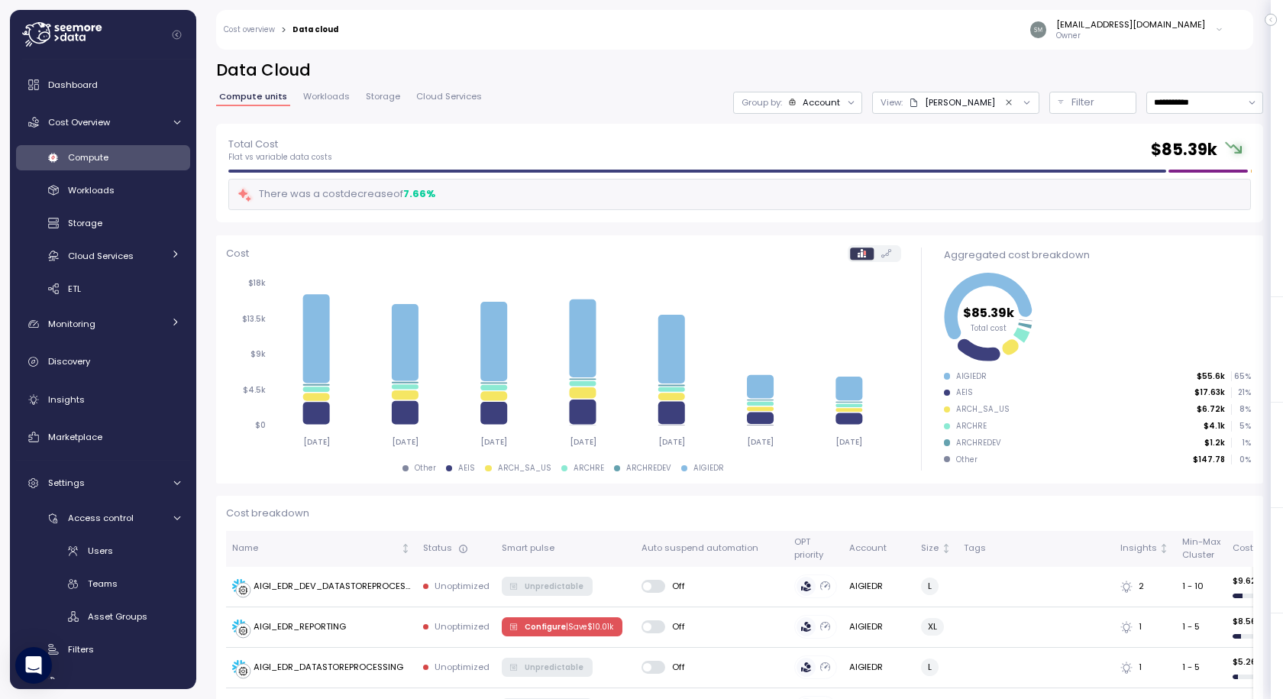
click at [311, 95] on span "Workloads" at bounding box center [326, 96] width 47 height 8
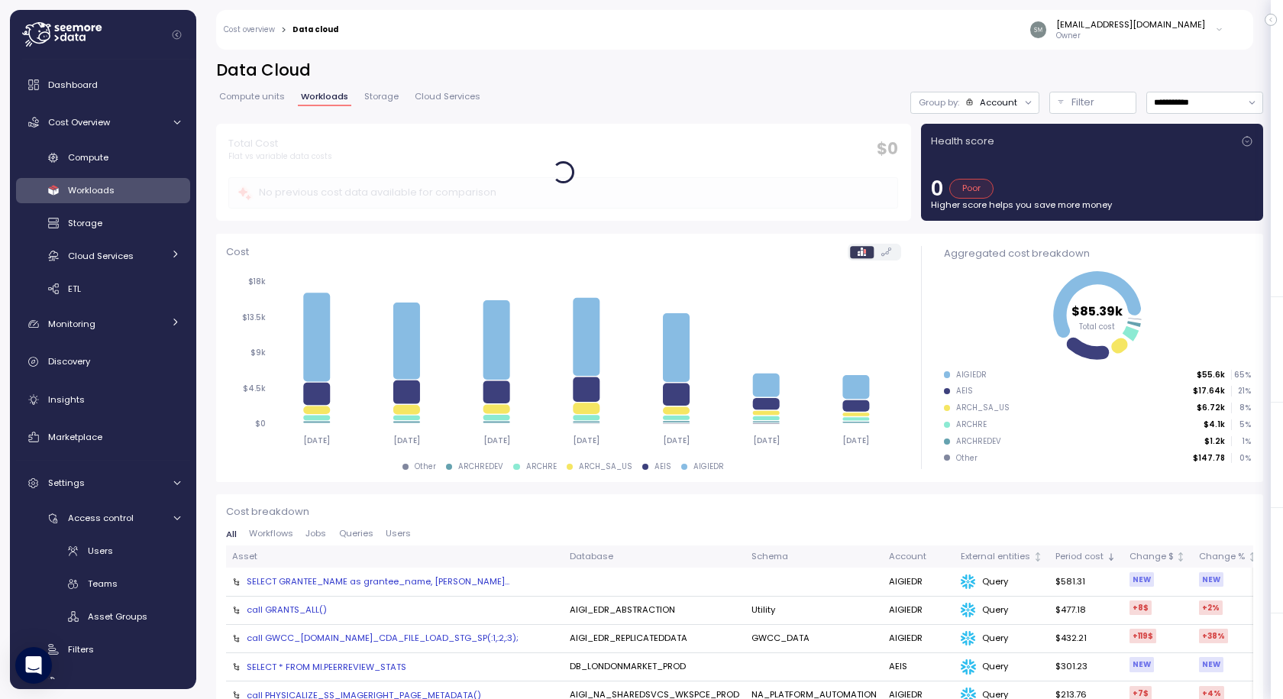
click at [250, 92] on span "Compute units" at bounding box center [252, 96] width 66 height 8
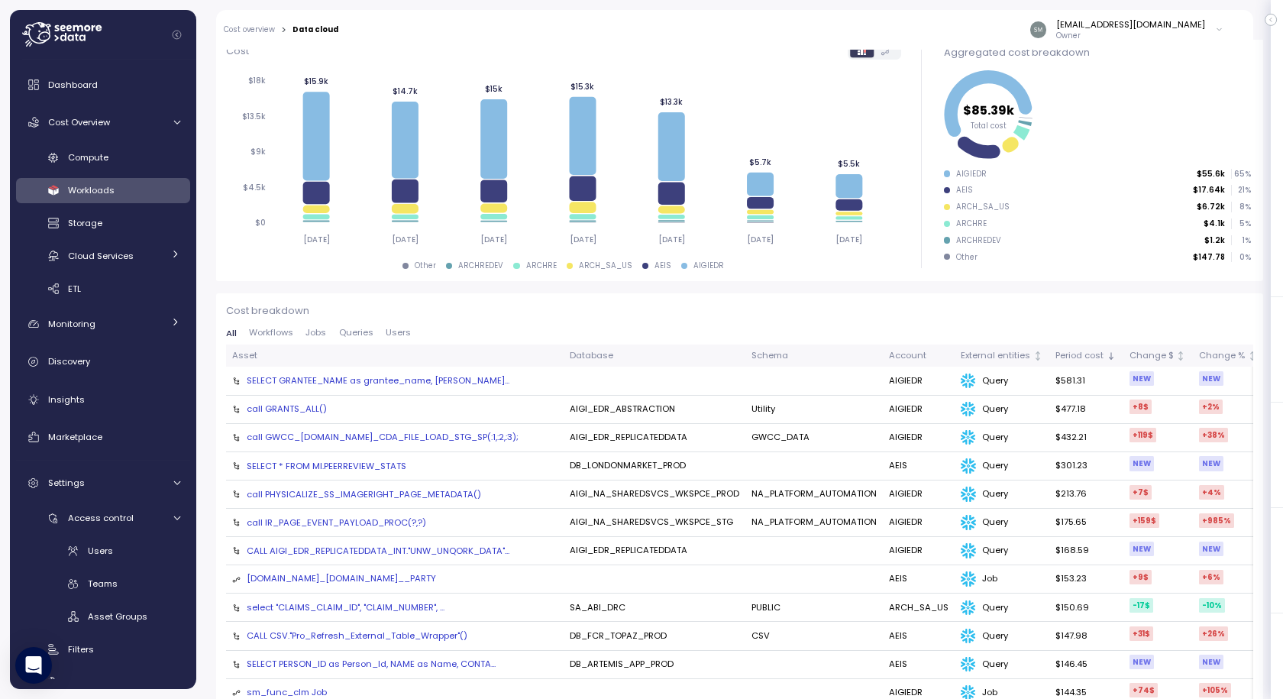
scroll to position [306, 0]
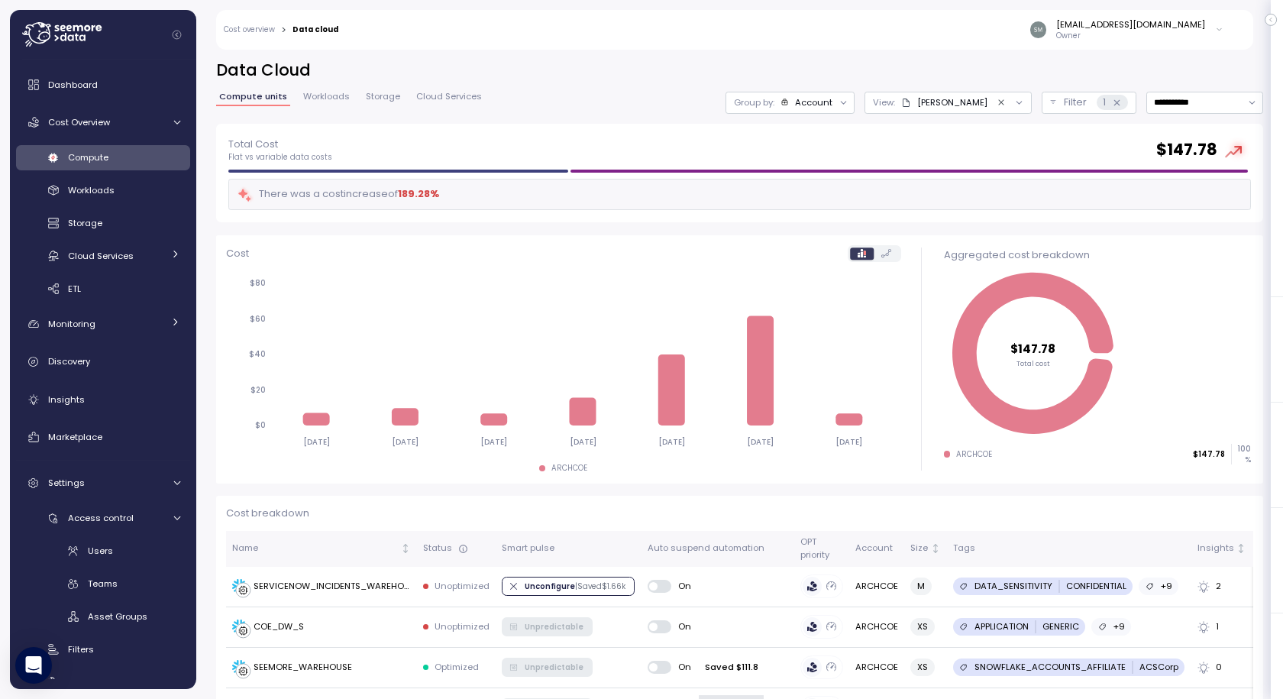
scroll to position [306, 0]
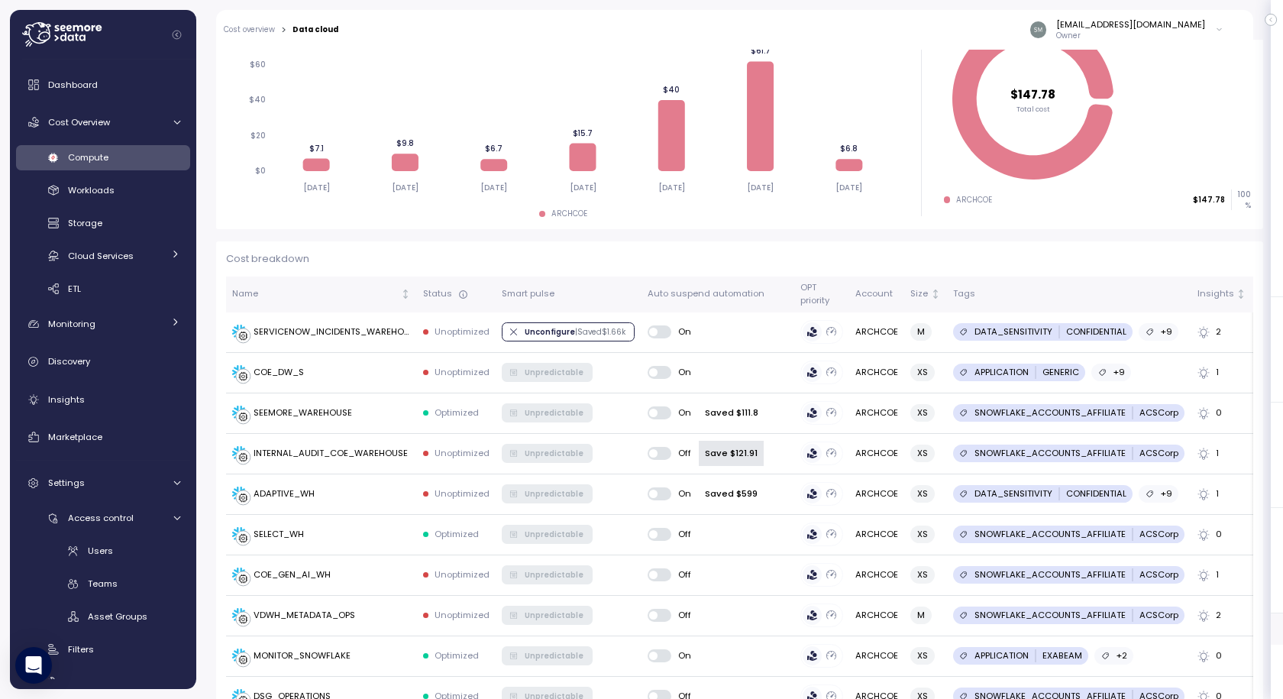
scroll to position [229, 0]
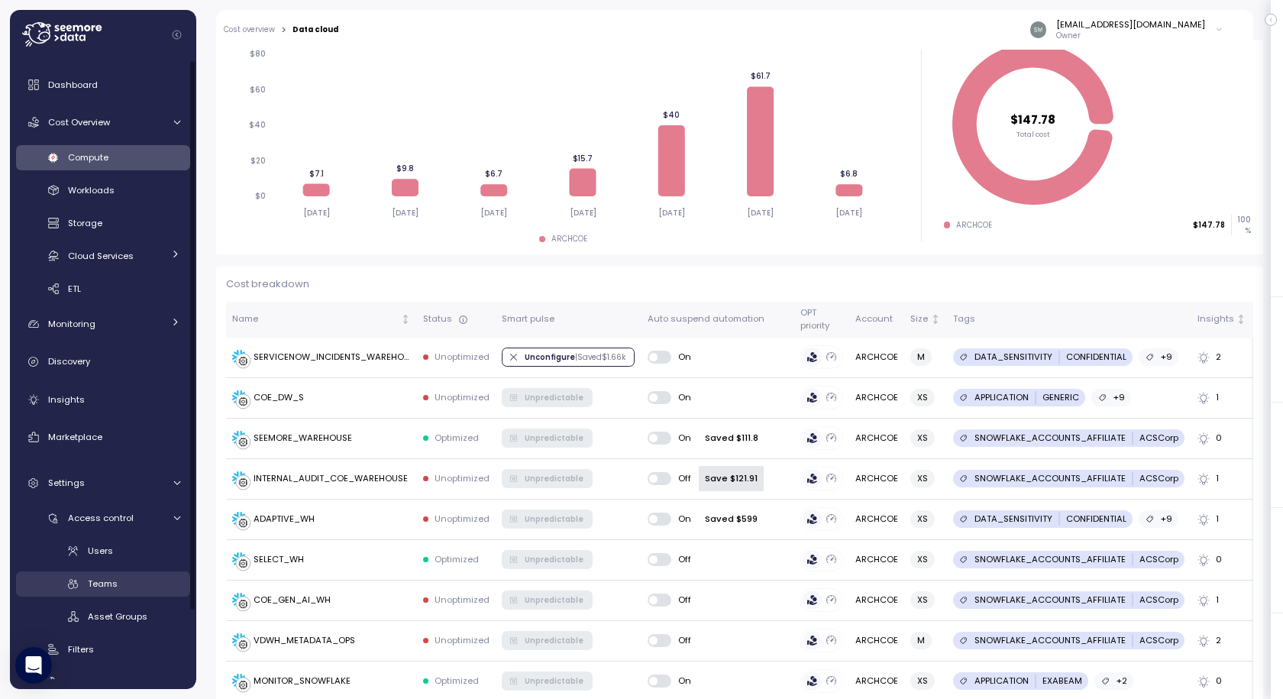
click at [101, 581] on span "Teams" at bounding box center [103, 583] width 30 height 12
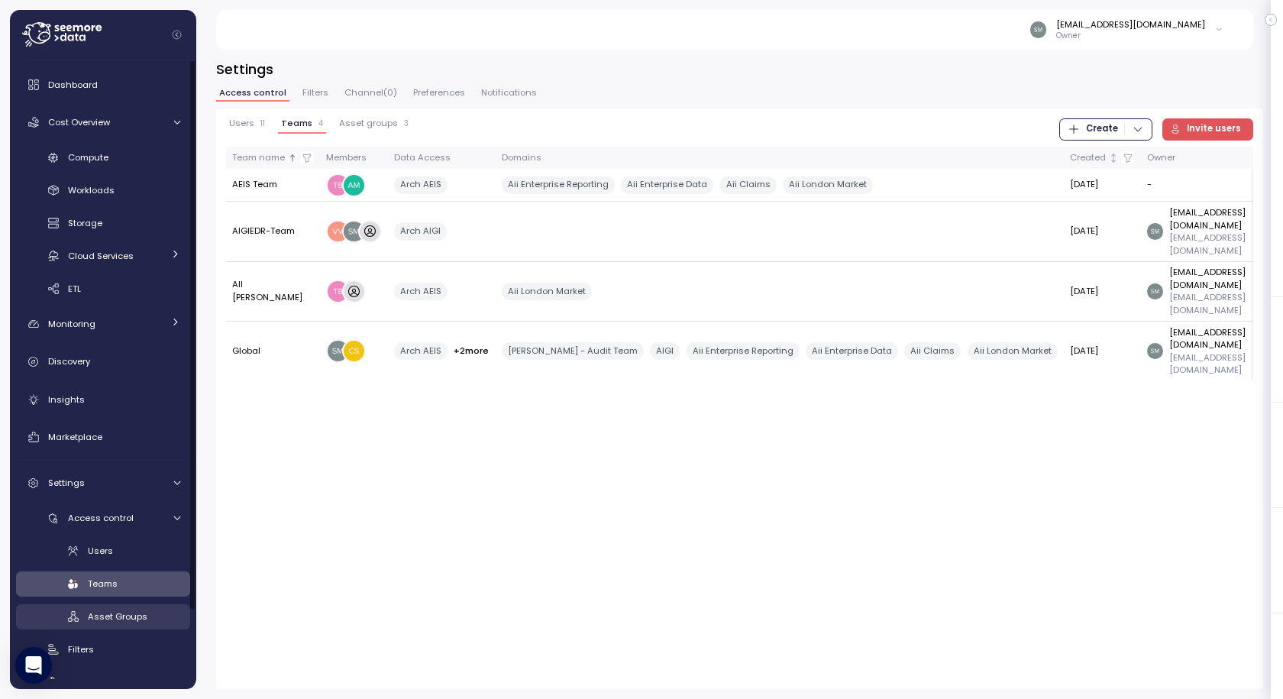
click at [116, 616] on span "Asset Groups" at bounding box center [118, 616] width 60 height 12
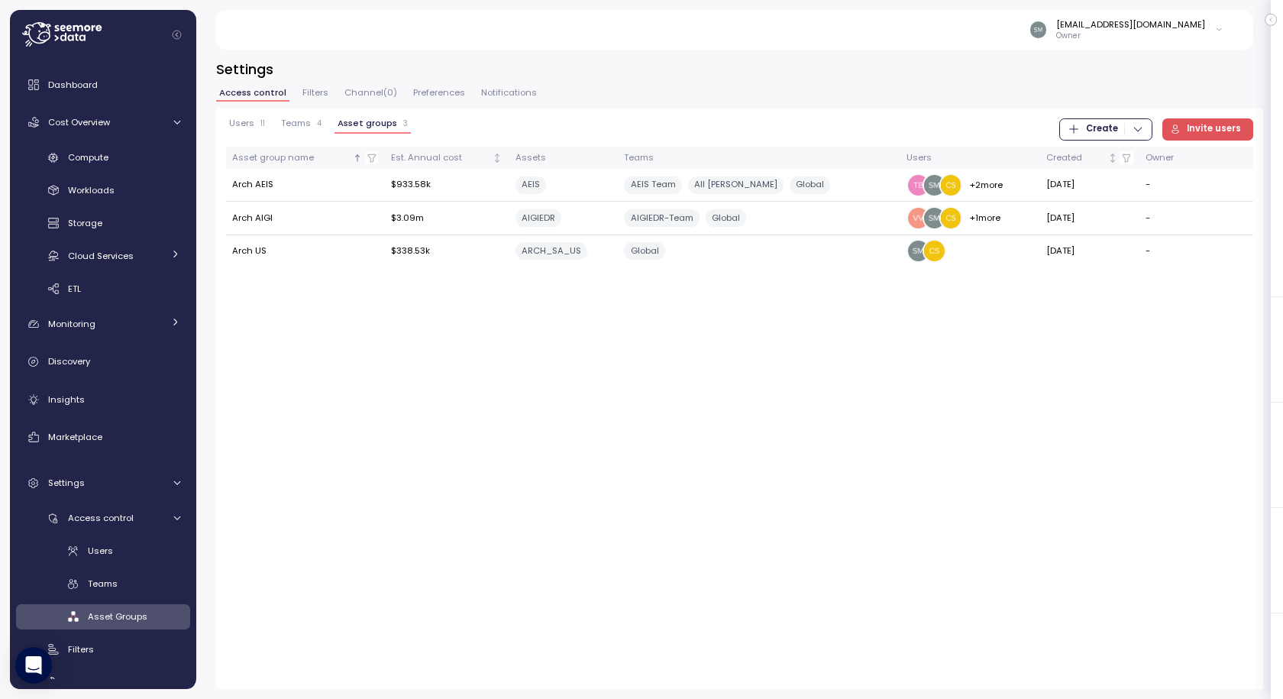
click at [292, 130] on button "Teams 4" at bounding box center [301, 125] width 47 height 15
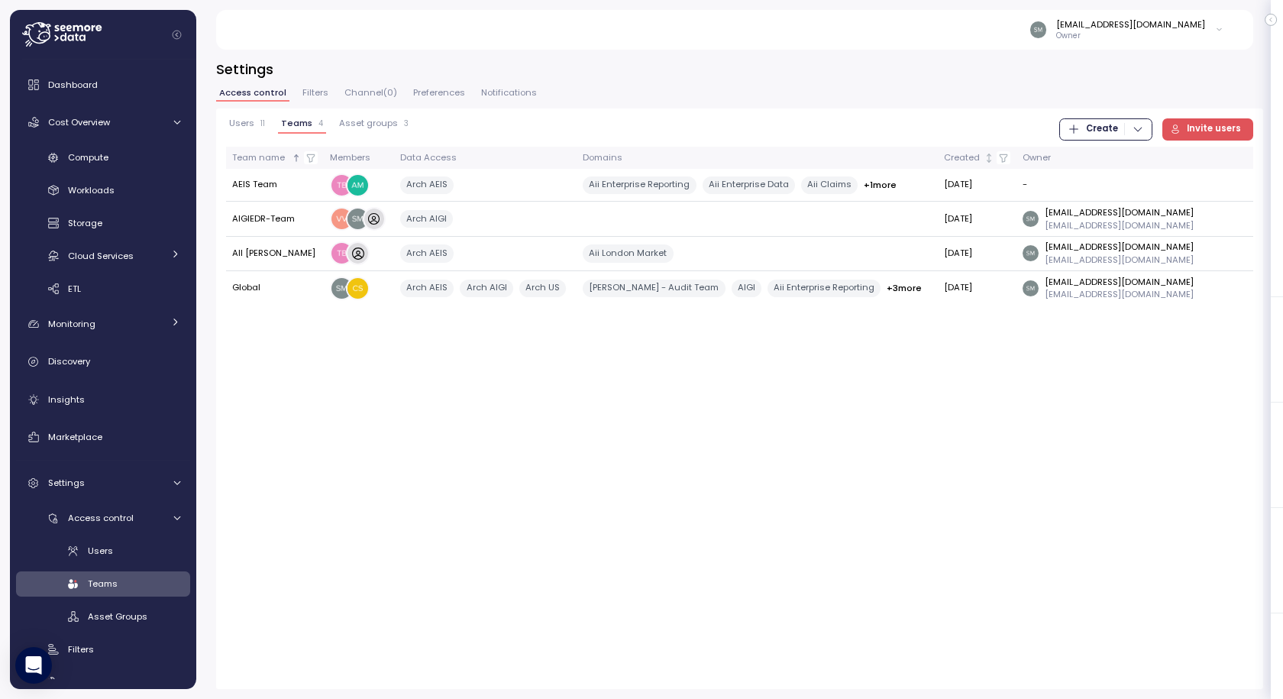
click at [354, 122] on span "Asset groups" at bounding box center [368, 123] width 59 height 8
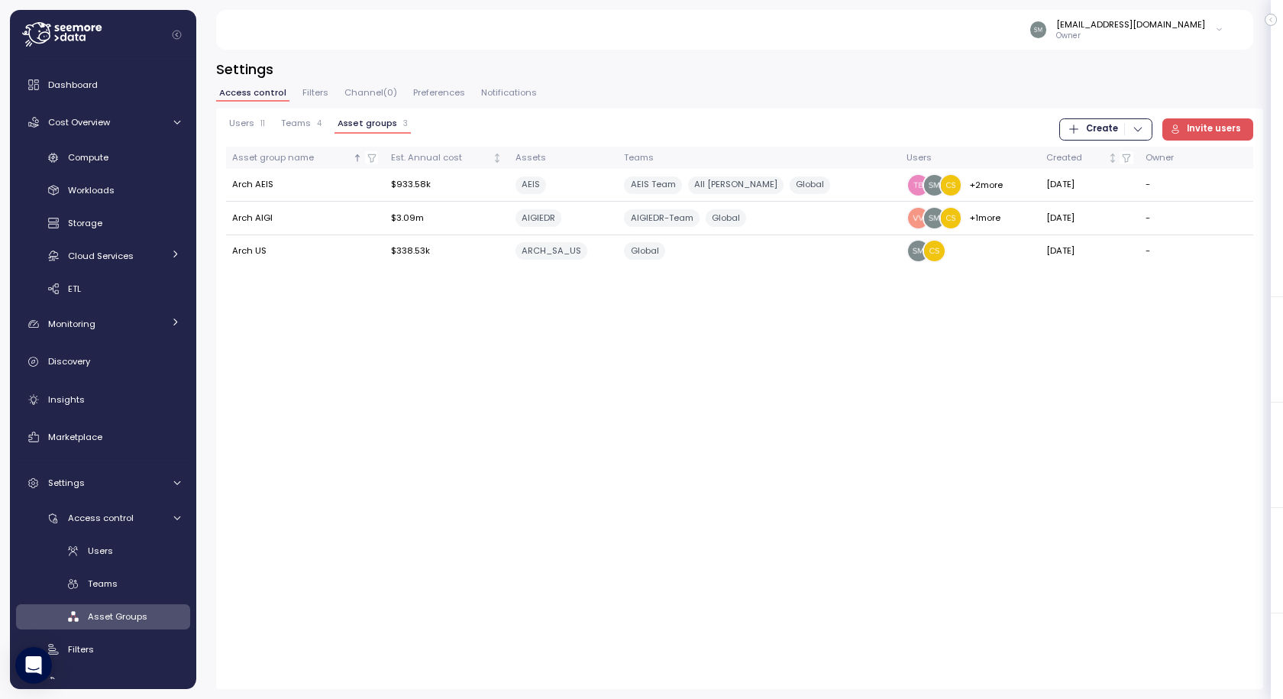
click at [299, 124] on span "Teams" at bounding box center [296, 123] width 30 height 8
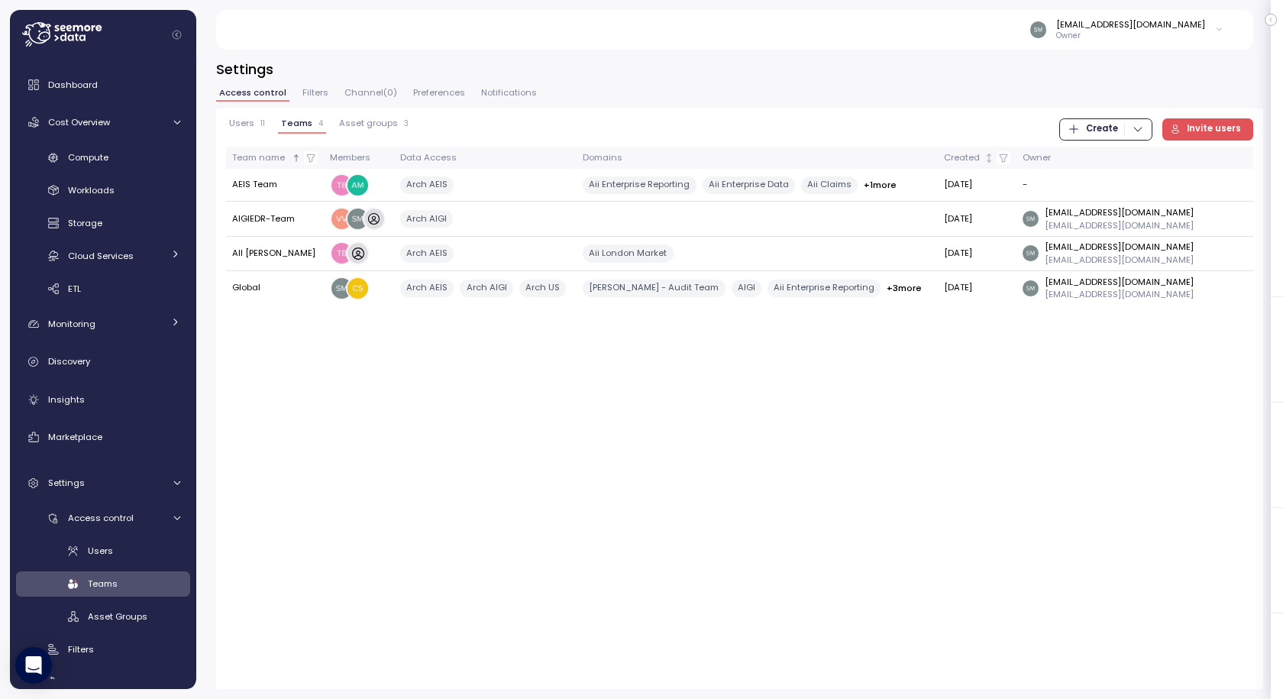
click at [310, 89] on span "Filters" at bounding box center [315, 93] width 26 height 8
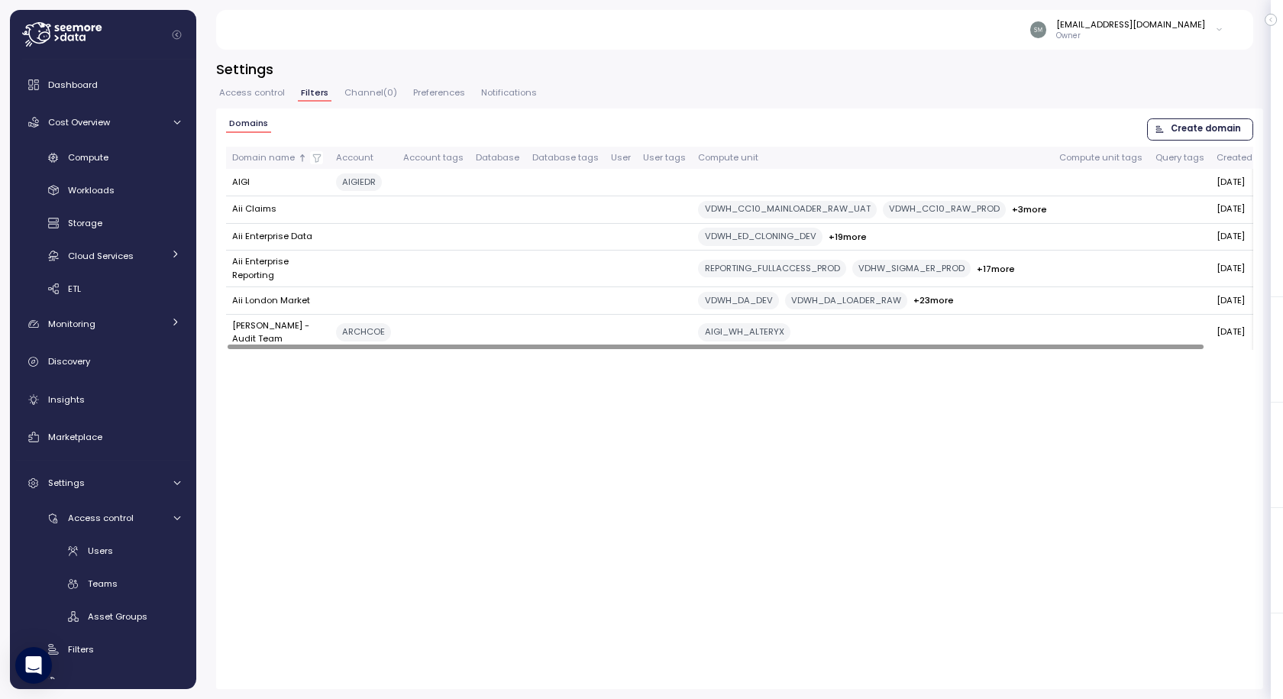
click at [367, 349] on div at bounding box center [716, 346] width 976 height 5
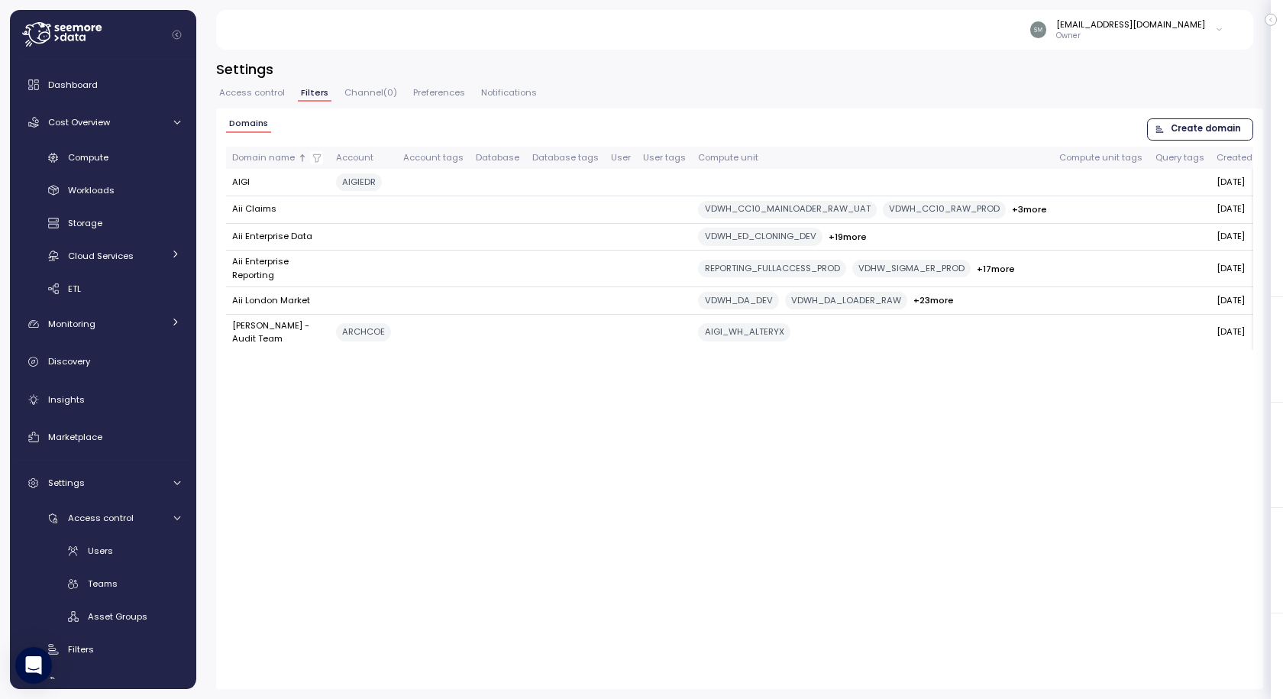
click at [253, 92] on span "Access control" at bounding box center [252, 93] width 66 height 8
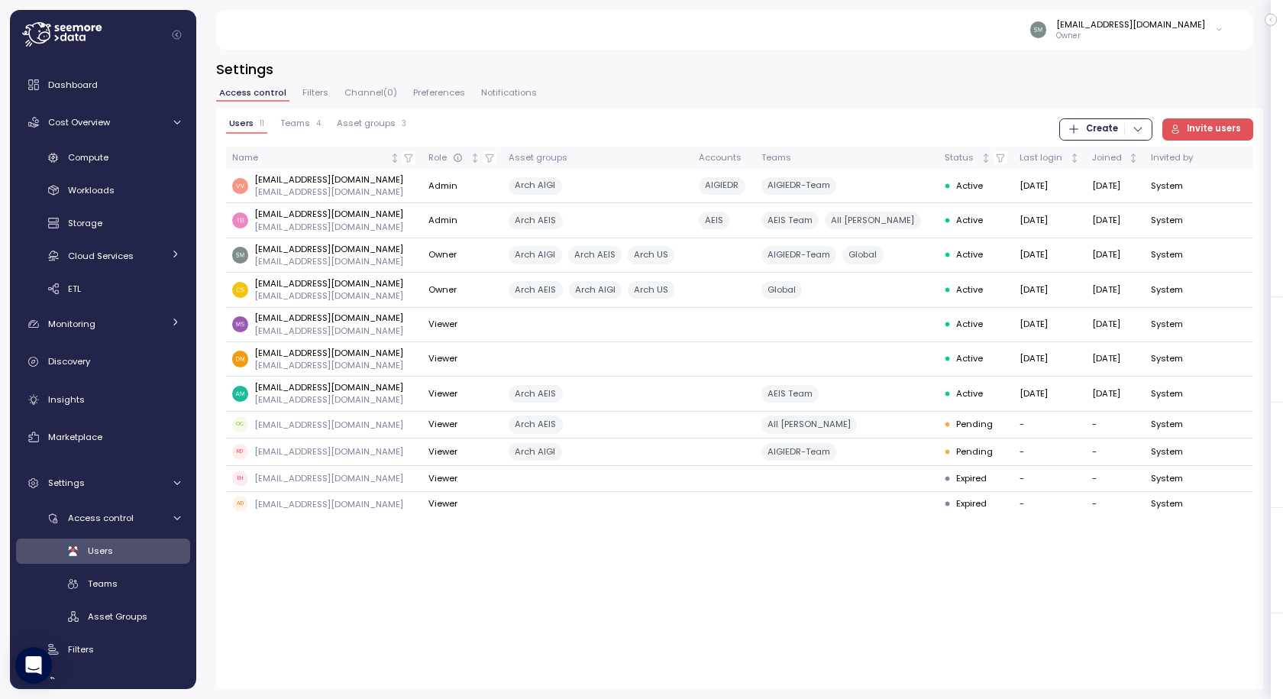
click at [291, 119] on span "Teams" at bounding box center [295, 123] width 30 height 8
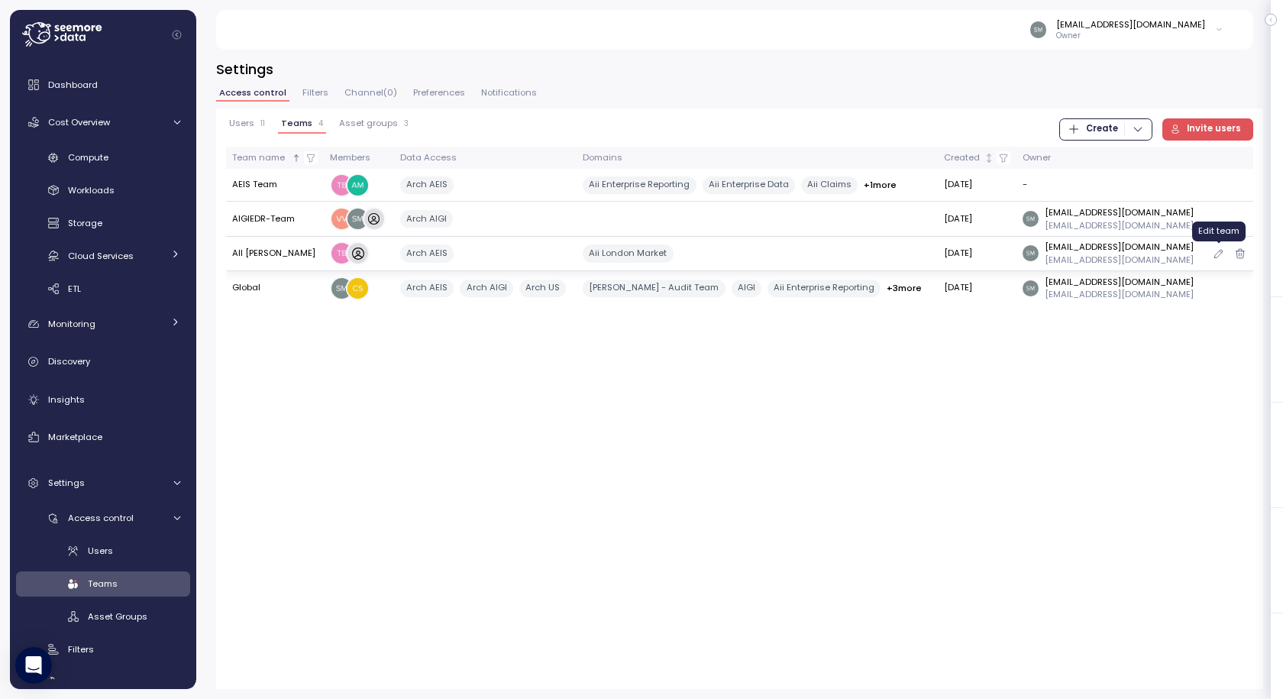
click at [1218, 254] on icon "button" at bounding box center [1219, 253] width 12 height 18
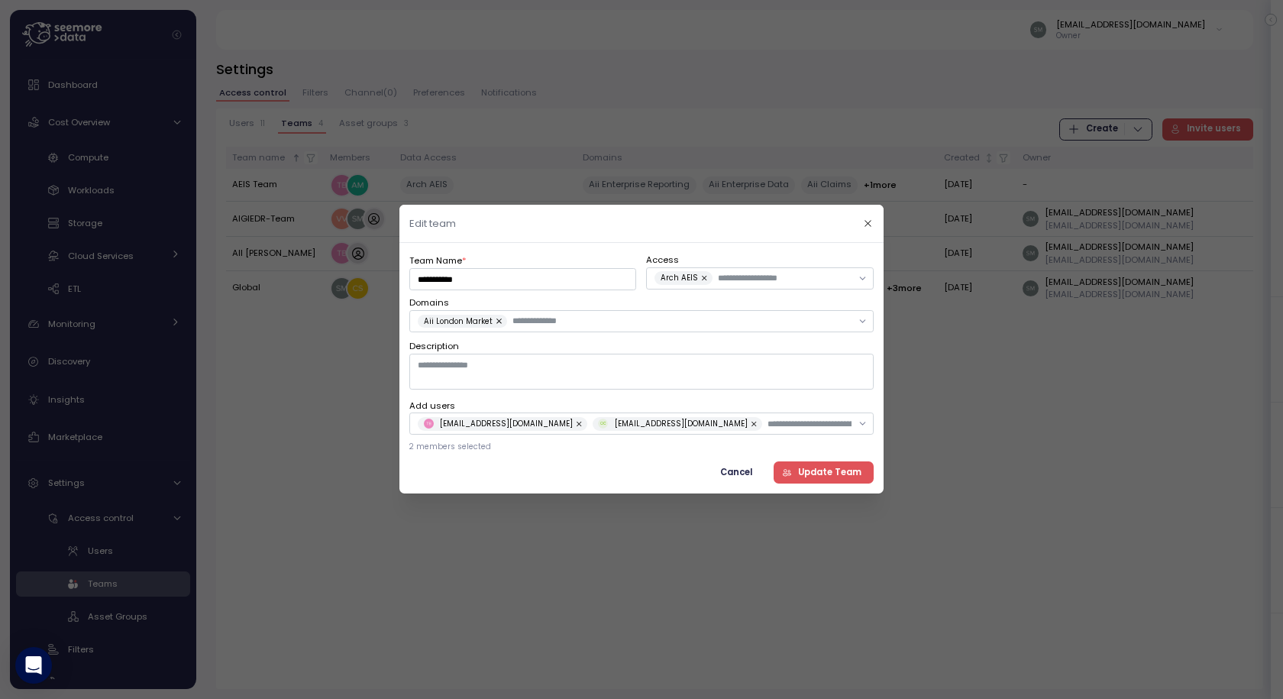
click at [740, 471] on span "Cancel" at bounding box center [736, 472] width 32 height 21
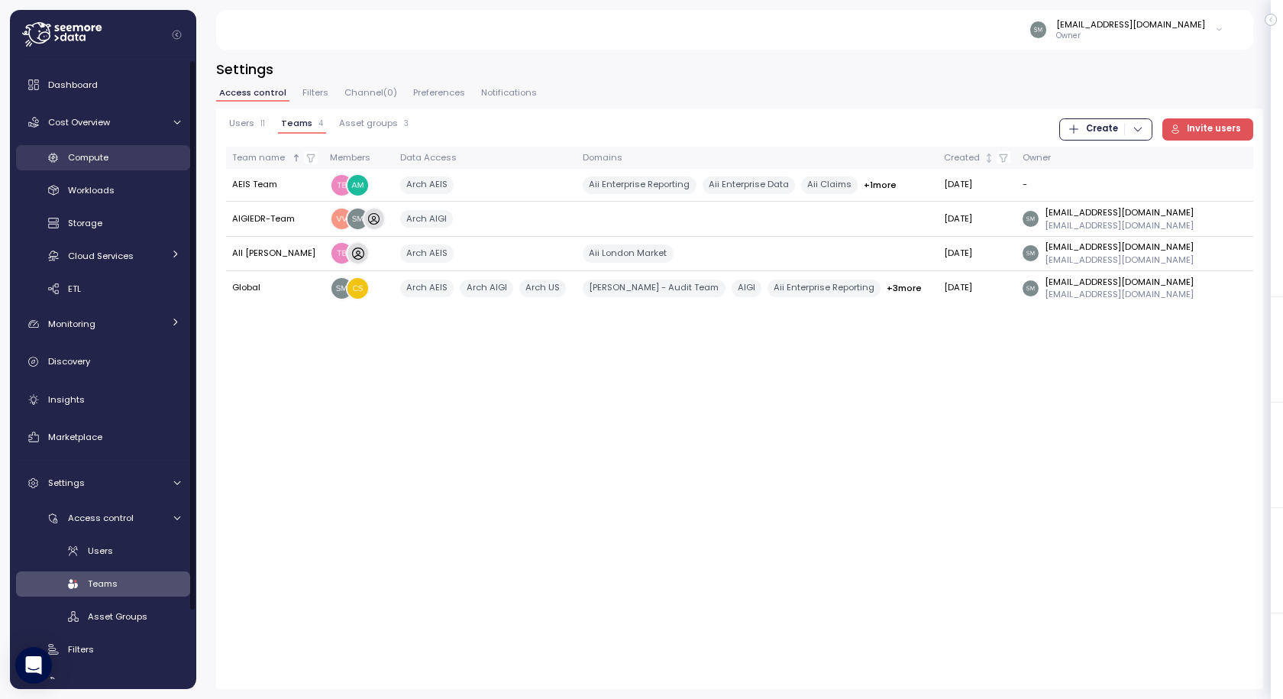
click at [97, 157] on span "Compute" at bounding box center [88, 157] width 40 height 12
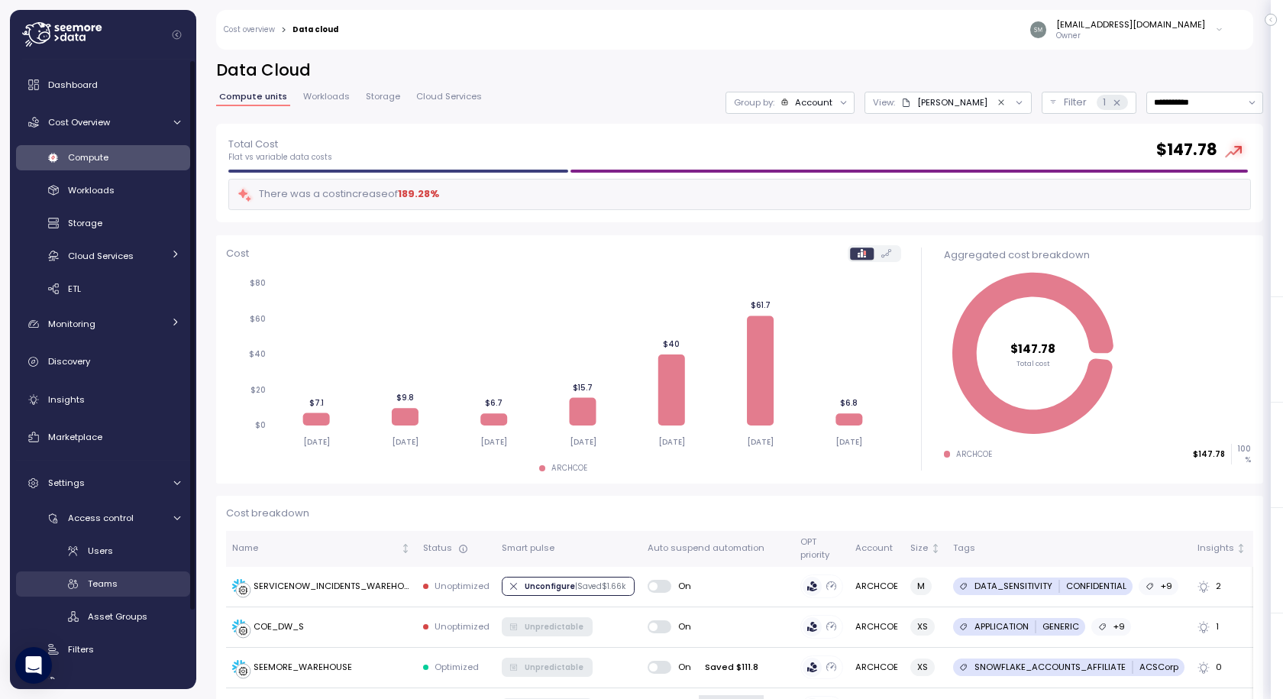
click at [110, 580] on span "Teams" at bounding box center [103, 583] width 30 height 12
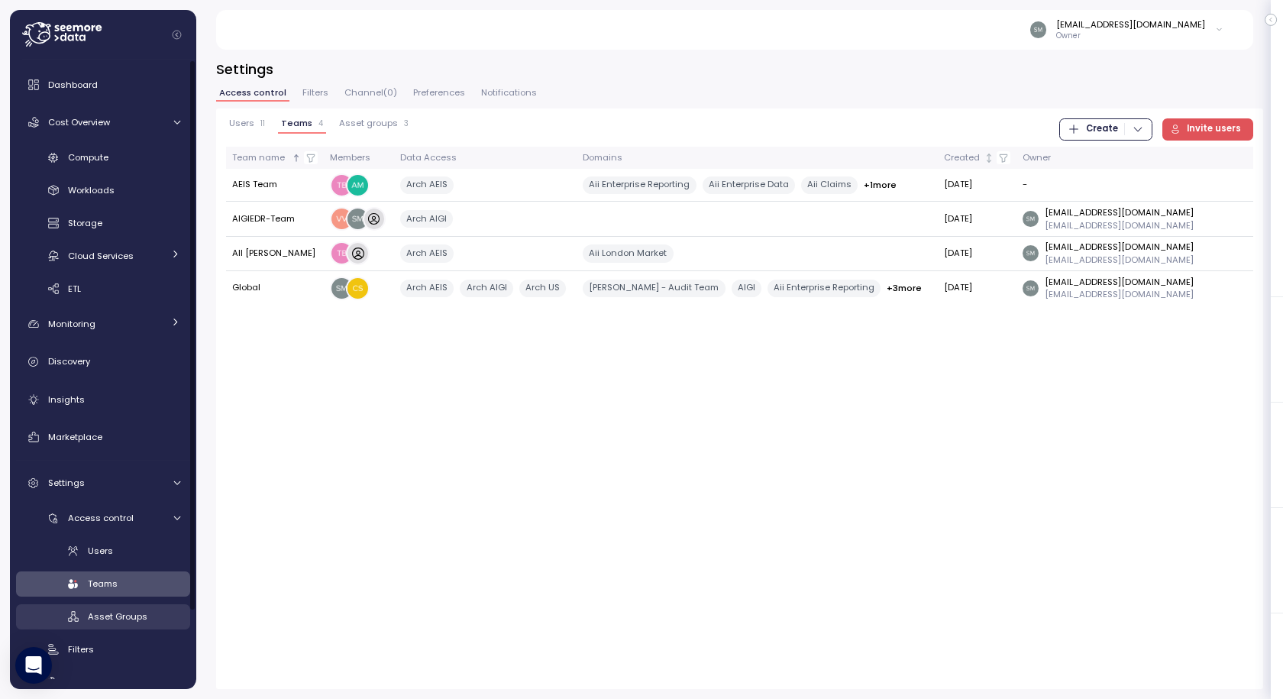
click at [125, 616] on span "Asset Groups" at bounding box center [118, 616] width 60 height 12
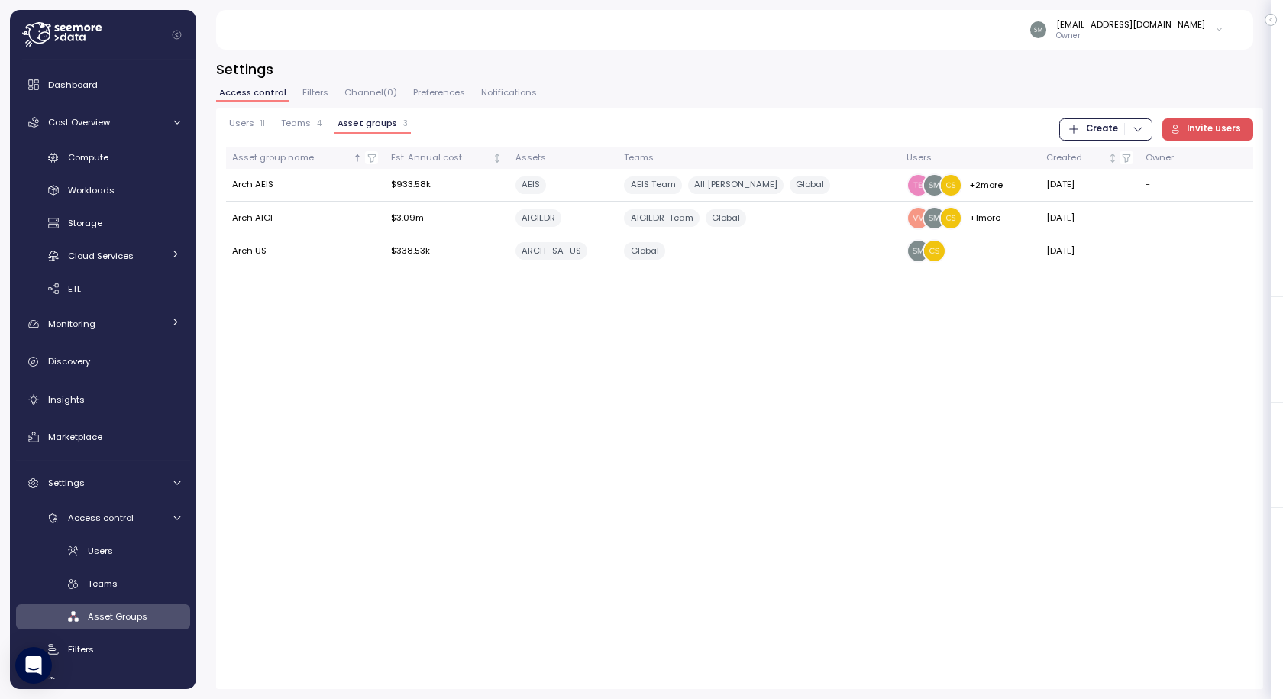
click at [304, 130] on button "Teams 4" at bounding box center [301, 125] width 47 height 15
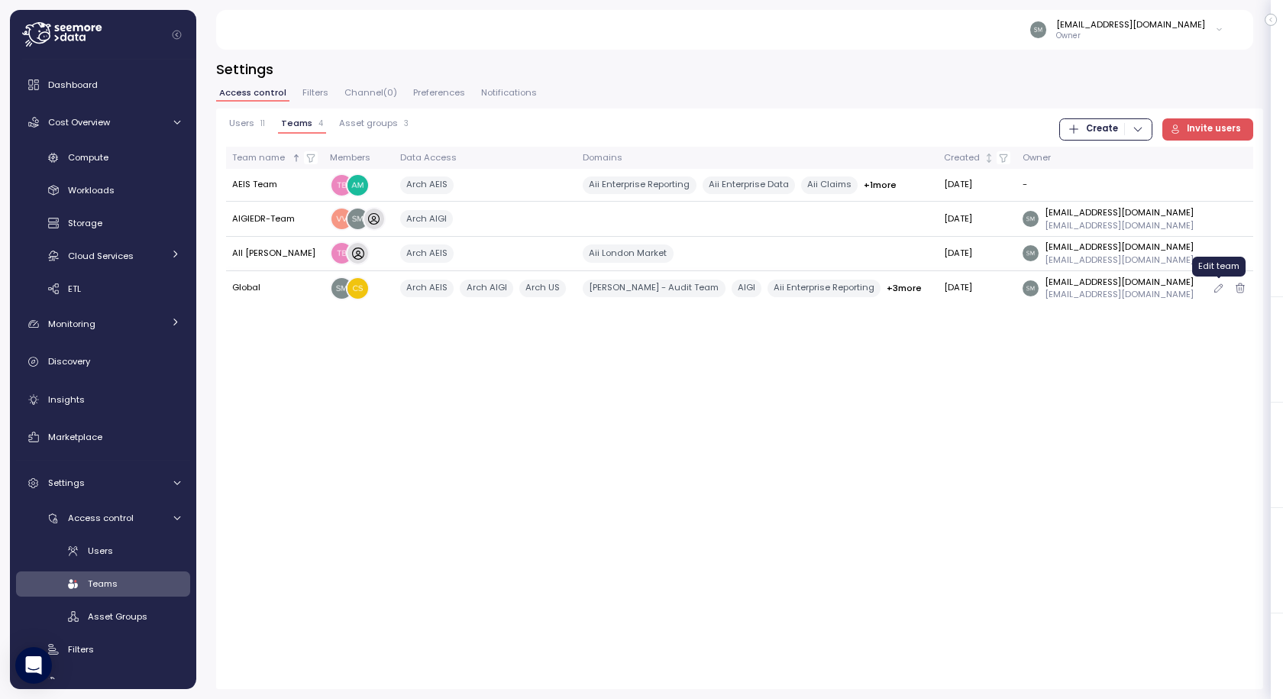
click at [1212, 287] on button "button" at bounding box center [1219, 288] width 14 height 14
click at [309, 90] on span "Filters" at bounding box center [315, 93] width 26 height 8
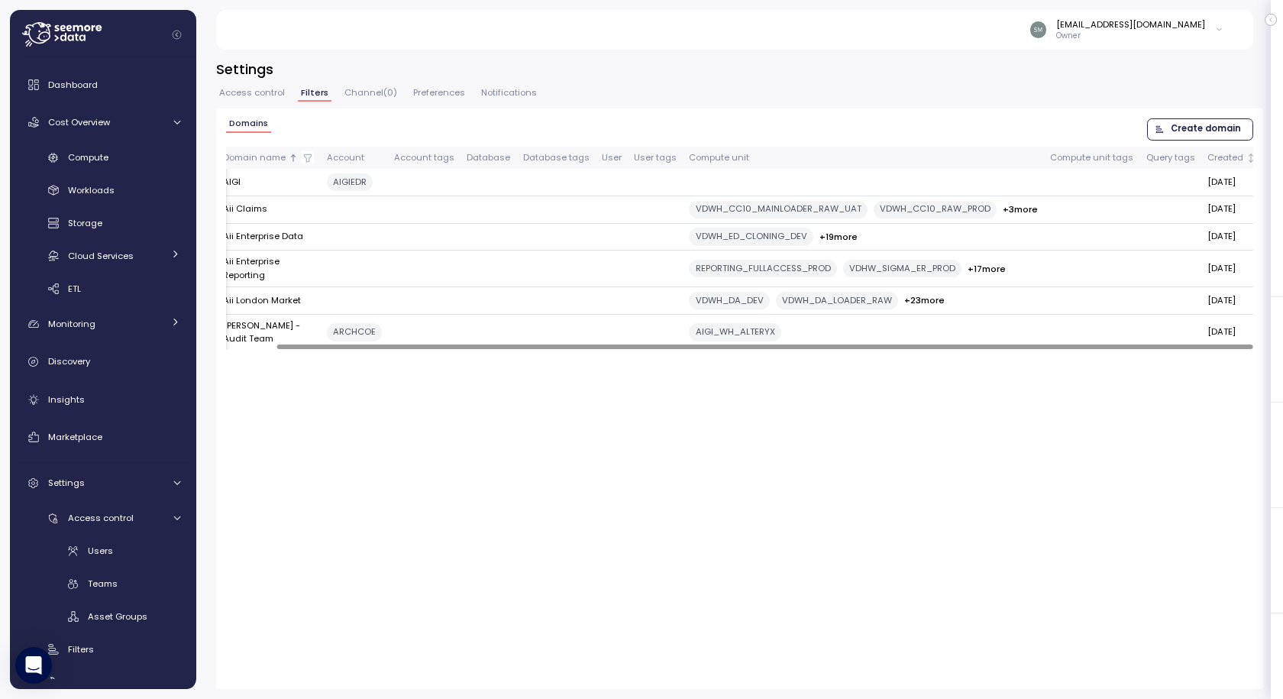
scroll to position [0, 52]
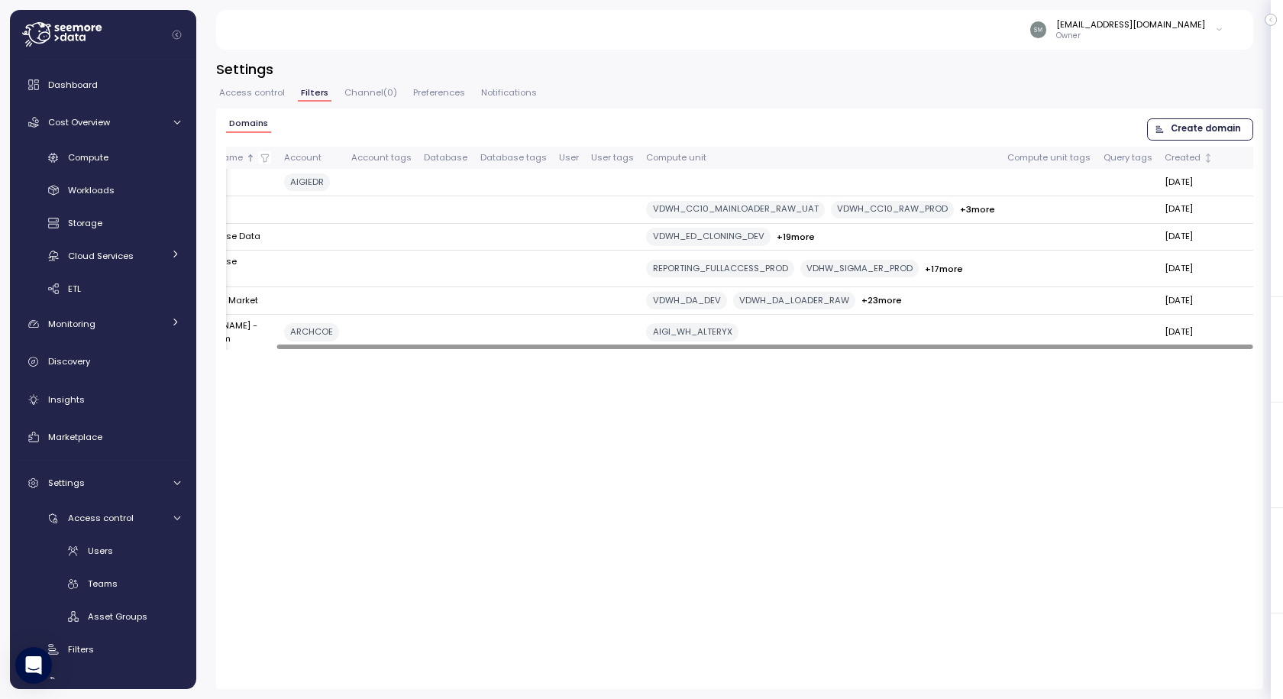
click at [1253, 349] on div at bounding box center [764, 346] width 976 height 5
click at [1227, 309] on icon "button" at bounding box center [1233, 300] width 12 height 18
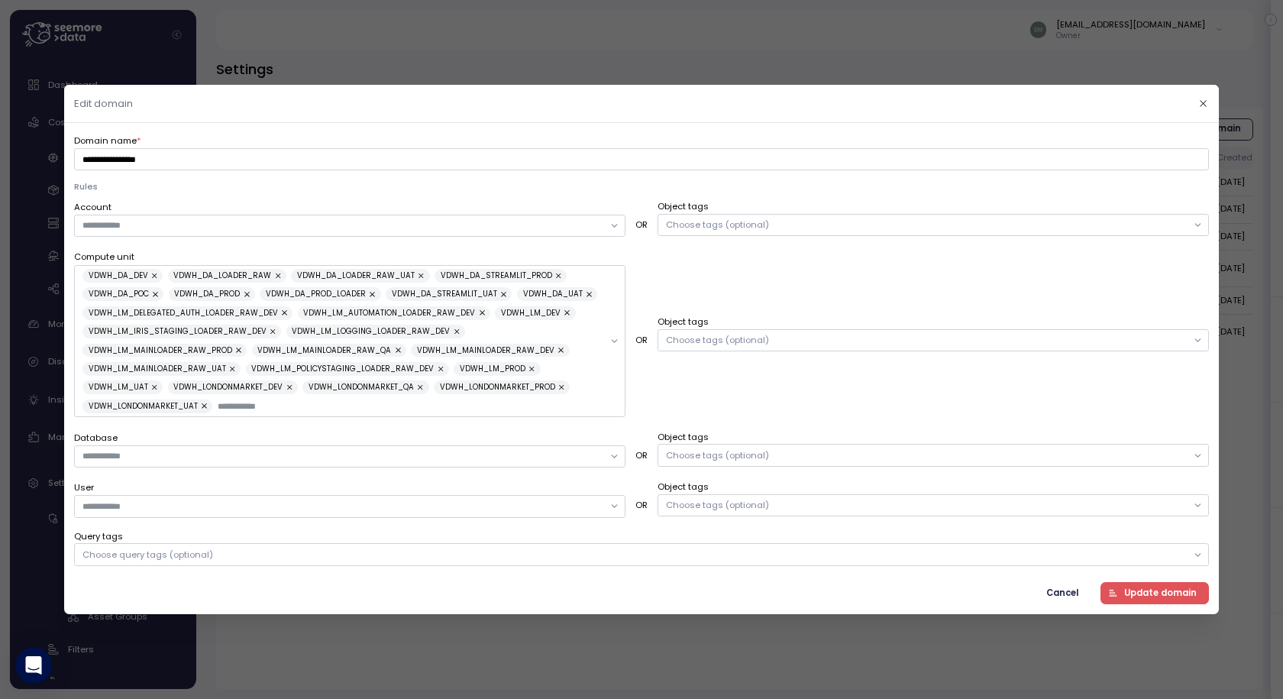
click at [1070, 599] on div at bounding box center [641, 349] width 1283 height 699
click at [1070, 590] on div at bounding box center [641, 349] width 1283 height 699
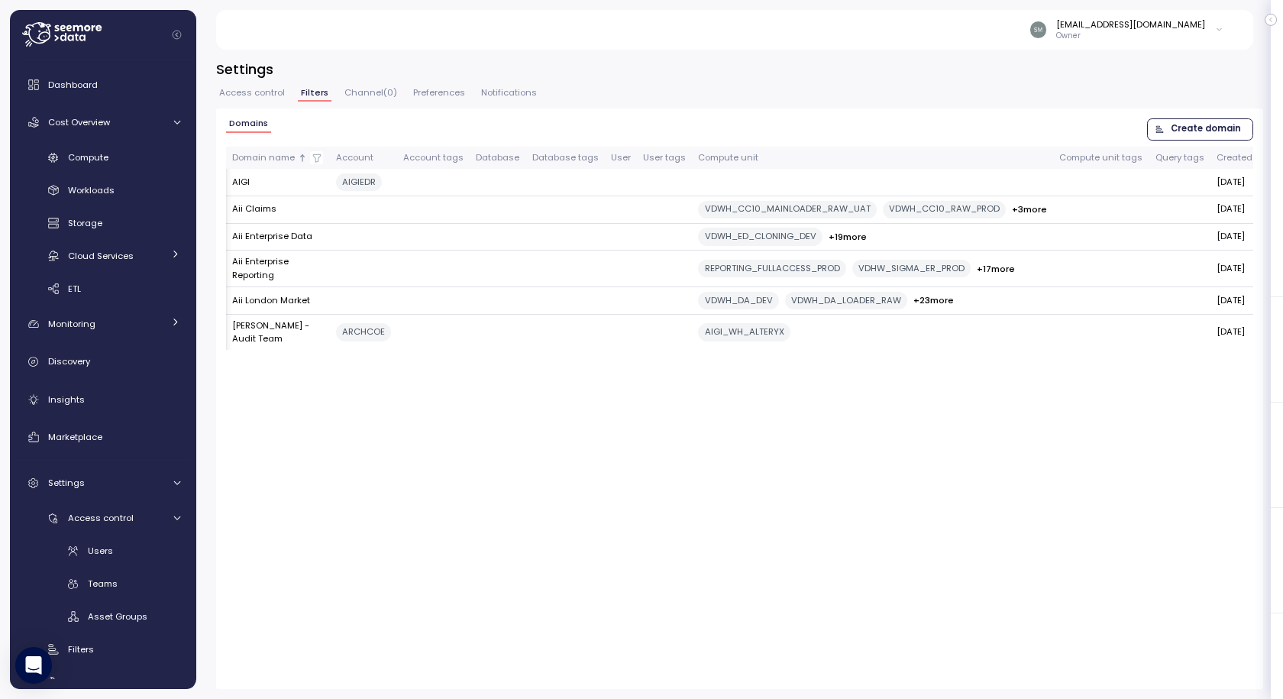
scroll to position [0, 52]
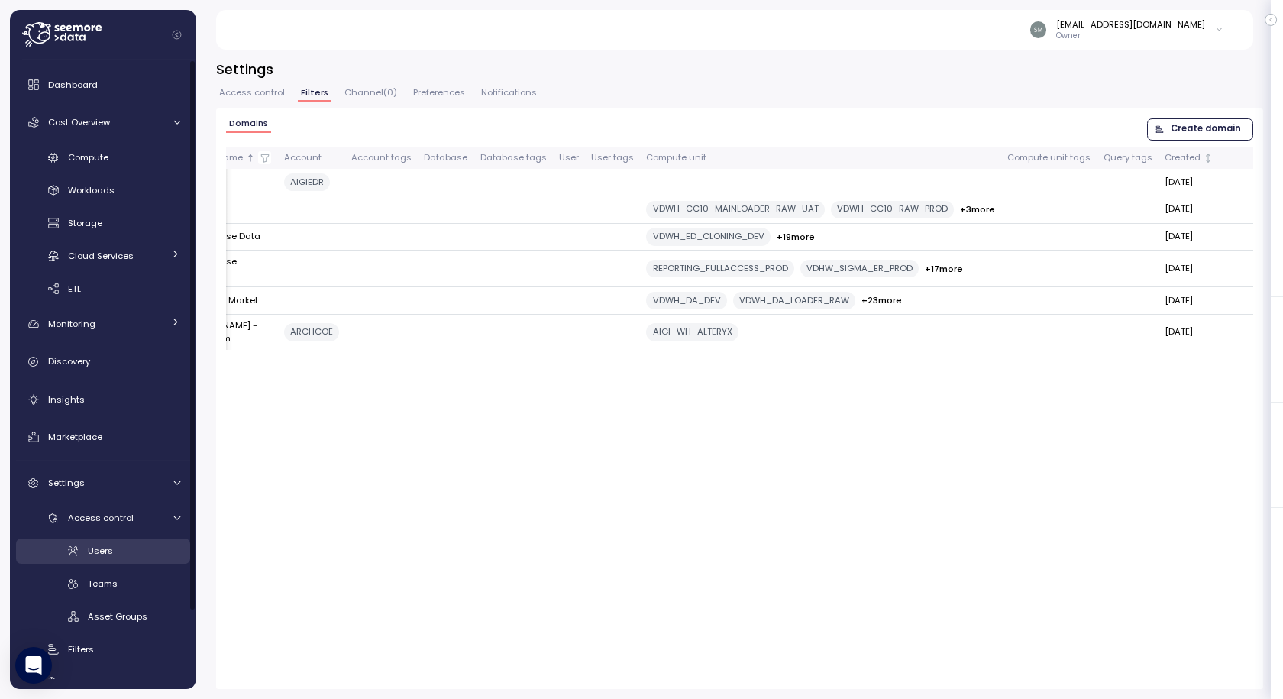
click at [96, 548] on span "Users" at bounding box center [100, 551] width 25 height 12
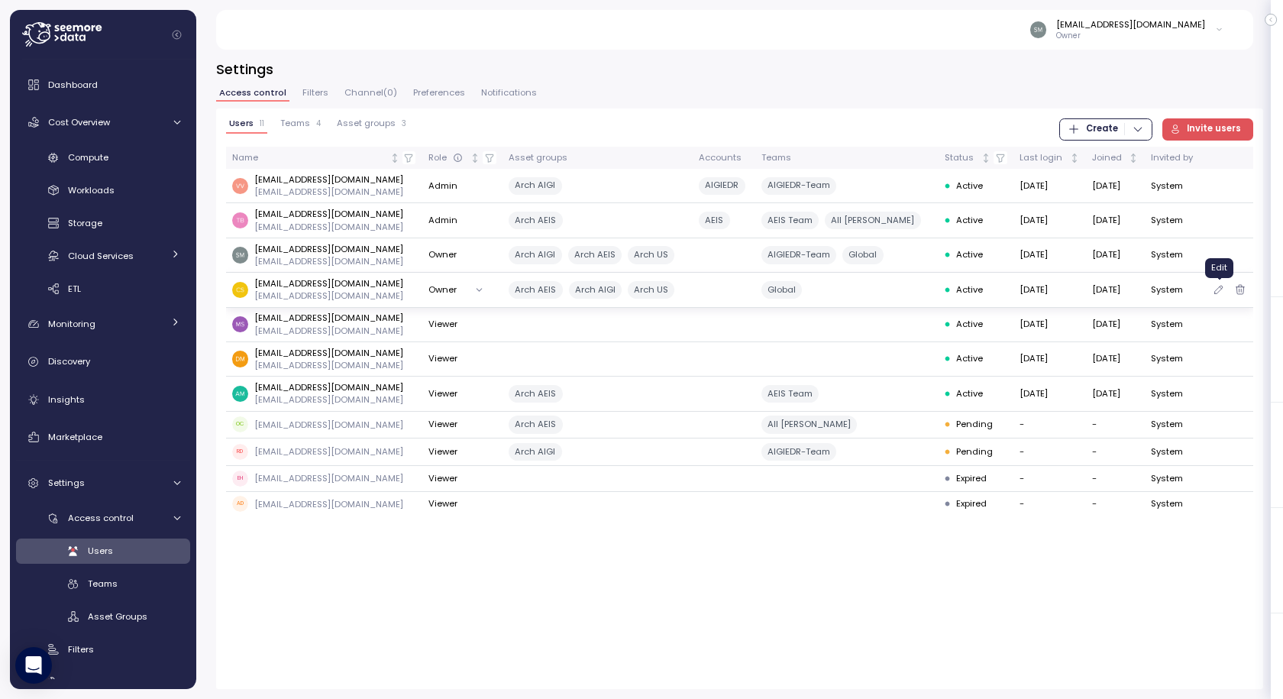
click at [1217, 289] on icon "button" at bounding box center [1219, 289] width 12 height 18
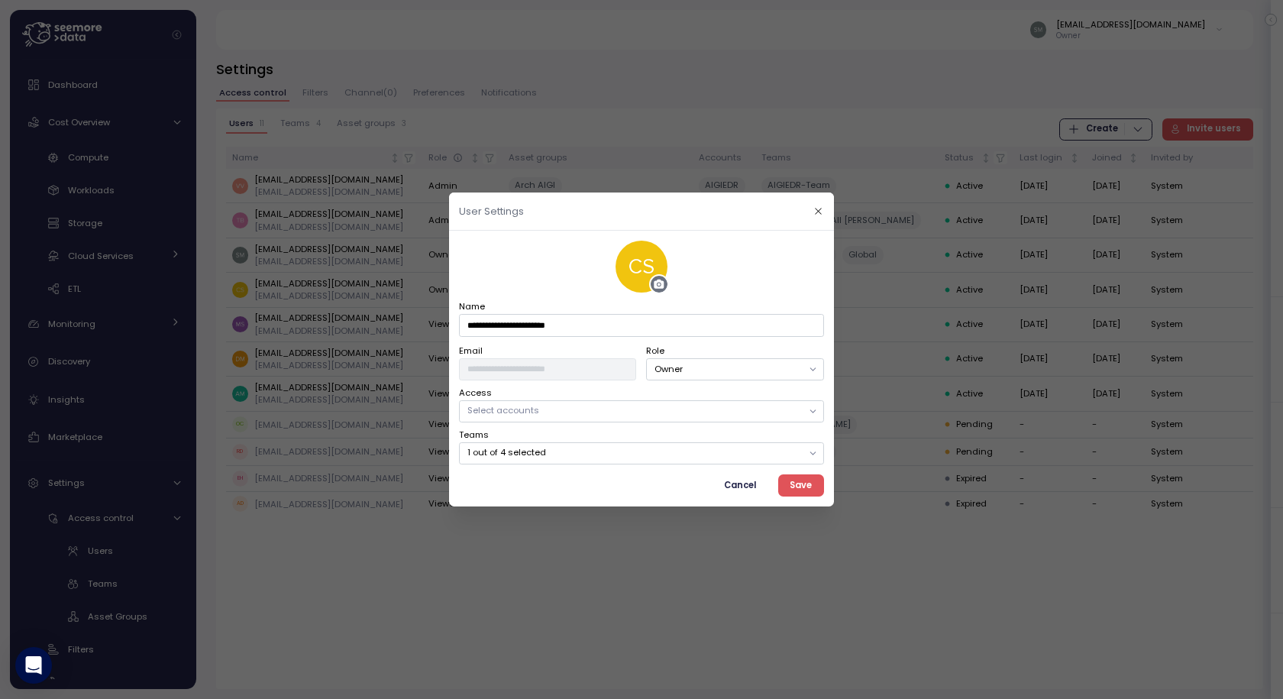
click at [621, 454] on p "1 out of 4 selected" at bounding box center [634, 452] width 335 height 12
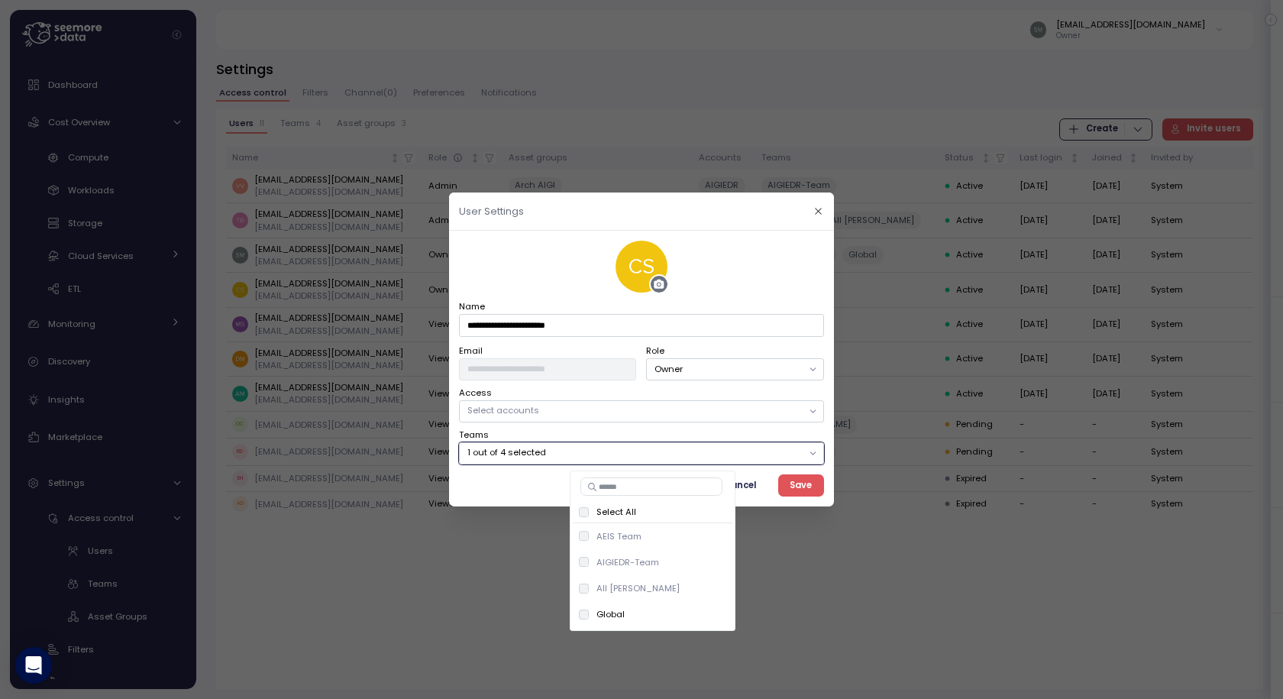
click at [593, 514] on div "Select All" at bounding box center [652, 512] width 147 height 12
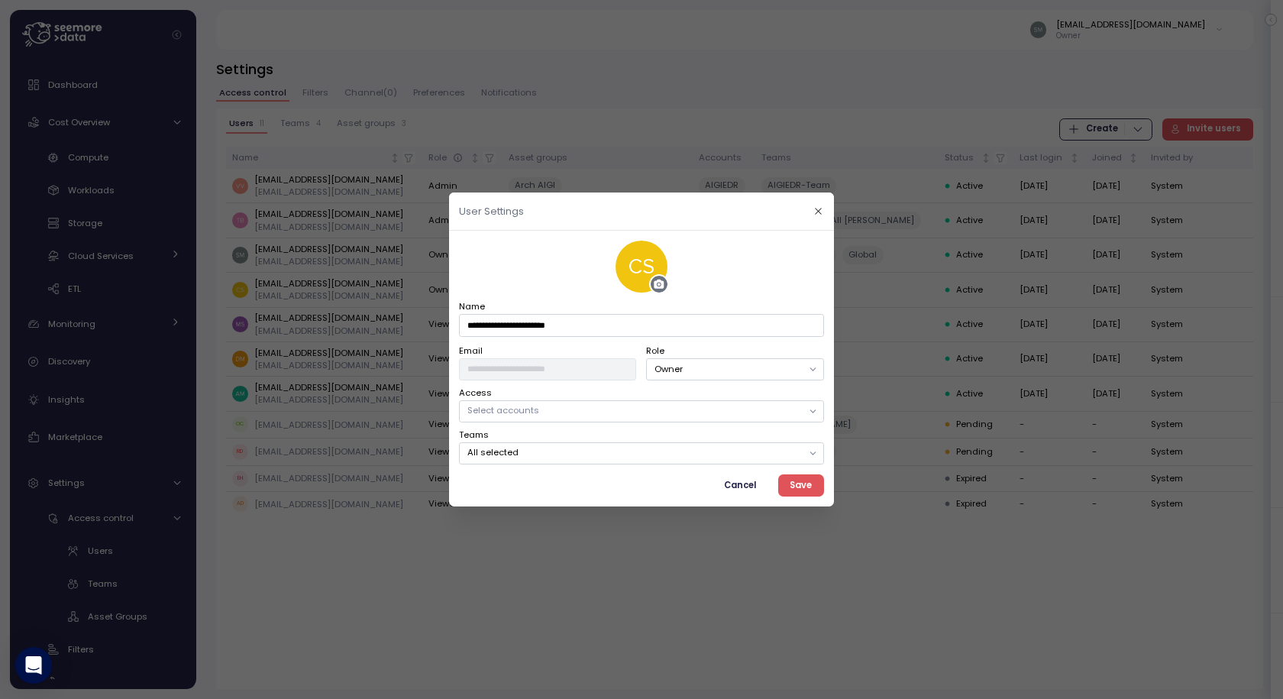
click at [550, 402] on div "Select accounts" at bounding box center [641, 411] width 365 height 22
click at [520, 391] on div "Access Select accounts" at bounding box center [641, 404] width 365 height 36
click at [605, 454] on p "All selected" at bounding box center [634, 452] width 335 height 12
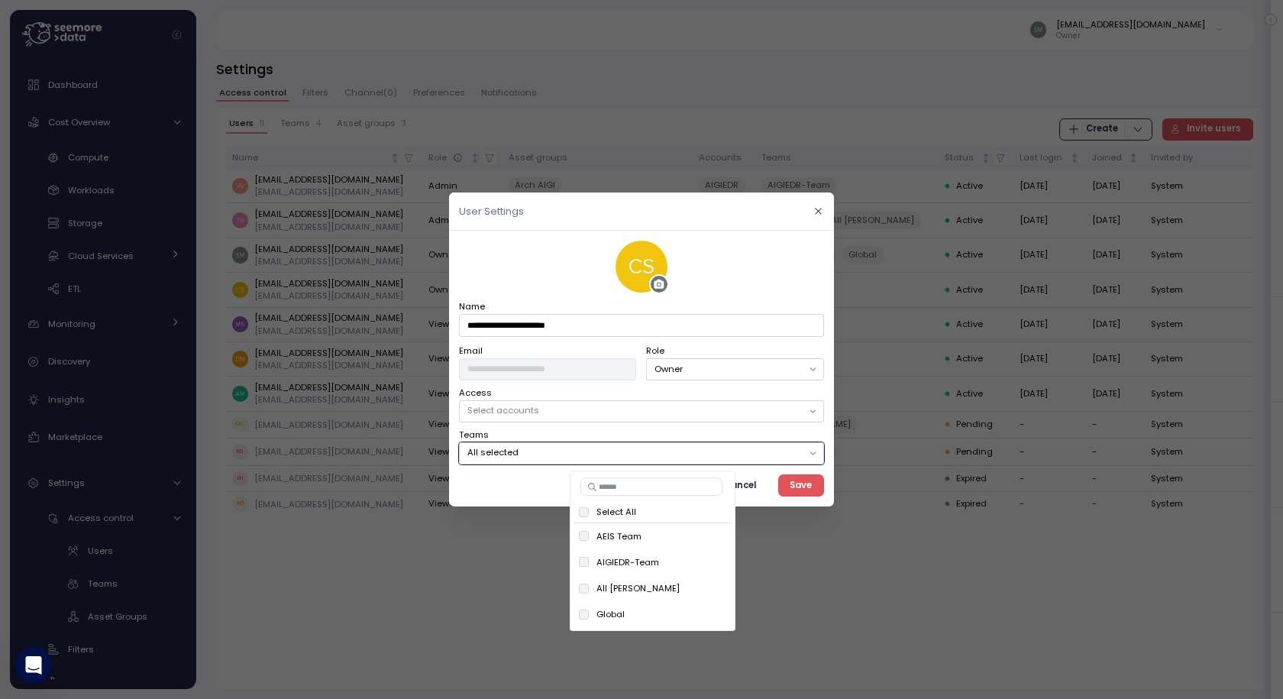
click at [605, 454] on p "All selected" at bounding box center [634, 452] width 335 height 12
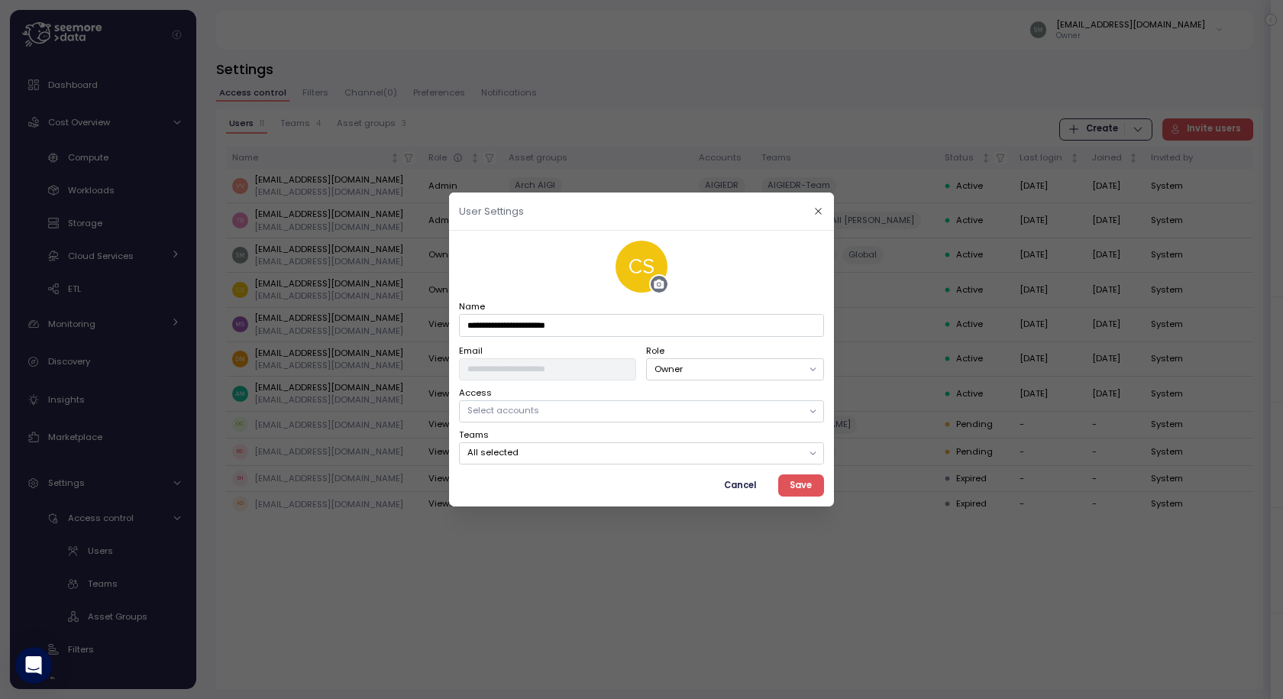
click at [741, 490] on span "Cancel" at bounding box center [740, 485] width 32 height 21
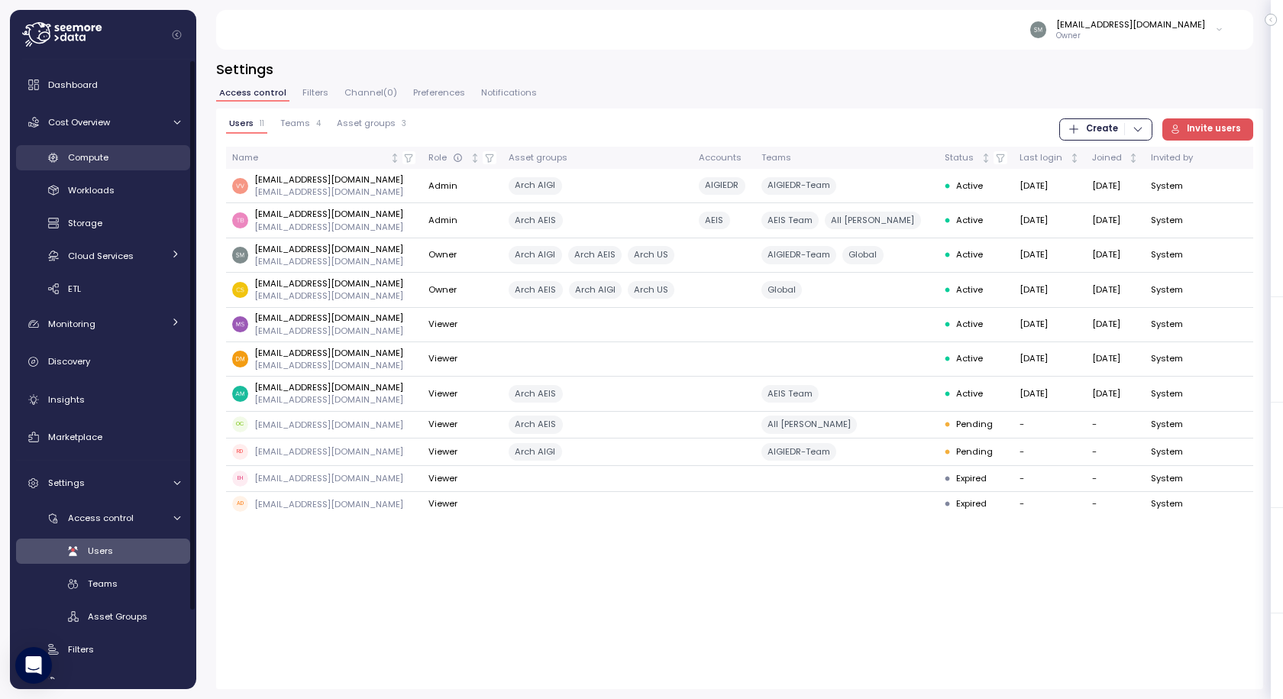
click at [95, 159] on span "Compute" at bounding box center [88, 157] width 40 height 12
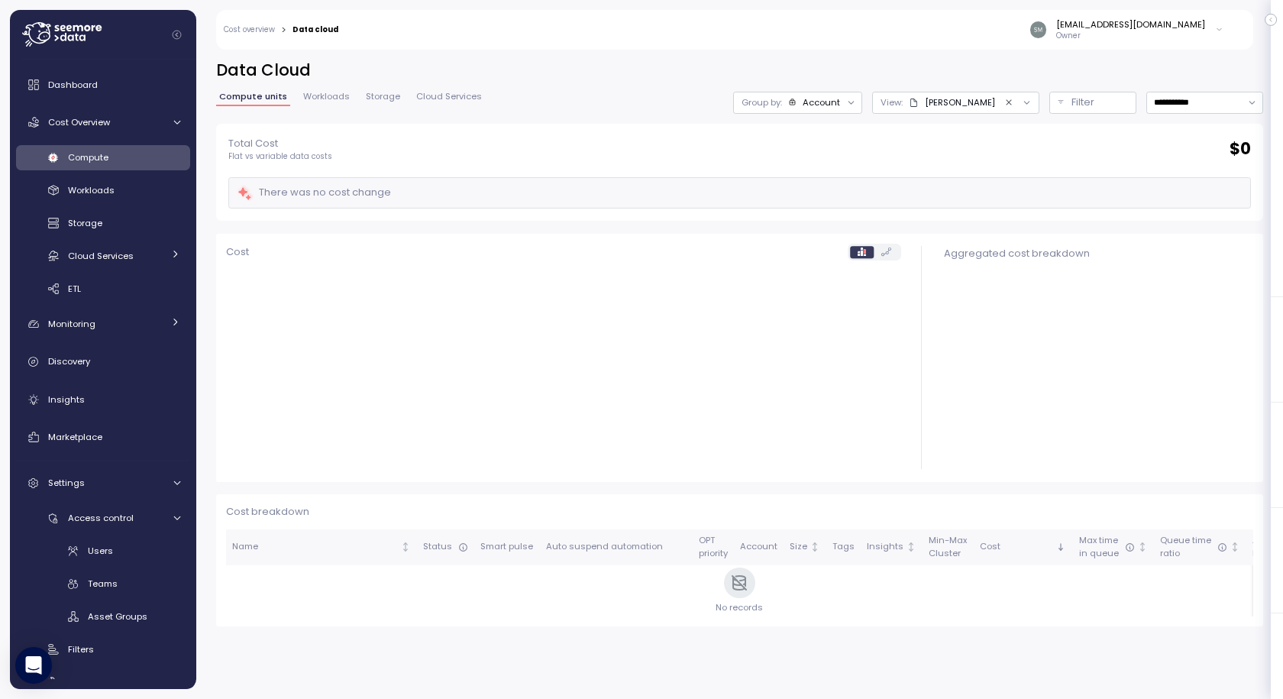
click at [1219, 31] on icon at bounding box center [1219, 30] width 5 height 2
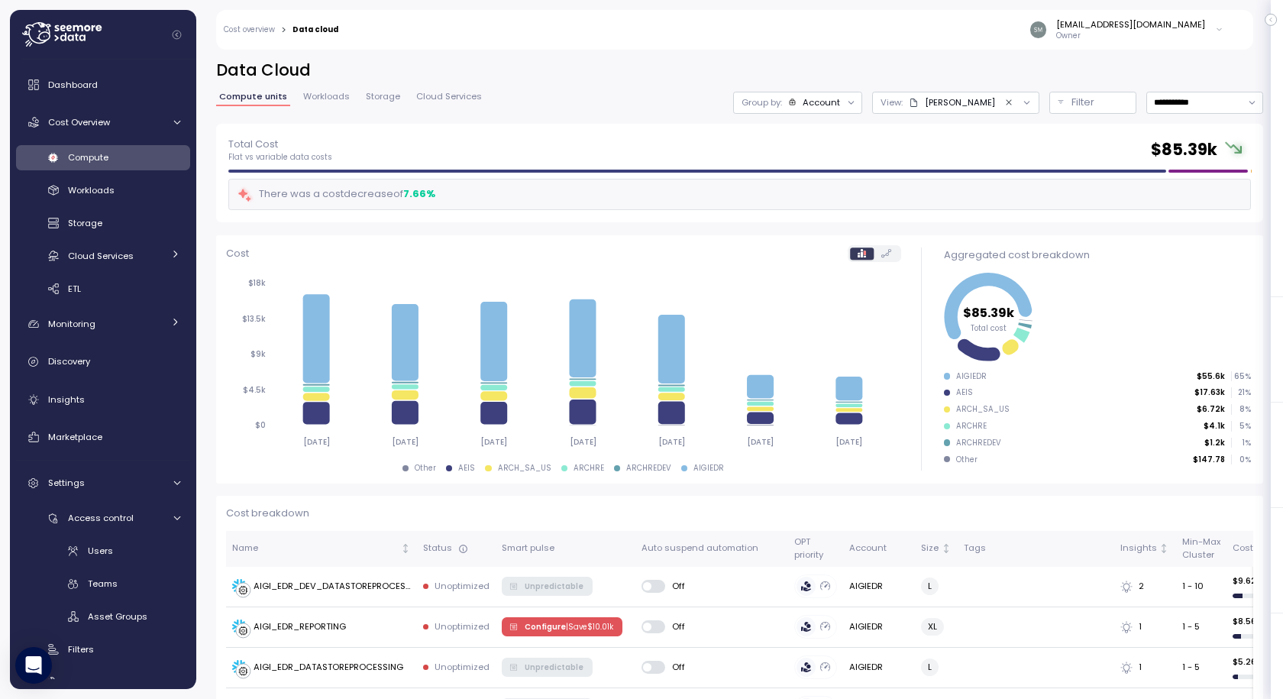
drag, startPoint x: 970, startPoint y: 8, endPoint x: 1006, endPoint y: 50, distance: 55.3
click at [970, 18] on div "Action board Let's save 245.34k $ Annually $ 0 Saved We have 5 low effort insig…" at bounding box center [641, 349] width 1283 height 699
click at [1072, 108] on p "Filter" at bounding box center [1083, 102] width 23 height 15
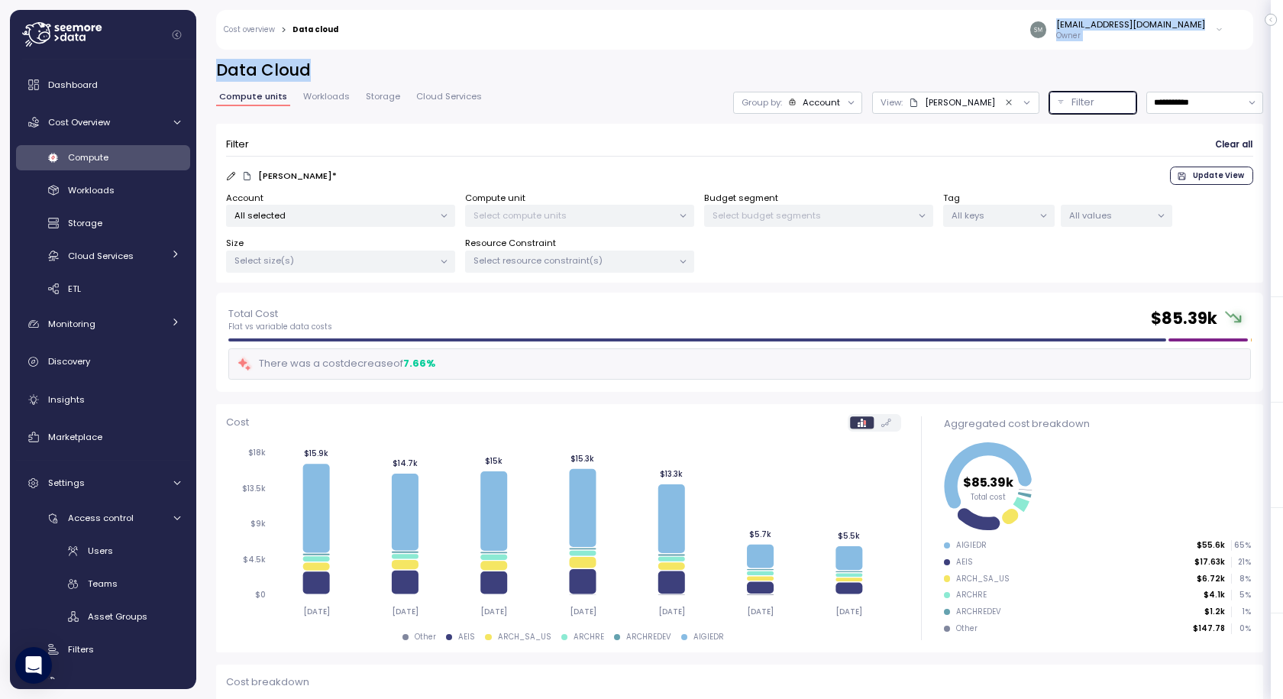
click at [1072, 102] on p "Filter" at bounding box center [1083, 102] width 23 height 15
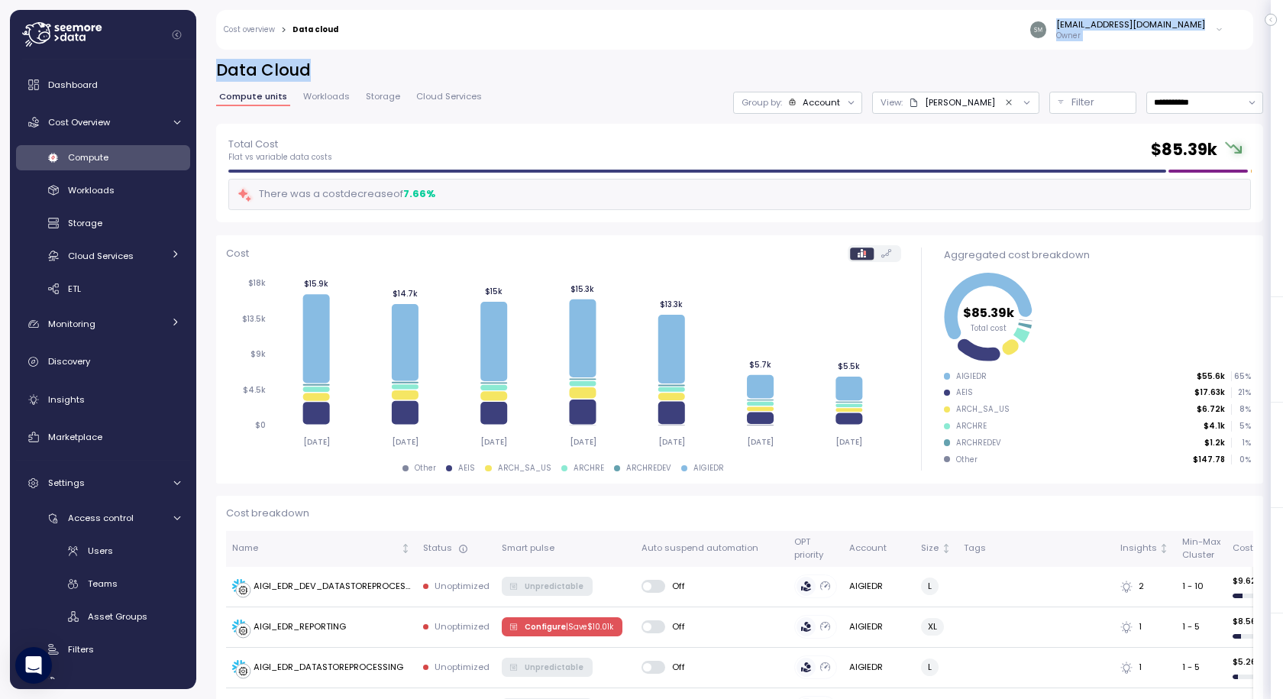
click at [678, 81] on h2 "Data Cloud" at bounding box center [739, 71] width 1047 height 22
click at [277, 66] on h2 "Data Cloud" at bounding box center [739, 71] width 1047 height 22
click at [353, 59] on div "**********" at bounding box center [739, 369] width 1087 height 659
click at [700, 506] on p "Cost breakdown" at bounding box center [739, 513] width 1027 height 15
